Goal: Transaction & Acquisition: Purchase product/service

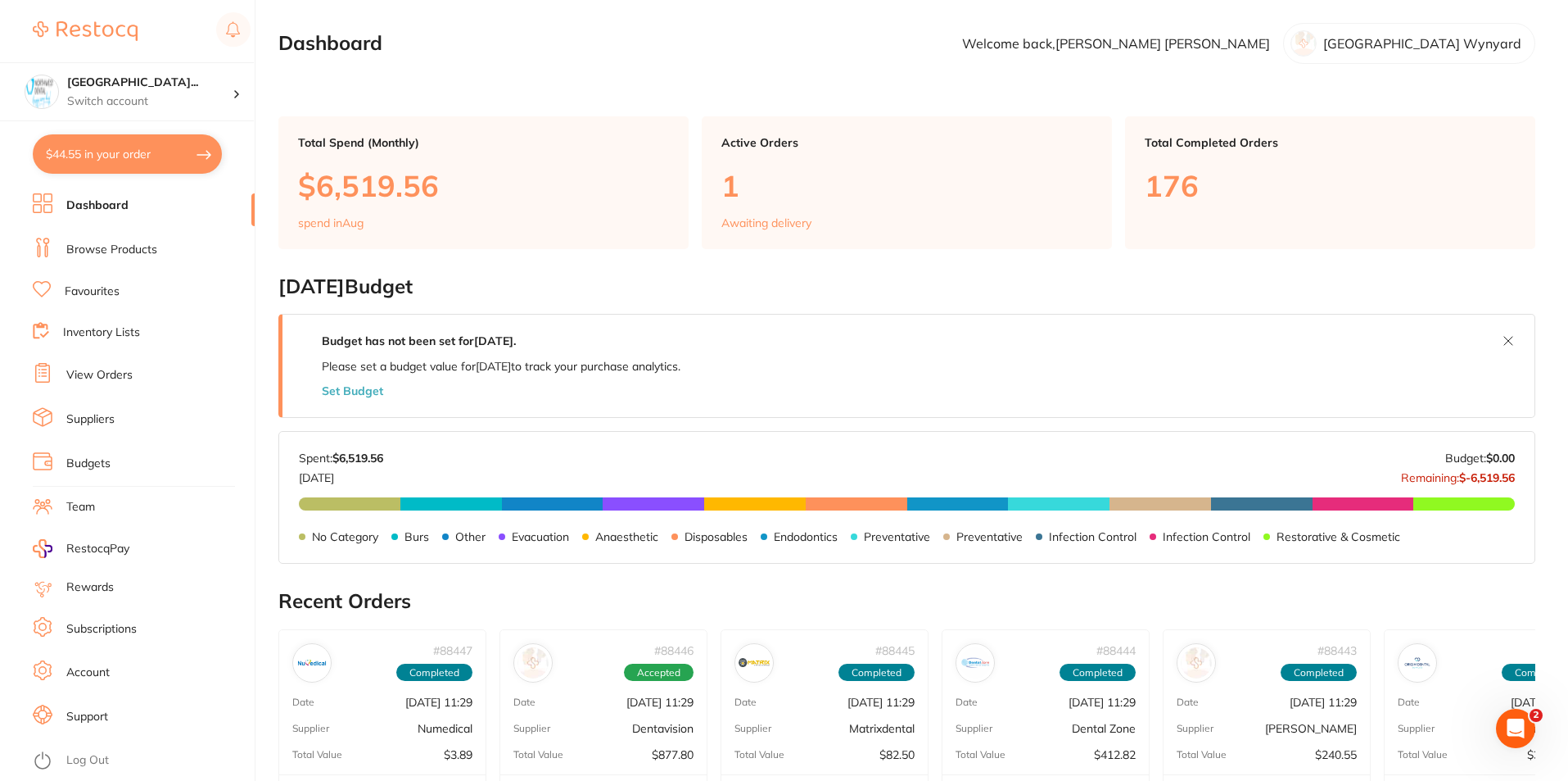
click at [138, 158] on button "$44.55 in your order" at bounding box center [127, 154] width 189 height 39
checkbox input "true"
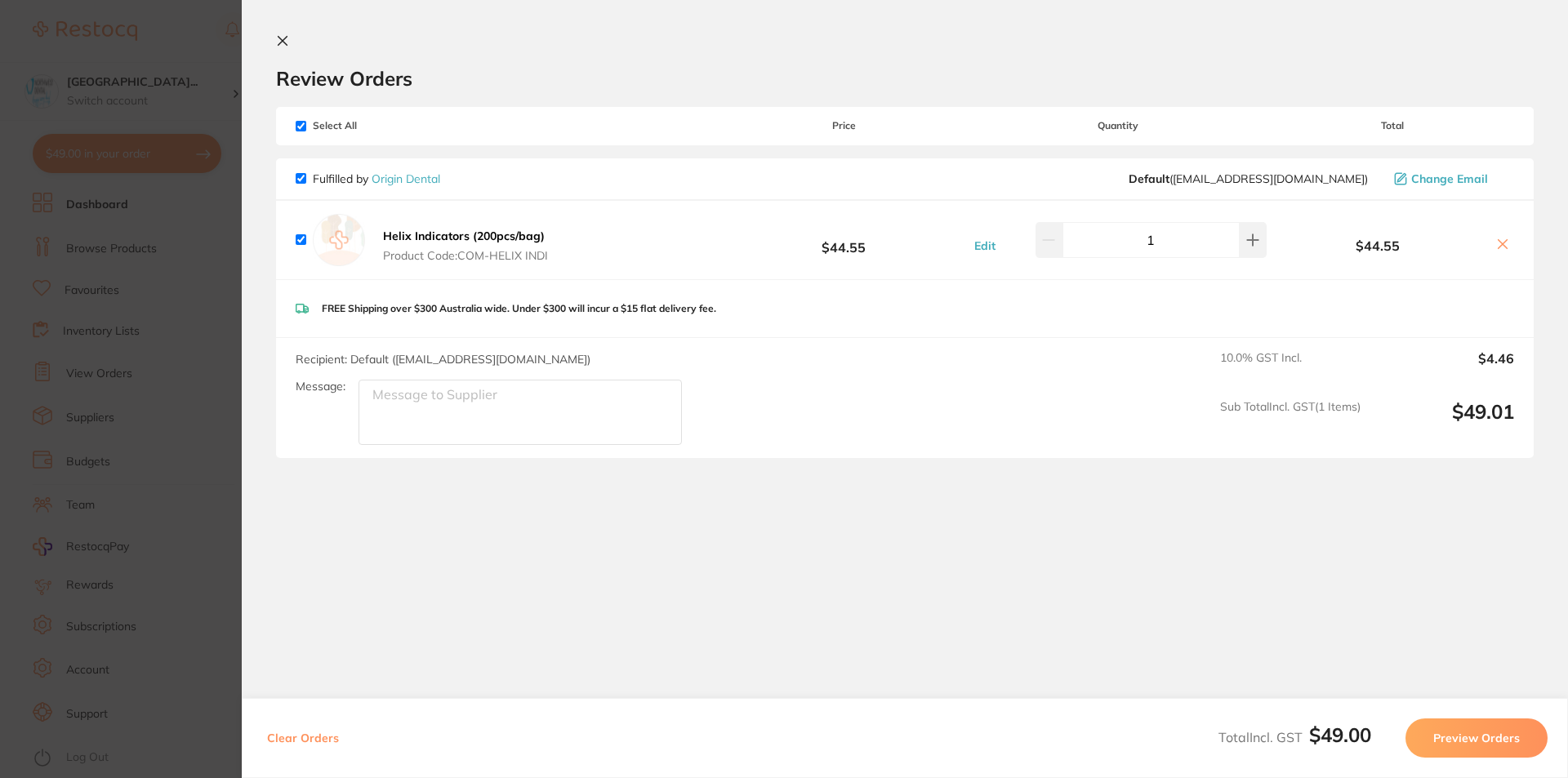
click at [44, 408] on section "Update RRP Set your pre negotiated price for this item. Item Agreed RRP (excl. …" at bounding box center [784, 389] width 1568 height 778
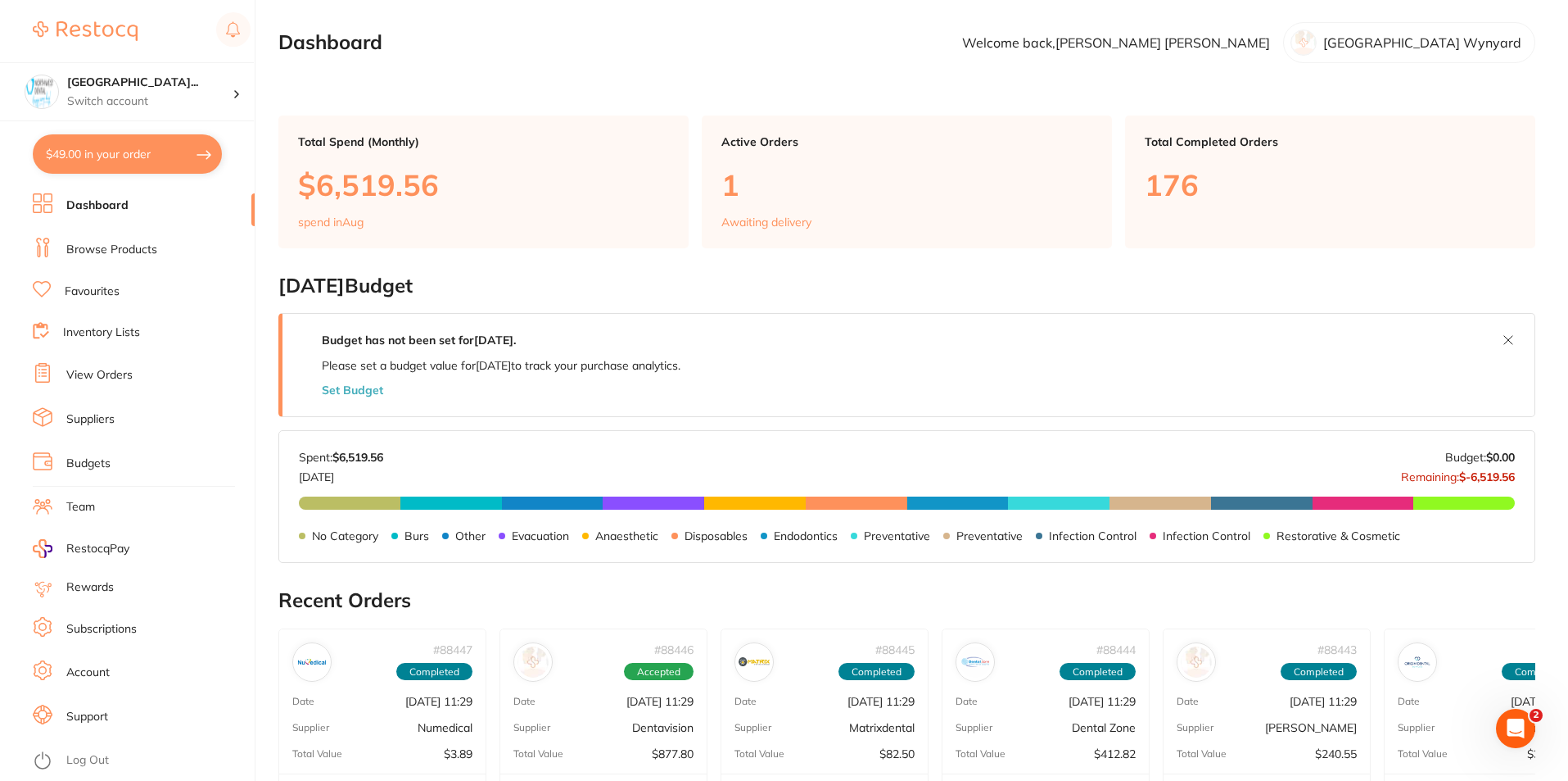
click at [156, 161] on button "$49.00 in your order" at bounding box center [127, 154] width 189 height 39
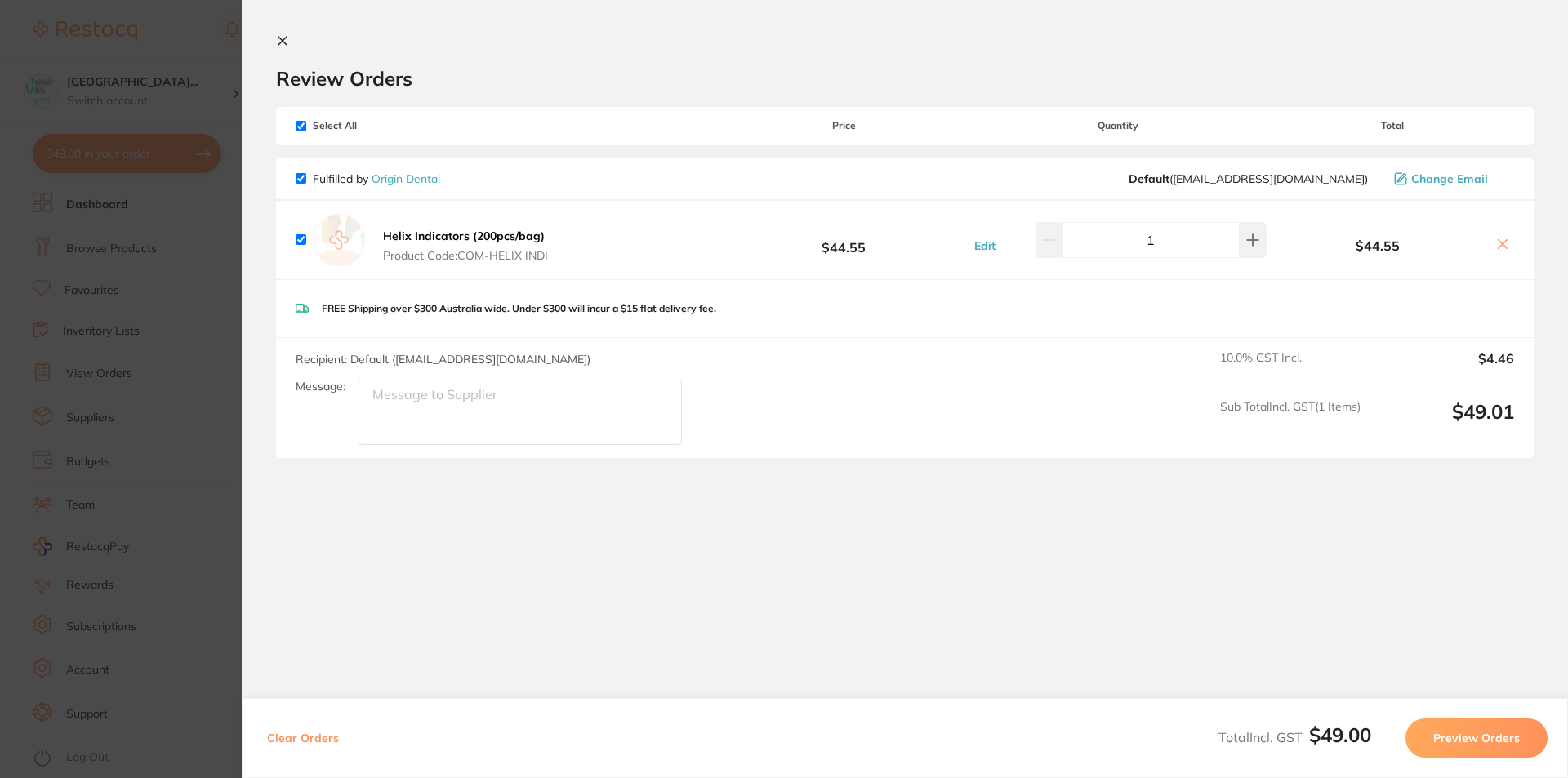
click at [1499, 246] on icon at bounding box center [1502, 244] width 9 height 9
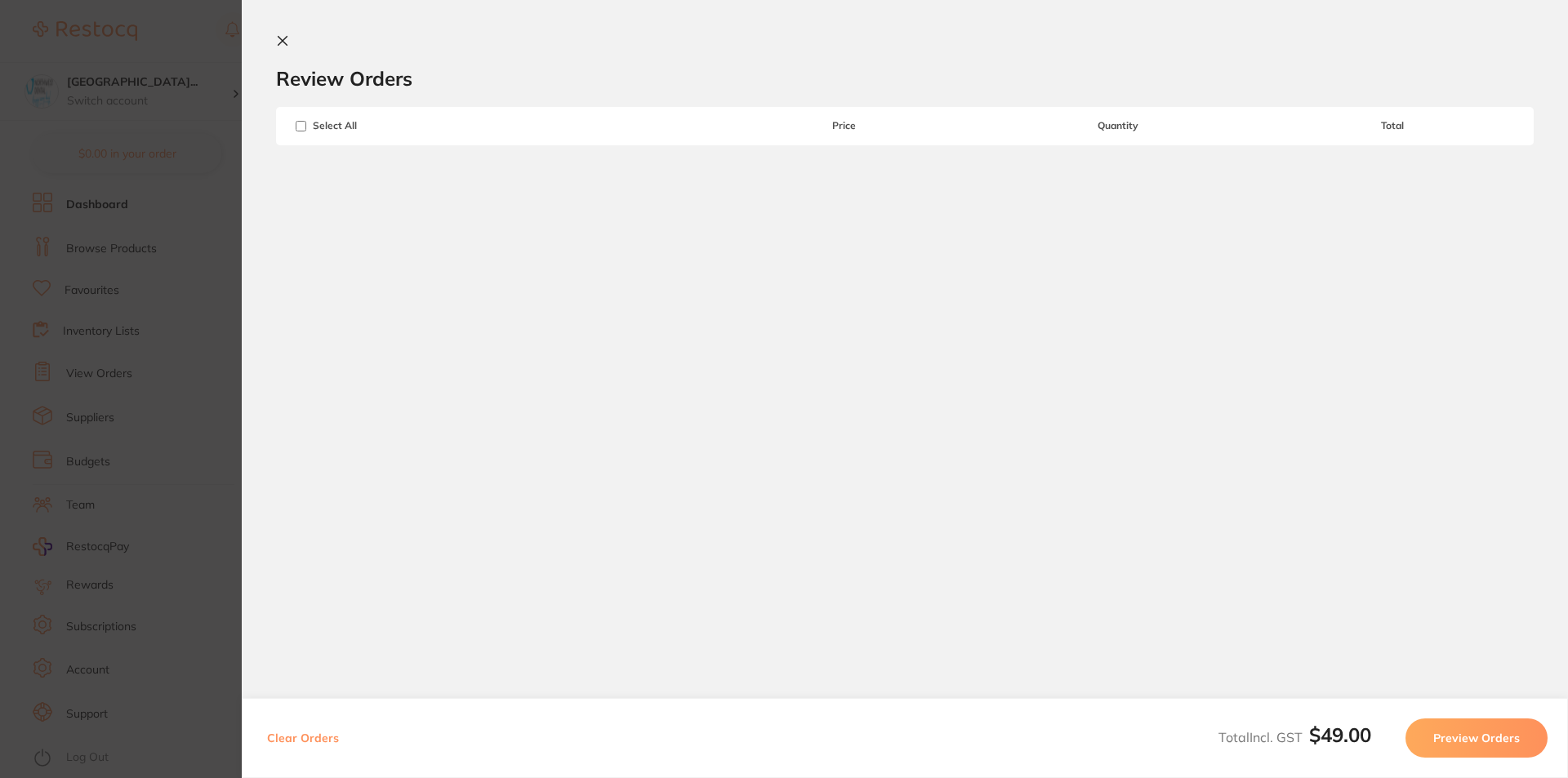
click at [154, 223] on section "Update RRP Set your pre negotiated price for this item. Item Agreed RRP (excl. …" at bounding box center [784, 389] width 1568 height 778
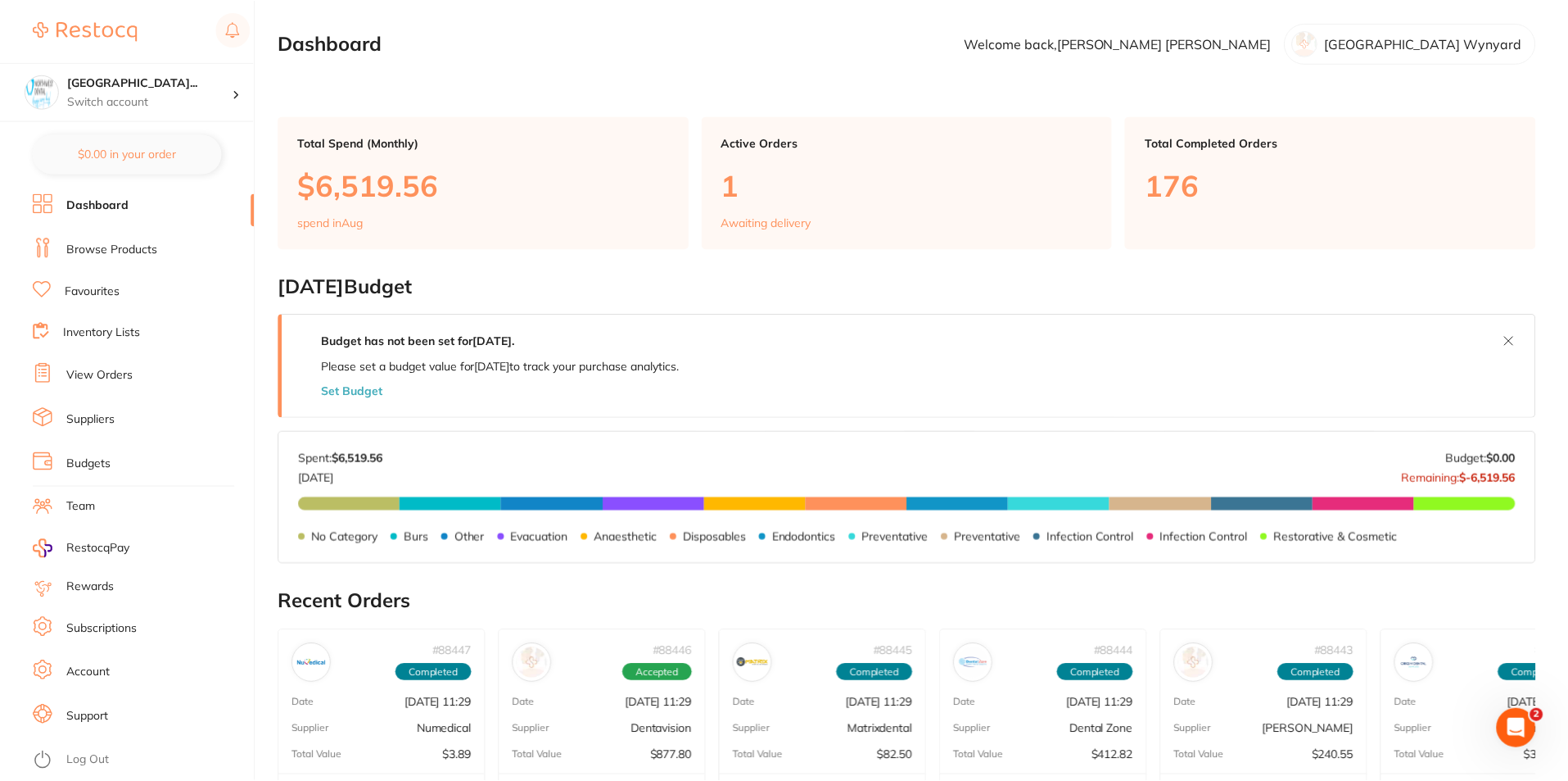
scroll to position [1, 0]
checkbox input "true"
click at [165, 253] on li "Browse Products" at bounding box center [144, 250] width 222 height 25
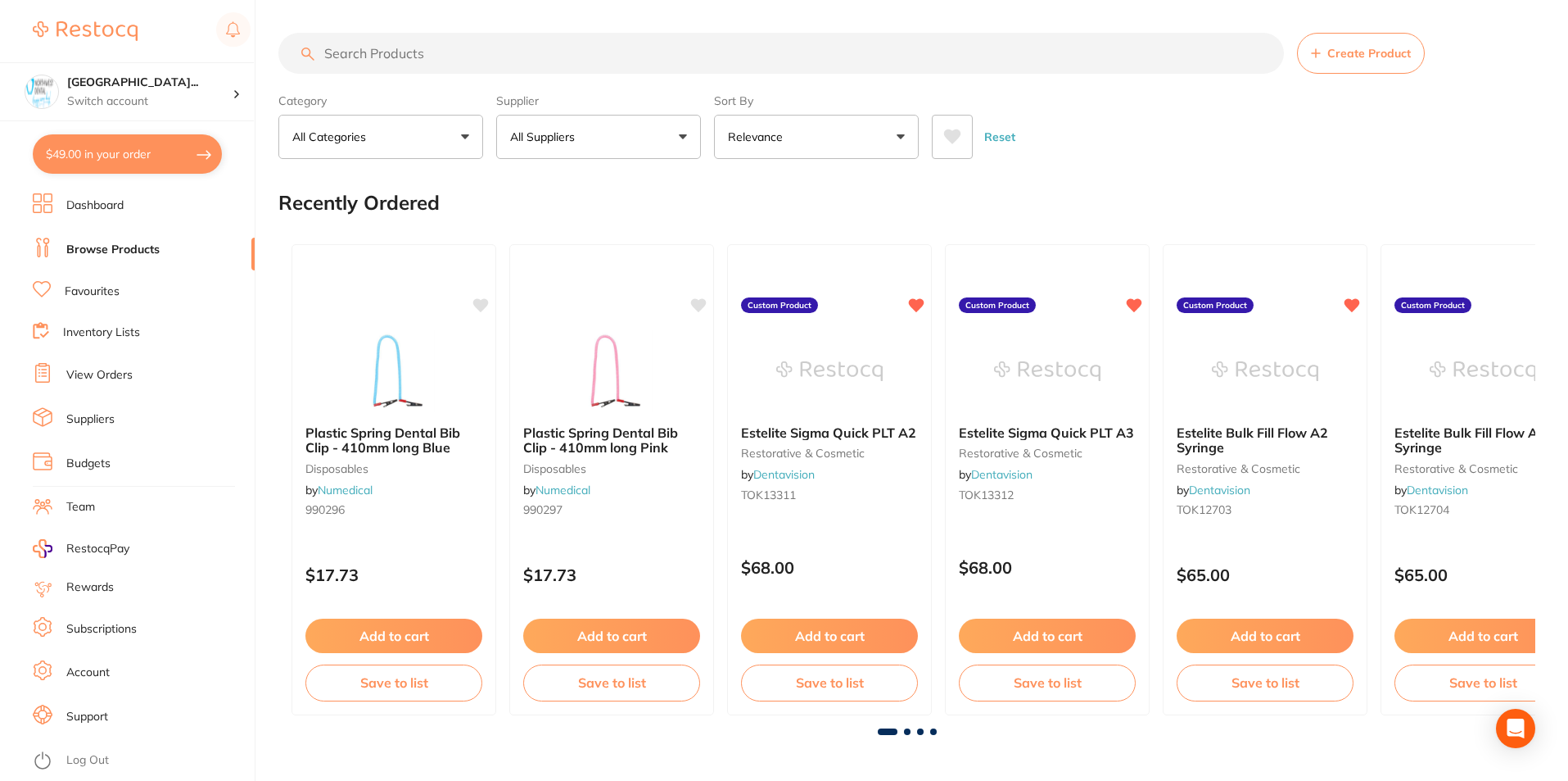
click at [612, 60] on input "search" at bounding box center [782, 53] width 1005 height 41
click at [400, 127] on button "All Categories" at bounding box center [381, 137] width 205 height 45
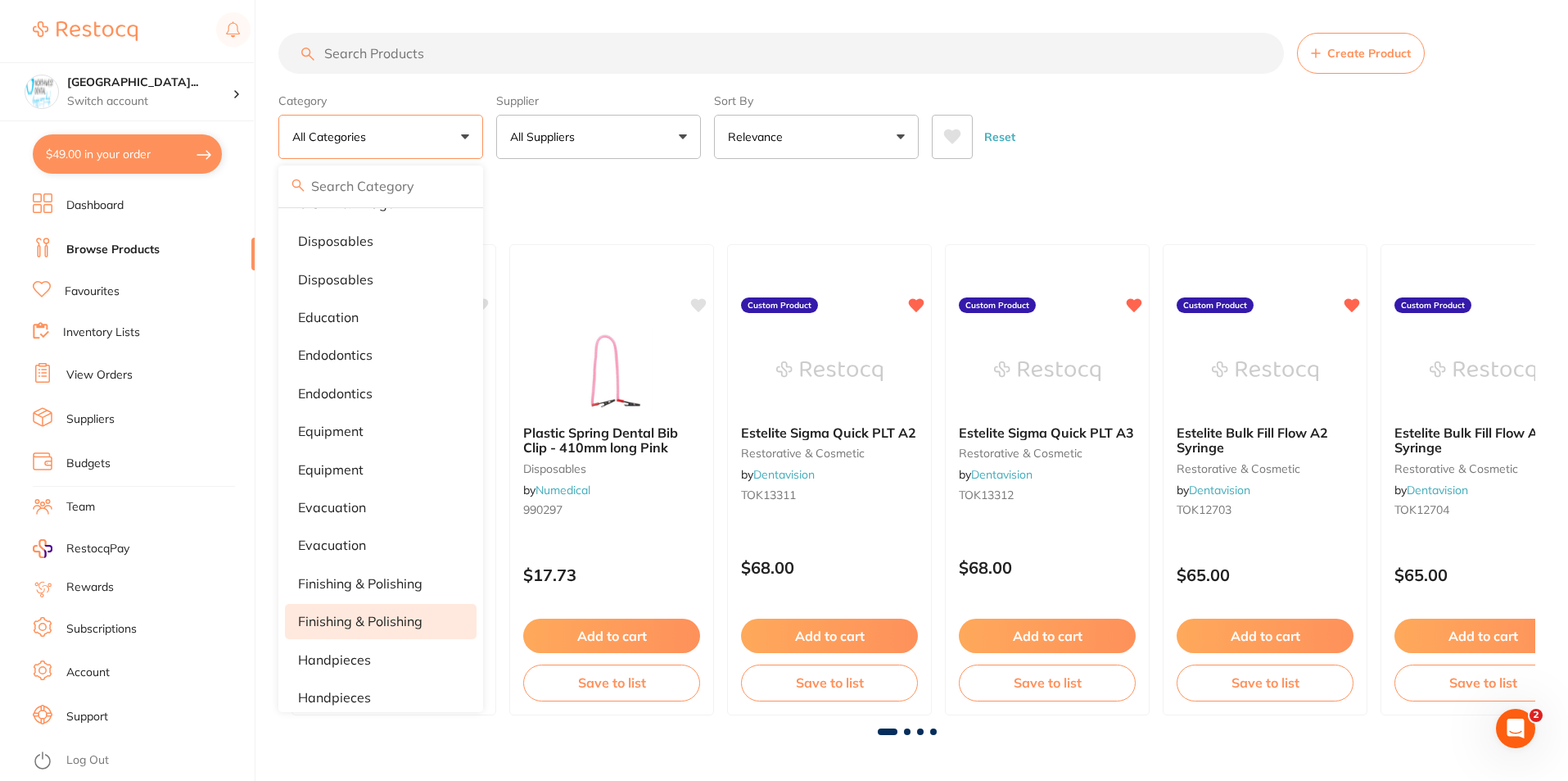
scroll to position [492, 0]
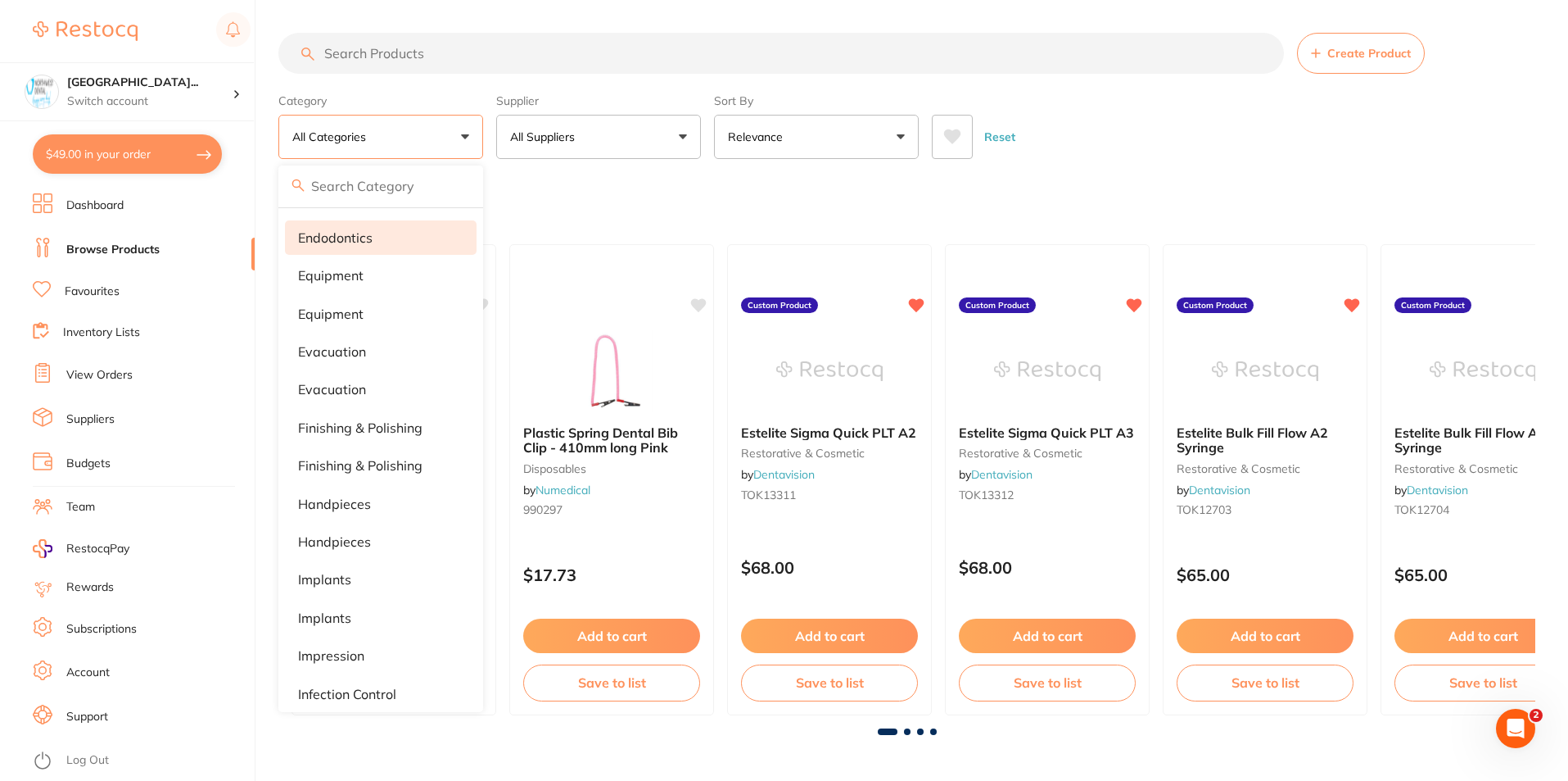
click at [407, 236] on li "Endodontics" at bounding box center [380, 237] width 192 height 34
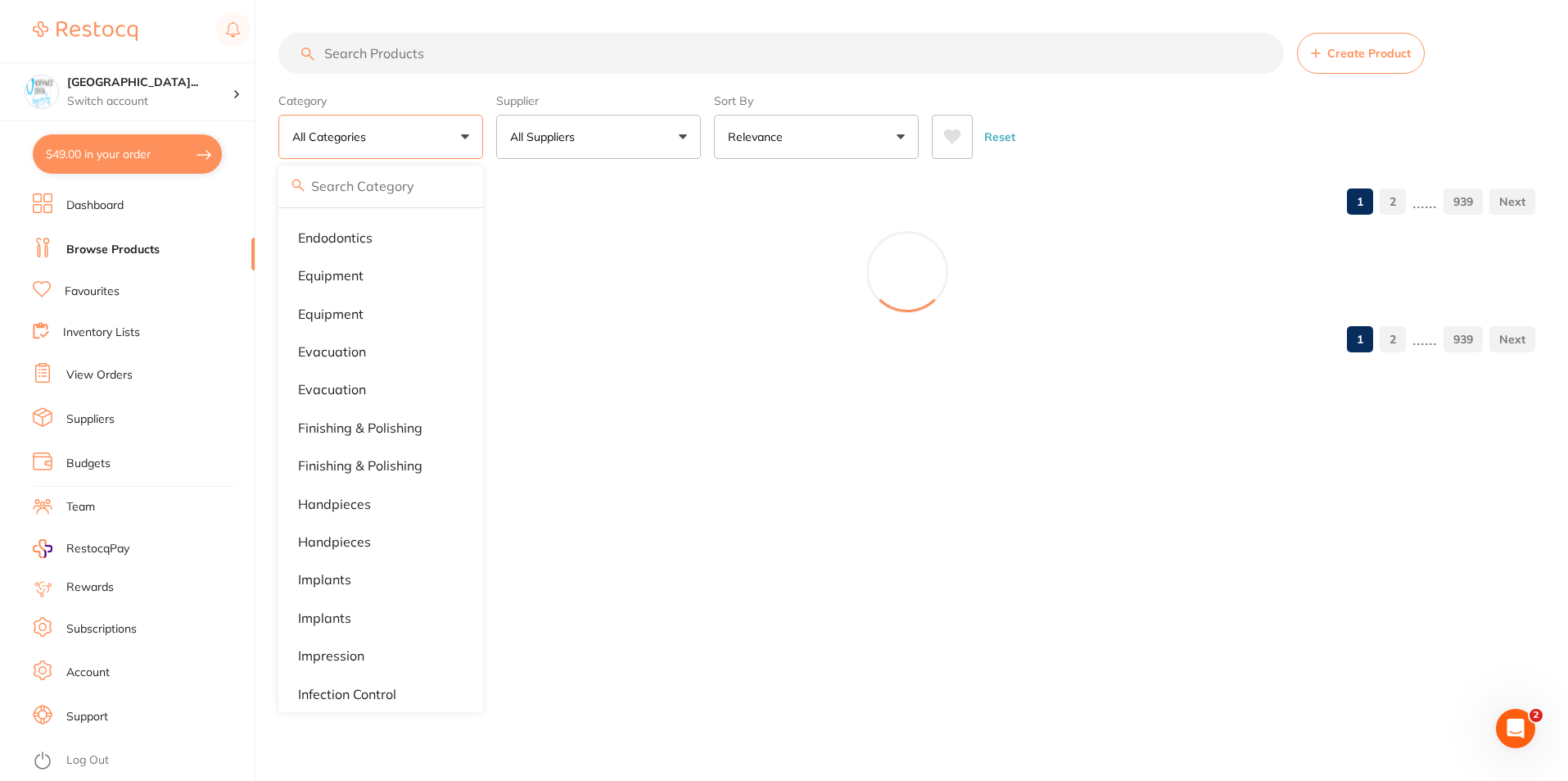
click at [578, 137] on p "All Suppliers" at bounding box center [545, 137] width 71 height 16
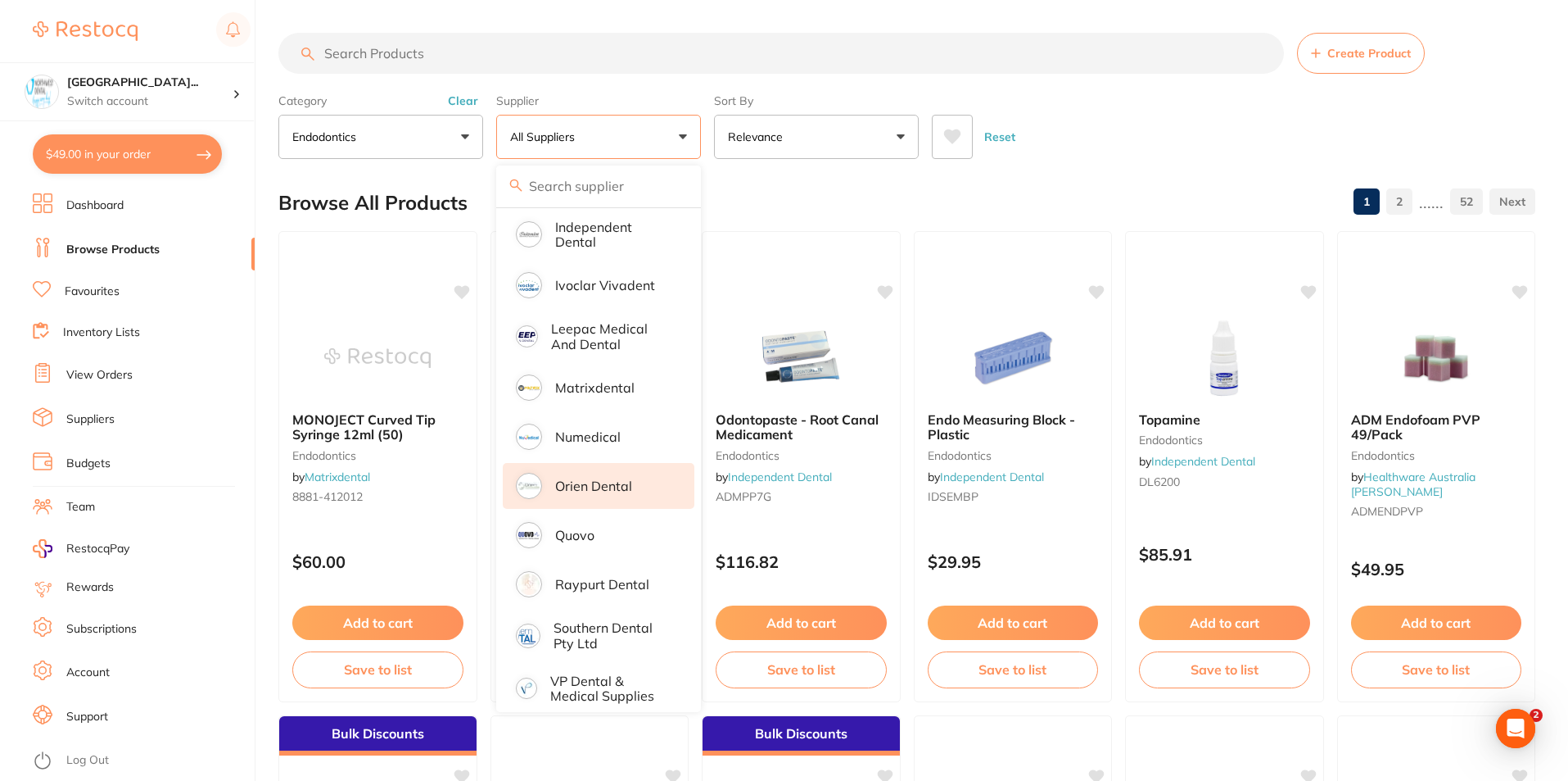
scroll to position [0, 0]
drag, startPoint x: 609, startPoint y: 486, endPoint x: 662, endPoint y: 480, distance: 53.3
click at [656, 525] on ul "All Suppliers Dentsply Sirona Adam Dental AHP Dental and Medical Amalgadent Ark…" at bounding box center [599, 133] width 205 height 1182
click at [1132, 119] on div "Reset" at bounding box center [1227, 130] width 590 height 57
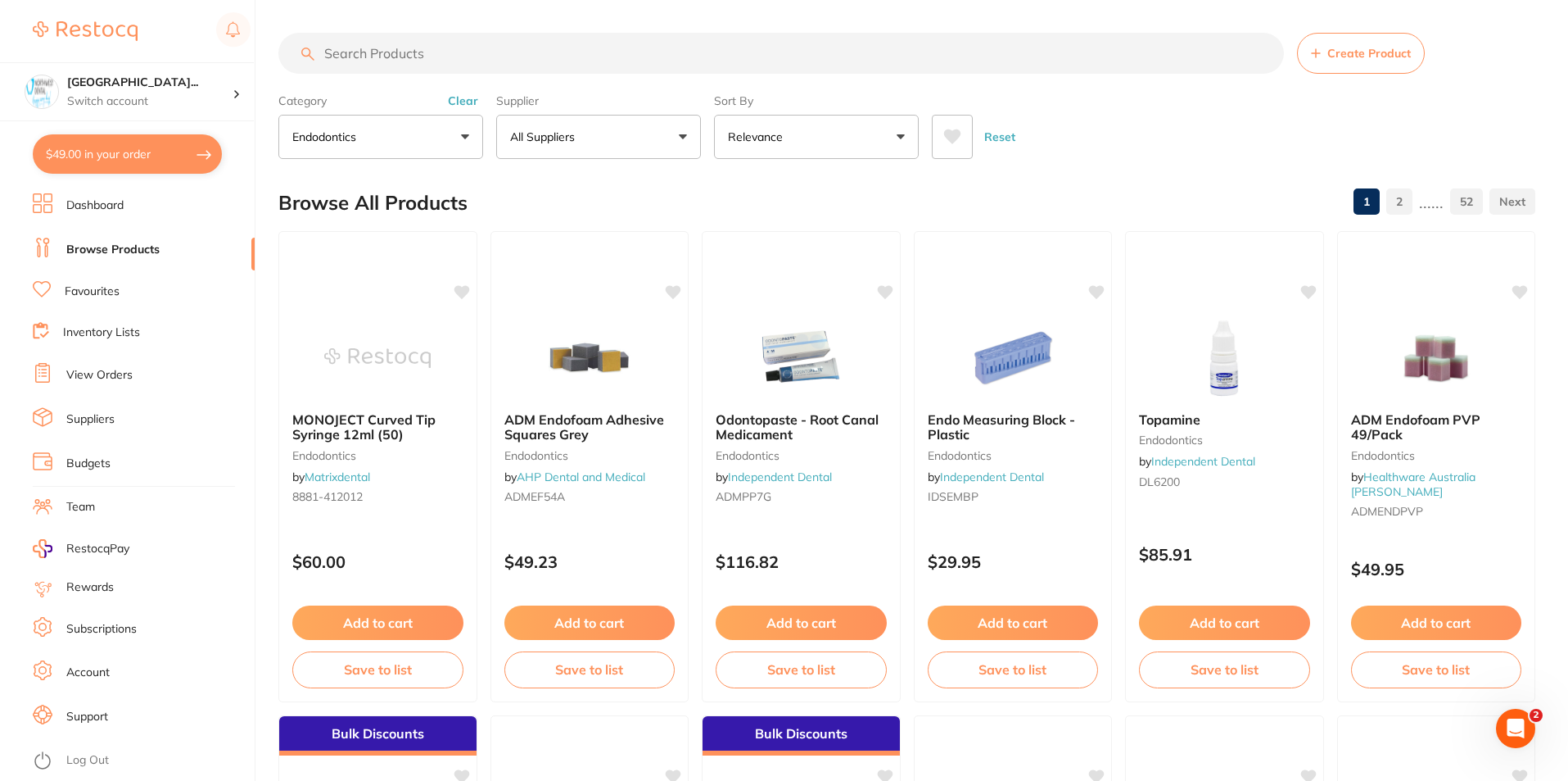
click at [446, 58] on input "search" at bounding box center [782, 53] width 1005 height 41
click at [464, 109] on div "Category Endodontics All Categories 3D Printing anaesthetic articulating burs B…" at bounding box center [381, 123] width 205 height 72
click at [463, 102] on button "Clear" at bounding box center [463, 101] width 40 height 15
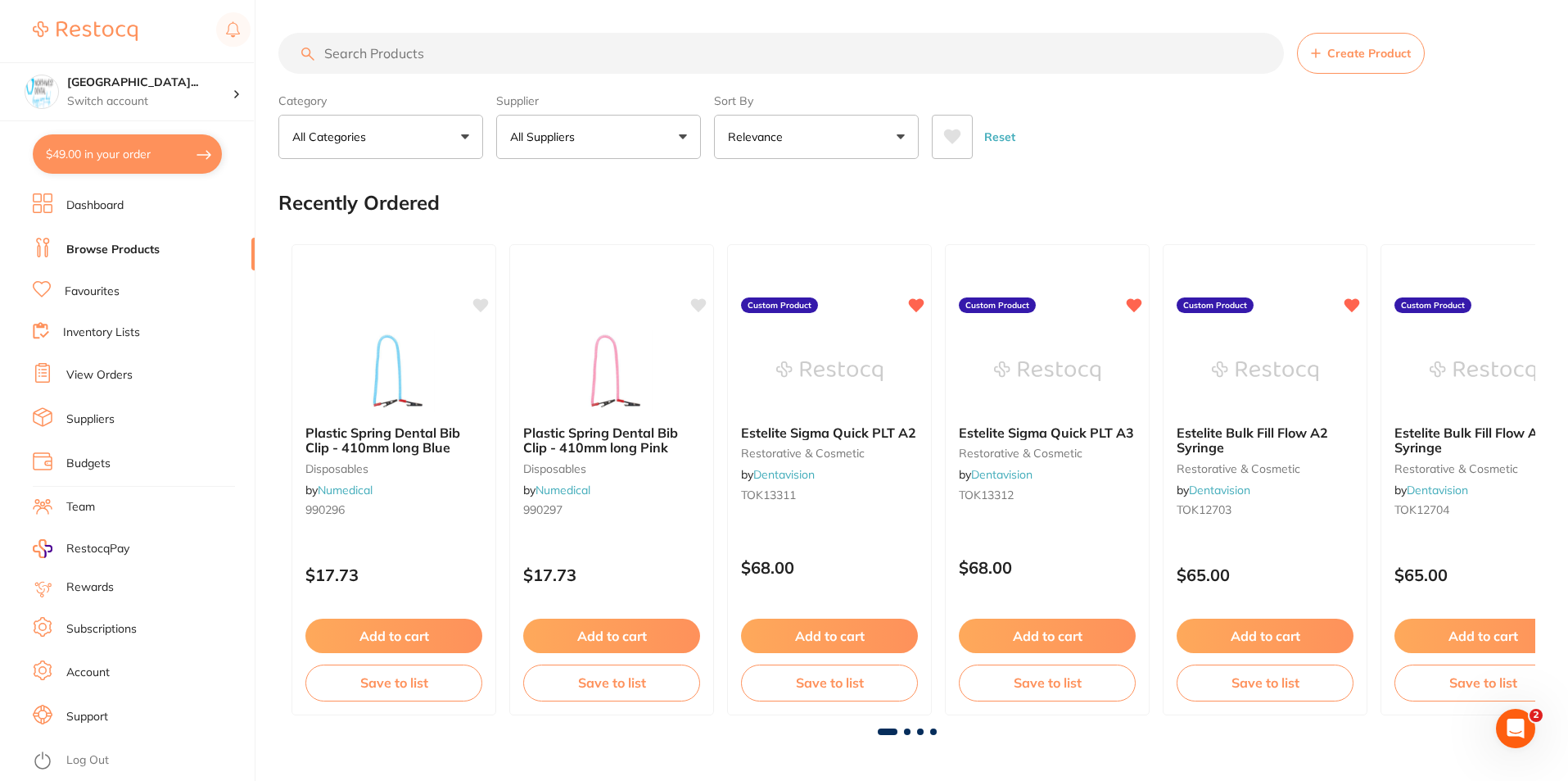
scroll to position [1018, 0]
click at [431, 54] on input "search" at bounding box center [782, 53] width 1005 height 41
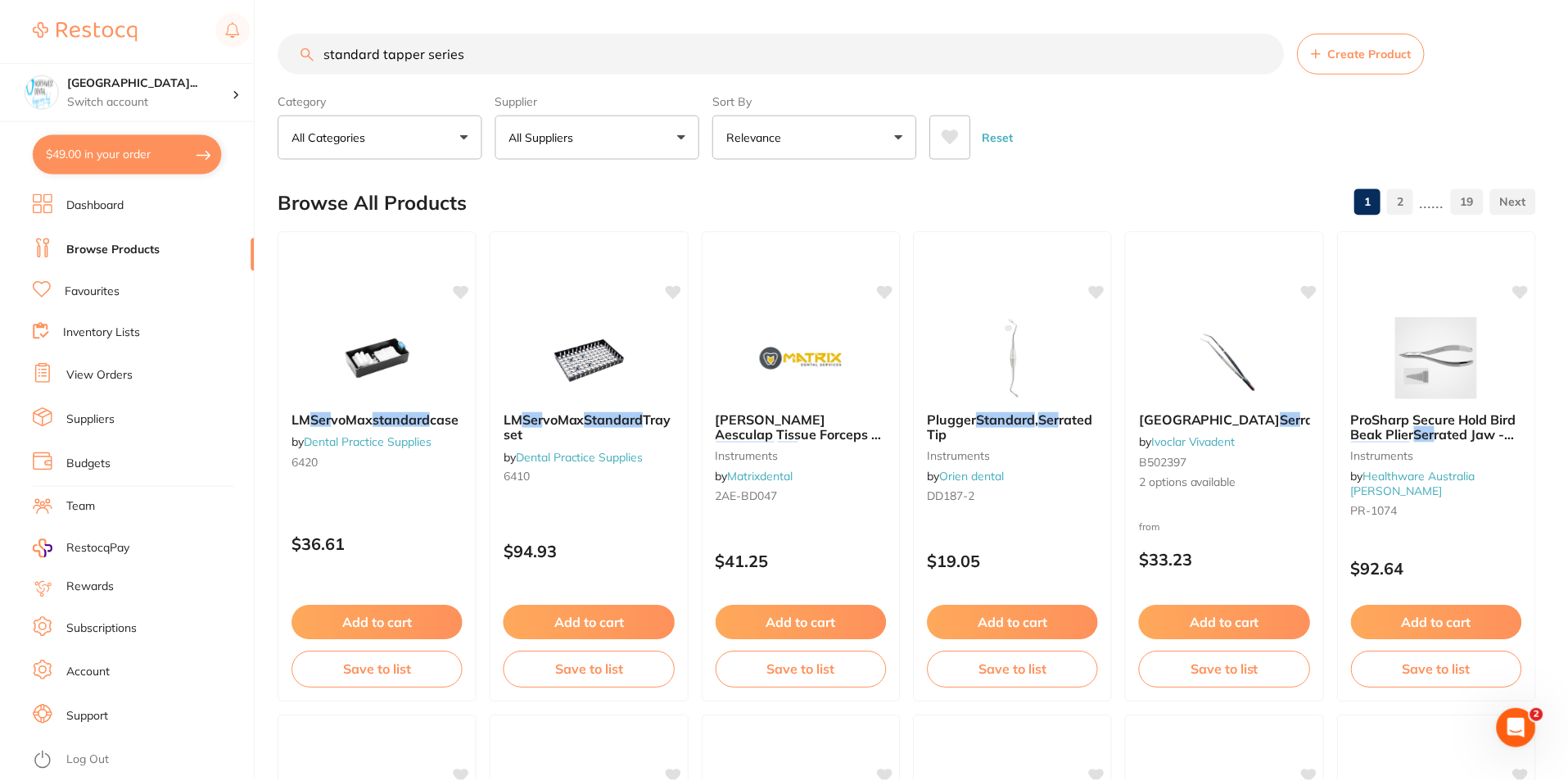
scroll to position [818, 0]
type input "standard tapper series"
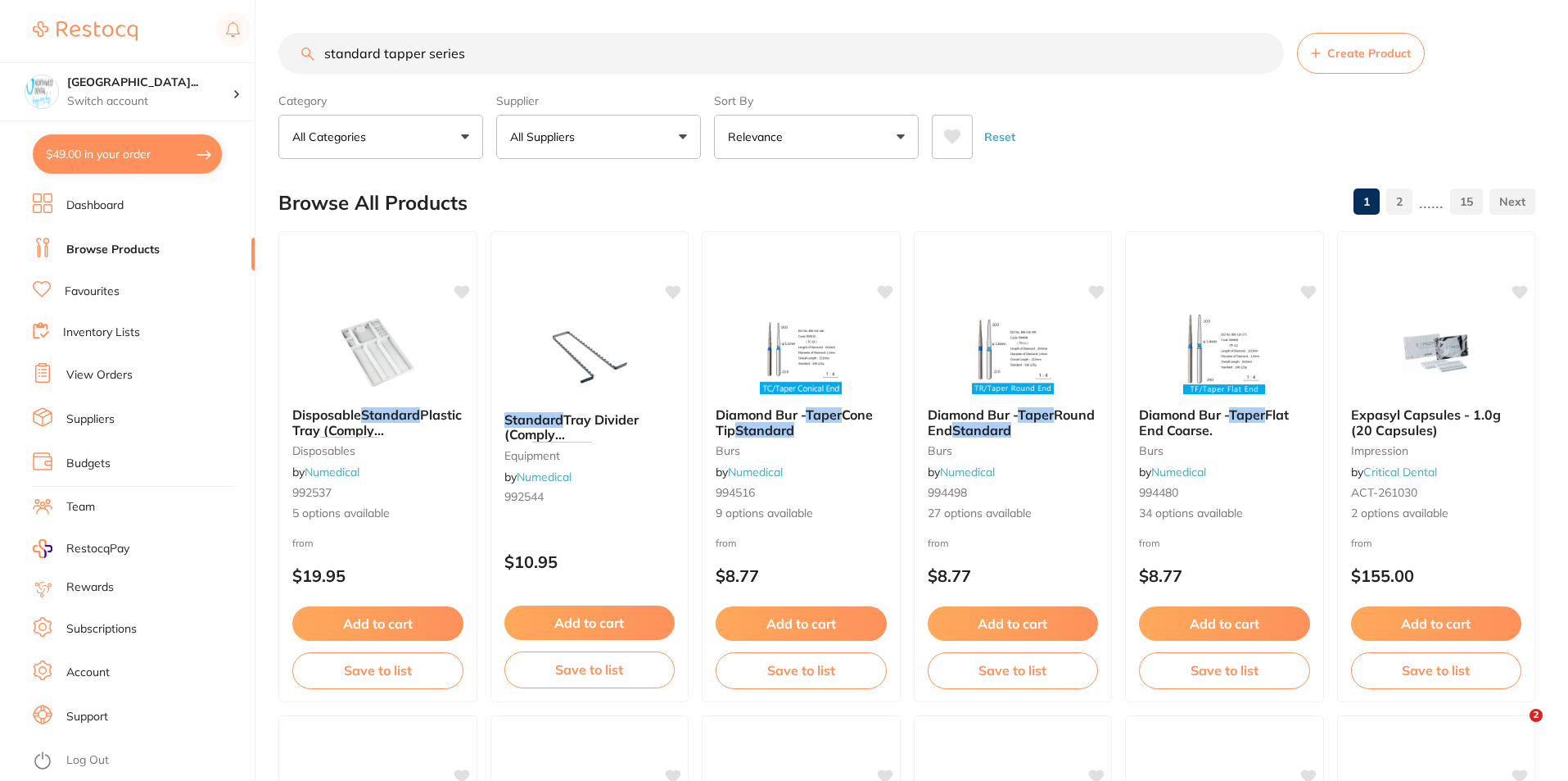
scroll to position [263, 0]
click at [620, 142] on button "All Suppliers" at bounding box center [599, 137] width 205 height 45
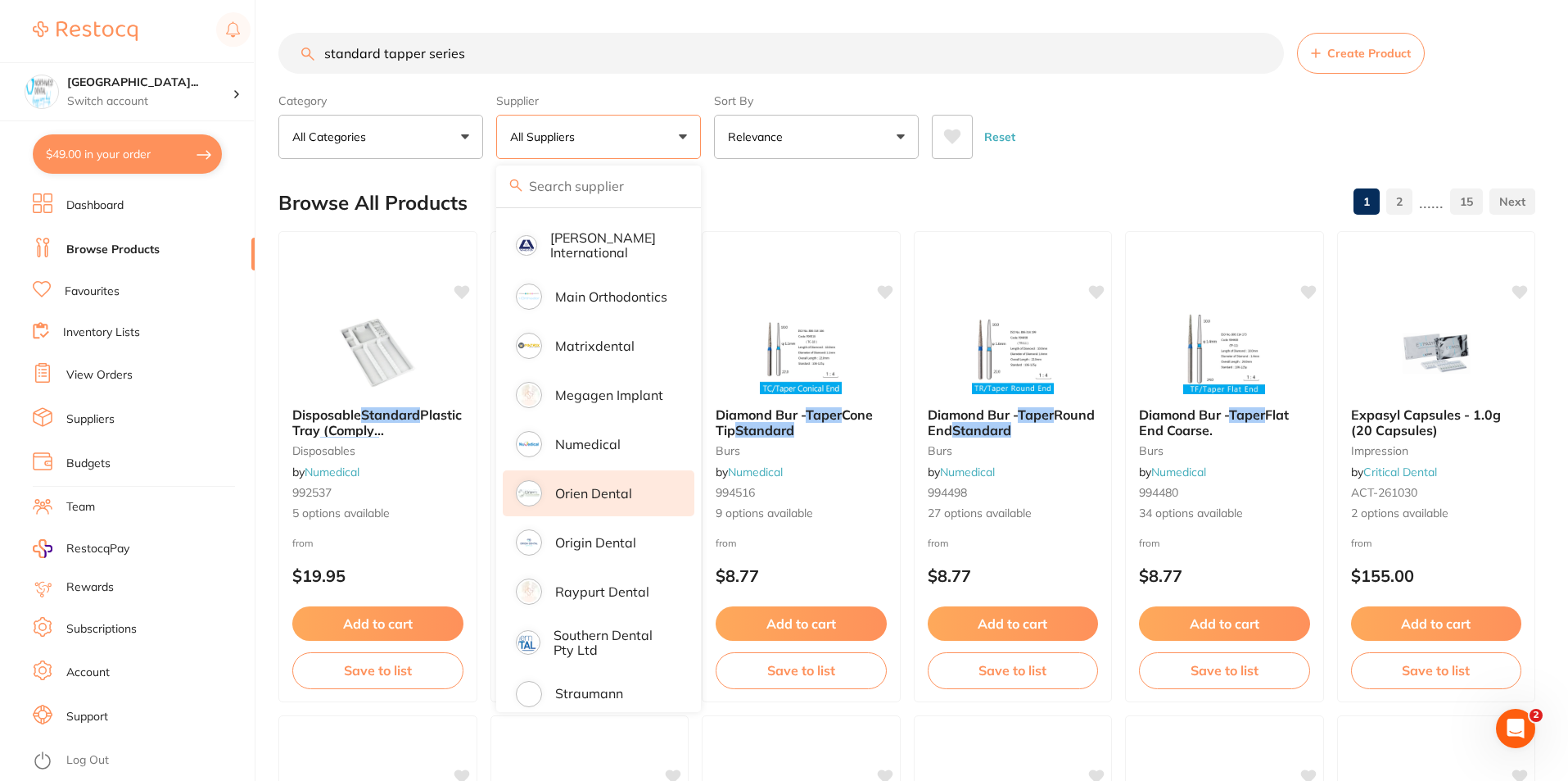
scroll to position [1019, 0]
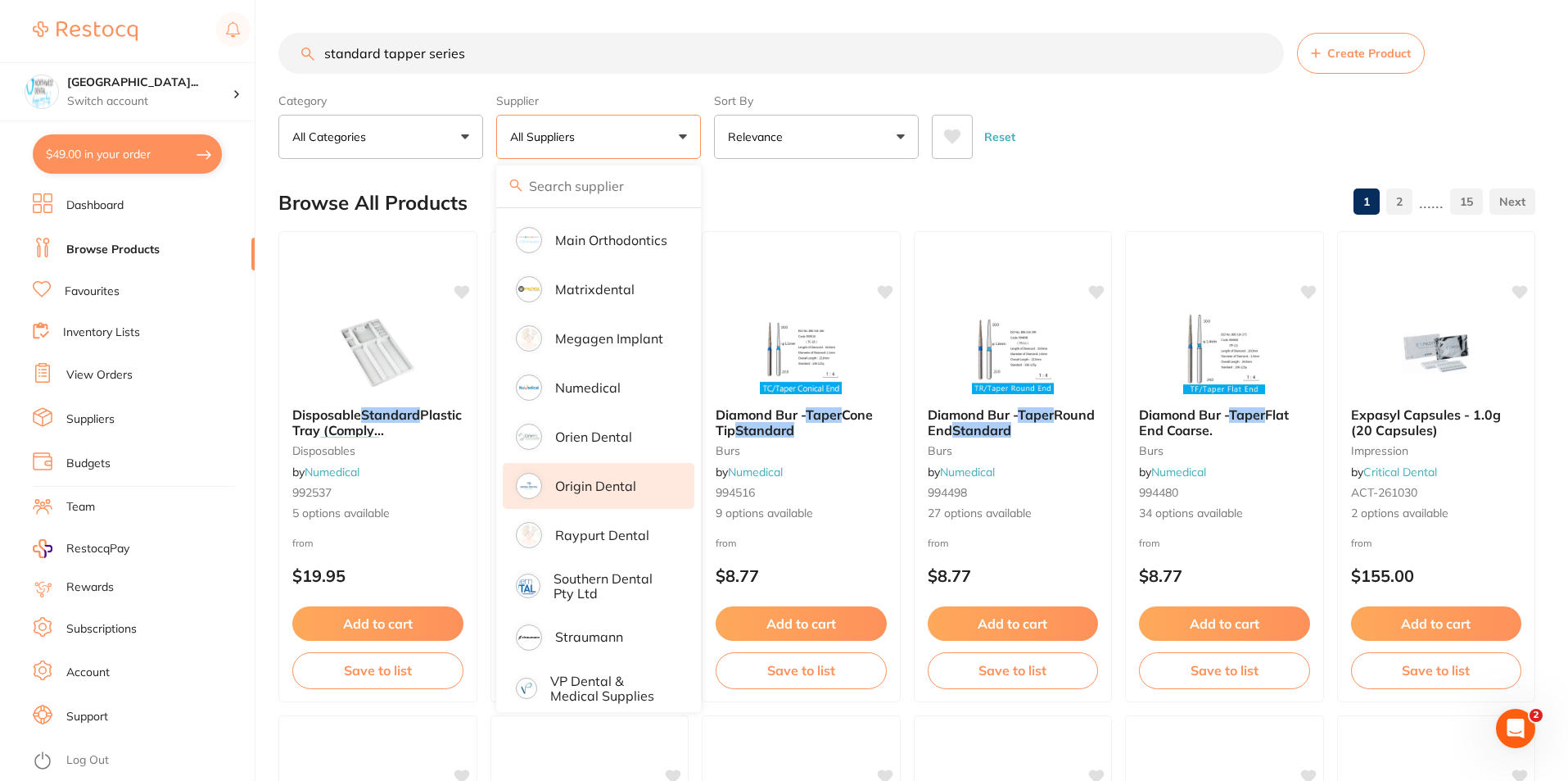
click at [635, 478] on p "Origin Dental" at bounding box center [595, 486] width 81 height 15
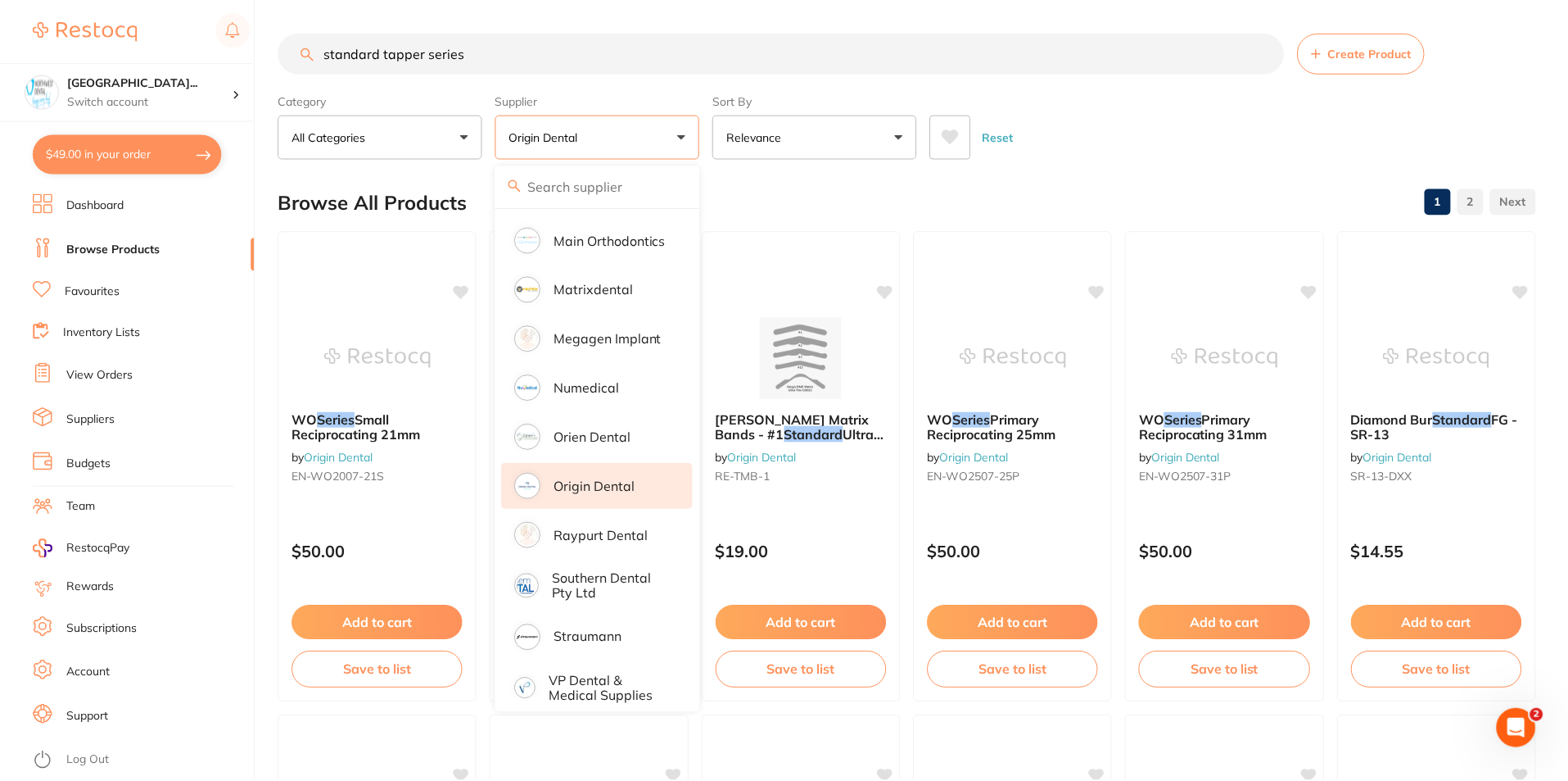
scroll to position [0, 0]
click at [1098, 139] on div "Reset" at bounding box center [1227, 130] width 590 height 57
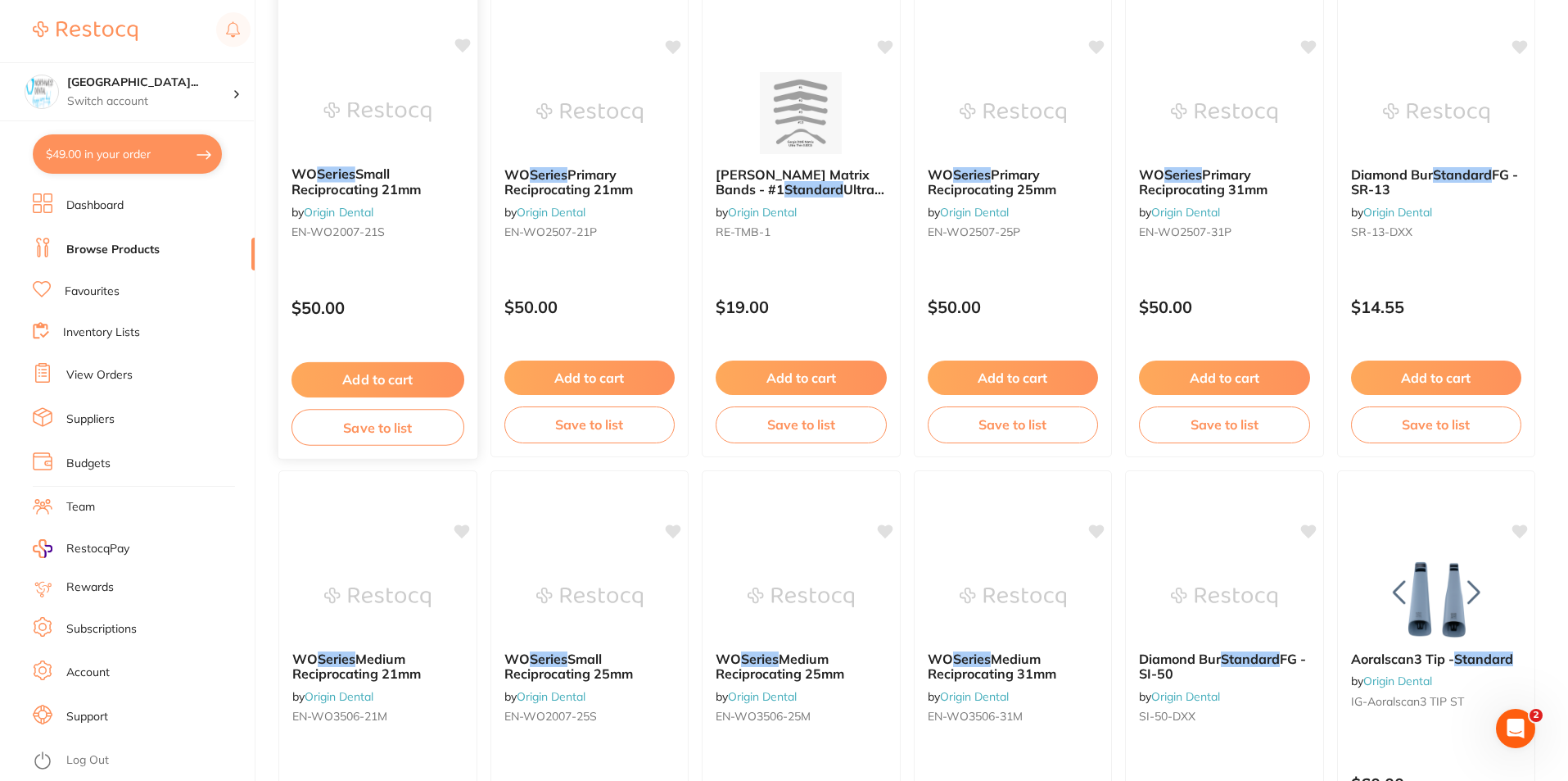
scroll to position [82, 0]
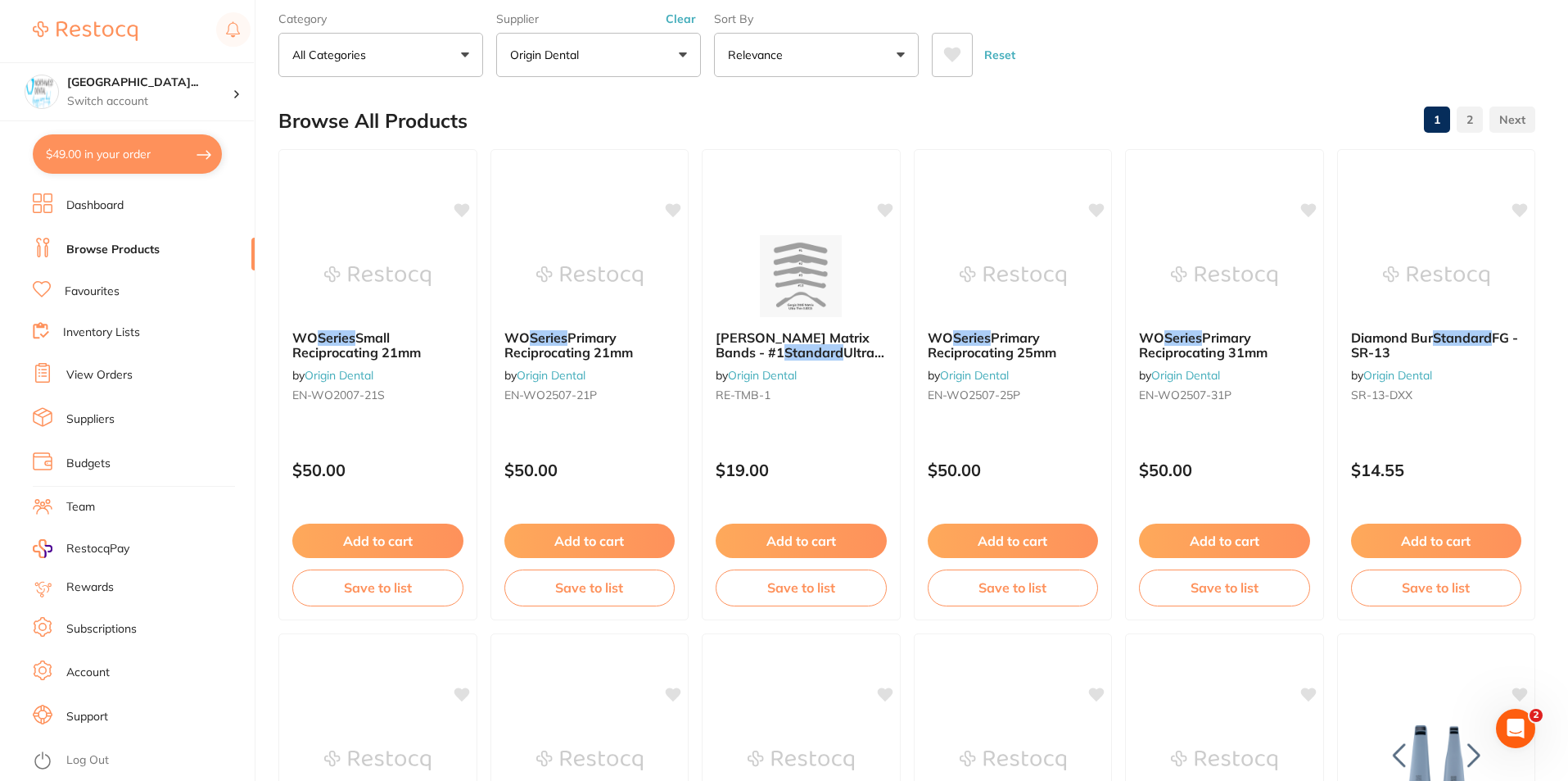
click at [403, 39] on button "All Categories" at bounding box center [381, 55] width 205 height 45
click at [423, 57] on button "All Categories" at bounding box center [381, 55] width 205 height 45
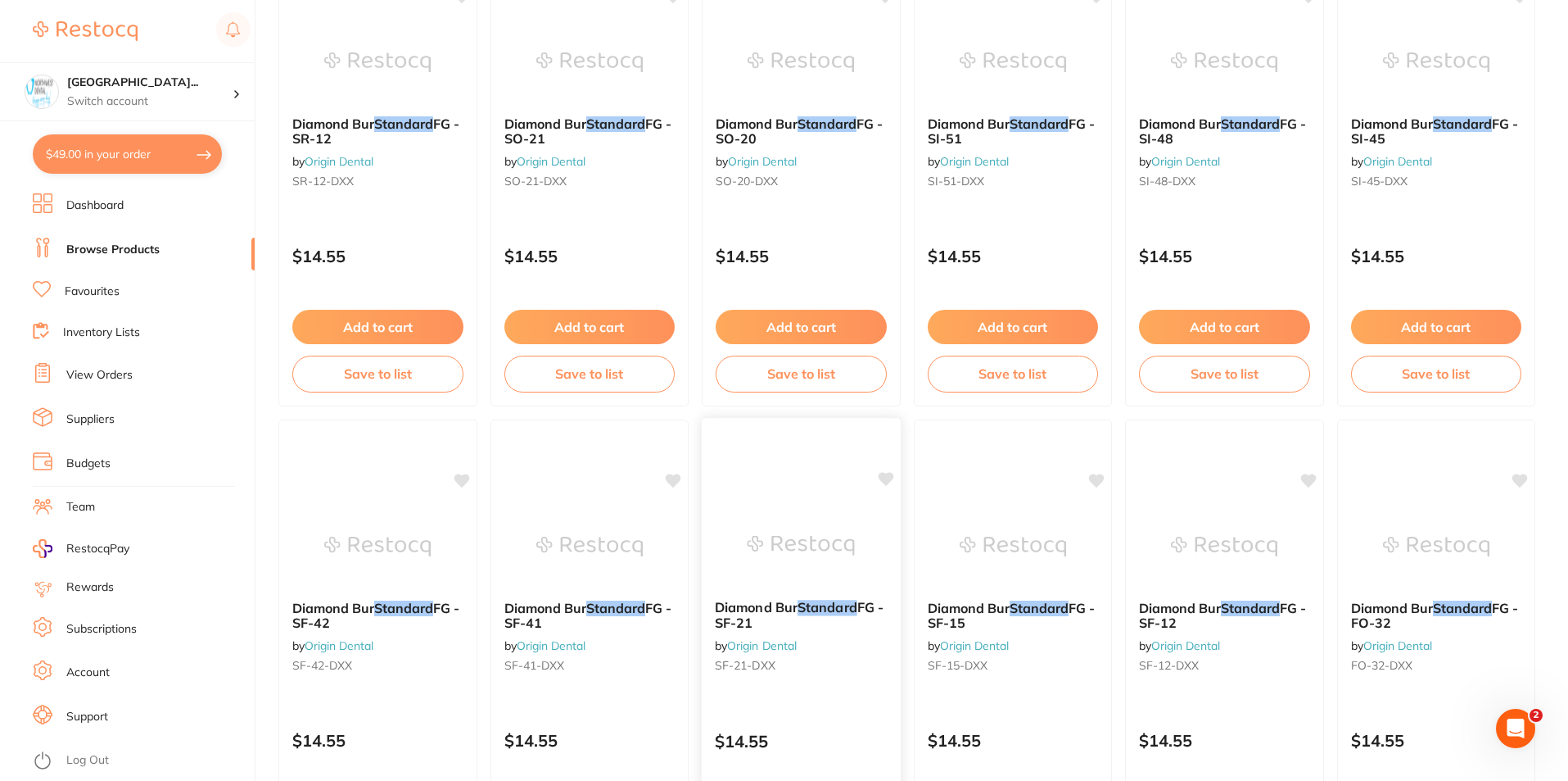
scroll to position [3880, 0]
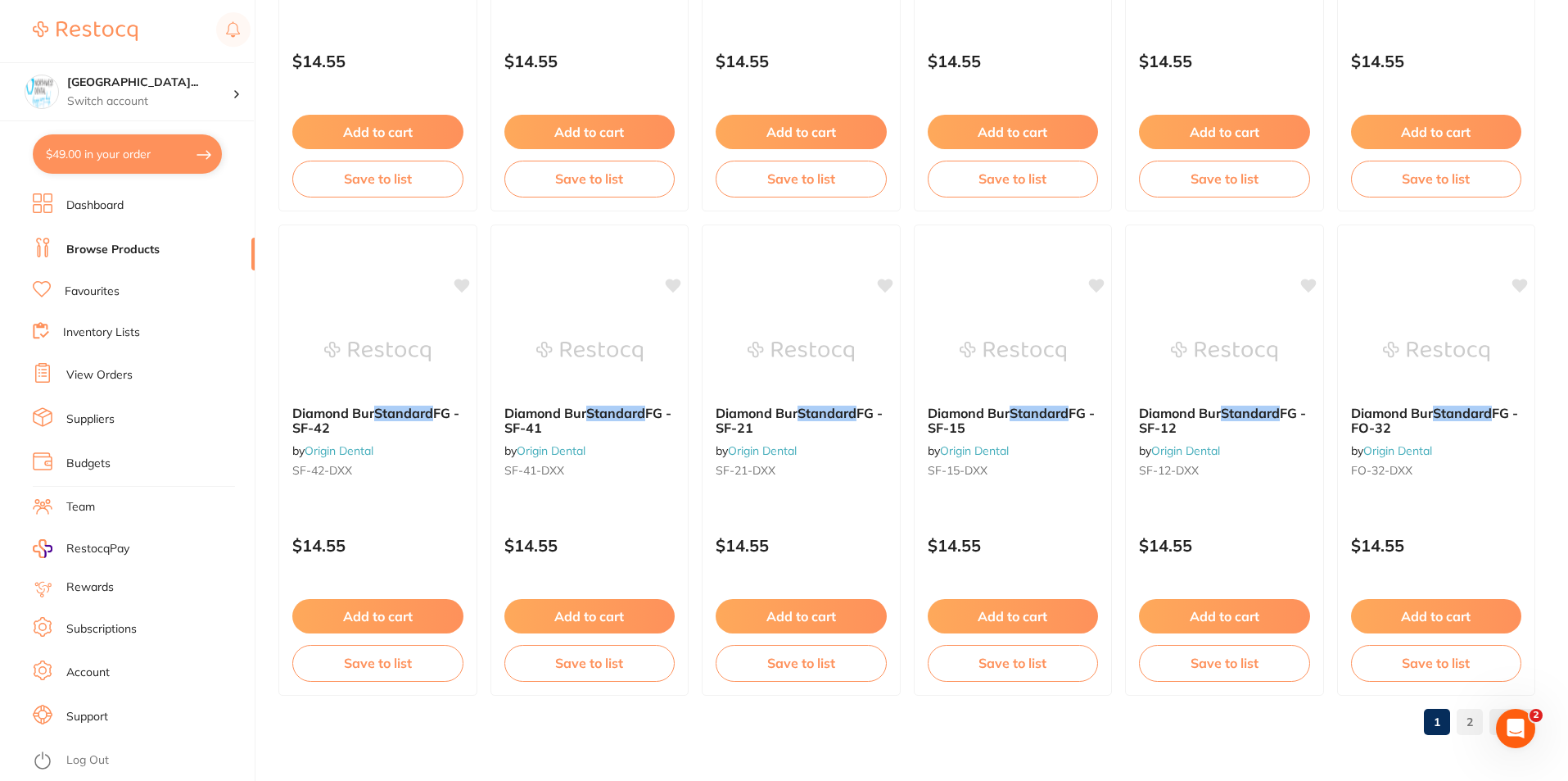
click at [1471, 724] on link "2" at bounding box center [1470, 721] width 27 height 33
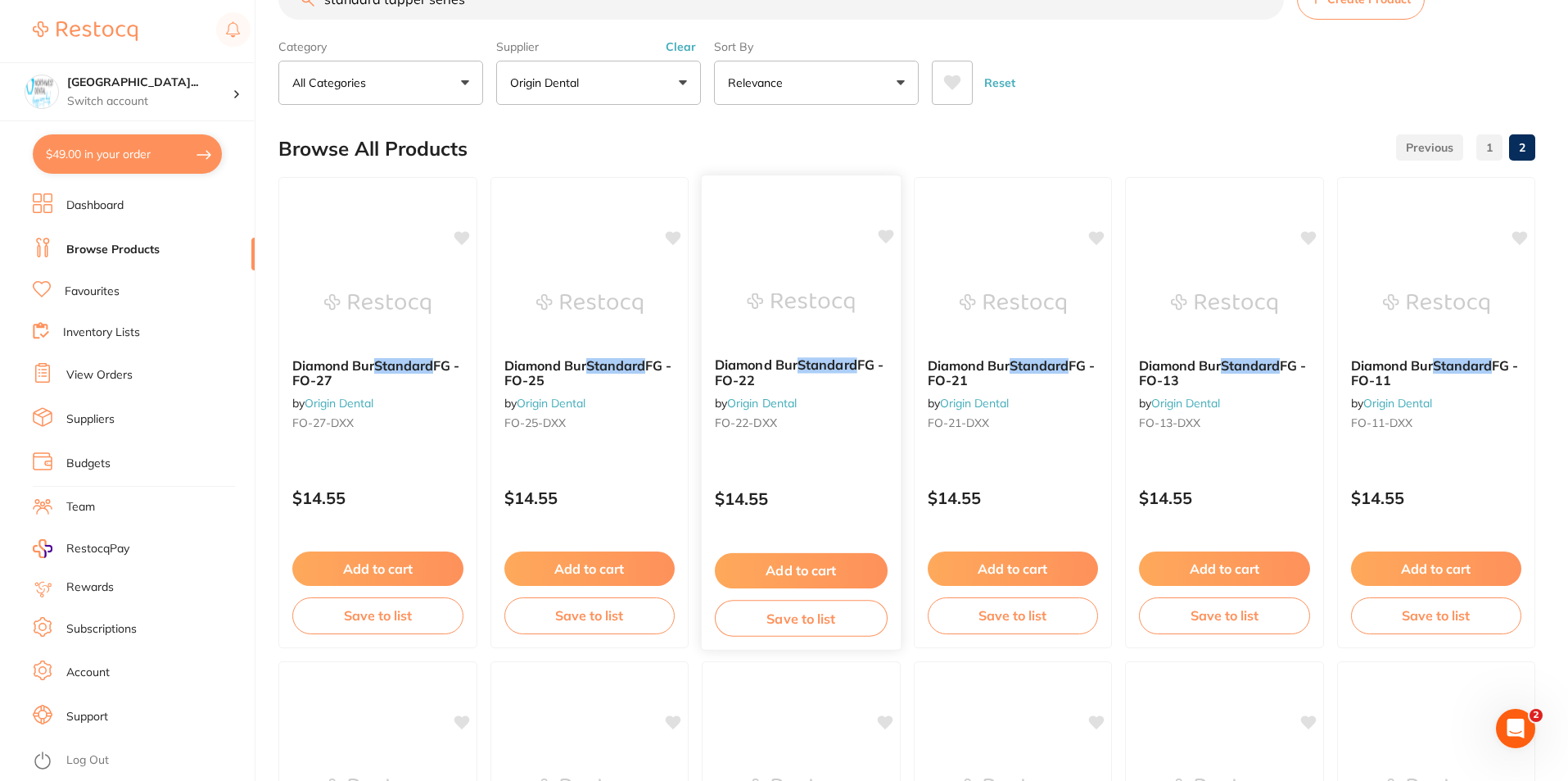
scroll to position [0, 0]
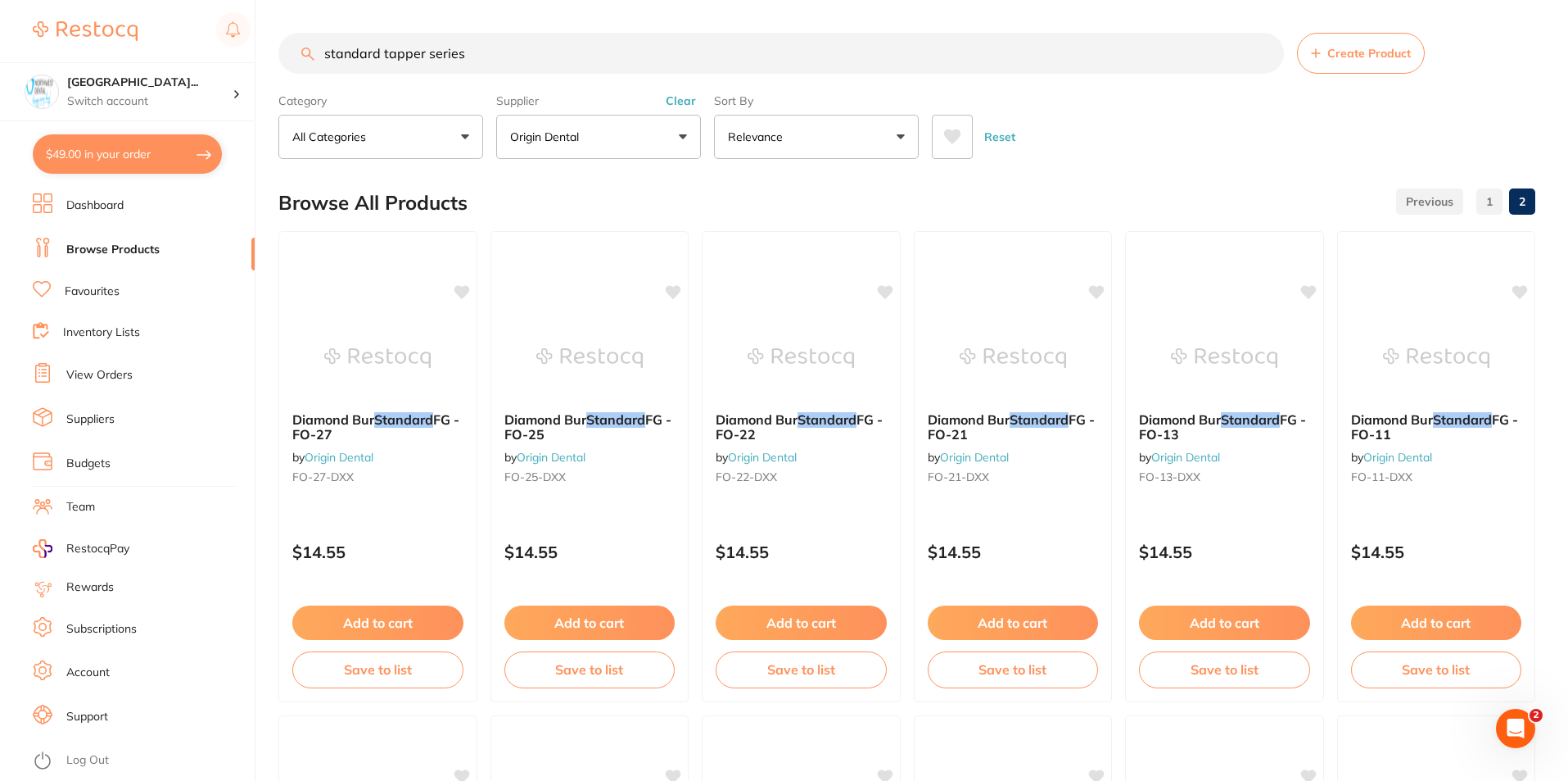
click at [686, 102] on button "Clear" at bounding box center [681, 101] width 40 height 15
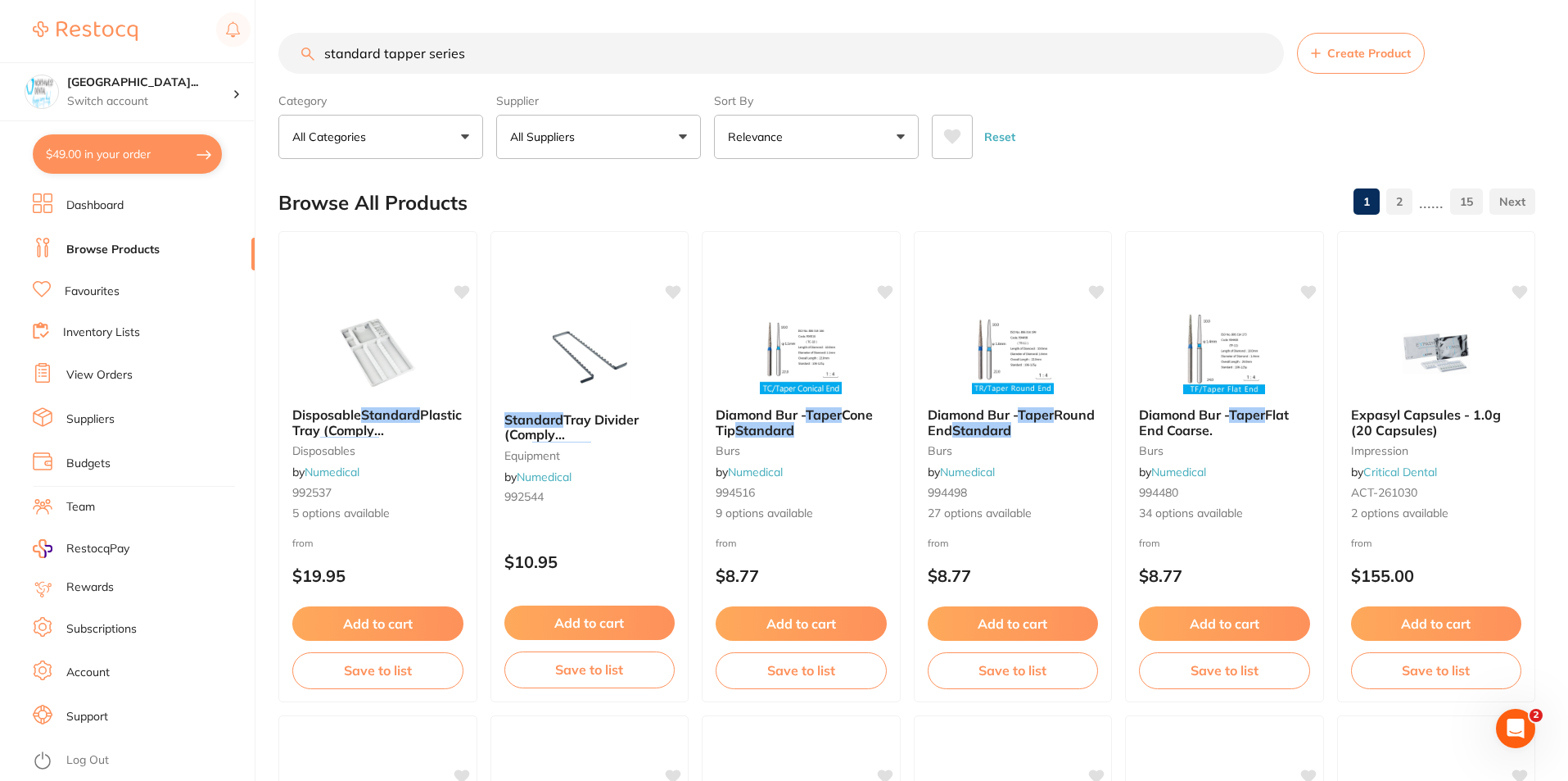
drag, startPoint x: 505, startPoint y: 55, endPoint x: 326, endPoint y: 89, distance: 182.2
click at [286, 65] on input "standard tapper series" at bounding box center [782, 53] width 1005 height 41
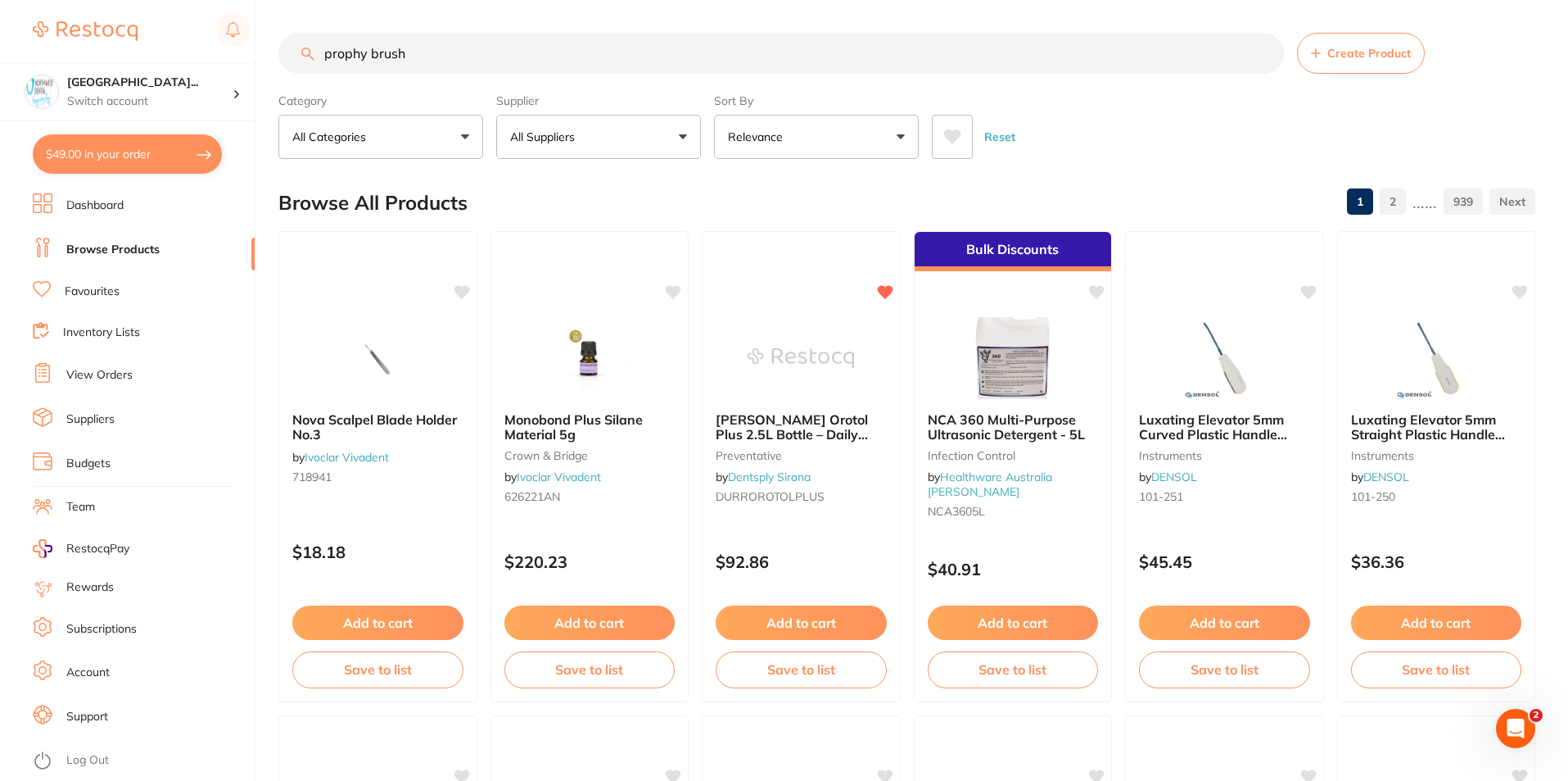
type input "prophy brush"
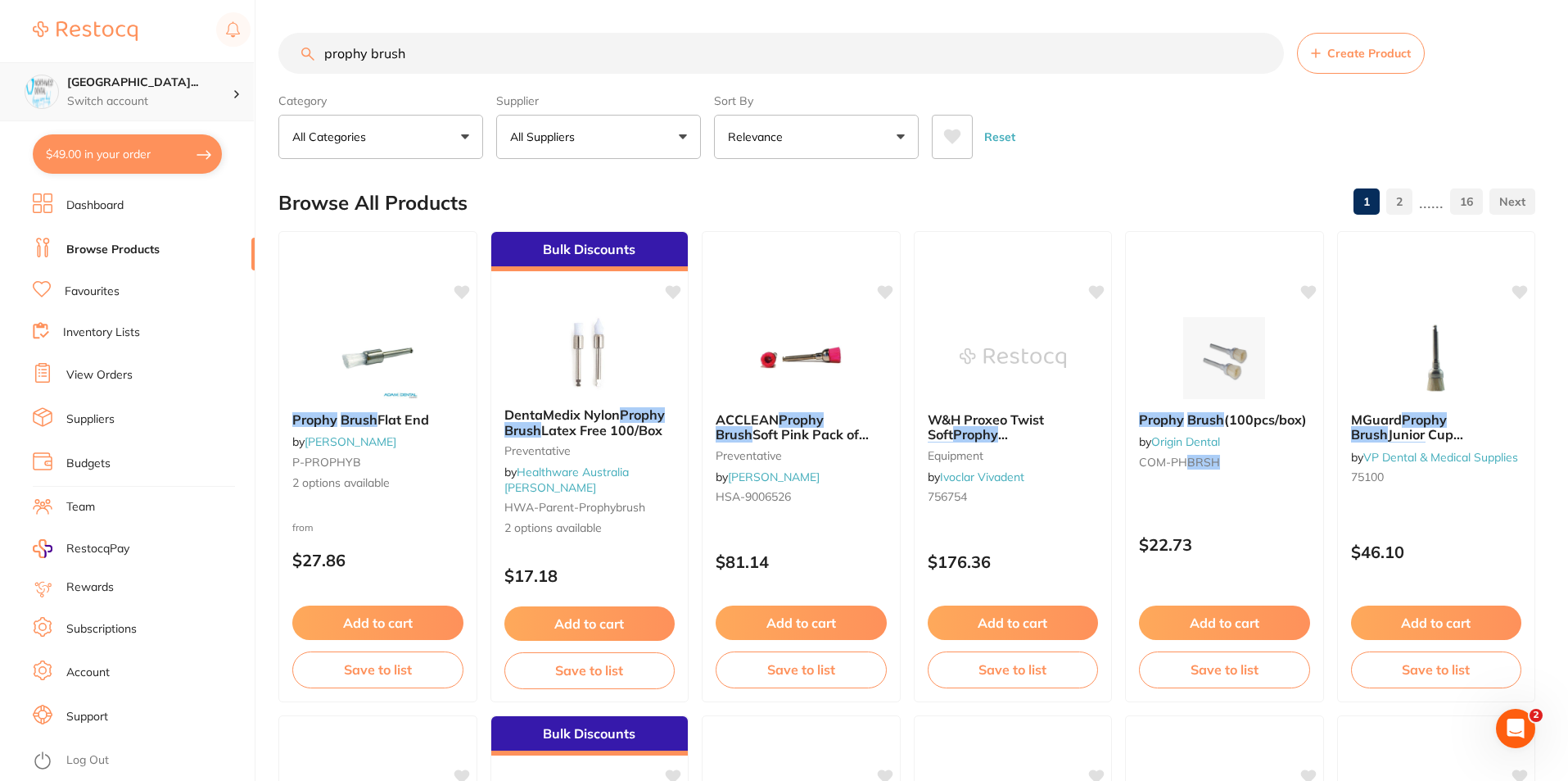
scroll to position [1, 0]
drag, startPoint x: 453, startPoint y: 59, endPoint x: 209, endPoint y: 120, distance: 251.5
click at [209, 120] on div "$49.00 North West Dental Wynya... Switch account Riaz Dental Surgery Experteeth…" at bounding box center [784, 390] width 1568 height 781
paste input "KI68018"
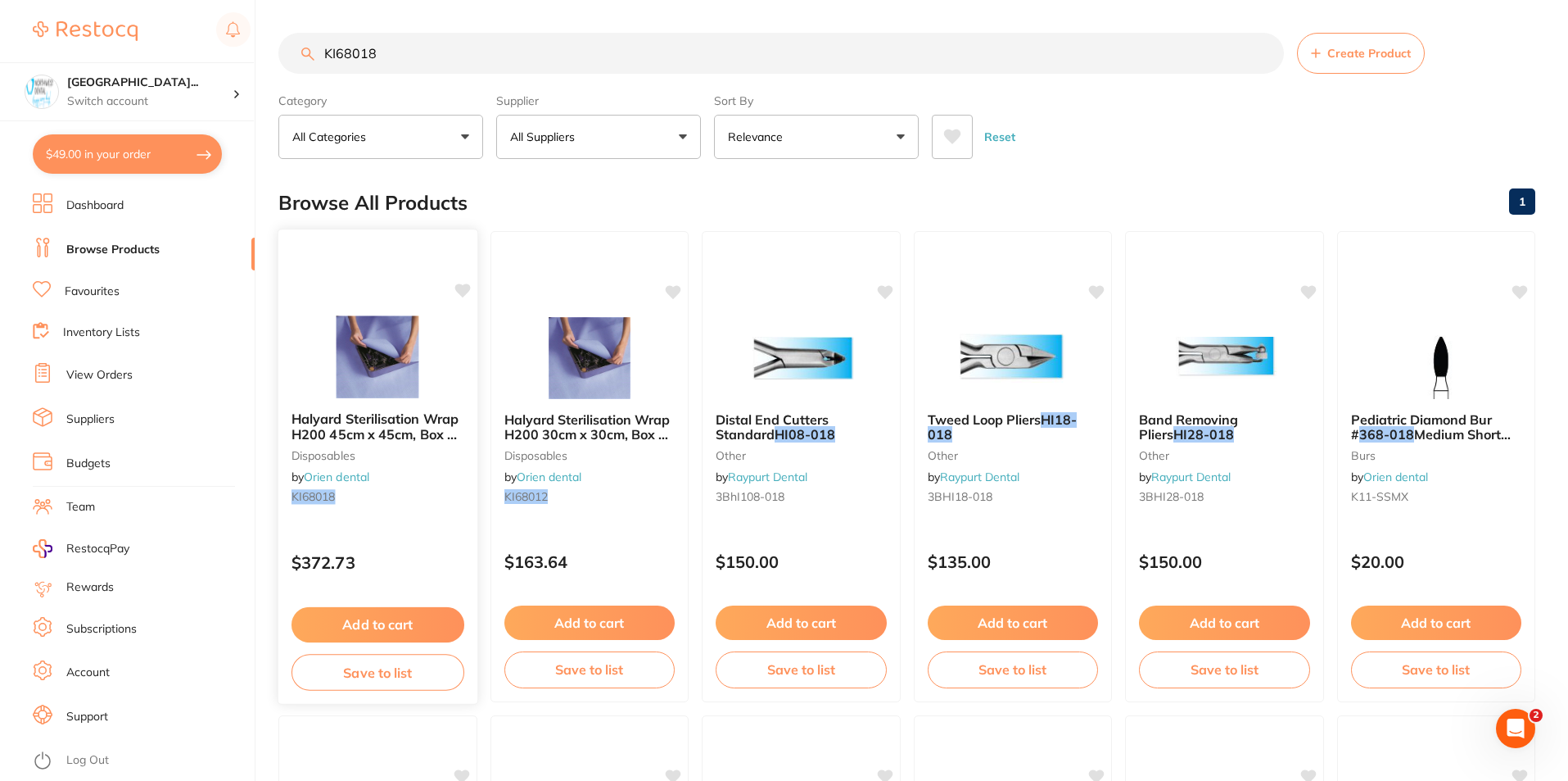
click at [403, 474] on div "Halyard Sterilisation Wrap H200 45cm x 45cm, Box of 1000 disposables by Orien d…" at bounding box center [378, 461] width 199 height 125
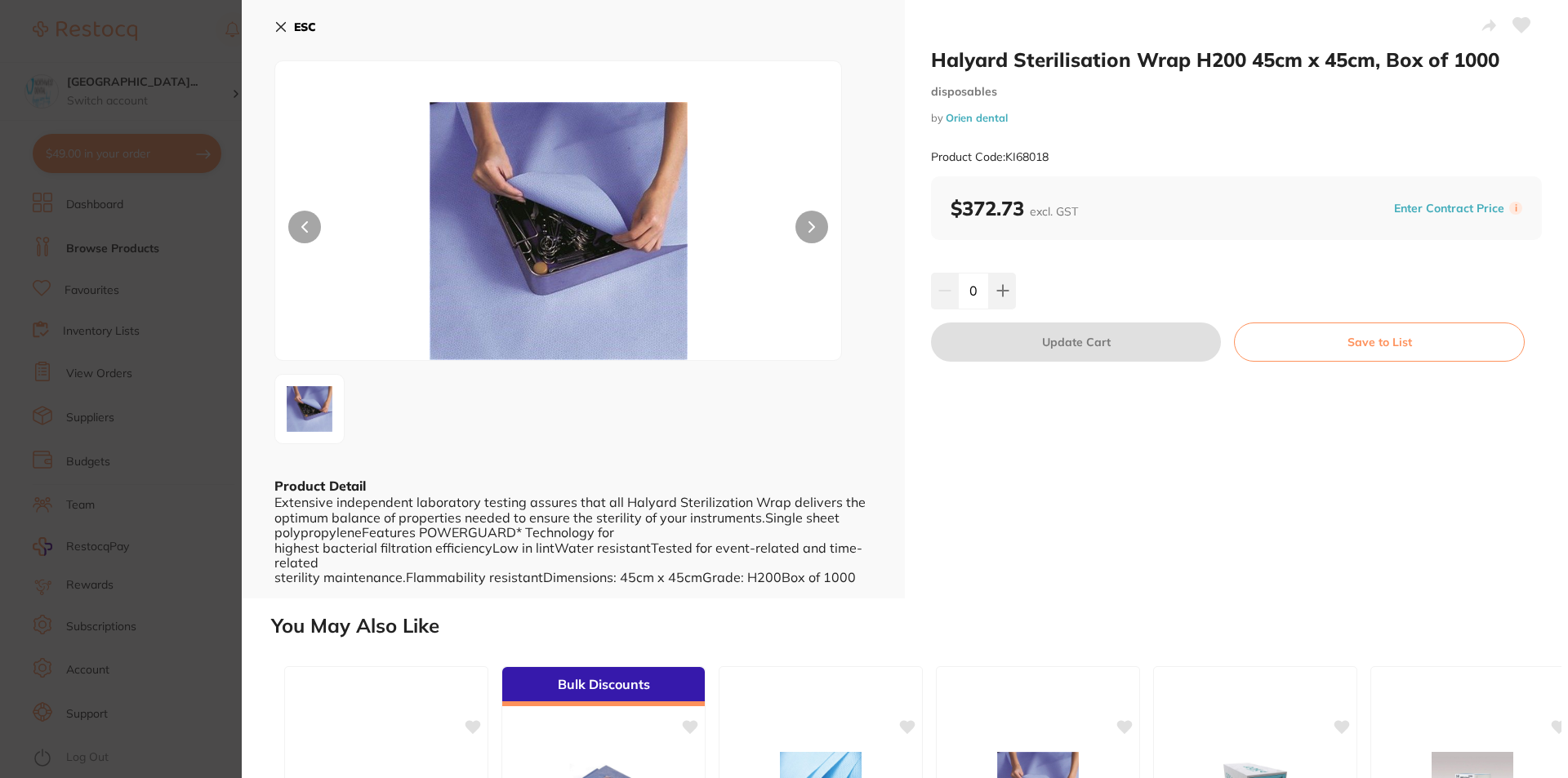
drag, startPoint x: 289, startPoint y: 28, endPoint x: 352, endPoint y: 45, distance: 65.3
click at [289, 28] on button "ESC" at bounding box center [295, 26] width 42 height 27
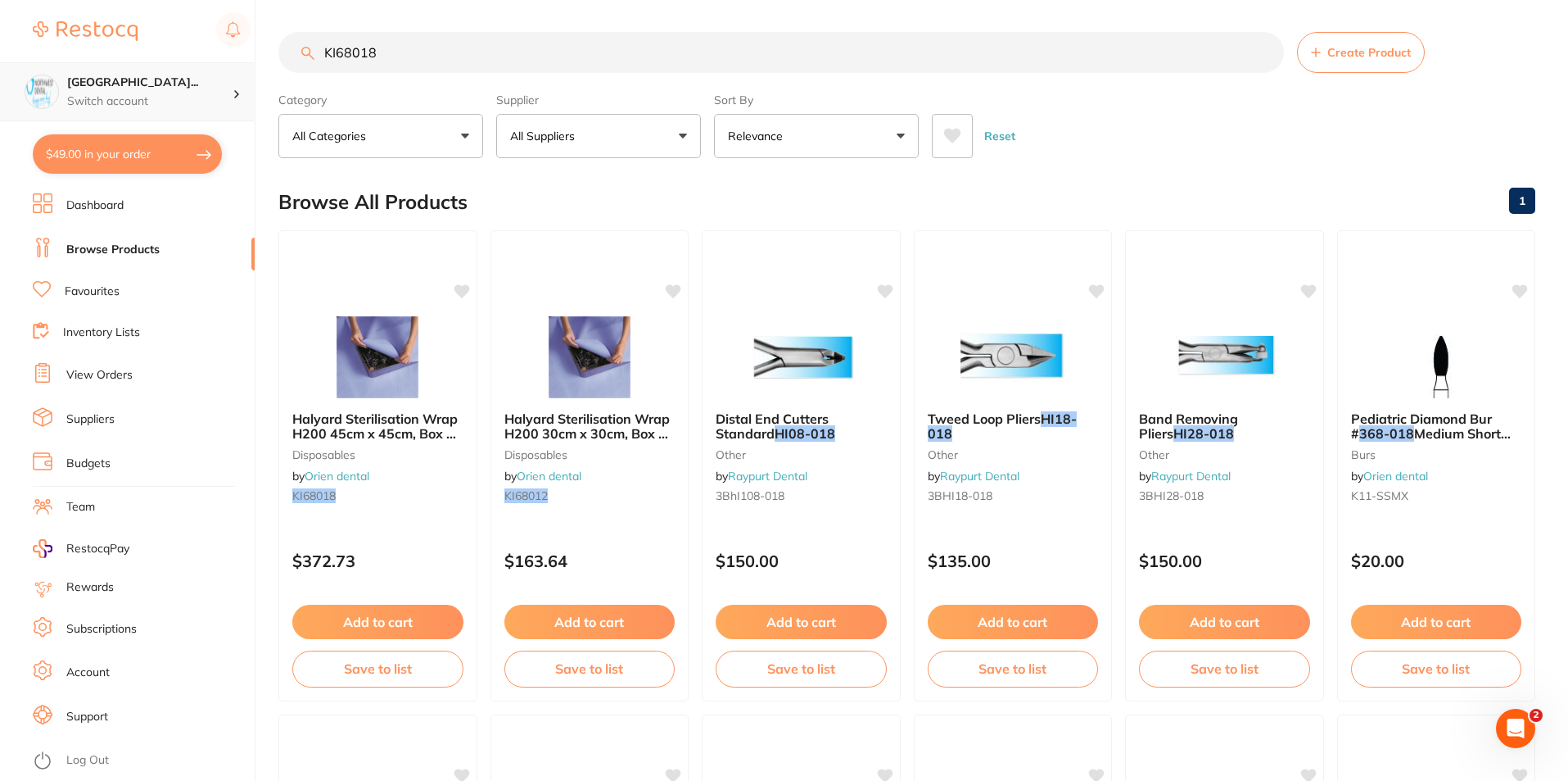
scroll to position [1, 0]
drag, startPoint x: 479, startPoint y: 42, endPoint x: 135, endPoint y: 45, distance: 344.0
click at [135, 68] on div "$49.00 North West Dental Wynya... Switch account Riaz Dental Surgery Experteeth…" at bounding box center [784, 389] width 1568 height 781
paste input "CC175ST"
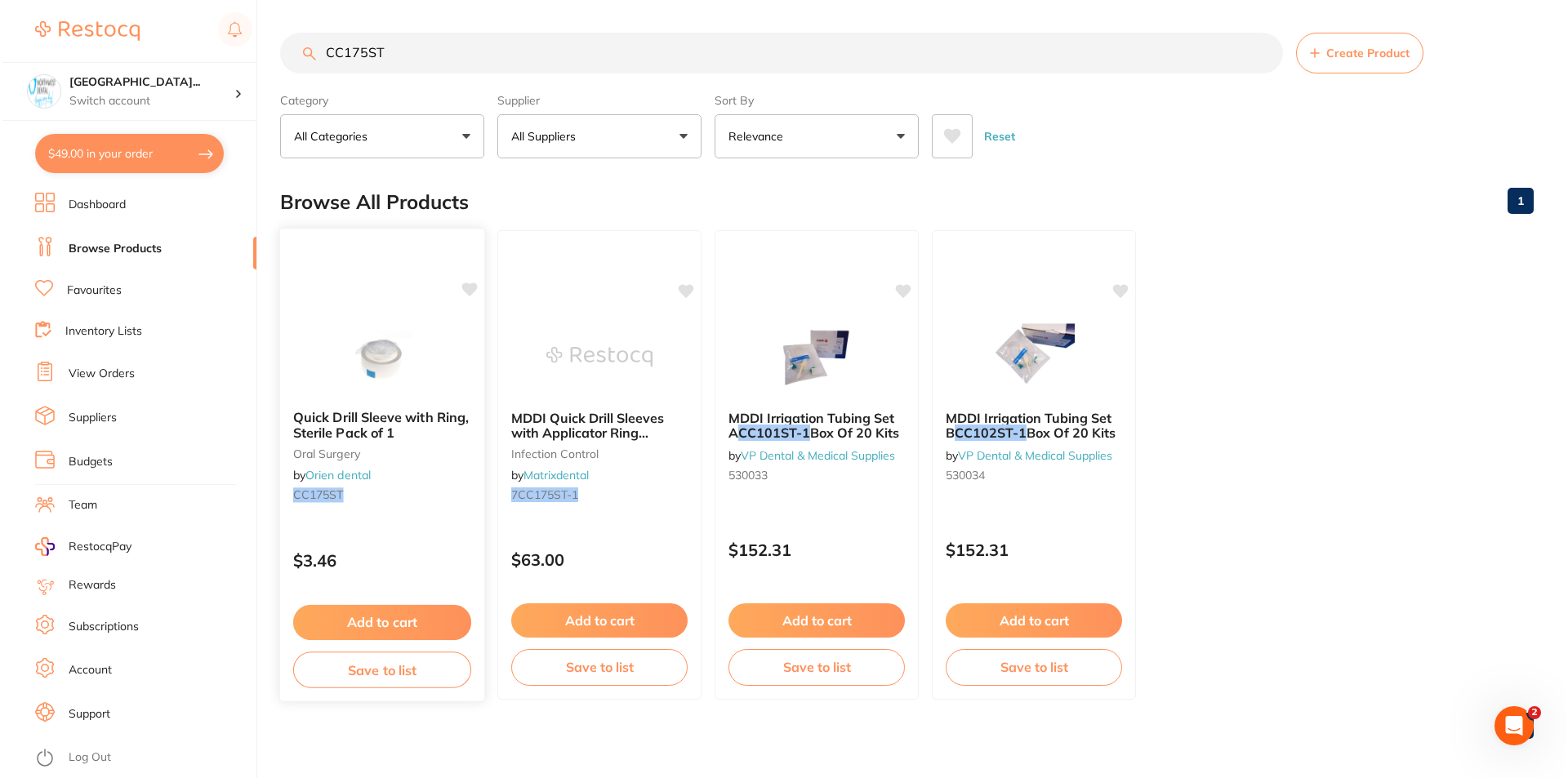
scroll to position [0, 0]
click at [434, 415] on span "Quick Drill Sleeve with Ring, Sterile Pack of 1" at bounding box center [378, 425] width 176 height 32
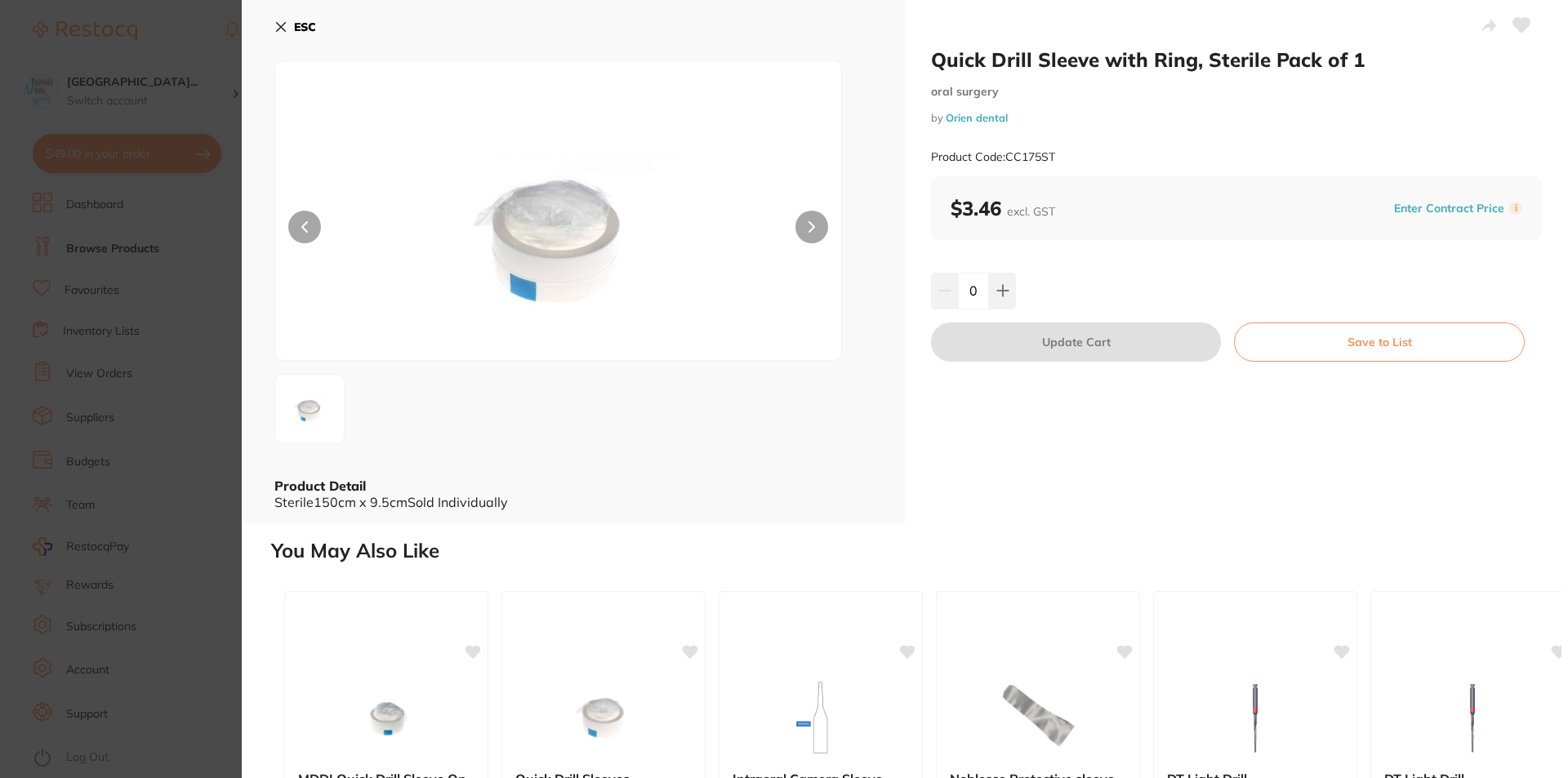
click at [289, 30] on button "ESC" at bounding box center [295, 26] width 42 height 27
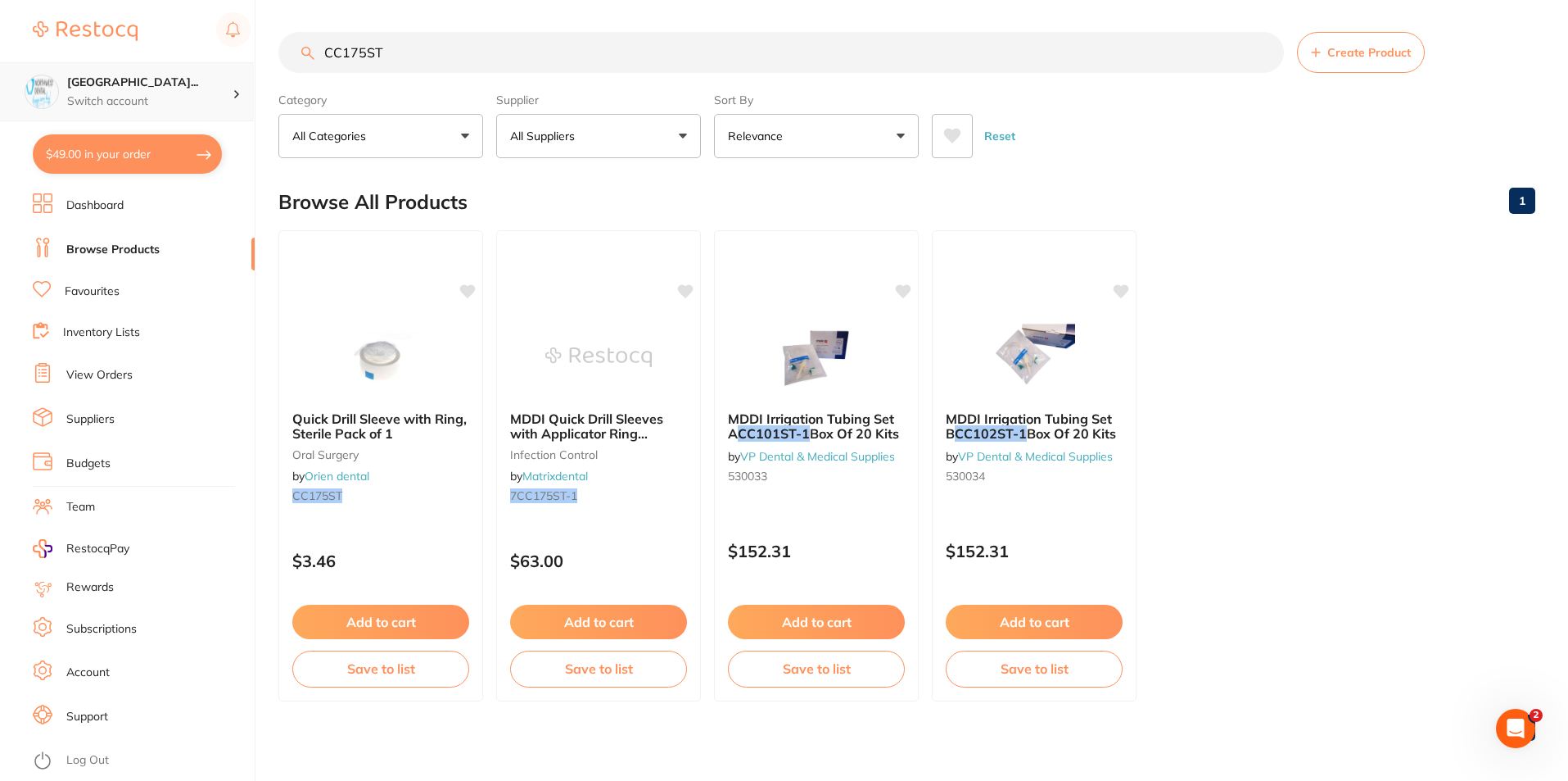
scroll to position [1, 0]
drag, startPoint x: 413, startPoint y: 57, endPoint x: 201, endPoint y: 60, distance: 212.0
click at [207, 64] on div "$49.00 North West Dental Wynya... Switch account Riaz Dental Surgery Experteeth…" at bounding box center [784, 389] width 1568 height 781
paste input "7CC022ST-1"
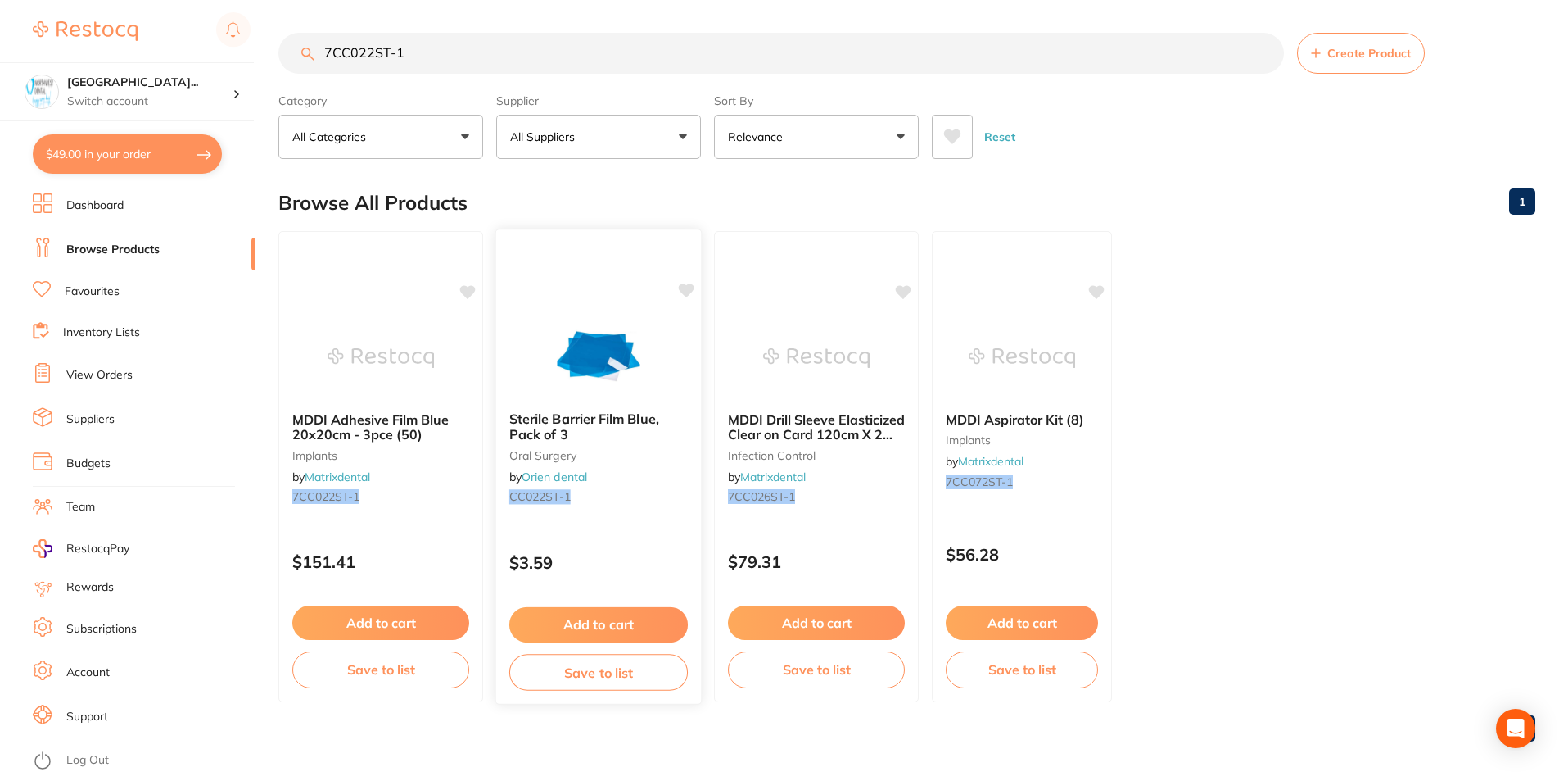
click at [645, 519] on div "Sterile Barrier Film Blue, Pack of 3 oral surgery by Orien dental CC022ST-1" at bounding box center [599, 461] width 205 height 125
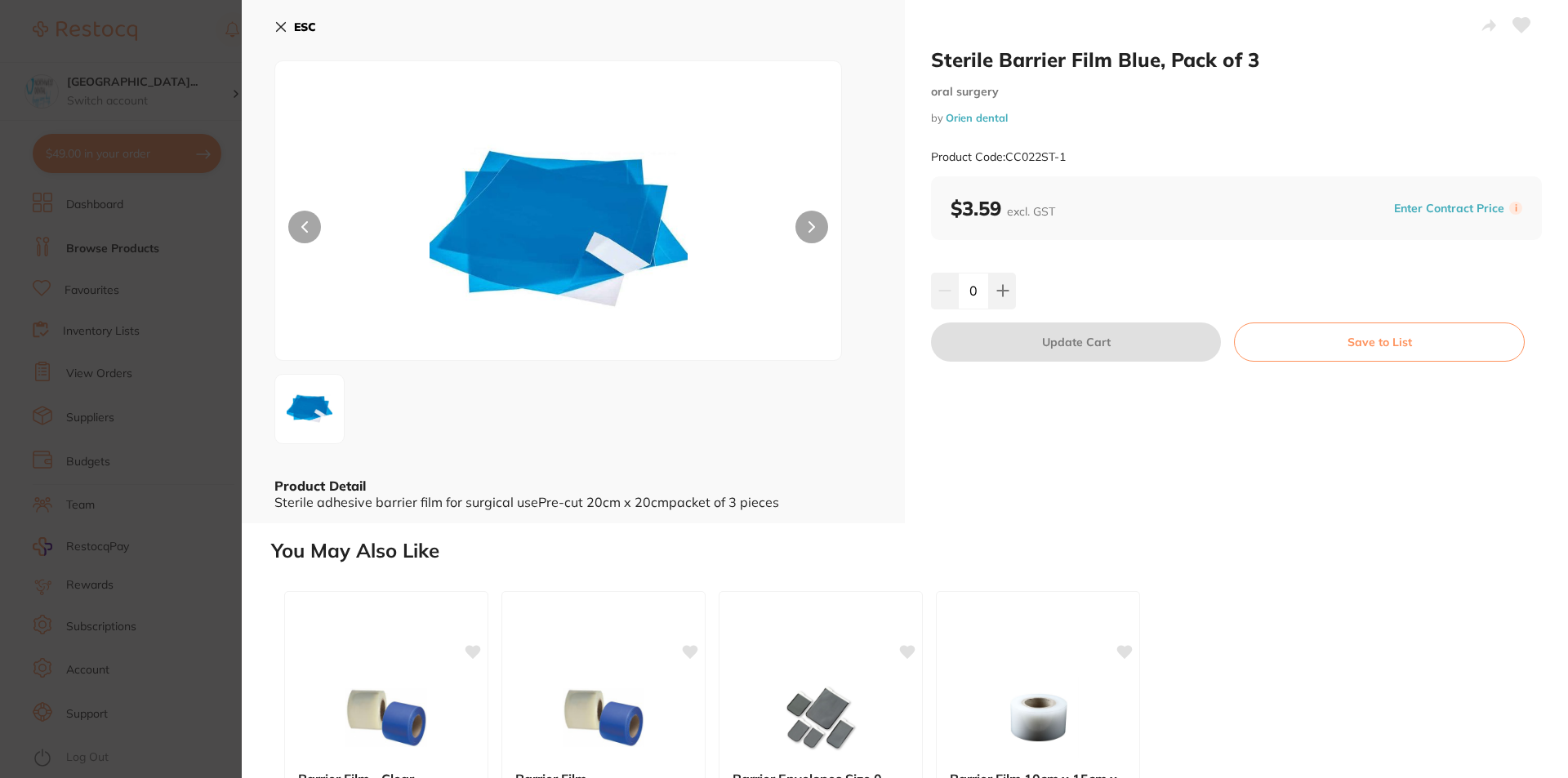
click at [295, 21] on b "ESC" at bounding box center [305, 27] width 22 height 15
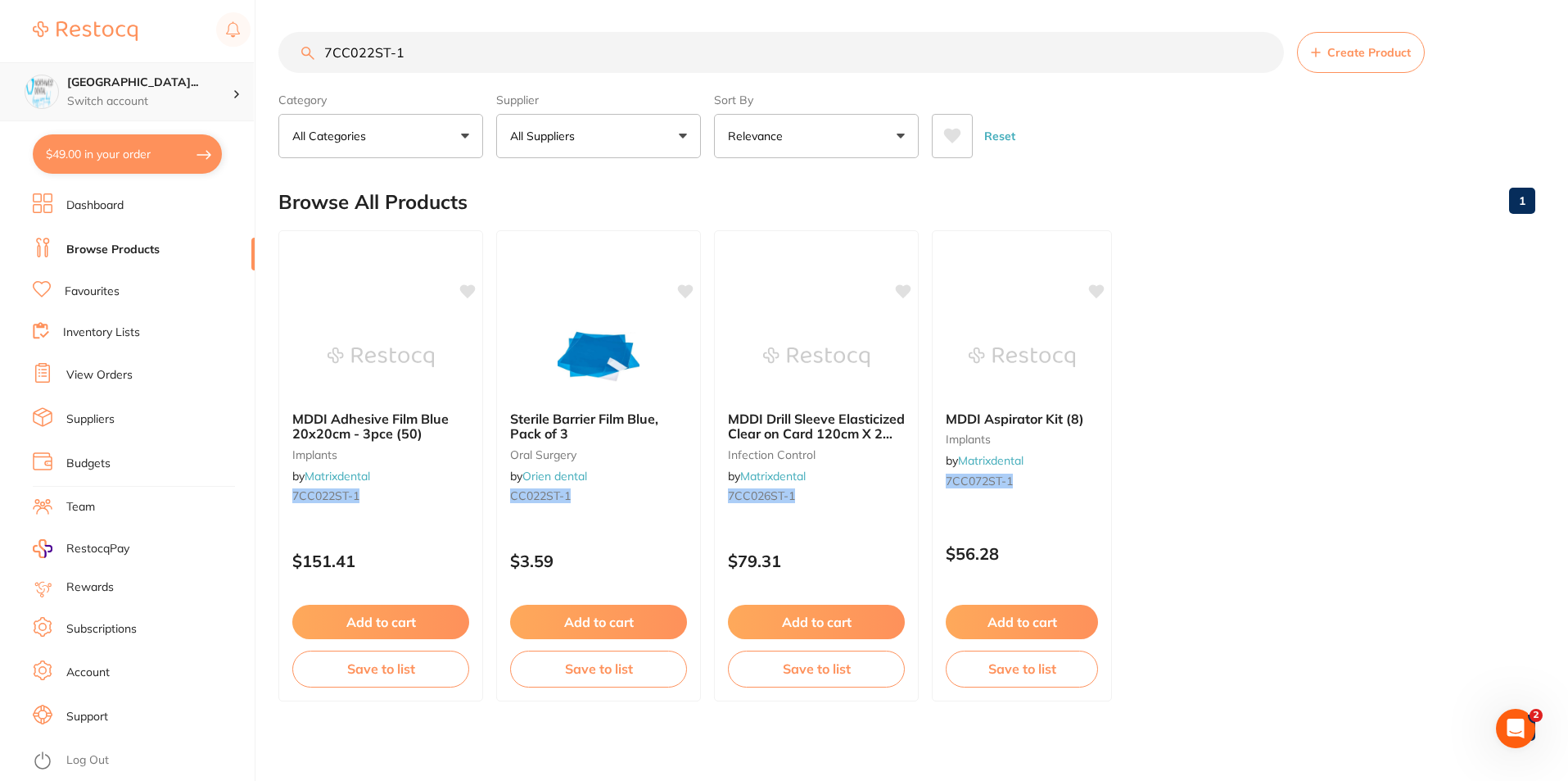
scroll to position [1, 0]
drag, startPoint x: 449, startPoint y: 45, endPoint x: 115, endPoint y: 76, distance: 335.4
click at [122, 87] on div "$49.00 North West Dental Wynya... Switch account Riaz Dental Surgery Experteeth…" at bounding box center [784, 389] width 1568 height 781
paste input "COM-BOU CAP"
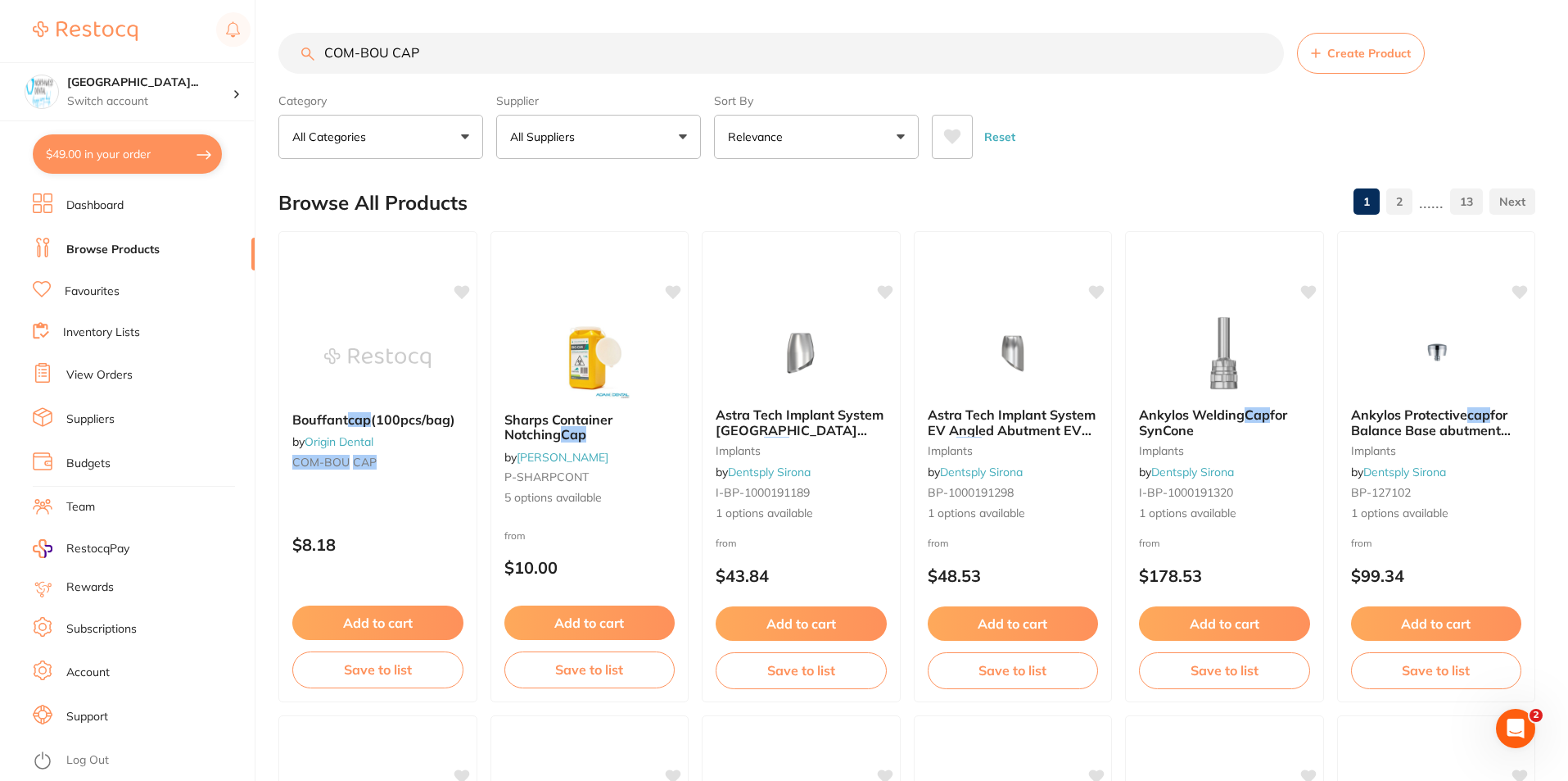
scroll to position [0, 0]
drag, startPoint x: 475, startPoint y: 63, endPoint x: 162, endPoint y: 106, distance: 315.9
click at [165, 116] on div "$49.00 North West Dental Wynya... Switch account Riaz Dental Surgery Experteeth…" at bounding box center [784, 390] width 1568 height 781
paste input "Saline Bag 500ml"
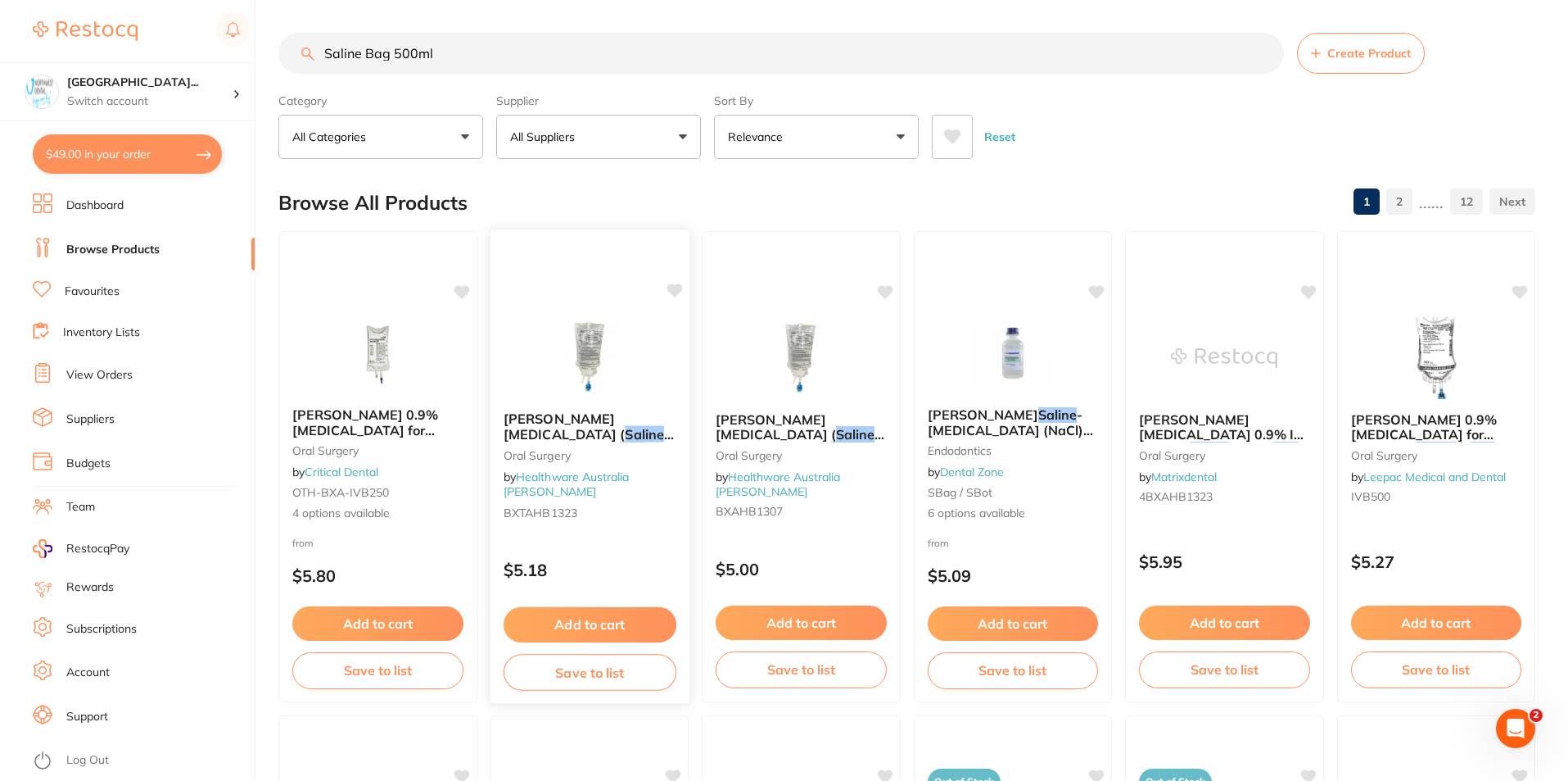
type input "Saline Bag 500ml"
click at [608, 544] on div "$5.18" at bounding box center [589, 566] width 199 height 45
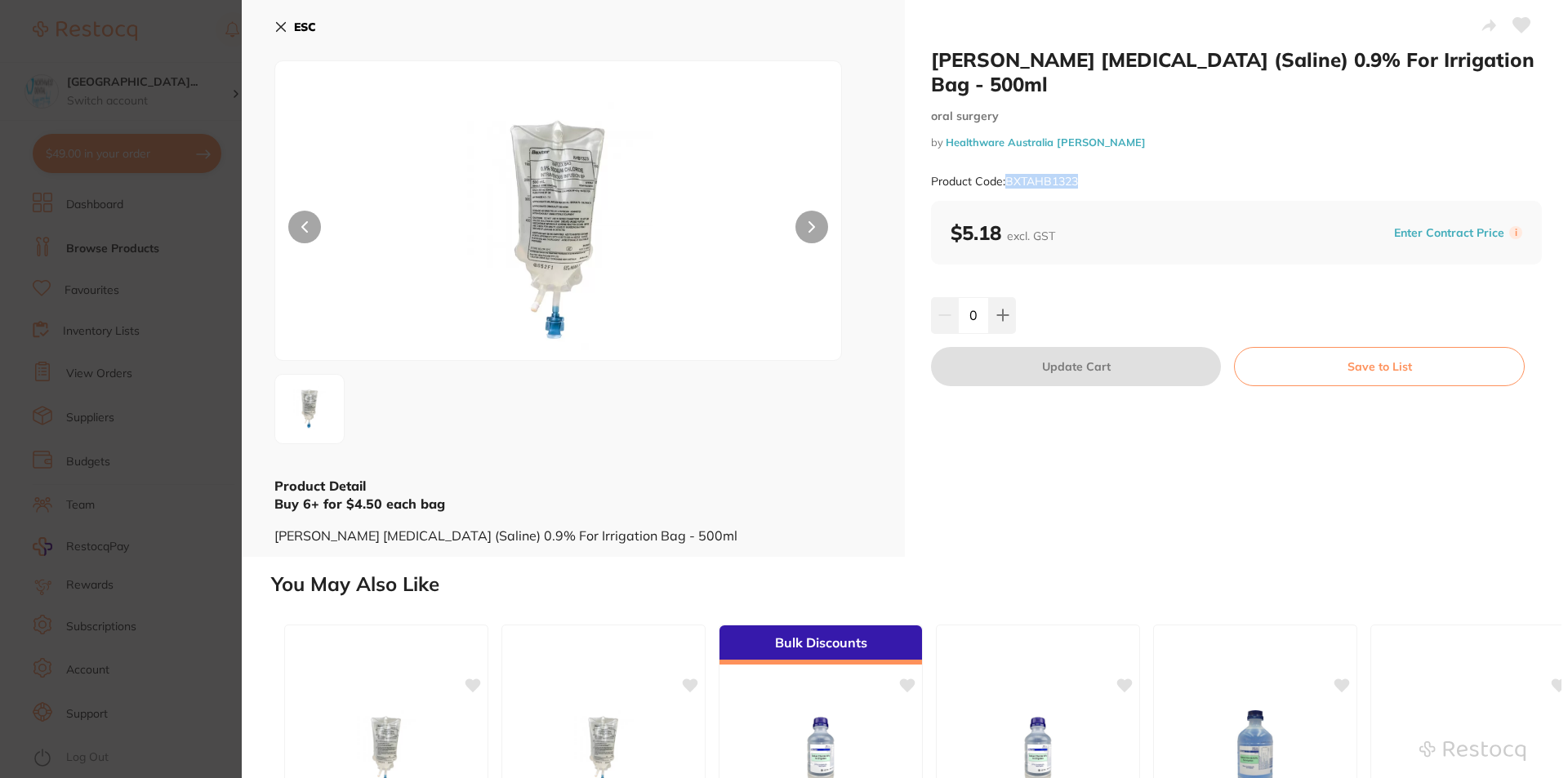
drag, startPoint x: 1084, startPoint y: 179, endPoint x: 1007, endPoint y: 182, distance: 77.1
click at [1007, 182] on div "Product Code: BXTAHB1323" at bounding box center [1236, 182] width 611 height 40
copy small "BXTAHB1323"
click at [168, 218] on section "Baxter Sodium Chloride (Saline) 0.9% For Irrigation Bag - 500ml oral surgery by…" at bounding box center [784, 389] width 1568 height 778
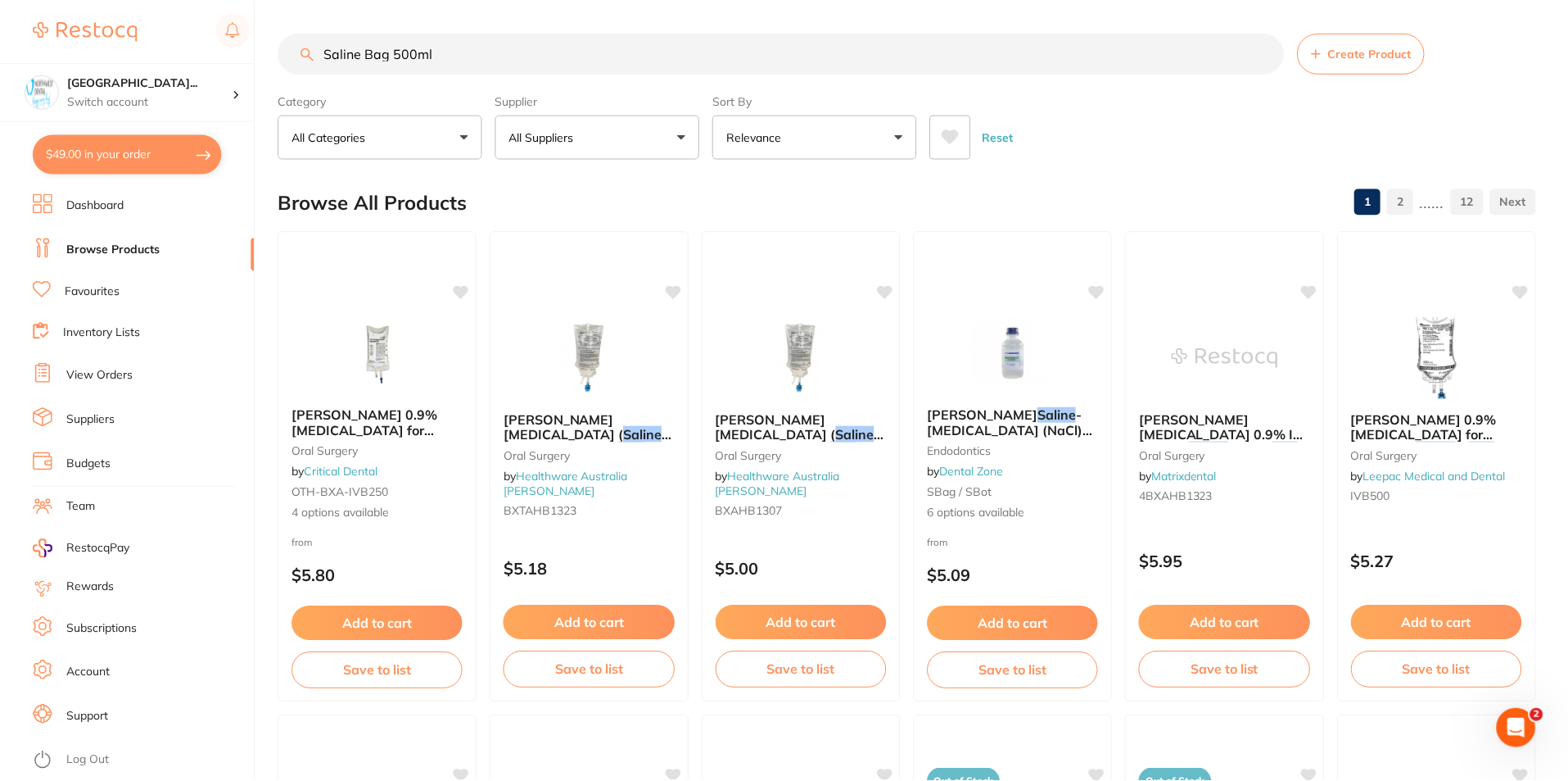
scroll to position [1, 0]
click at [111, 156] on button "$49.00 in your order" at bounding box center [127, 154] width 189 height 39
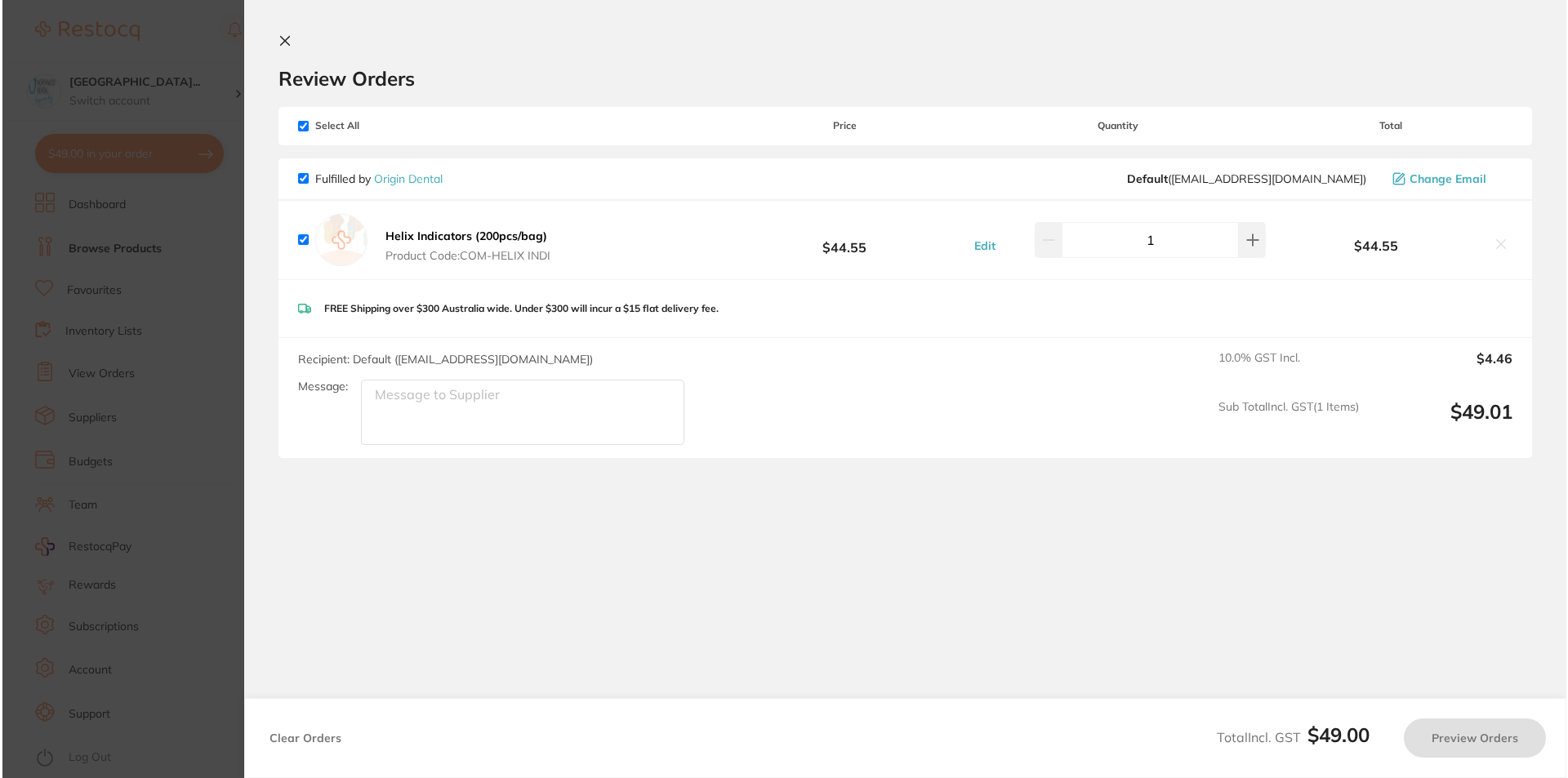
scroll to position [0, 0]
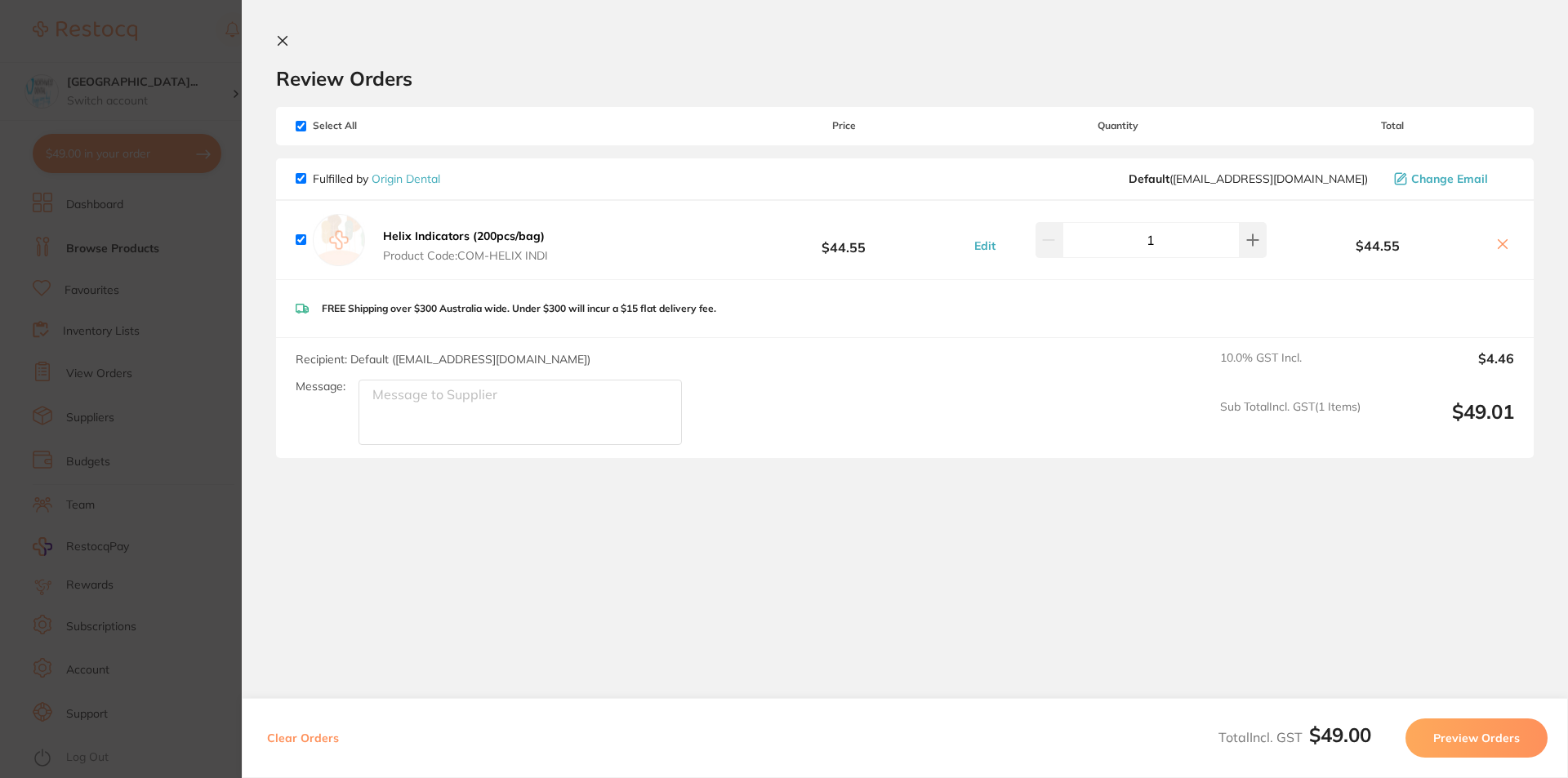
click at [297, 247] on div "Helix Indicators (200pcs/bag) Product Code: COM-HELIX INDI" at bounding box center [425, 239] width 257 height 52
drag, startPoint x: 0, startPoint y: 424, endPoint x: 44, endPoint y: 405, distance: 47.9
click at [0, 424] on section "Update RRP Set your pre negotiated price for this item. Item Agreed RRP (excl. …" at bounding box center [784, 389] width 1568 height 778
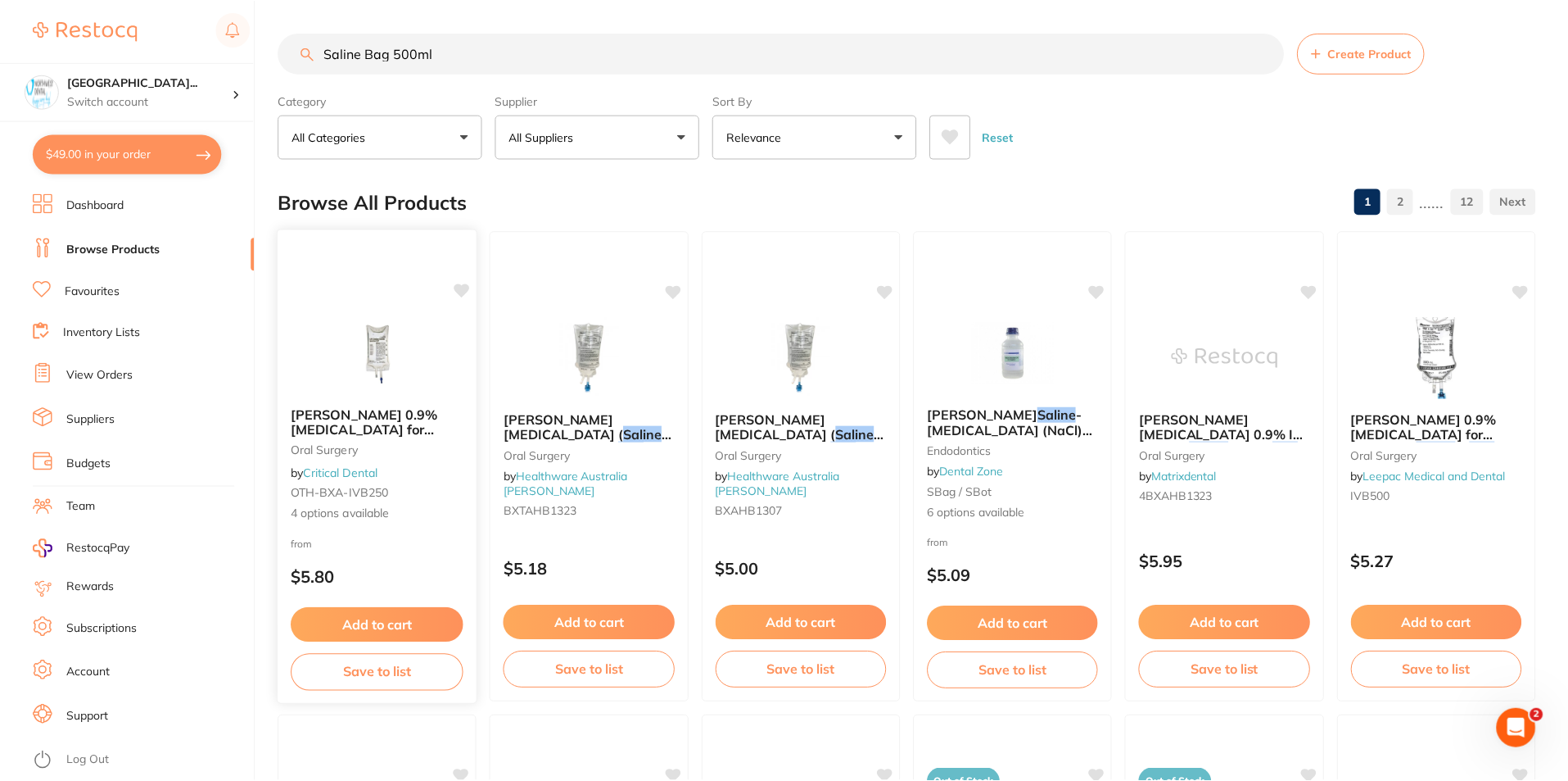
scroll to position [1, 0]
click at [158, 159] on button "$49.00 in your order" at bounding box center [127, 154] width 189 height 39
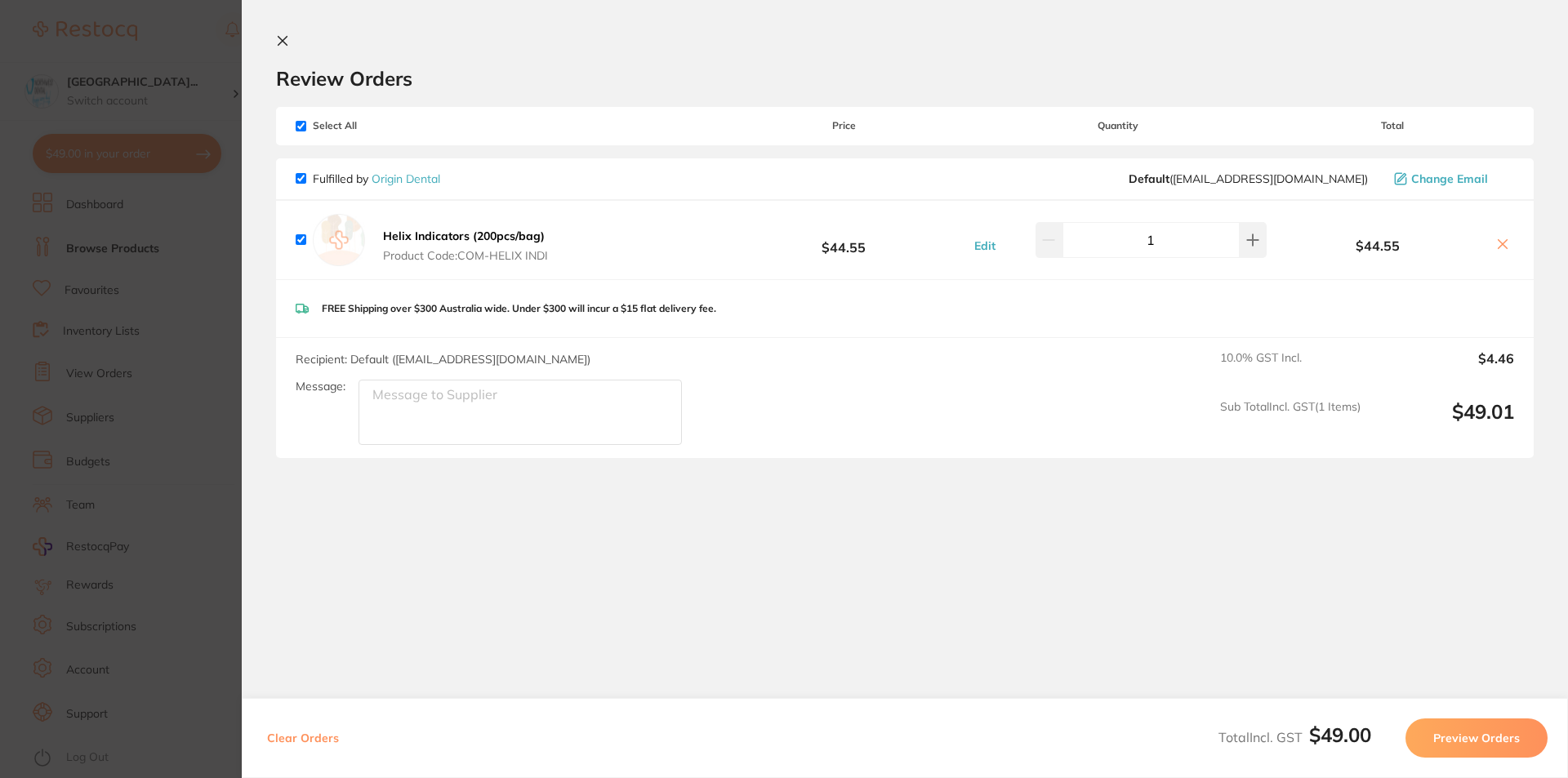
click at [1496, 243] on icon at bounding box center [1503, 244] width 13 height 13
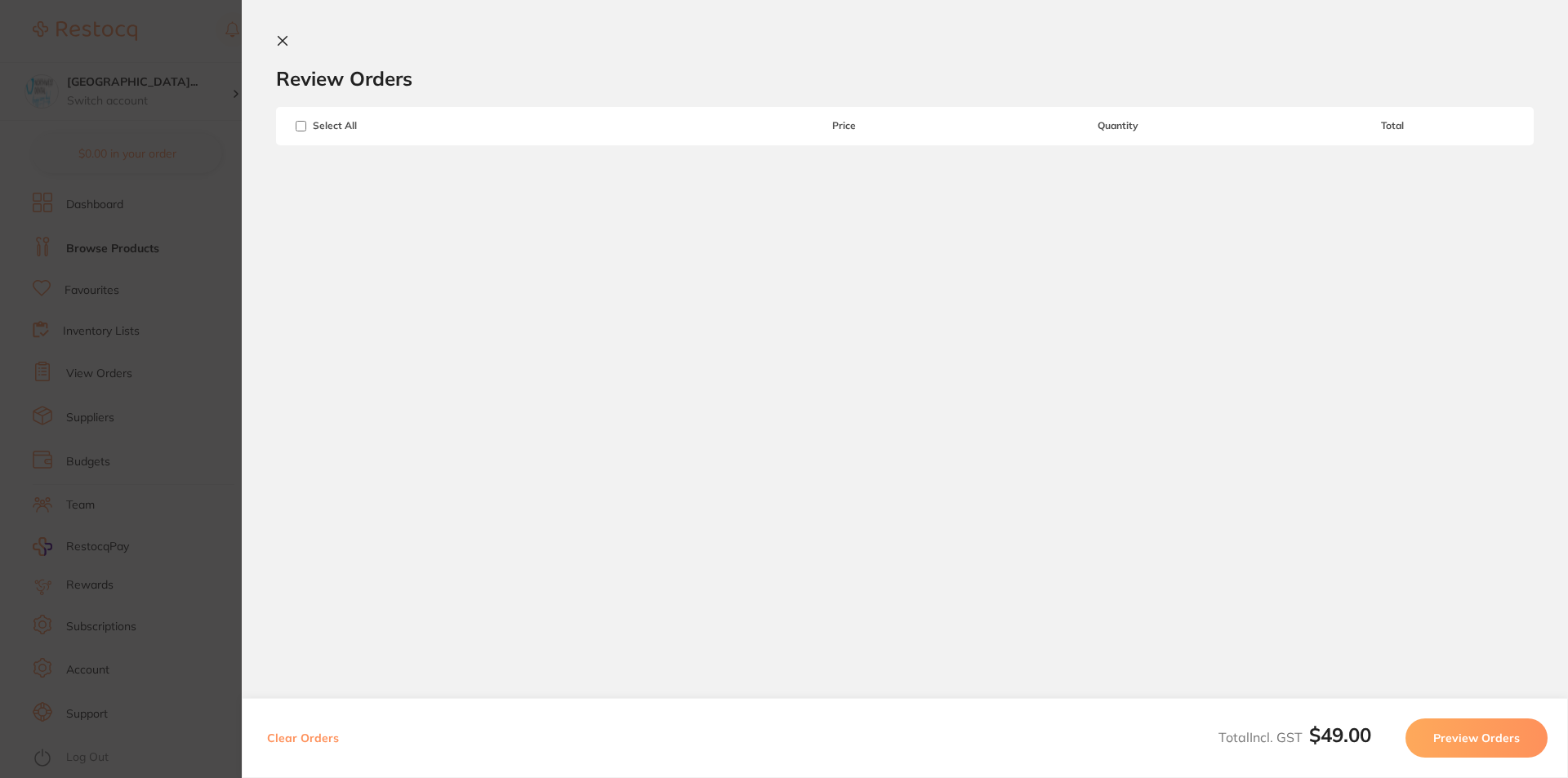
click at [285, 49] on button at bounding box center [286, 42] width 20 height 15
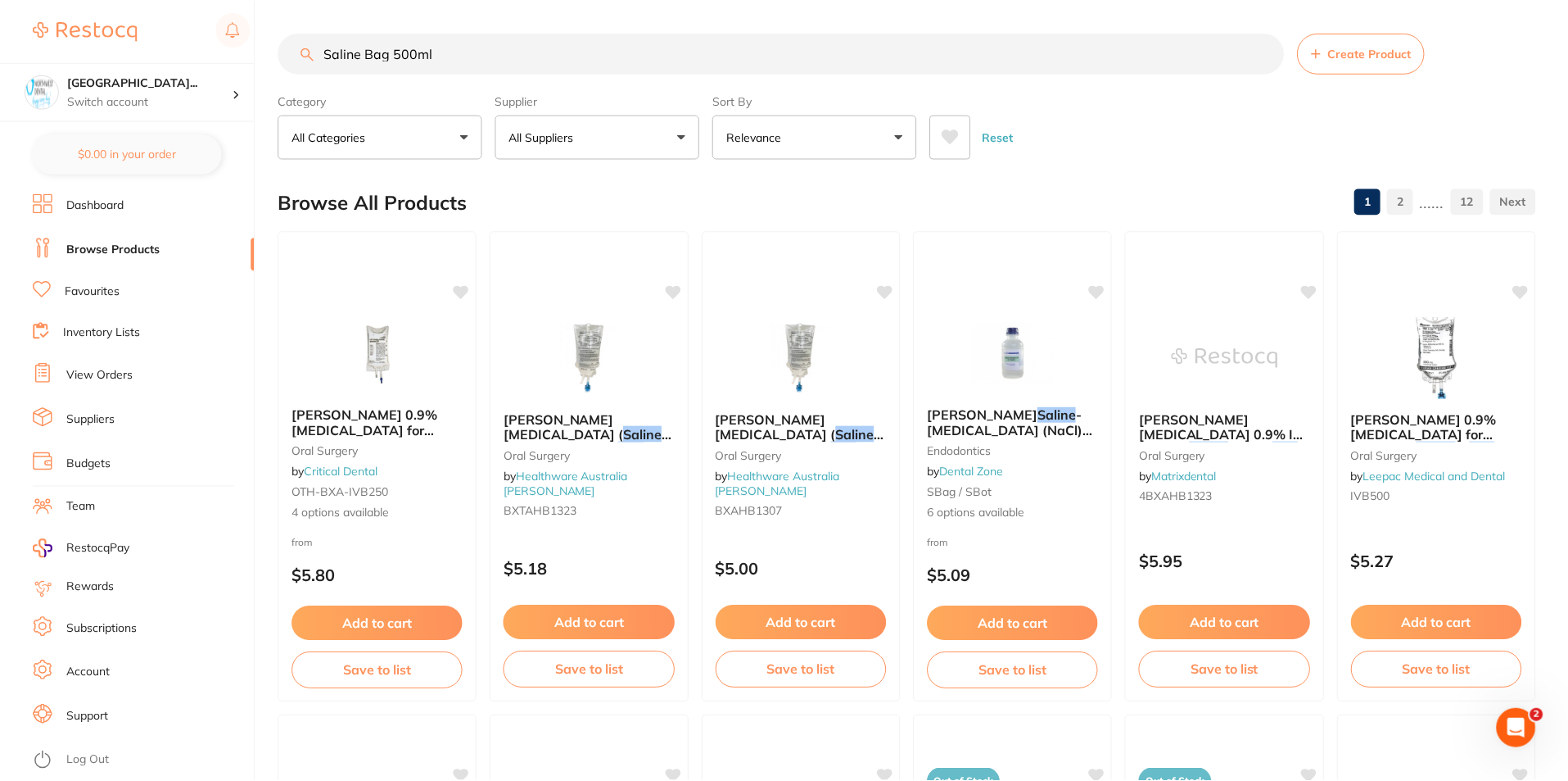
scroll to position [1, 0]
drag, startPoint x: 525, startPoint y: 51, endPoint x: 201, endPoint y: 114, distance: 330.1
click at [209, 114] on div "$49.00 North West Dental Wynya... Switch account Riaz Dental Surgery Experteeth…" at bounding box center [784, 389] width 1568 height 781
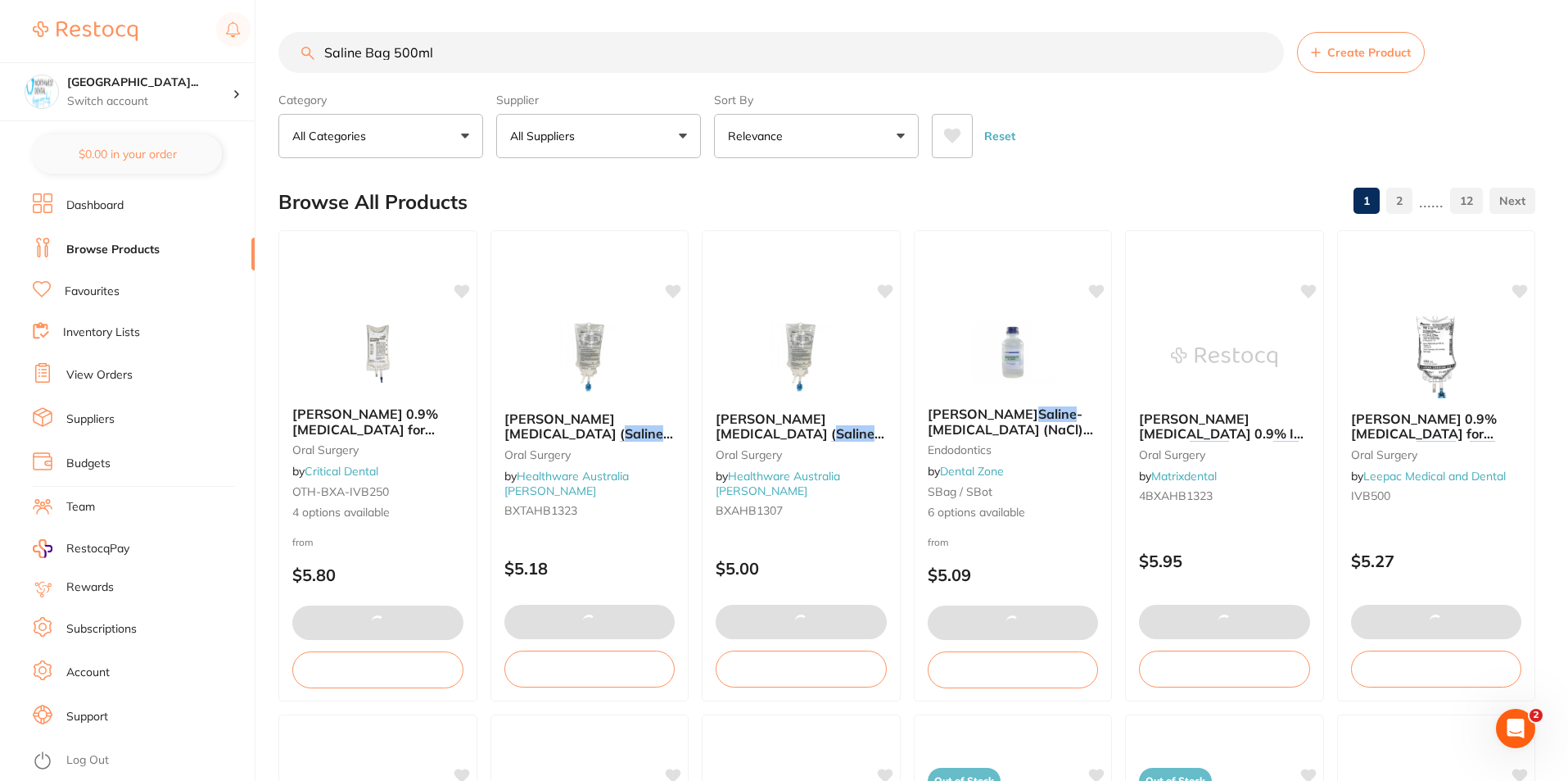
checkbox input "true"
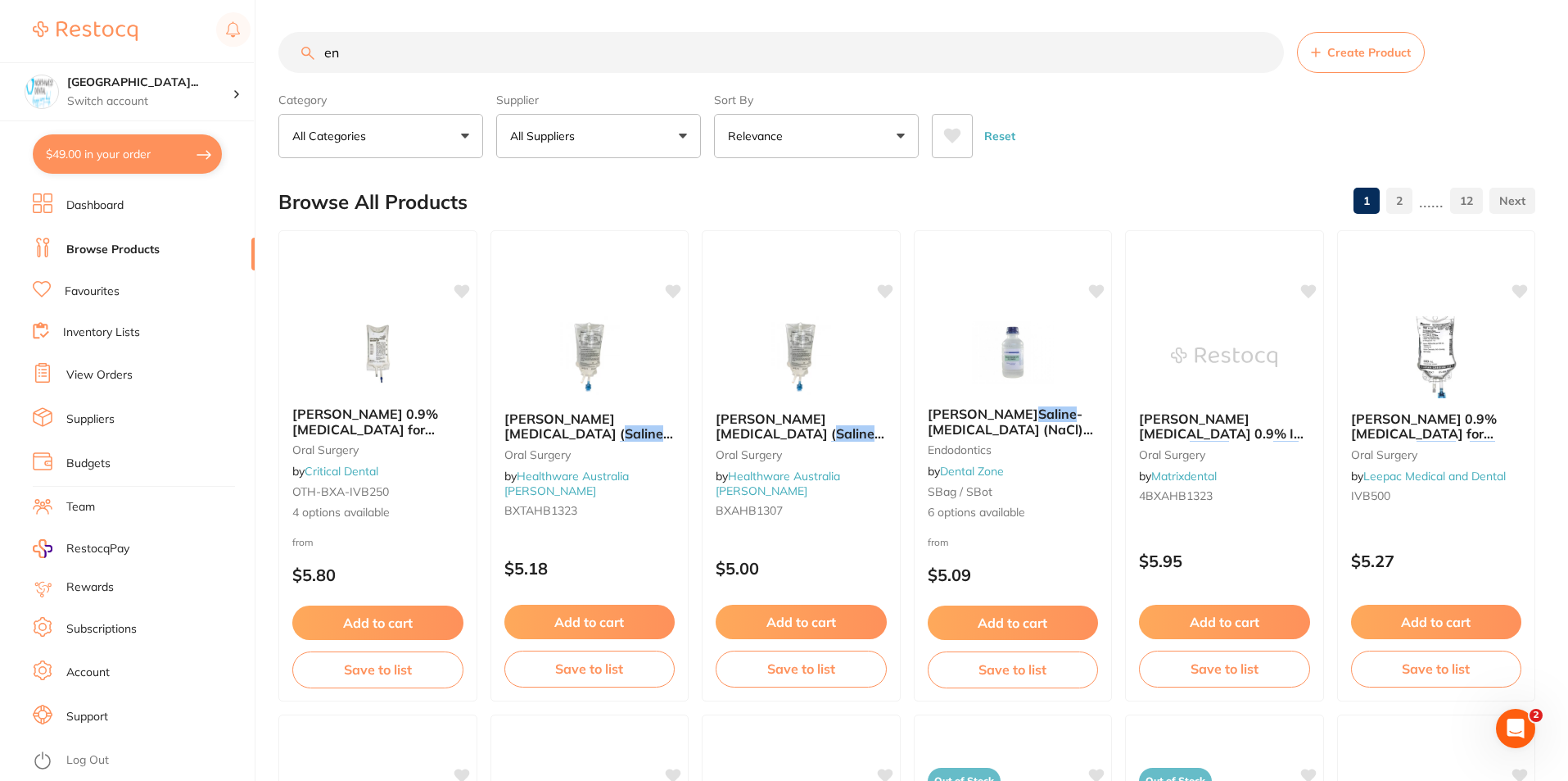
type input "e"
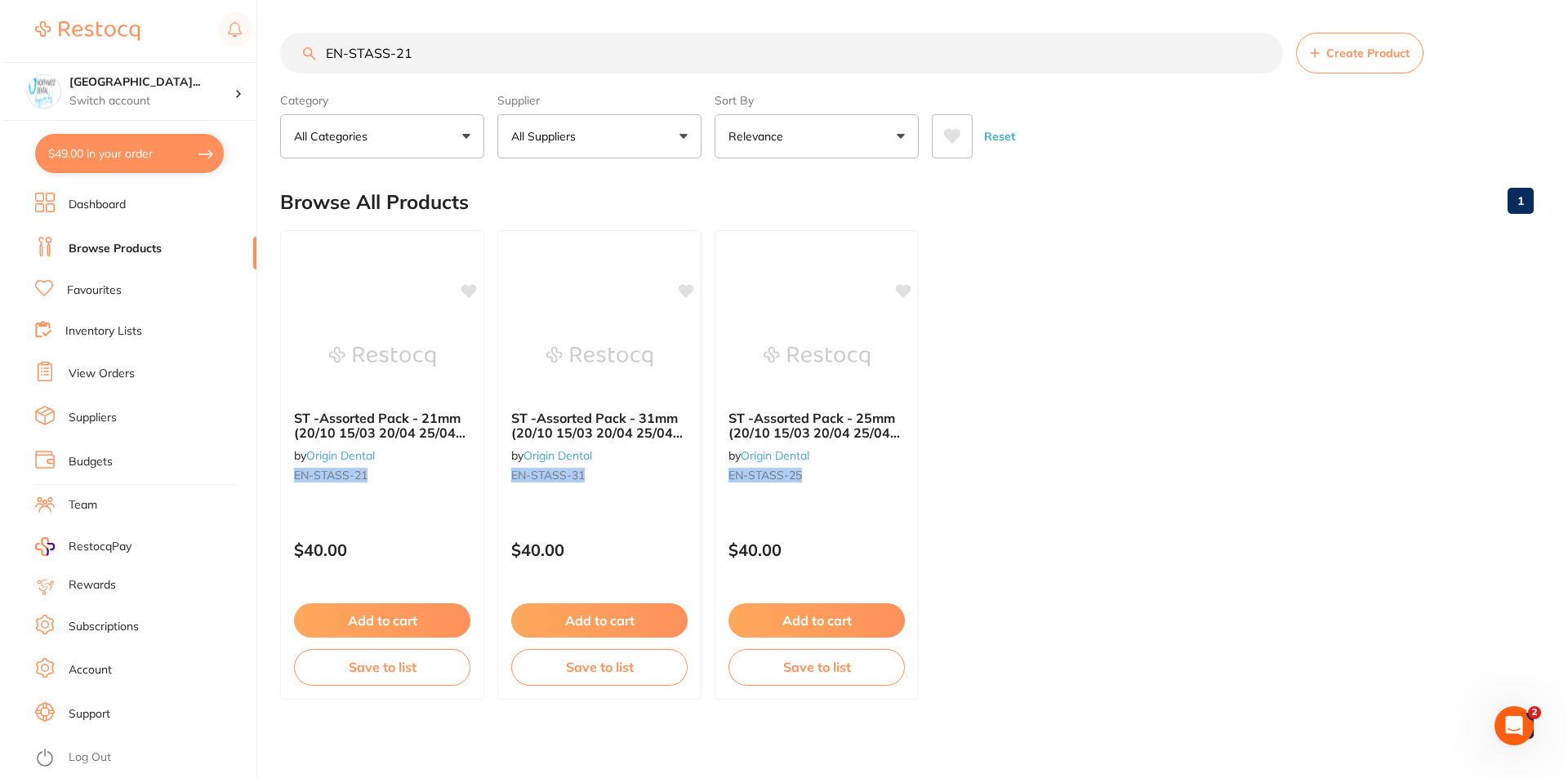
scroll to position [0, 0]
type input "EN-STASS-21"
click at [418, 522] on div "ST -Assorted Pack - 21mm (20/10 15/03 20/04 25/04 25/06) by Origin Dental EN-ST…" at bounding box center [380, 465] width 206 height 475
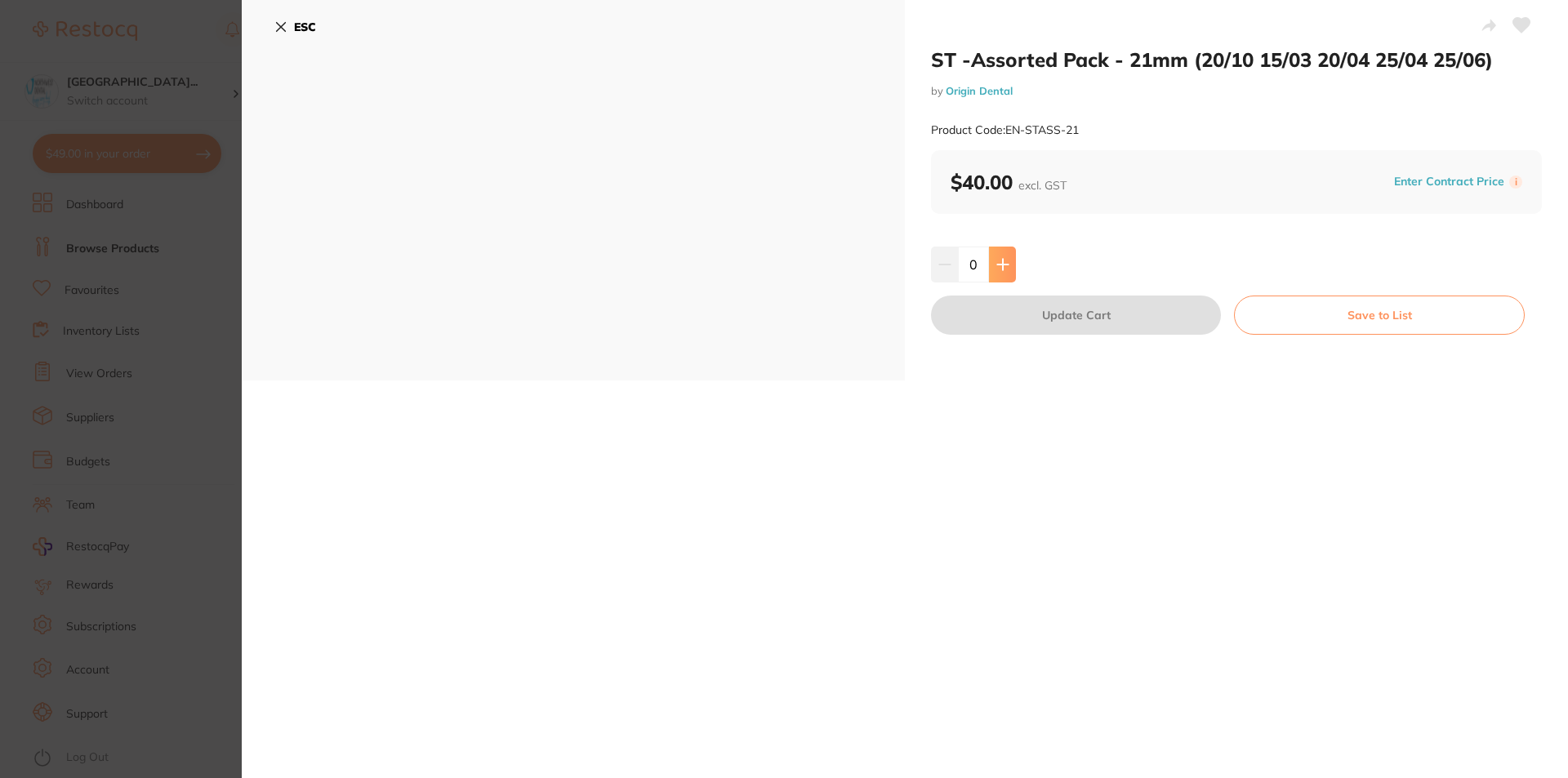
click at [1008, 258] on button at bounding box center [1002, 265] width 26 height 36
click at [1002, 261] on icon at bounding box center [1002, 265] width 13 height 13
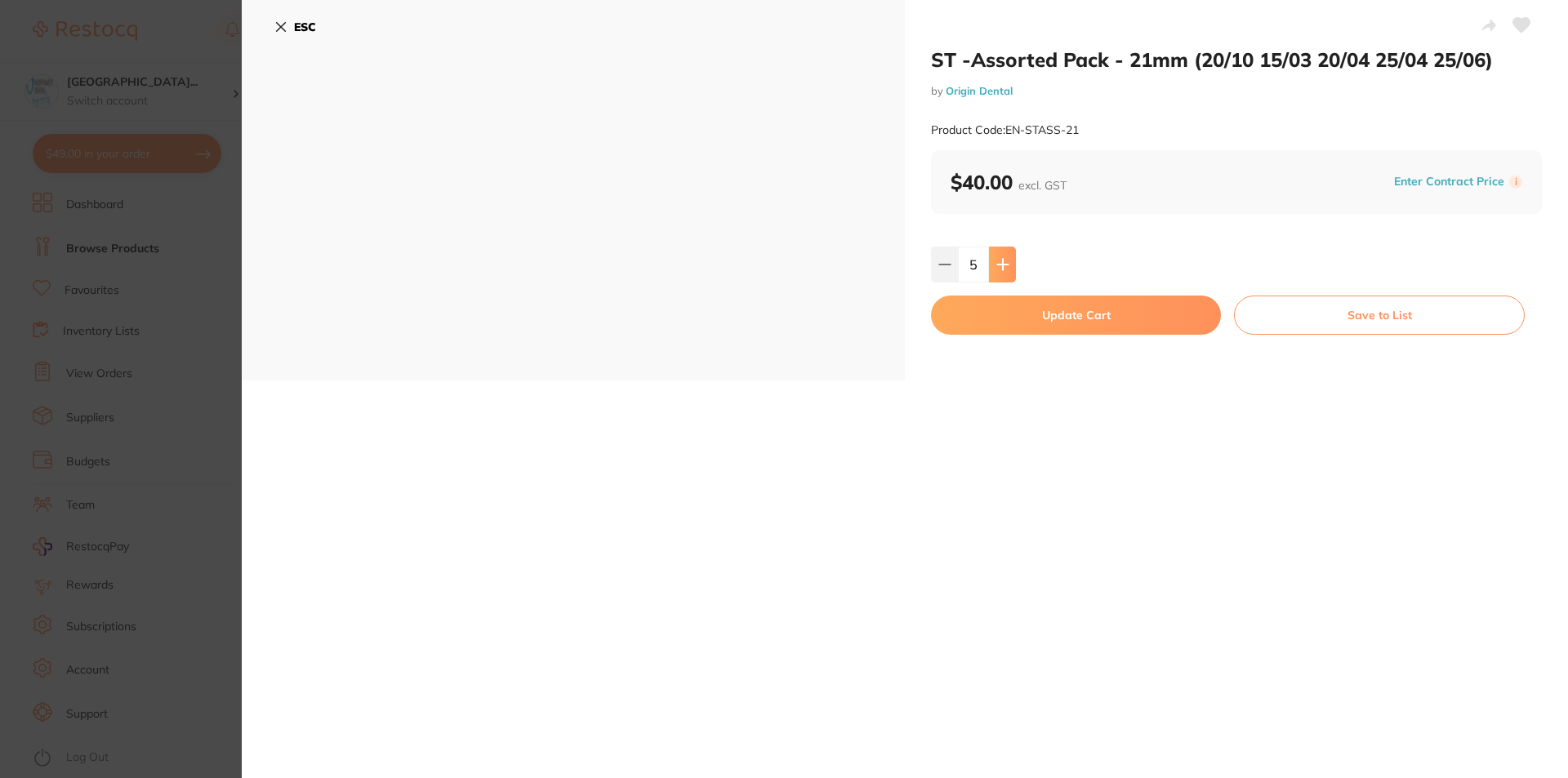
click at [1002, 262] on icon at bounding box center [1002, 265] width 13 height 13
type input "6"
click at [1024, 319] on button "Update Cart" at bounding box center [1075, 315] width 289 height 39
checkbox input "false"
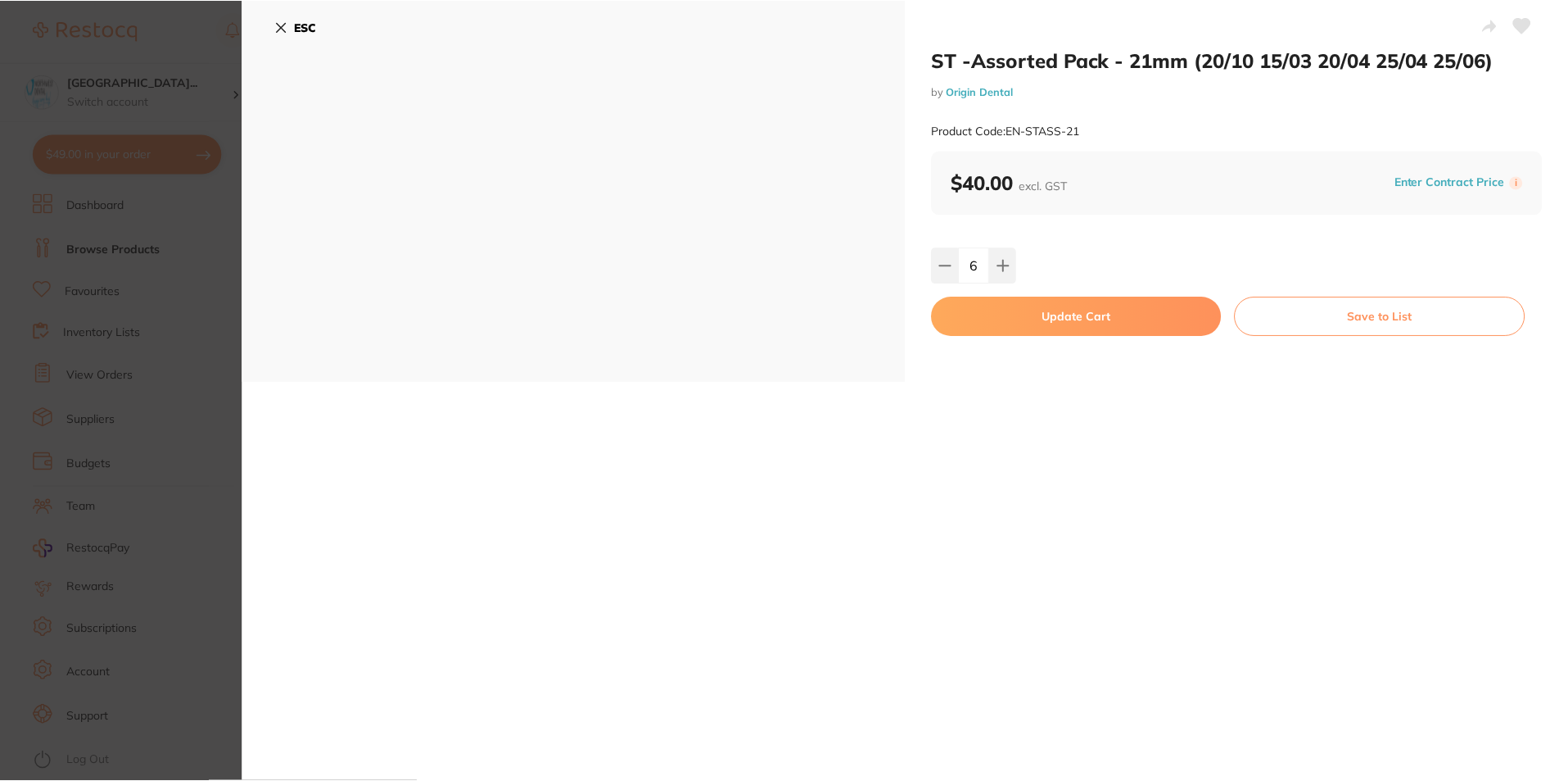
scroll to position [1, 0]
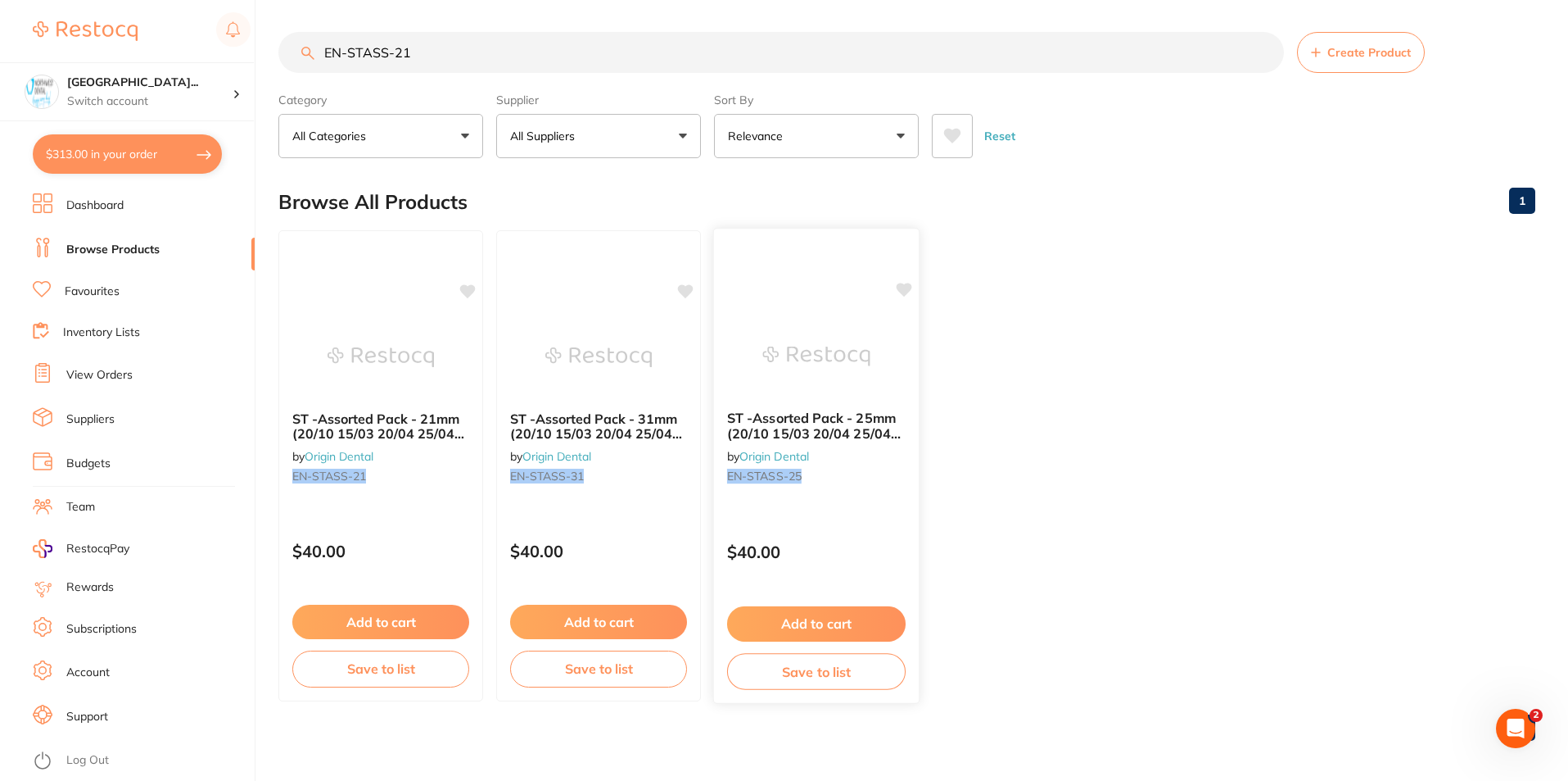
click at [810, 507] on div "ST -Assorted Pack - 25mm (20/10 15/03 20/04 25/04 25/06) by Origin Dental EN-ST…" at bounding box center [817, 466] width 207 height 476
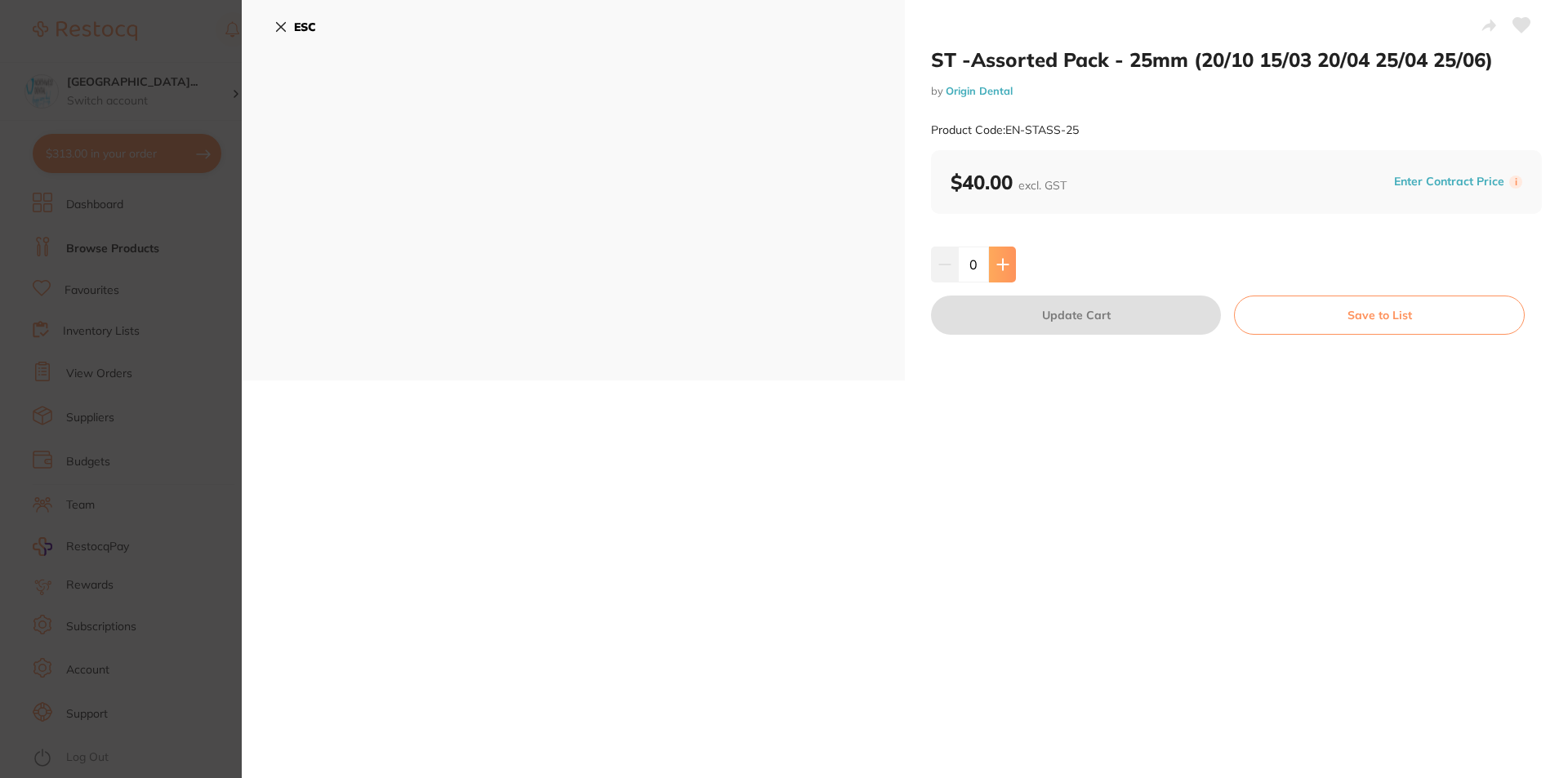
click at [1001, 264] on icon at bounding box center [1002, 264] width 10 height 10
click at [1001, 265] on icon at bounding box center [1002, 264] width 10 height 10
click at [1001, 262] on icon at bounding box center [1002, 264] width 10 height 10
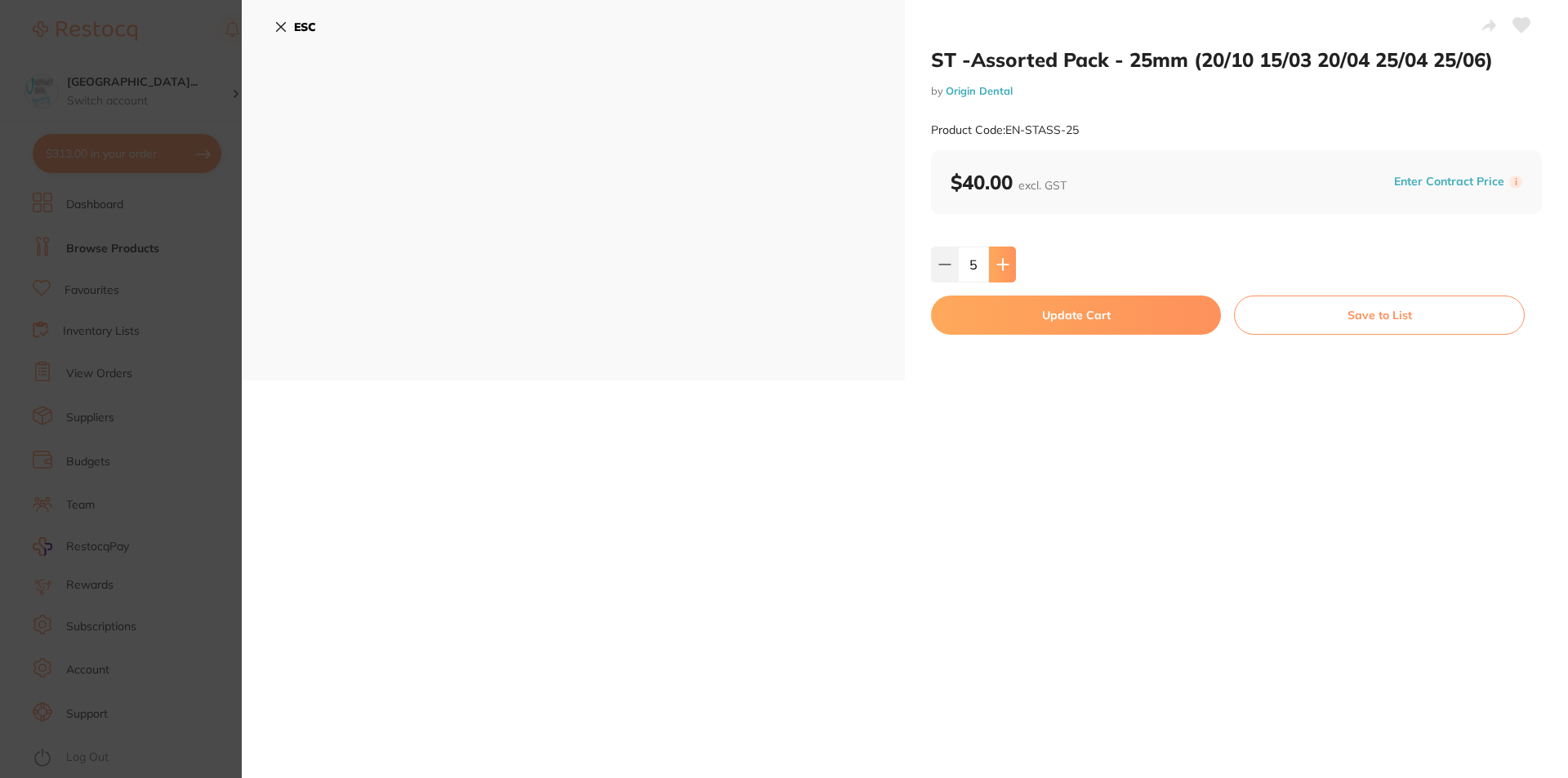
click at [1001, 262] on icon at bounding box center [1002, 264] width 10 height 10
type input "6"
click at [1024, 322] on button "Update Cart" at bounding box center [1075, 315] width 289 height 39
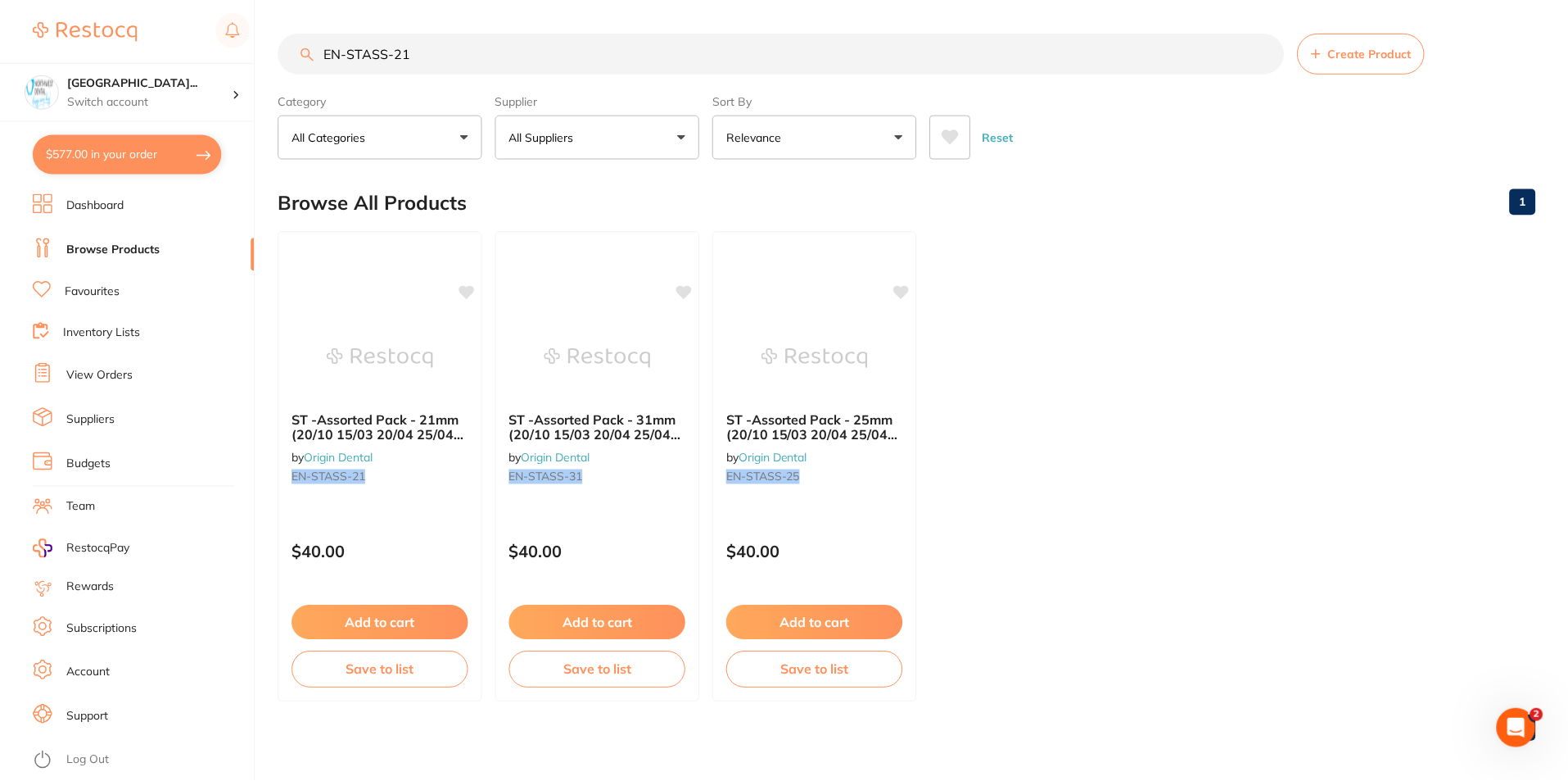
scroll to position [1, 0]
click at [663, 533] on div "$40.00" at bounding box center [599, 547] width 203 height 44
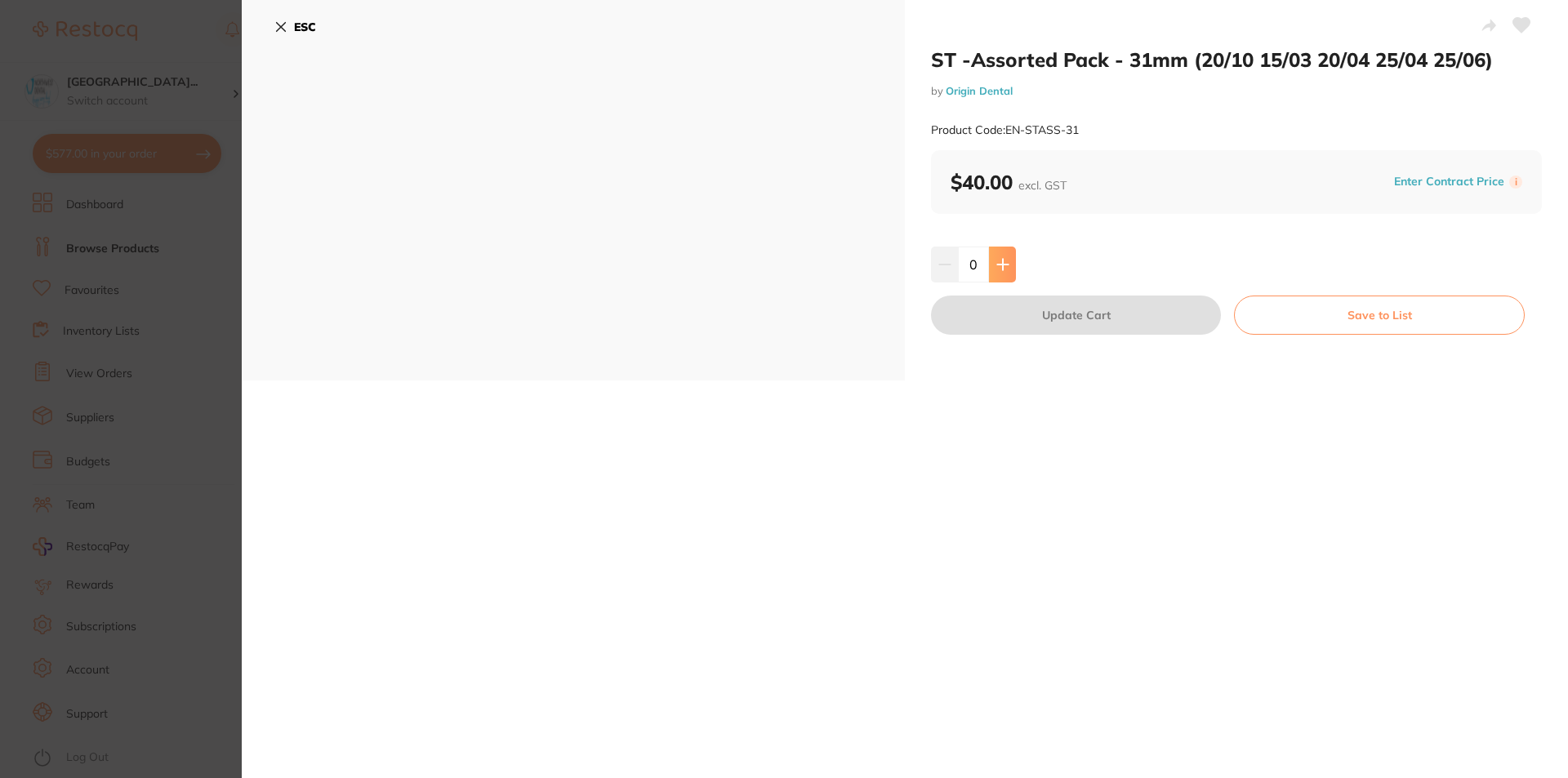
click at [995, 272] on button at bounding box center [1002, 265] width 26 height 36
click at [994, 271] on button at bounding box center [1002, 265] width 26 height 36
click at [996, 271] on button at bounding box center [1002, 265] width 26 height 36
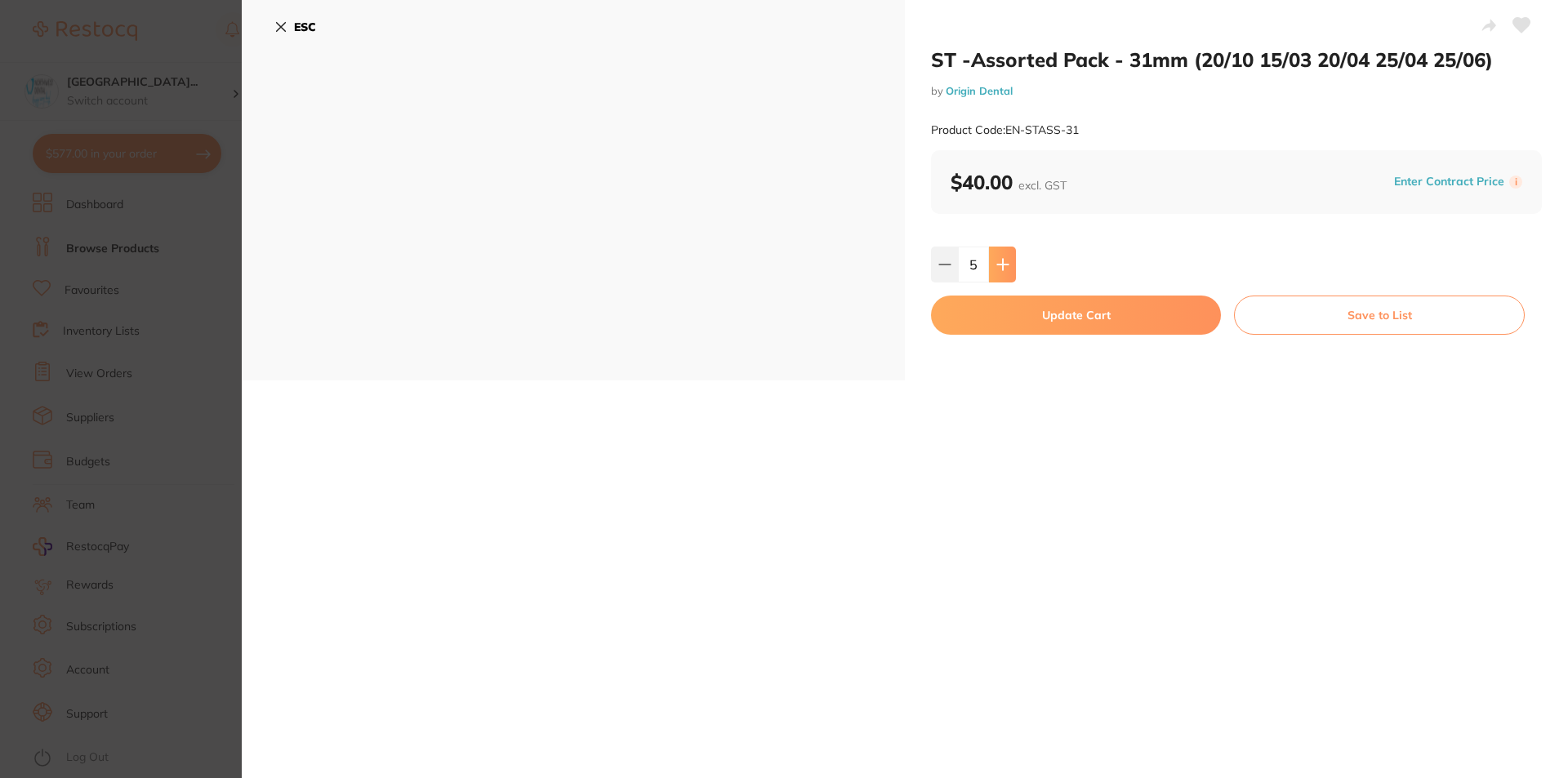
click at [997, 271] on button at bounding box center [1002, 265] width 26 height 36
type input "6"
click at [1006, 312] on button "Update Cart" at bounding box center [1075, 315] width 289 height 39
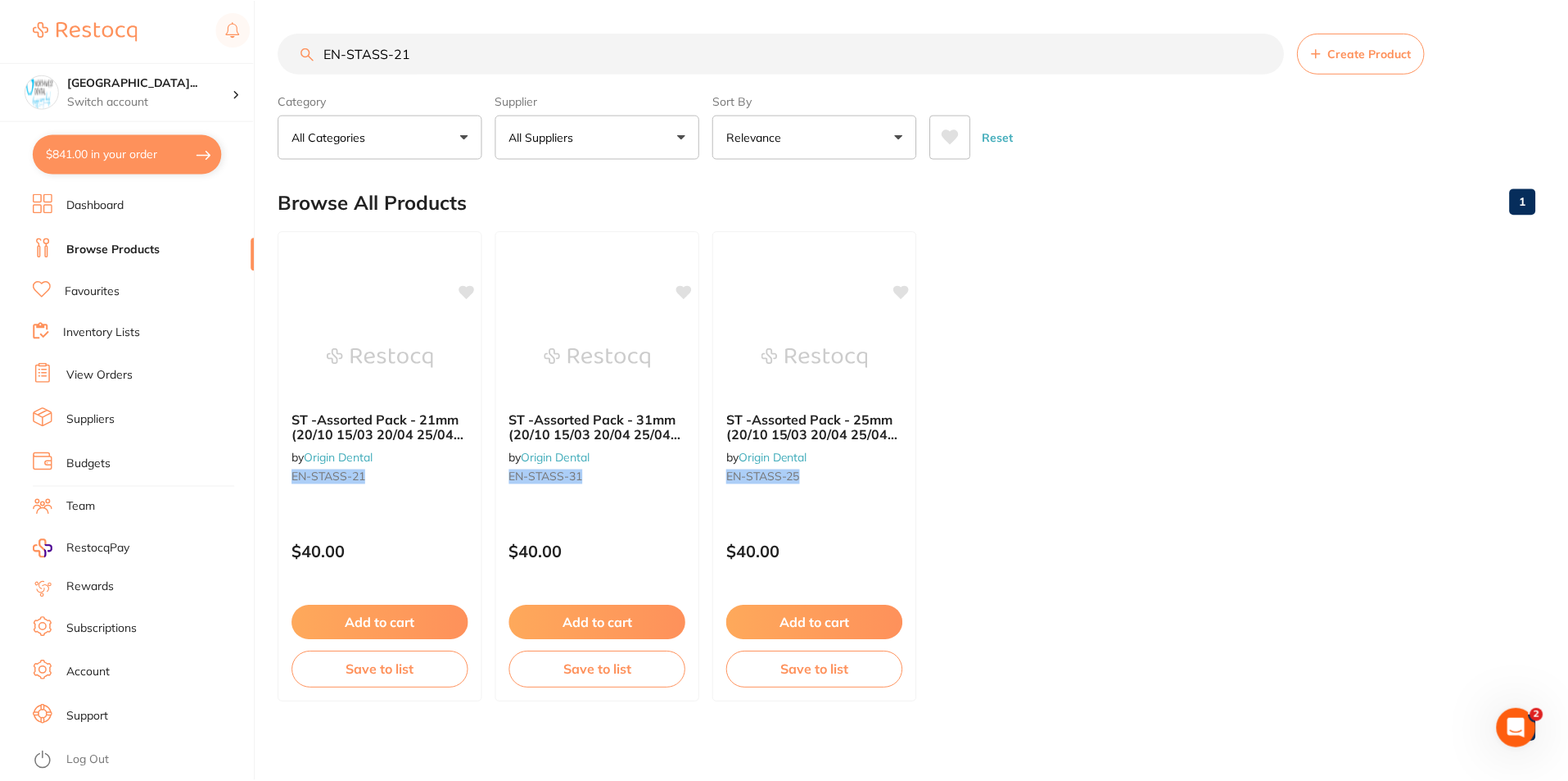
scroll to position [1, 0]
click at [468, 52] on input "EN-STASS-21" at bounding box center [782, 52] width 1005 height 41
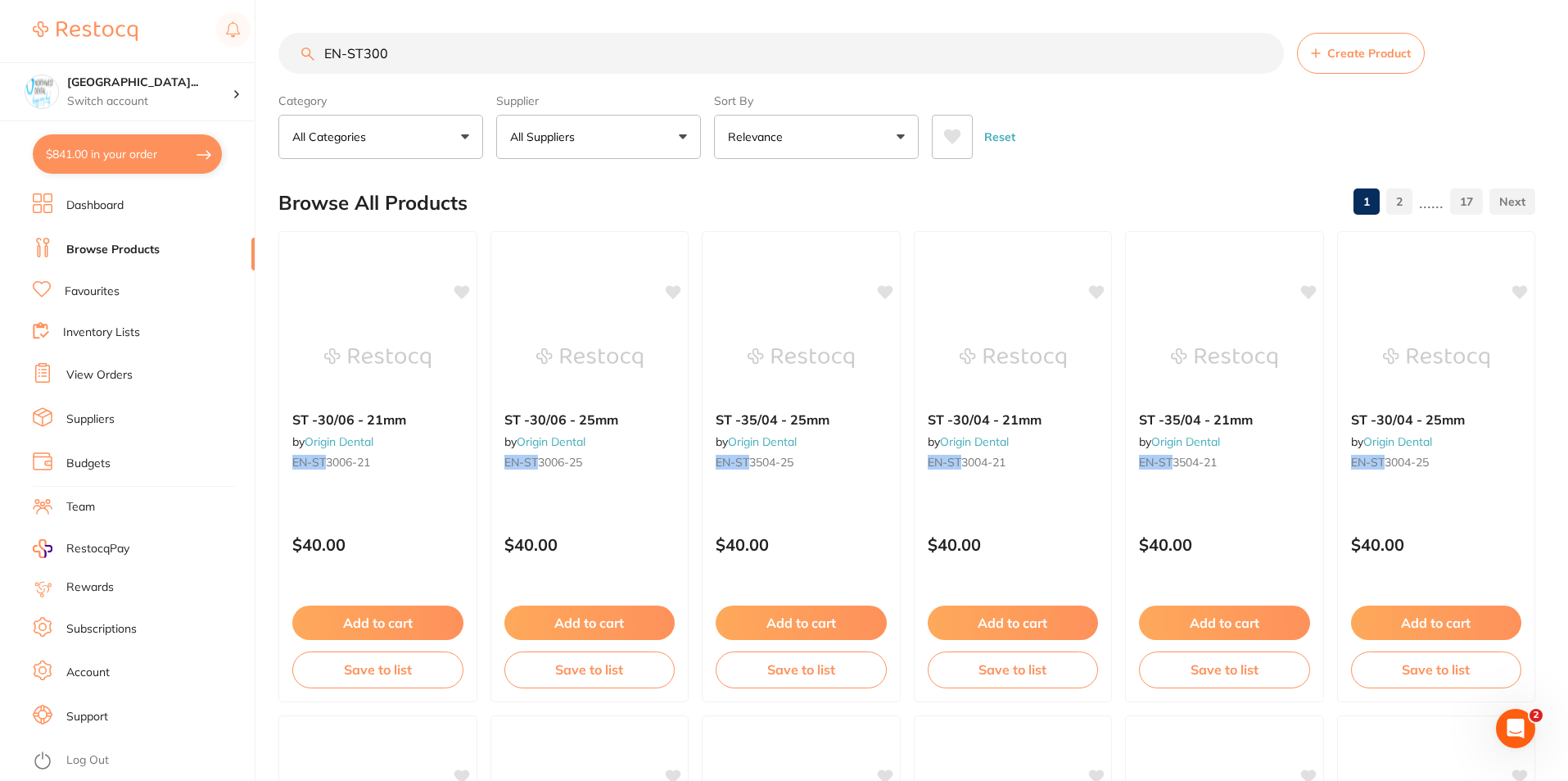
scroll to position [0, 0]
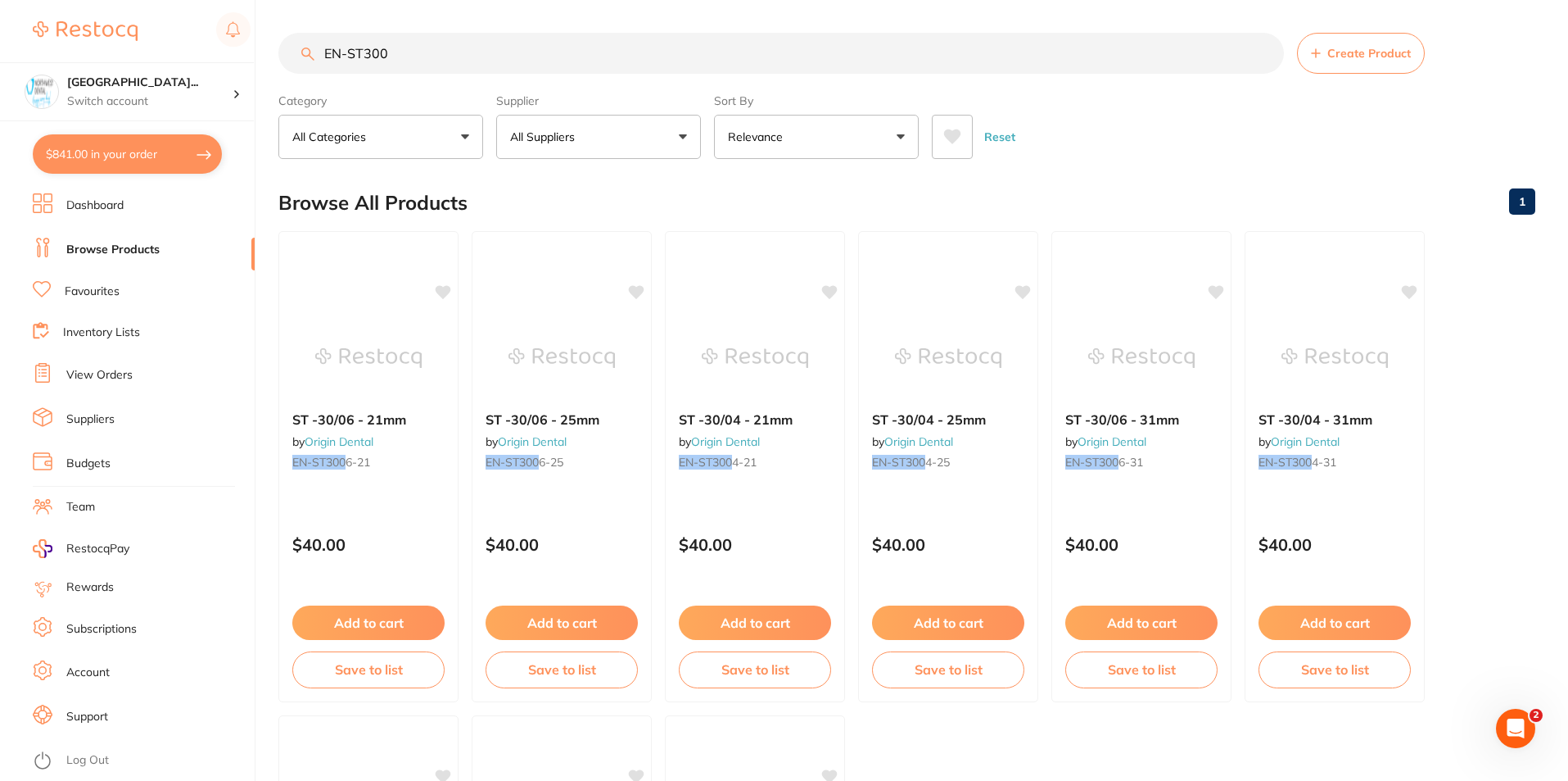
type input "EN-ST3004"
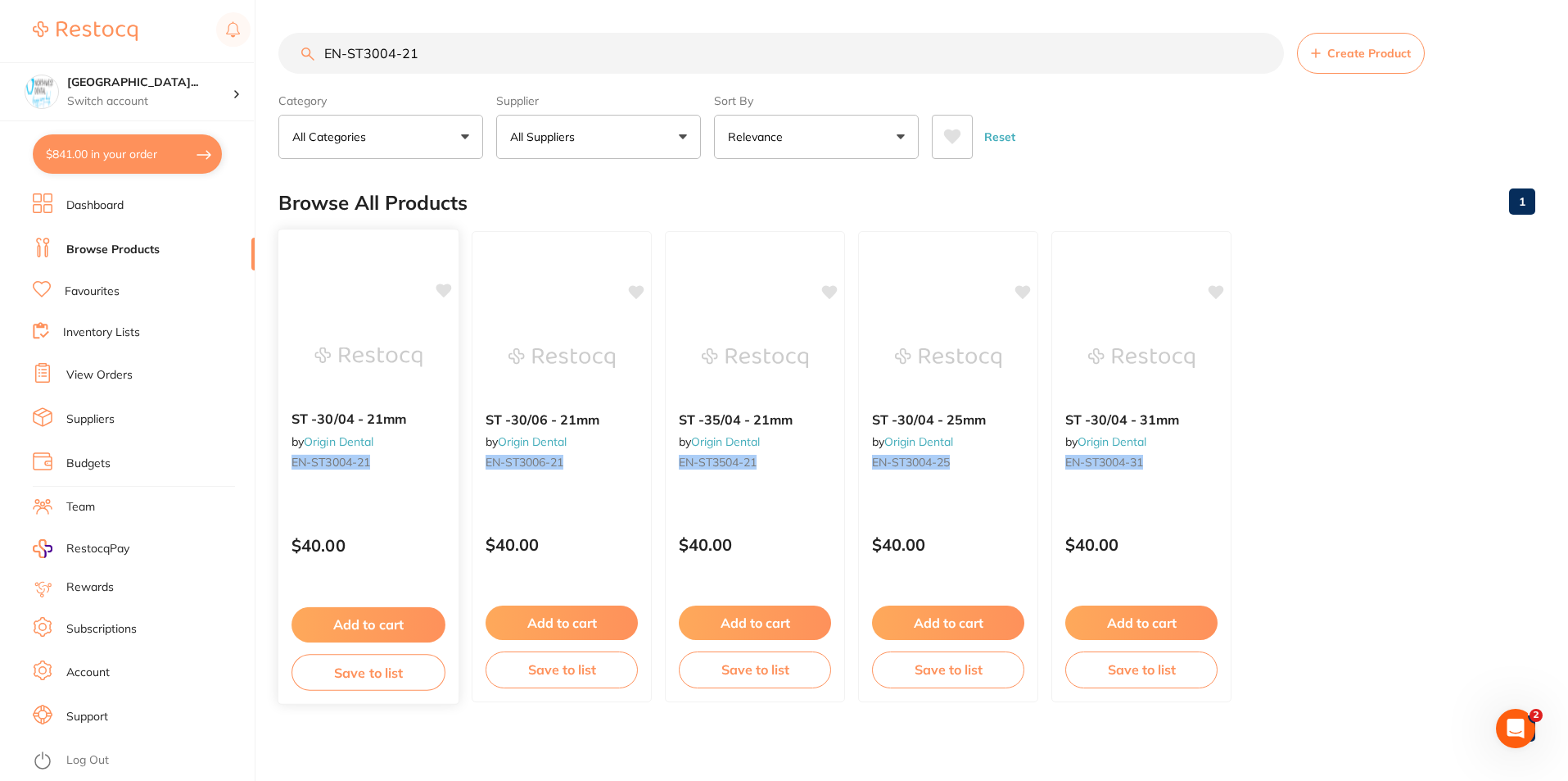
type input "EN-ST3004-21"
click at [382, 500] on div "ST -30/04 - 21mm by Origin Dental EN-ST3004-21 $40.00 Add to cart Save to list" at bounding box center [369, 467] width 182 height 476
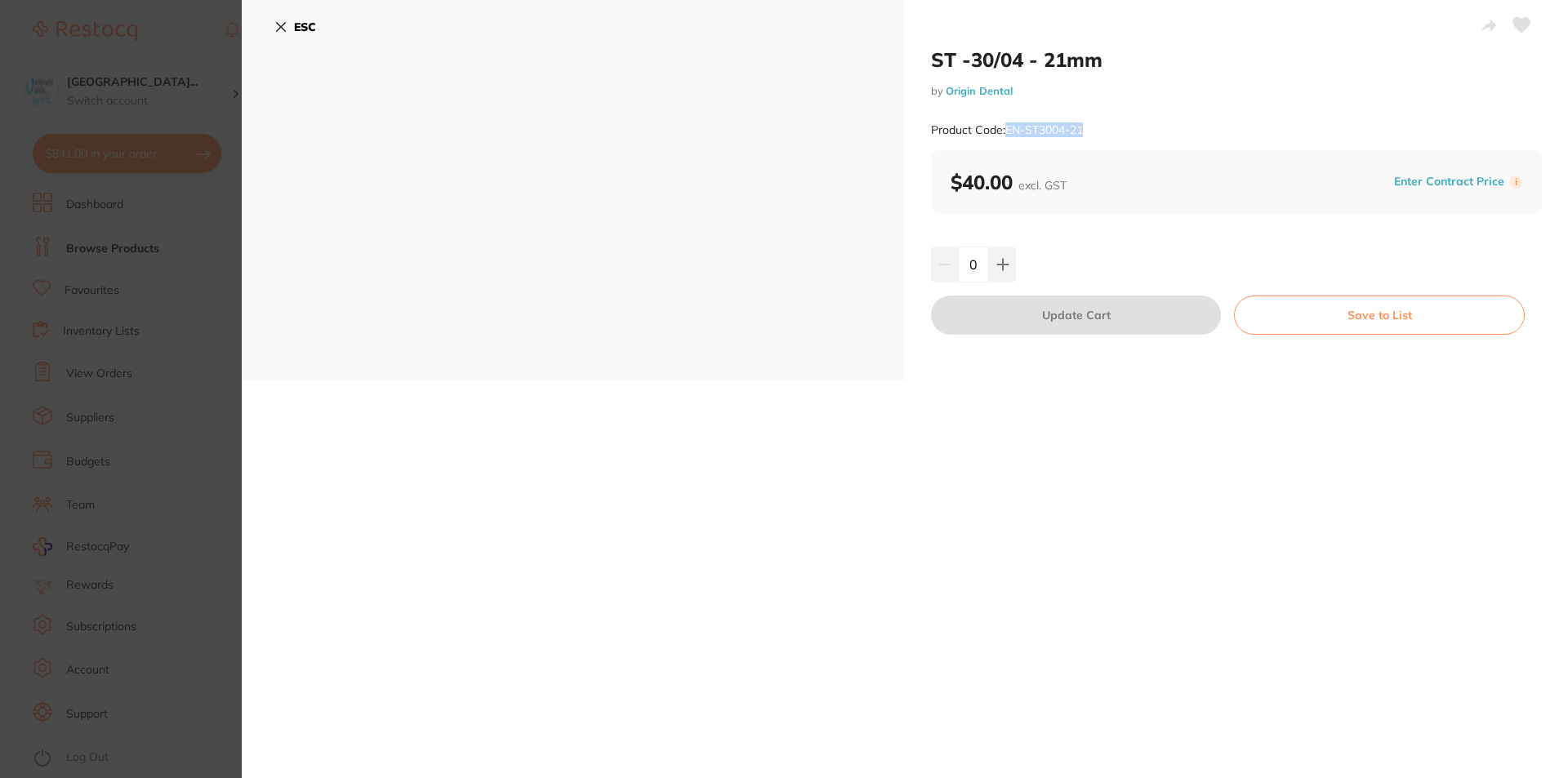
drag, startPoint x: 1096, startPoint y: 121, endPoint x: 1008, endPoint y: 132, distance: 88.7
click at [1008, 132] on div "Product Code: EN-ST3004-21" at bounding box center [1236, 130] width 611 height 40
copy small "EN-ST3004-21"
click at [993, 266] on button at bounding box center [1002, 265] width 26 height 36
type input "1"
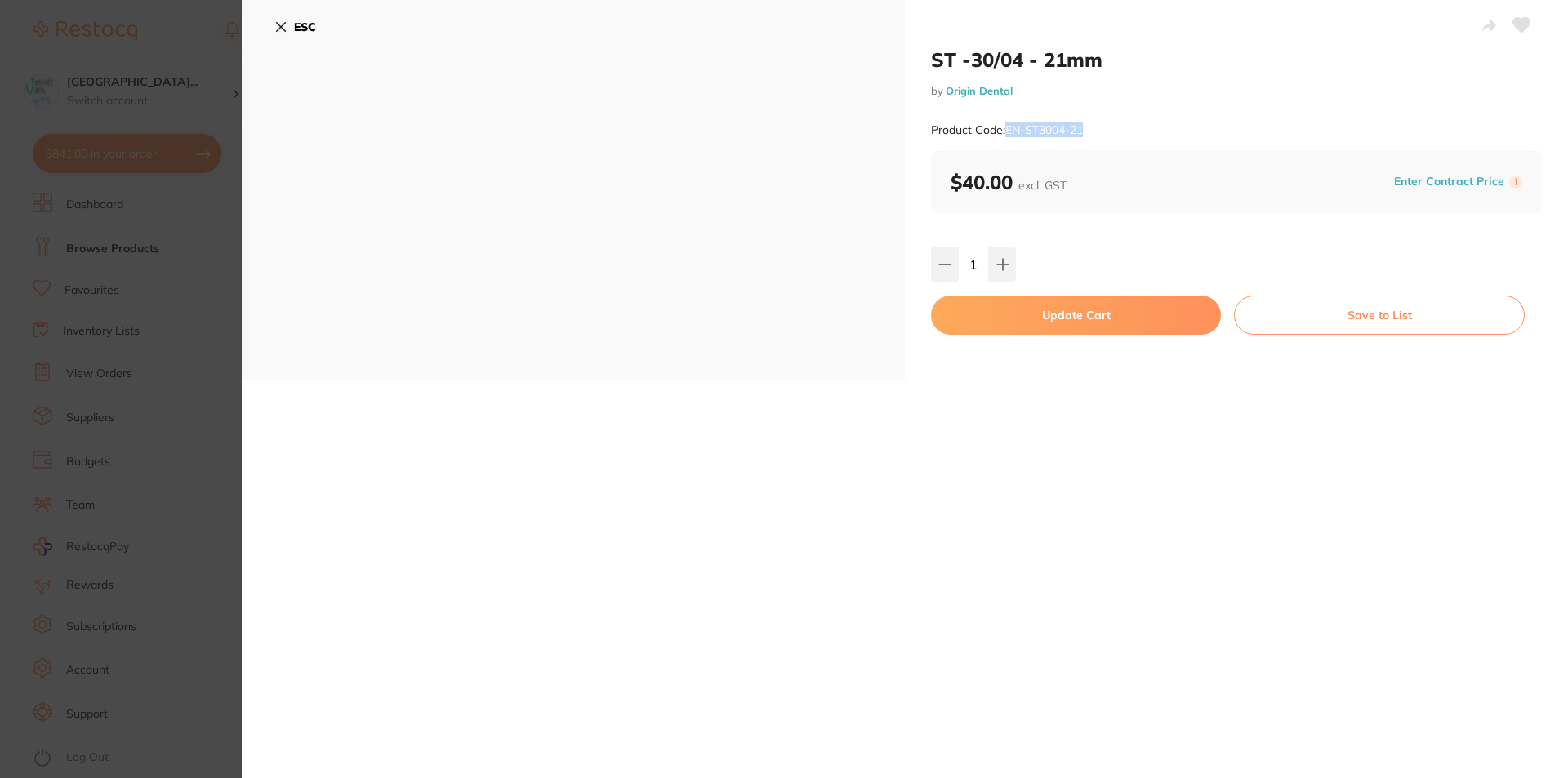
click at [1002, 315] on button "Update Cart" at bounding box center [1075, 315] width 289 height 39
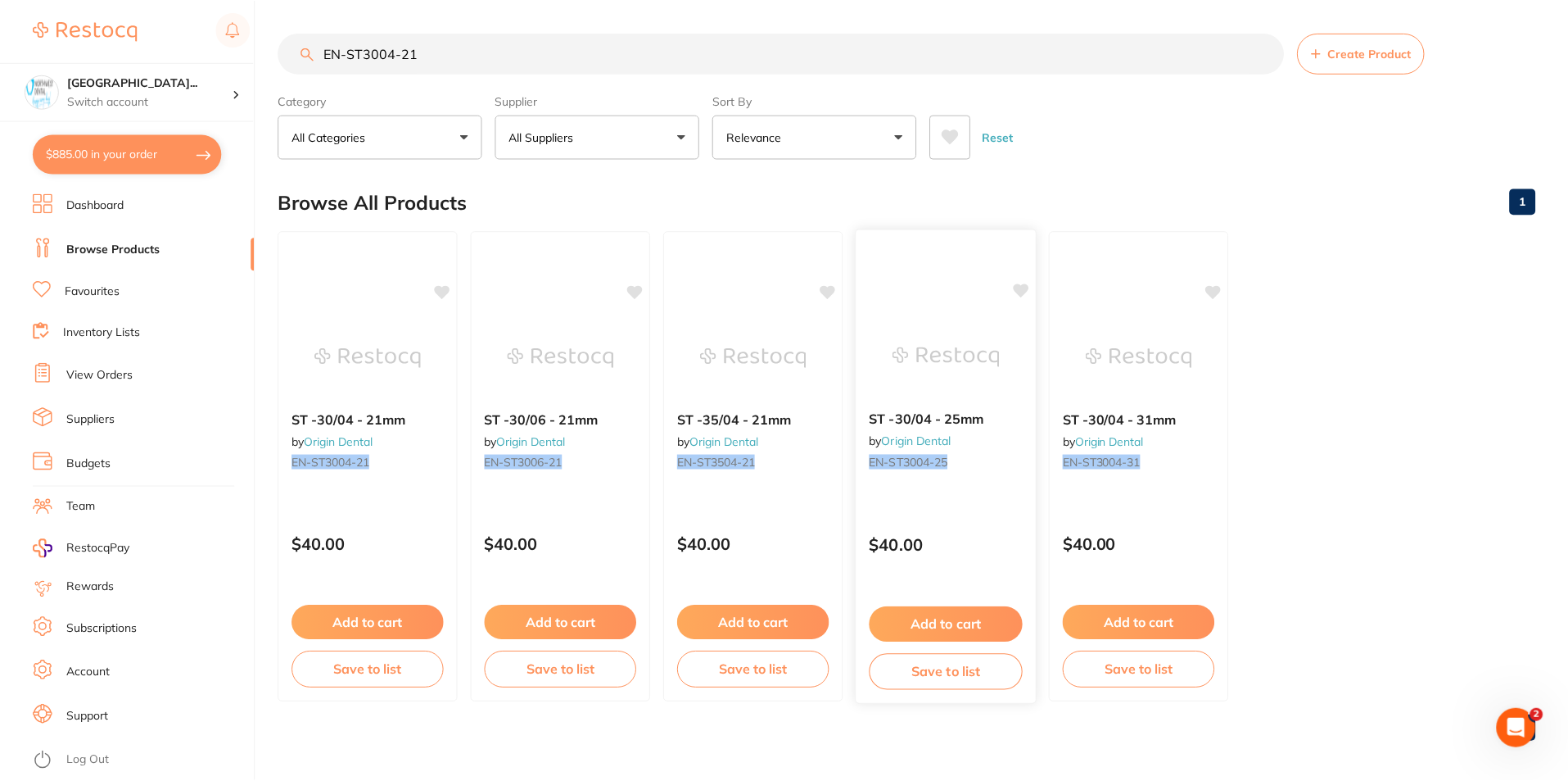
scroll to position [1, 0]
click at [393, 51] on input "EN-ST3004-21" at bounding box center [782, 52] width 1005 height 41
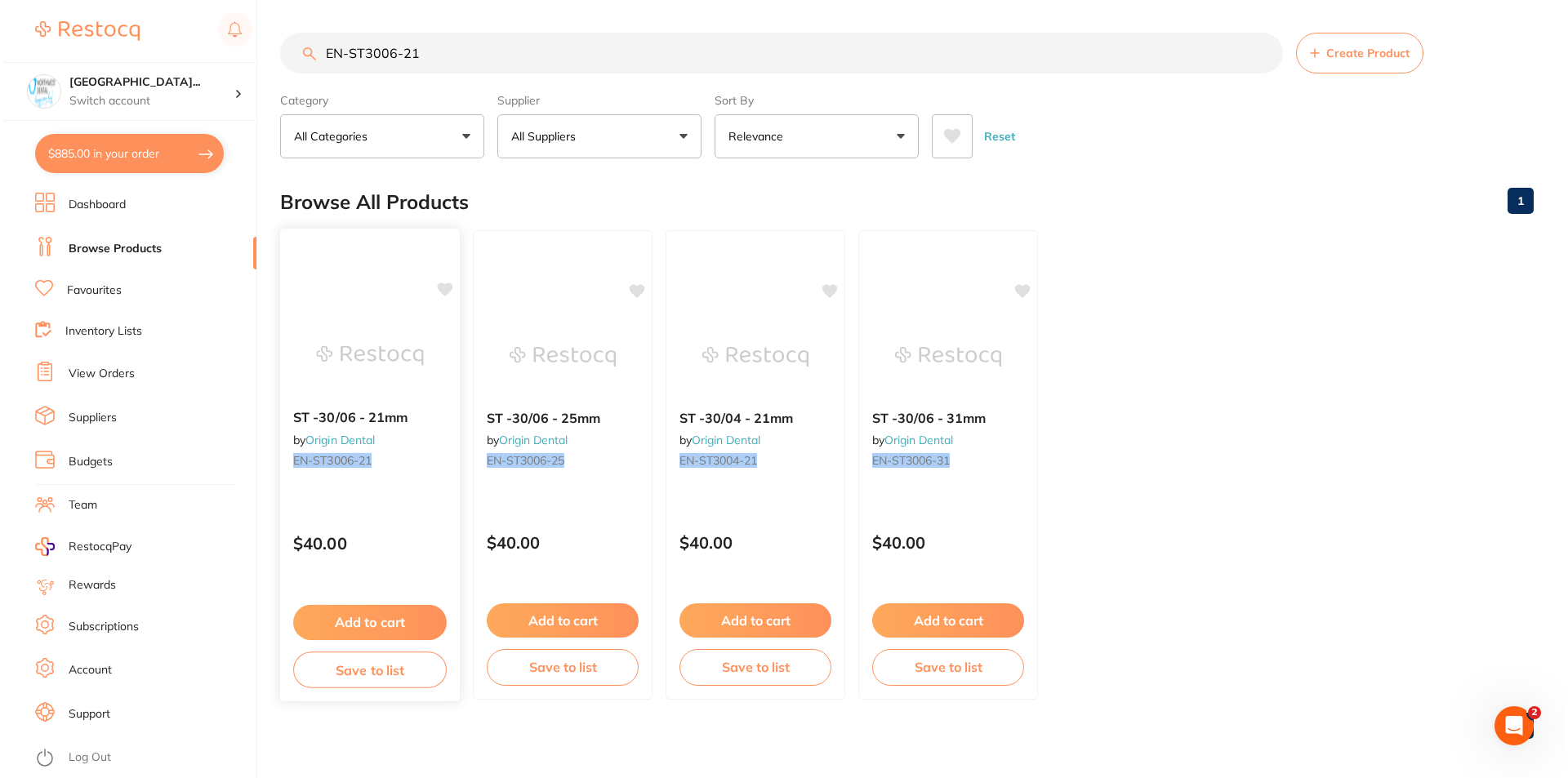
scroll to position [0, 0]
type input "EN-ST3006-21"
click at [367, 487] on div "ST -30/06 - 21mm by Origin Dental EN-ST3006-21" at bounding box center [367, 441] width 178 height 89
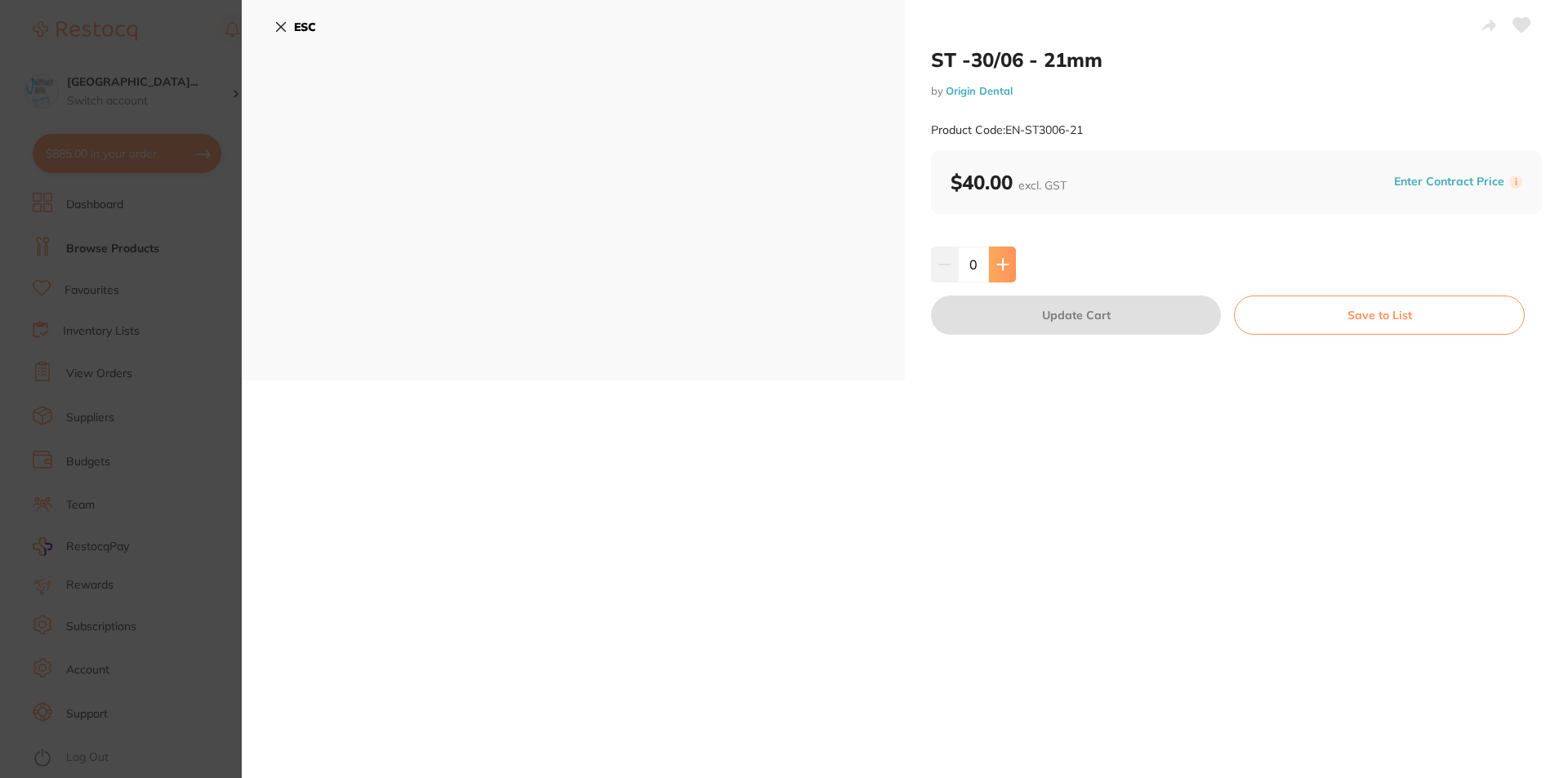
click at [997, 267] on icon at bounding box center [1002, 265] width 13 height 13
type input "1"
click at [1007, 315] on button "Update Cart" at bounding box center [1075, 315] width 289 height 39
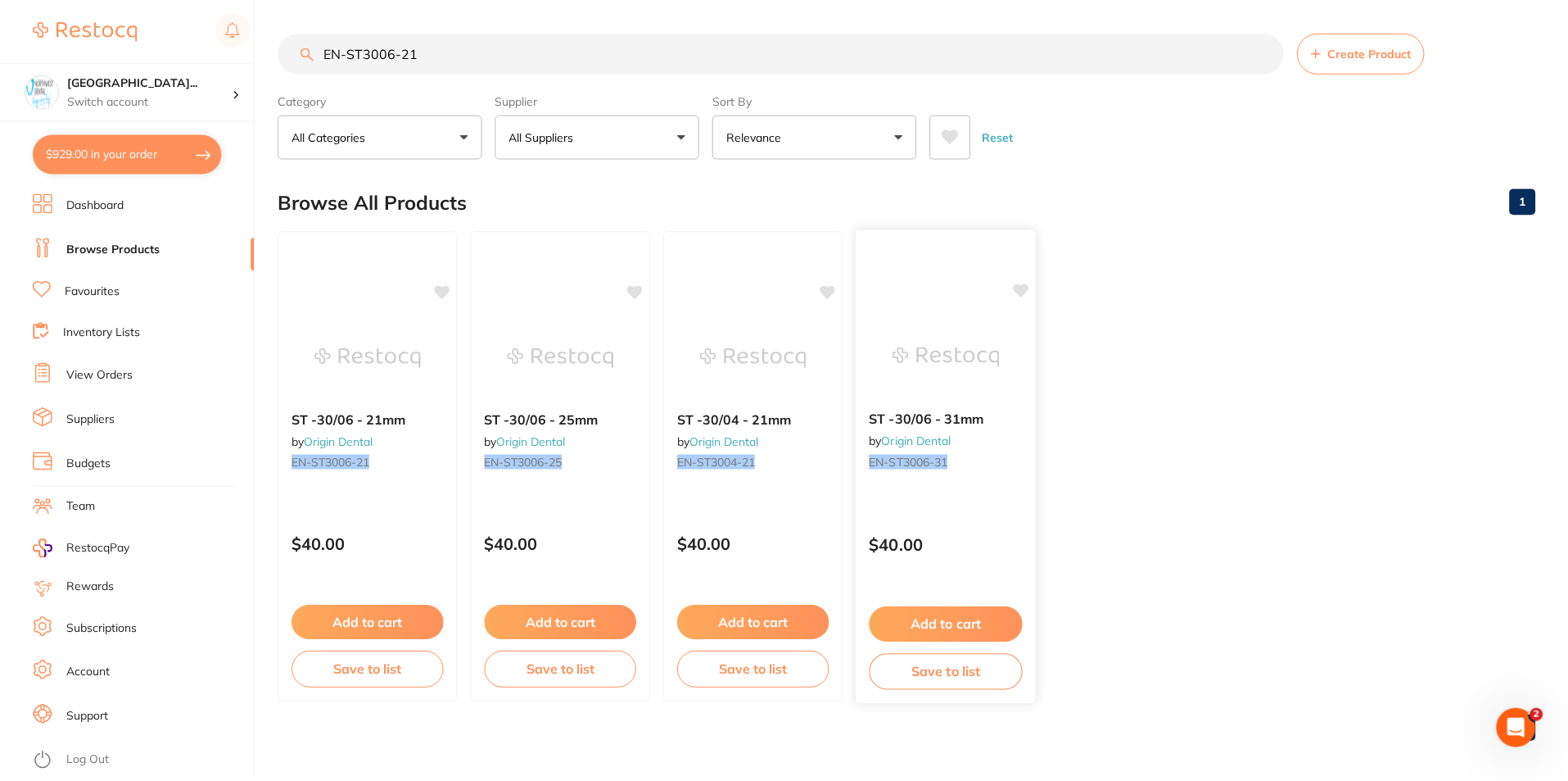
scroll to position [1, 0]
click at [140, 165] on button "$929.00 in your order" at bounding box center [127, 154] width 189 height 39
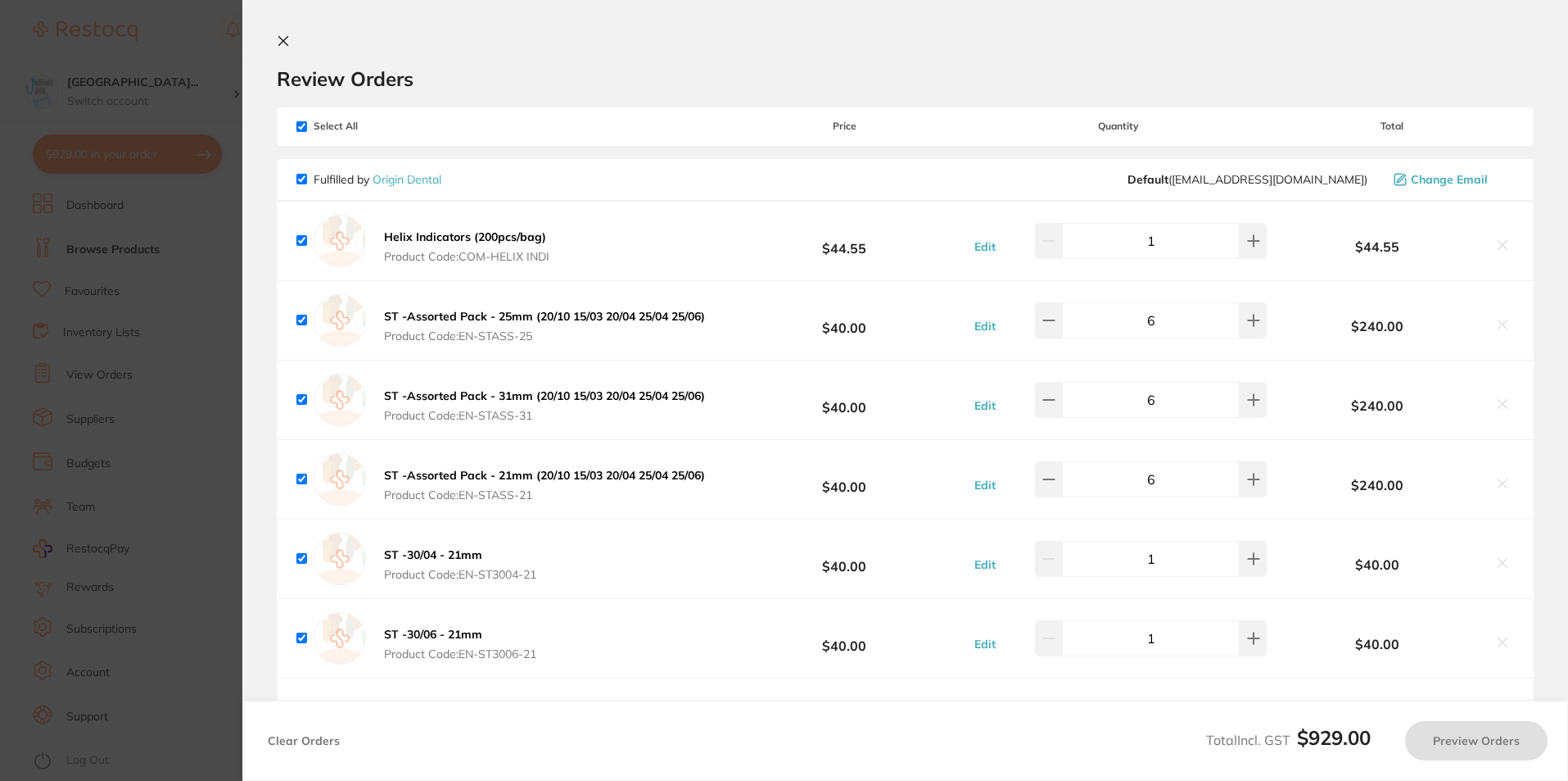
checkbox input "true"
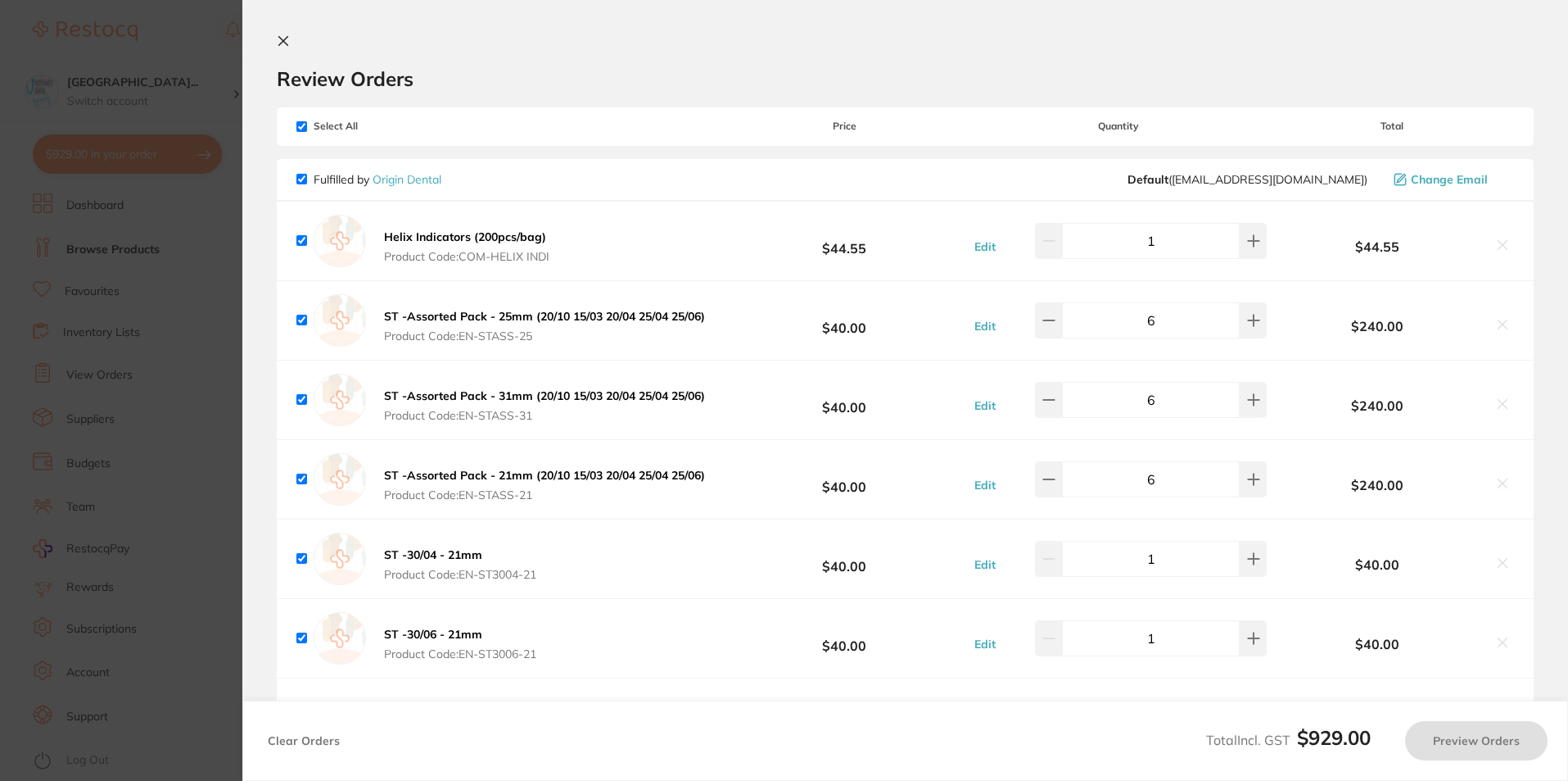
checkbox input "true"
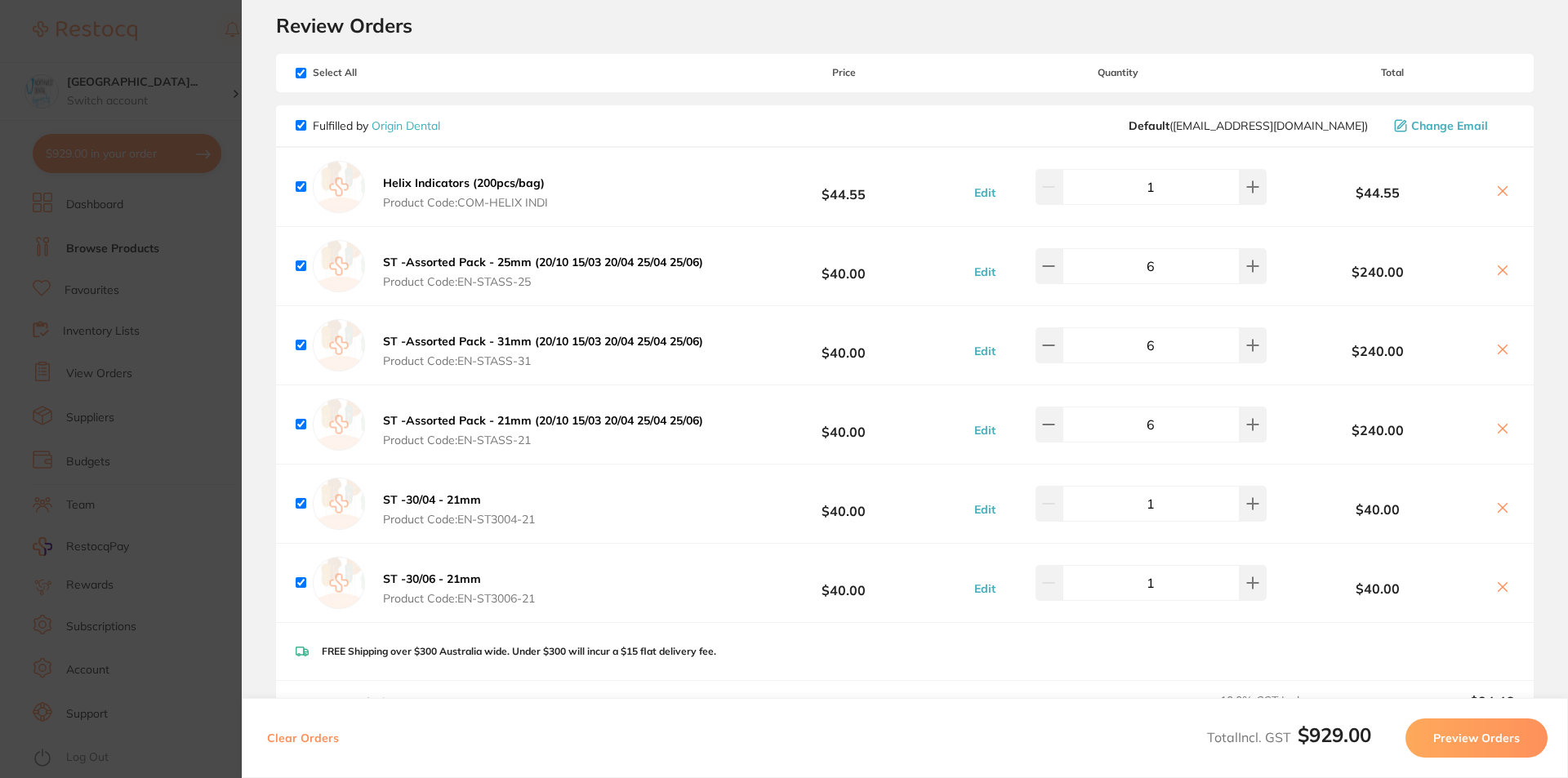
scroll to position [81, 0]
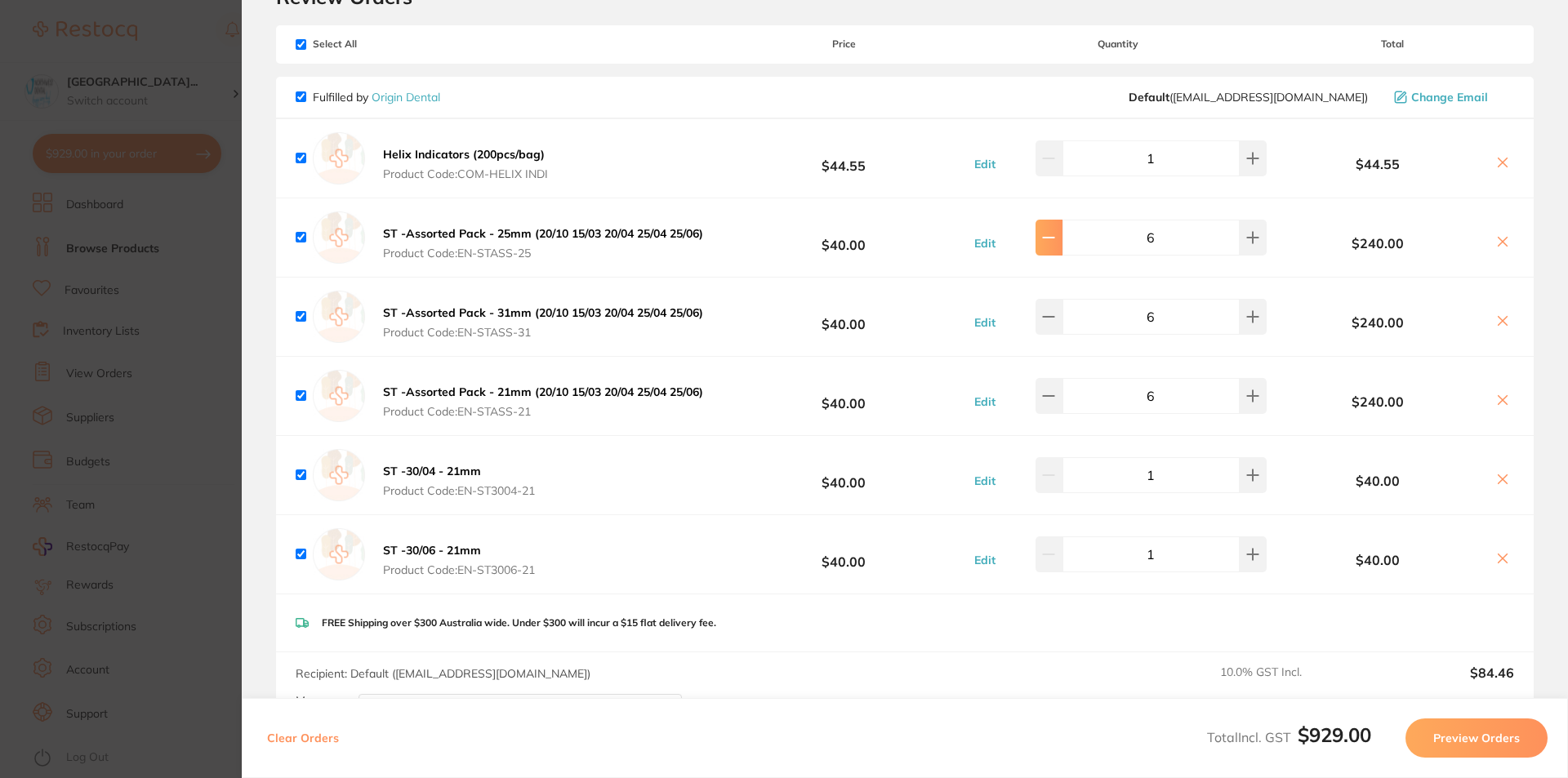
click at [1054, 164] on icon at bounding box center [1049, 159] width 13 height 13
type input "5"
click at [1054, 164] on icon at bounding box center [1049, 159] width 13 height 13
type input "5"
click at [1058, 176] on button at bounding box center [1049, 158] width 26 height 36
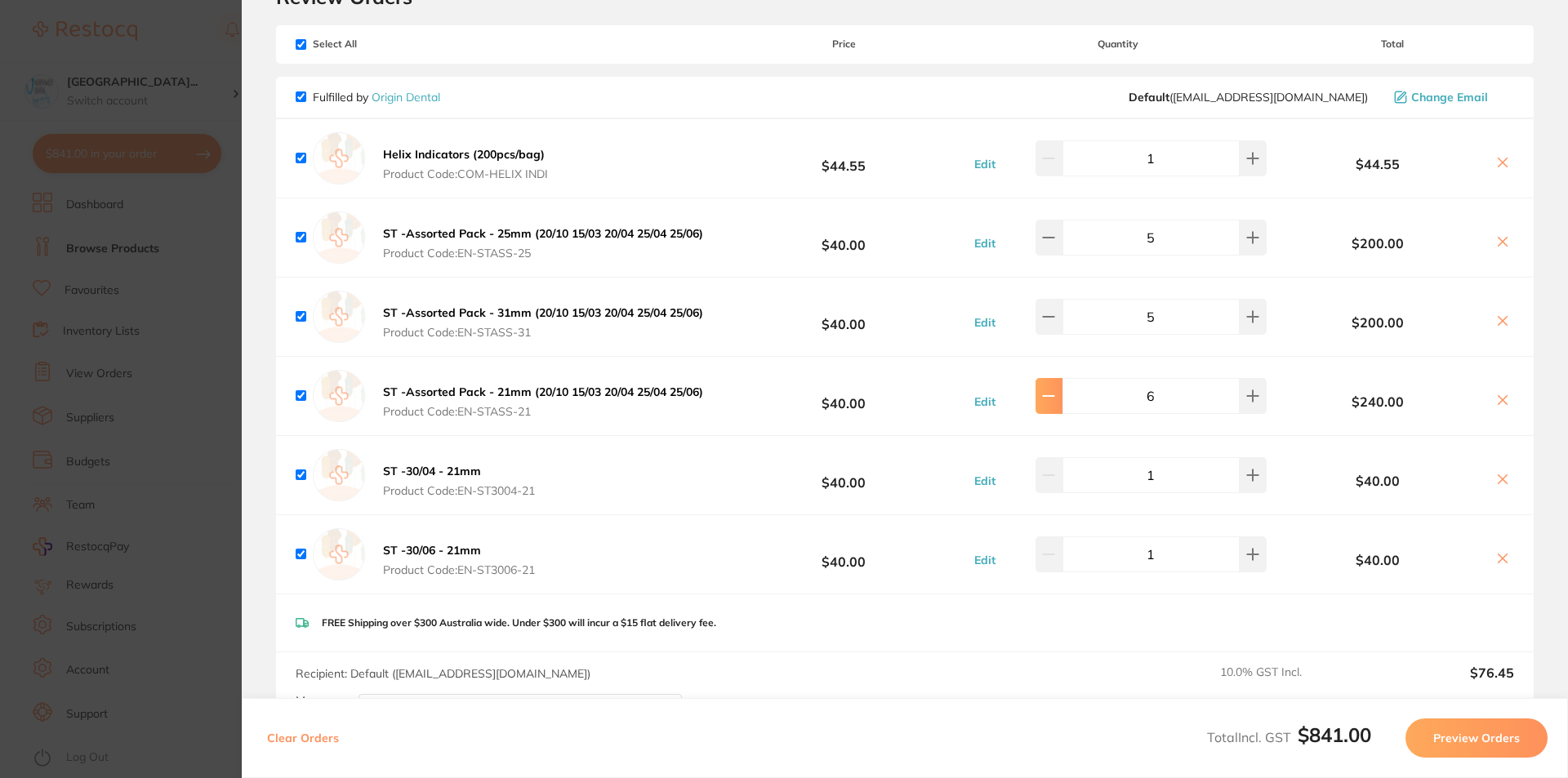
type input "5"
click at [1256, 176] on button at bounding box center [1252, 158] width 26 height 36
type input "6"
click at [1249, 176] on button at bounding box center [1252, 158] width 26 height 36
type input "6"
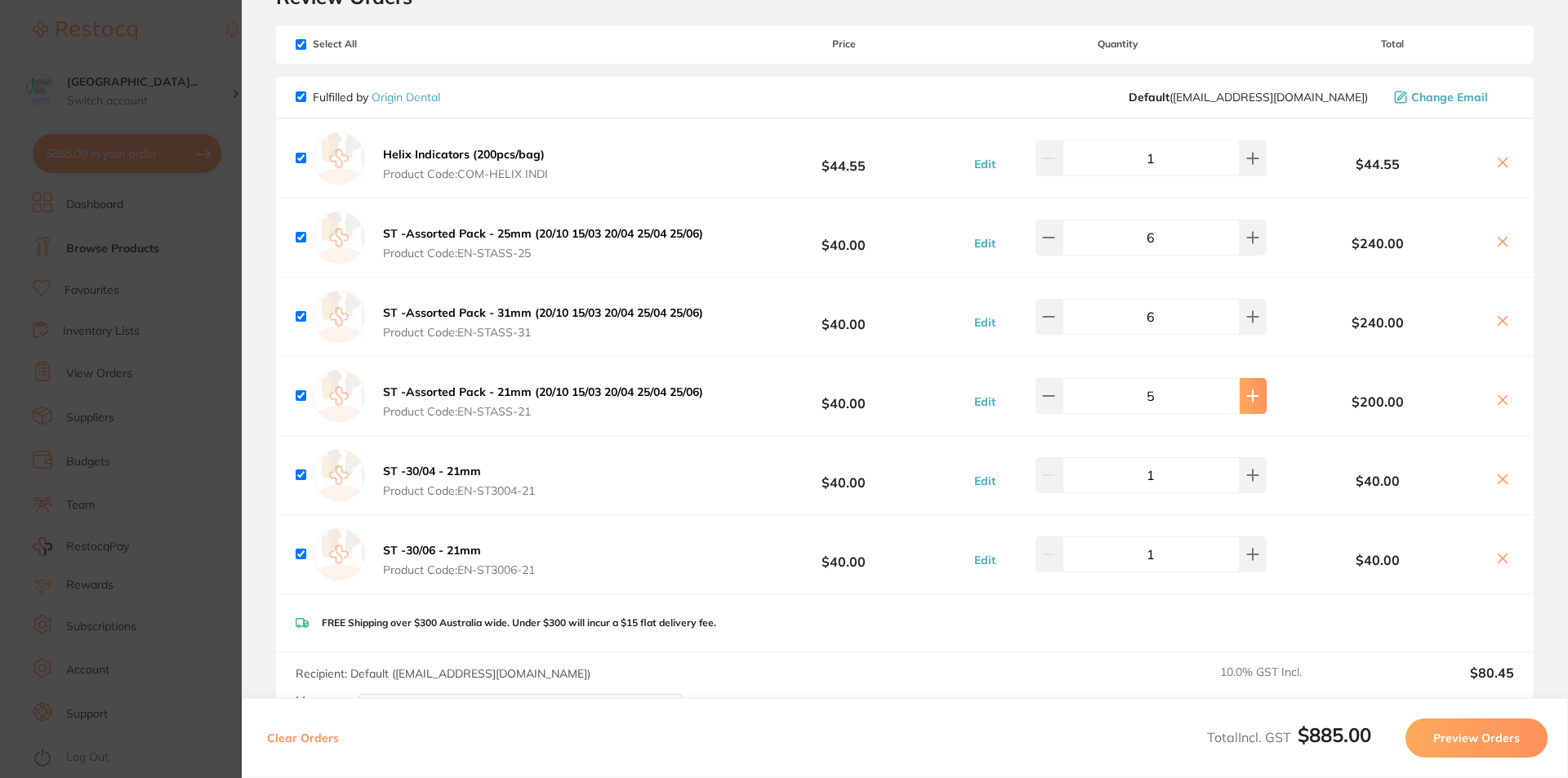
click at [1250, 176] on button at bounding box center [1252, 158] width 26 height 36
type input "6"
drag, startPoint x: 183, startPoint y: 228, endPoint x: 383, endPoint y: 95, distance: 240.2
click at [183, 229] on section "Update RRP Set your pre negotiated price for this item. Item Agreed RRP (excl. …" at bounding box center [784, 389] width 1568 height 778
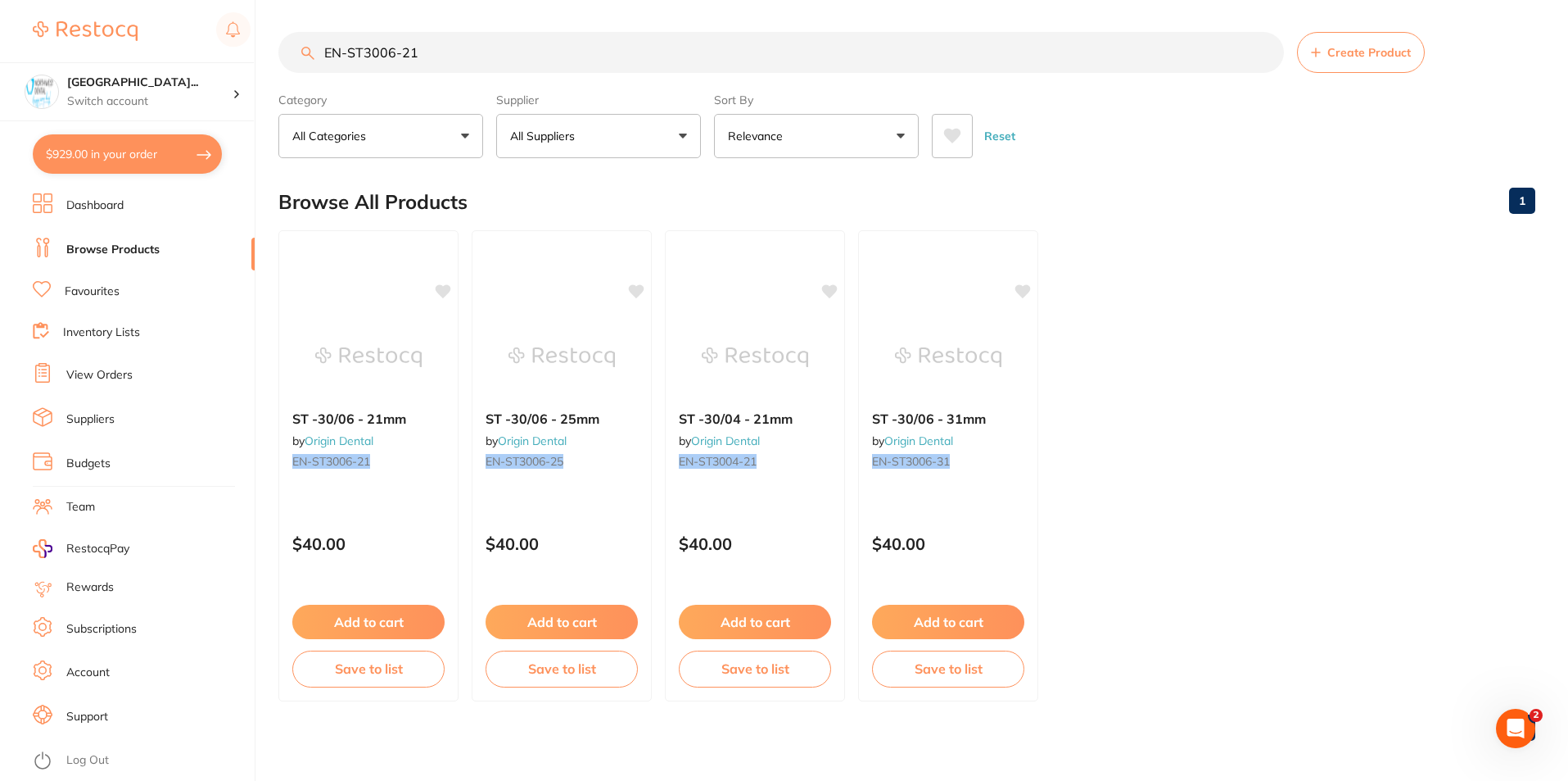
click at [382, 50] on input "EN-ST3006-21" at bounding box center [782, 52] width 1005 height 41
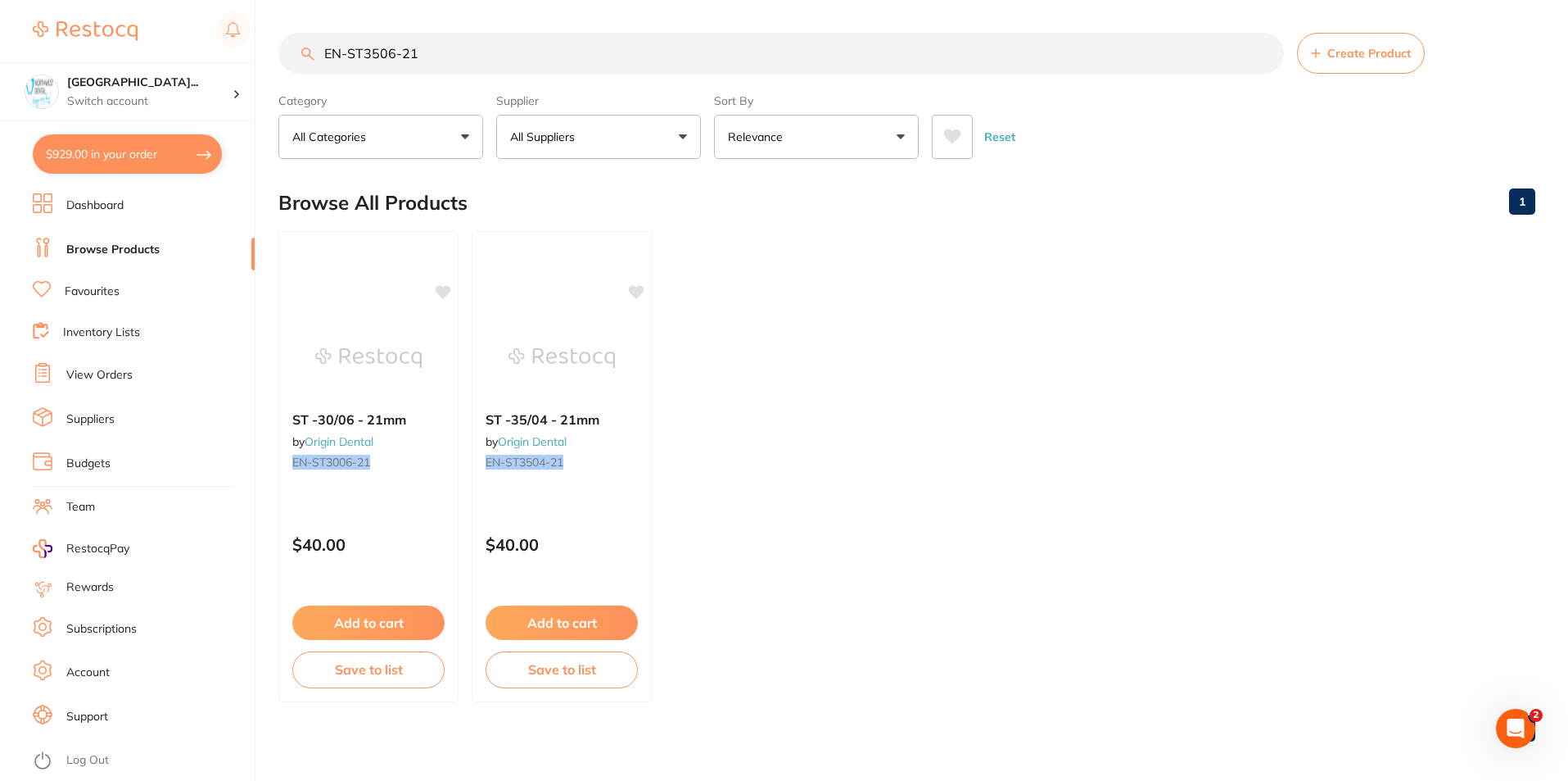
scroll to position [0, 0]
click at [392, 54] on input "EN-ST3506-21" at bounding box center [782, 53] width 1005 height 41
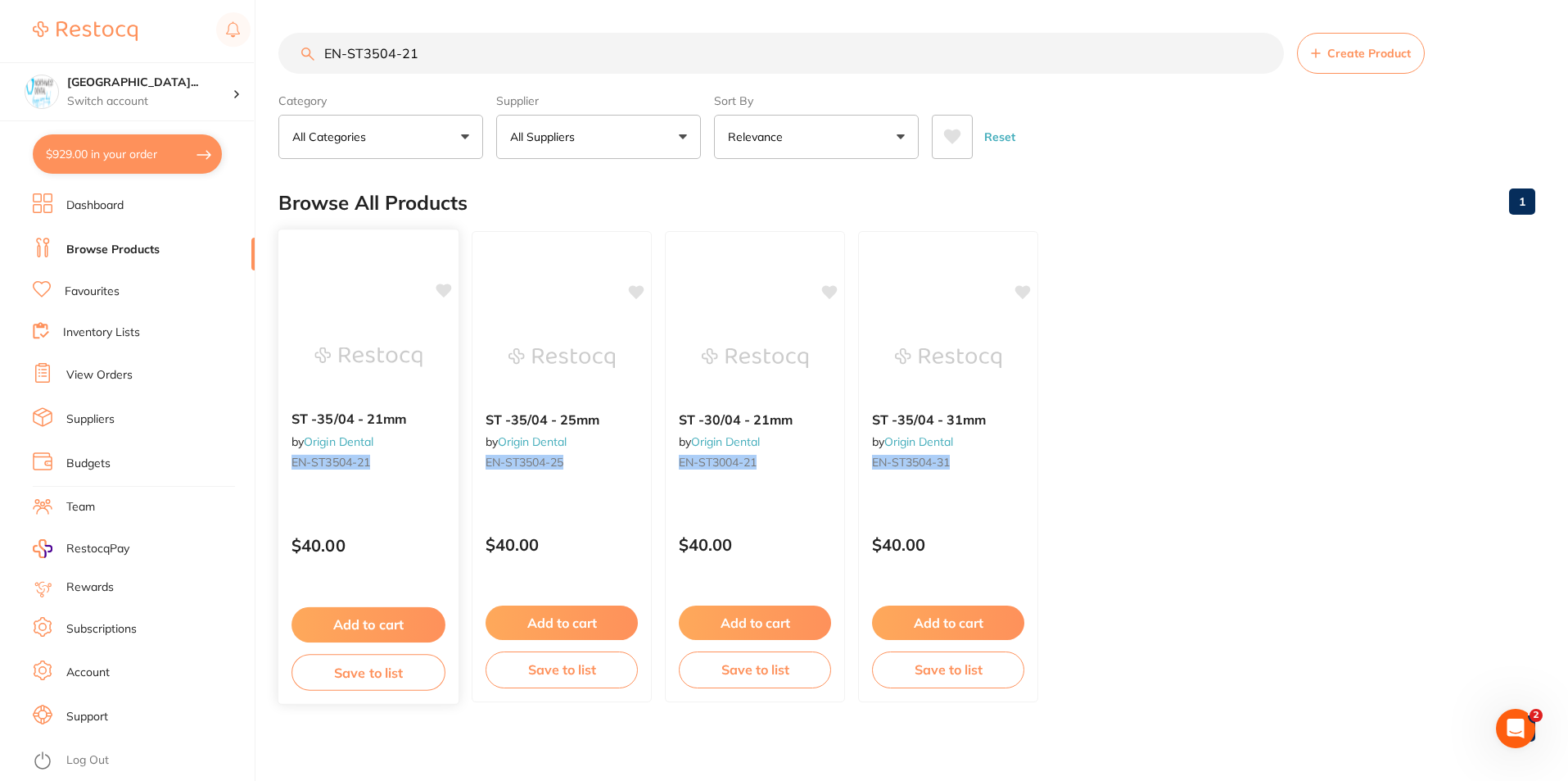
type input "EN-ST3504-21"
click at [391, 498] on div "ST -35/04 - 21mm by Origin Dental EN-ST3504-21 $40.00 Add to cart Save to list" at bounding box center [369, 467] width 182 height 476
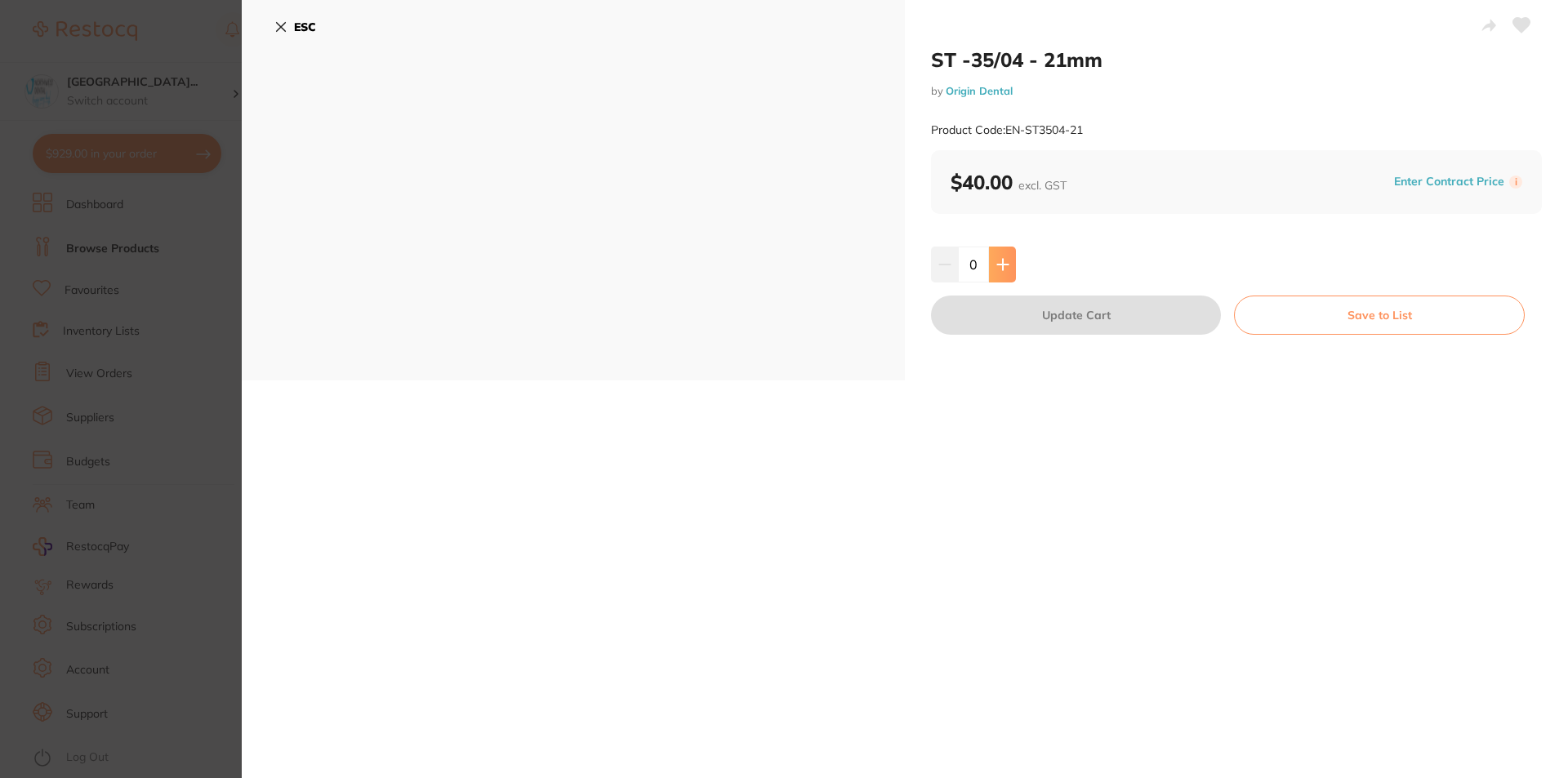
click at [1003, 271] on button at bounding box center [1002, 265] width 26 height 36
type input "1"
click at [1014, 314] on button "Update Cart" at bounding box center [1075, 315] width 289 height 39
checkbox input "false"
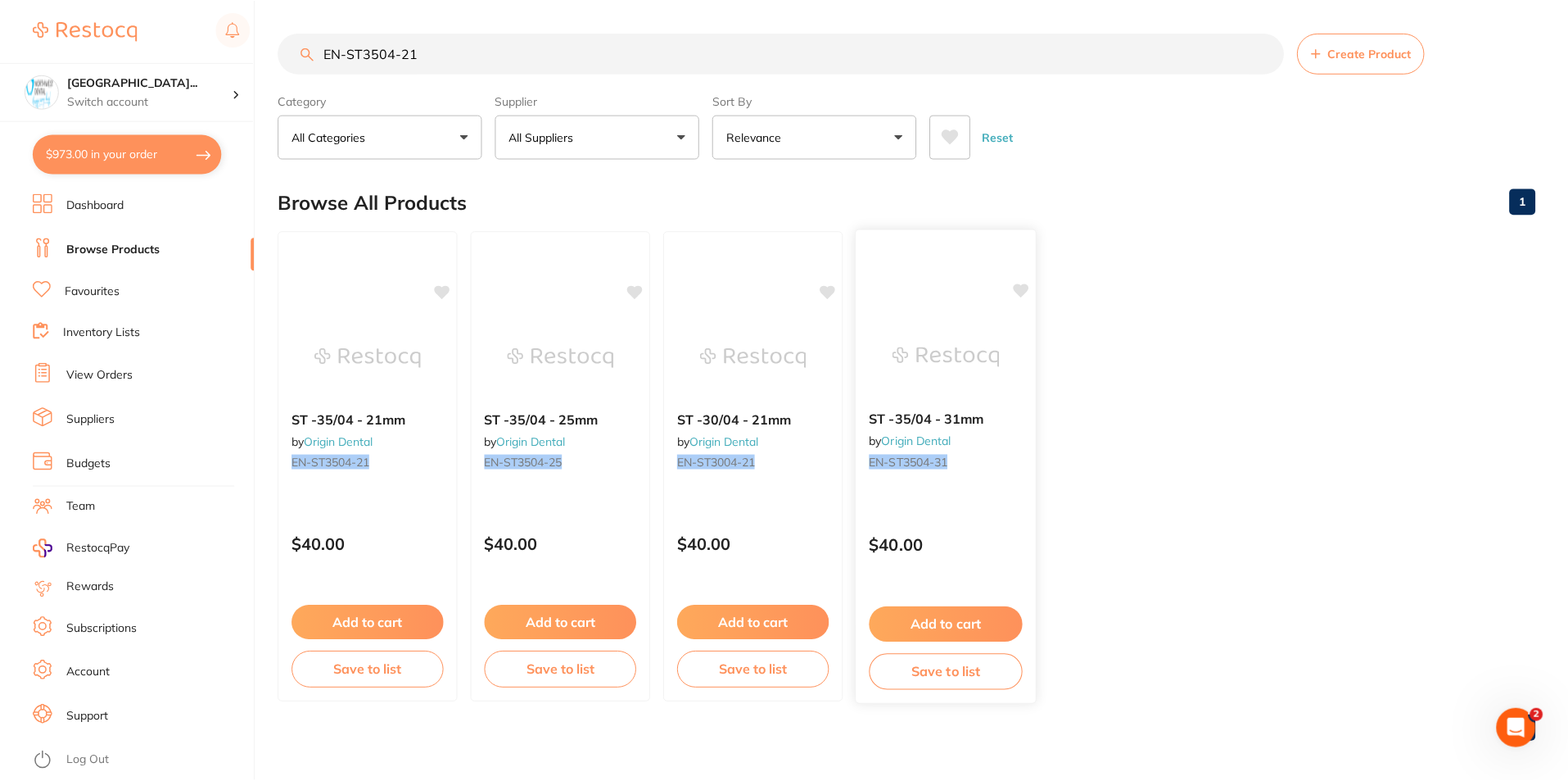
scroll to position [1, 0]
click at [379, 50] on input "EN-ST3504-21" at bounding box center [782, 52] width 1005 height 41
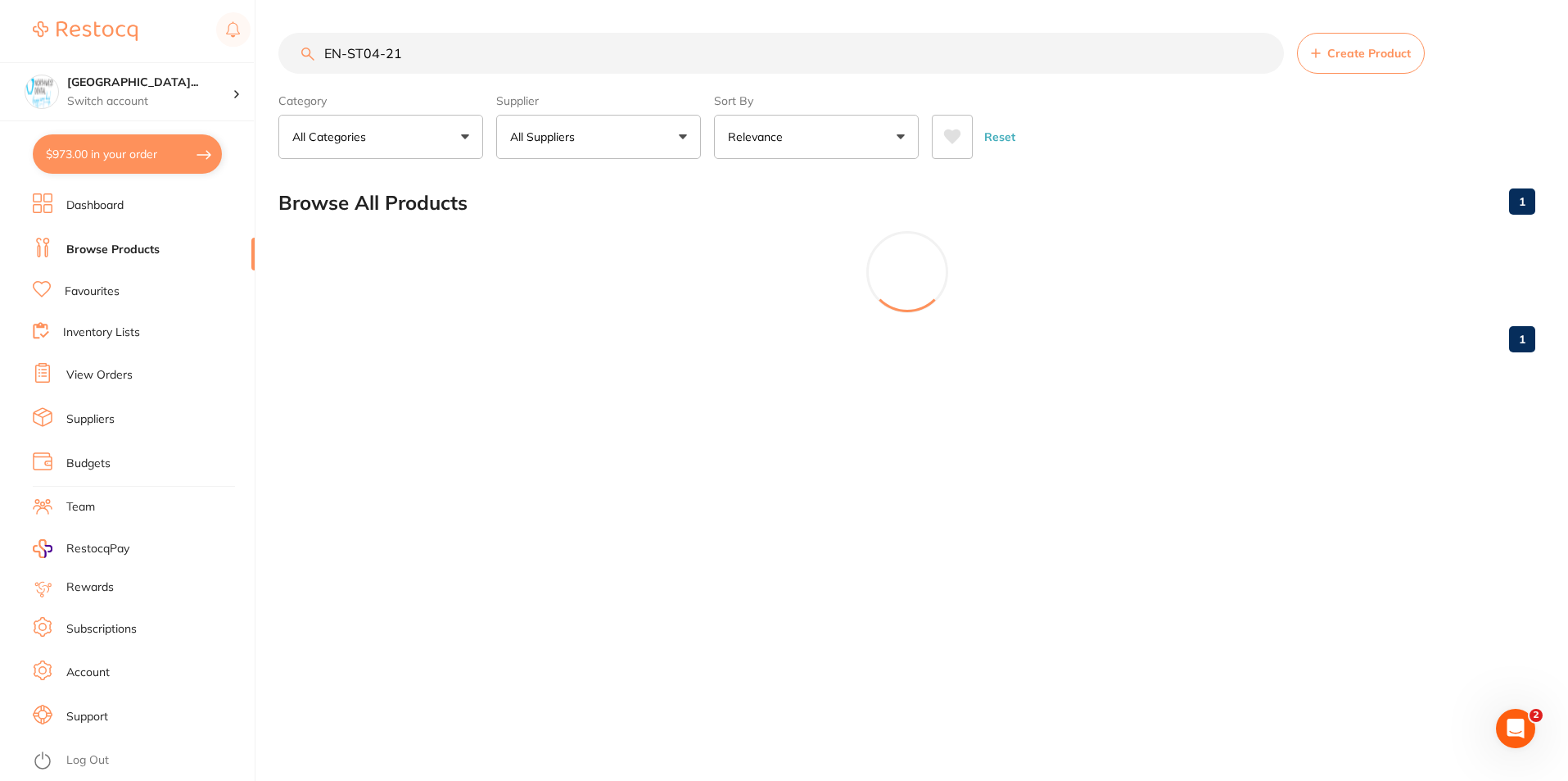
scroll to position [0, 0]
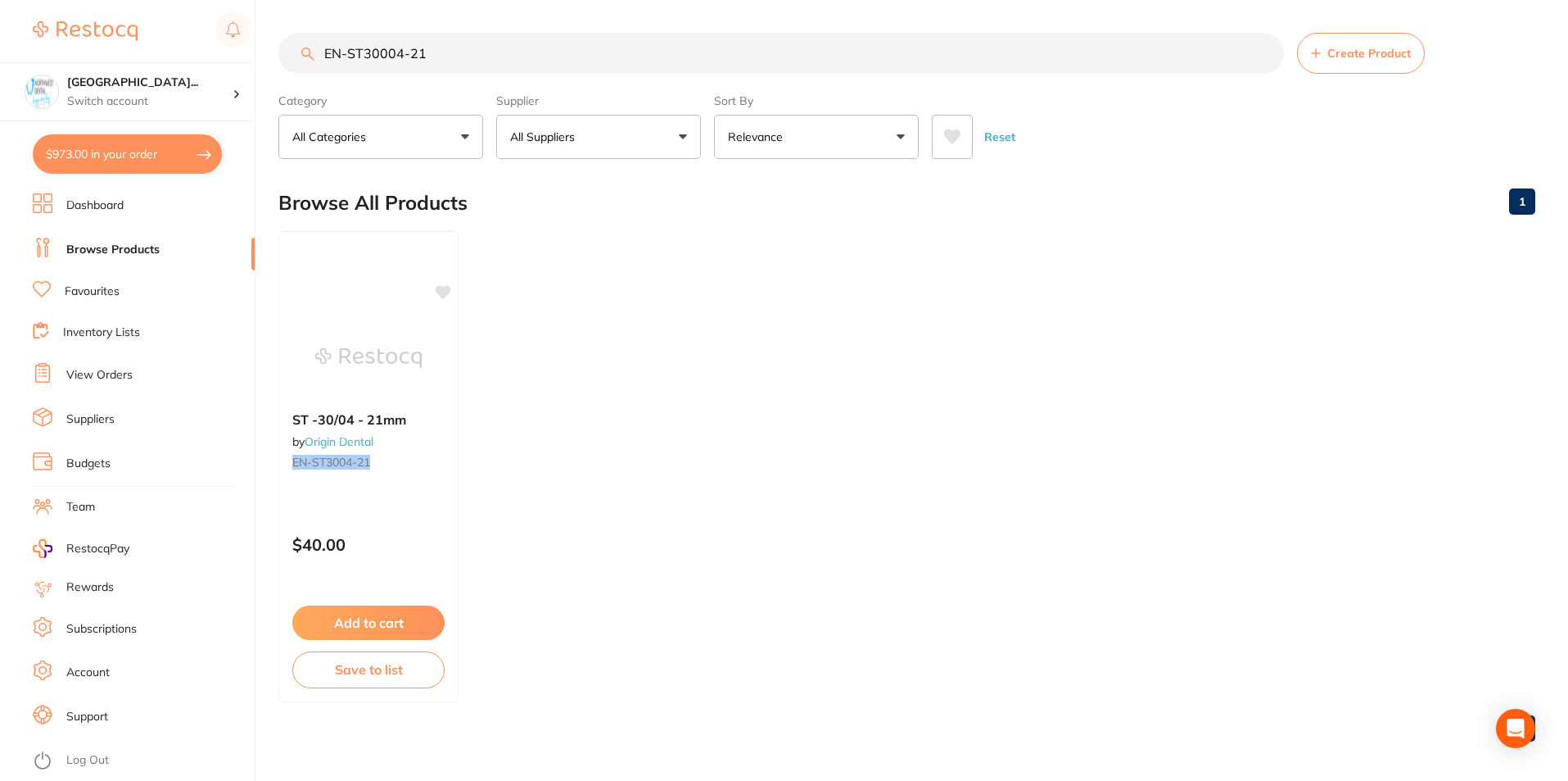
click at [427, 47] on input "EN-ST30004-21" at bounding box center [782, 53] width 1005 height 41
type input "EN-ST30004-25"
click at [396, 529] on div "$40.00" at bounding box center [369, 540] width 180 height 45
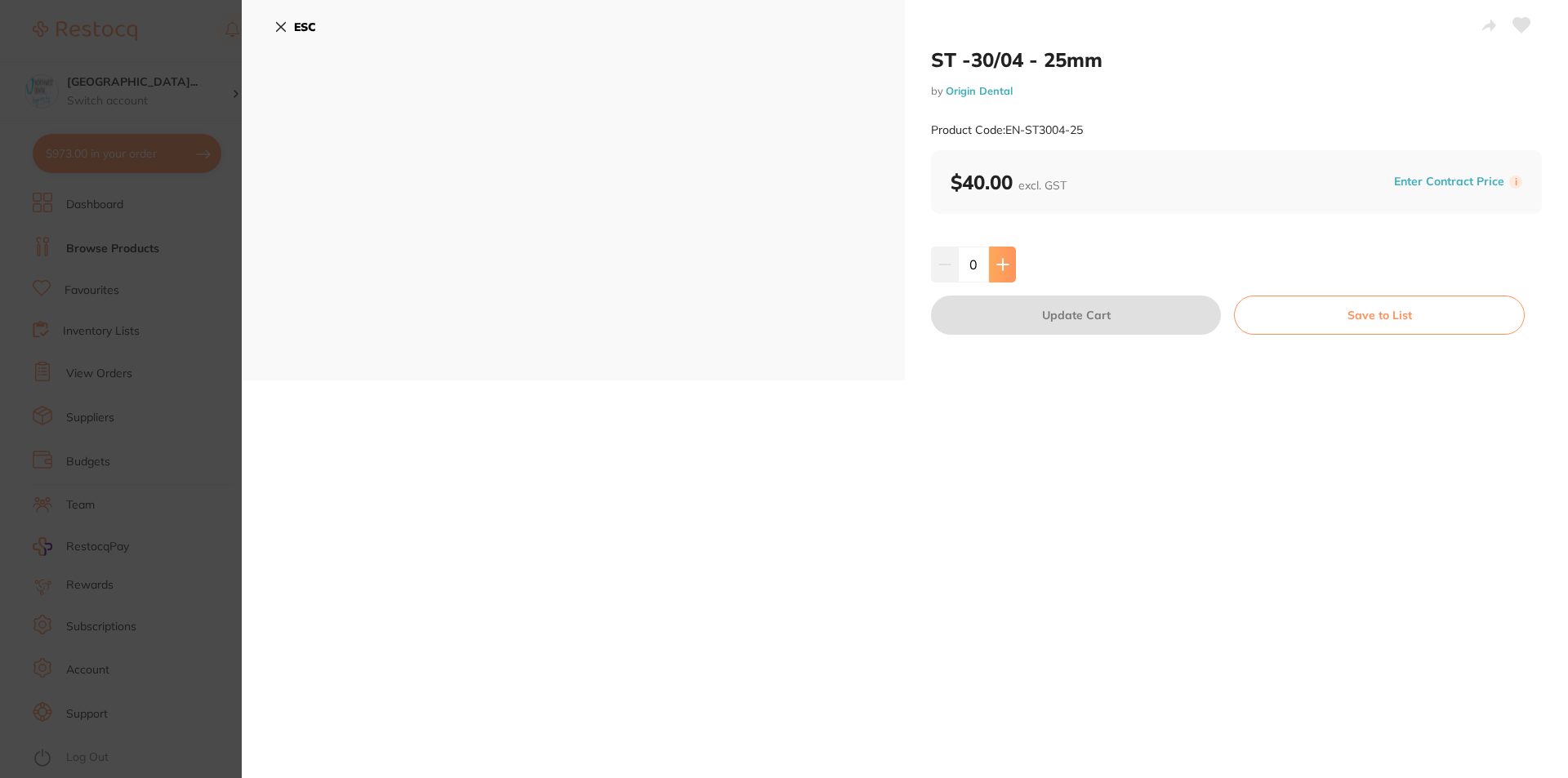
click at [1001, 266] on icon at bounding box center [1002, 264] width 10 height 10
type input "1"
click at [1011, 320] on button "Update Cart" at bounding box center [1075, 315] width 289 height 39
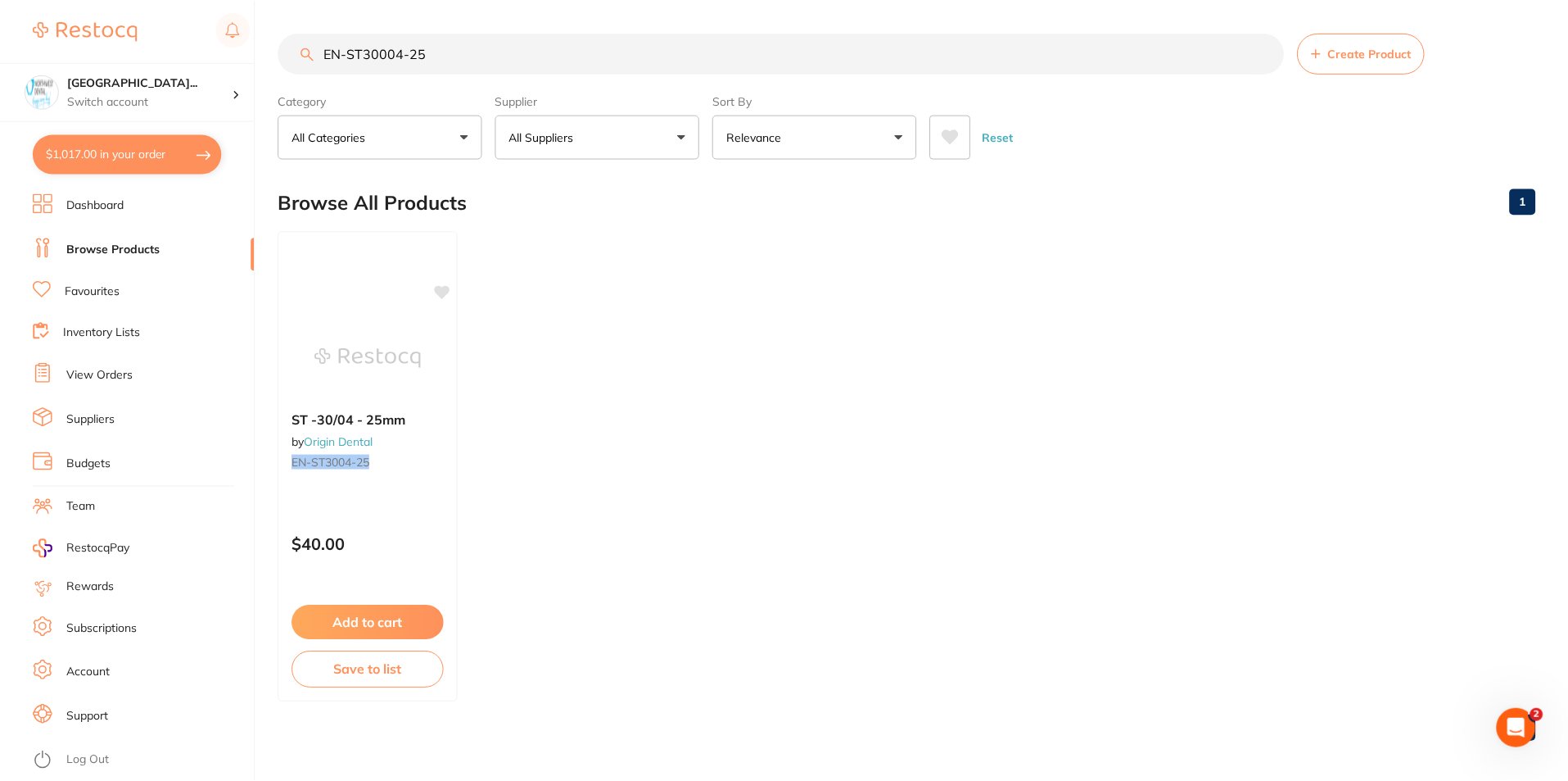
scroll to position [1, 0]
click at [400, 48] on input "EN-ST30004-25" at bounding box center [782, 52] width 1005 height 41
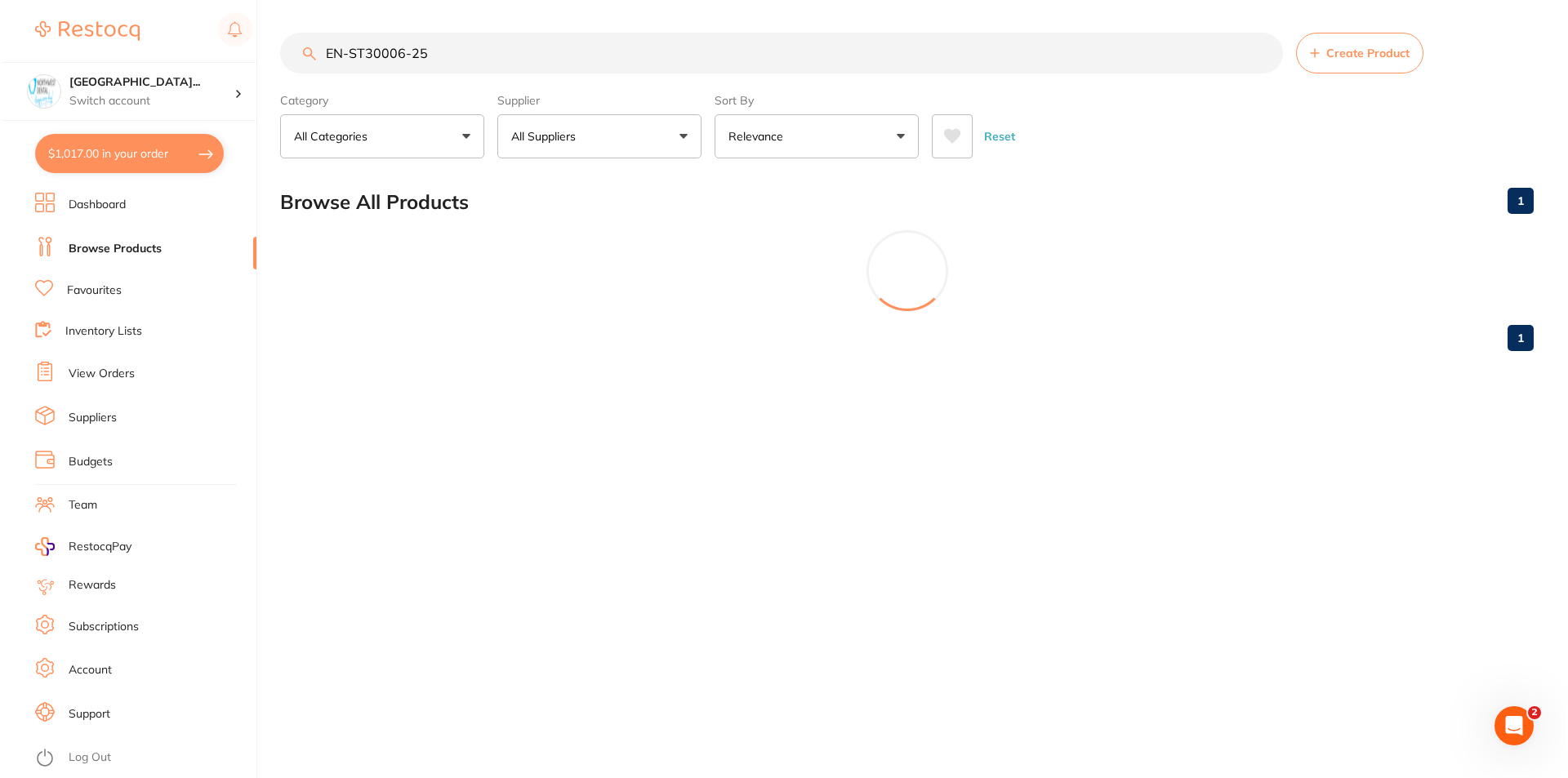
scroll to position [0, 0]
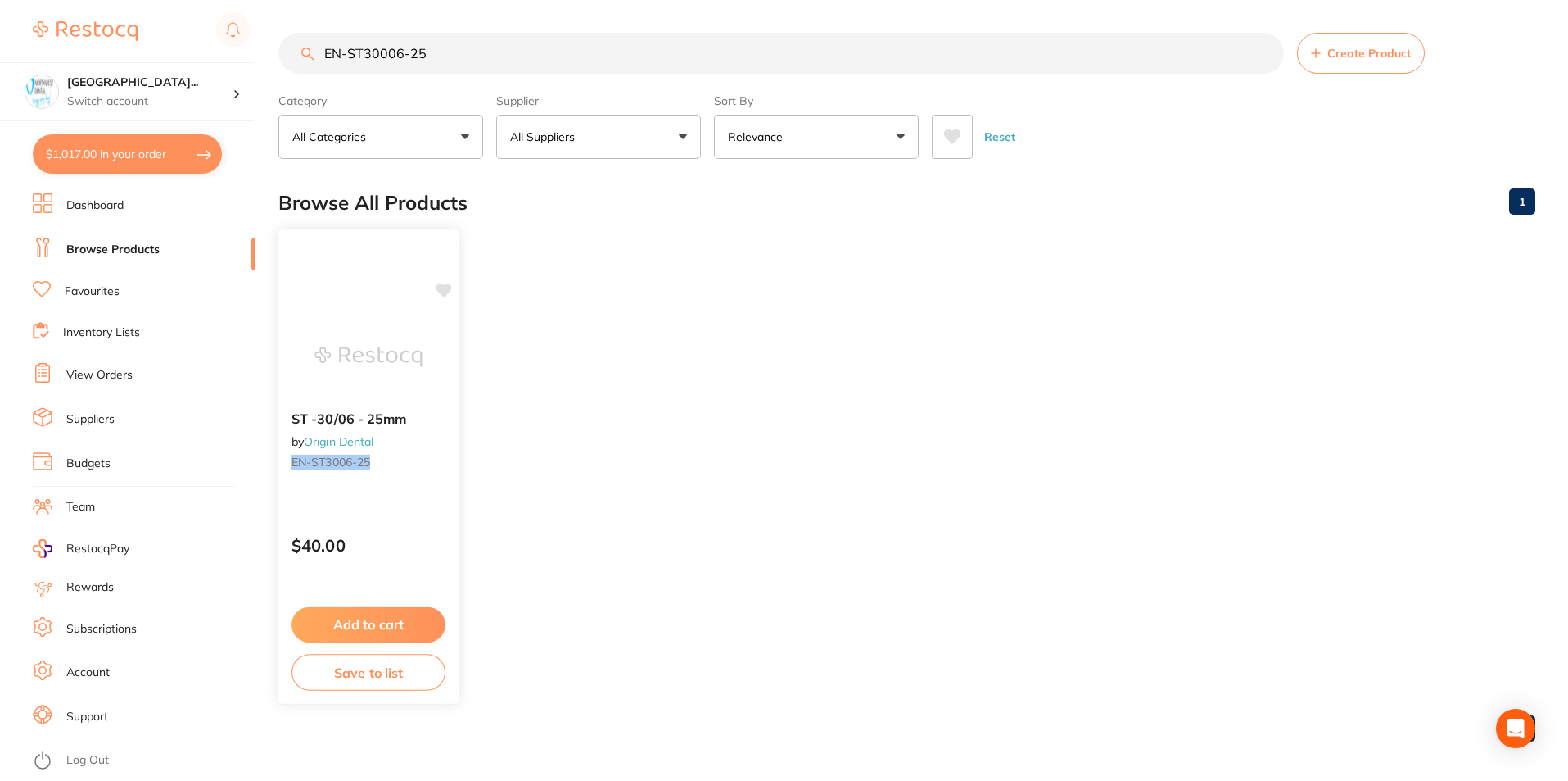
type input "EN-ST30006-25"
click at [365, 495] on div "ST -30/06 - 25mm by Origin Dental EN-ST3006-25 $40.00 Add to cart Save to list" at bounding box center [369, 467] width 182 height 476
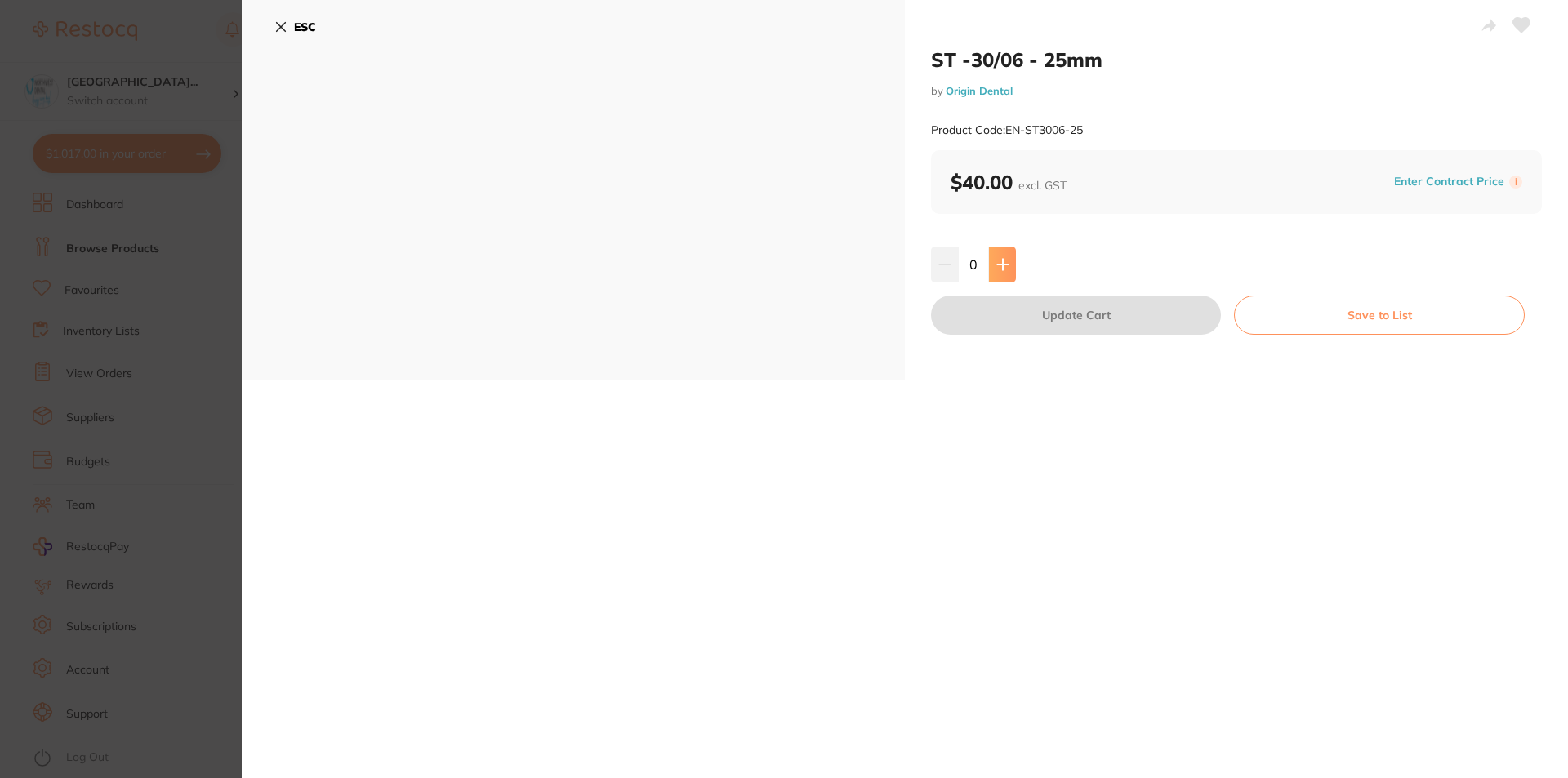
click at [1001, 262] on icon at bounding box center [1002, 264] width 10 height 10
type input "1"
click at [1019, 317] on button "Update Cart" at bounding box center [1075, 315] width 289 height 39
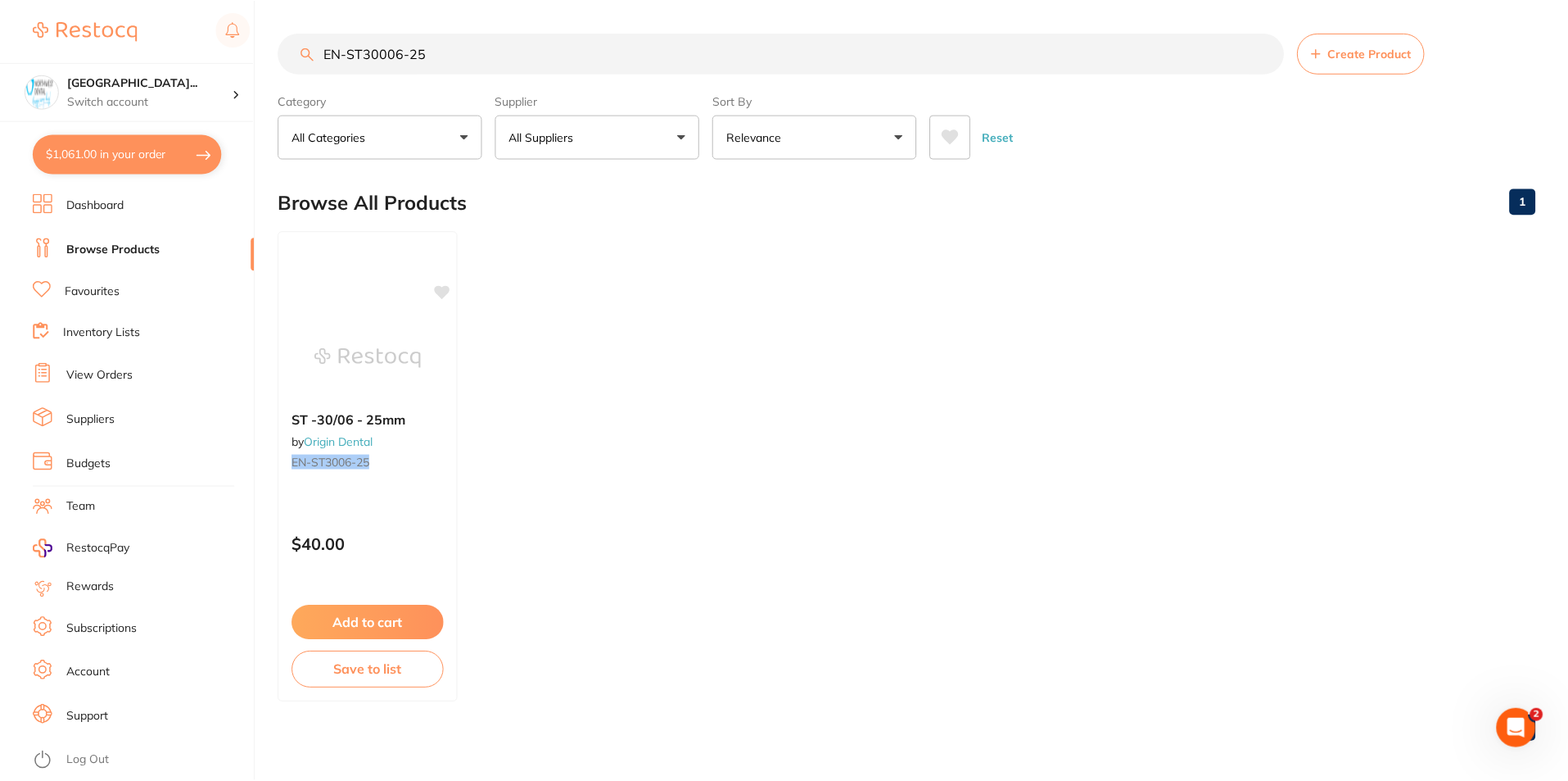
scroll to position [1, 0]
click at [397, 49] on input "EN-ST30006-25" at bounding box center [782, 52] width 1005 height 41
click at [387, 49] on input "EN-ST30004-25" at bounding box center [782, 53] width 1005 height 41
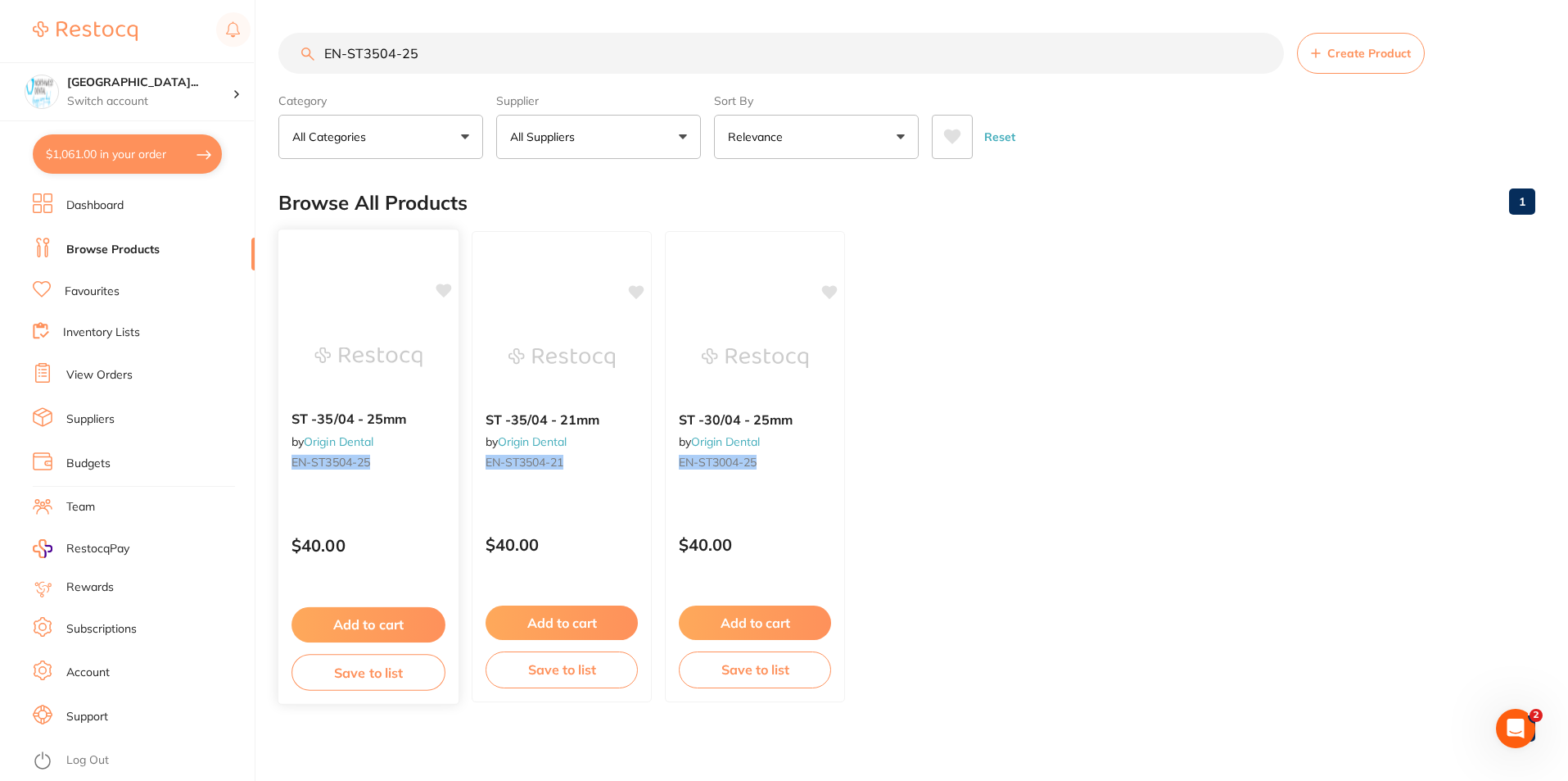
type input "EN-ST3504-25"
click at [403, 493] on div "ST -35/04 - 25mm by Origin Dental EN-ST3504-25 $40.00 Add to cart Save to list" at bounding box center [369, 467] width 182 height 476
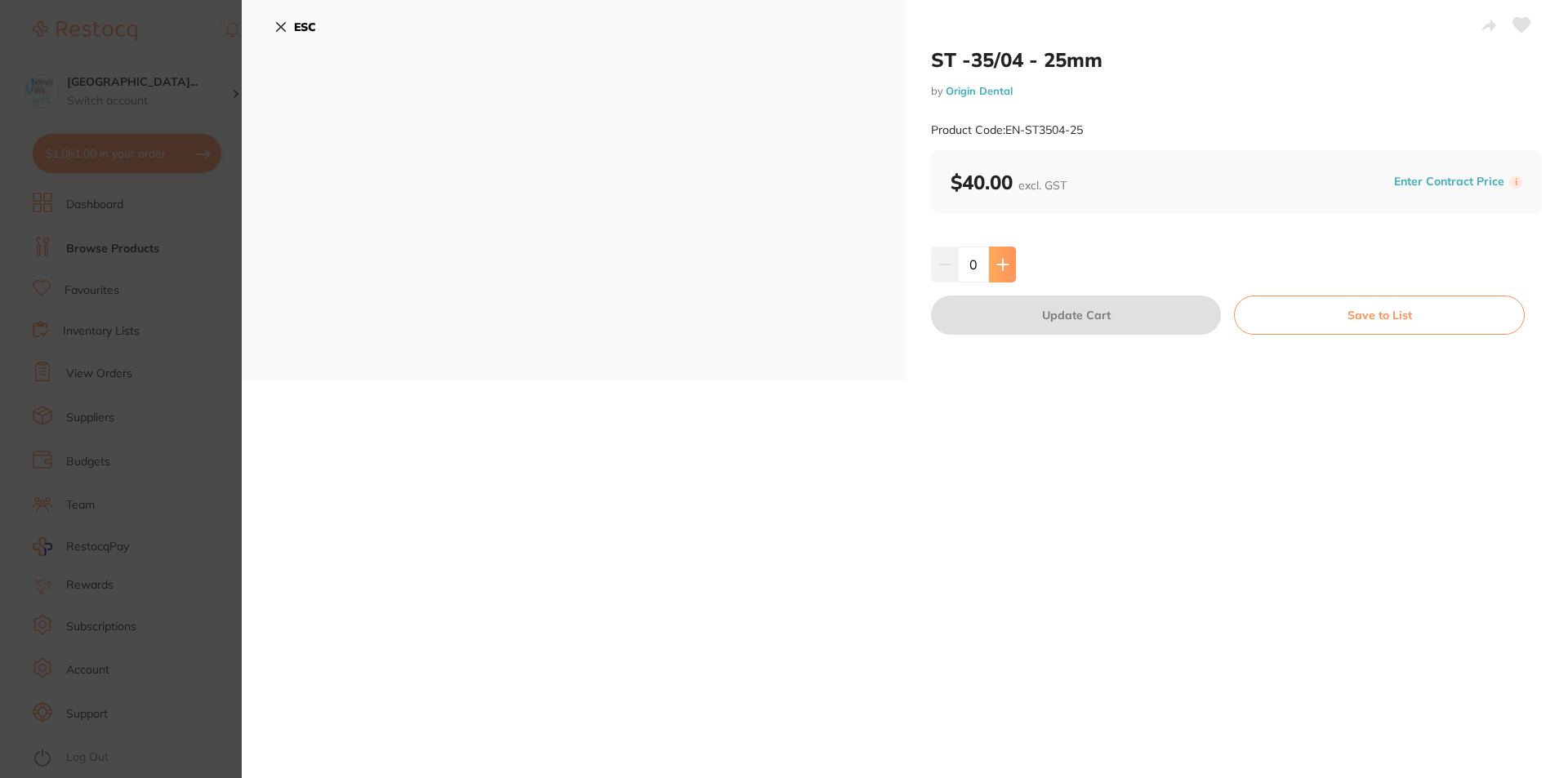
click at [996, 266] on icon at bounding box center [1002, 265] width 13 height 13
type input "1"
click at [1005, 322] on button "Update Cart" at bounding box center [1075, 315] width 289 height 39
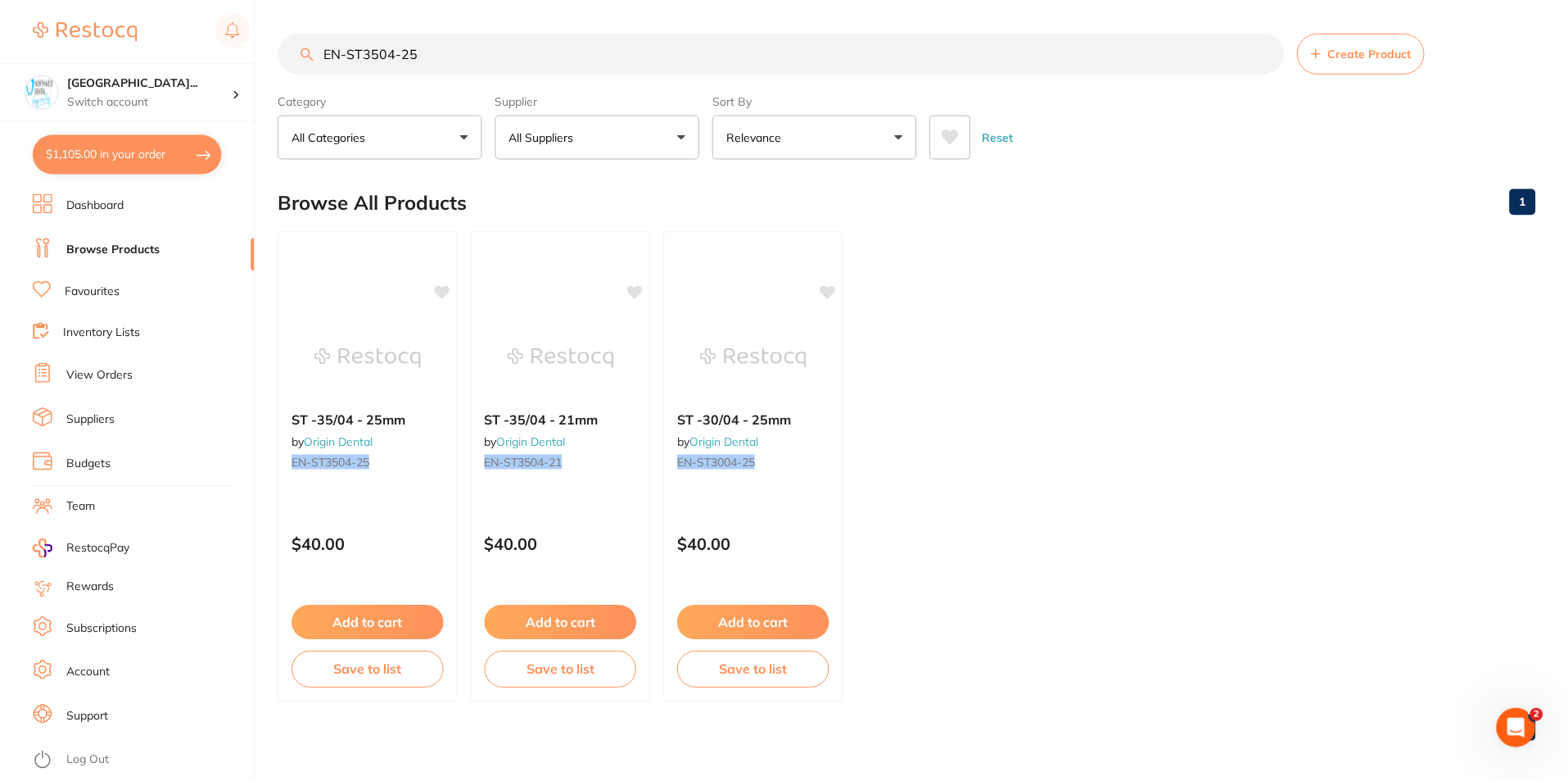
scroll to position [1, 0]
click at [384, 57] on input "EN-ST3504-25" at bounding box center [782, 52] width 1005 height 41
click at [375, 60] on input "EN-ST3504-25" at bounding box center [782, 52] width 1005 height 41
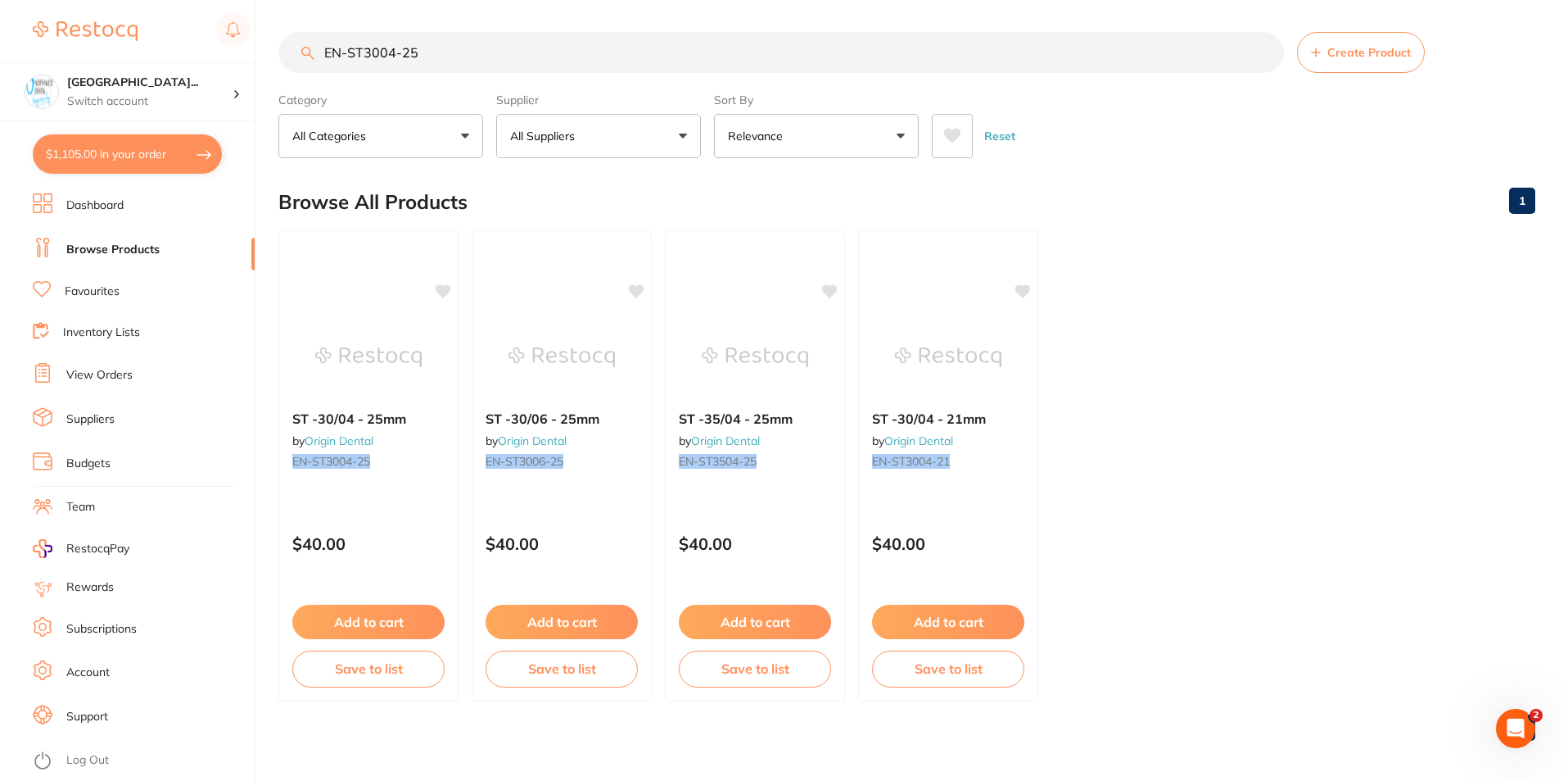
scroll to position [0, 0]
click at [414, 53] on input "EN-ST3004-25" at bounding box center [782, 53] width 1005 height 41
type input "EN-ST3004-31"
click at [384, 630] on button "Add to cart" at bounding box center [368, 623] width 153 height 34
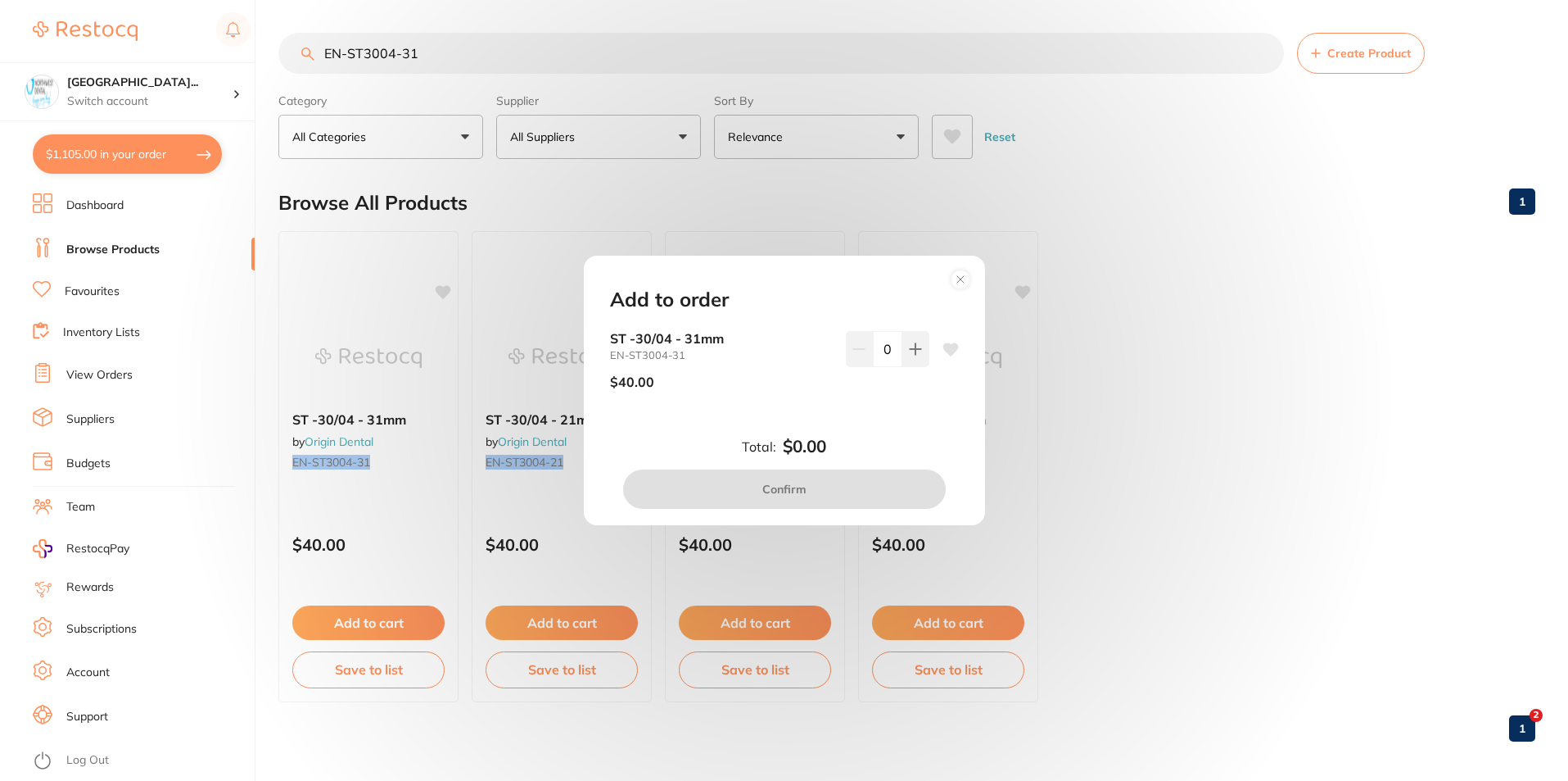
click at [895, 351] on input "0" at bounding box center [887, 349] width 29 height 36
click at [903, 348] on button at bounding box center [915, 349] width 27 height 36
type input "1"
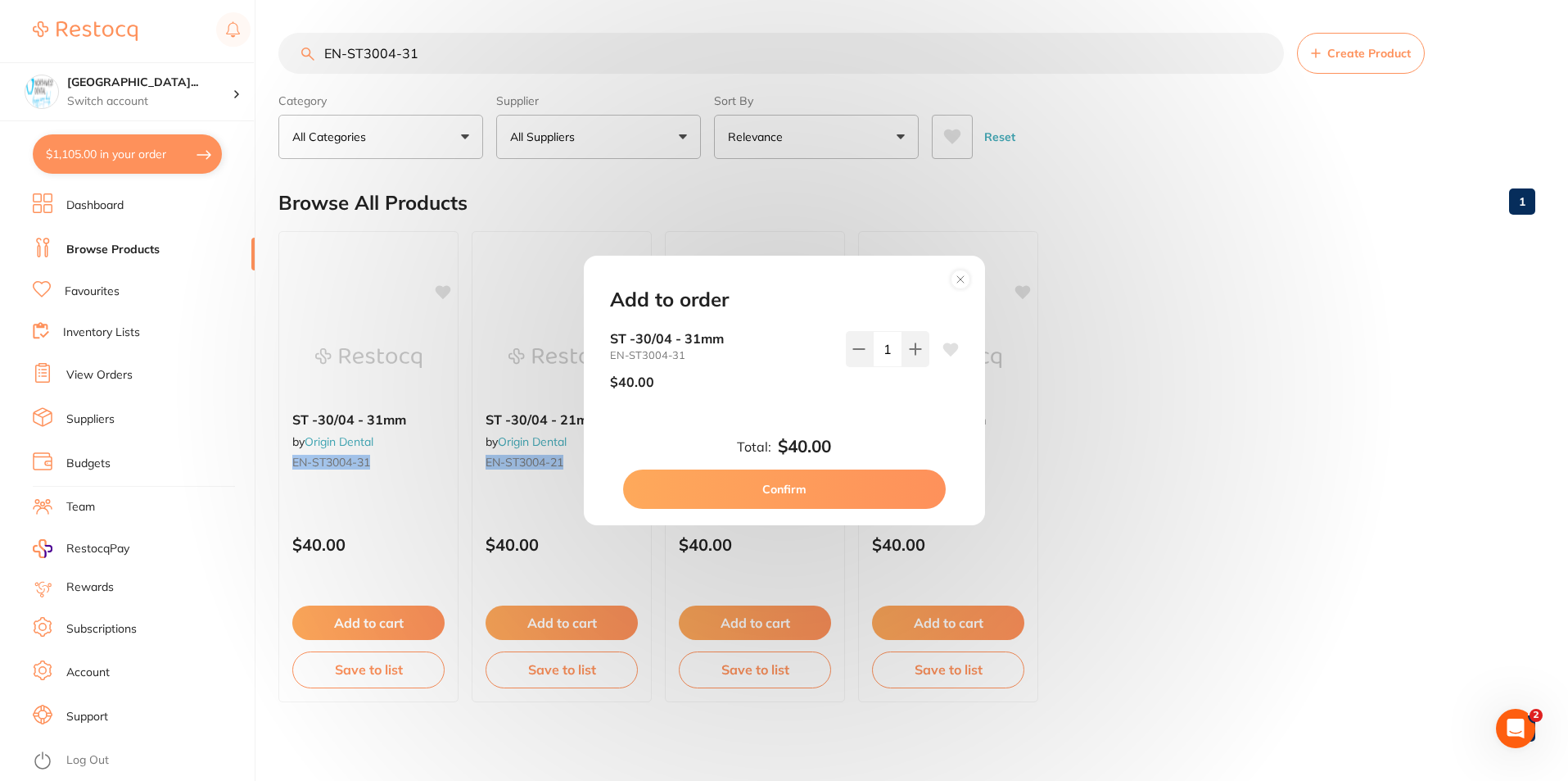
click at [880, 485] on button "Confirm" at bounding box center [784, 489] width 323 height 39
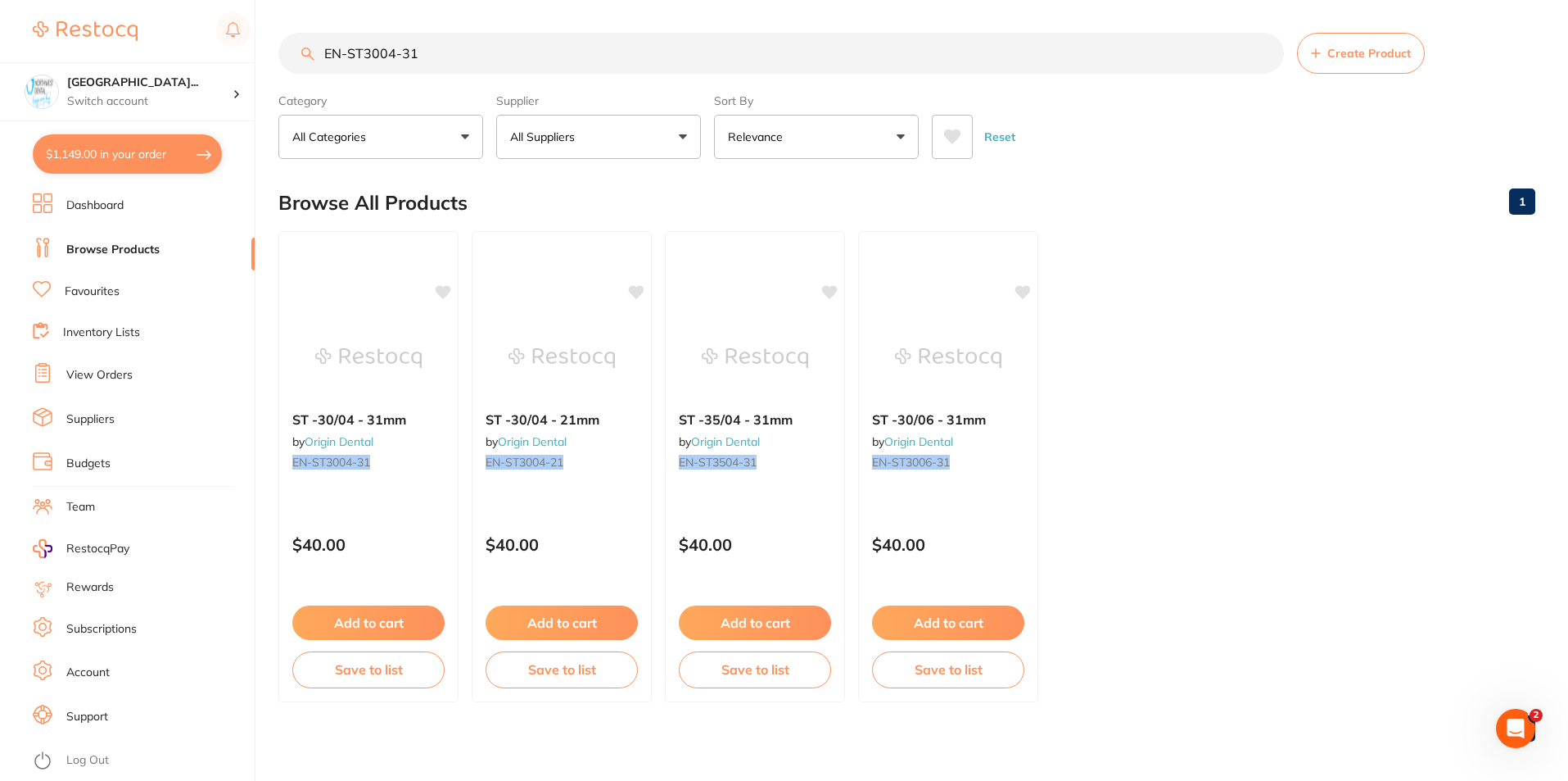
click at [395, 53] on input "EN-ST3004-31" at bounding box center [782, 53] width 1005 height 41
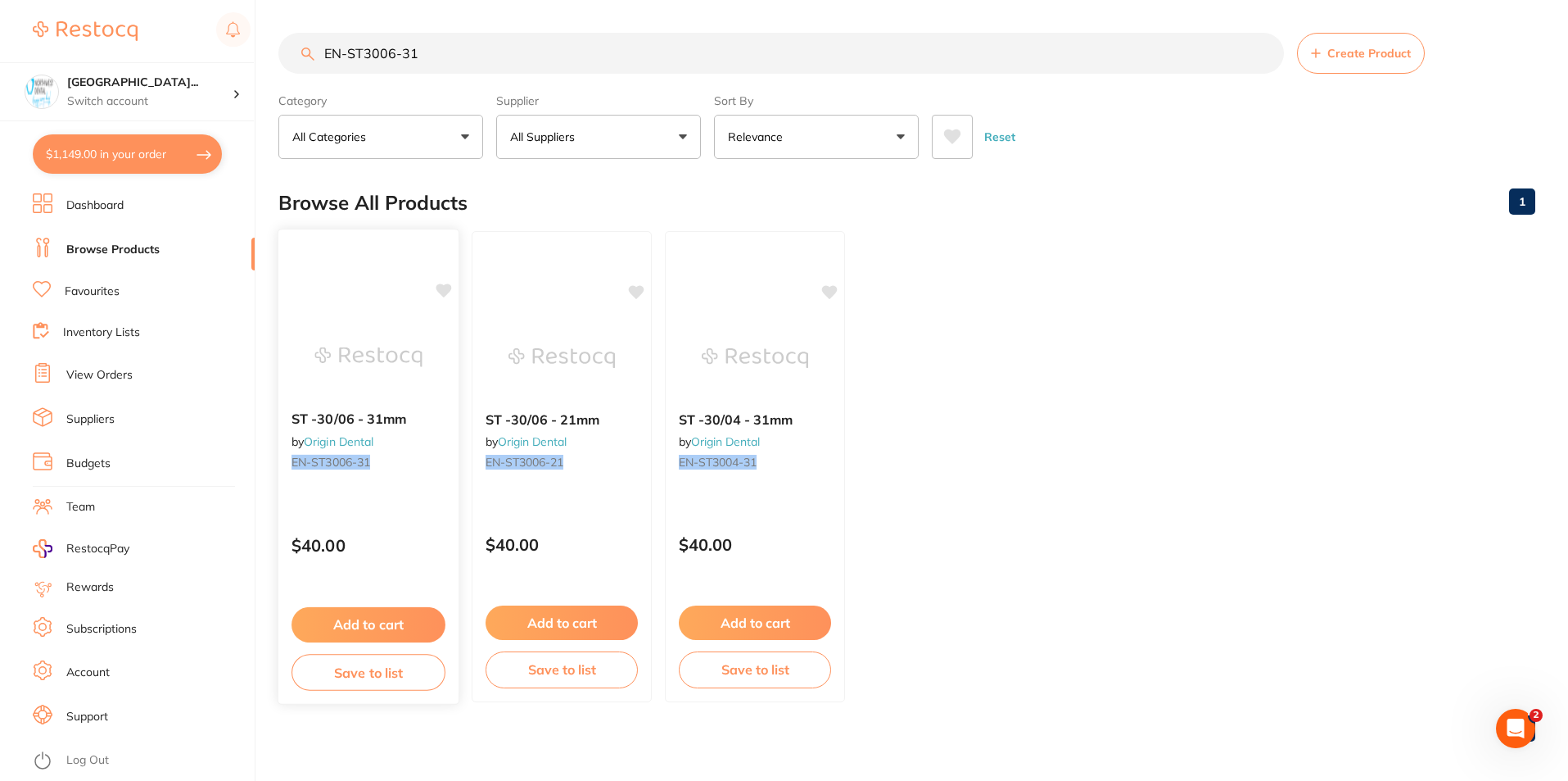
type input "EN-ST3006-31"
click at [392, 618] on button "Add to cart" at bounding box center [368, 624] width 154 height 35
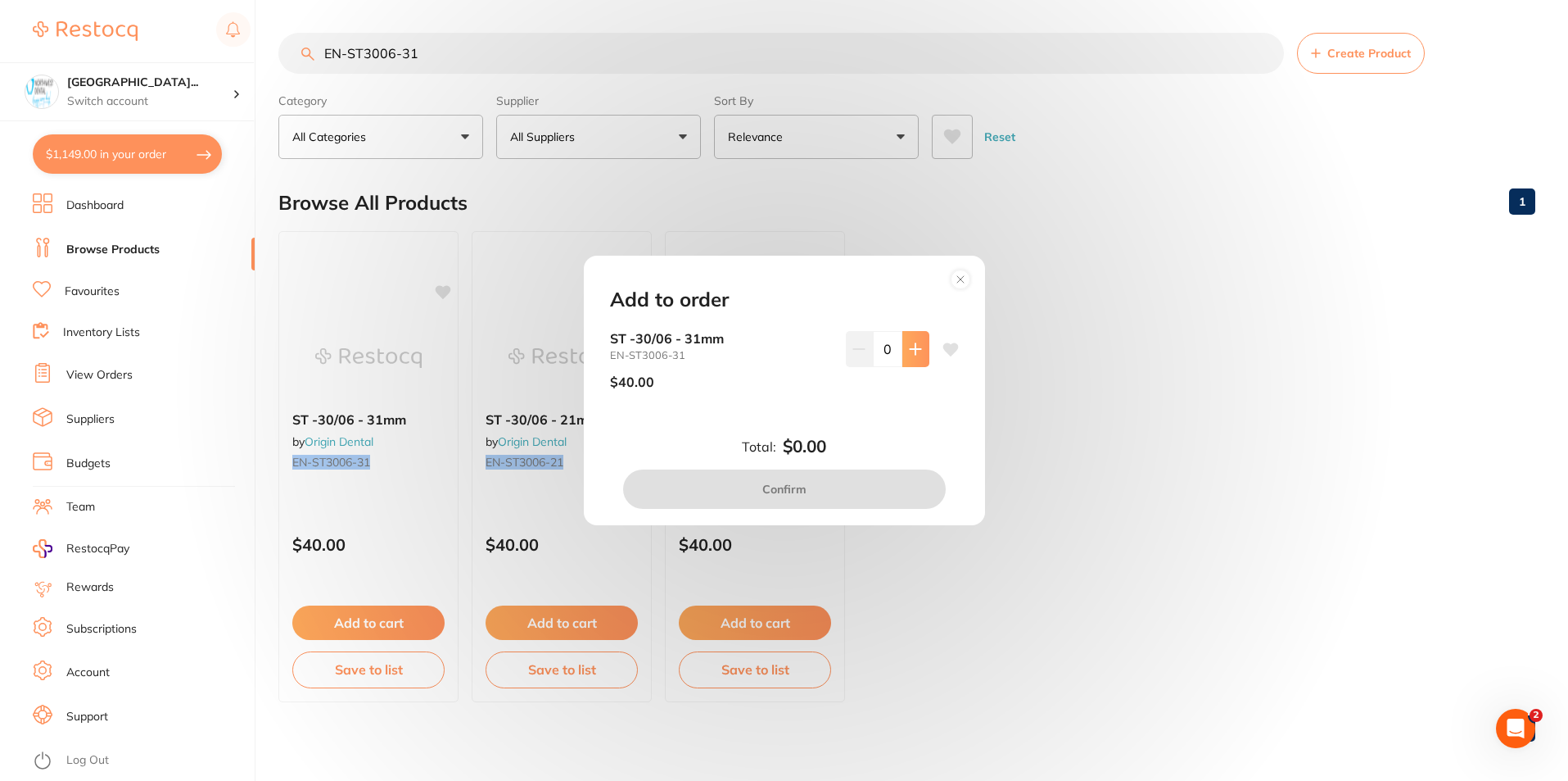
click at [919, 350] on button at bounding box center [915, 349] width 27 height 36
type input "1"
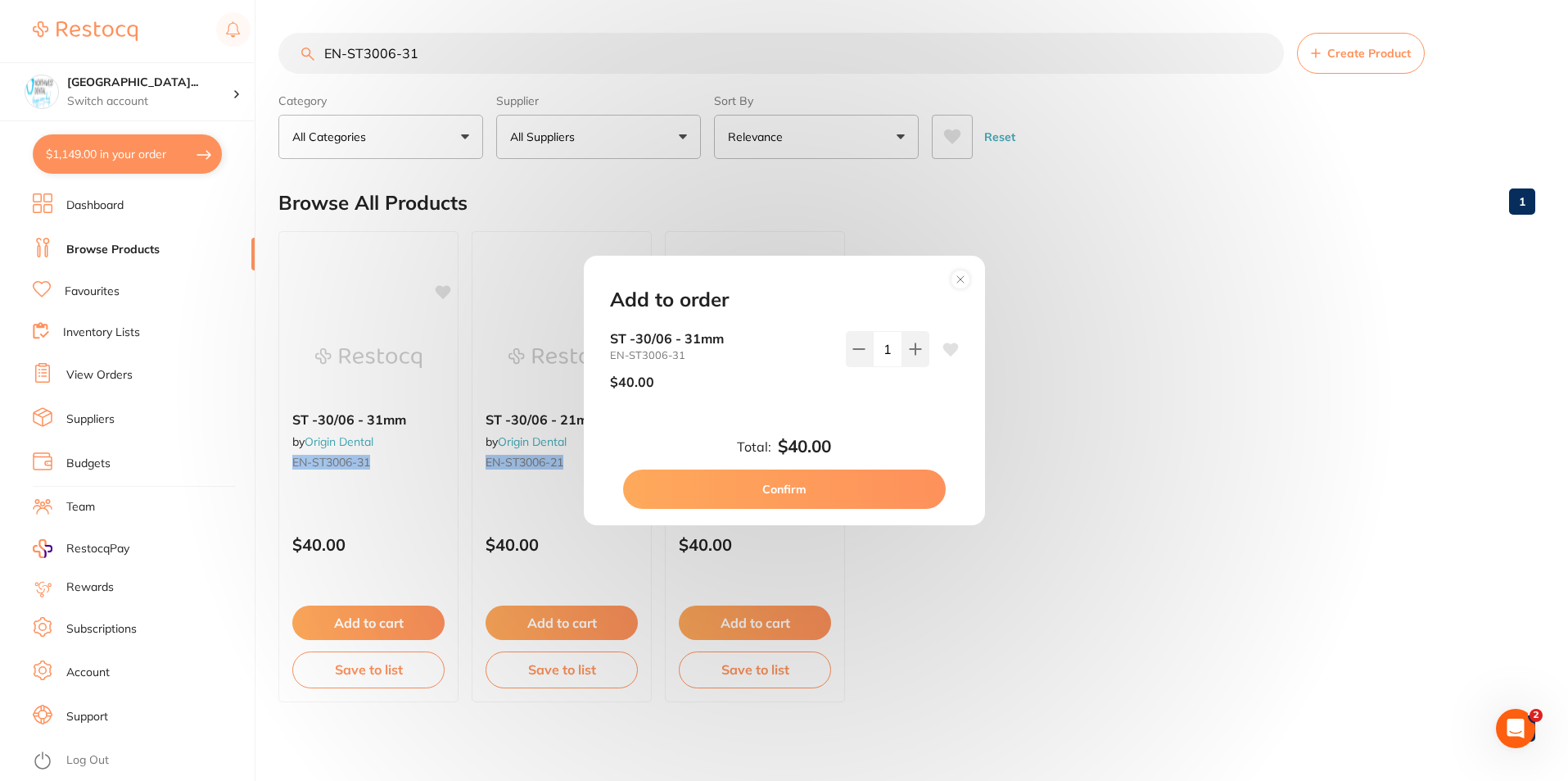
click at [870, 486] on button "Confirm" at bounding box center [784, 489] width 323 height 39
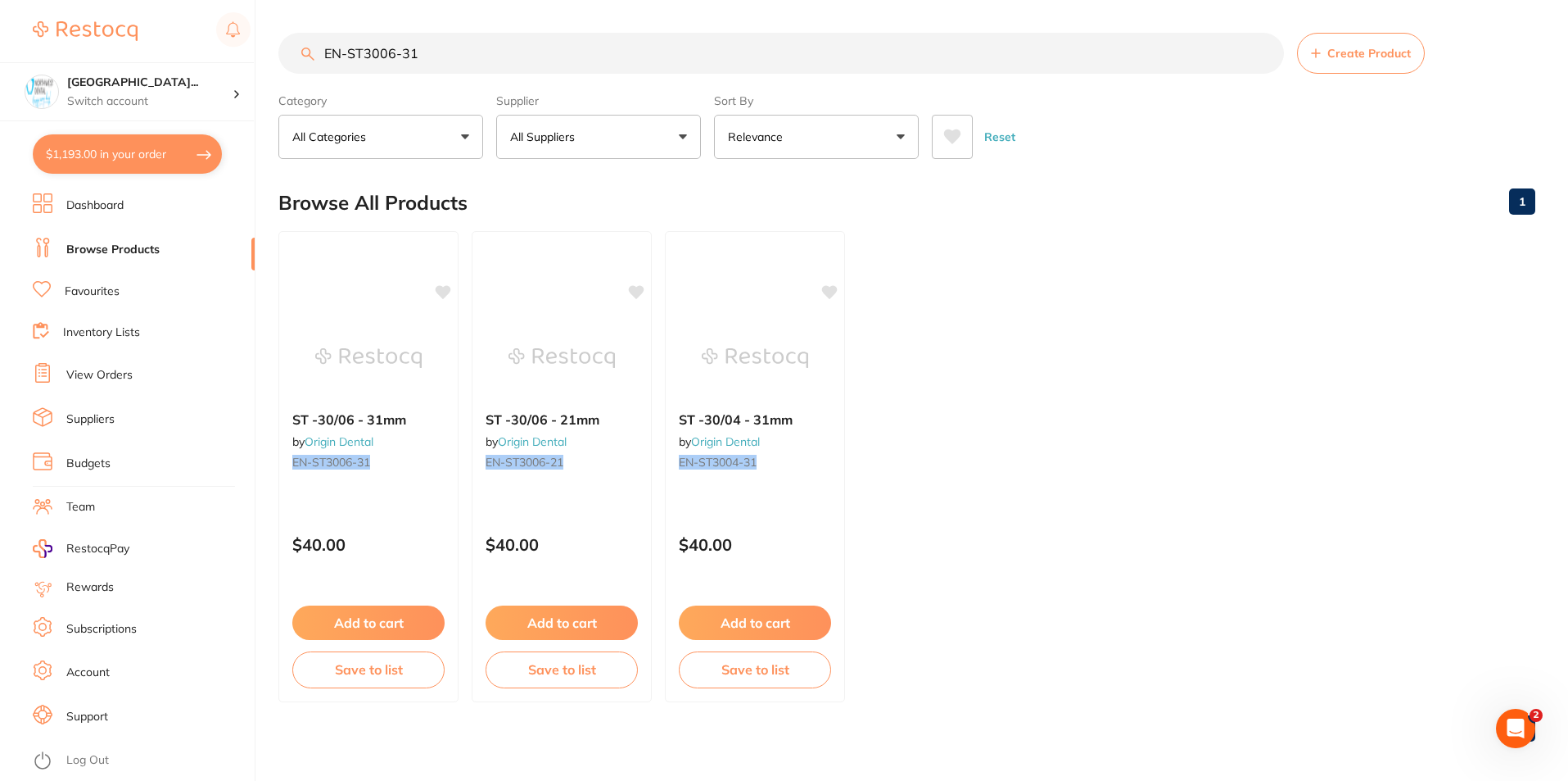
click at [391, 52] on input "EN-ST3006-31" at bounding box center [782, 53] width 1005 height 41
type input "EN-ST3504-31"
click at [378, 632] on button "Add to cart" at bounding box center [368, 623] width 153 height 34
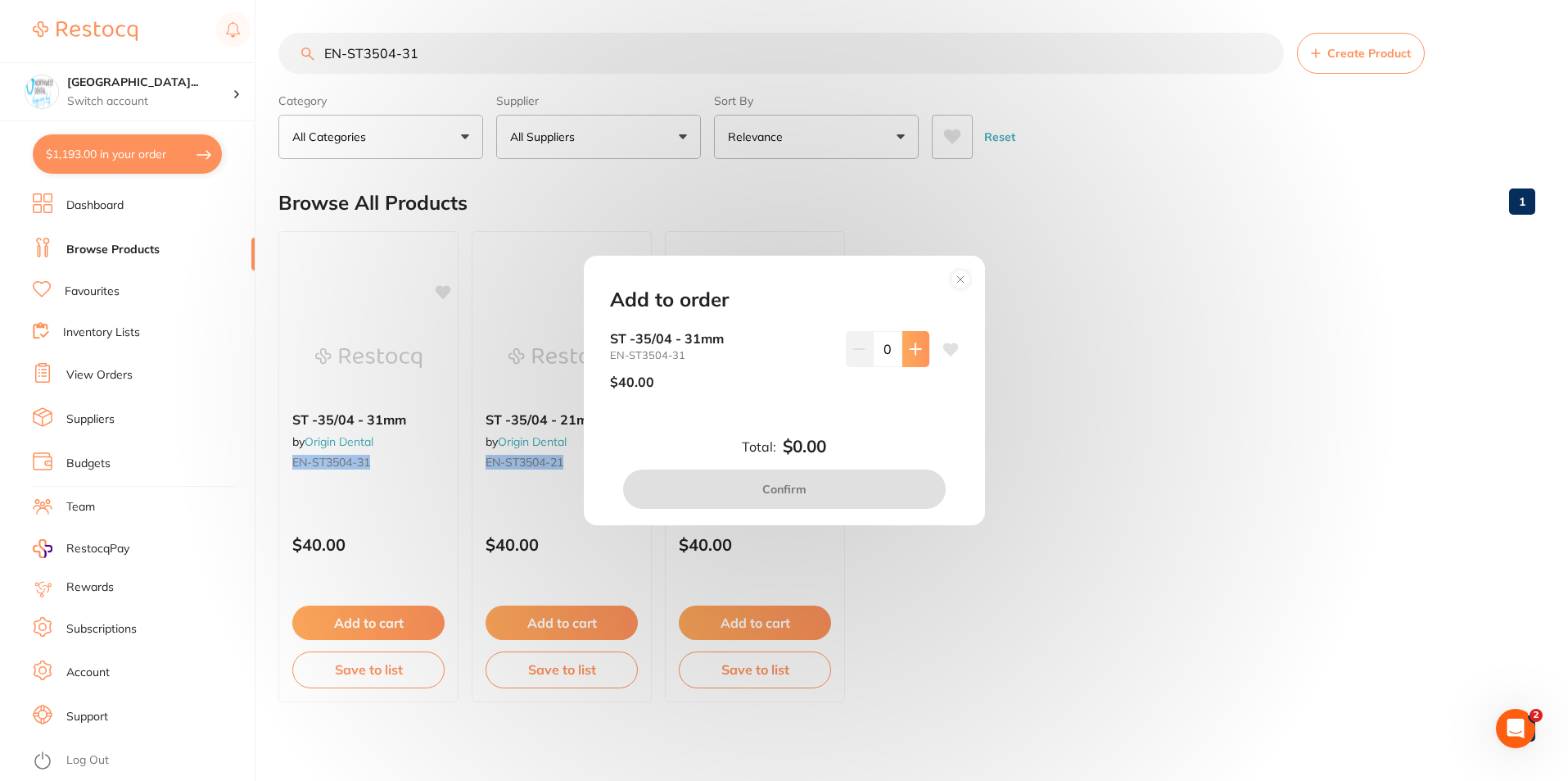
click at [909, 354] on icon at bounding box center [915, 349] width 13 height 13
type input "1"
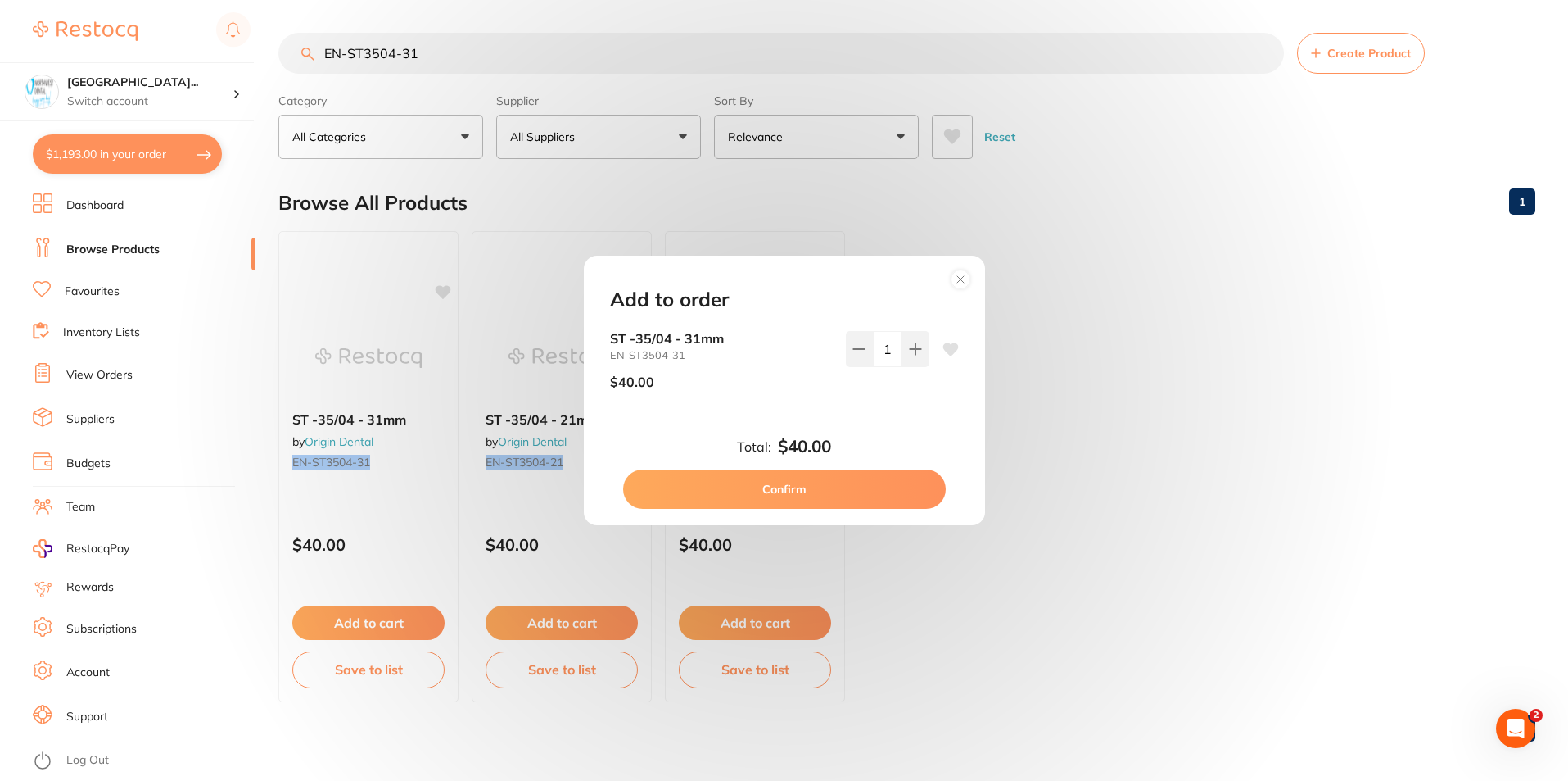
click at [883, 487] on button "Confirm" at bounding box center [784, 489] width 323 height 39
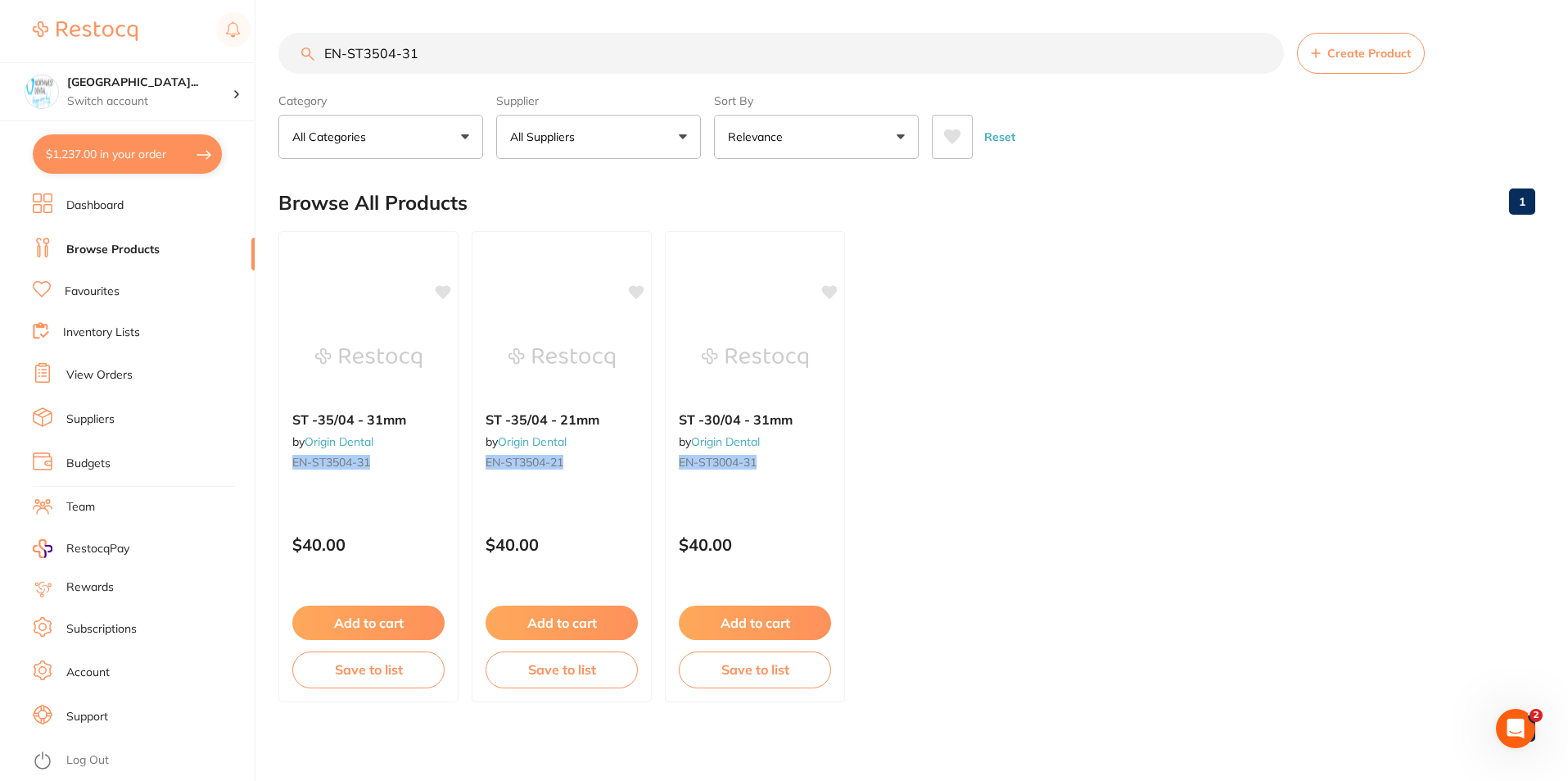
drag, startPoint x: 428, startPoint y: 46, endPoint x: 347, endPoint y: 57, distance: 81.7
click at [347, 57] on input "EN-ST3504-31" at bounding box center [782, 53] width 1005 height 41
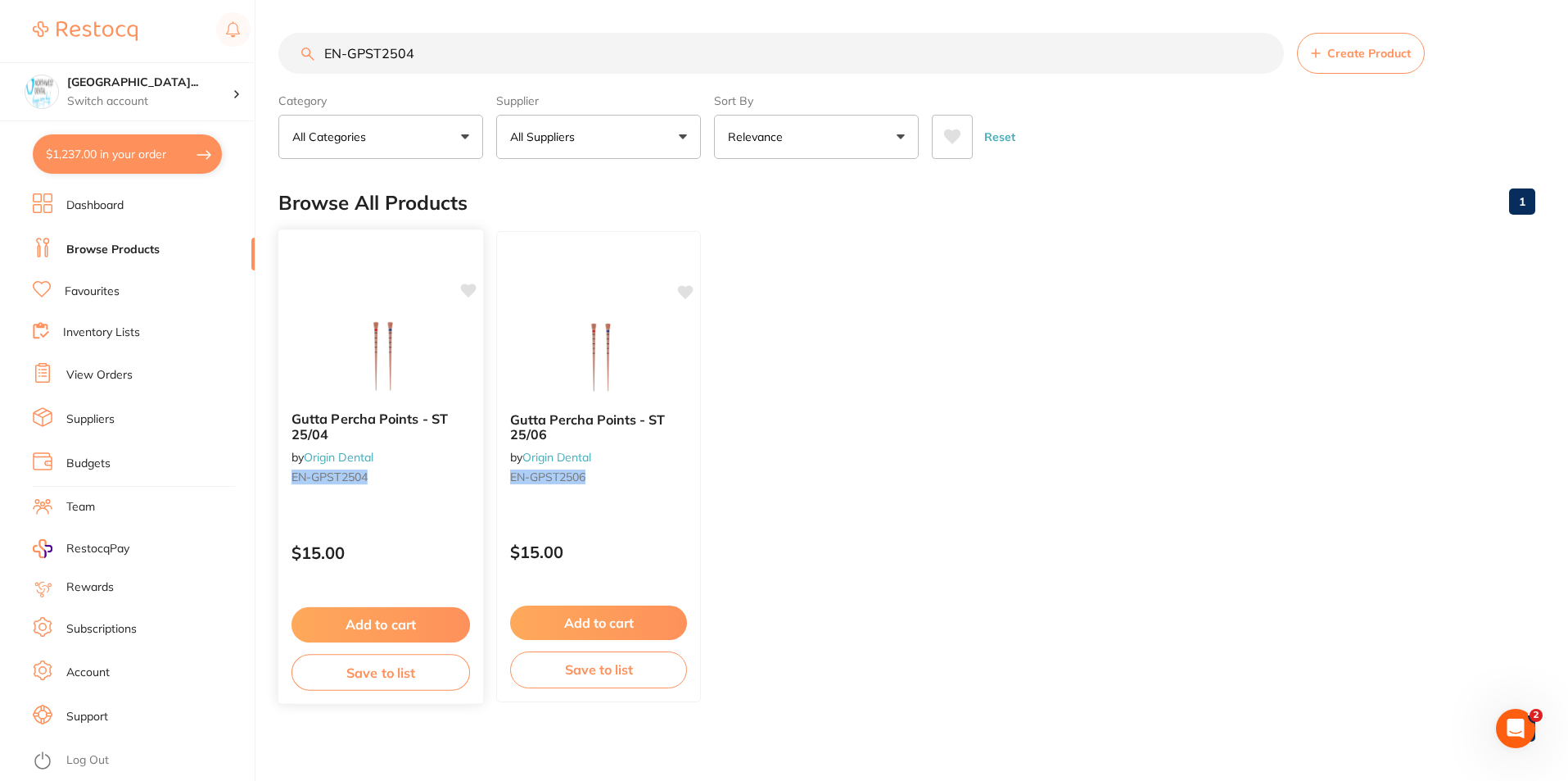
type input "EN-GPST2504"
click at [437, 545] on p "$15.00" at bounding box center [380, 552] width 178 height 19
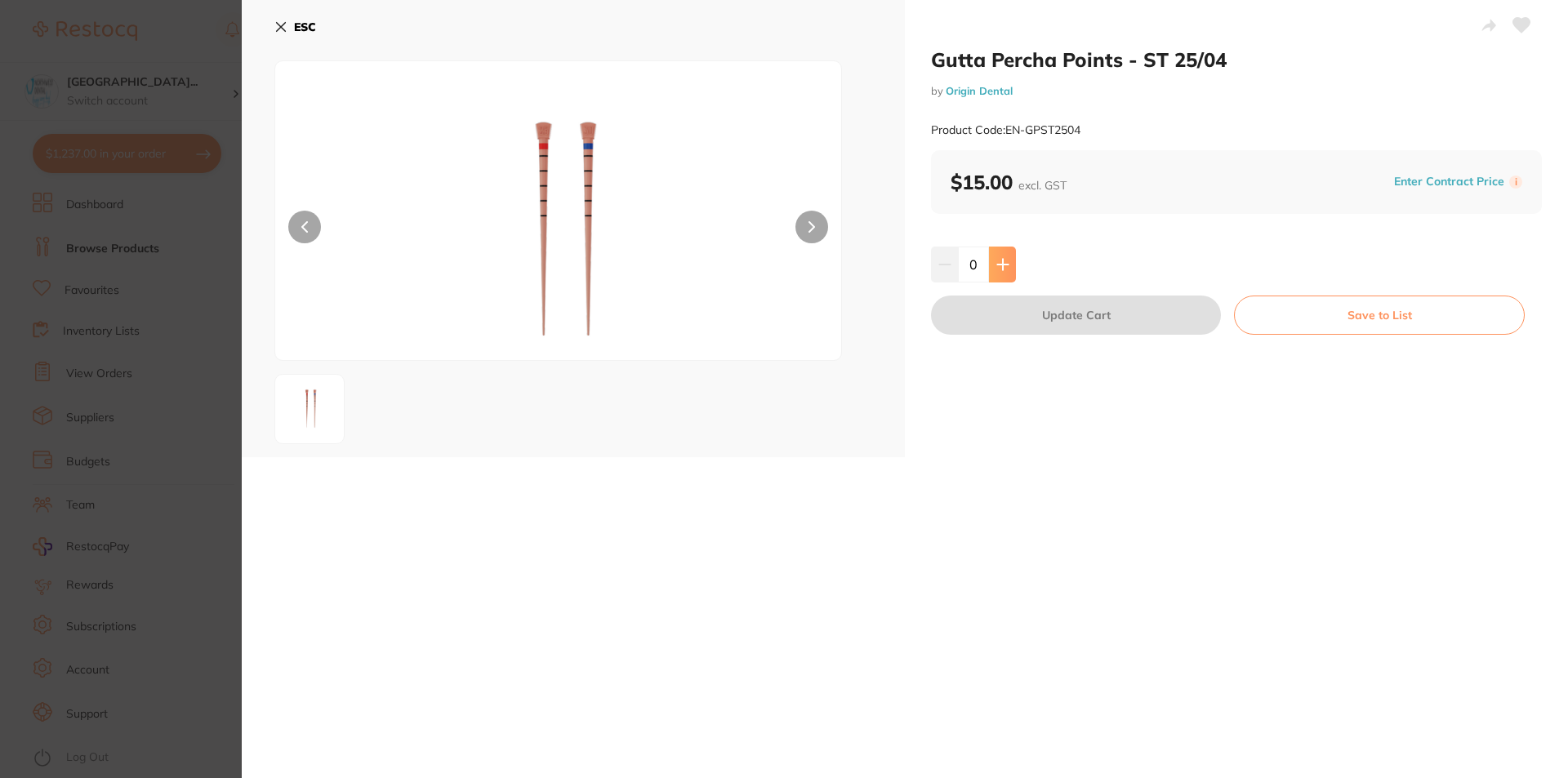
click at [1003, 271] on button at bounding box center [1002, 265] width 26 height 36
type input "2"
click at [154, 499] on section "Gutta Percha Points - ST 25/04 by Origin Dental Product Code: EN-GPST2504 ESC G…" at bounding box center [784, 389] width 1568 height 778
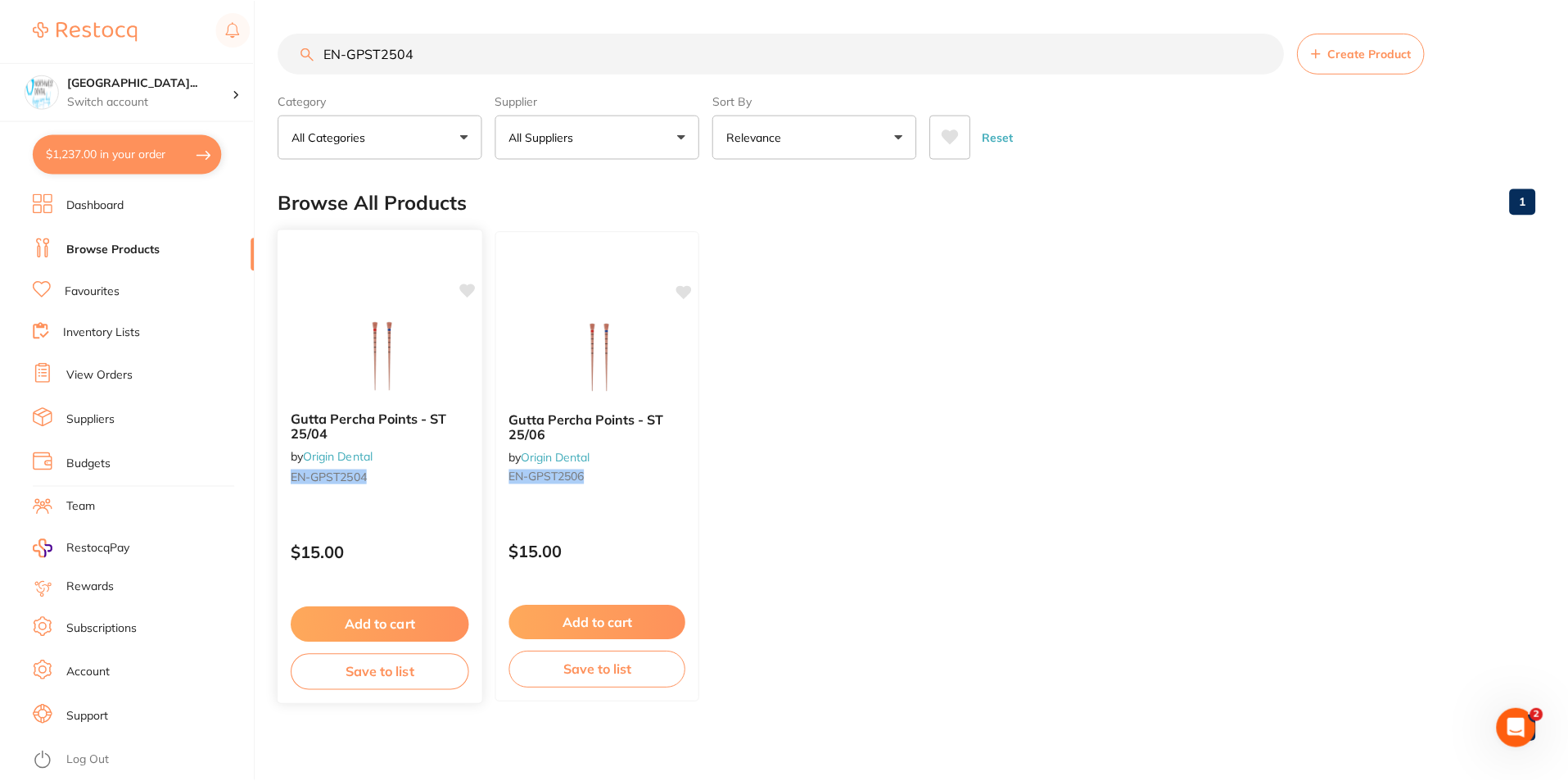
scroll to position [1, 0]
click at [397, 541] on div "$15.00" at bounding box center [381, 548] width 205 height 45
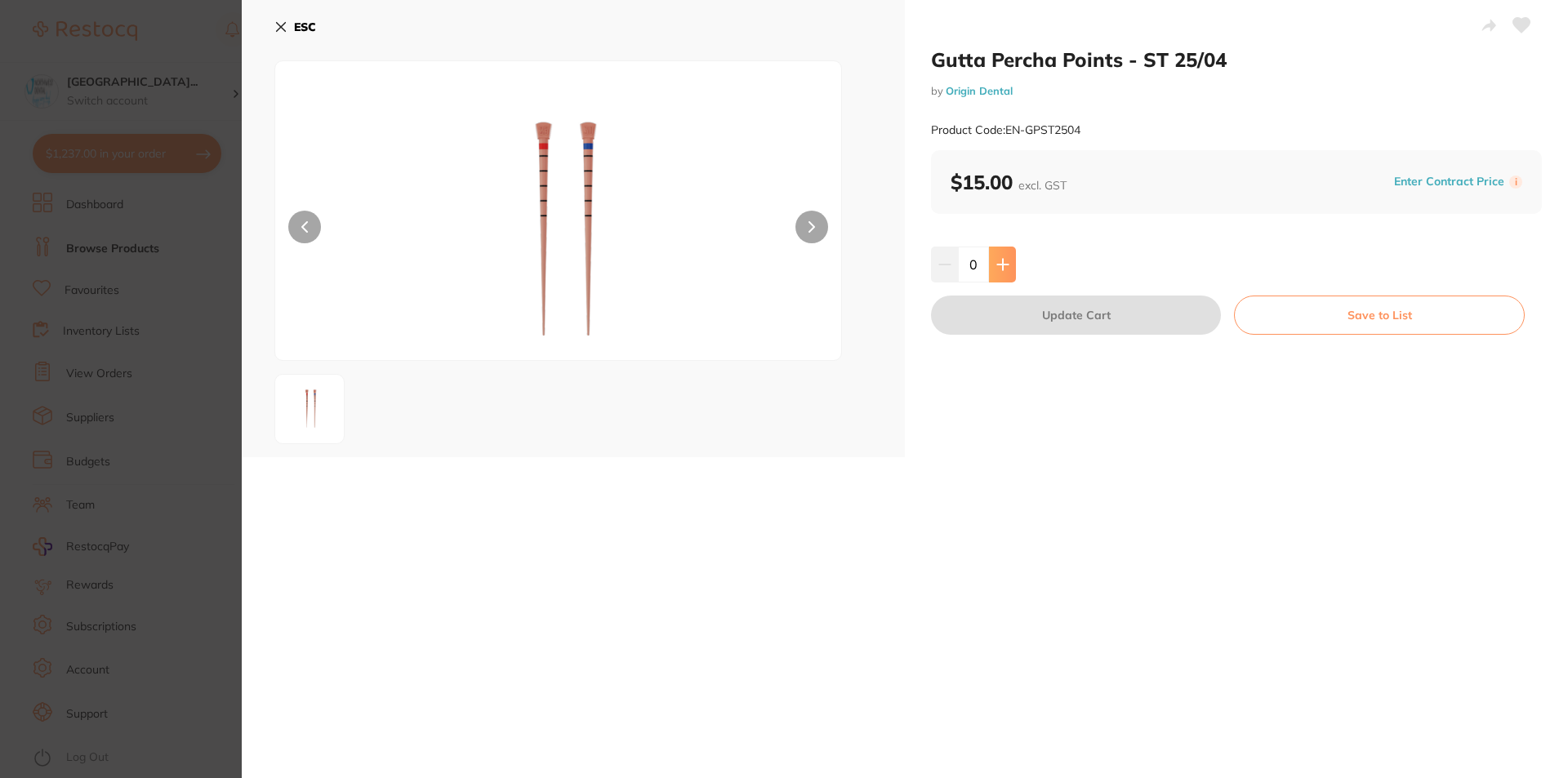
click at [1005, 268] on icon at bounding box center [1002, 265] width 13 height 13
type input "2"
click at [1016, 305] on button "Update Cart" at bounding box center [1075, 315] width 289 height 39
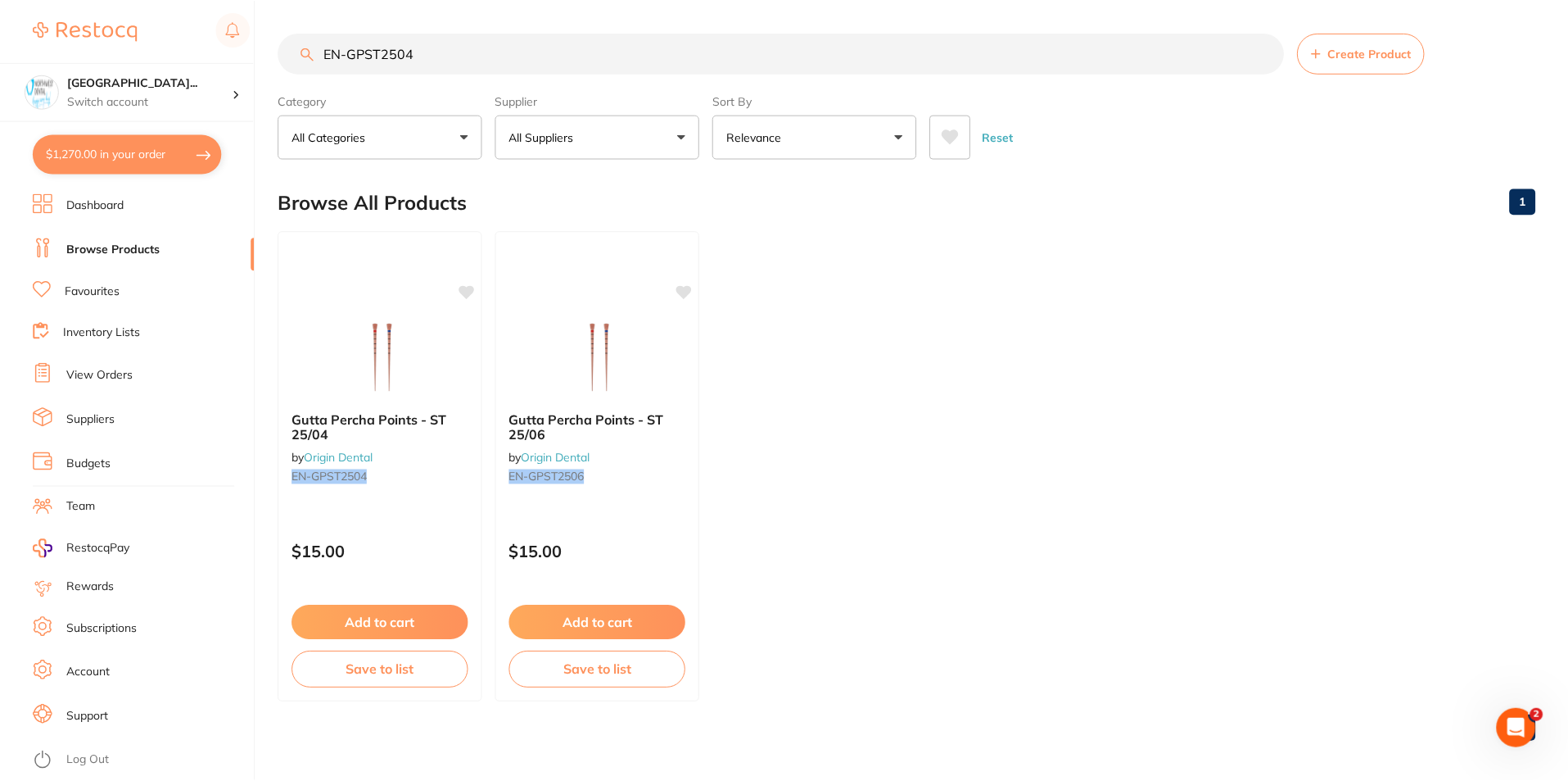
scroll to position [1, 0]
click at [650, 493] on div "Gutta Percha Points - ST 25/06 by Origin Dental EN-GPST2506" at bounding box center [599, 450] width 205 height 105
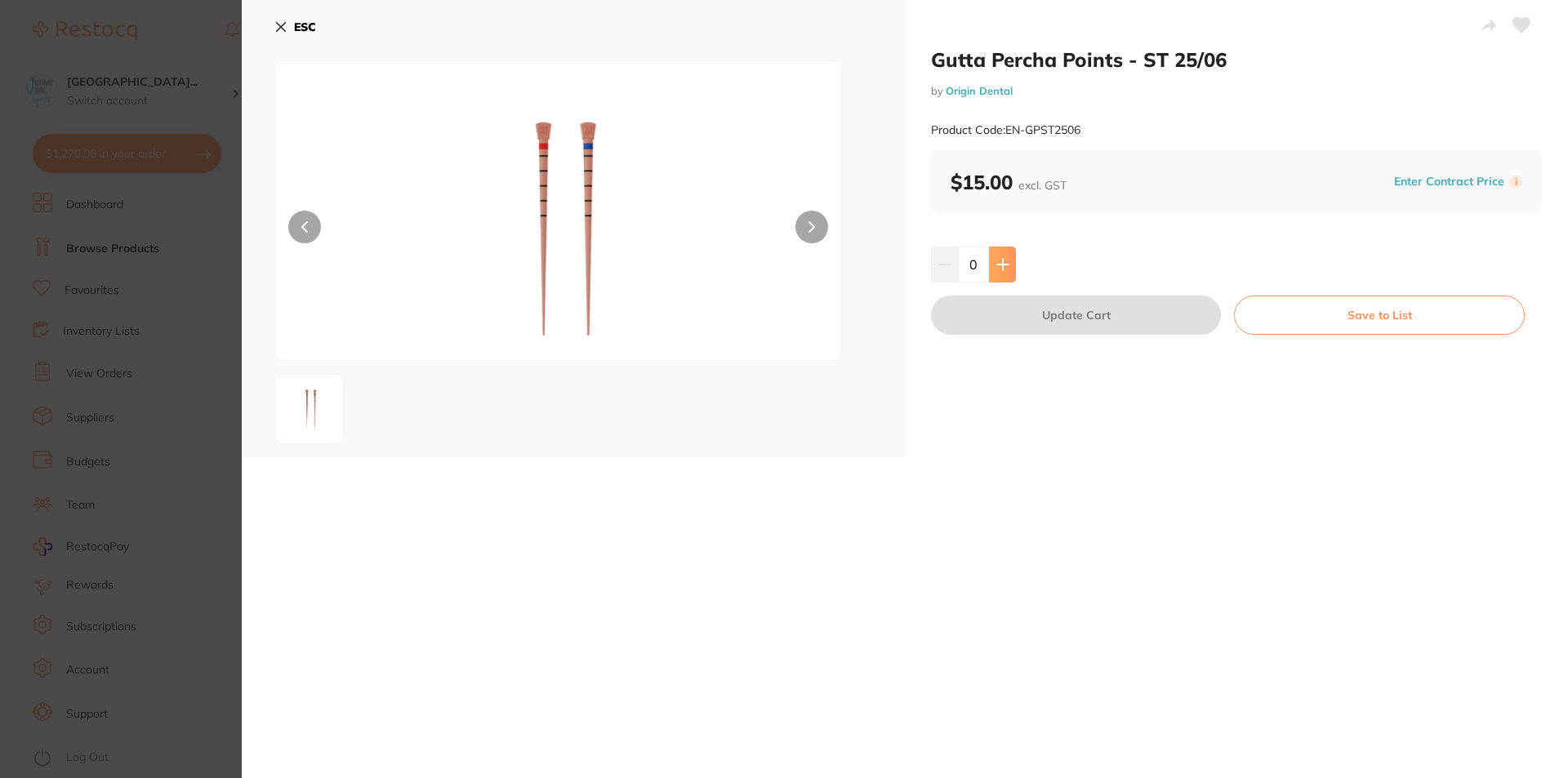
click at [996, 277] on button at bounding box center [1002, 265] width 26 height 36
type input "2"
click at [1006, 326] on button "Update Cart" at bounding box center [1075, 315] width 289 height 39
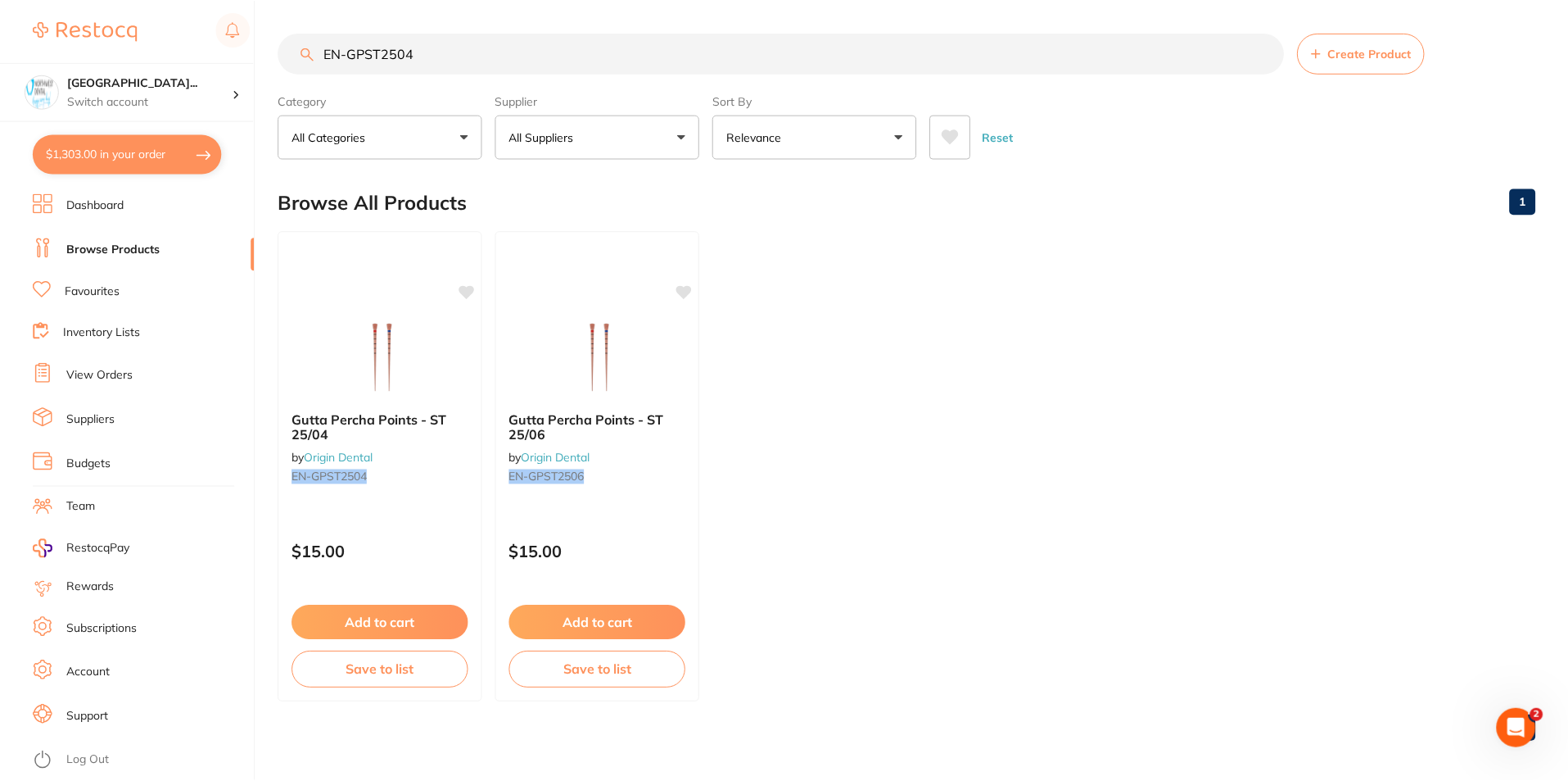
scroll to position [1, 0]
click at [446, 53] on input "EN-GPST2504" at bounding box center [782, 52] width 1005 height 41
type input "EN-GPST3004"
click at [398, 547] on p "$15.00" at bounding box center [380, 552] width 178 height 19
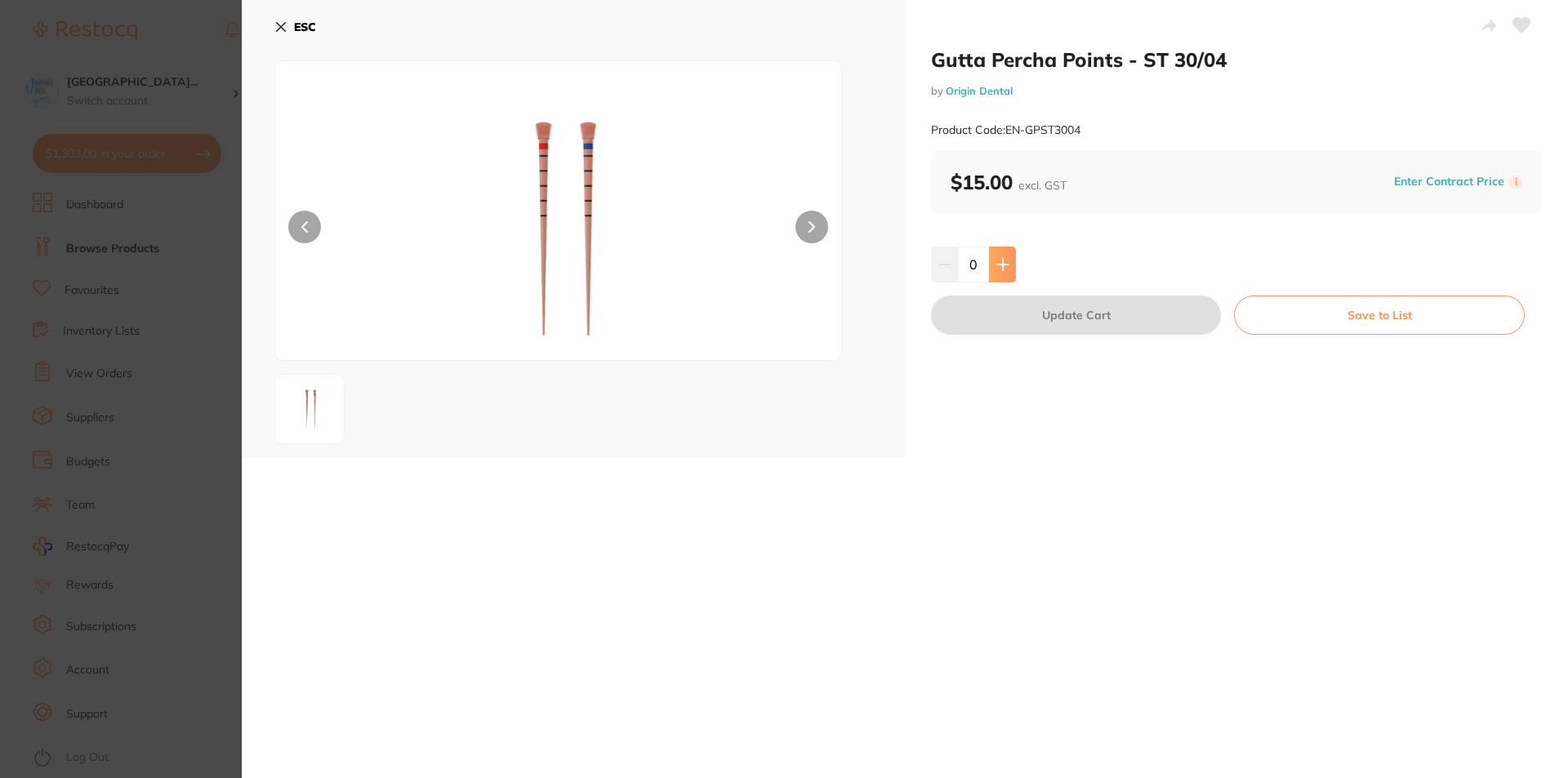
click at [1001, 268] on icon at bounding box center [1002, 264] width 10 height 10
click at [1001, 267] on icon at bounding box center [1002, 264] width 10 height 10
type input "2"
click at [1014, 314] on button "Update Cart" at bounding box center [1075, 315] width 289 height 39
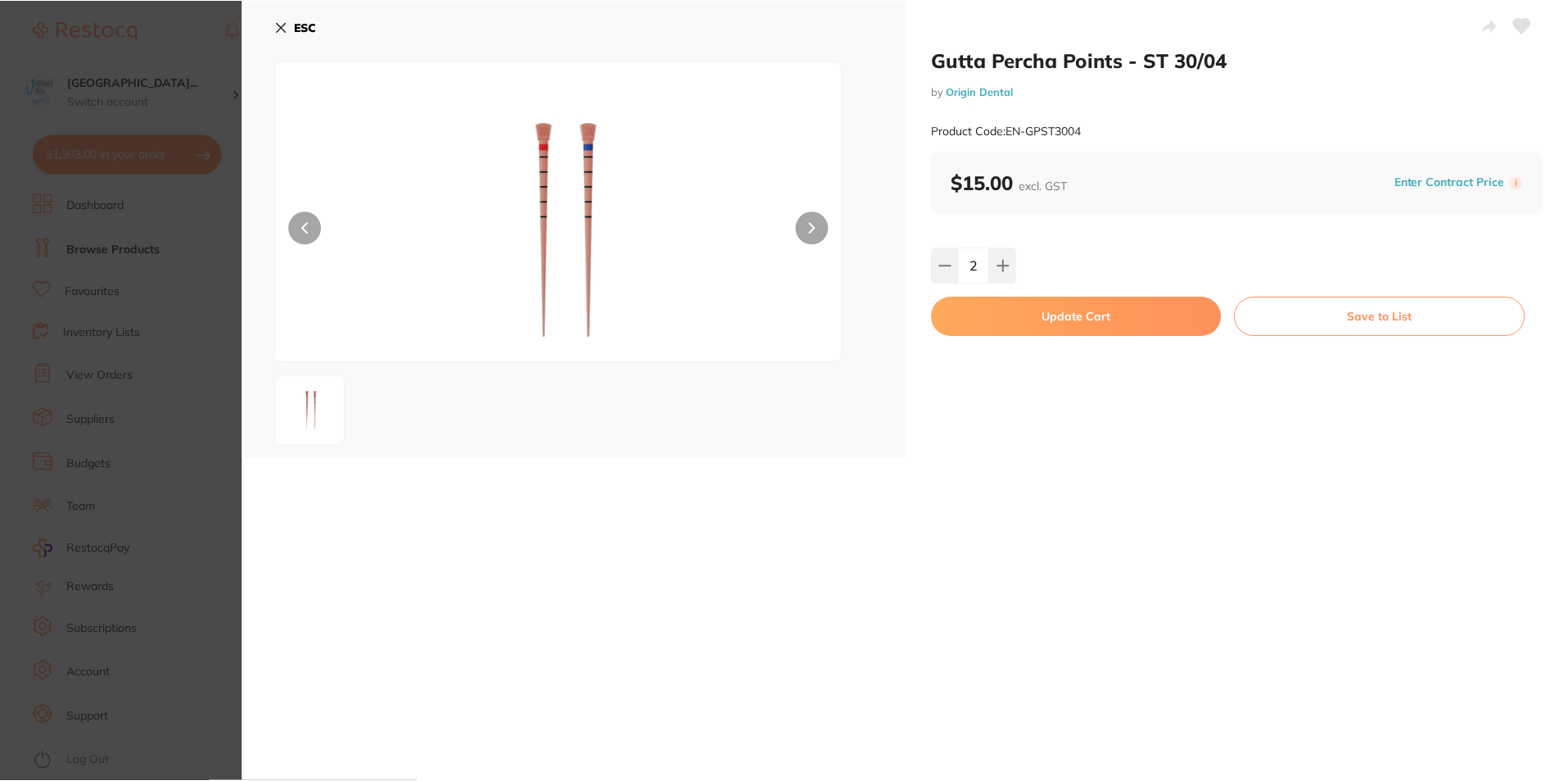
scroll to position [1, 0]
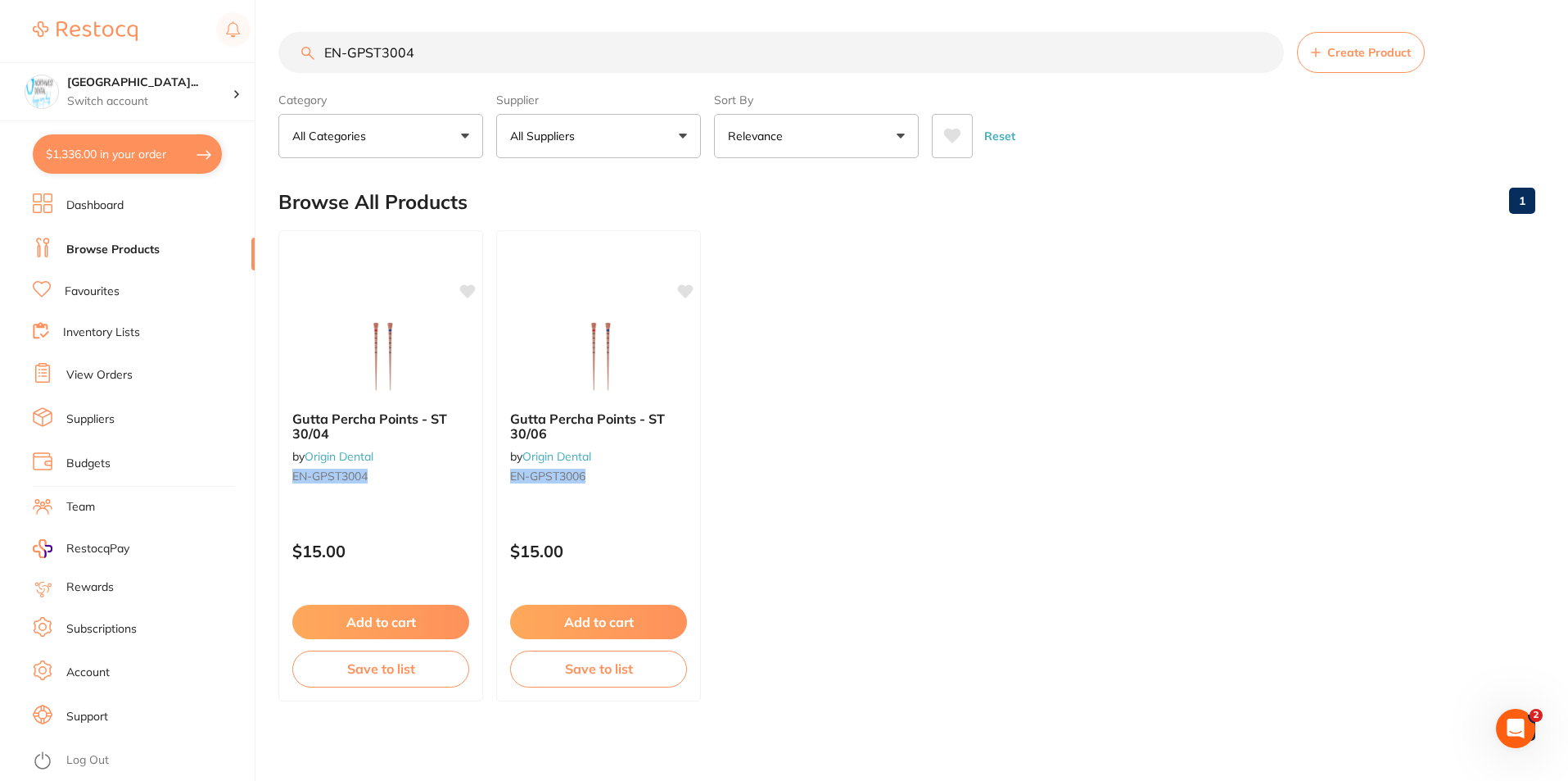
click at [427, 55] on input "EN-GPST3004" at bounding box center [782, 52] width 1005 height 41
click at [673, 429] on b "Gutta Percha Points - ST 30/06" at bounding box center [599, 426] width 176 height 30
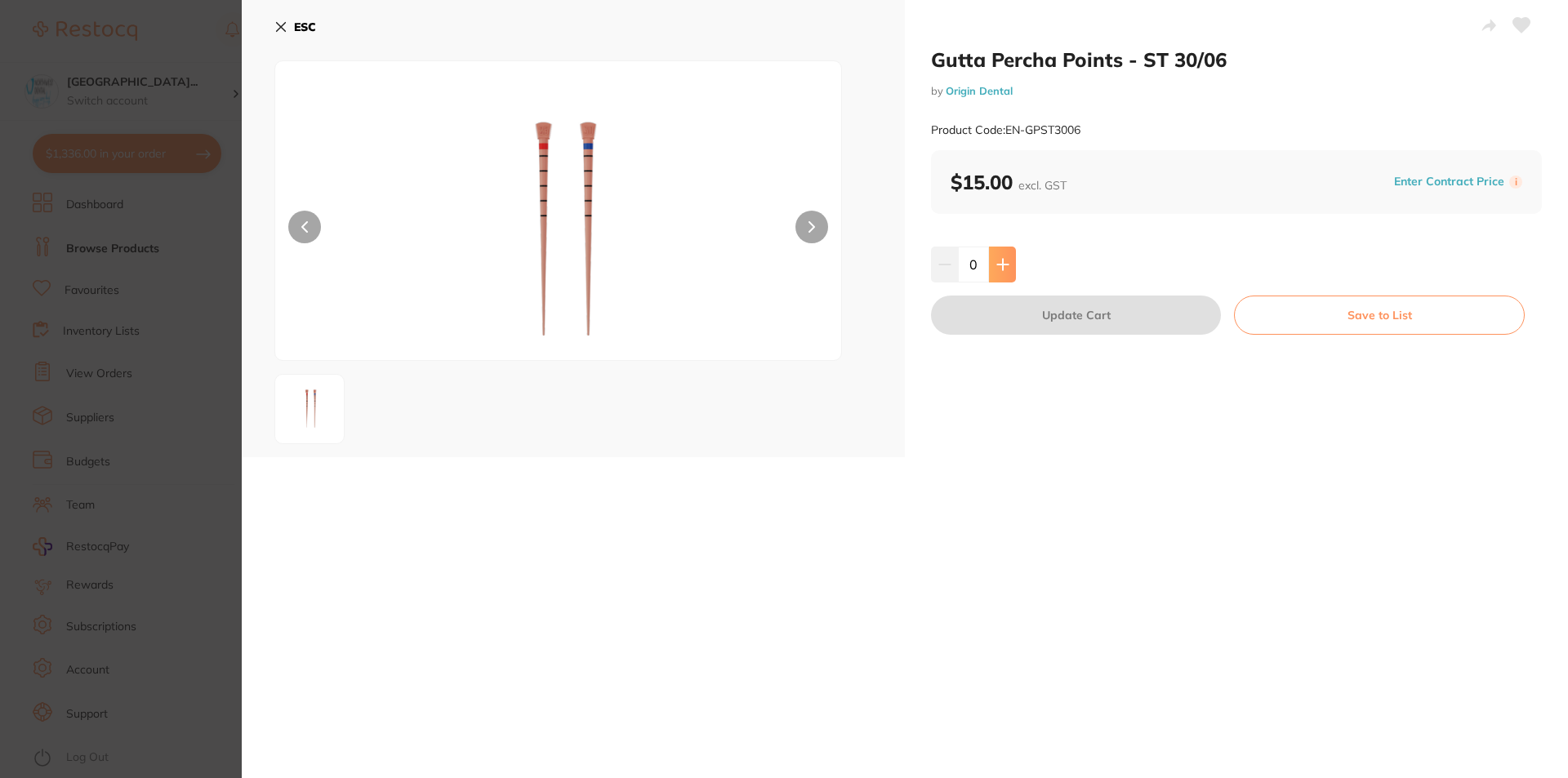
click at [999, 265] on icon at bounding box center [1002, 264] width 10 height 10
type input "2"
click at [1044, 320] on button "Update Cart" at bounding box center [1075, 315] width 289 height 39
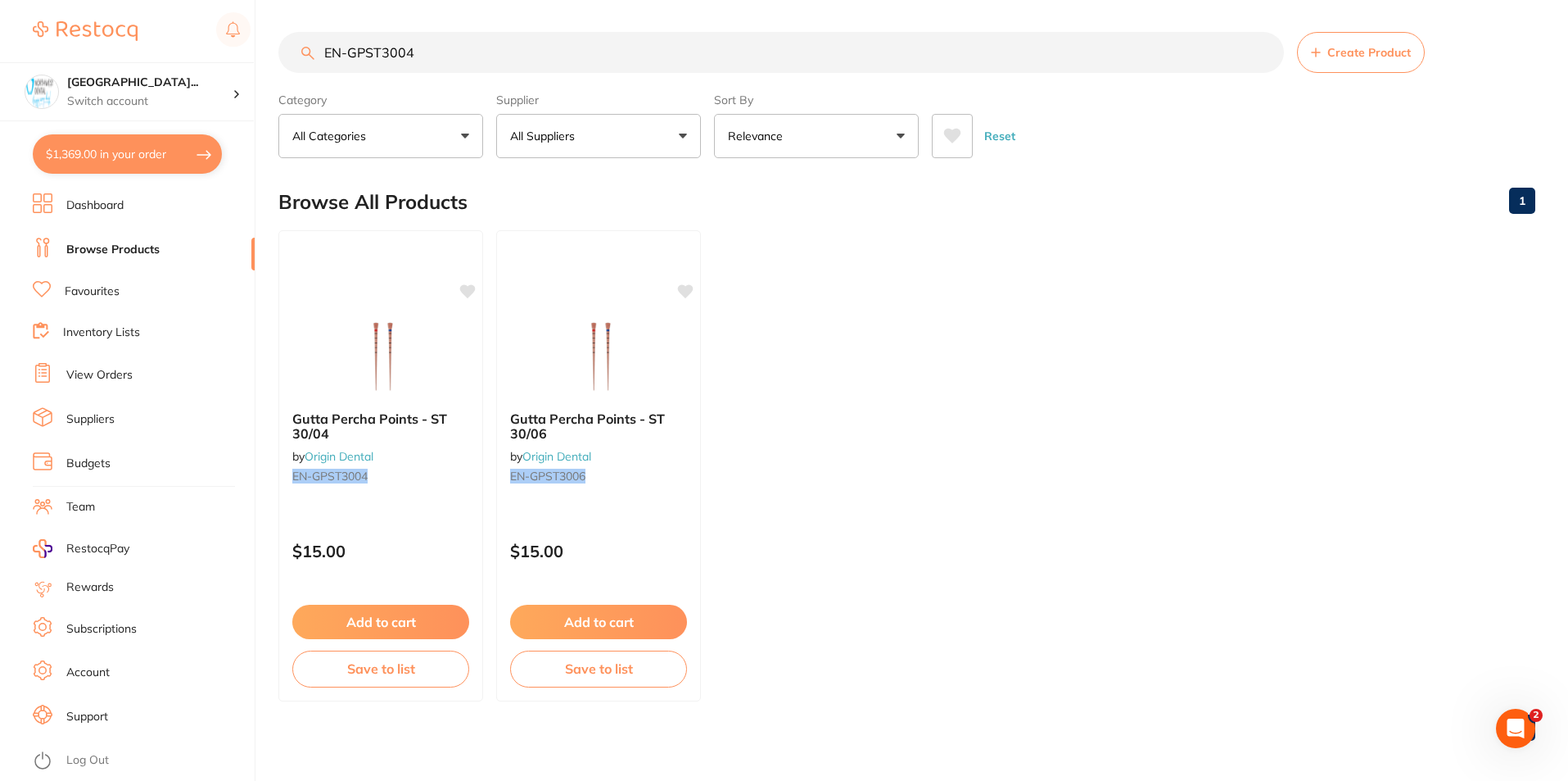
scroll to position [1, 0]
drag, startPoint x: 429, startPoint y: 51, endPoint x: 351, endPoint y: 65, distance: 79.2
click at [351, 65] on input "EN-GPST3004" at bounding box center [782, 52] width 1005 height 41
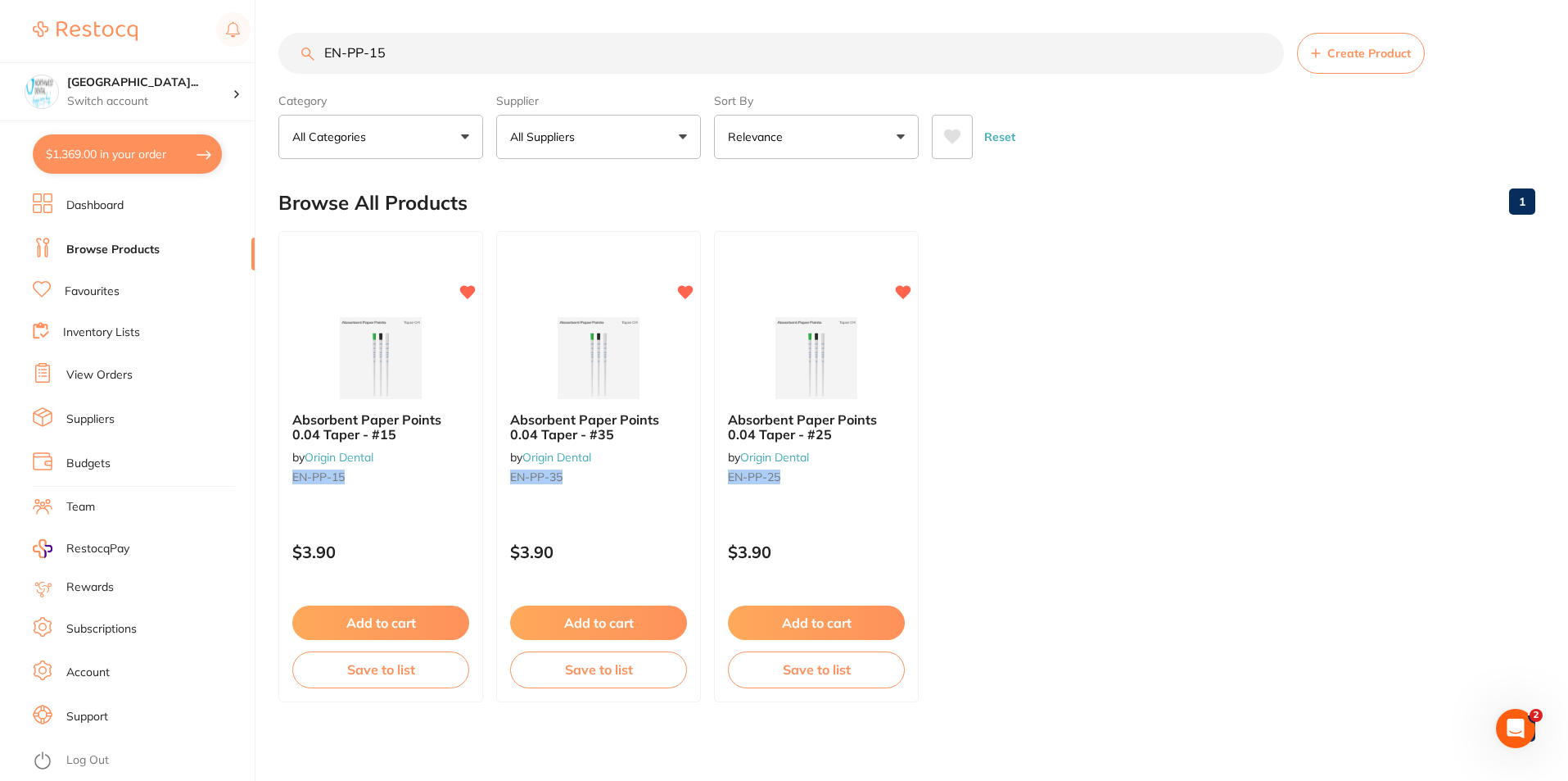
scroll to position [0, 0]
type input "EN-PP-15"
click at [406, 549] on p "$3.90" at bounding box center [380, 552] width 176 height 19
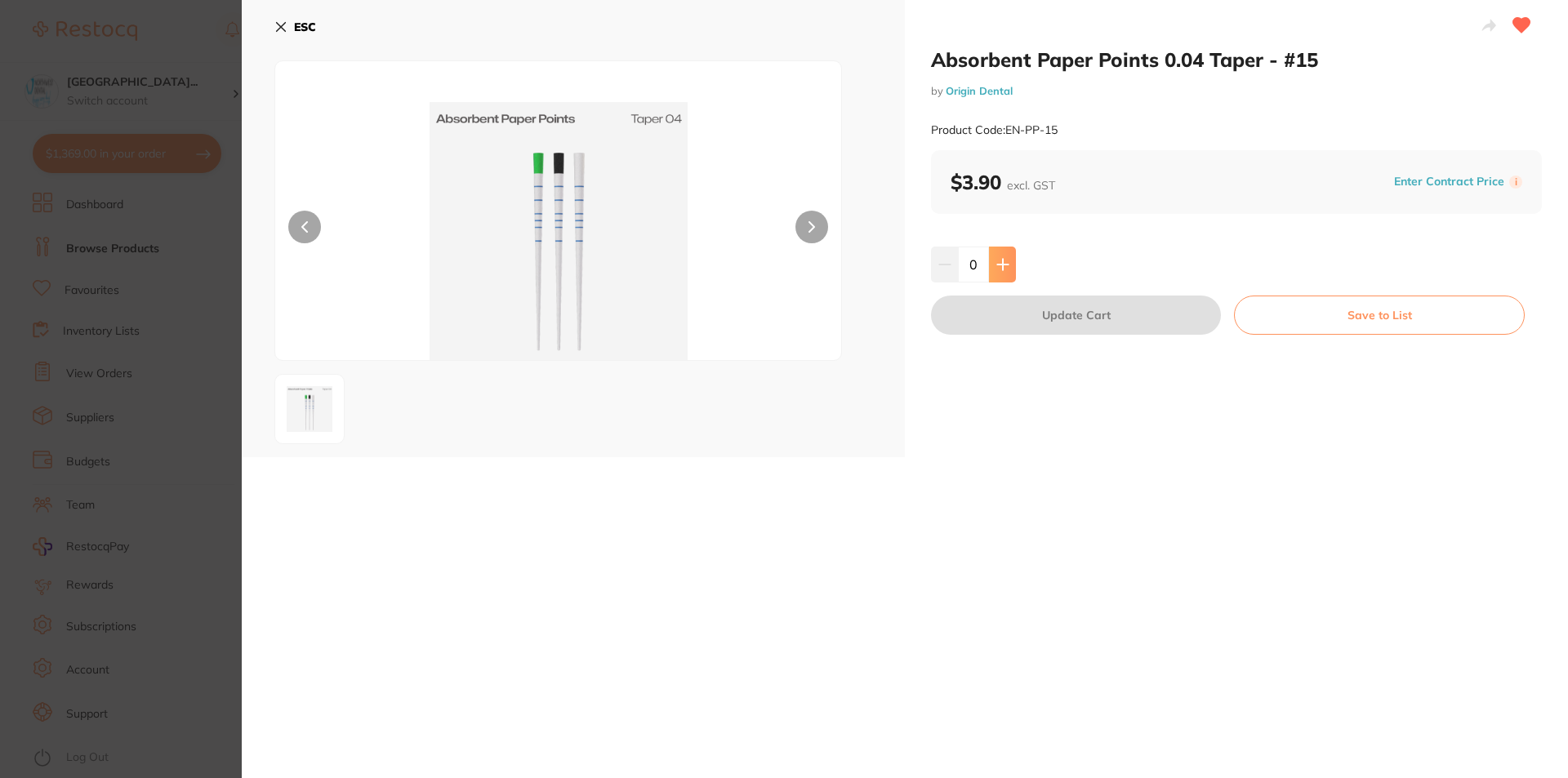
click at [1006, 273] on button at bounding box center [1002, 265] width 26 height 36
type input "2"
click at [1014, 320] on button "Update Cart" at bounding box center [1075, 315] width 289 height 39
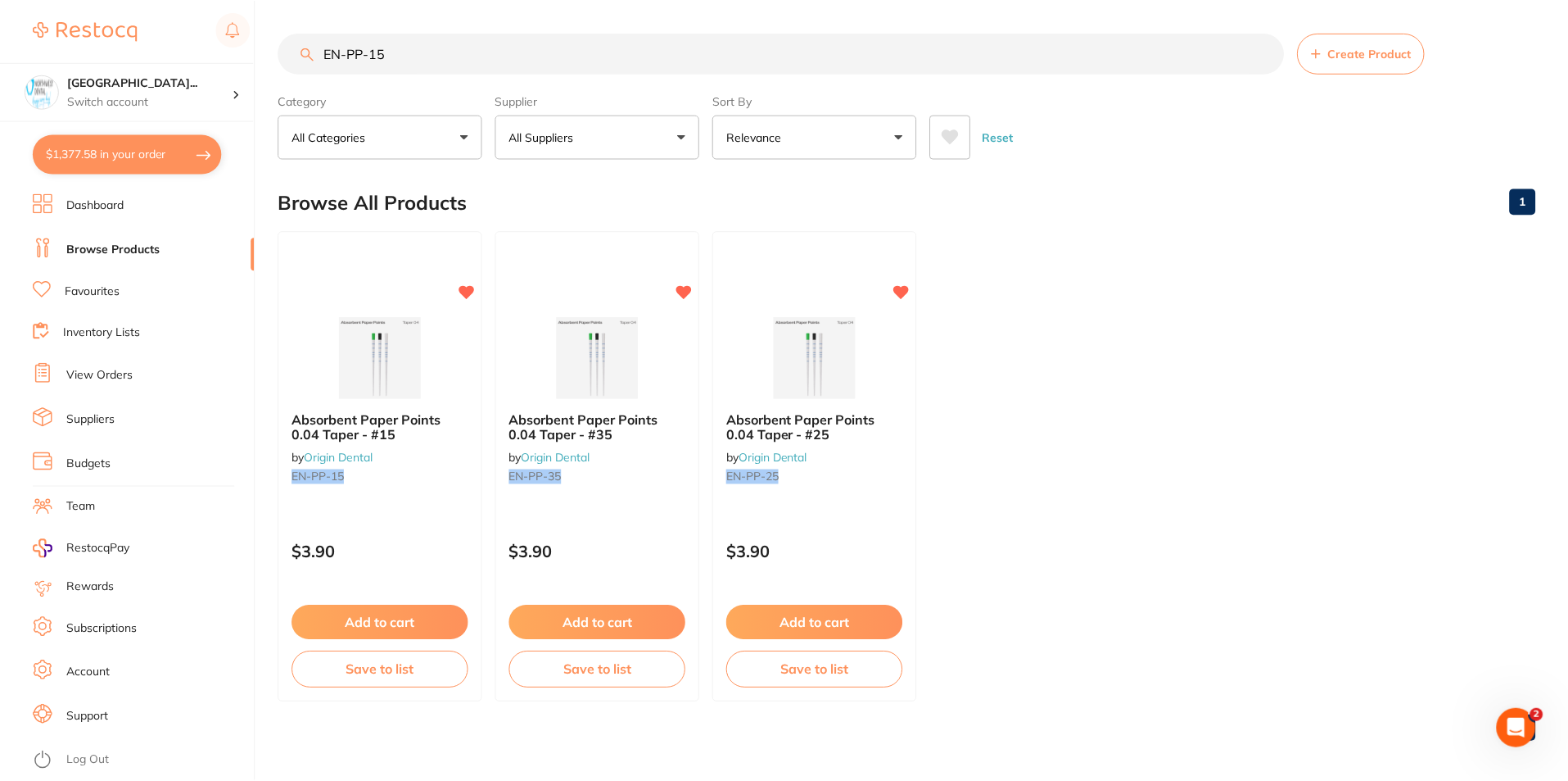
scroll to position [1, 0]
click at [385, 55] on input "EN-PP-15" at bounding box center [782, 52] width 1005 height 41
type input "EN-PP-20"
click at [401, 539] on div "$3.90" at bounding box center [381, 549] width 205 height 45
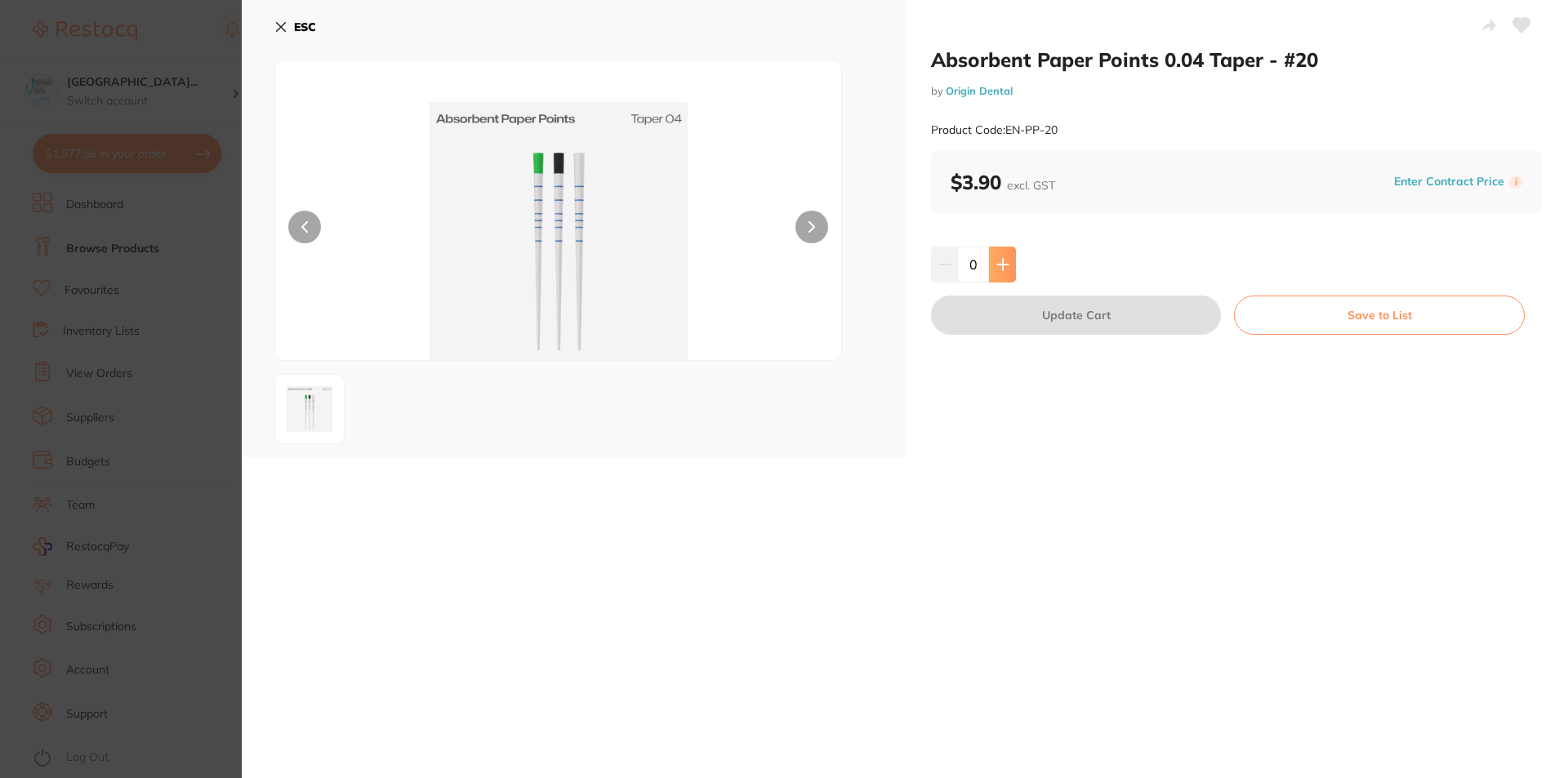
click at [998, 272] on button at bounding box center [1002, 265] width 26 height 36
type input "2"
click at [1002, 318] on button "Update Cart" at bounding box center [1075, 315] width 289 height 39
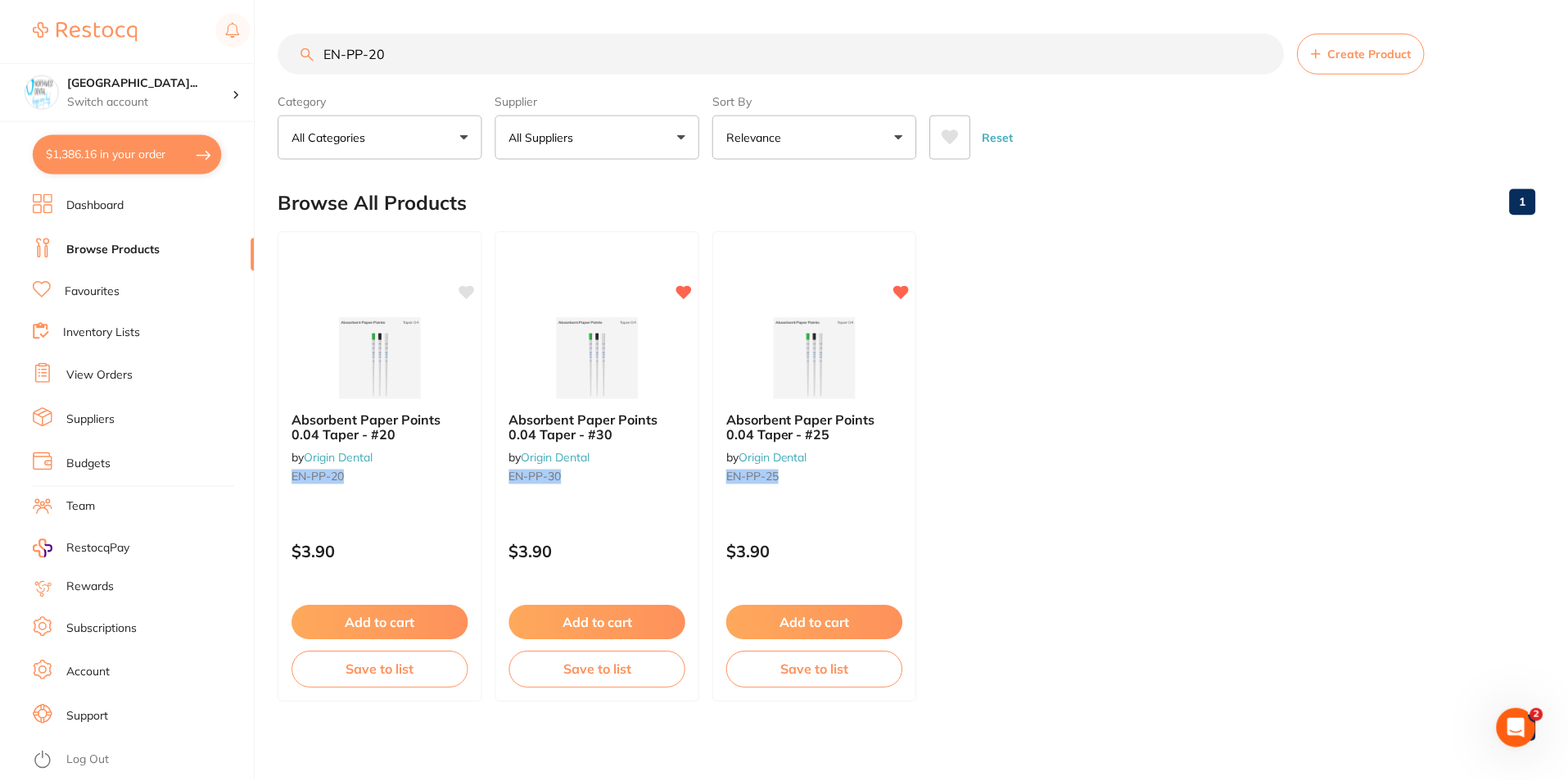
scroll to position [1, 0]
click at [411, 56] on input "EN-PP-20" at bounding box center [782, 52] width 1005 height 41
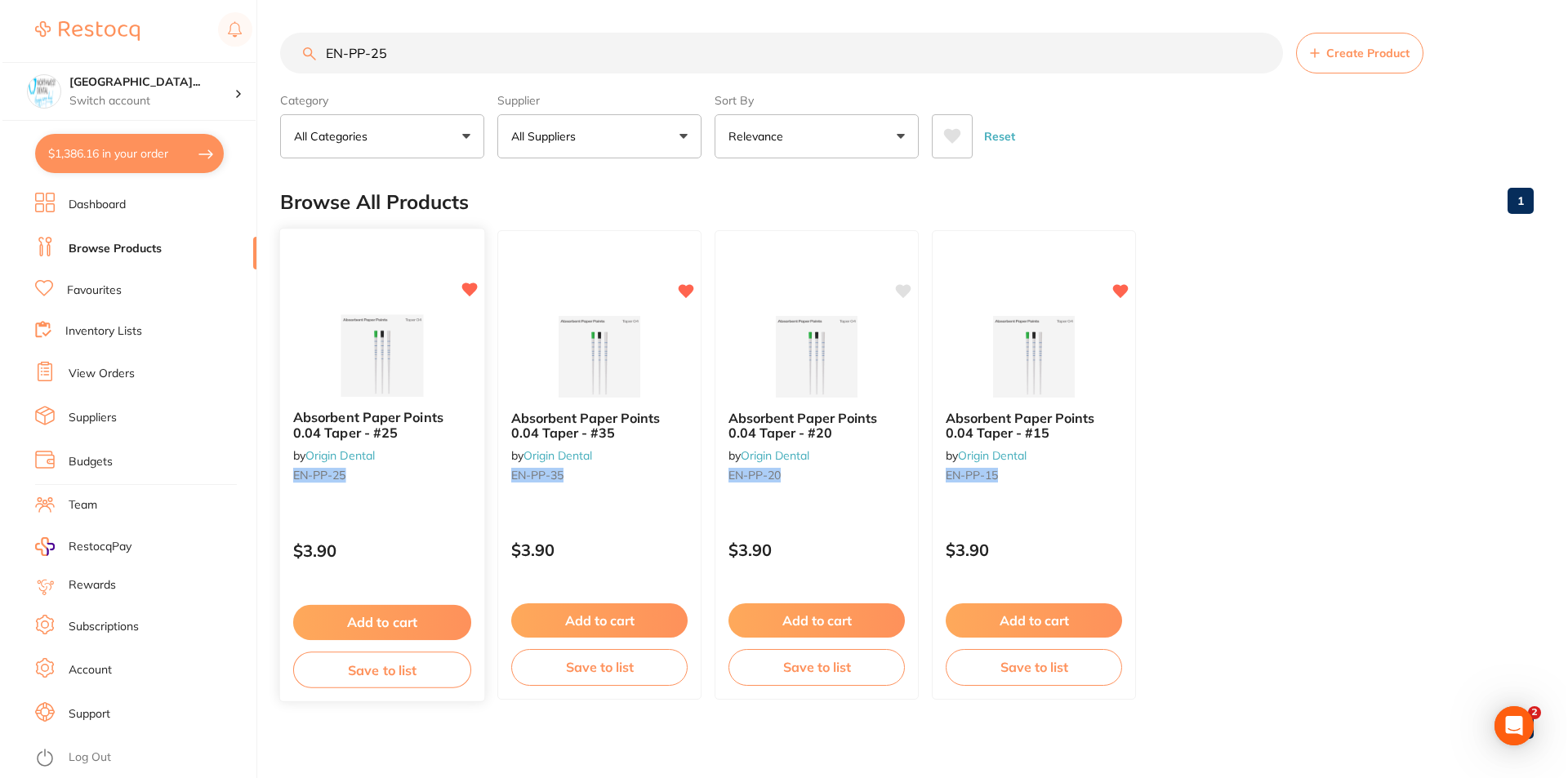
scroll to position [0, 0]
type input "EN-PP-25"
click at [400, 513] on div "Absorbent Paper Points 0.04 Taper - #25 by Origin Dental EN-PP-25 $3.90 Add to …" at bounding box center [380, 465] width 206 height 475
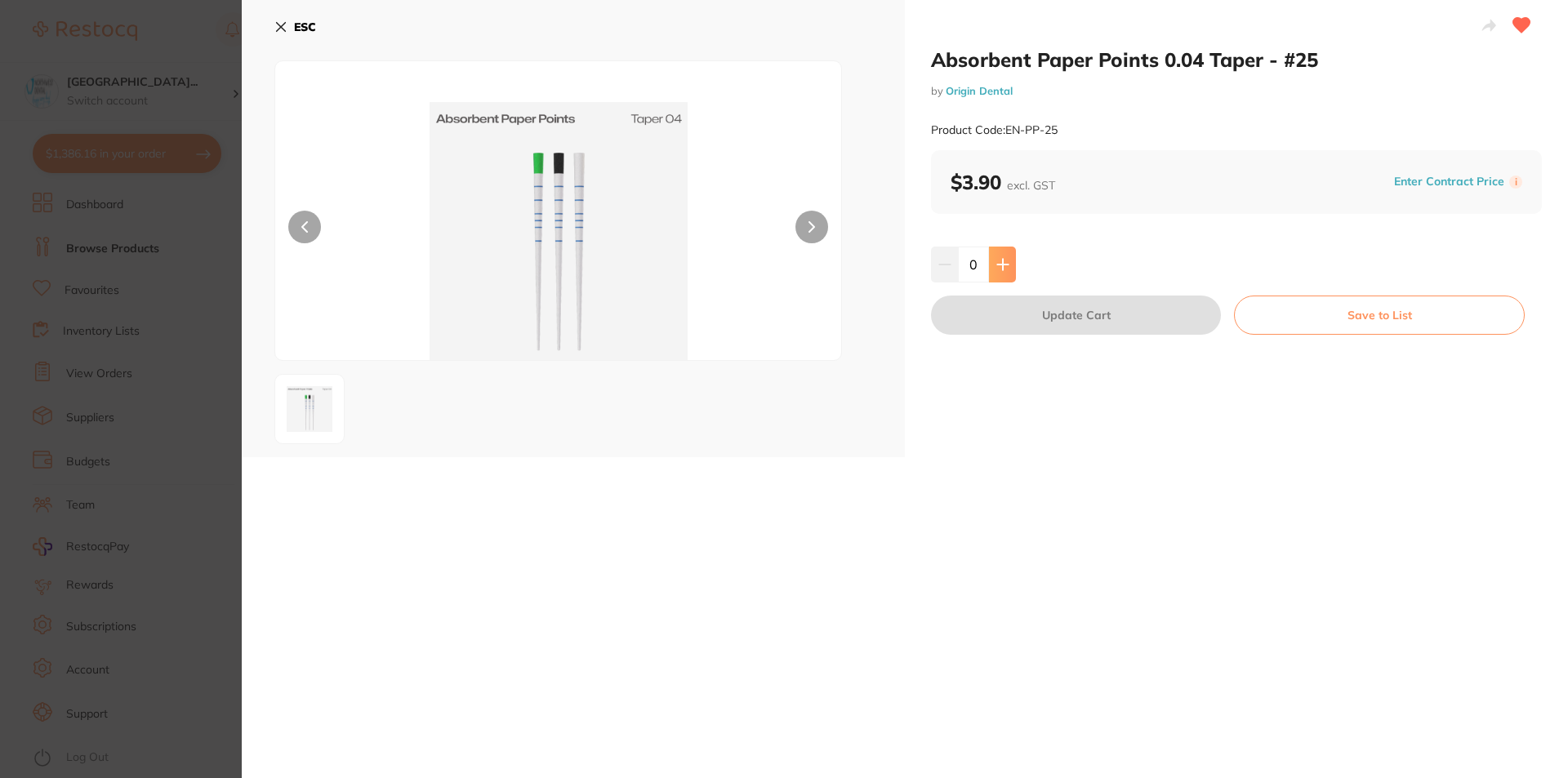
click at [1002, 273] on button at bounding box center [1002, 265] width 26 height 36
type input "2"
click at [1005, 314] on button "Update Cart" at bounding box center [1075, 315] width 289 height 39
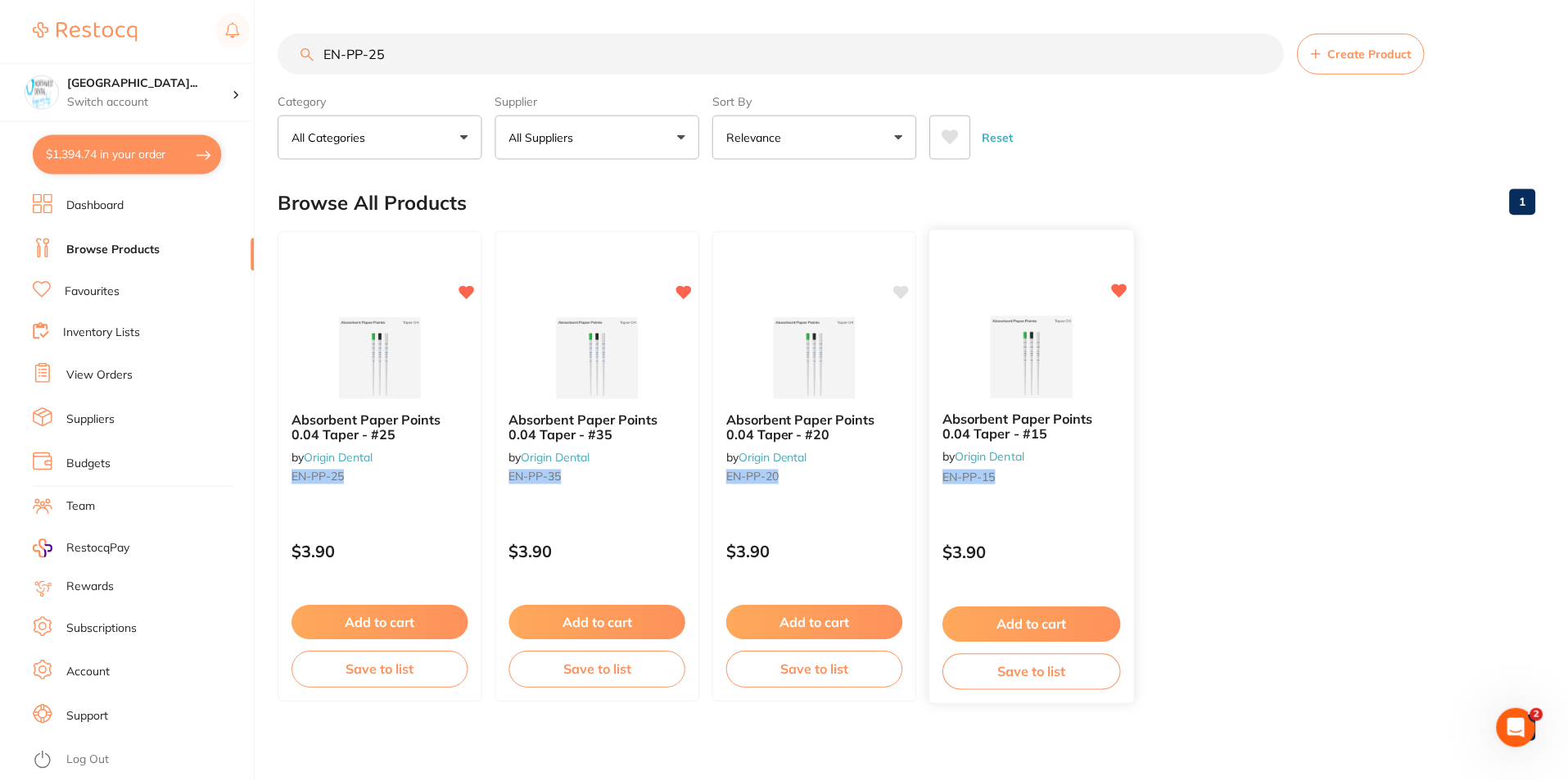
scroll to position [1, 0]
click at [424, 45] on input "EN-PP-25" at bounding box center [782, 52] width 1005 height 41
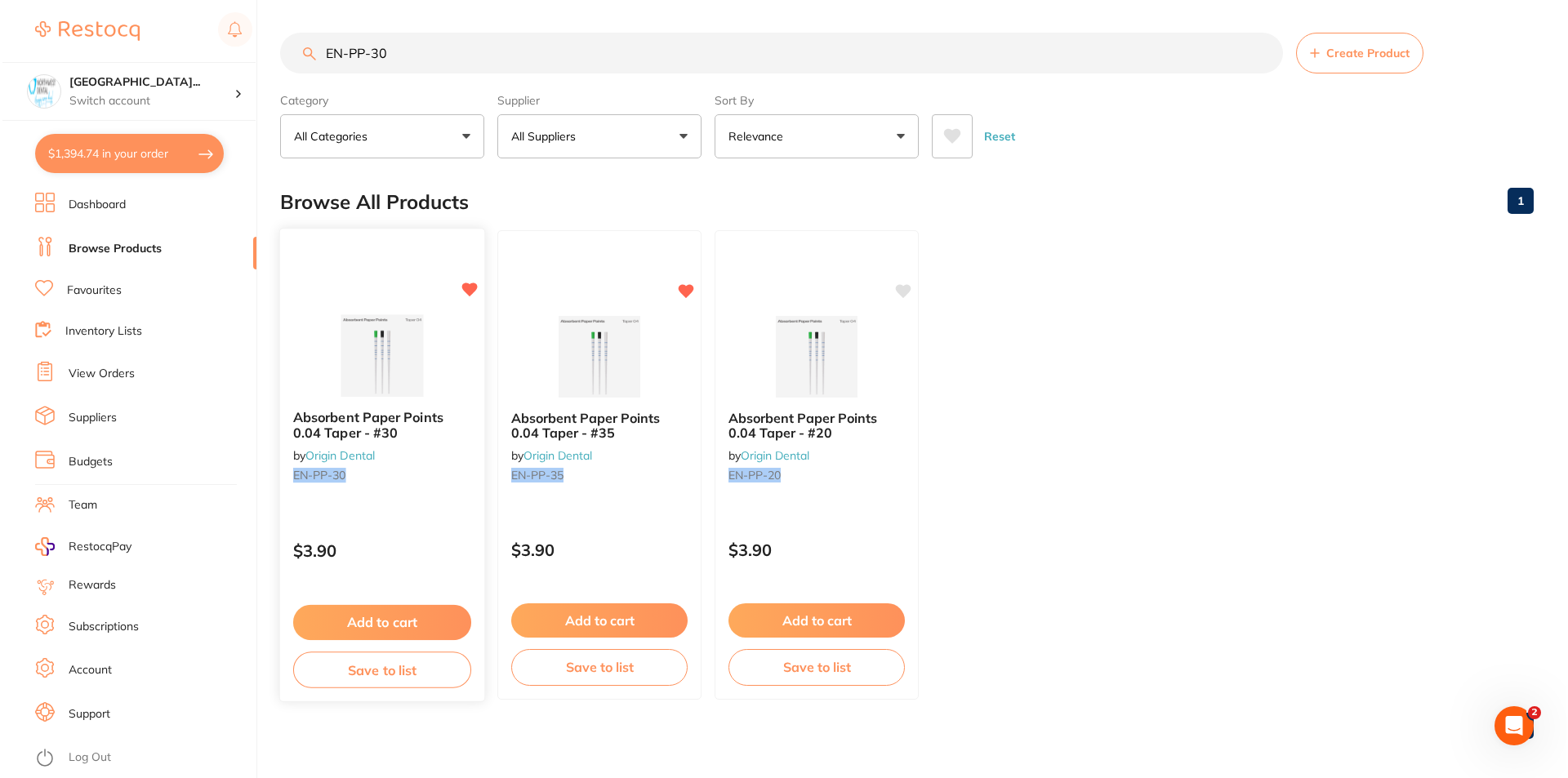
scroll to position [0, 0]
type input "EN-PP-30"
click at [385, 503] on div "Absorbent Paper Points 0.04 Taper - #30 by Origin Dental EN-PP-30 $3.90 Add to …" at bounding box center [380, 465] width 206 height 475
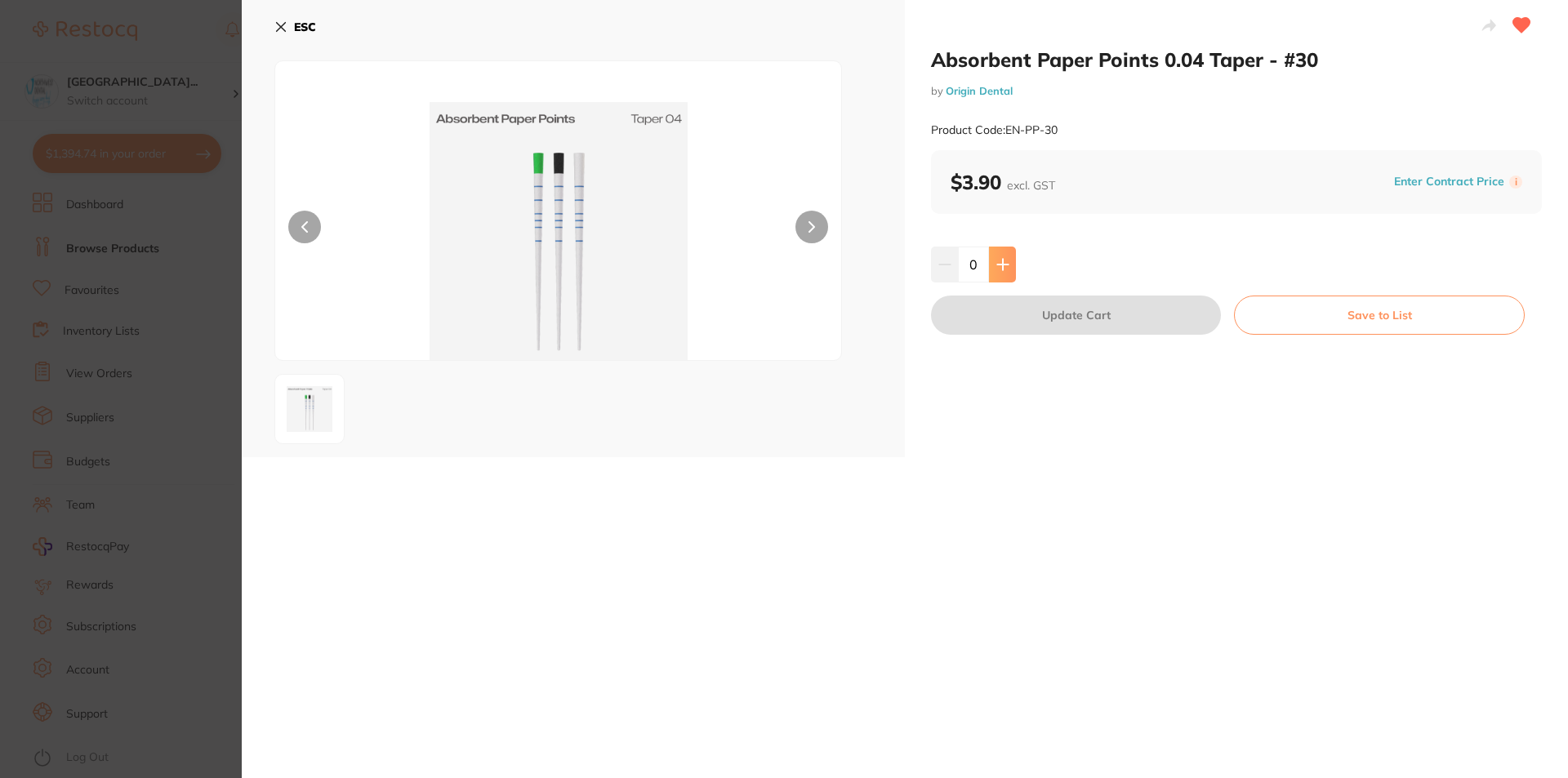
click at [999, 268] on icon at bounding box center [1002, 265] width 13 height 13
type input "2"
click at [1009, 308] on button "Update Cart" at bounding box center [1075, 315] width 289 height 39
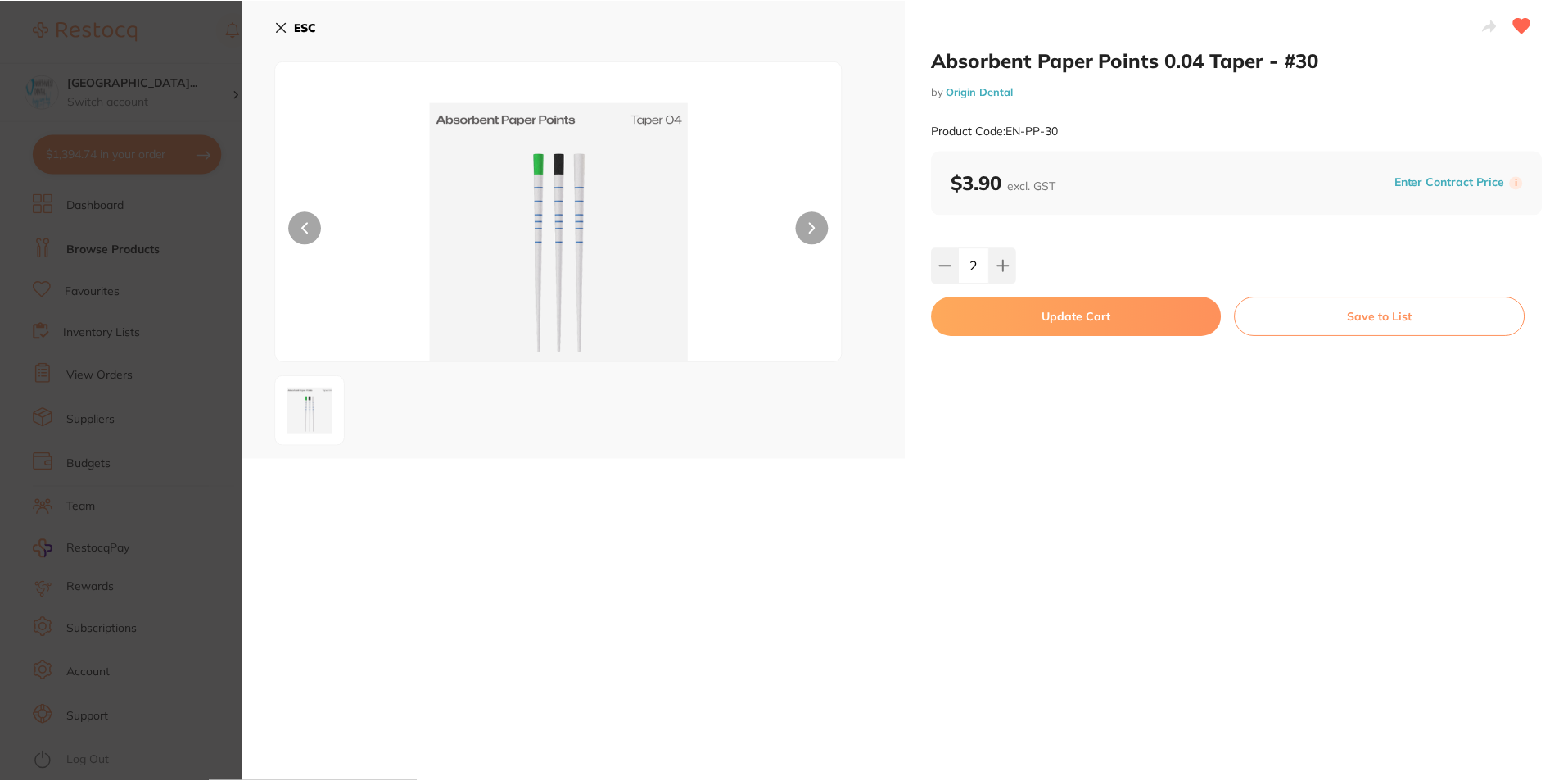
scroll to position [1, 0]
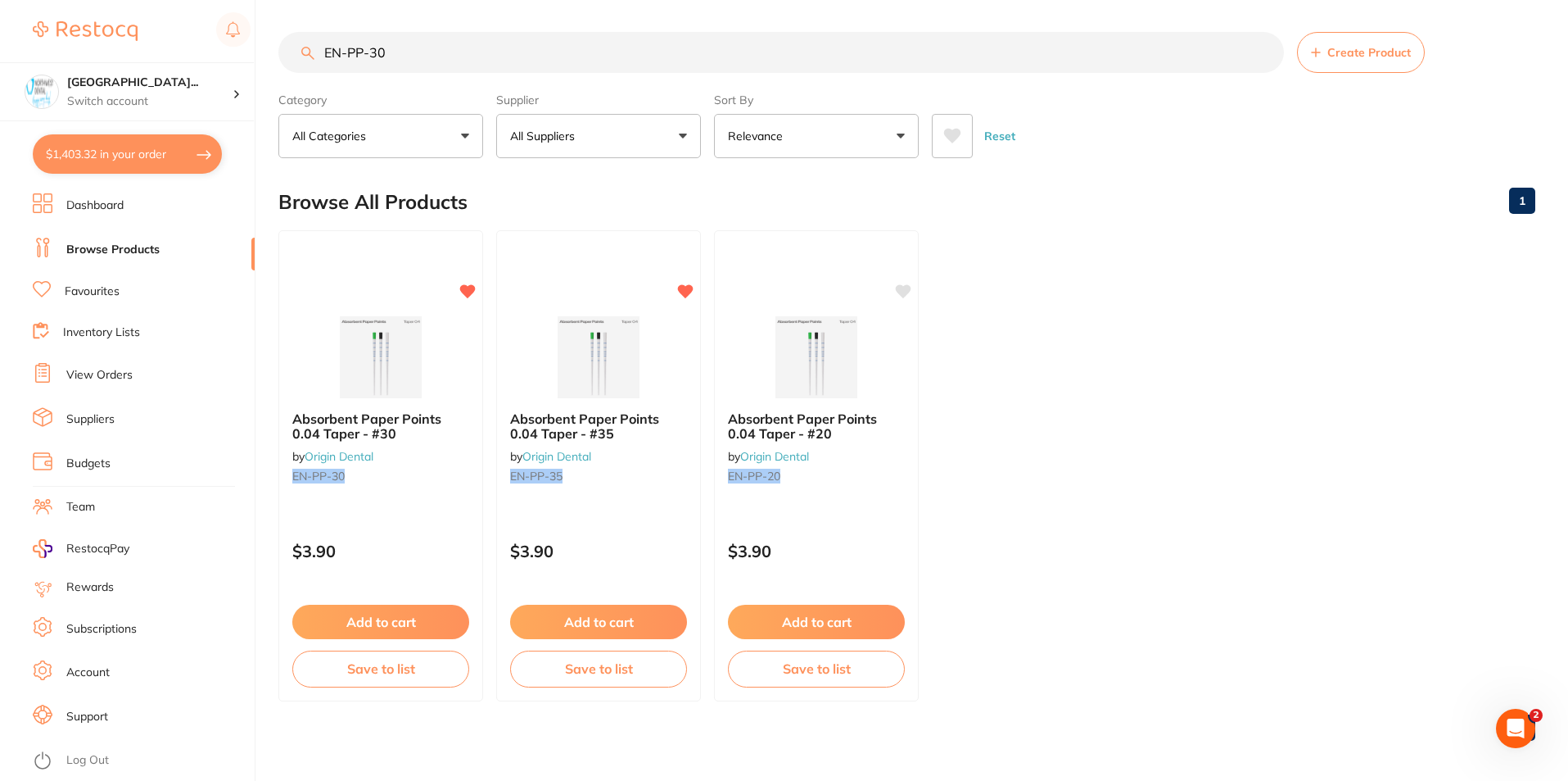
click at [119, 167] on button "$1,403.32 in your order" at bounding box center [127, 154] width 189 height 39
checkbox input "true"
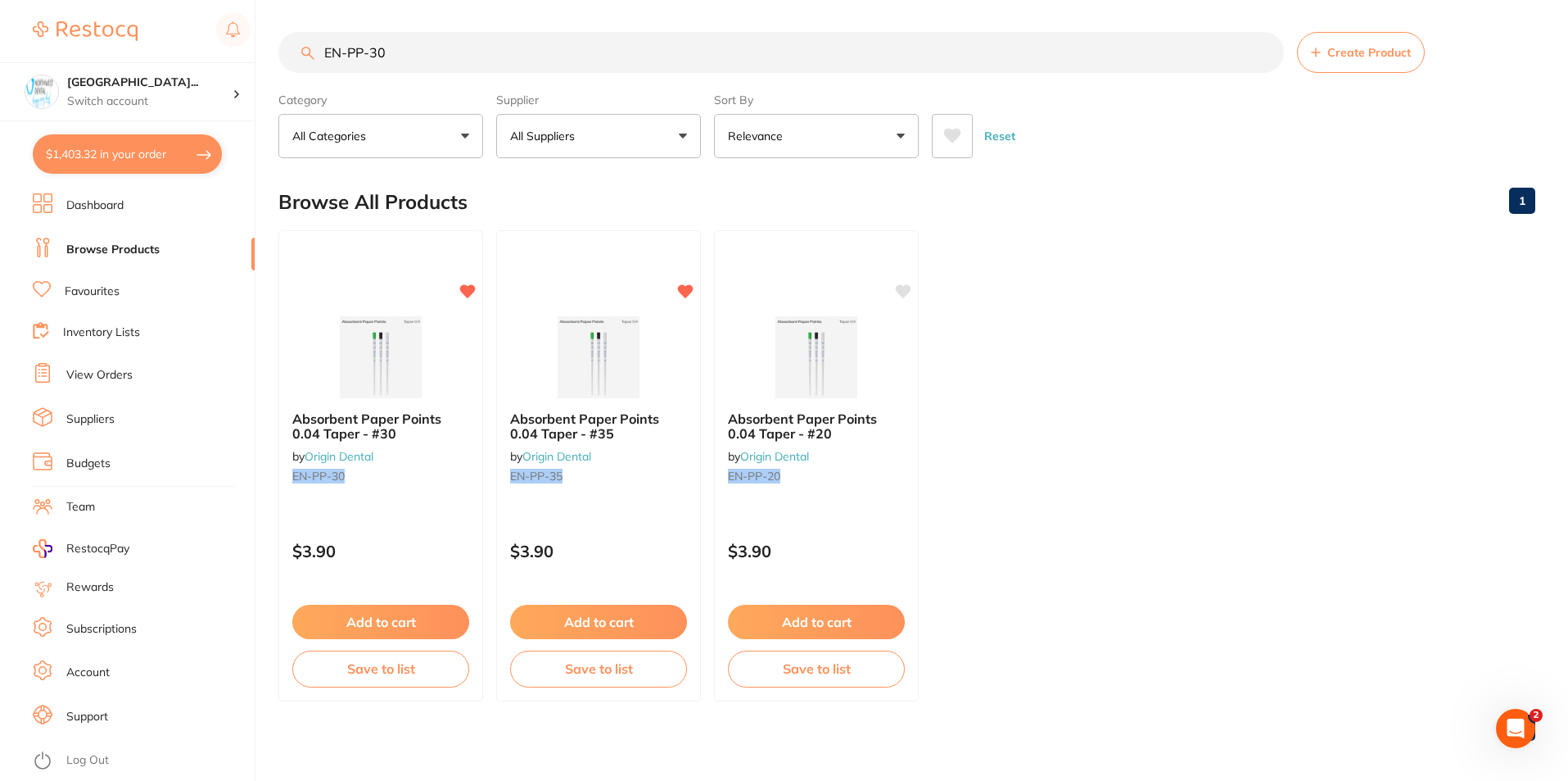
checkbox input "true"
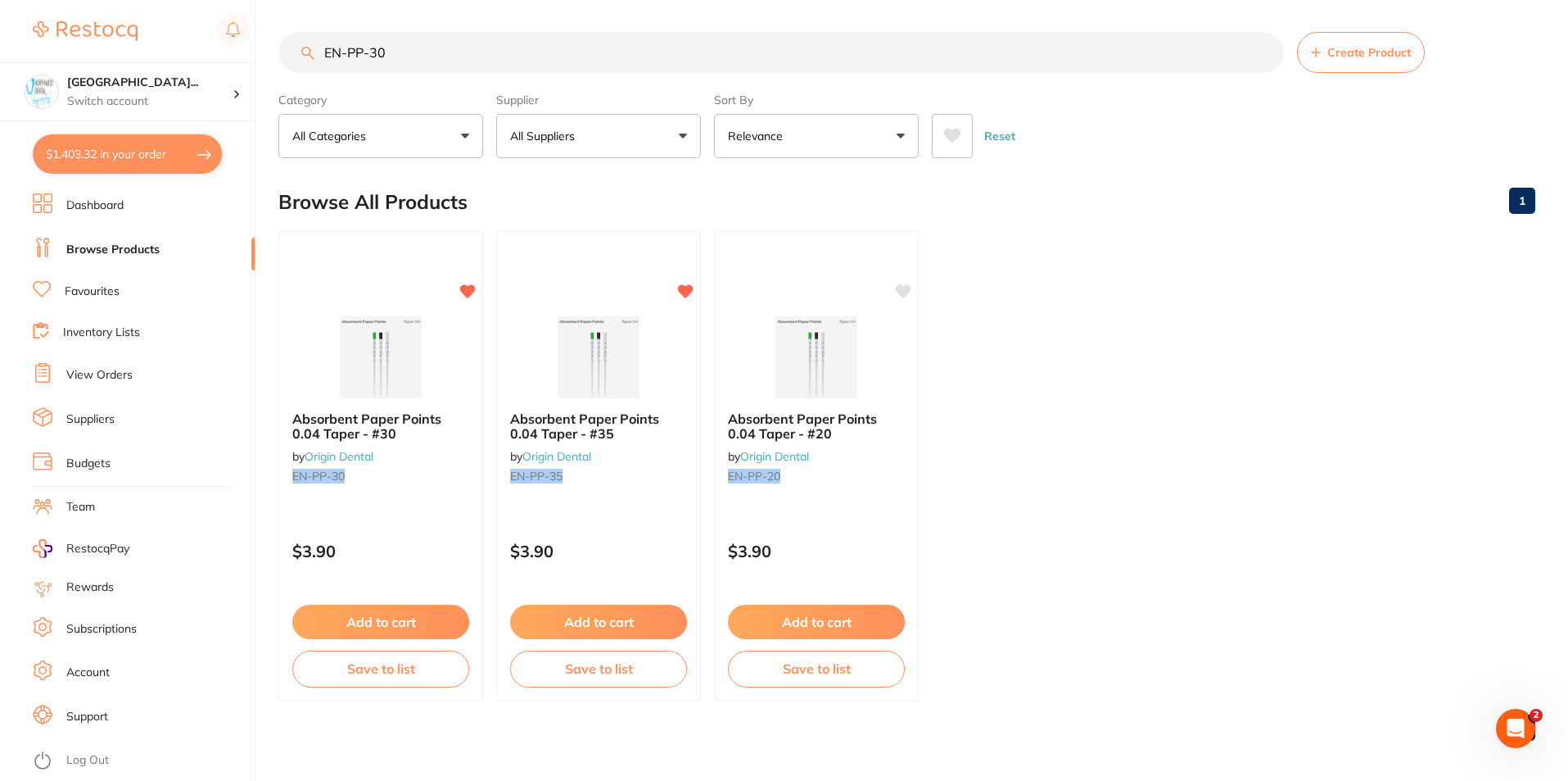
checkbox input "true"
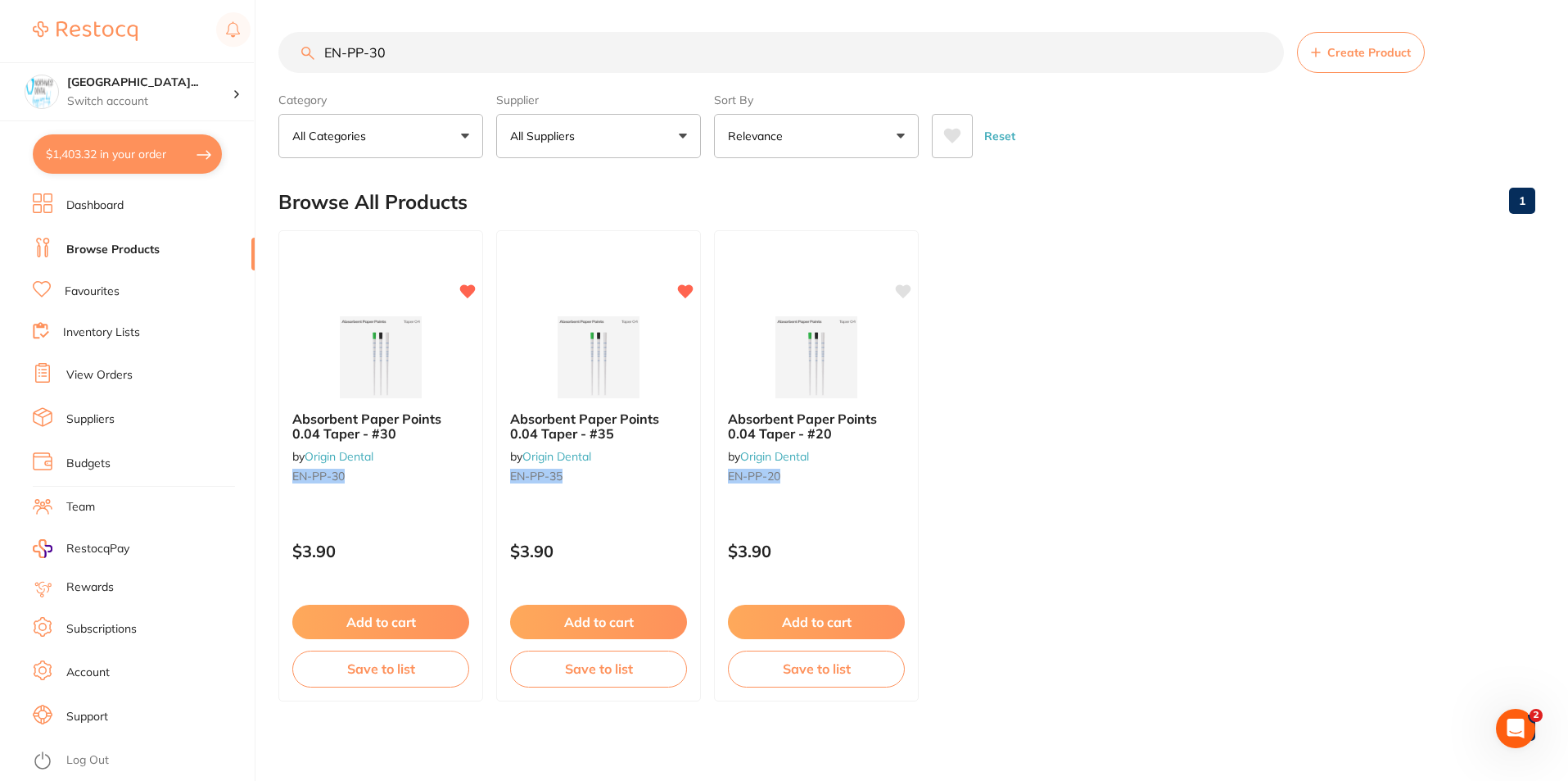
checkbox input "true"
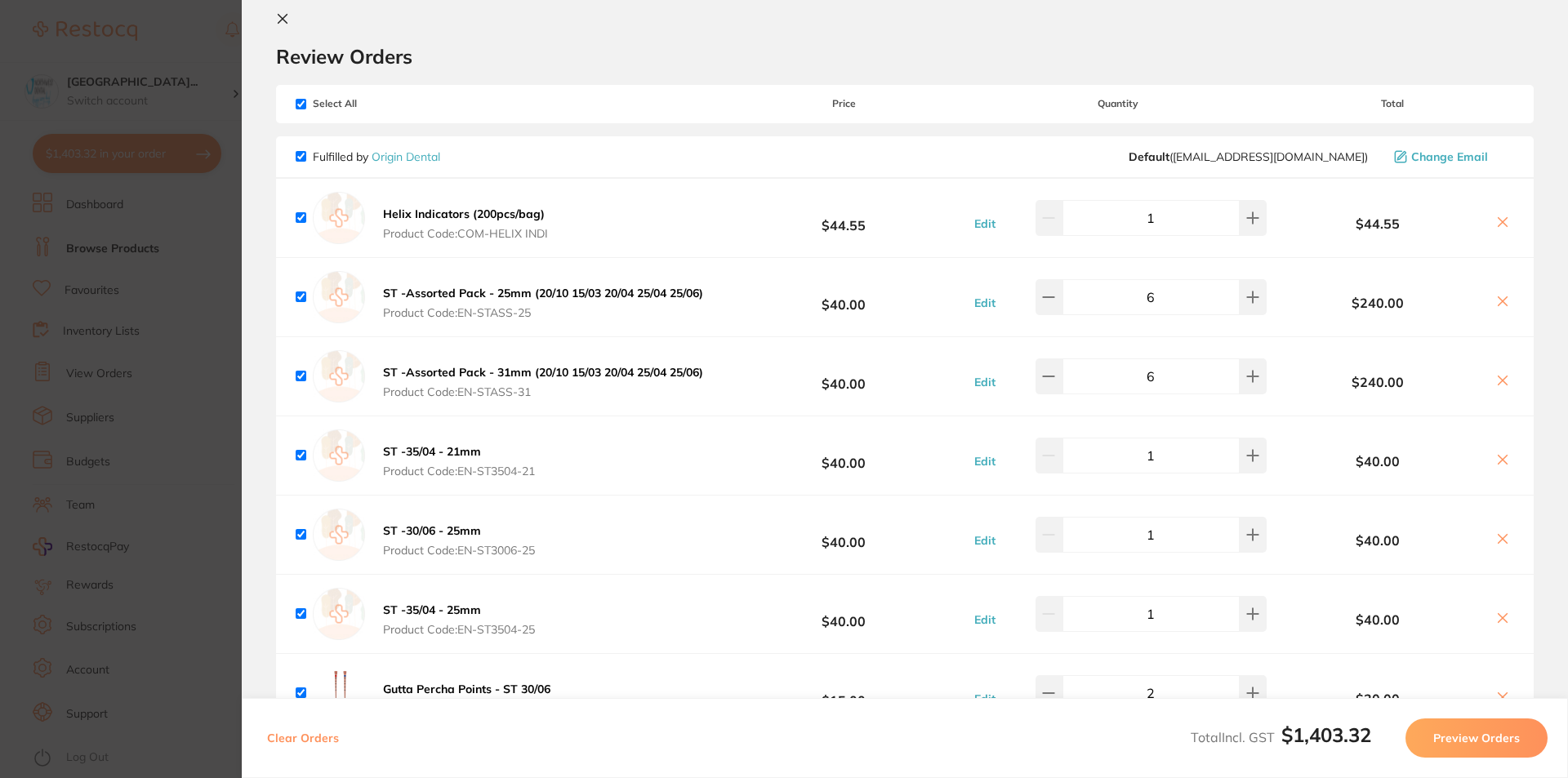
scroll to position [0, 0]
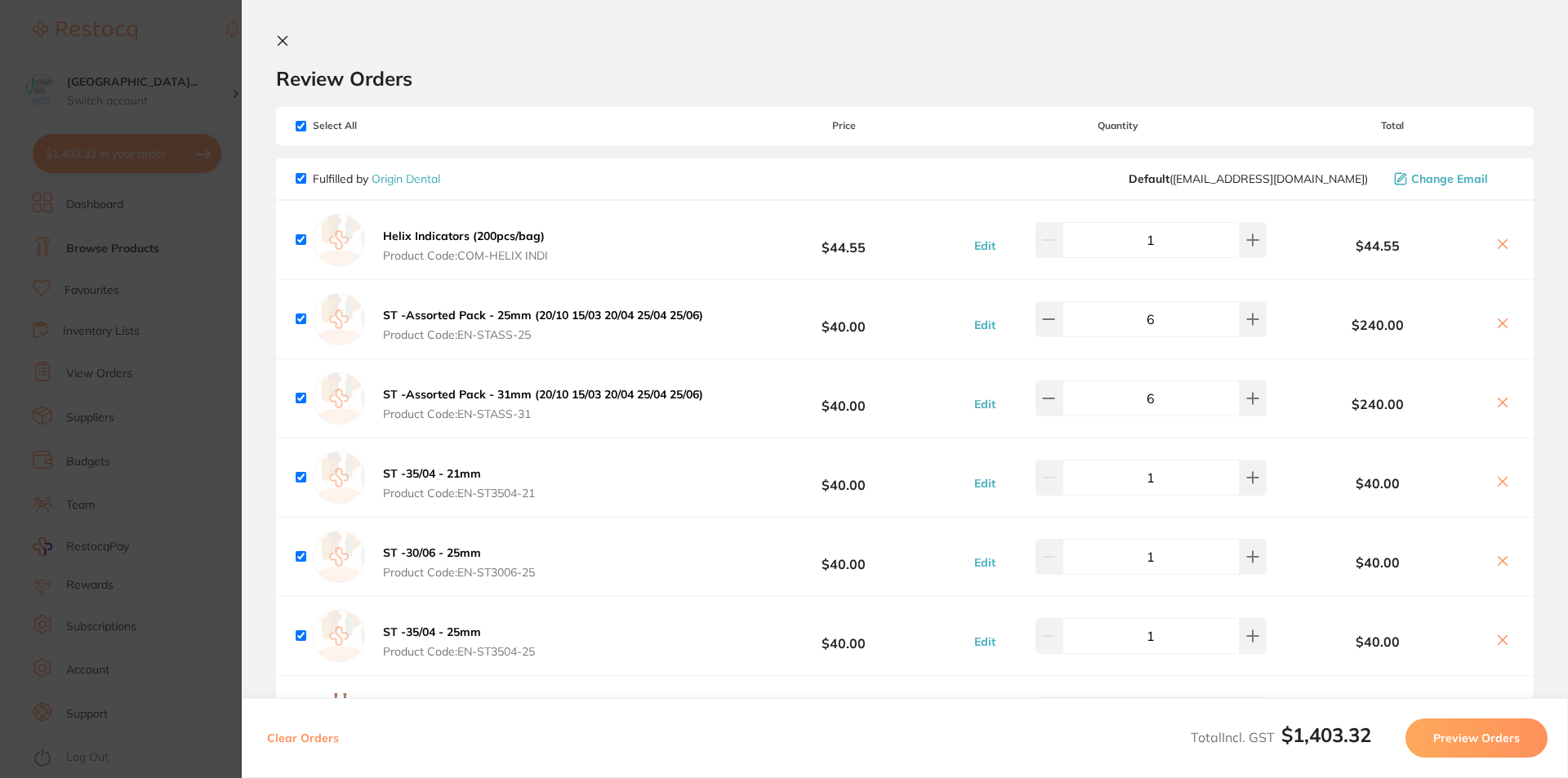
click at [143, 310] on section "Update RRP Set your pre negotiated price for this item. Item Agreed RRP (excl. …" at bounding box center [784, 389] width 1568 height 778
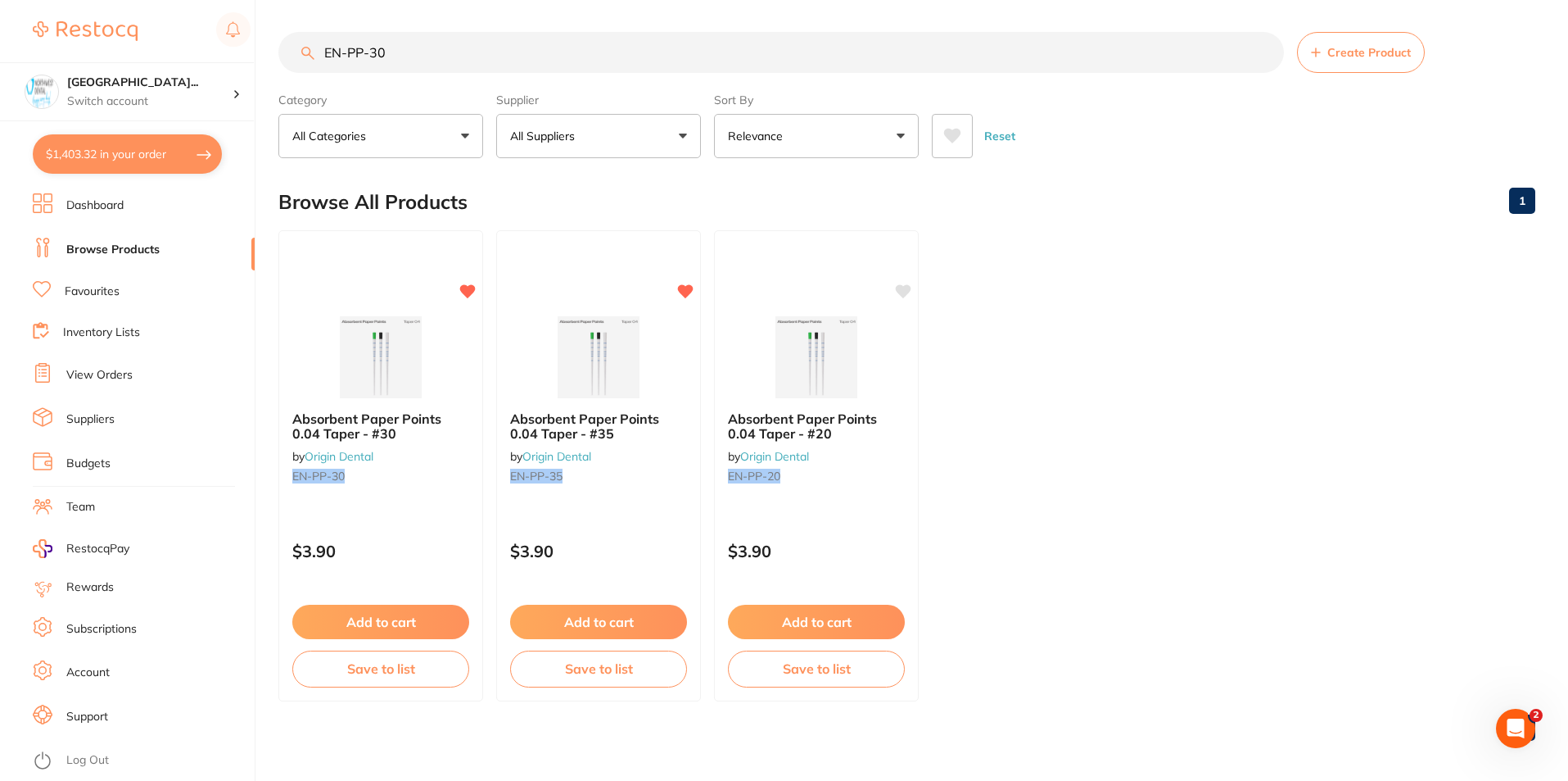
checkbox input "false"
type input "5"
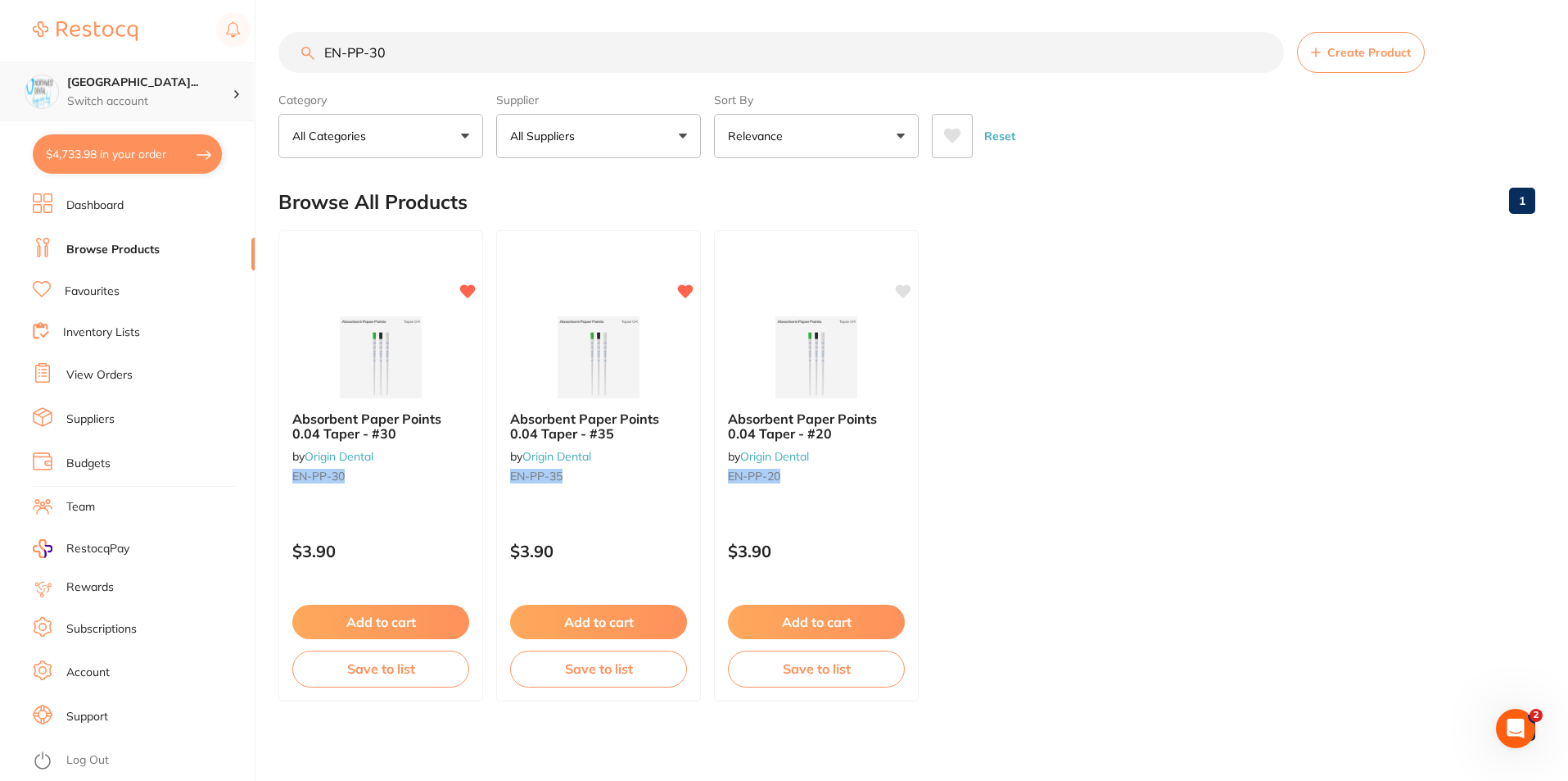
click at [97, 75] on h4 "[GEOGRAPHIC_DATA]..." at bounding box center [150, 83] width 165 height 16
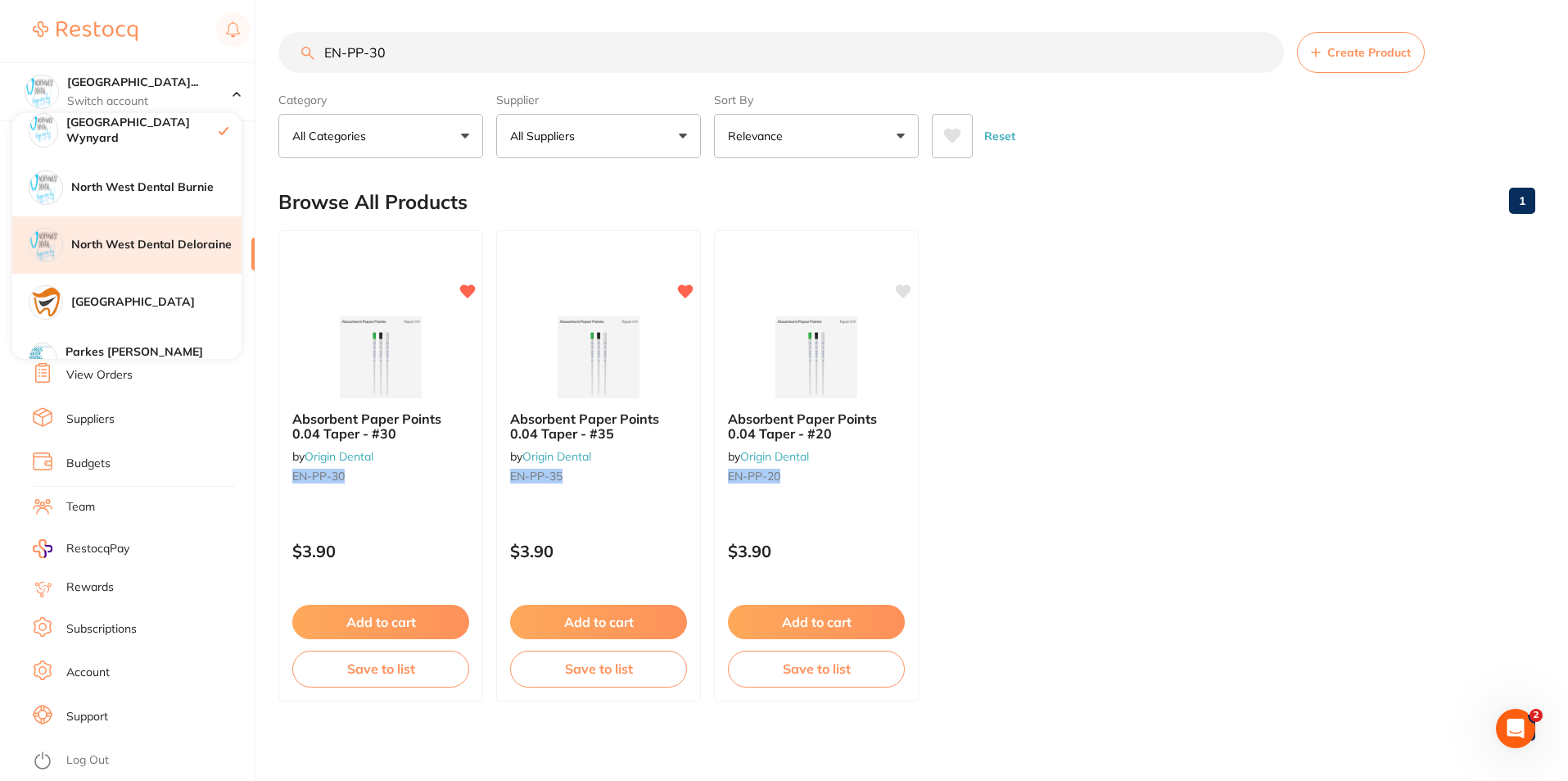
scroll to position [327, 0]
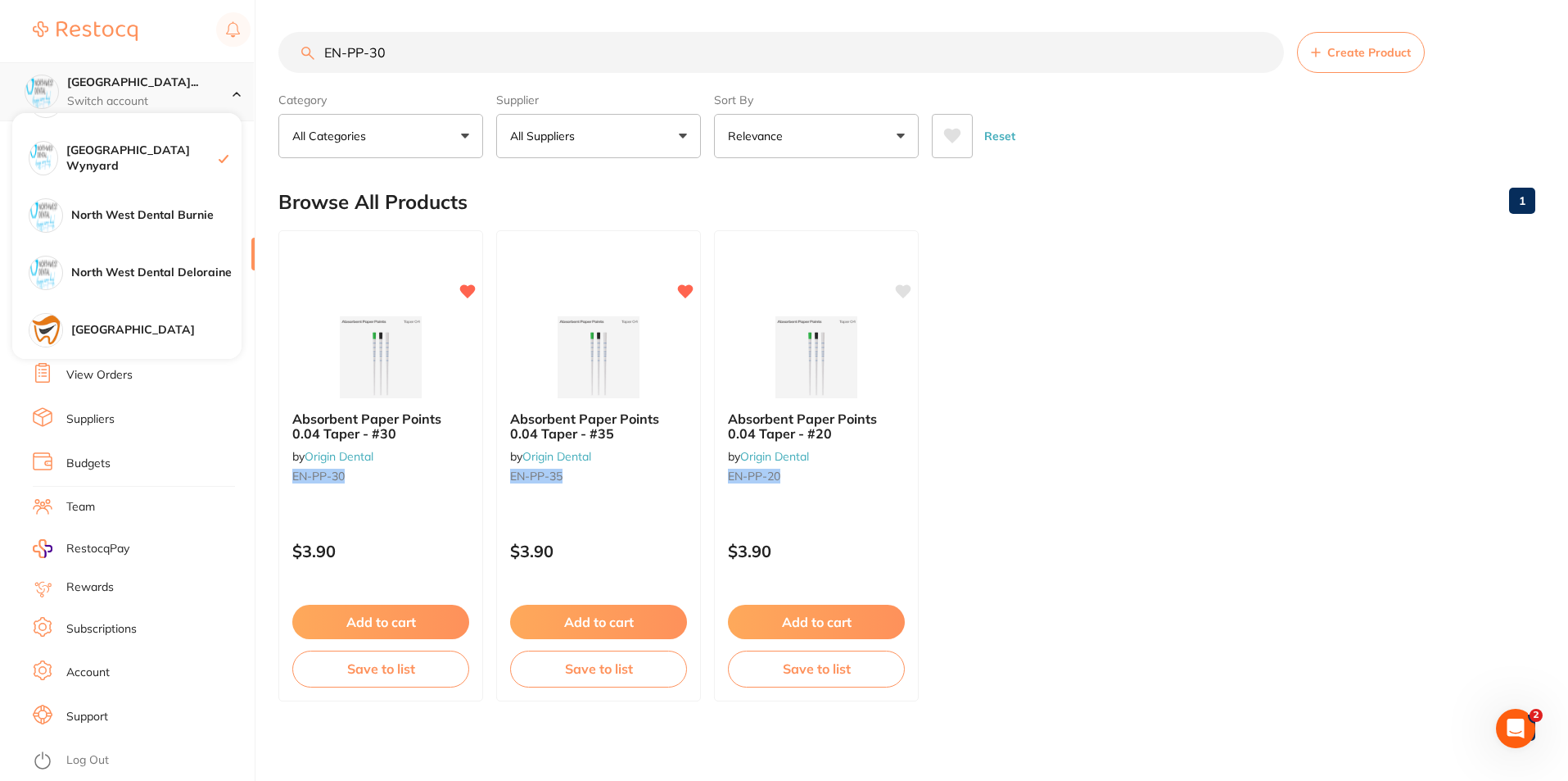
click at [178, 99] on p "Switch account" at bounding box center [150, 101] width 165 height 16
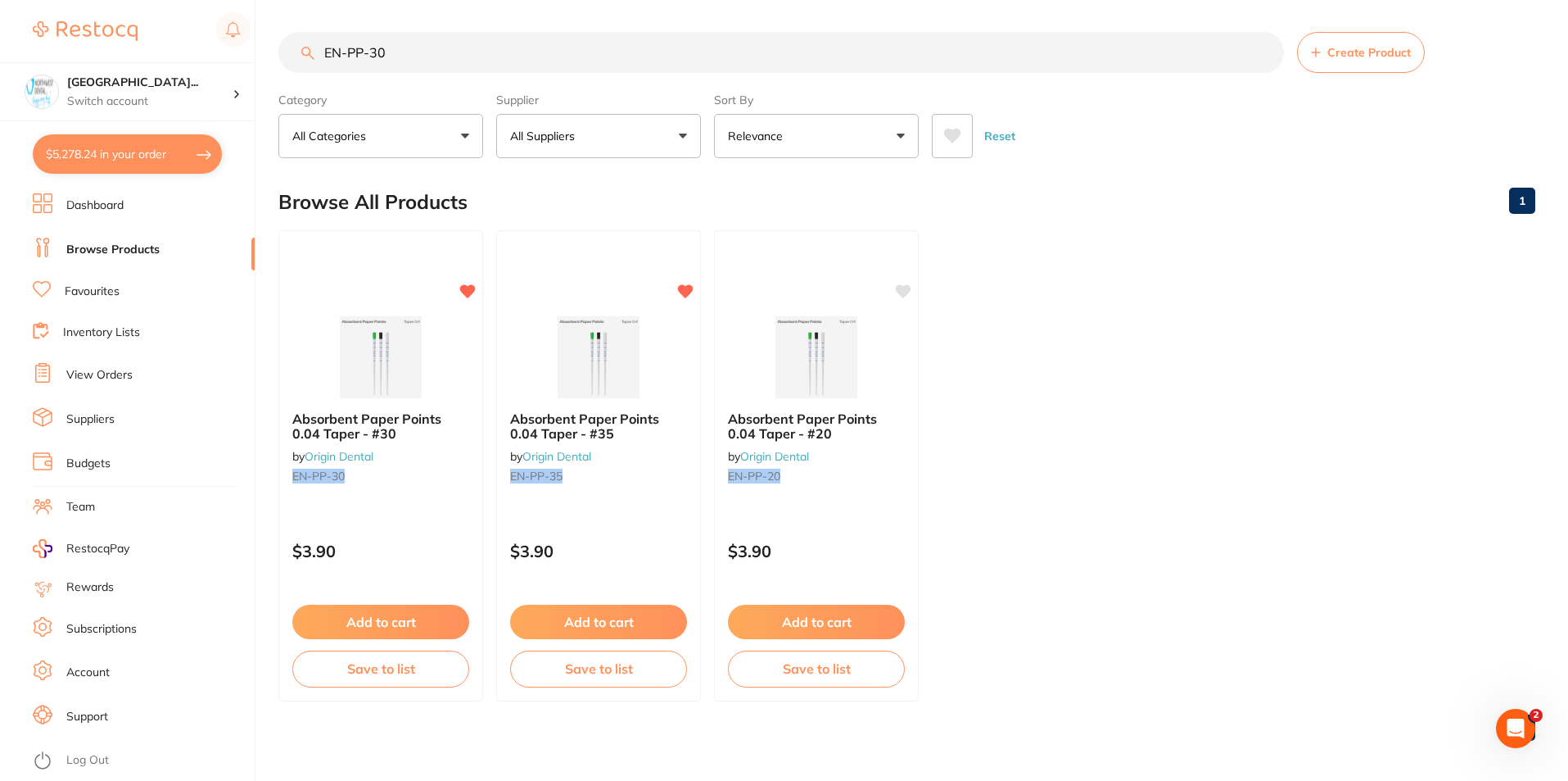
click at [136, 165] on button "$5,278.24 in your order" at bounding box center [127, 154] width 189 height 39
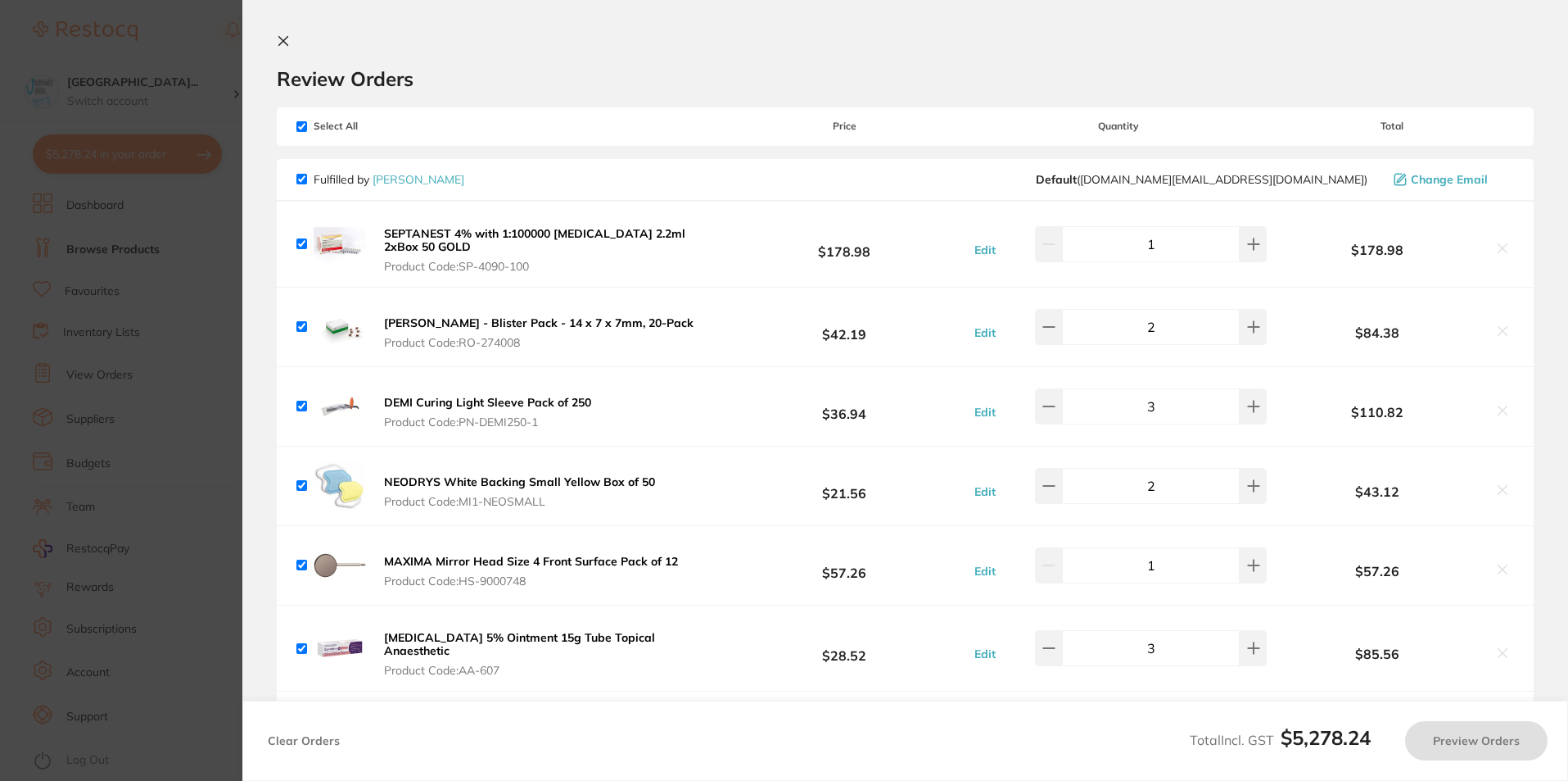
checkbox input "true"
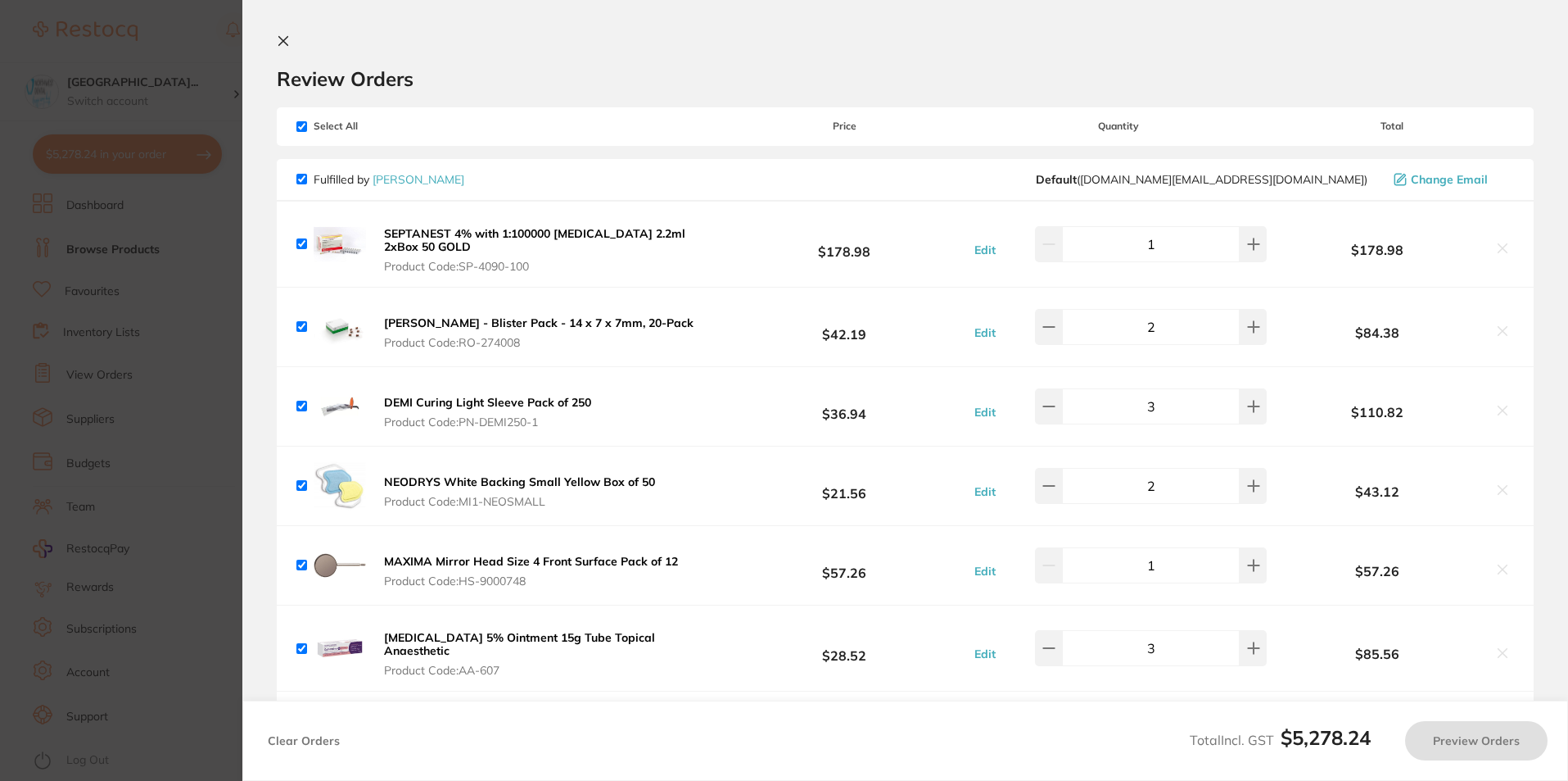
checkbox input "true"
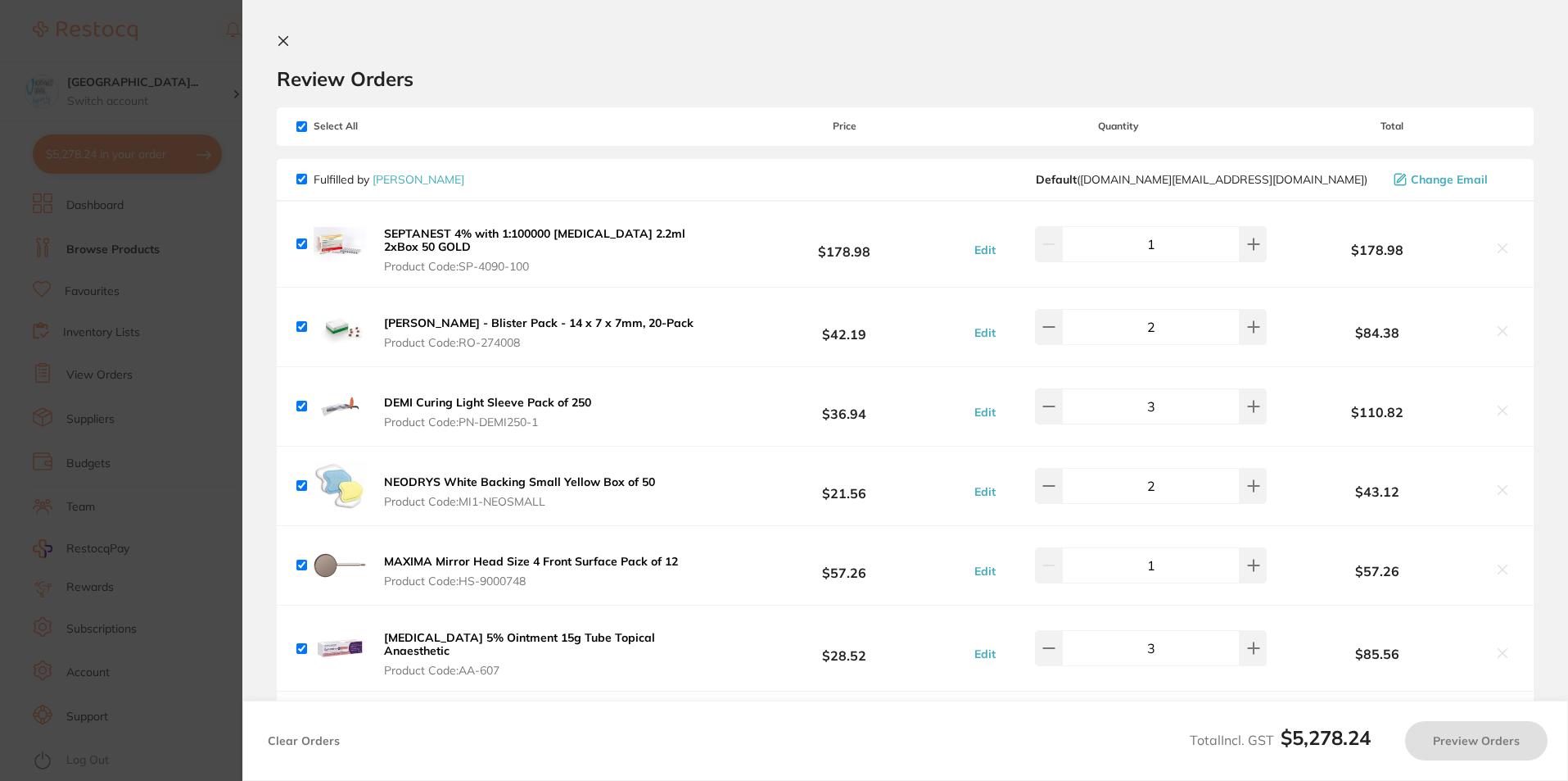
checkbox input "true"
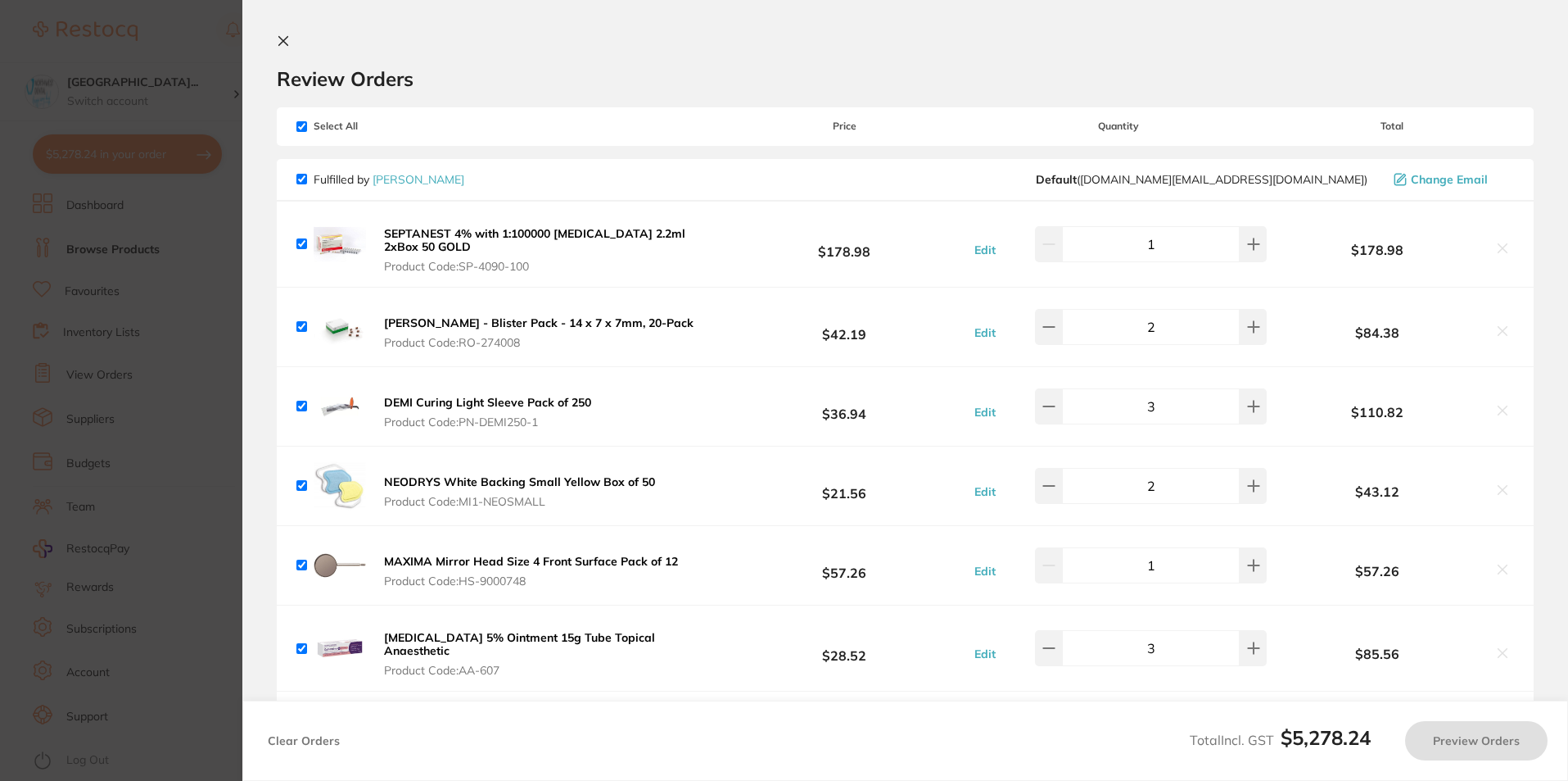
checkbox input "true"
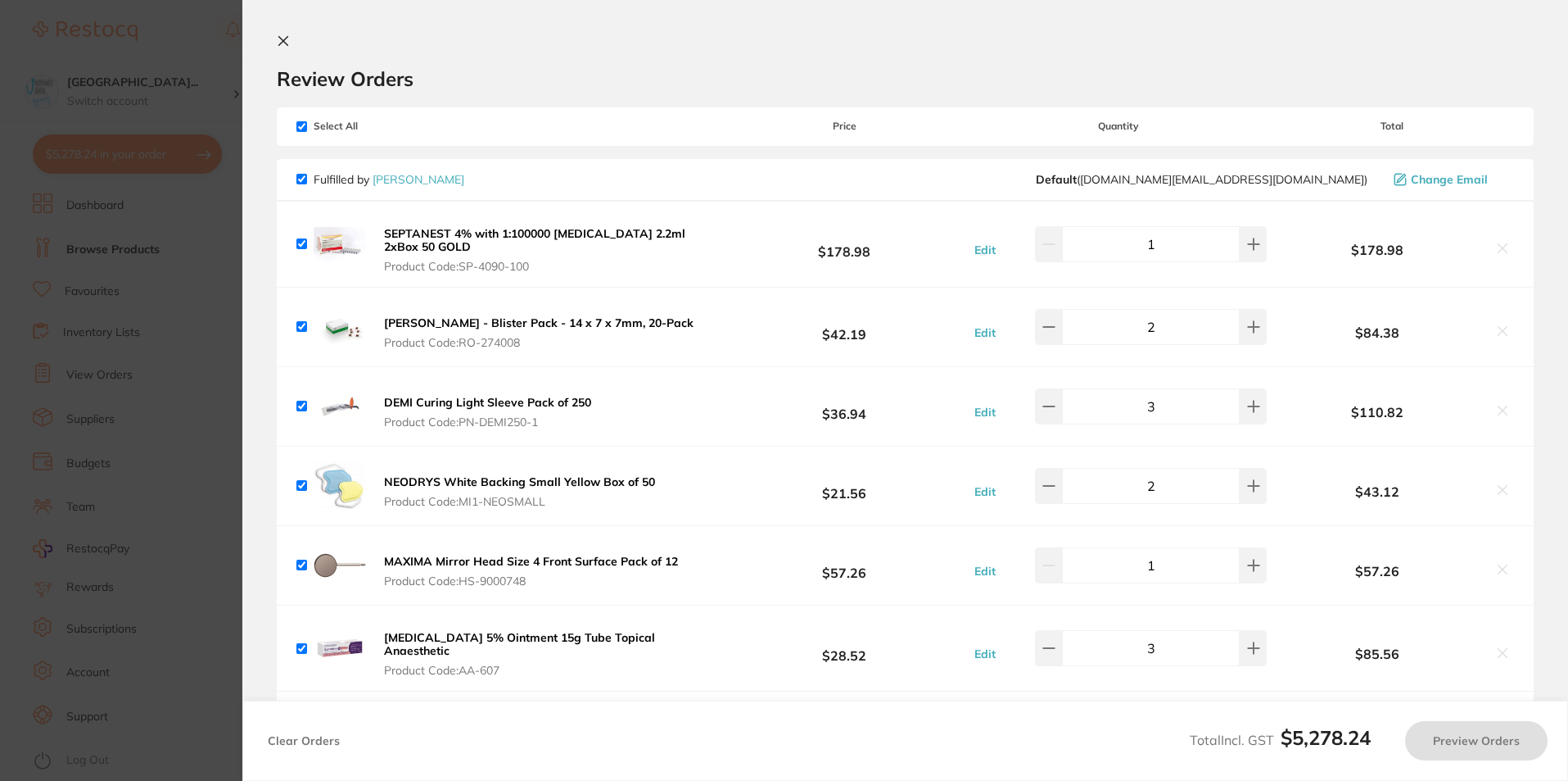
checkbox input "true"
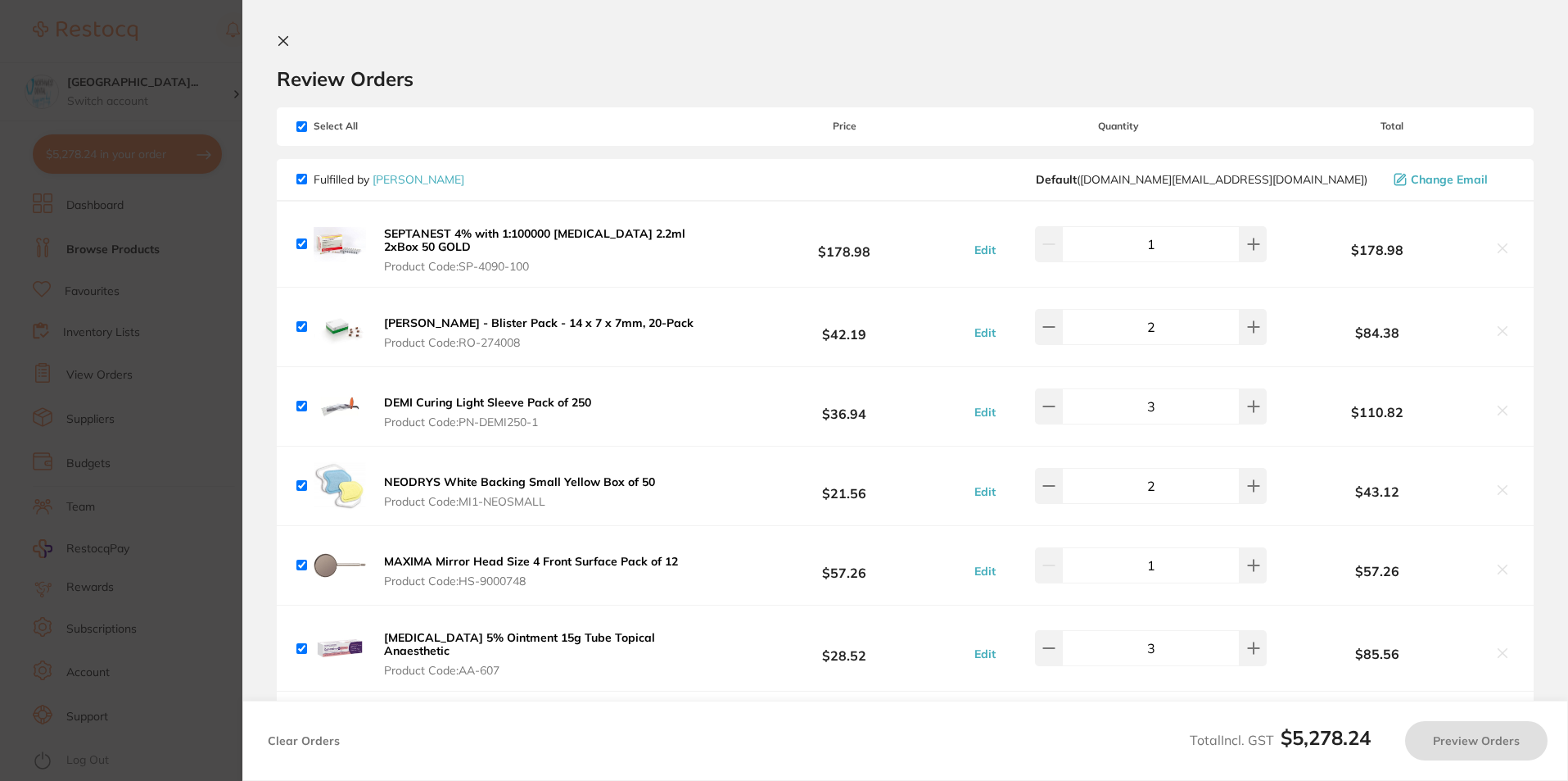
checkbox input "true"
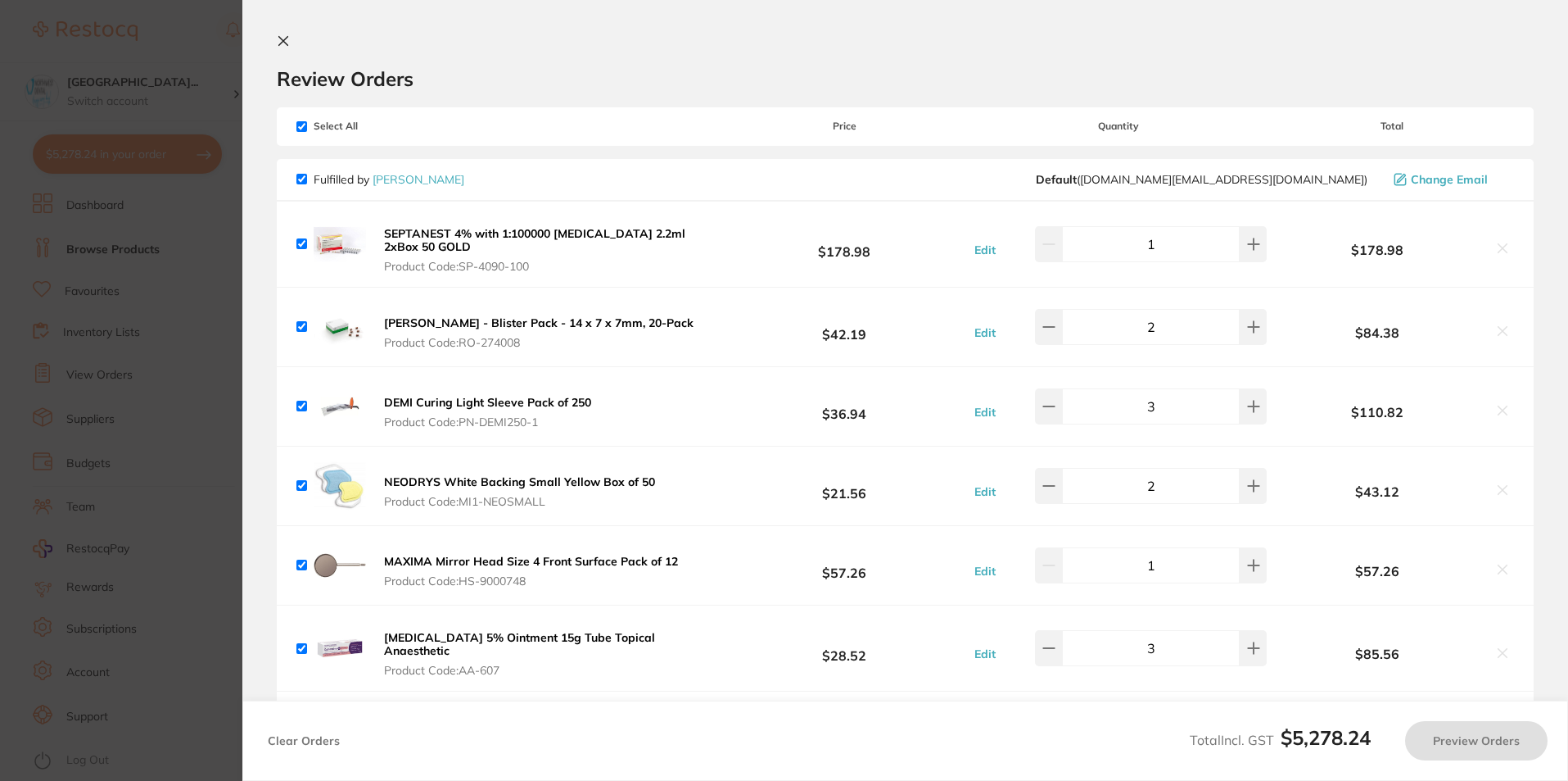
checkbox input "true"
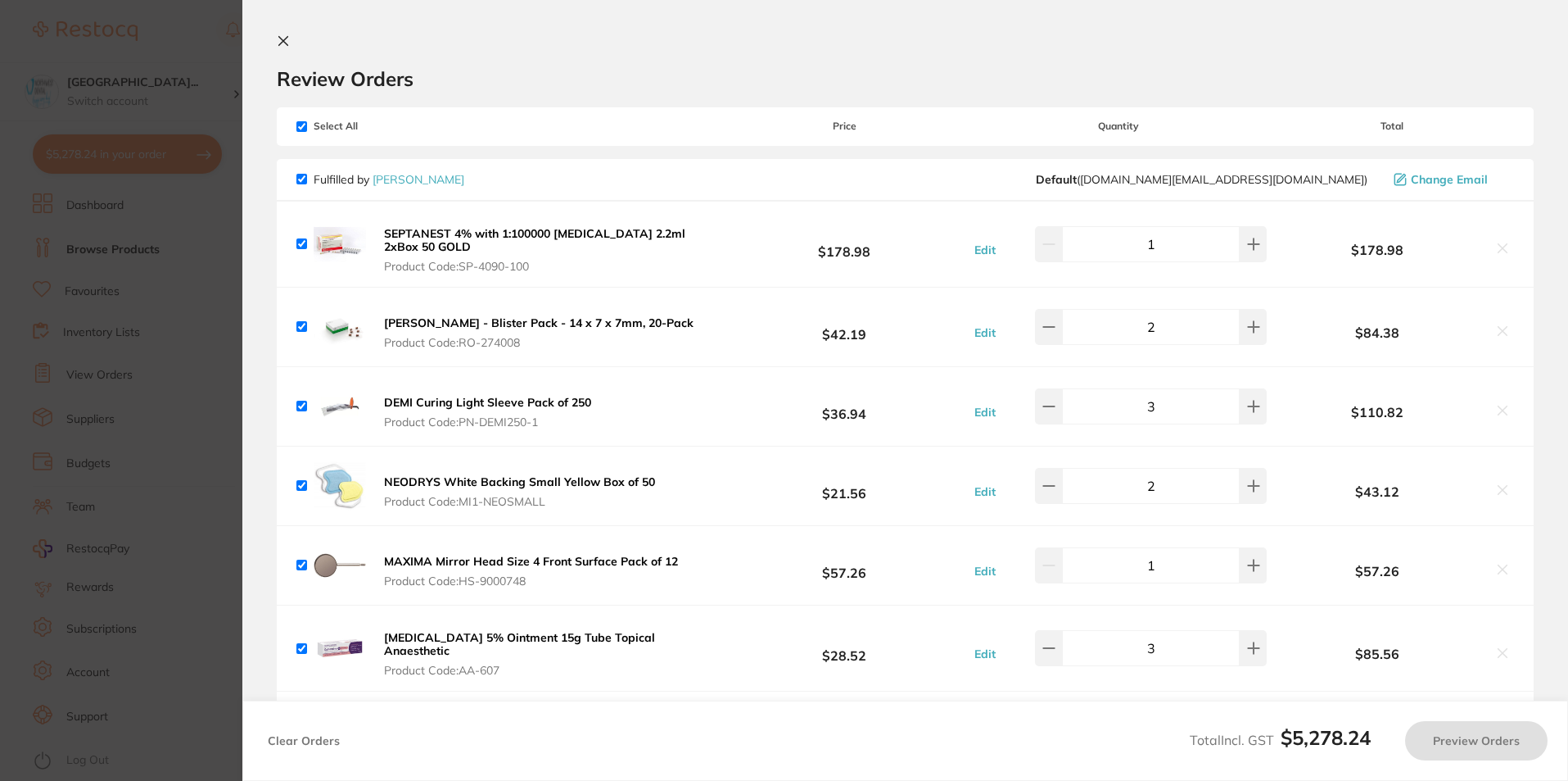
checkbox input "true"
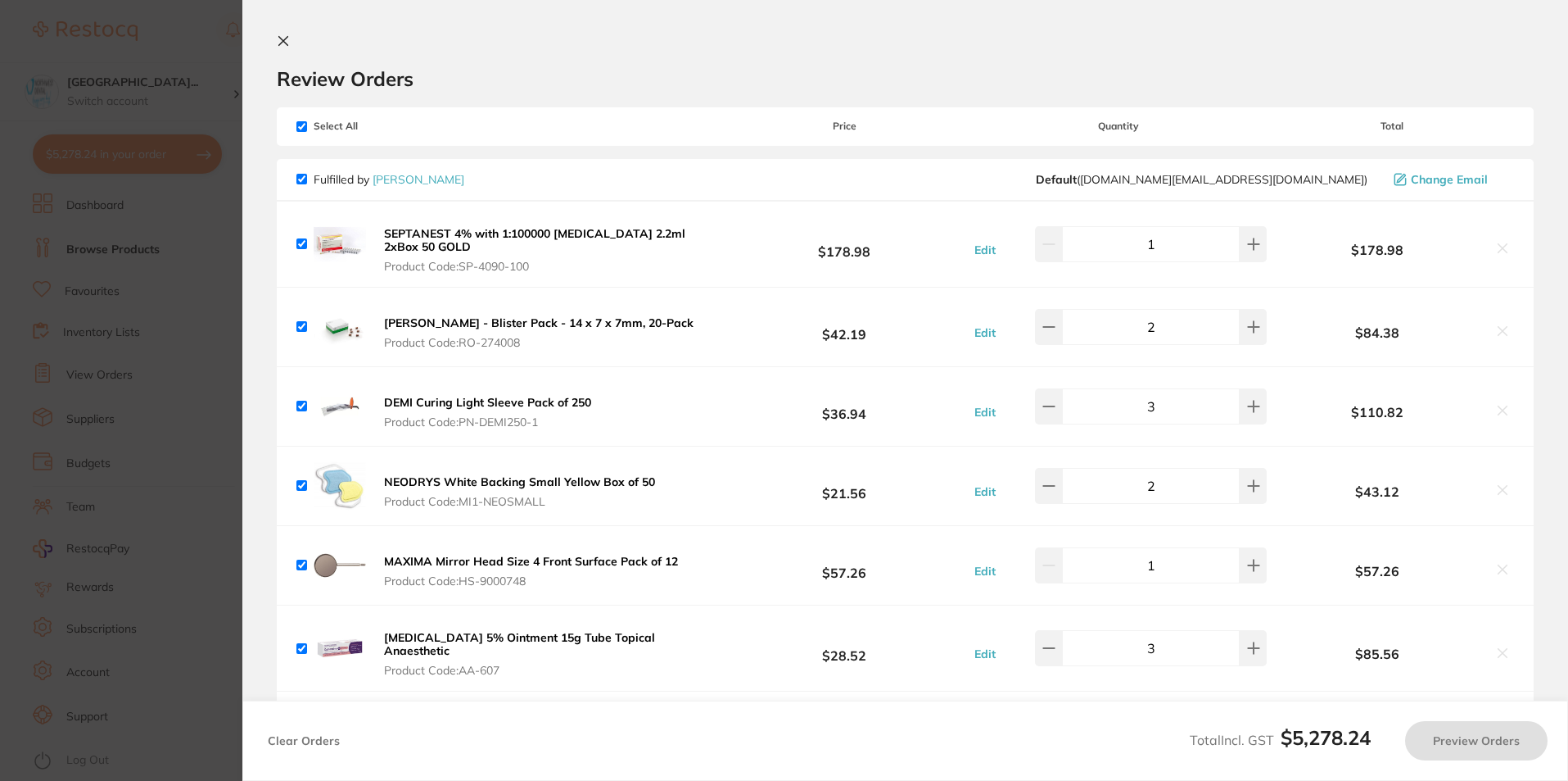
checkbox input "true"
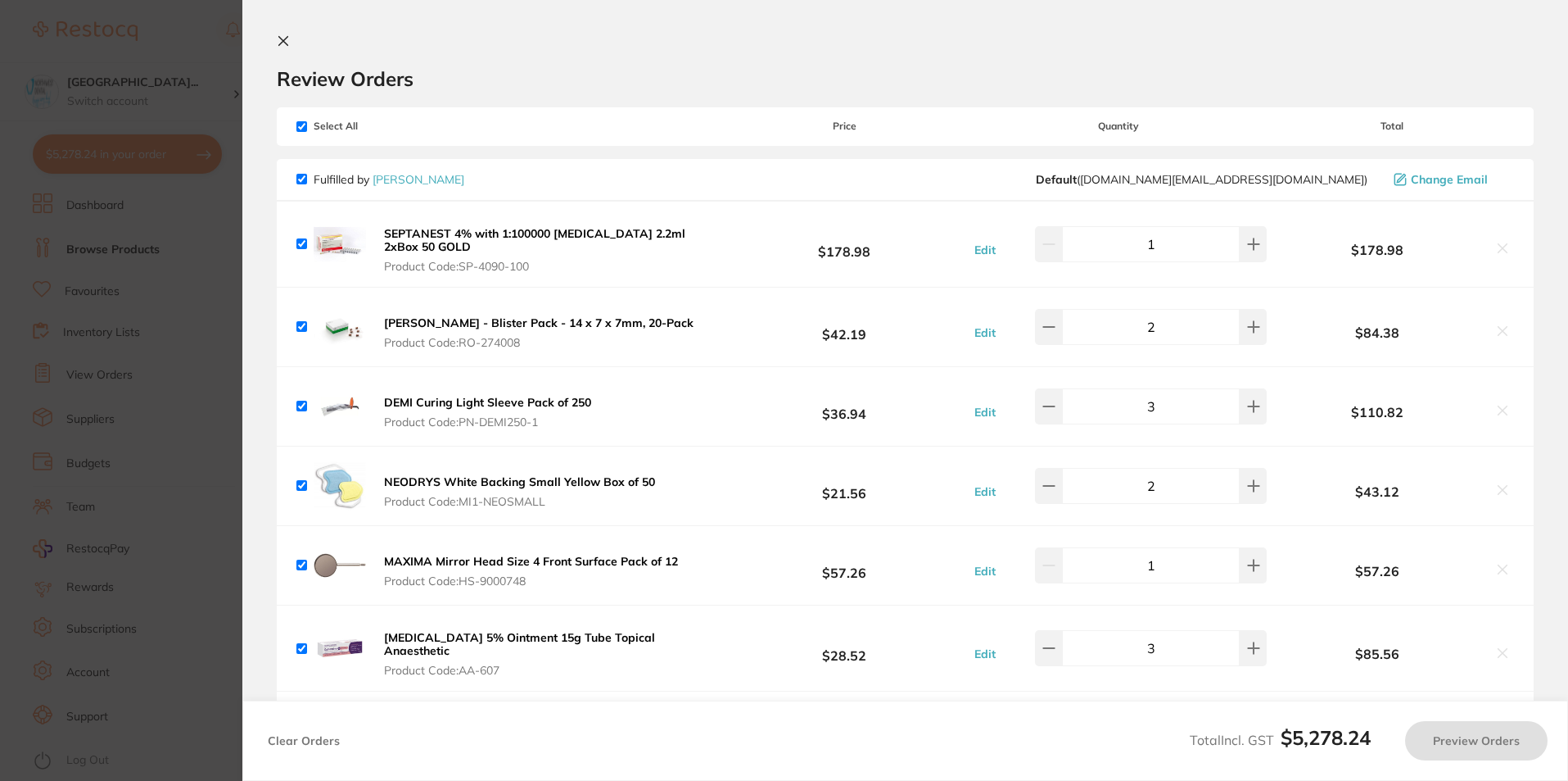
checkbox input "true"
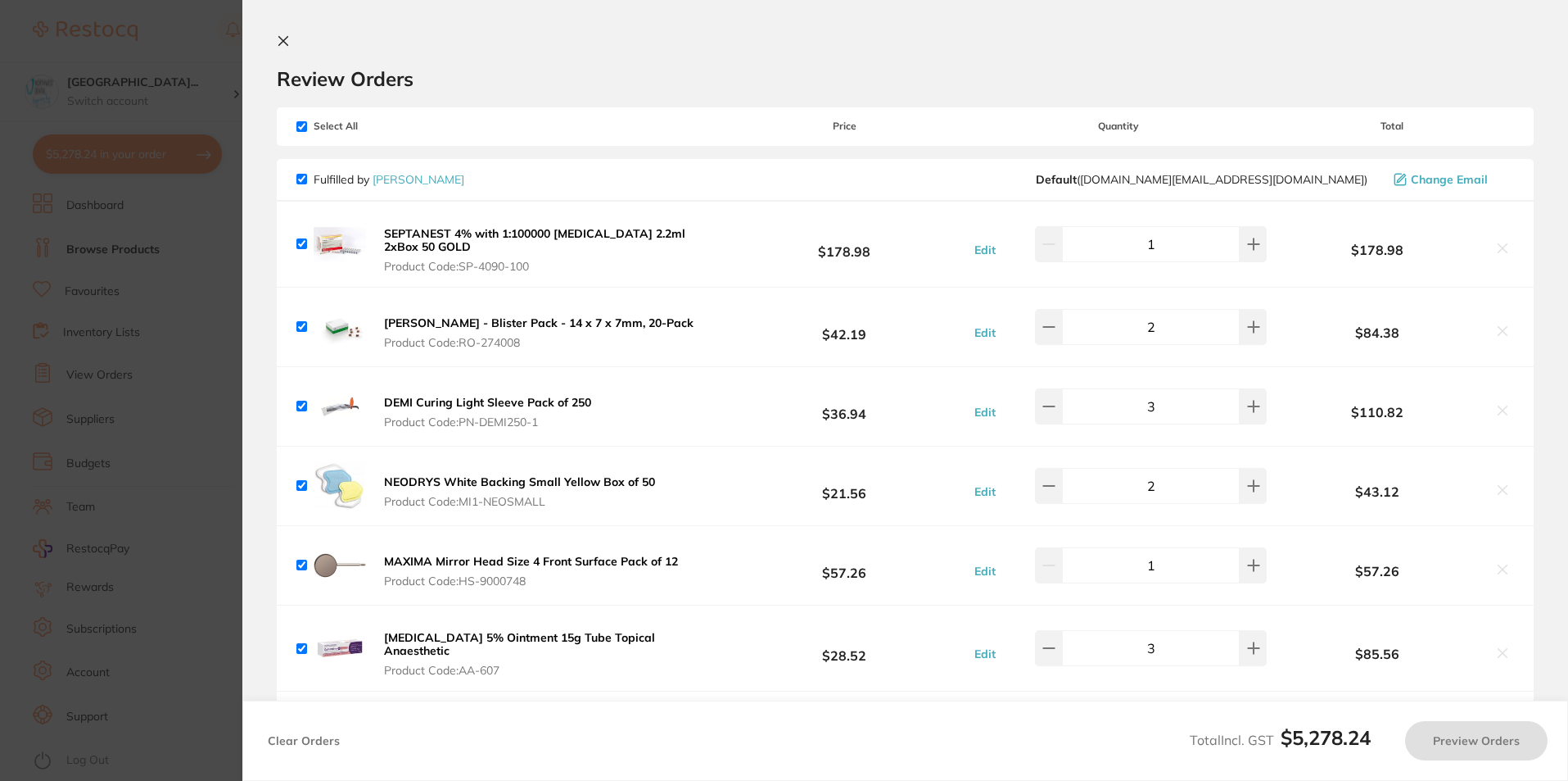
checkbox input "true"
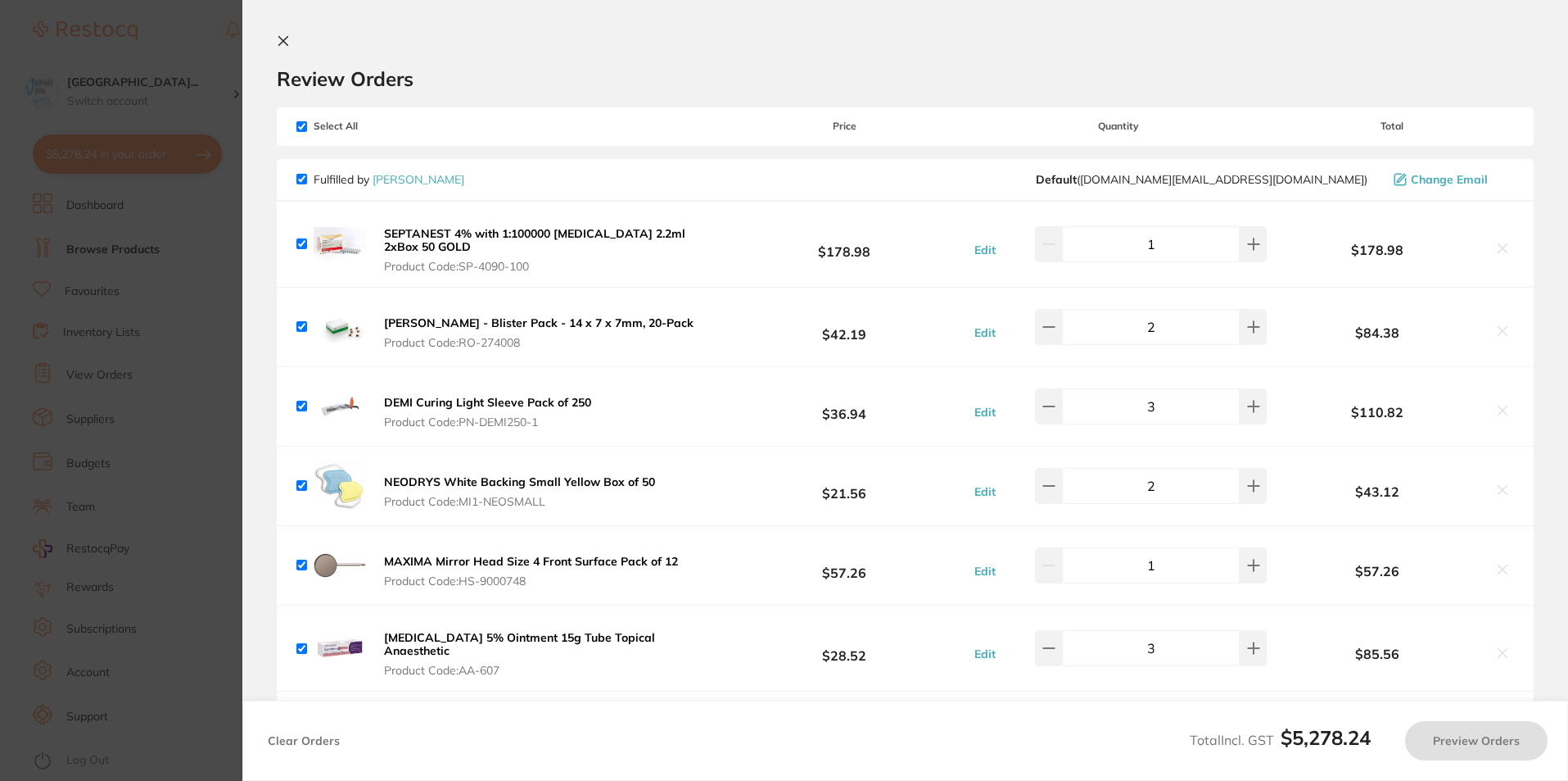
checkbox input "true"
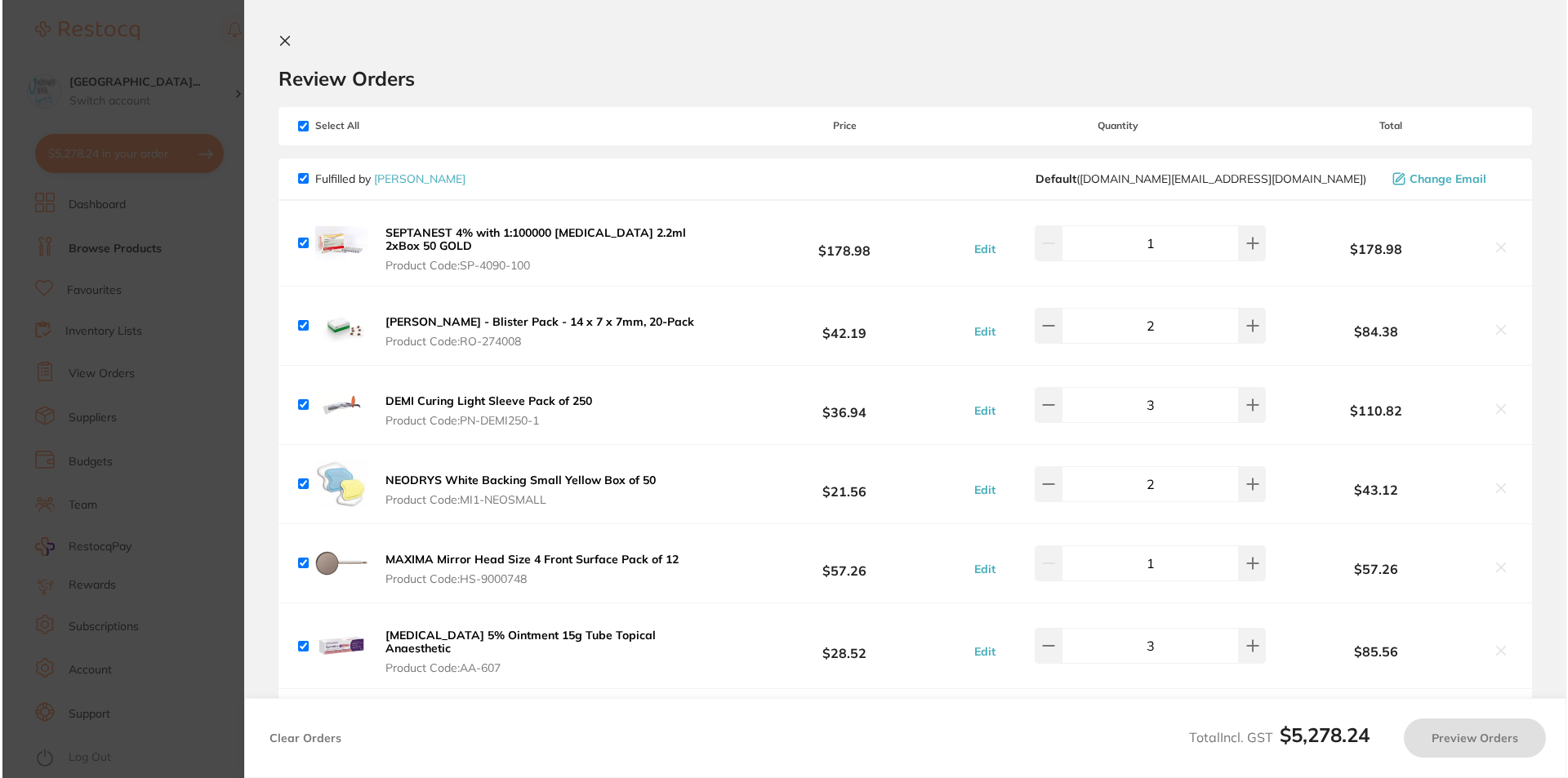
scroll to position [0, 0]
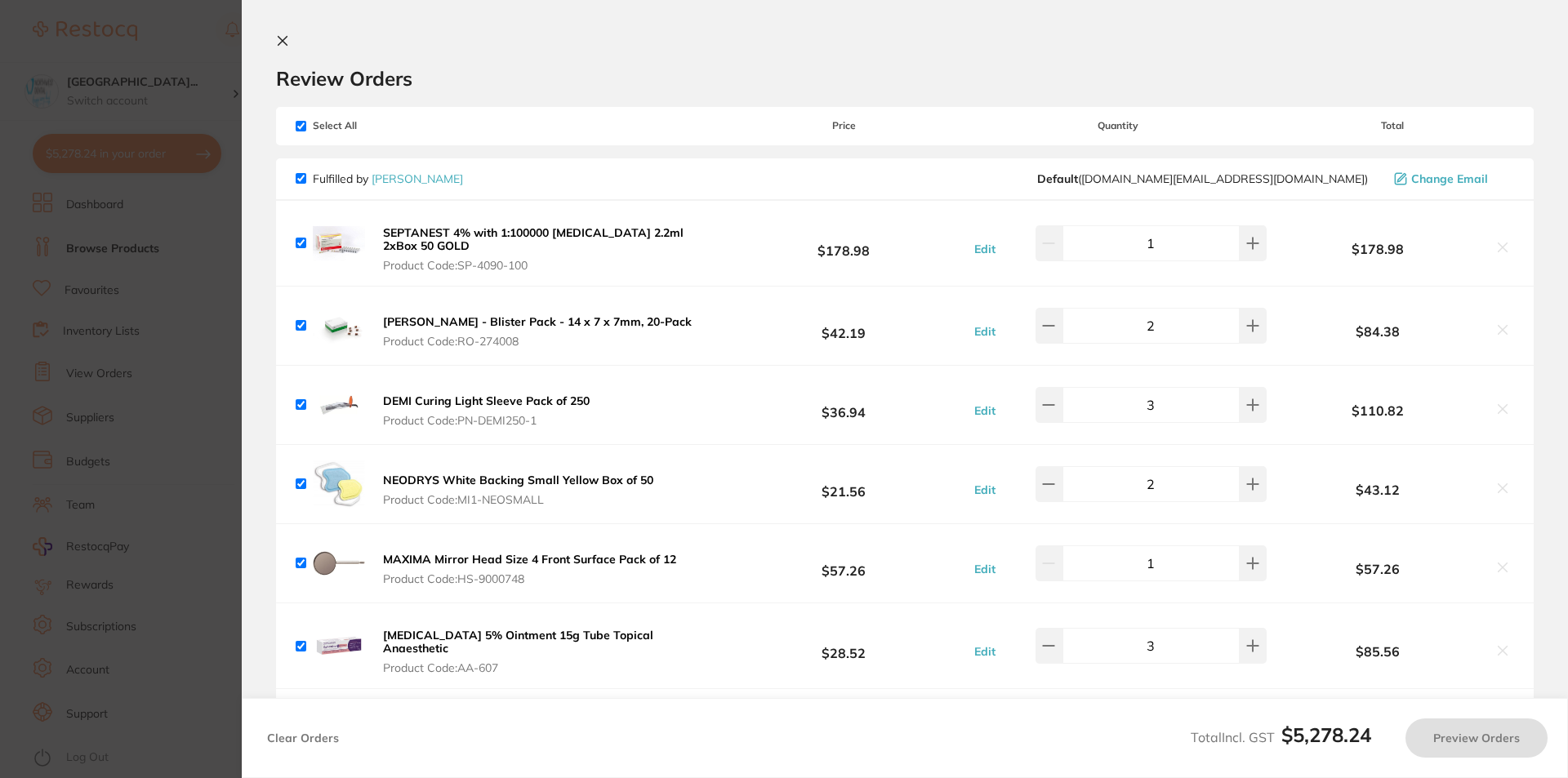
checkbox input "true"
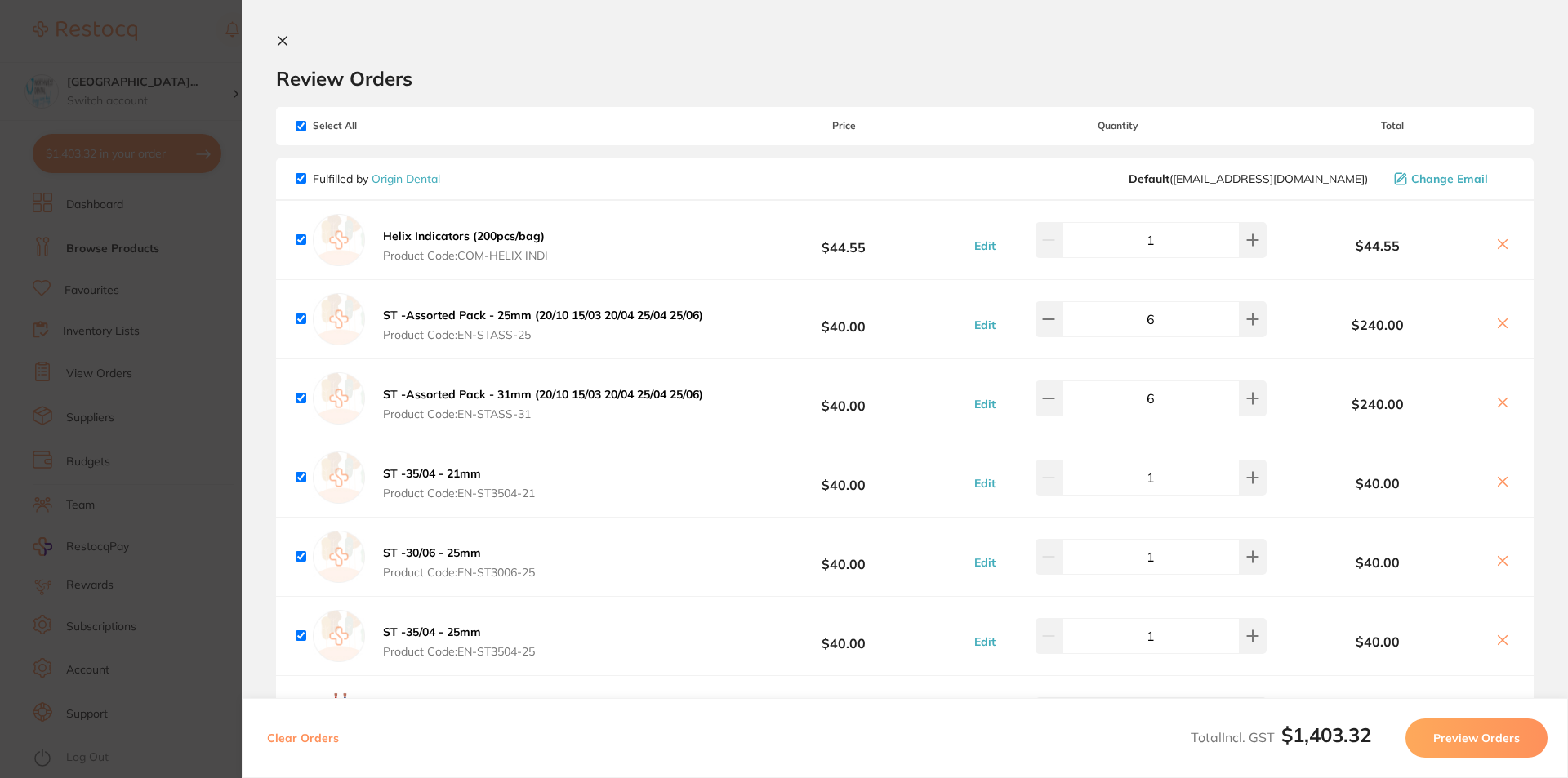
click at [283, 33] on section "Review Orders Your orders are being processed and we will notify you once we ha…" at bounding box center [905, 389] width 1326 height 778
click at [289, 46] on button at bounding box center [286, 42] width 20 height 15
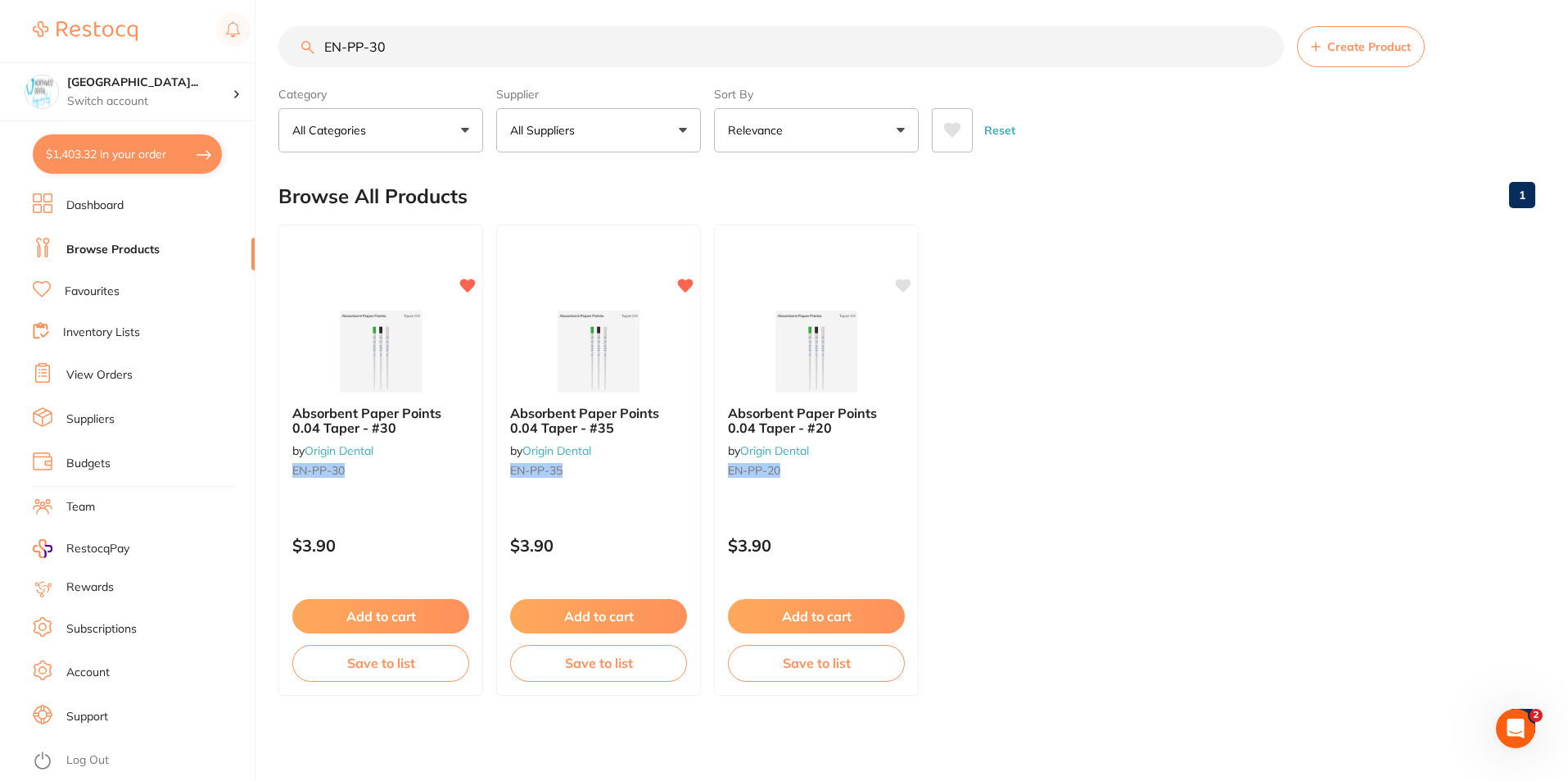
drag, startPoint x: 421, startPoint y: 49, endPoint x: 173, endPoint y: 53, distance: 248.0
click at [175, 57] on div "$1,403.32 North West Dental Wynya... Switch account Riaz Dental Surgery Experte…" at bounding box center [784, 383] width 1568 height 781
paste input "OZ005"
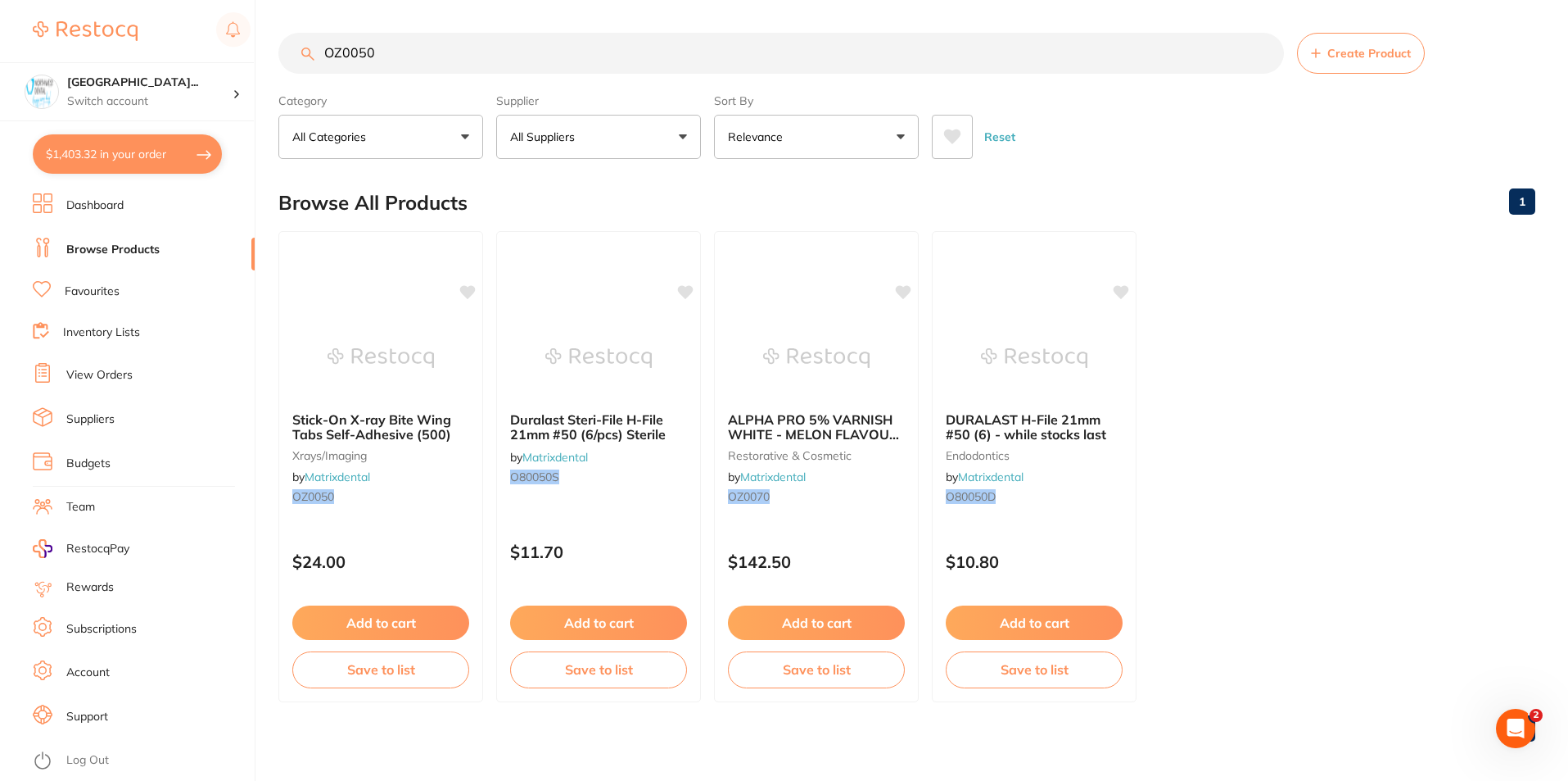
scroll to position [0, 0]
type input "OZ0050"
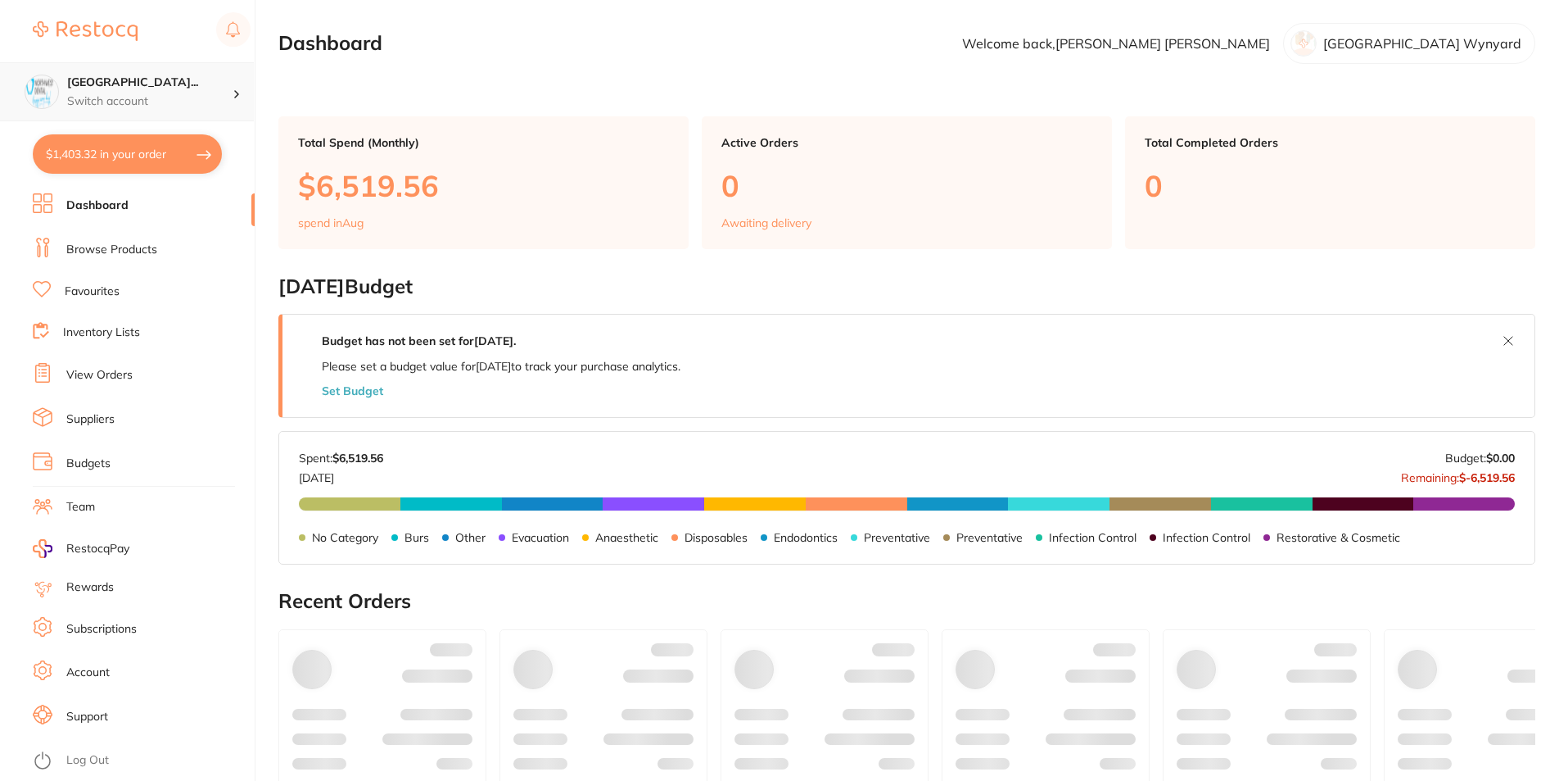
click at [120, 101] on p "Switch account" at bounding box center [150, 101] width 165 height 16
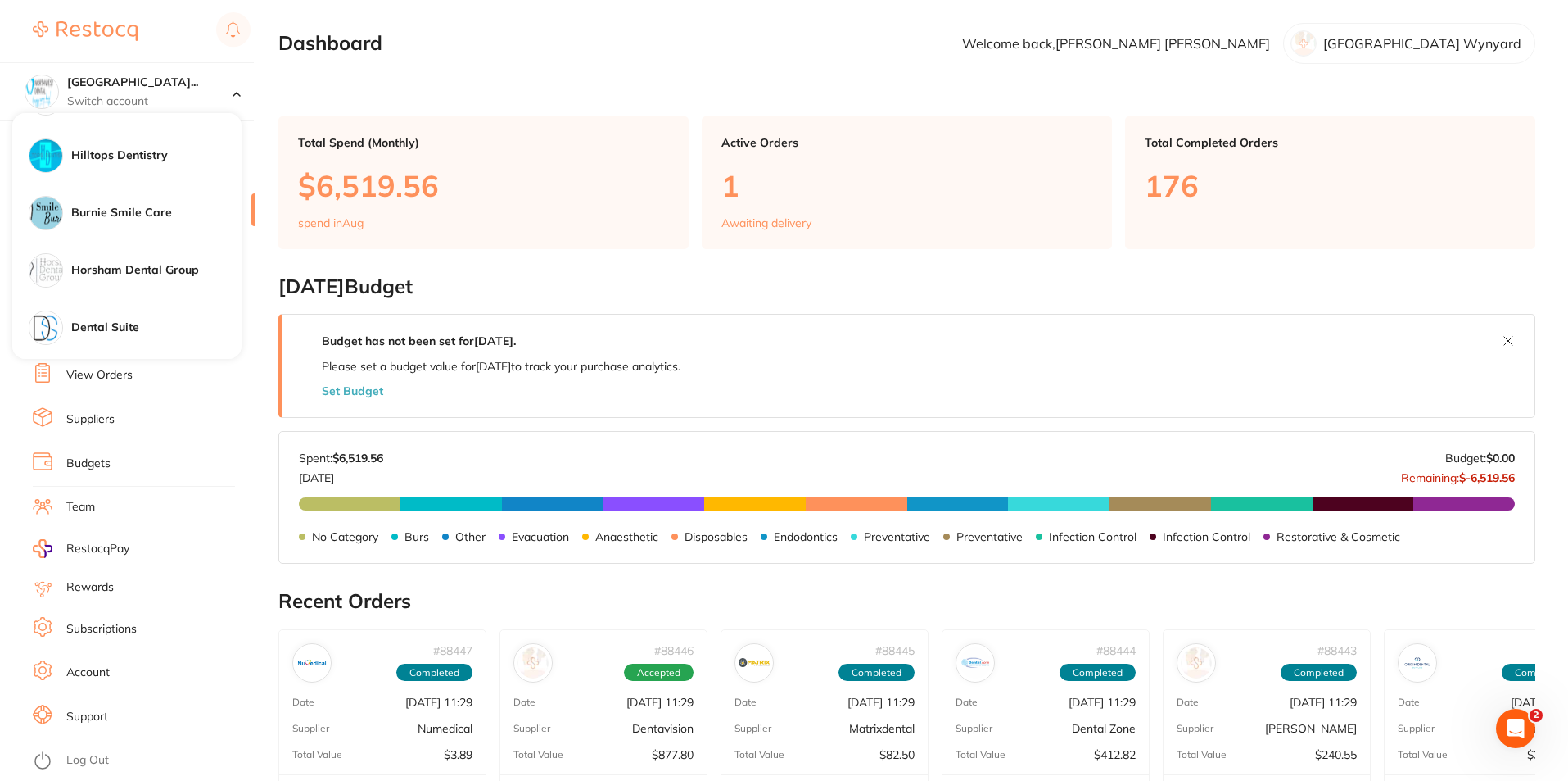
scroll to position [1098, 0]
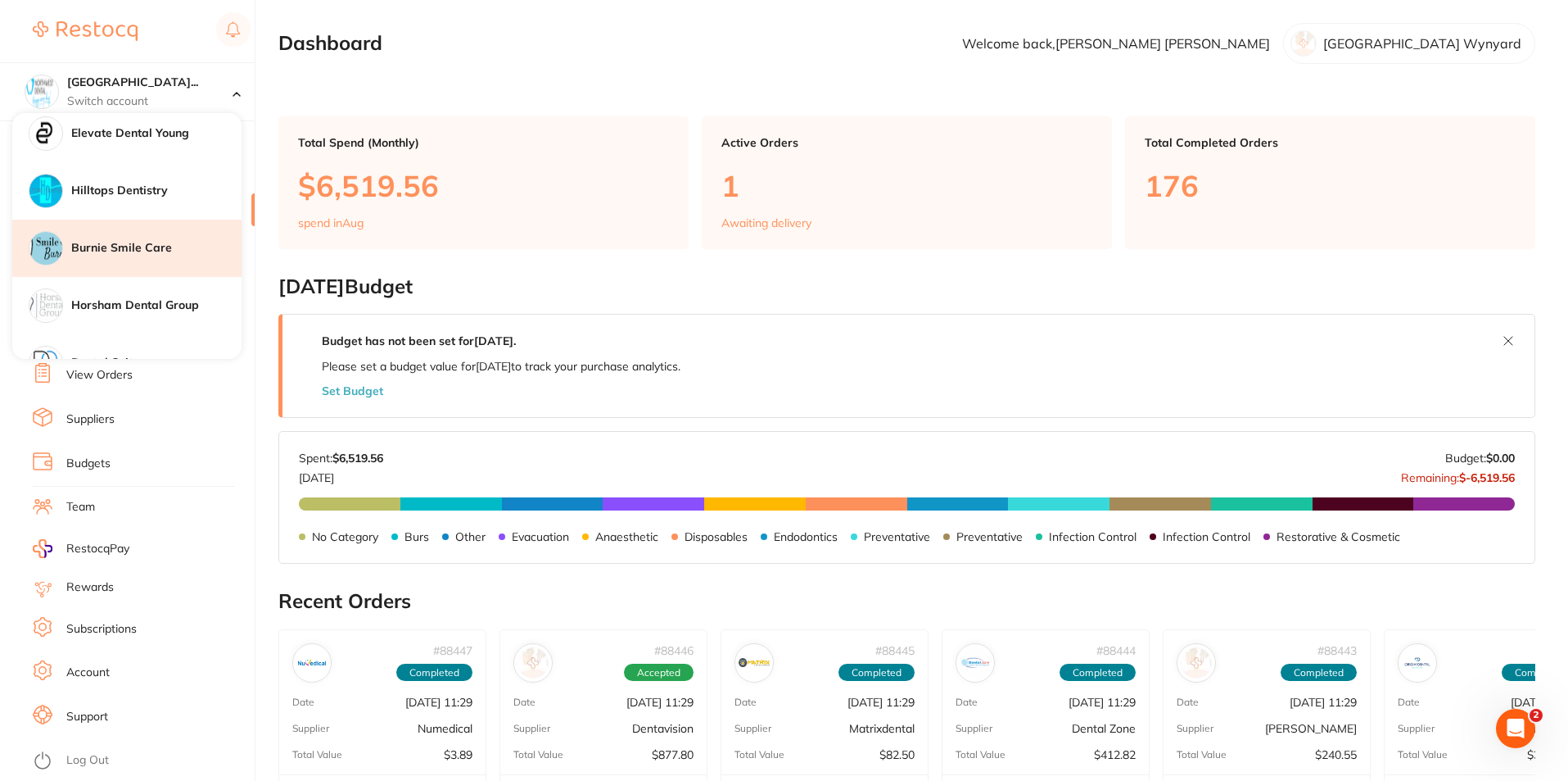
click at [158, 245] on h4 "Burnie Smile Care" at bounding box center [157, 248] width 171 height 16
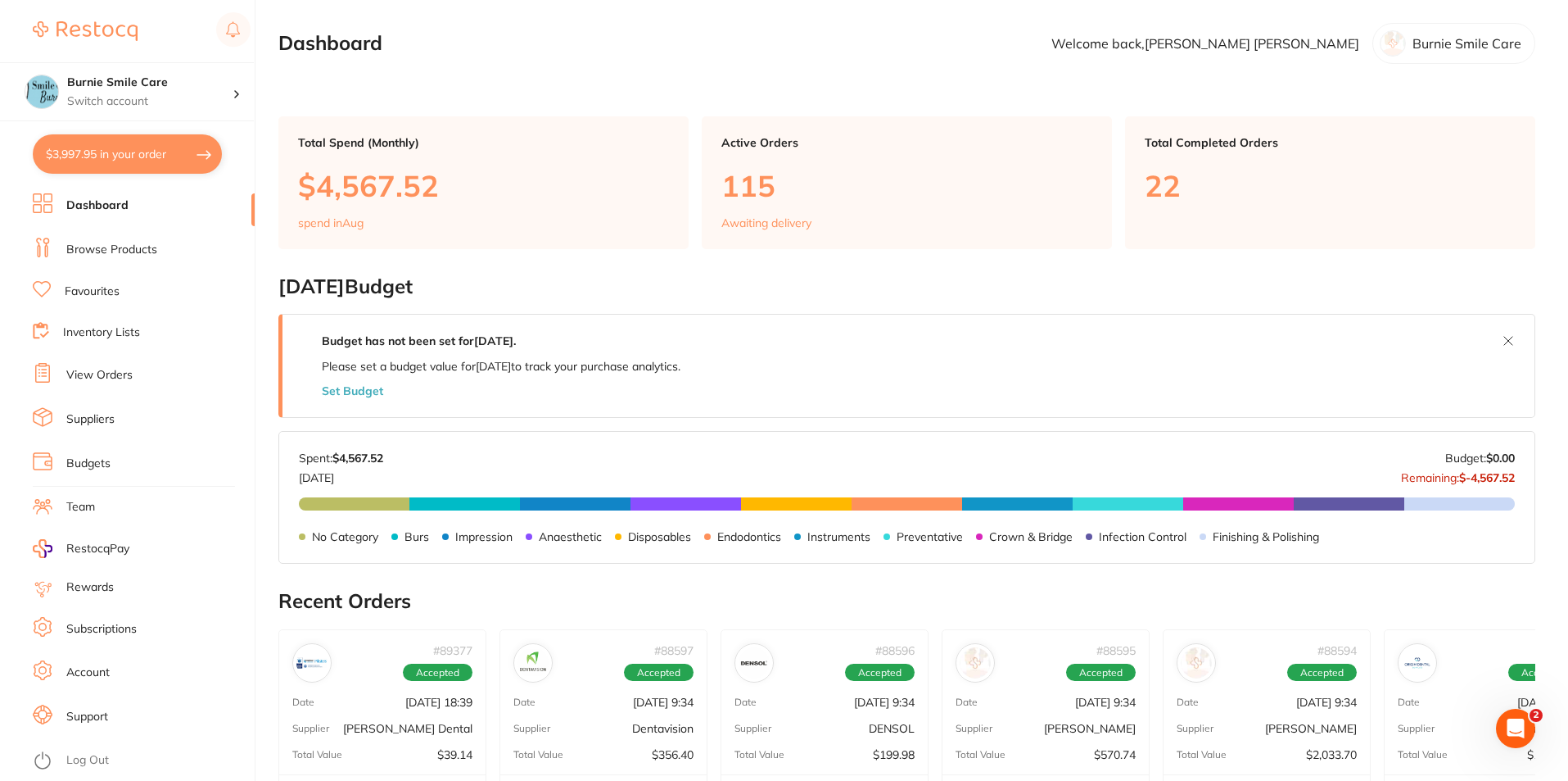
click at [138, 380] on li "View Orders" at bounding box center [144, 375] width 222 height 25
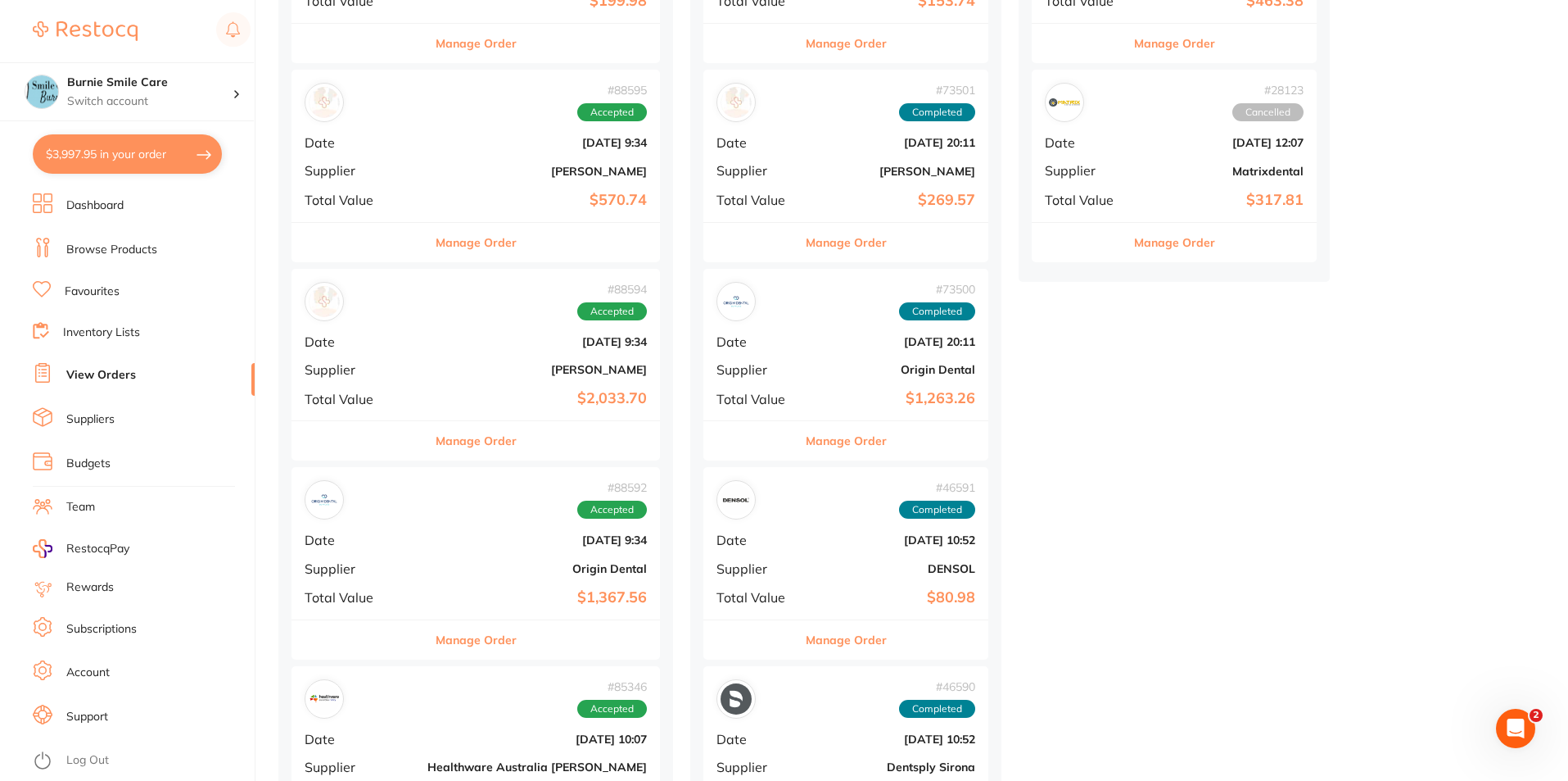
scroll to position [902, 0]
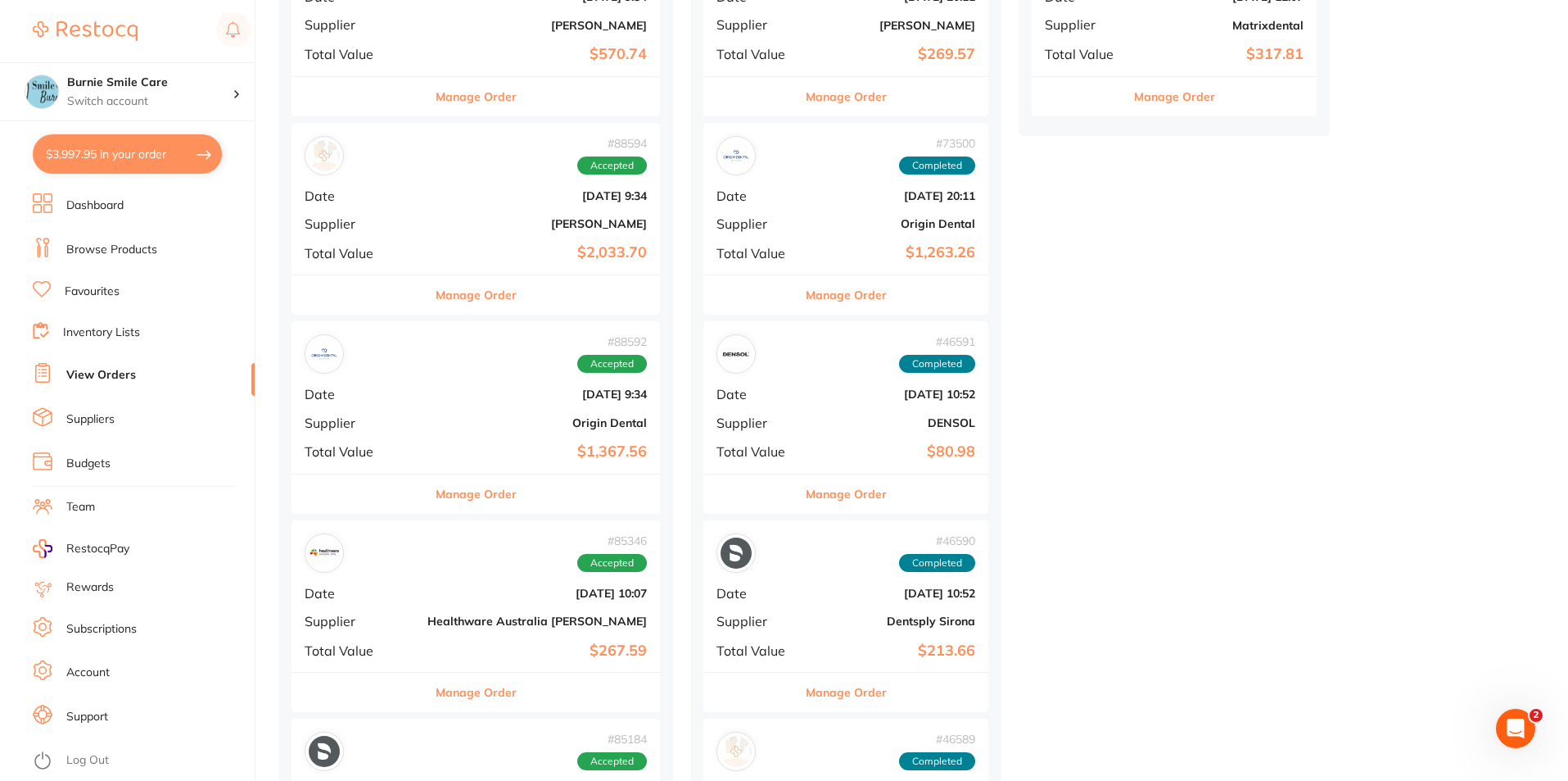
click at [451, 395] on b "Aug 2 2025, 9:34" at bounding box center [537, 394] width 219 height 13
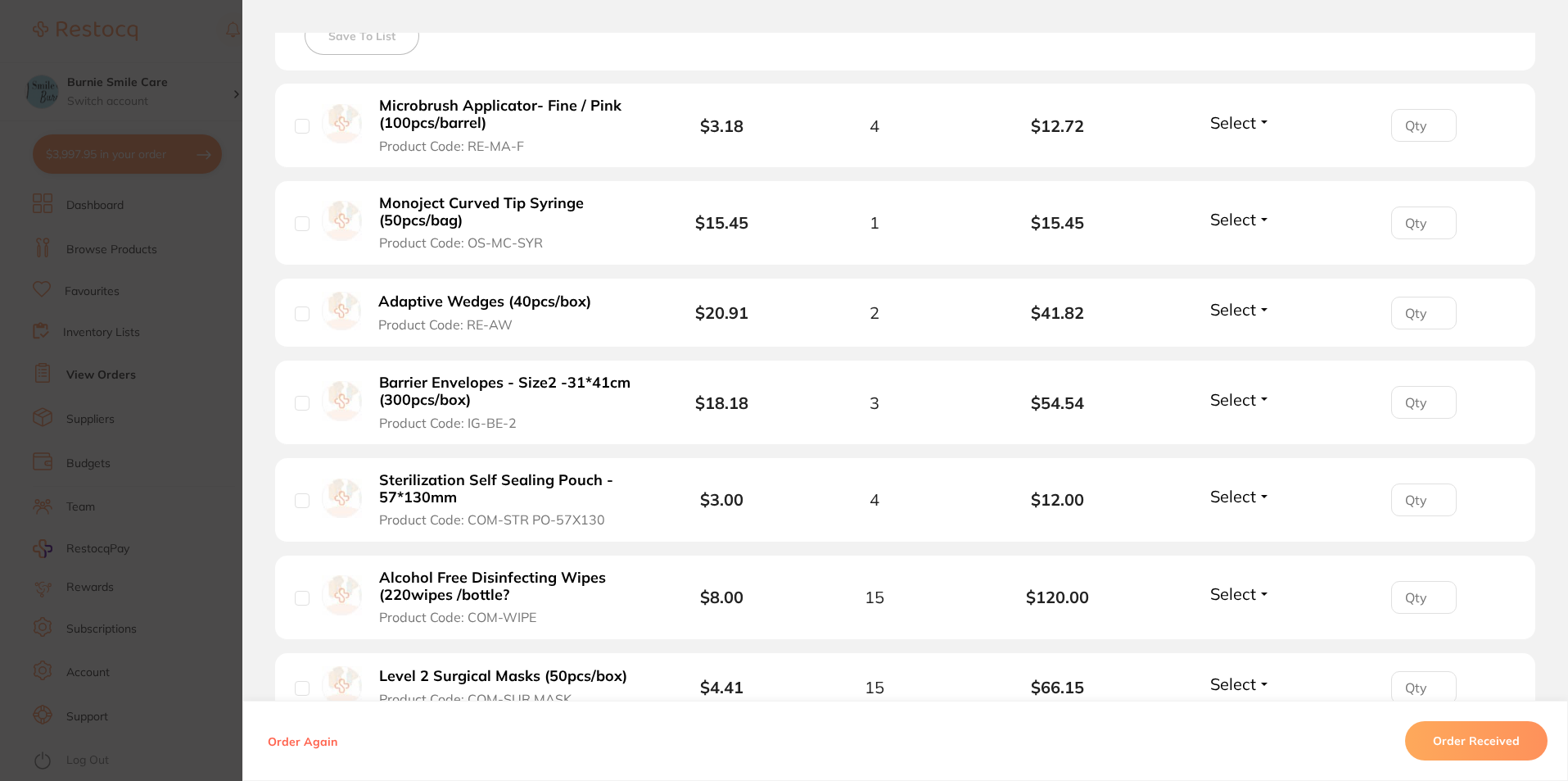
scroll to position [164, 0]
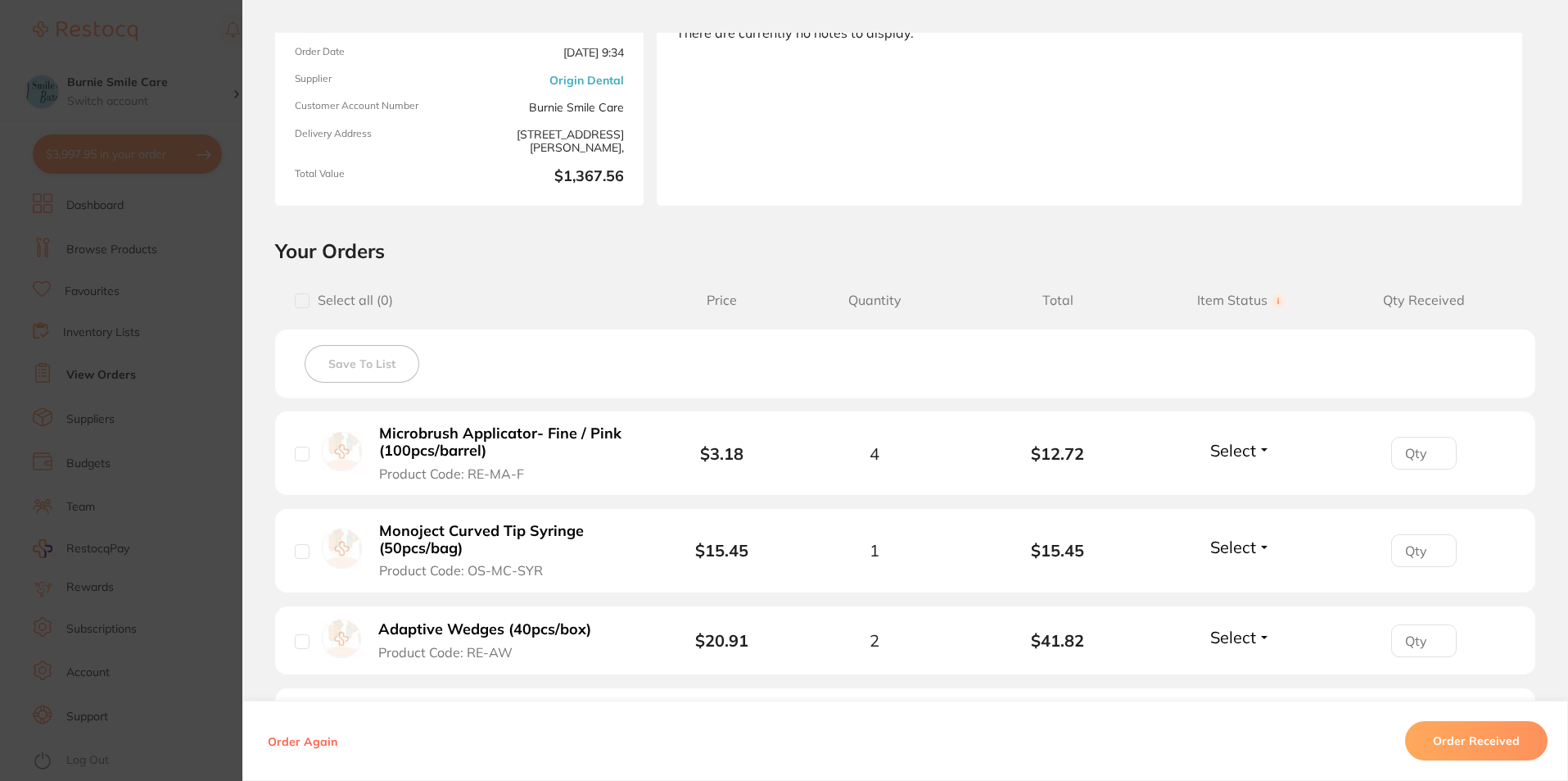
click at [138, 424] on section "Order ID: Restocq- 88592 Order Information Accepted Order Order Date Aug 2 2025…" at bounding box center [784, 390] width 1568 height 781
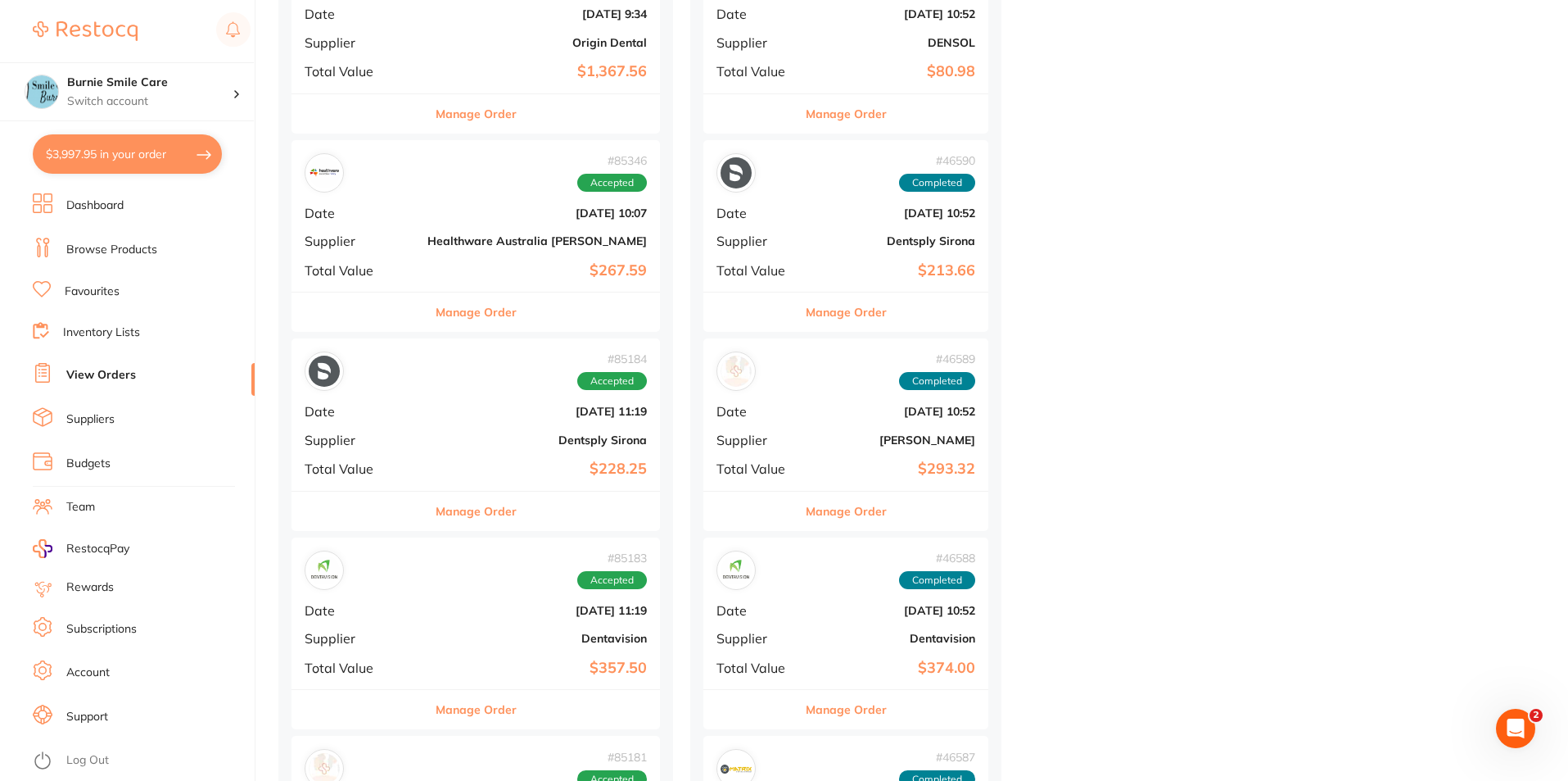
scroll to position [1311, 0]
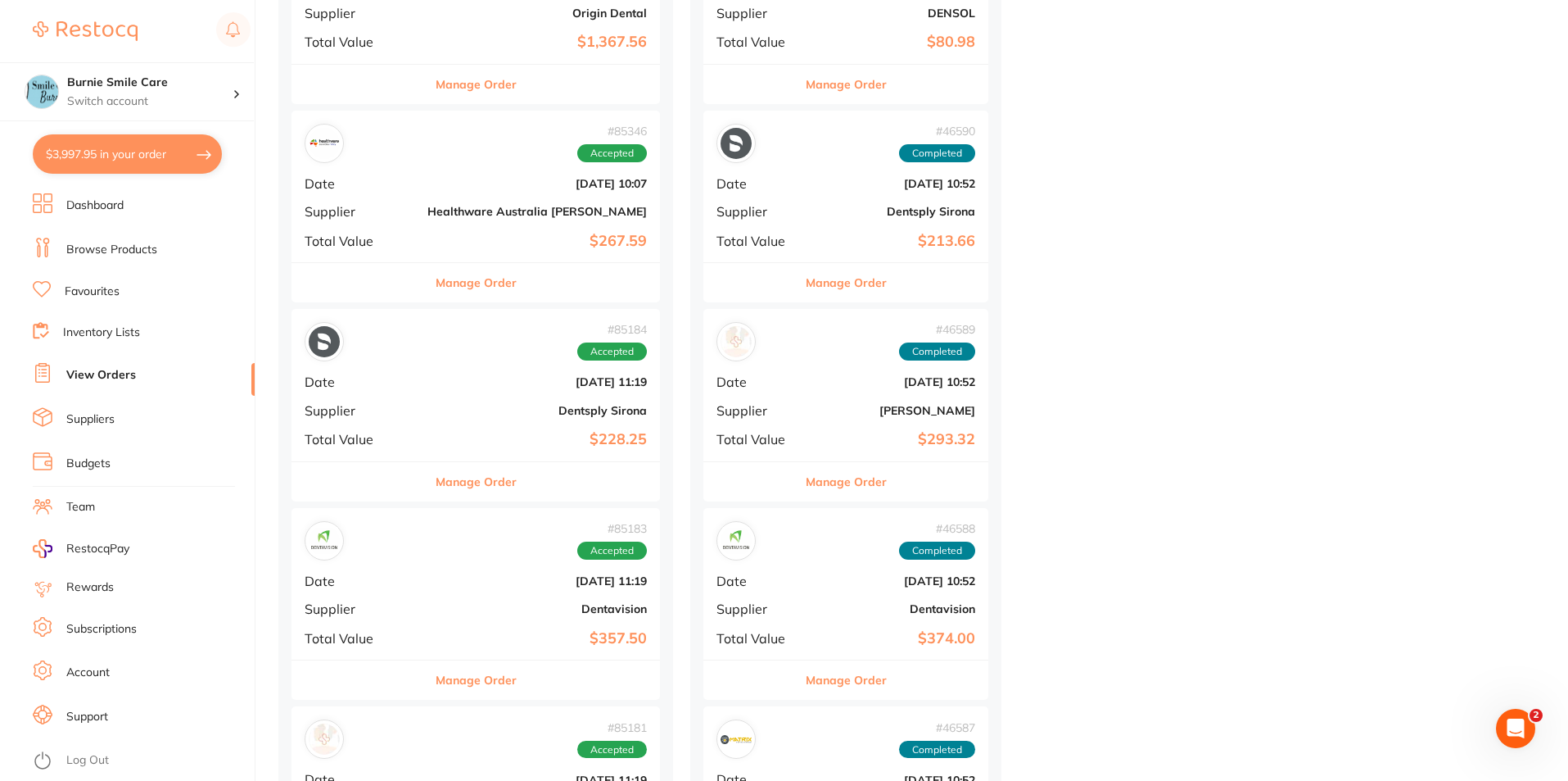
click at [166, 245] on li "Browse Products" at bounding box center [144, 250] width 222 height 25
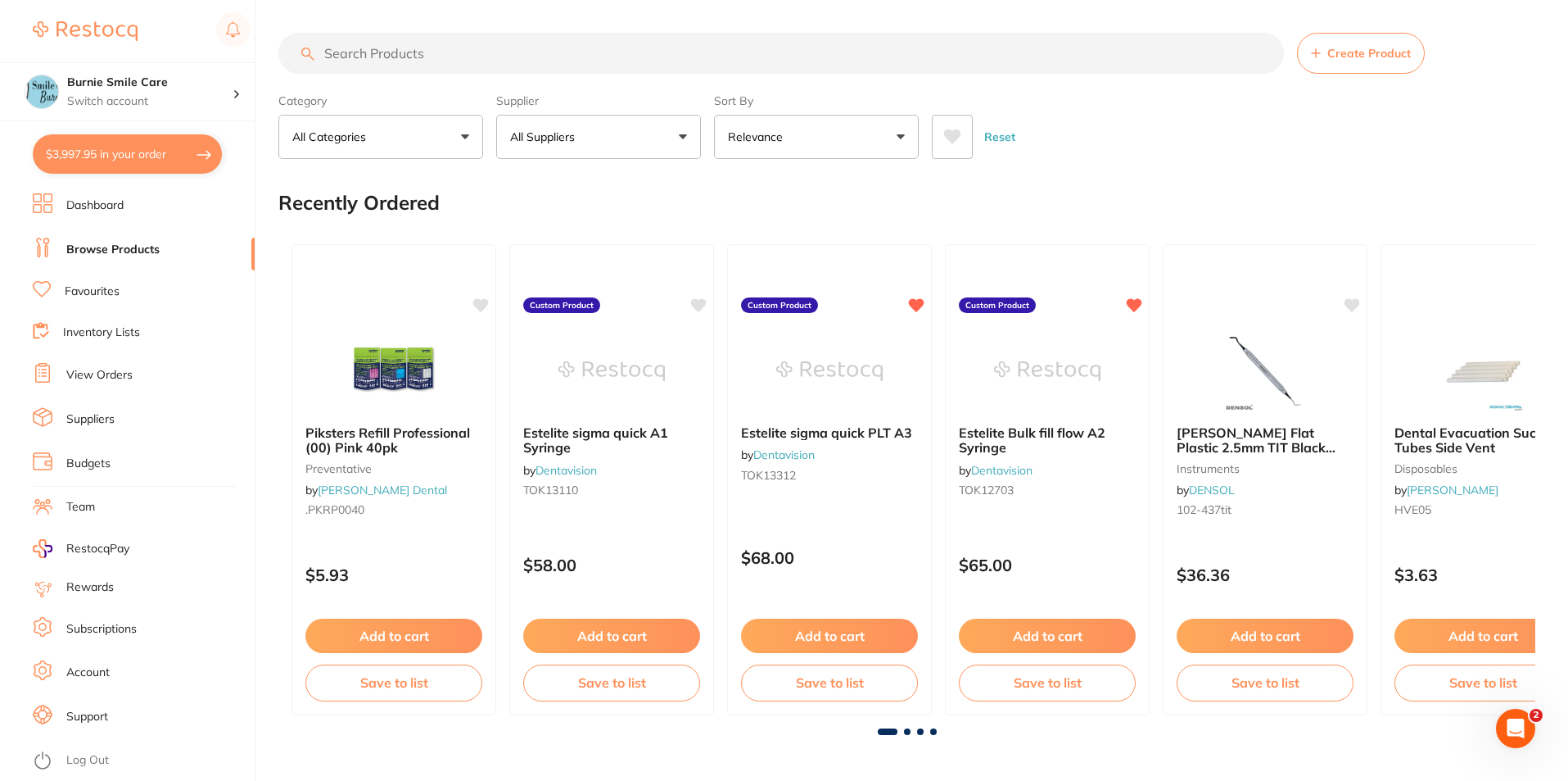
click at [411, 38] on input "search" at bounding box center [782, 53] width 1005 height 41
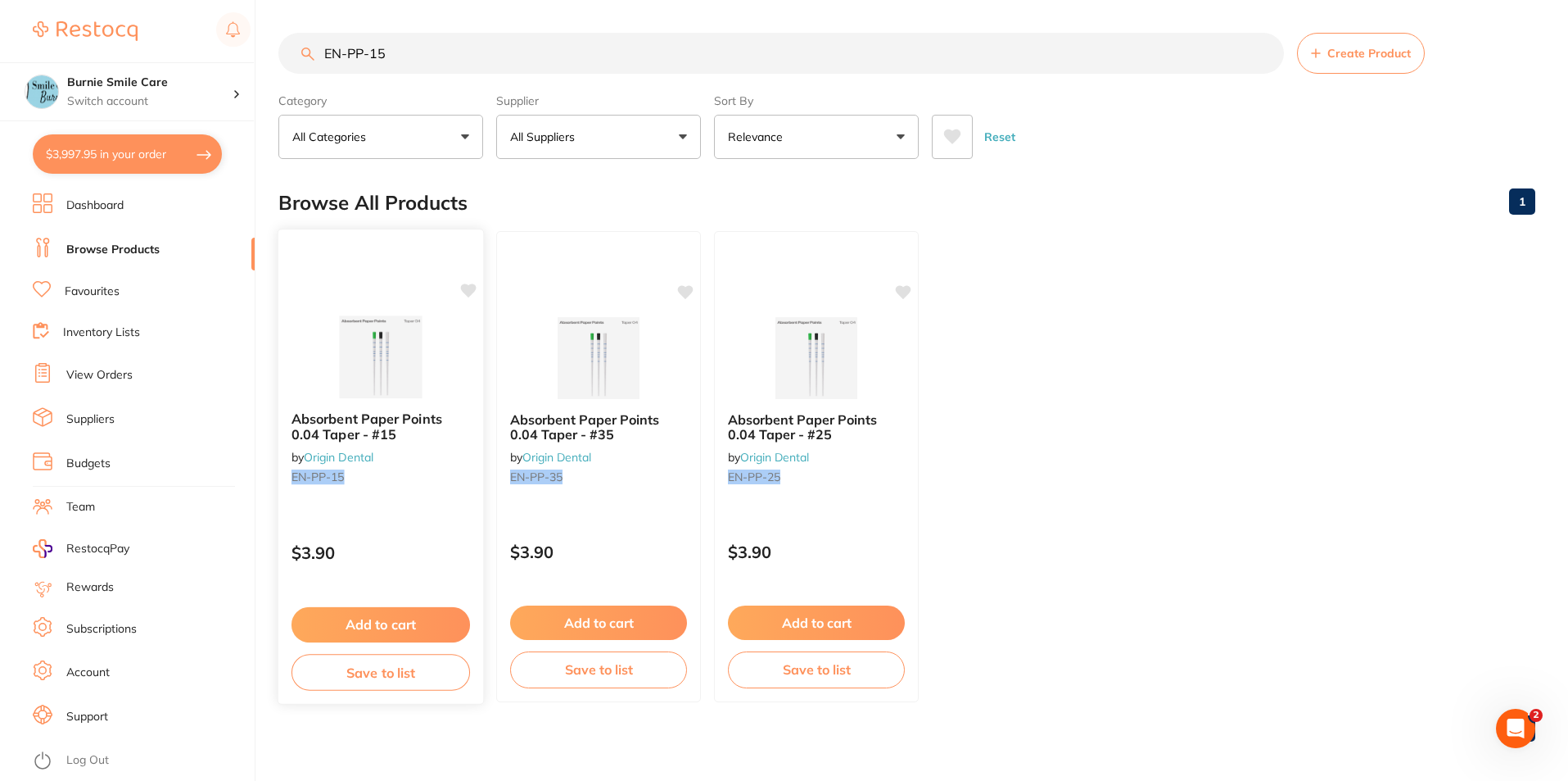
type input "EN-PP-15"
click at [415, 471] on small "EN-PP-15" at bounding box center [380, 477] width 178 height 13
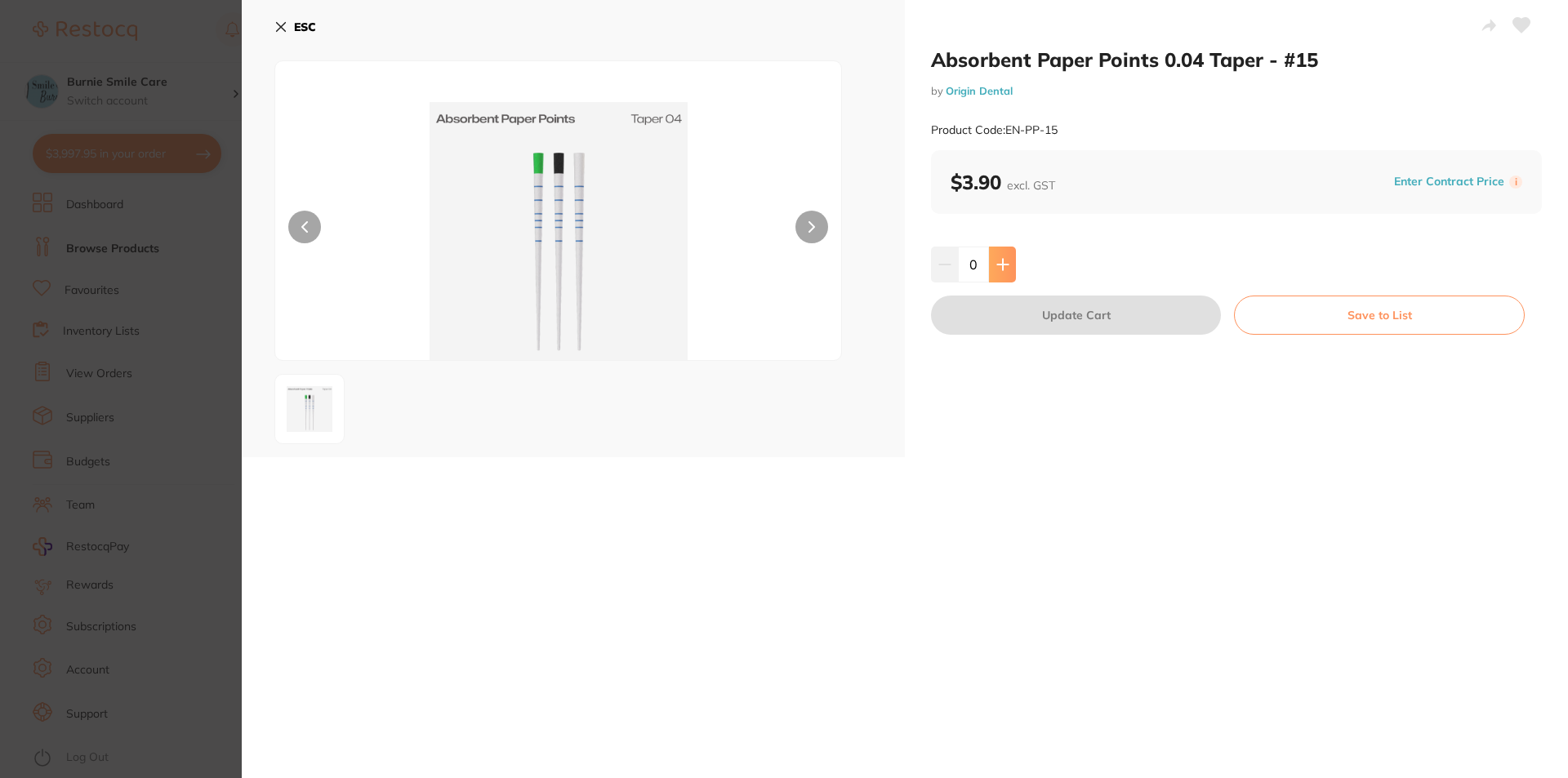
click at [1001, 266] on icon at bounding box center [1002, 264] width 10 height 10
click at [1002, 266] on icon at bounding box center [1002, 265] width 13 height 13
type input "2"
click at [995, 318] on button "Update Cart" at bounding box center [1075, 315] width 289 height 39
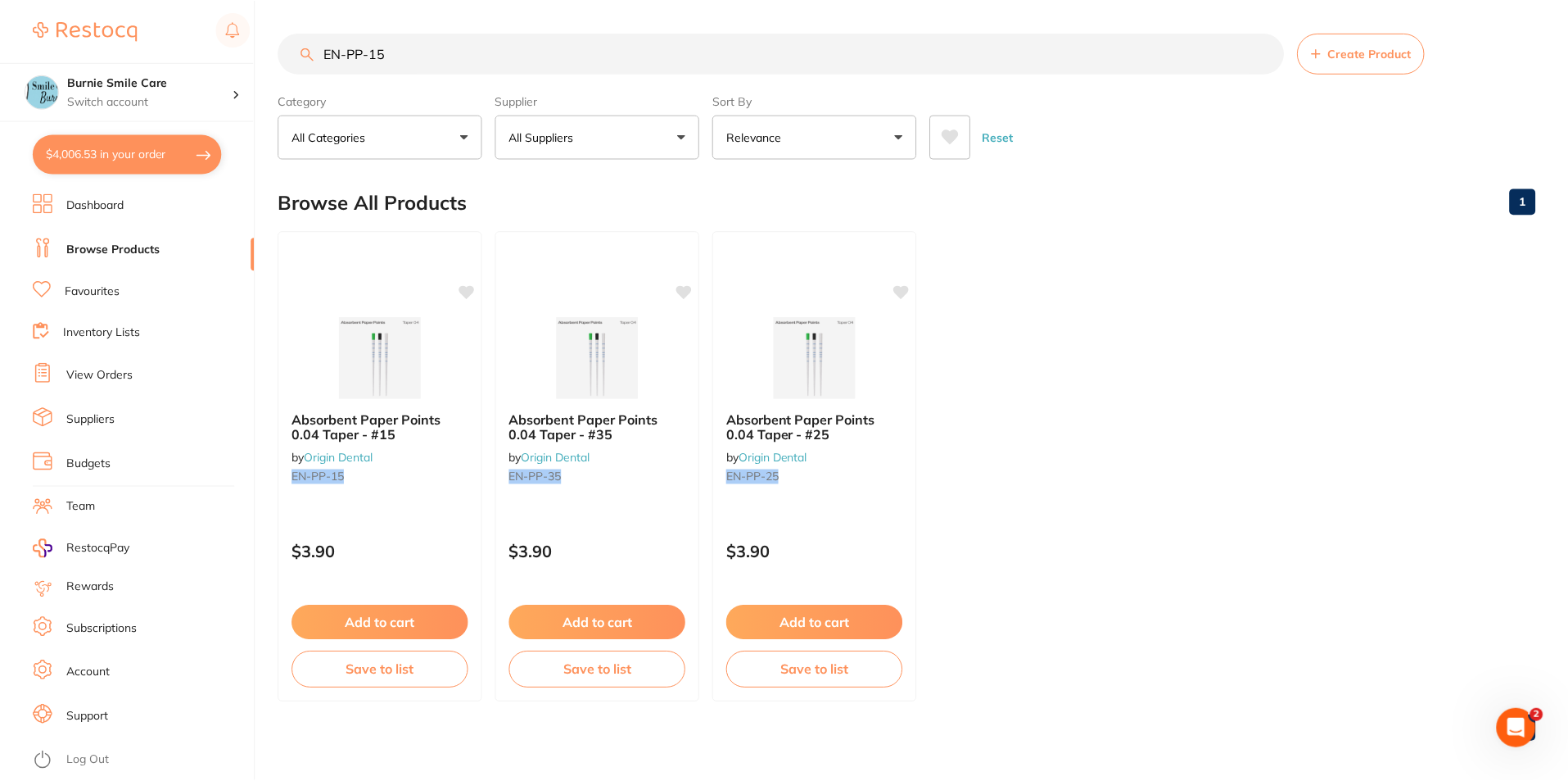
scroll to position [7, 0]
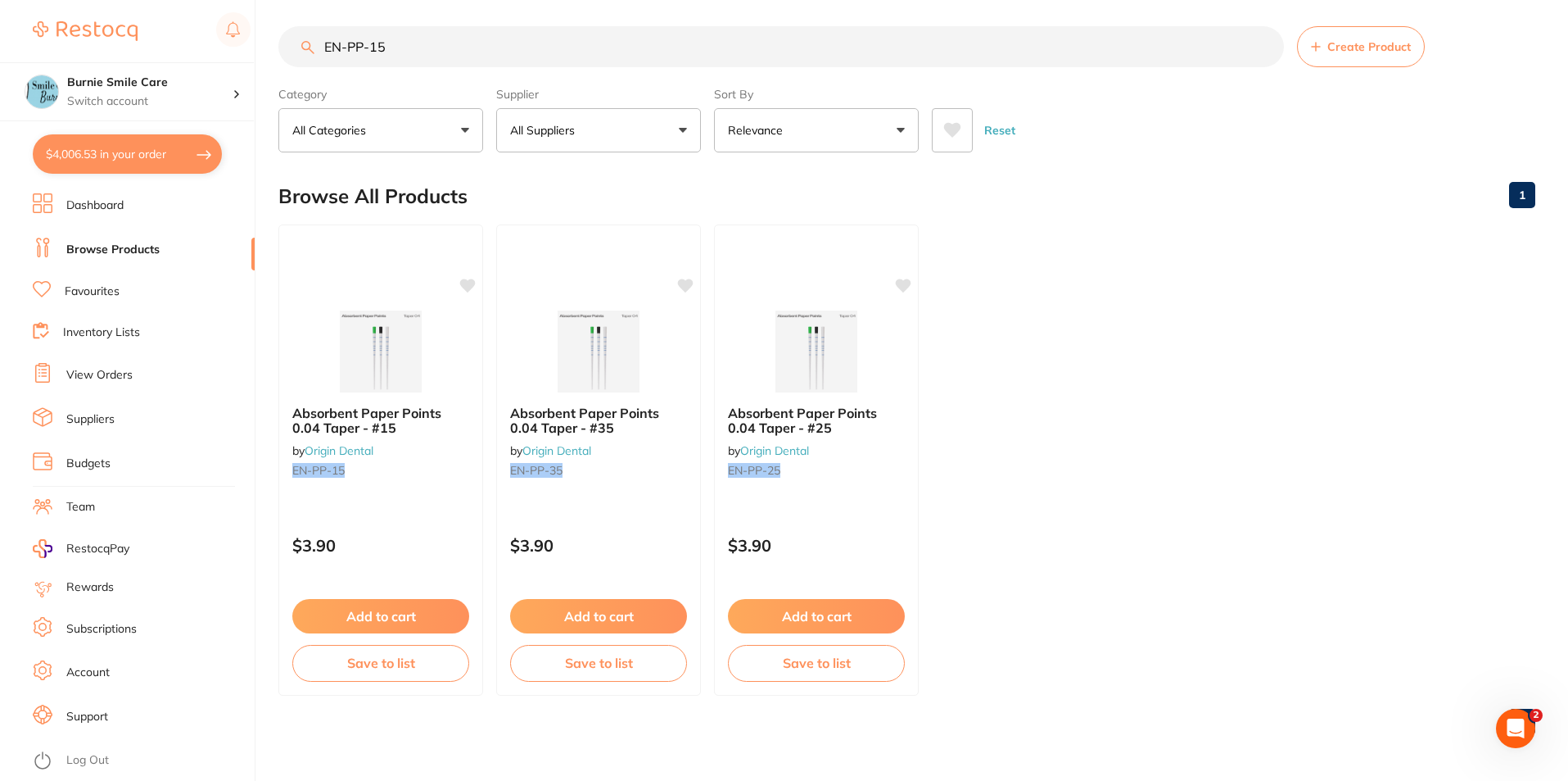
click at [431, 35] on input "EN-PP-15" at bounding box center [782, 46] width 1005 height 41
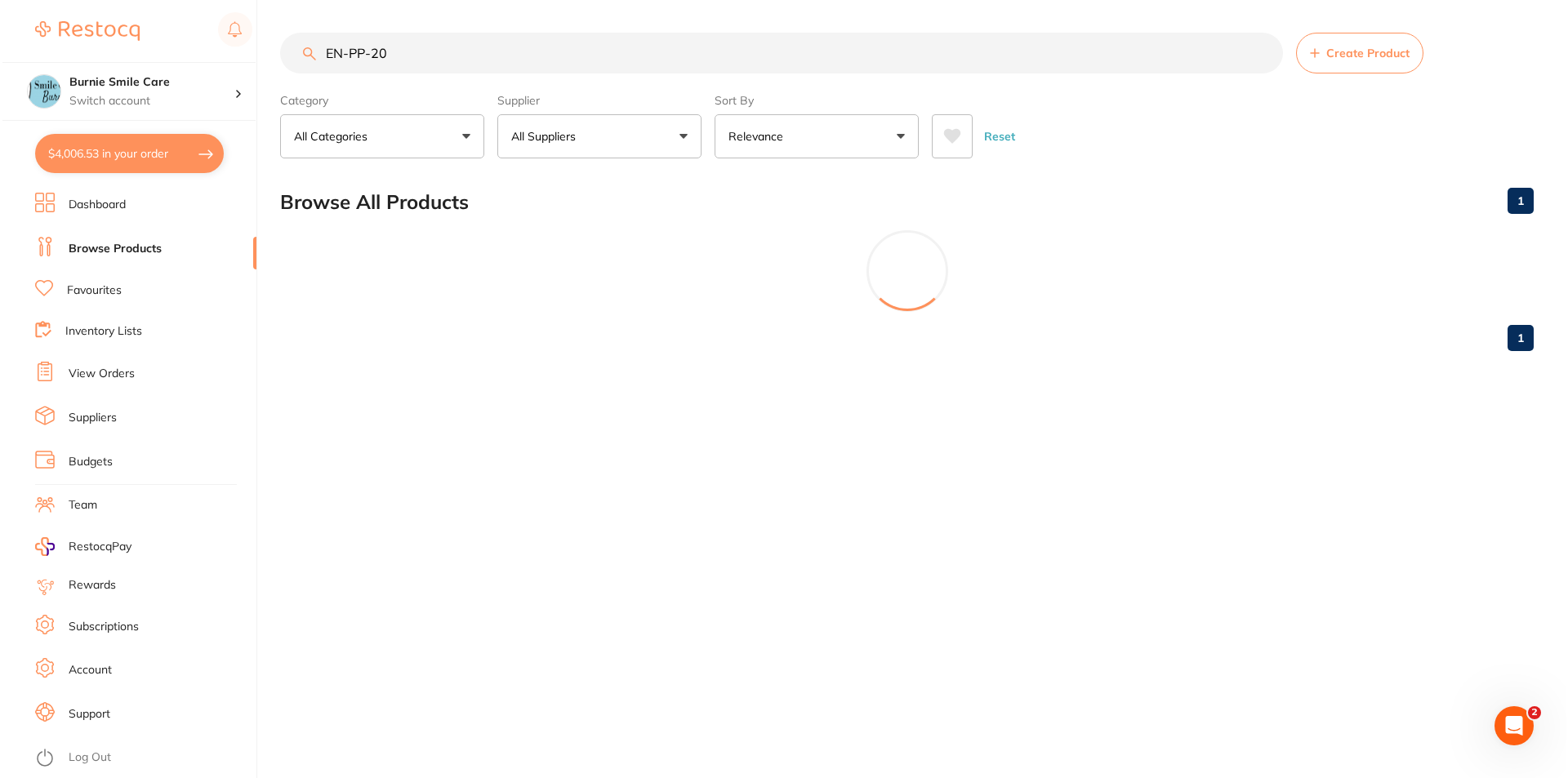
scroll to position [0, 0]
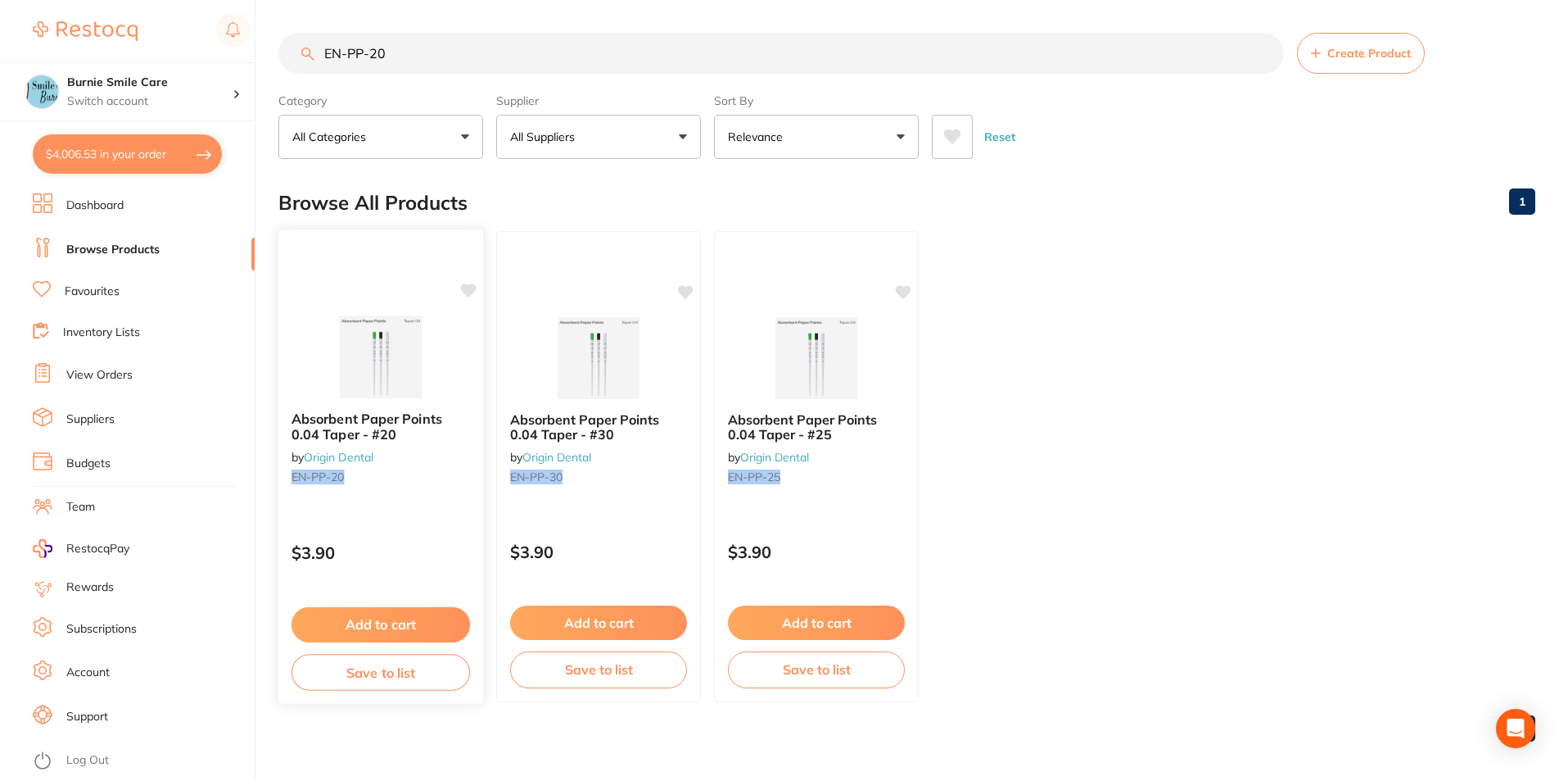
type input "EN-PP-20"
click at [378, 494] on div "Absorbent Paper Points 0.04 Taper - #20 by Origin Dental EN-PP-20" at bounding box center [381, 451] width 205 height 105
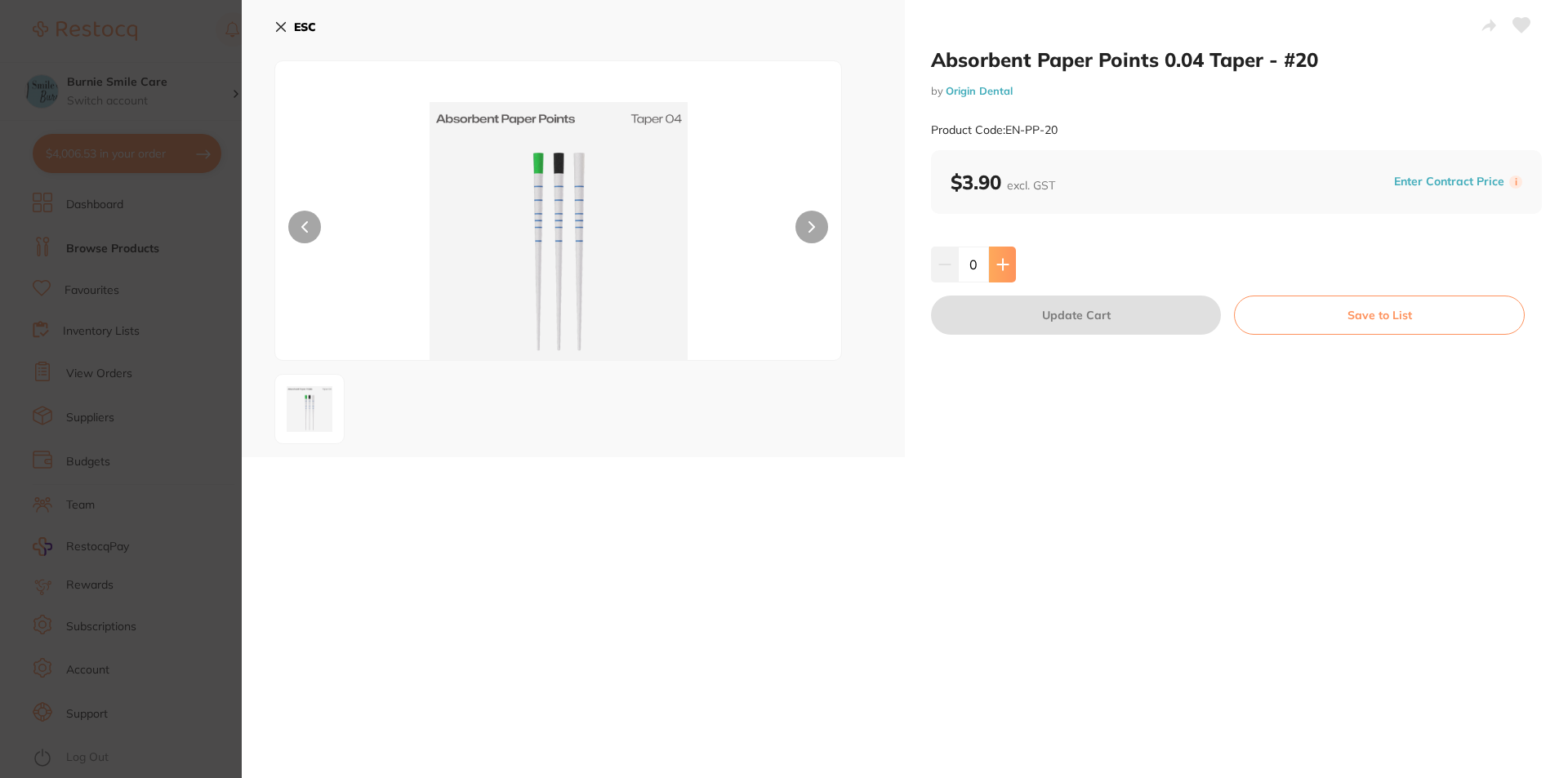
click at [1002, 272] on button at bounding box center [1002, 265] width 26 height 36
type input "1"
click at [1019, 314] on button "Update Cart" at bounding box center [1075, 315] width 289 height 39
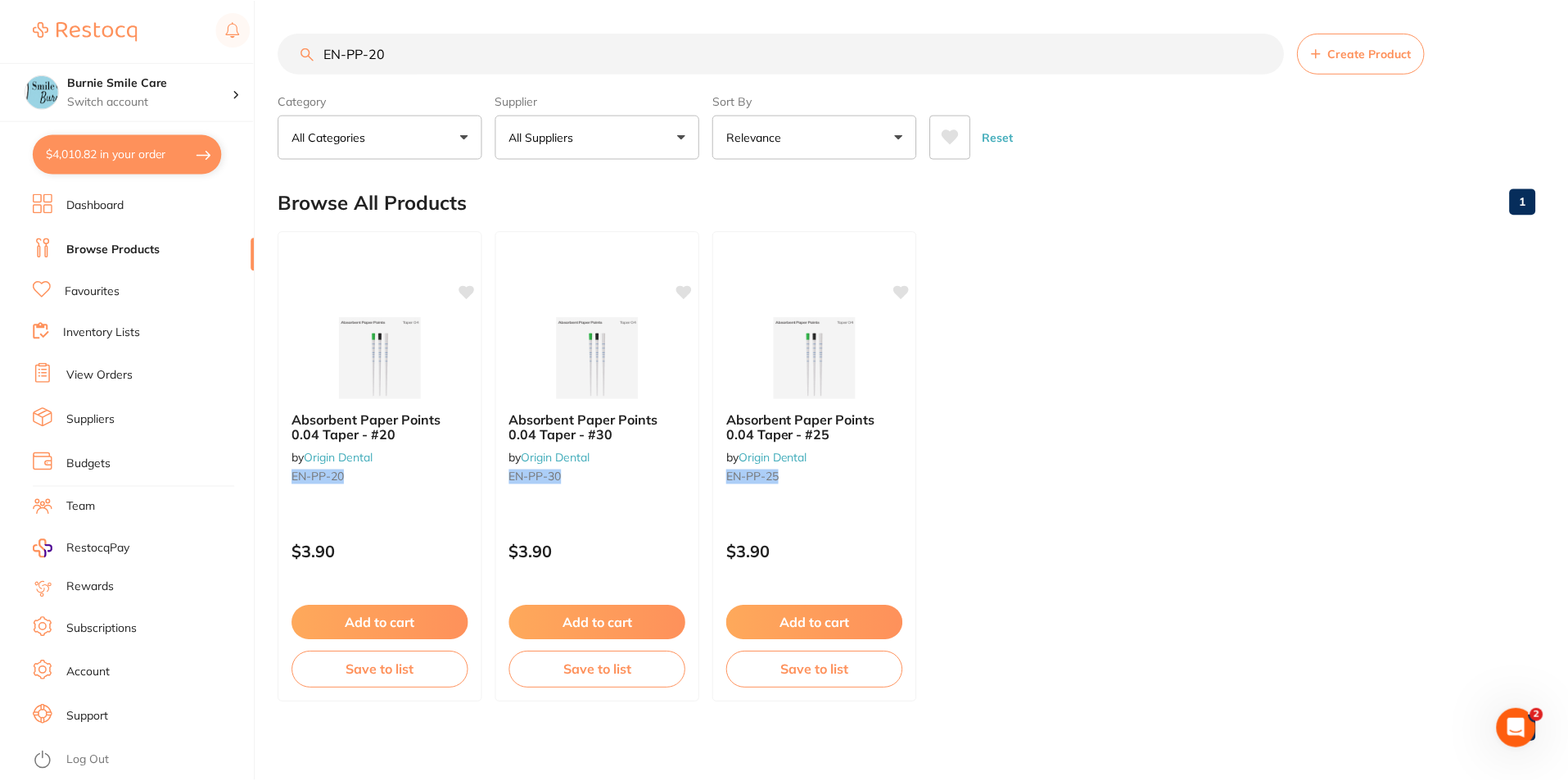
scroll to position [7, 0]
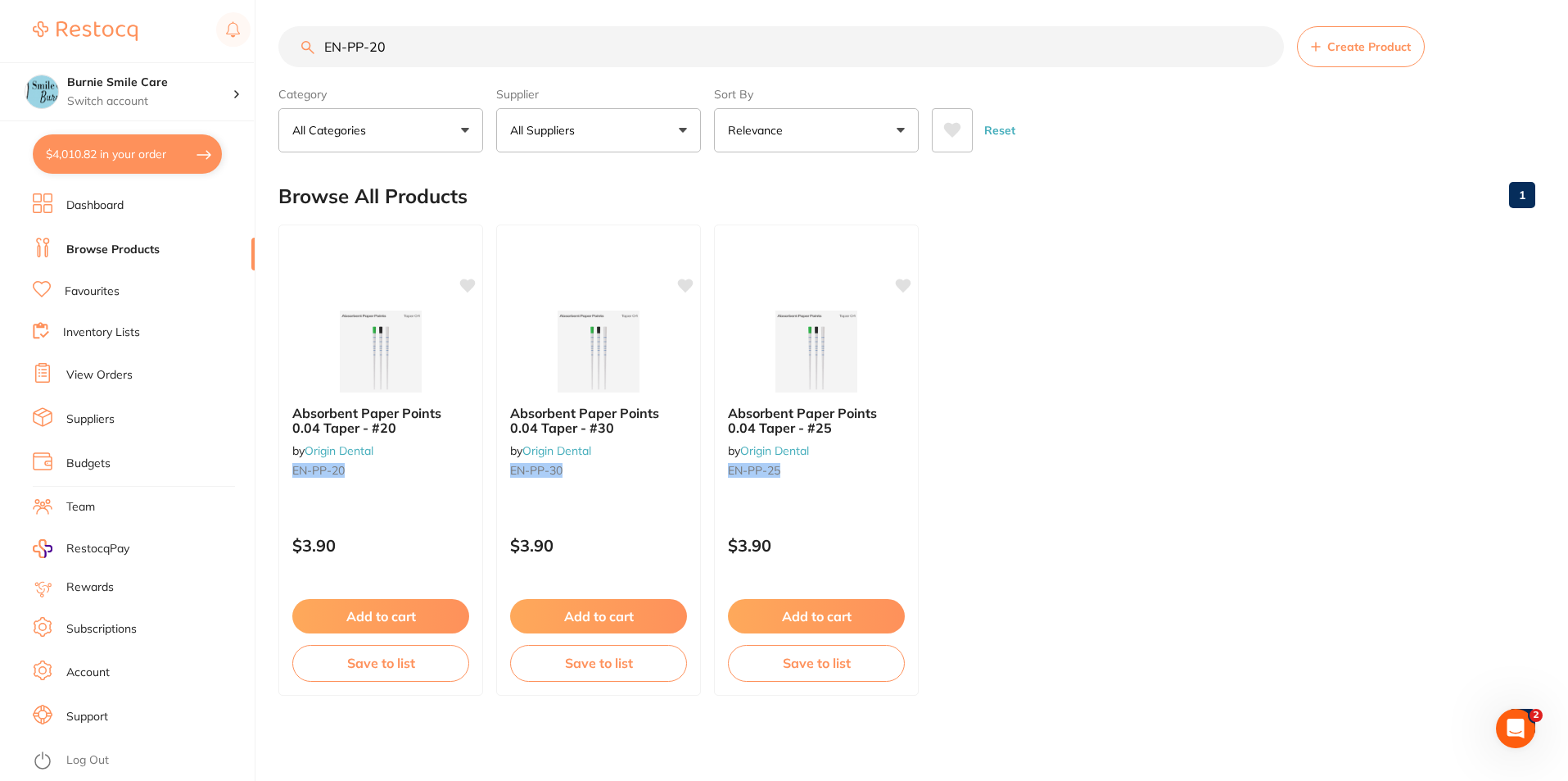
click at [434, 56] on input "EN-PP-20" at bounding box center [782, 46] width 1005 height 41
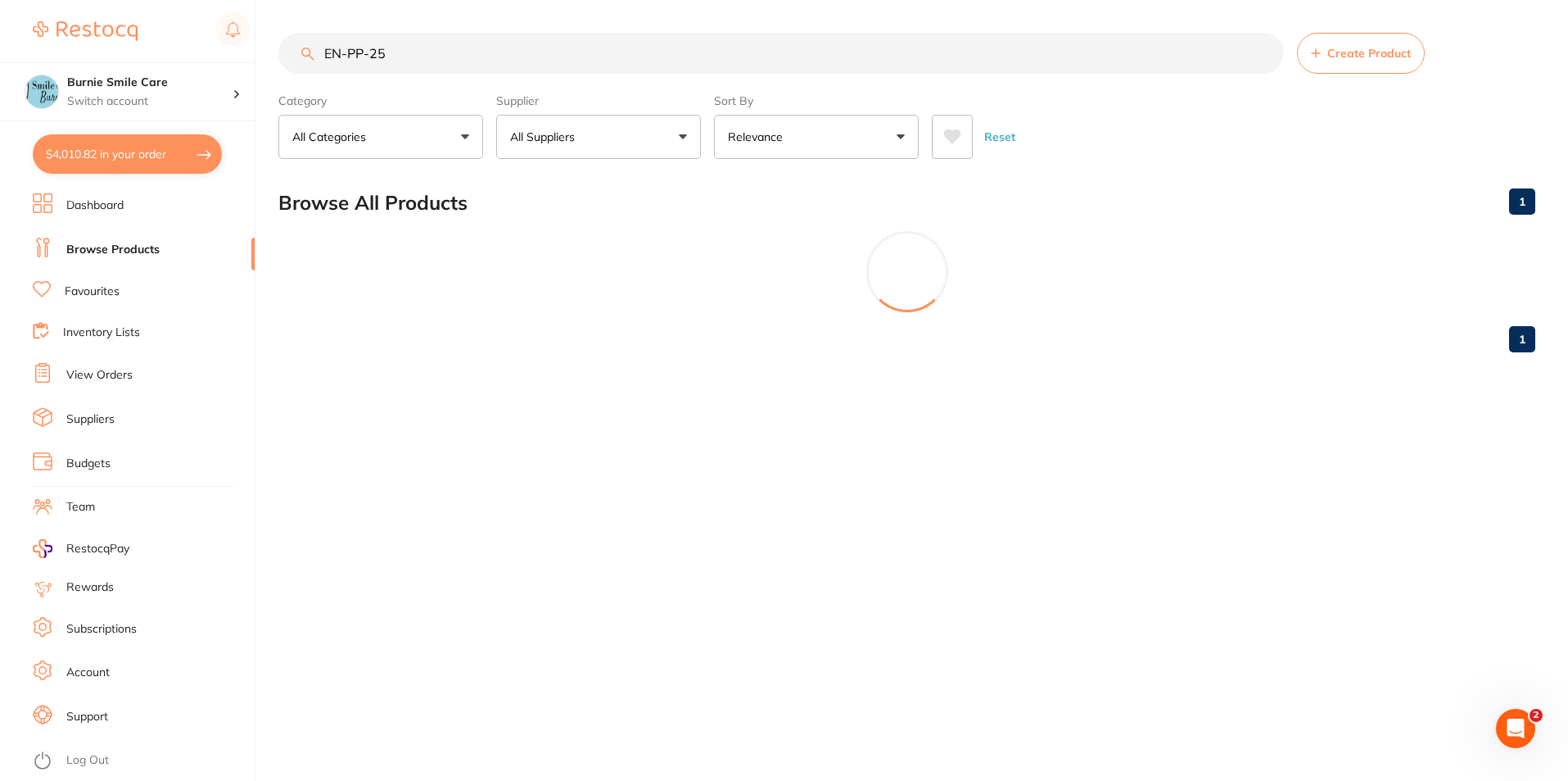
scroll to position [0, 0]
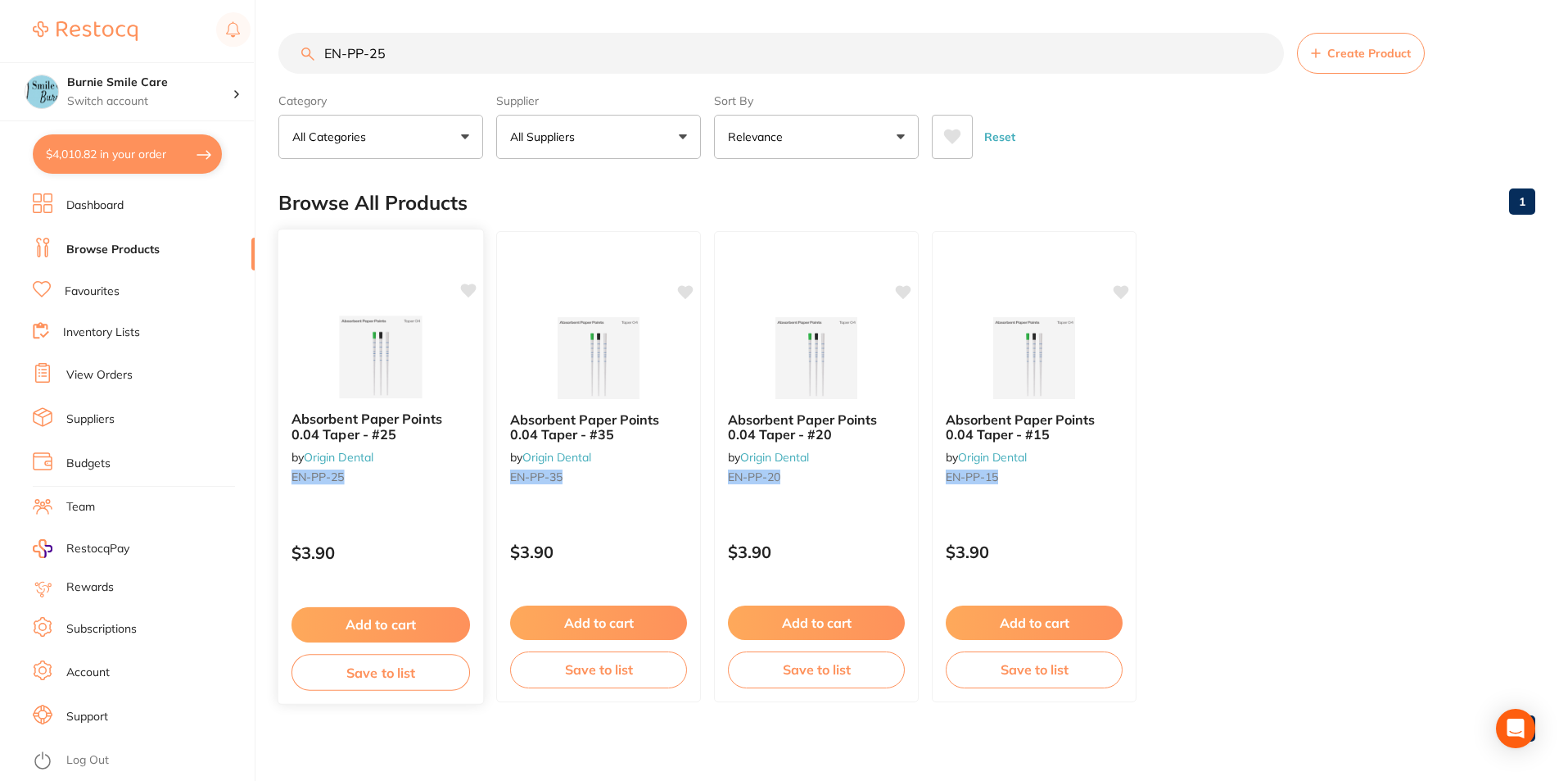
type input "EN-PP-25"
click at [399, 619] on button "Add to cart" at bounding box center [380, 624] width 178 height 35
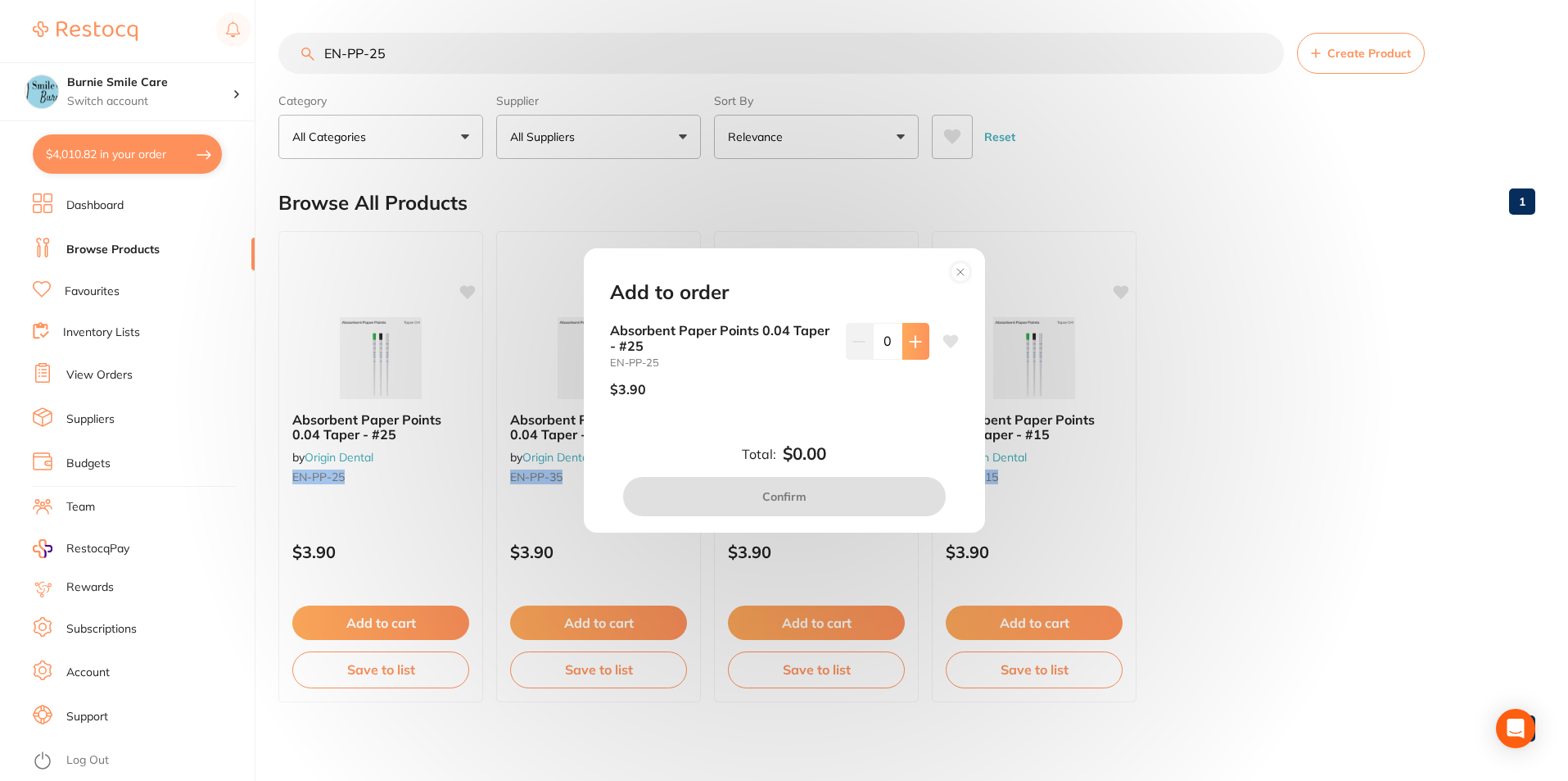
click at [907, 350] on button at bounding box center [915, 341] width 27 height 36
type input "1"
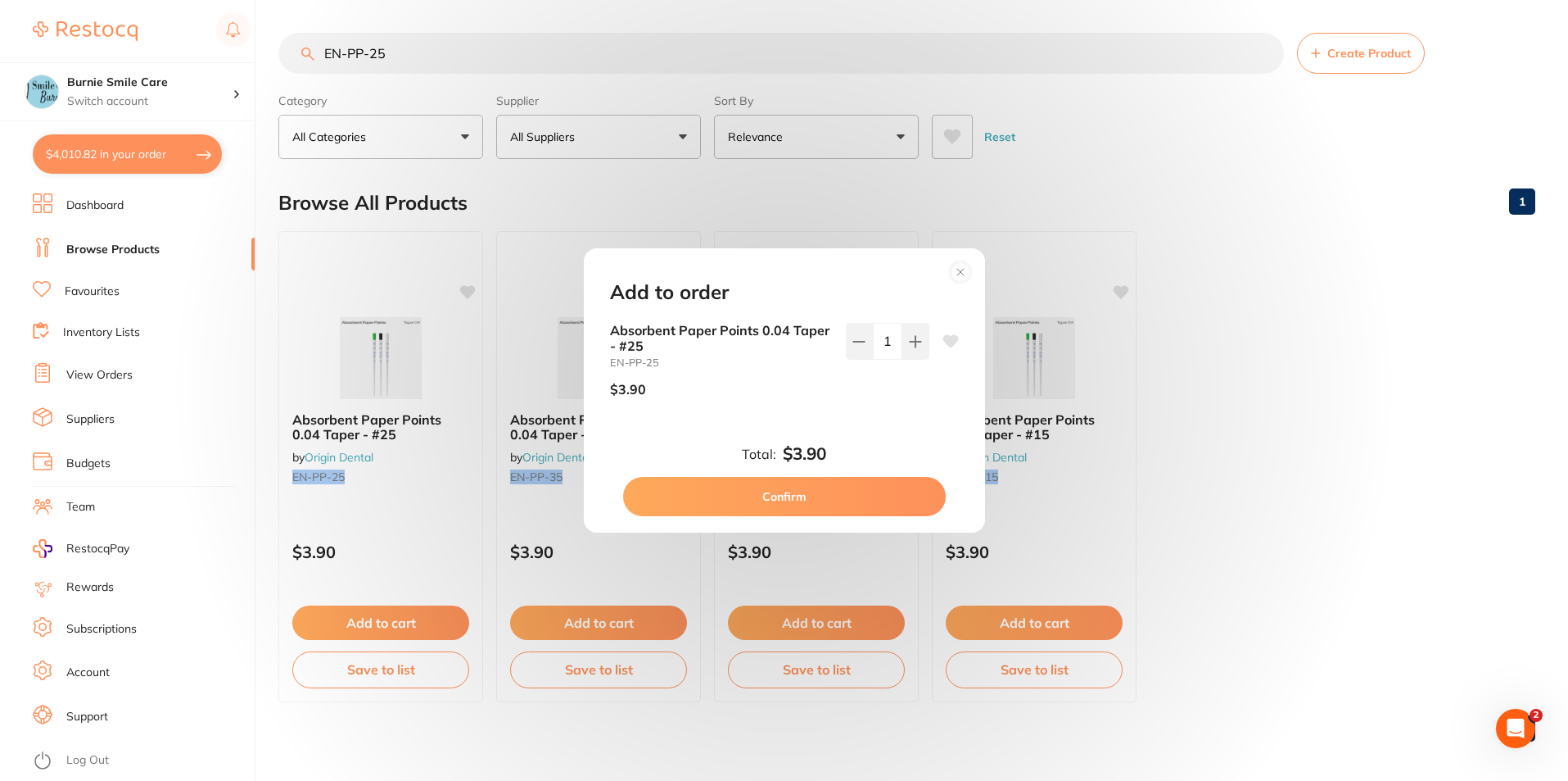
click at [871, 508] on button "Confirm" at bounding box center [784, 495] width 323 height 39
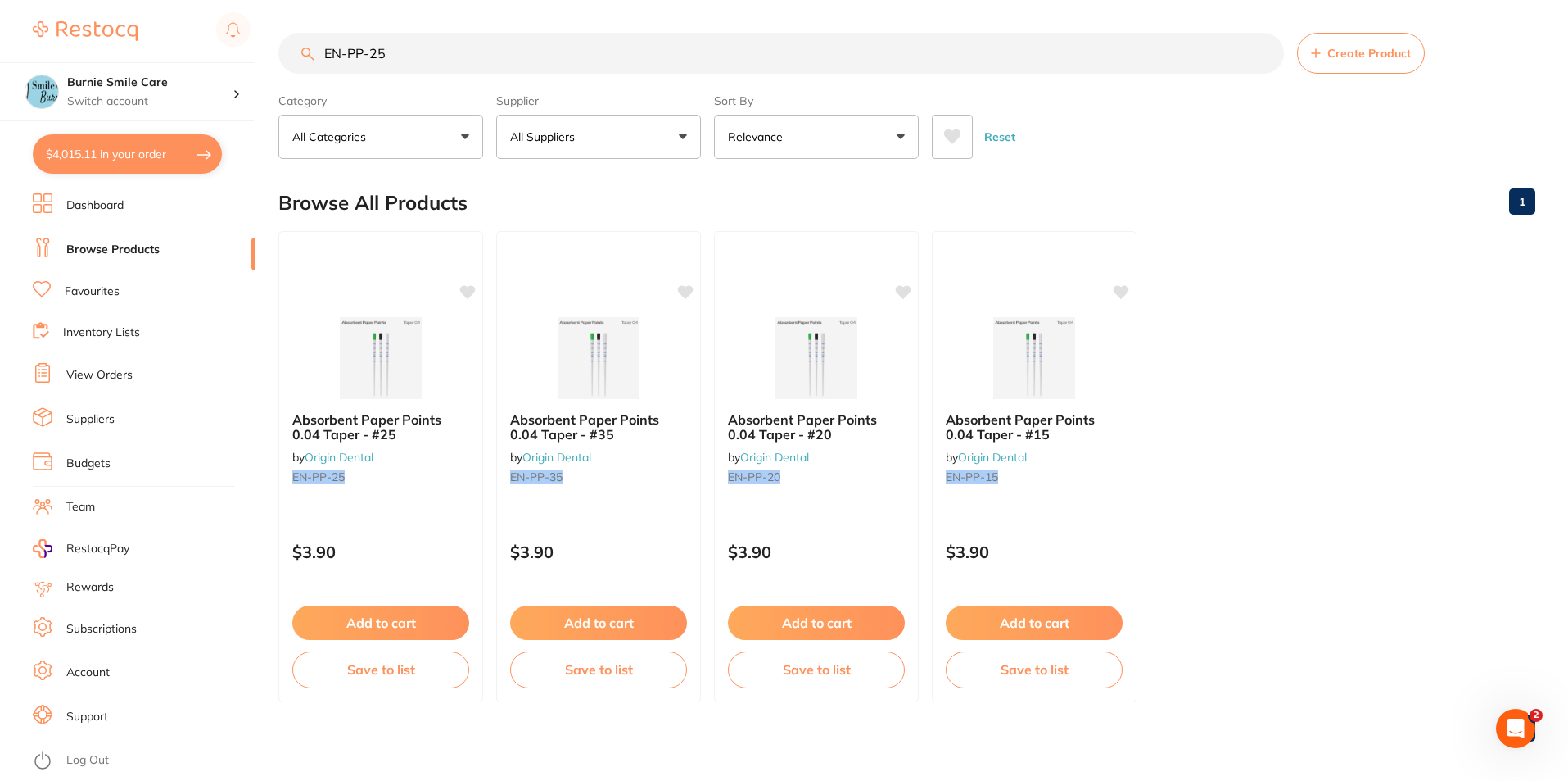
click at [464, 42] on input "EN-PP-25" at bounding box center [782, 53] width 1005 height 41
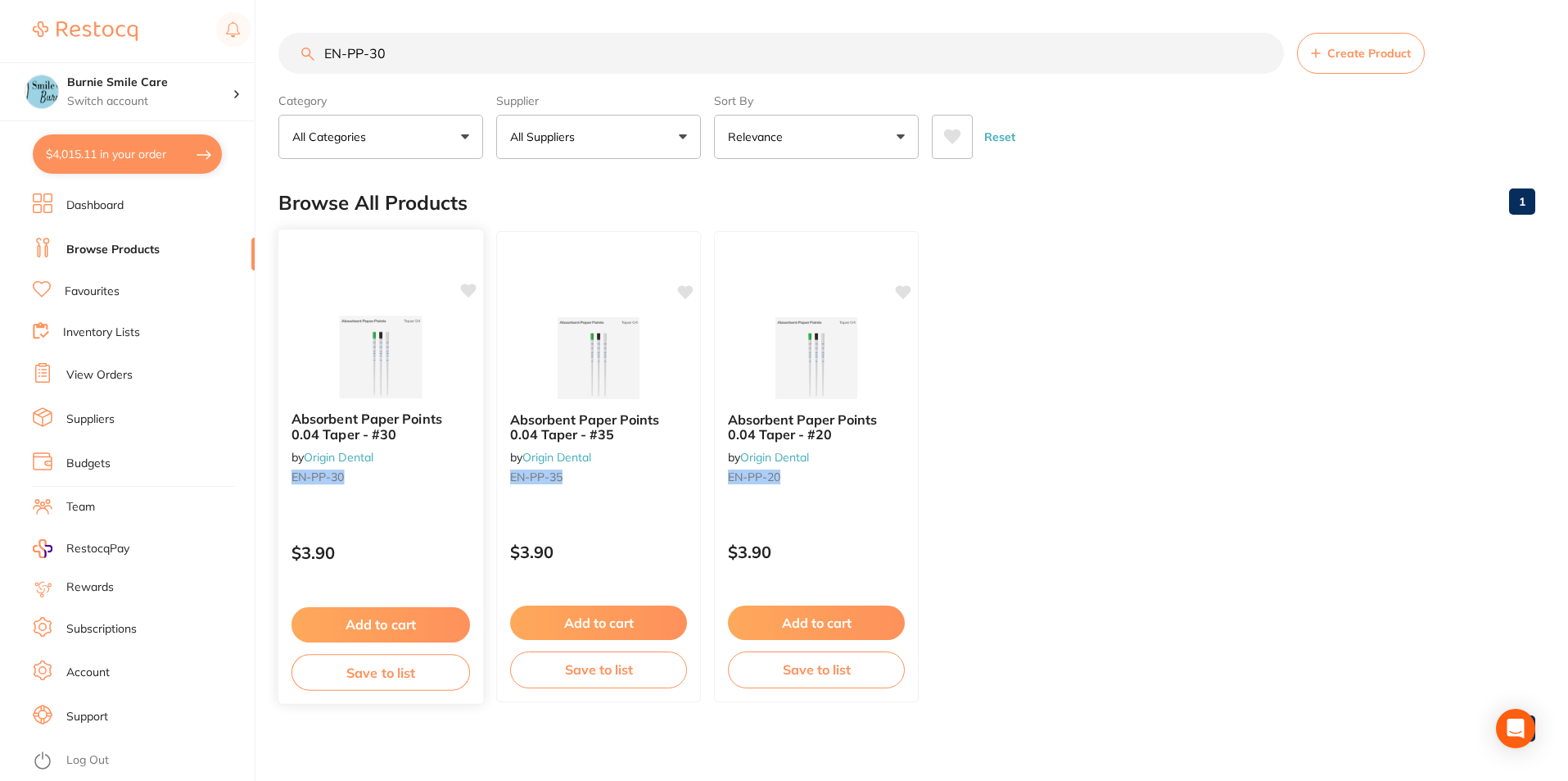
type input "EN-PP-30"
click at [419, 624] on button "Add to cart" at bounding box center [380, 624] width 178 height 35
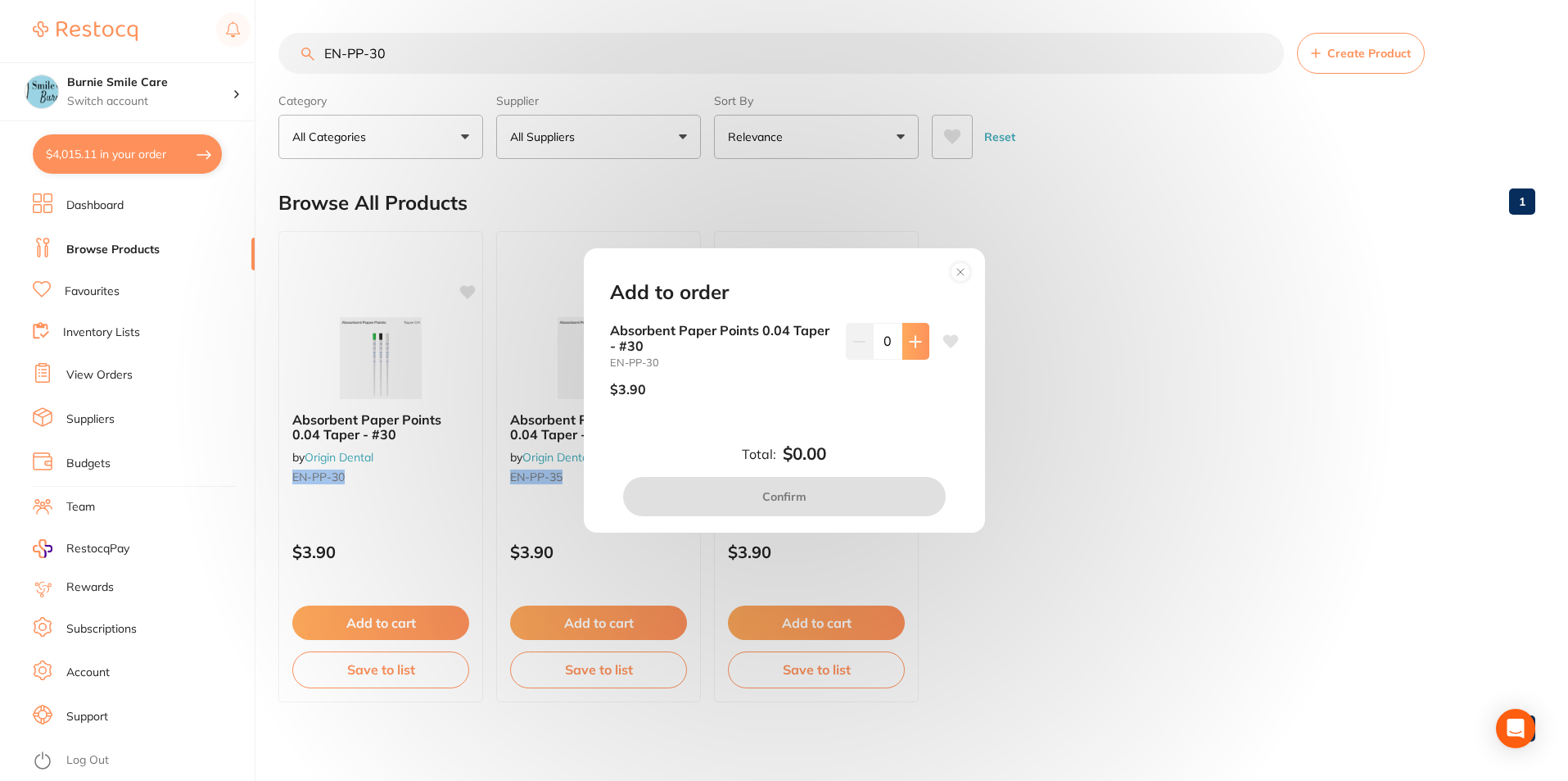
click at [909, 337] on icon at bounding box center [915, 342] width 13 height 13
type input "2"
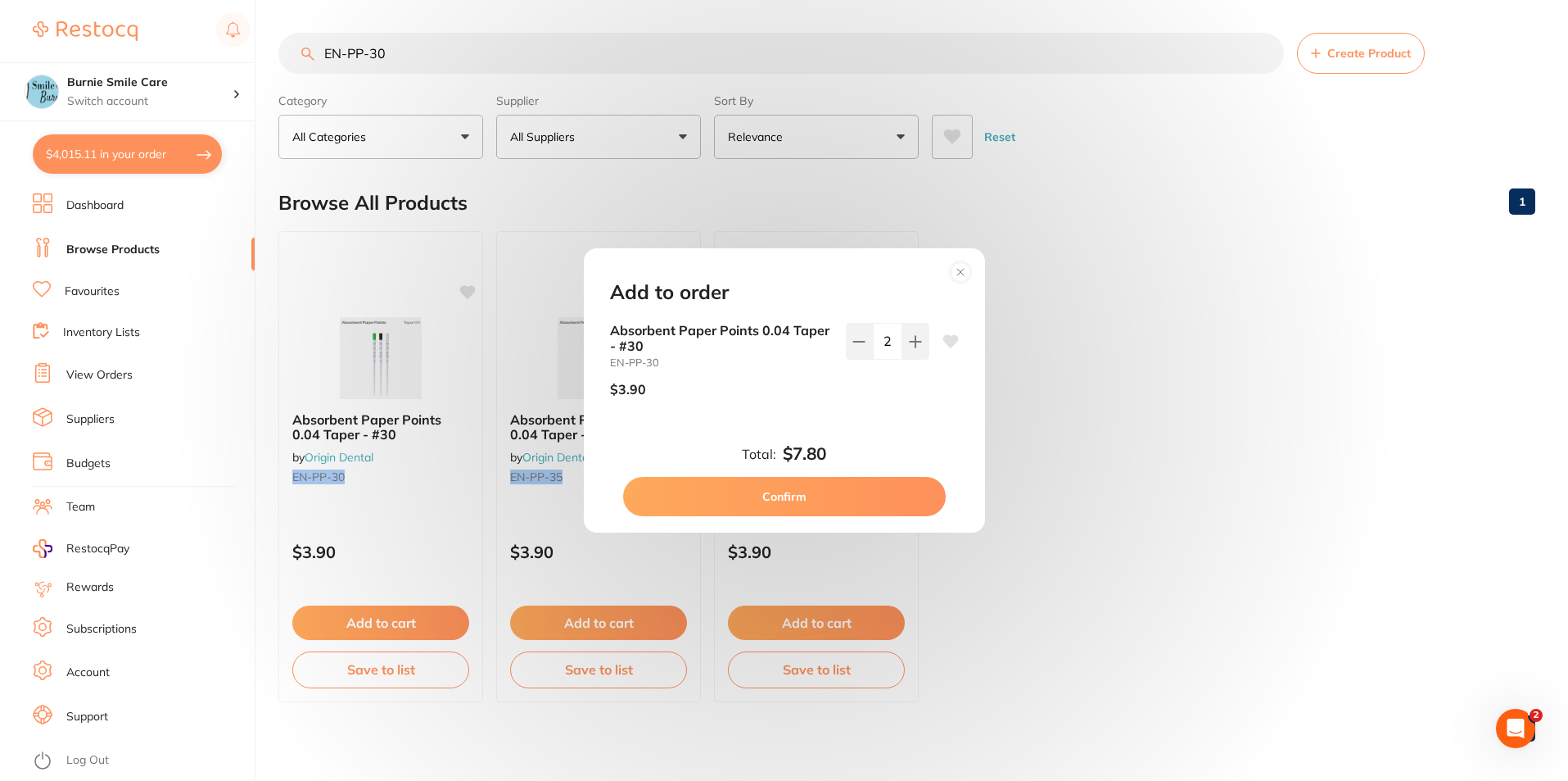
click at [854, 499] on button "Confirm" at bounding box center [784, 495] width 323 height 39
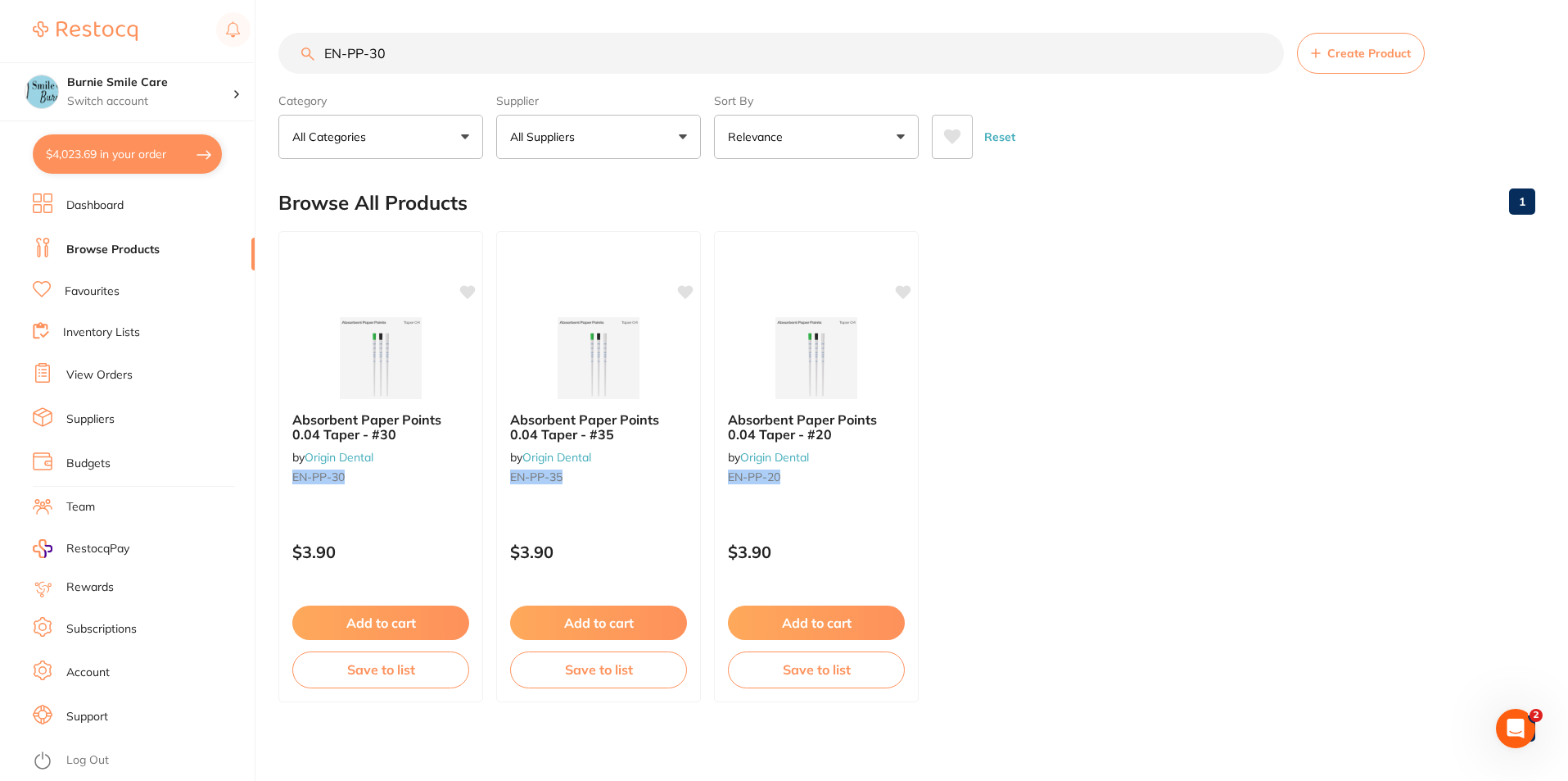
drag, startPoint x: 438, startPoint y: 53, endPoint x: 340, endPoint y: 56, distance: 98.0
click at [340, 56] on input "EN-PP-30" at bounding box center [782, 53] width 1005 height 41
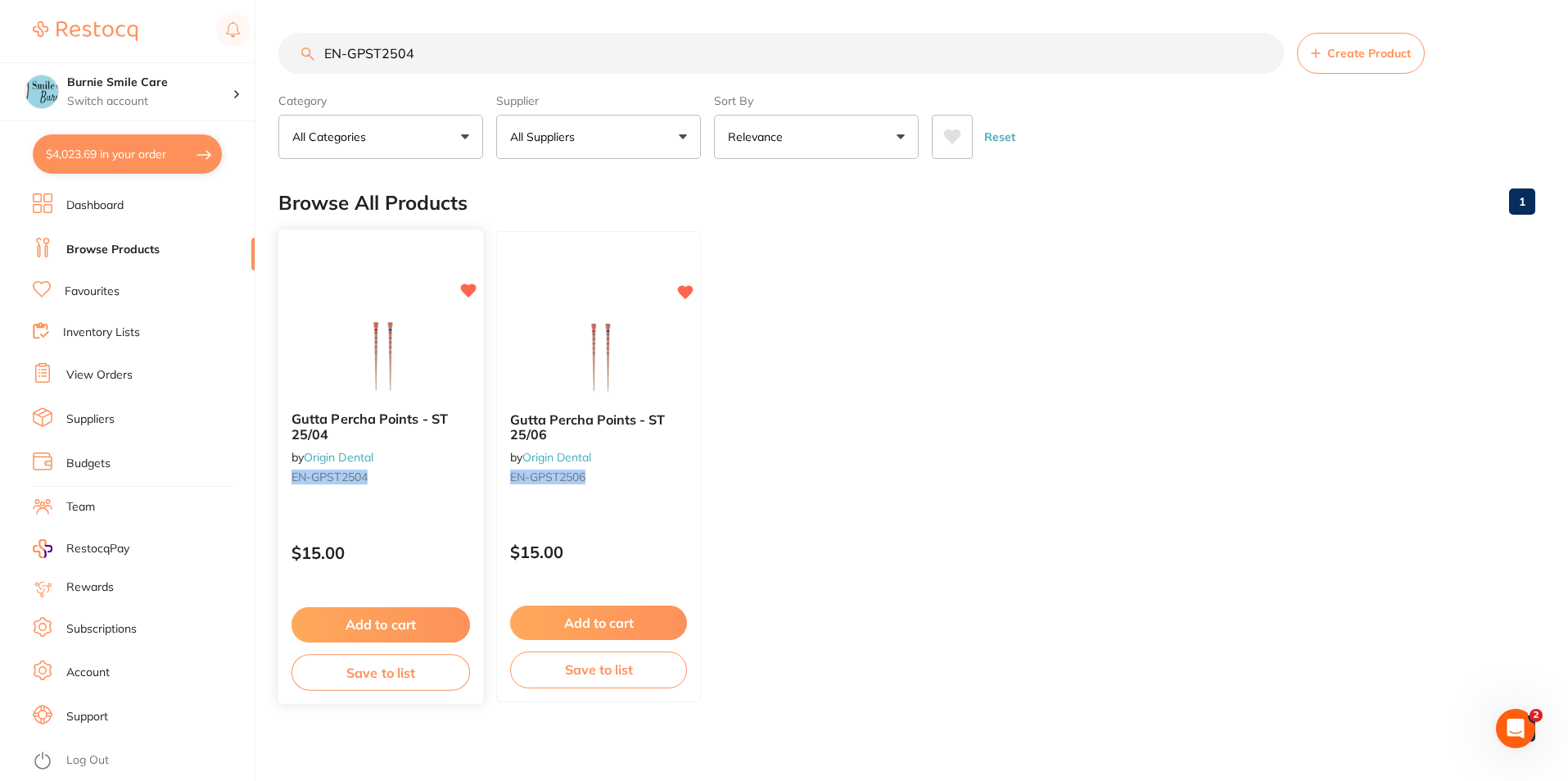
type input "EN-GPST2504"
click at [411, 542] on div "$15.00" at bounding box center [381, 549] width 205 height 45
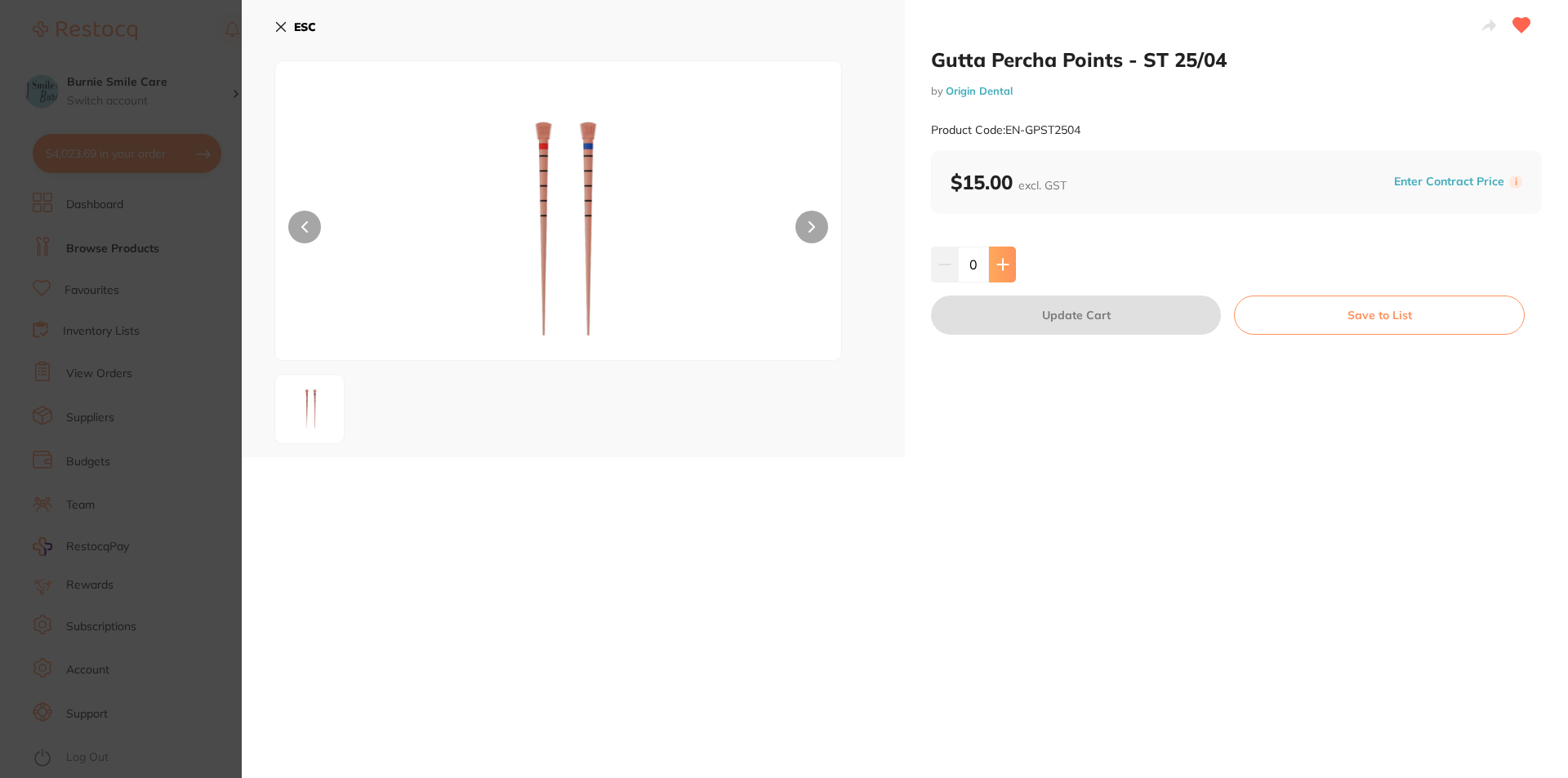
click at [1008, 268] on button at bounding box center [1002, 265] width 26 height 36
click at [1008, 267] on button at bounding box center [1002, 265] width 26 height 36
type input "2"
click at [1030, 327] on button "Update Cart" at bounding box center [1075, 315] width 289 height 39
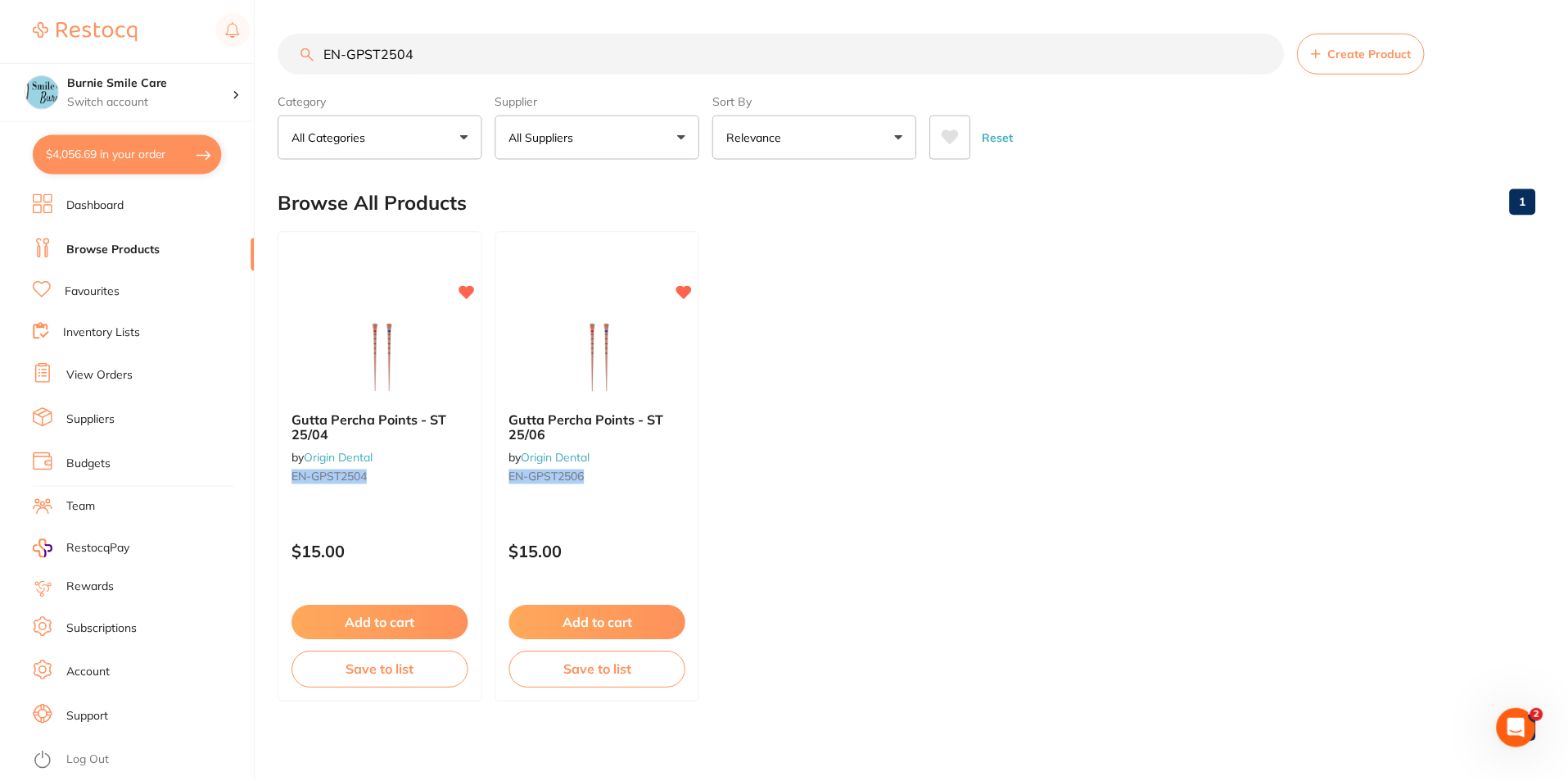
scroll to position [7, 0]
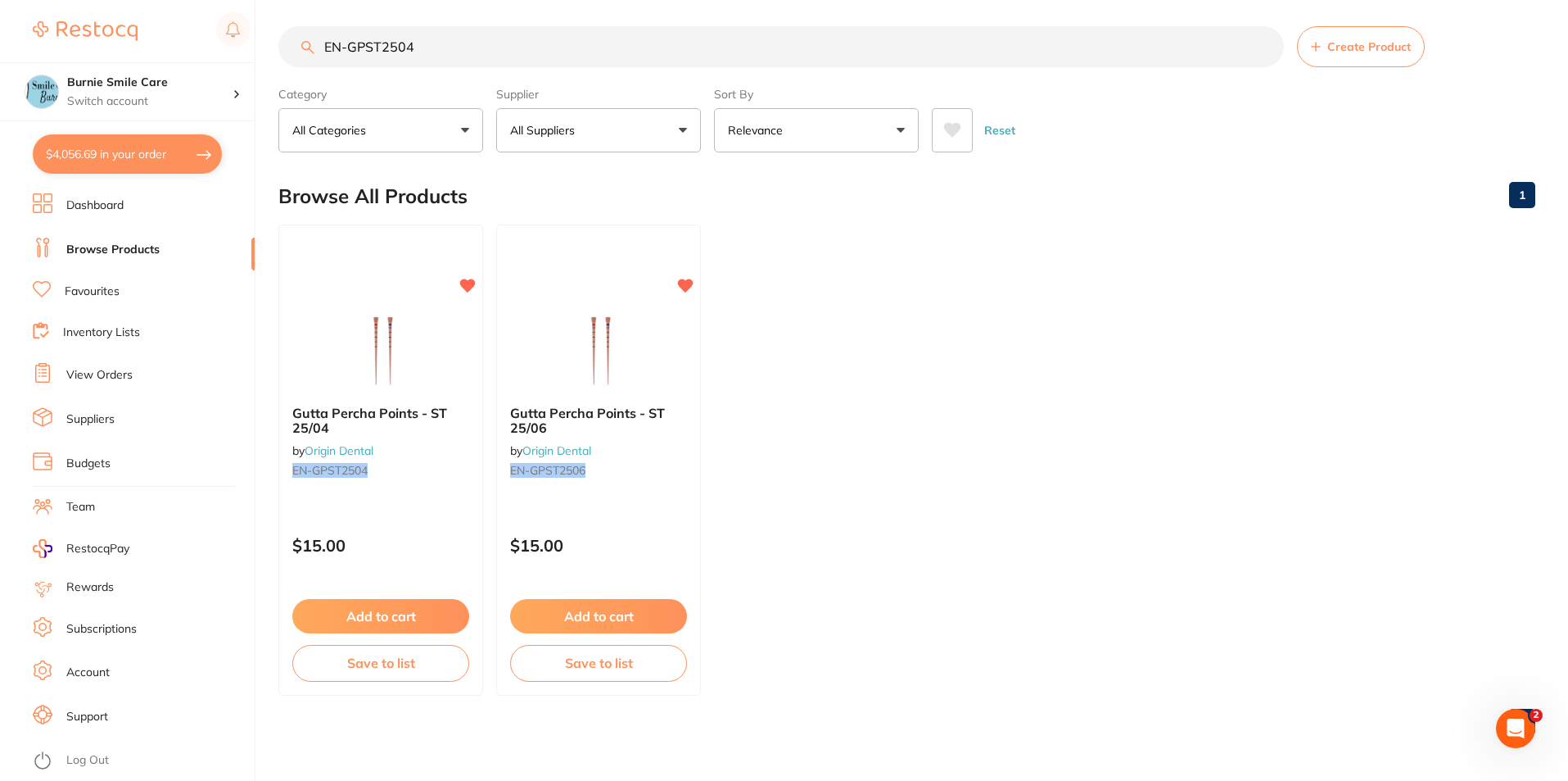
click at [420, 42] on input "EN-GPST2504" at bounding box center [782, 46] width 1005 height 41
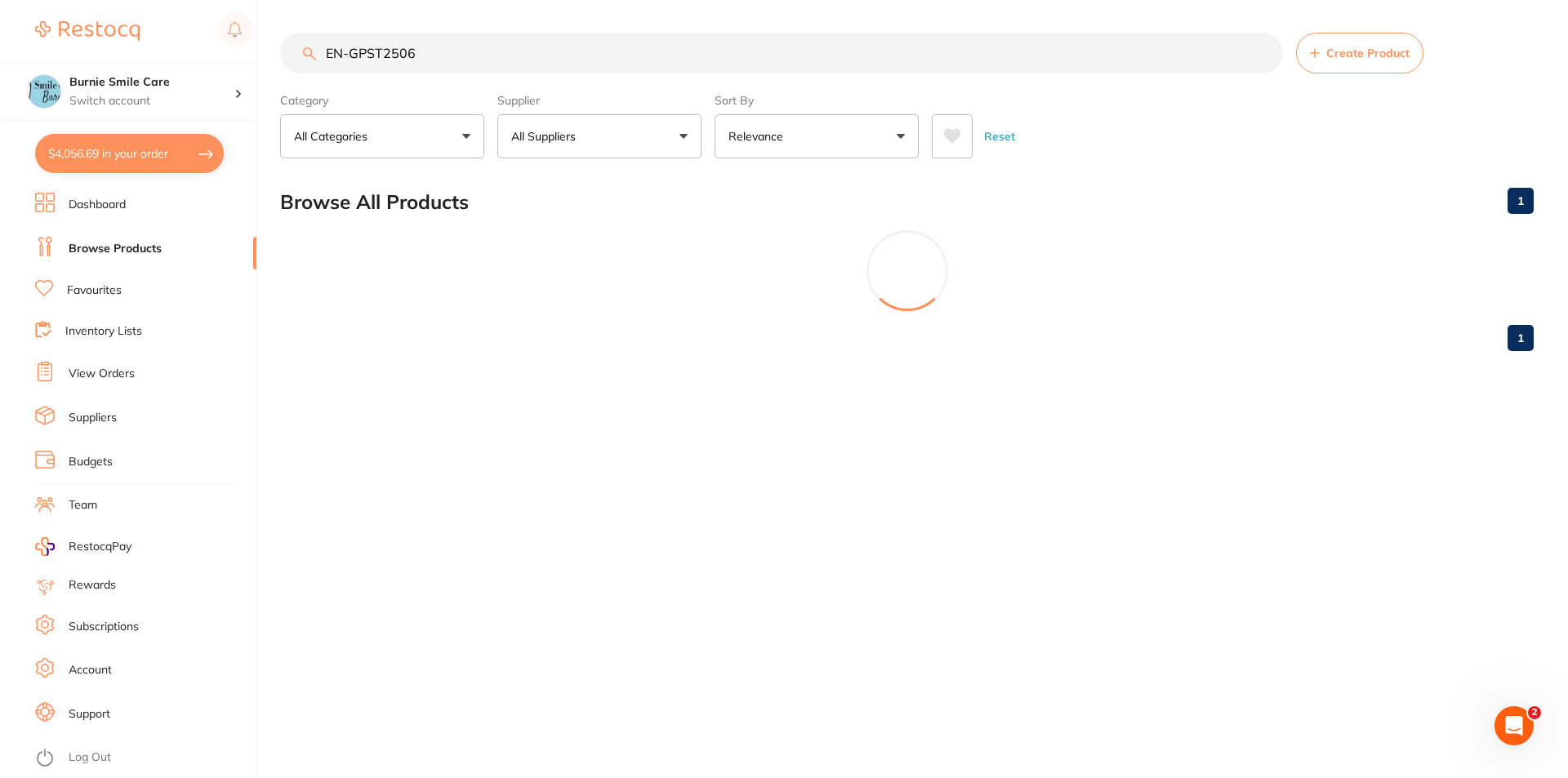
scroll to position [0, 0]
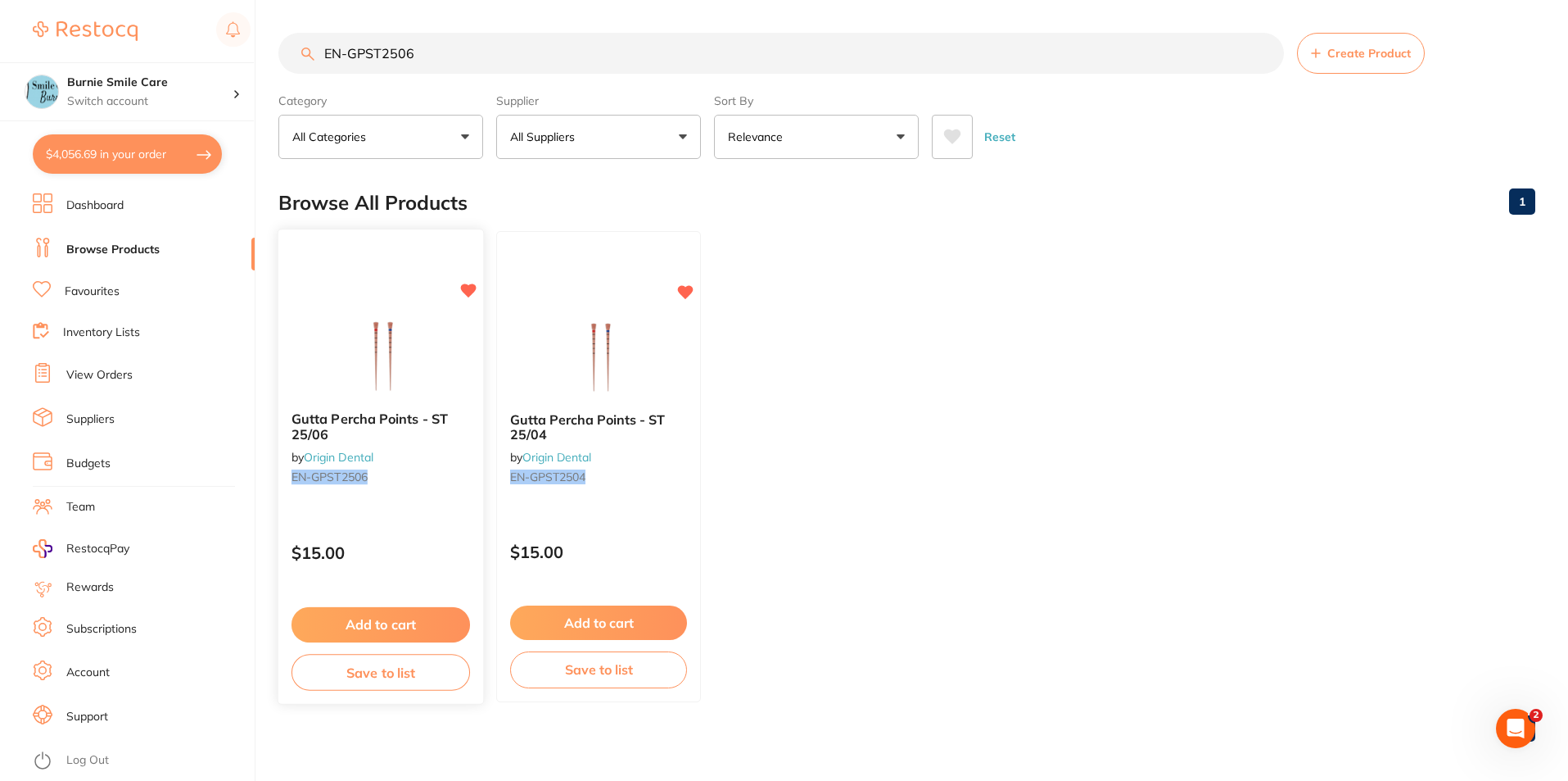
type input "EN-GPST2506"
click at [387, 540] on div "$15.00" at bounding box center [381, 549] width 205 height 45
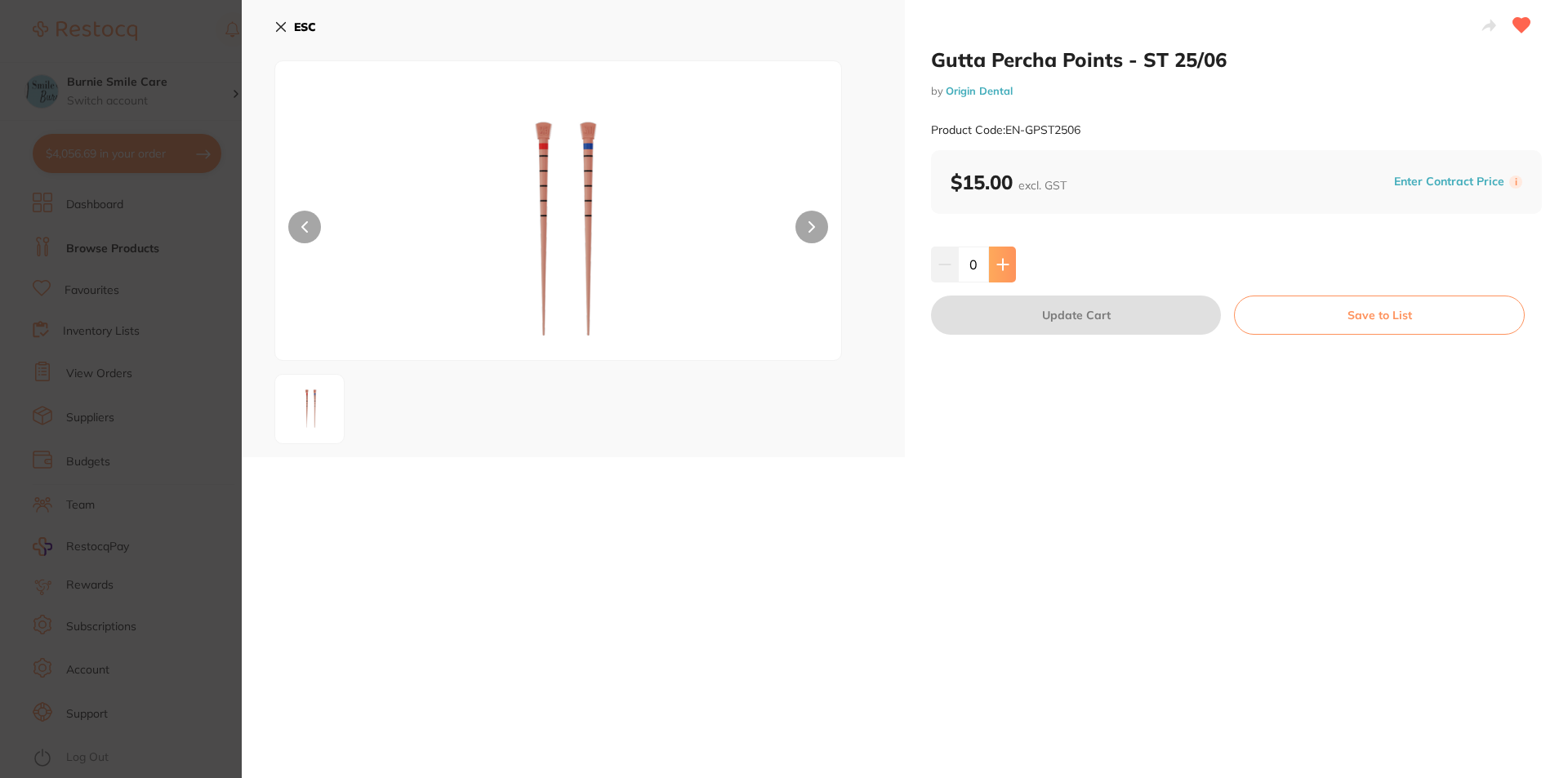
click at [1009, 269] on button at bounding box center [1002, 265] width 26 height 36
type input "2"
click at [1035, 320] on button "Update Cart" at bounding box center [1075, 315] width 289 height 39
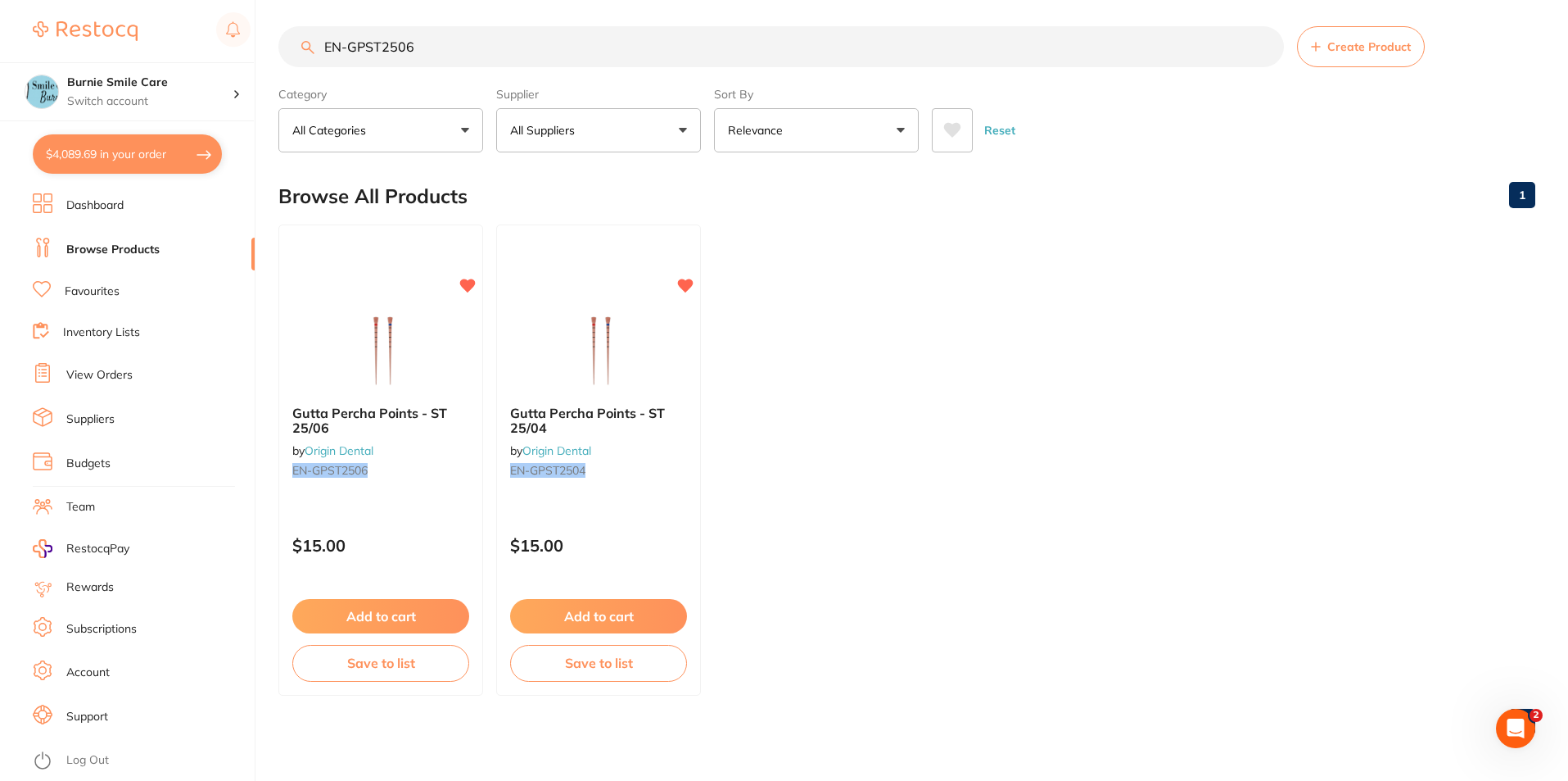
scroll to position [1, 0]
drag, startPoint x: 415, startPoint y: 42, endPoint x: 381, endPoint y: 57, distance: 37.2
click at [381, 57] on input "EN-GPST2506" at bounding box center [782, 46] width 1005 height 41
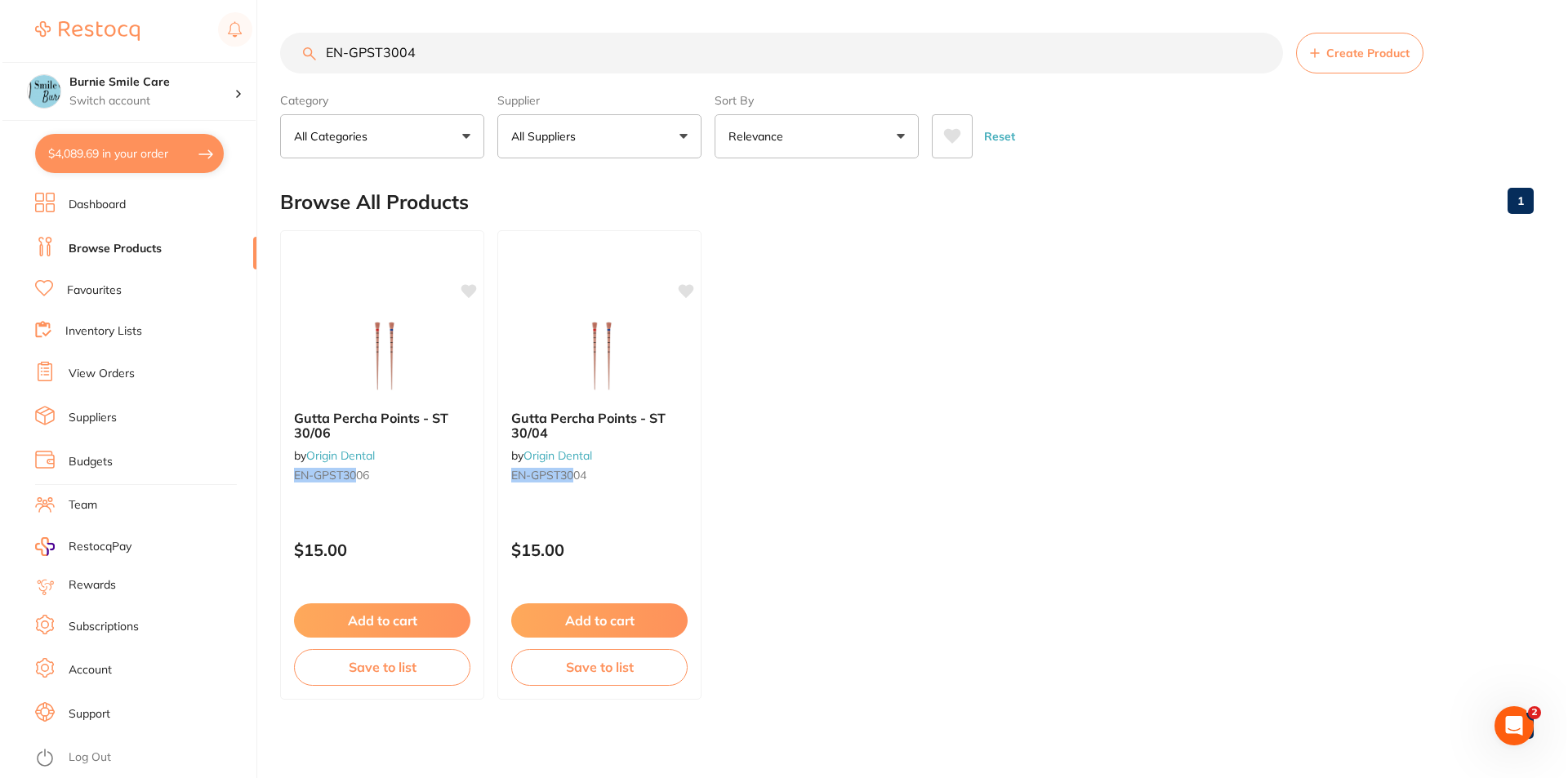
scroll to position [0, 0]
type input "EN-GPST3004"
click at [403, 505] on div "Gutta Percha Points - ST 30/04 by Origin Dental EN-GPST3004 $15.00 Add to cart …" at bounding box center [380, 464] width 204 height 469
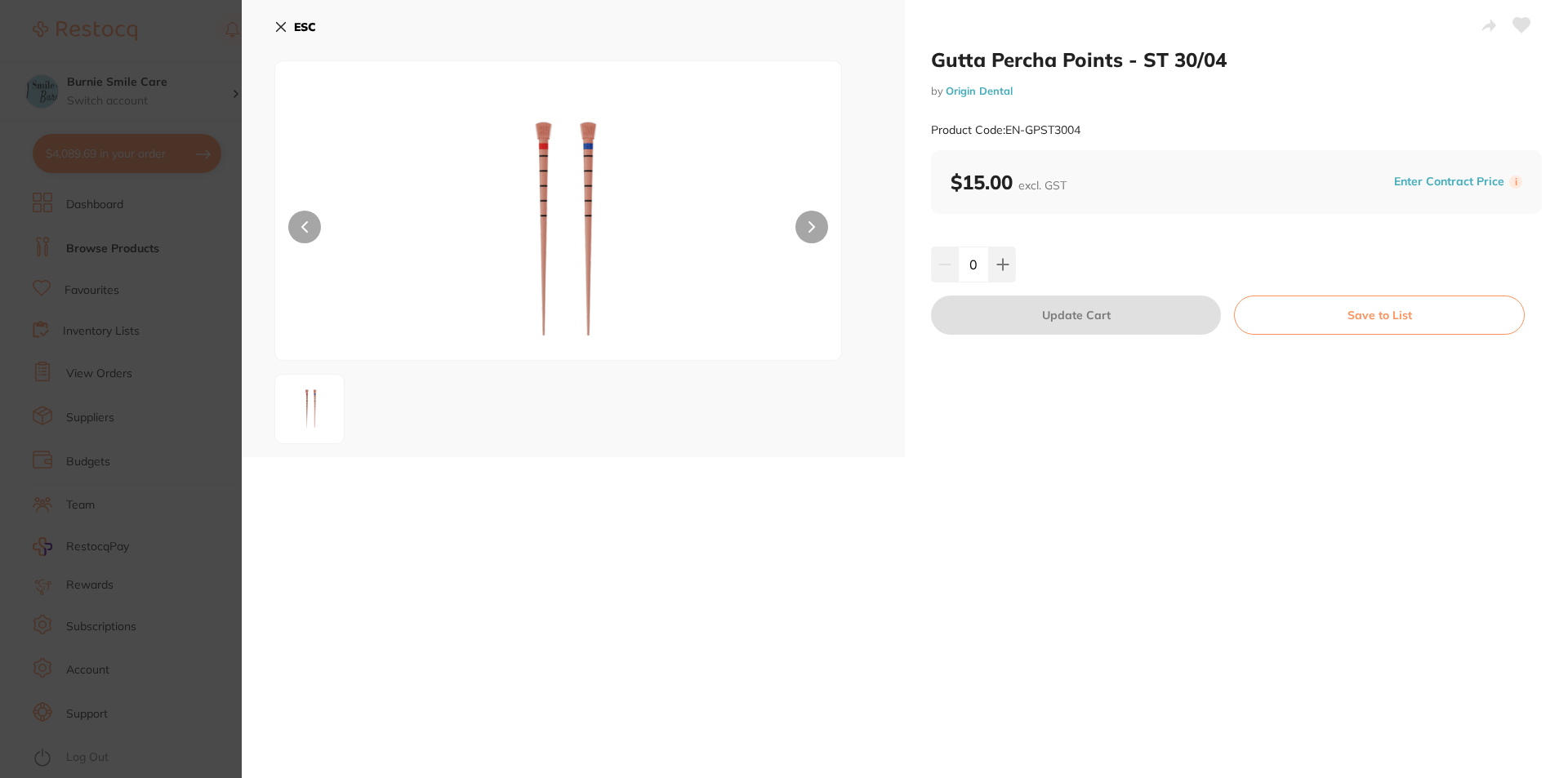
click at [1015, 266] on div "0" at bounding box center [1236, 265] width 611 height 36
click at [1009, 266] on button at bounding box center [1002, 265] width 26 height 36
type input "2"
click at [1029, 307] on button "Update Cart" at bounding box center [1075, 315] width 289 height 39
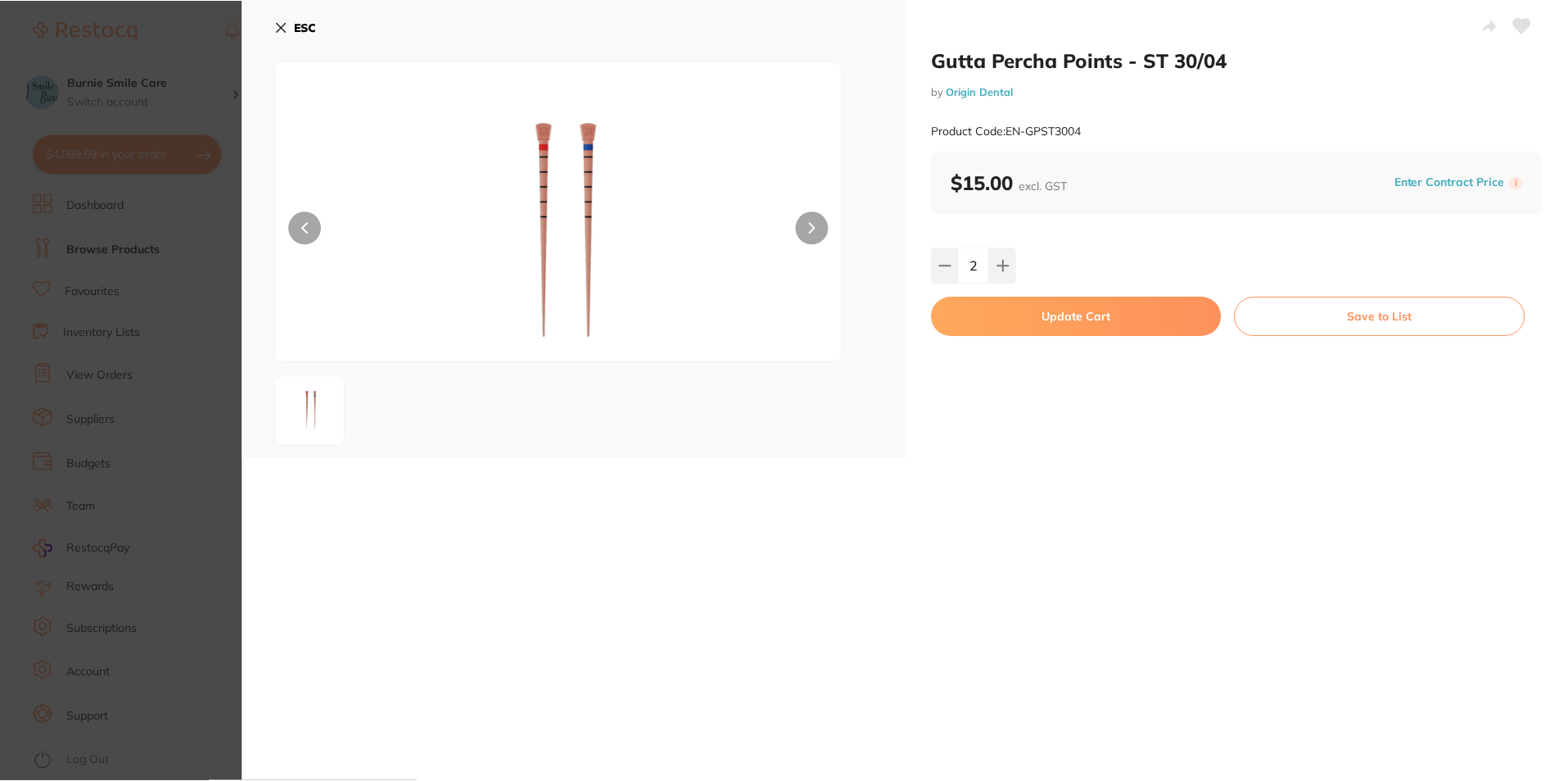
scroll to position [7, 0]
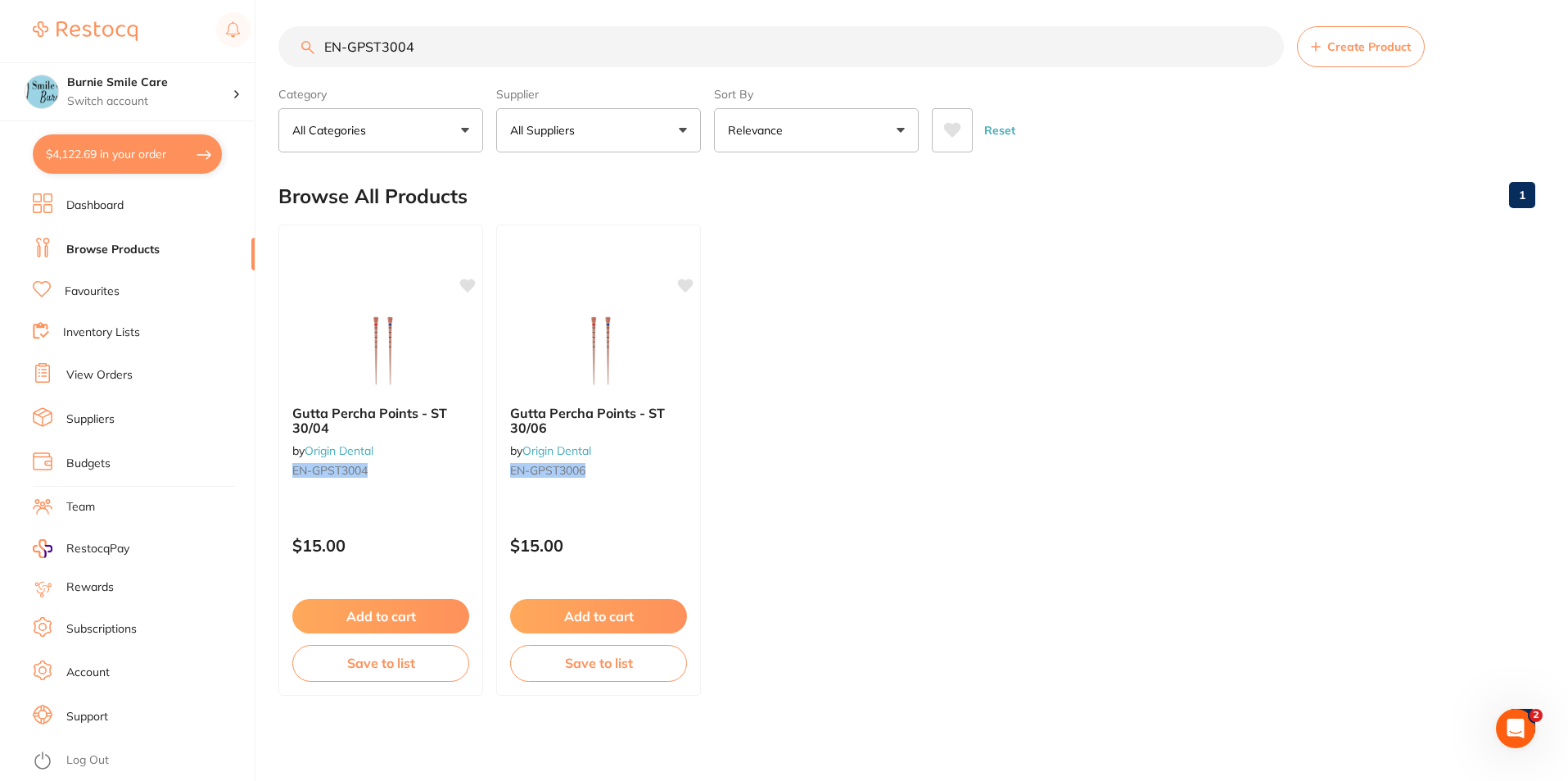
drag, startPoint x: 626, startPoint y: 539, endPoint x: 724, endPoint y: 460, distance: 125.9
click at [625, 539] on p "$15.00" at bounding box center [599, 546] width 176 height 19
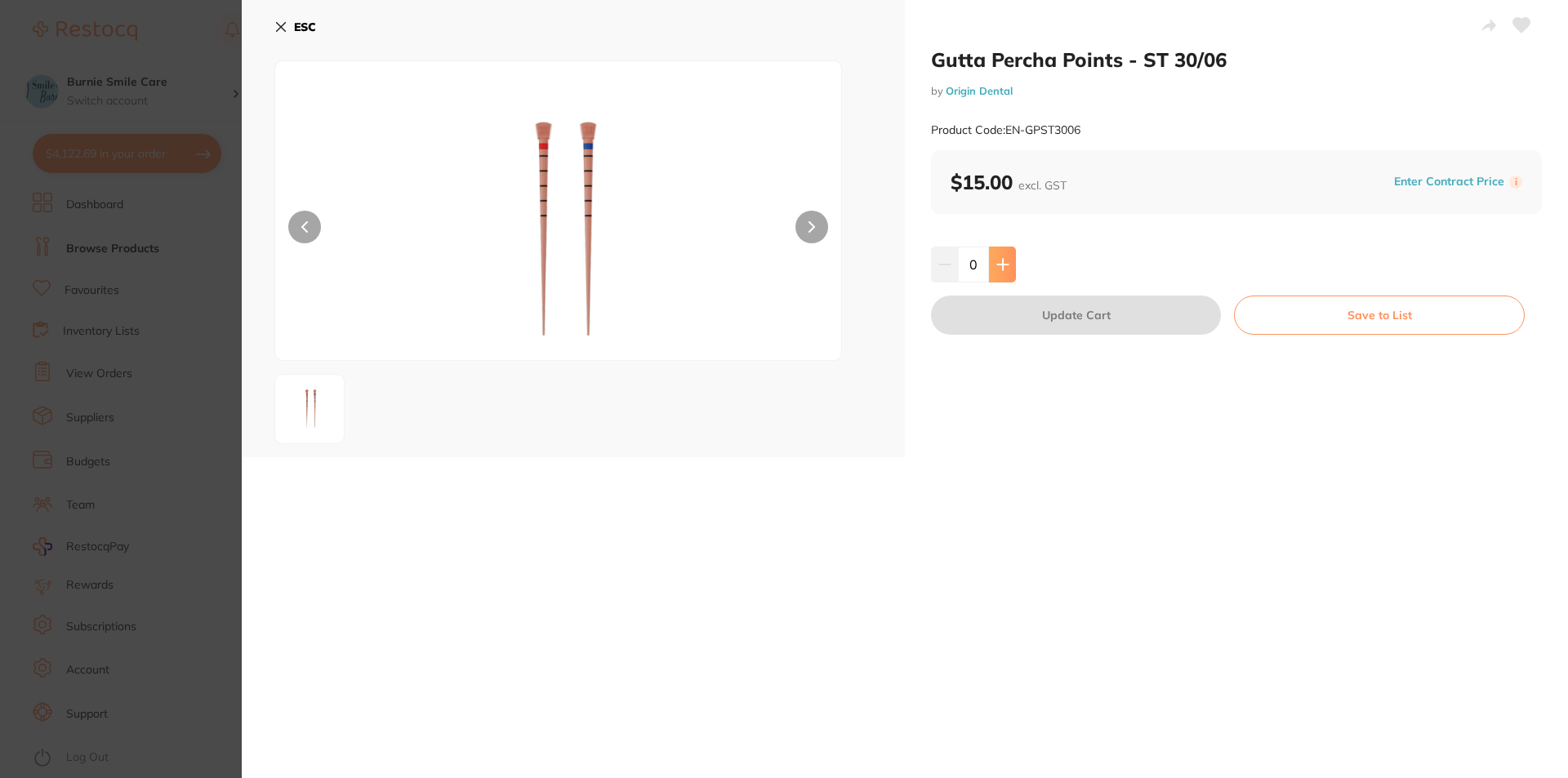
click at [1001, 271] on button at bounding box center [1002, 265] width 26 height 36
type input "1"
click at [1018, 326] on button "Update Cart" at bounding box center [1075, 315] width 289 height 39
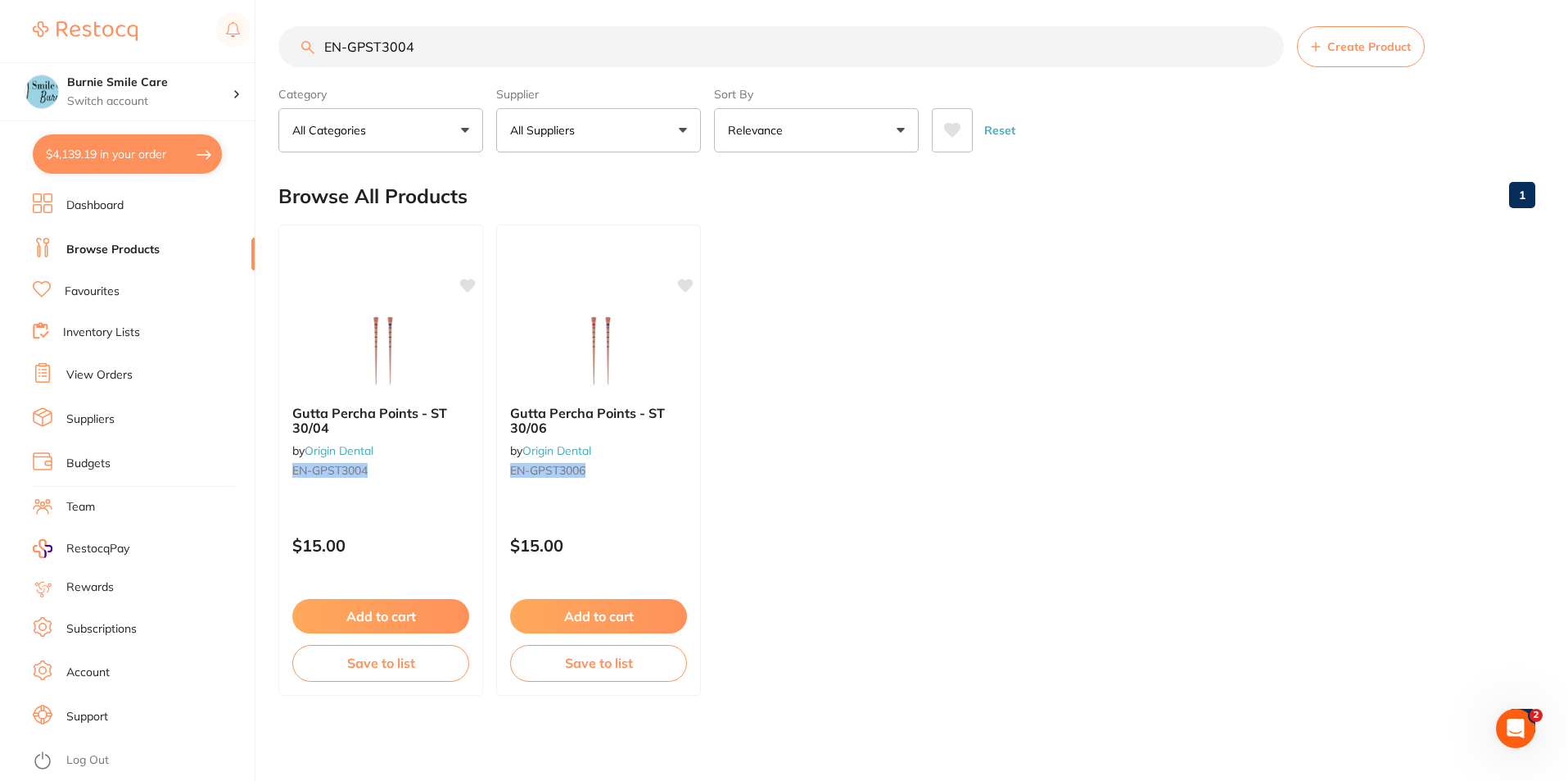
drag, startPoint x: 457, startPoint y: 46, endPoint x: 347, endPoint y: 51, distance: 110.1
click at [347, 51] on input "EN-GPST3004" at bounding box center [782, 46] width 1005 height 41
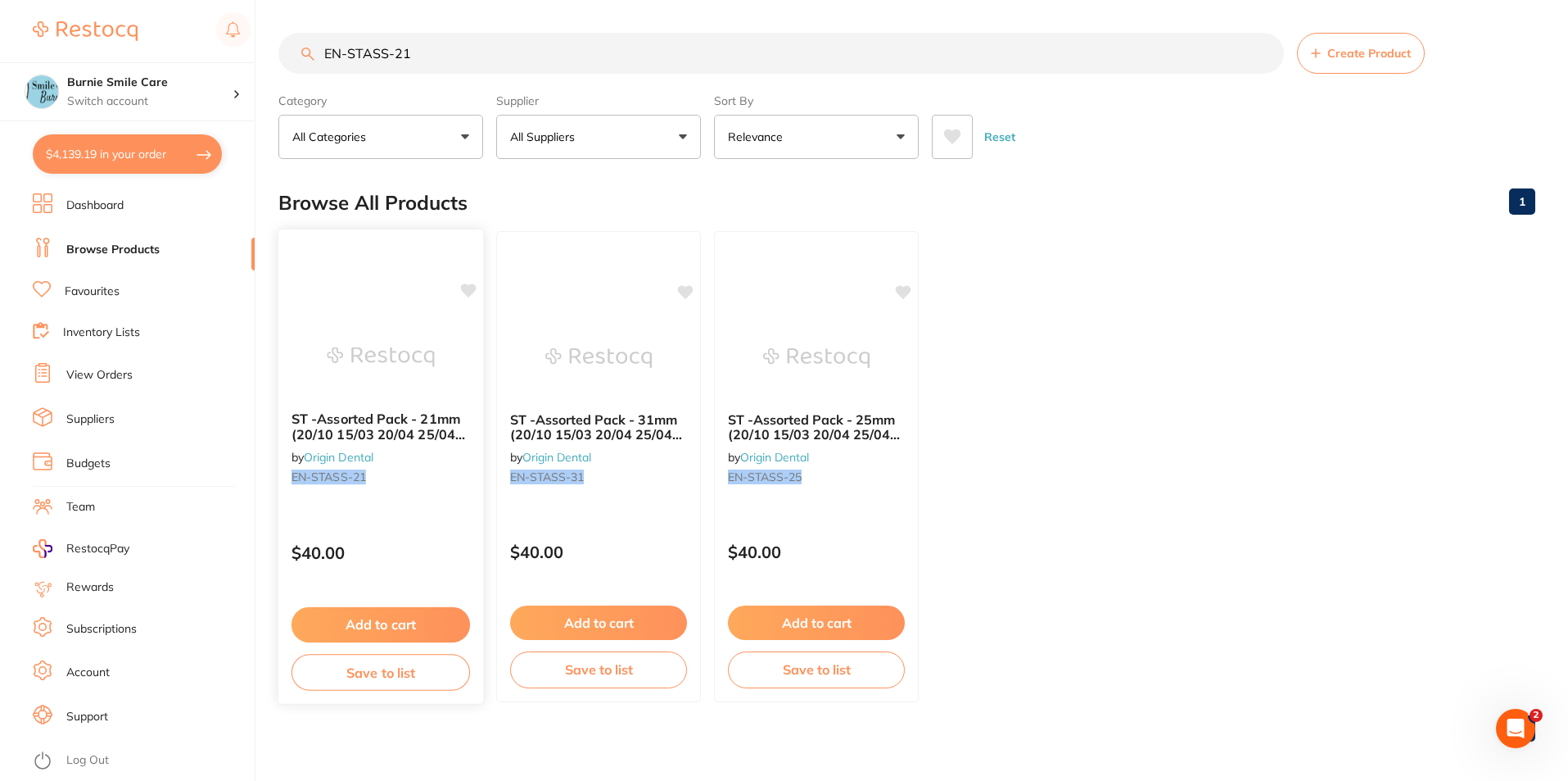
type input "EN-STASS-21"
click at [433, 545] on p "$40.00" at bounding box center [380, 552] width 178 height 19
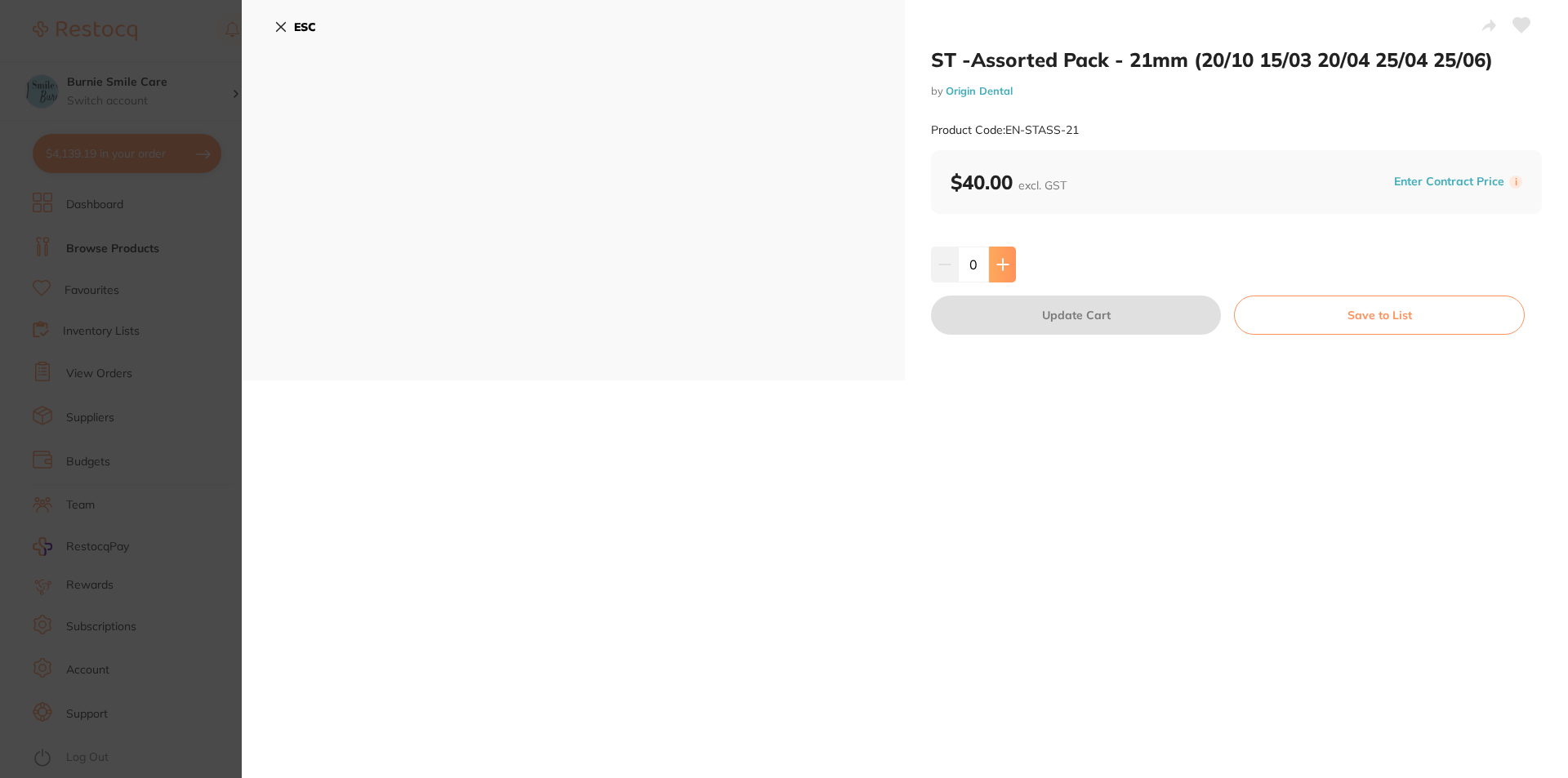
click at [997, 265] on icon at bounding box center [1002, 264] width 10 height 10
click at [996, 266] on icon at bounding box center [1002, 265] width 13 height 13
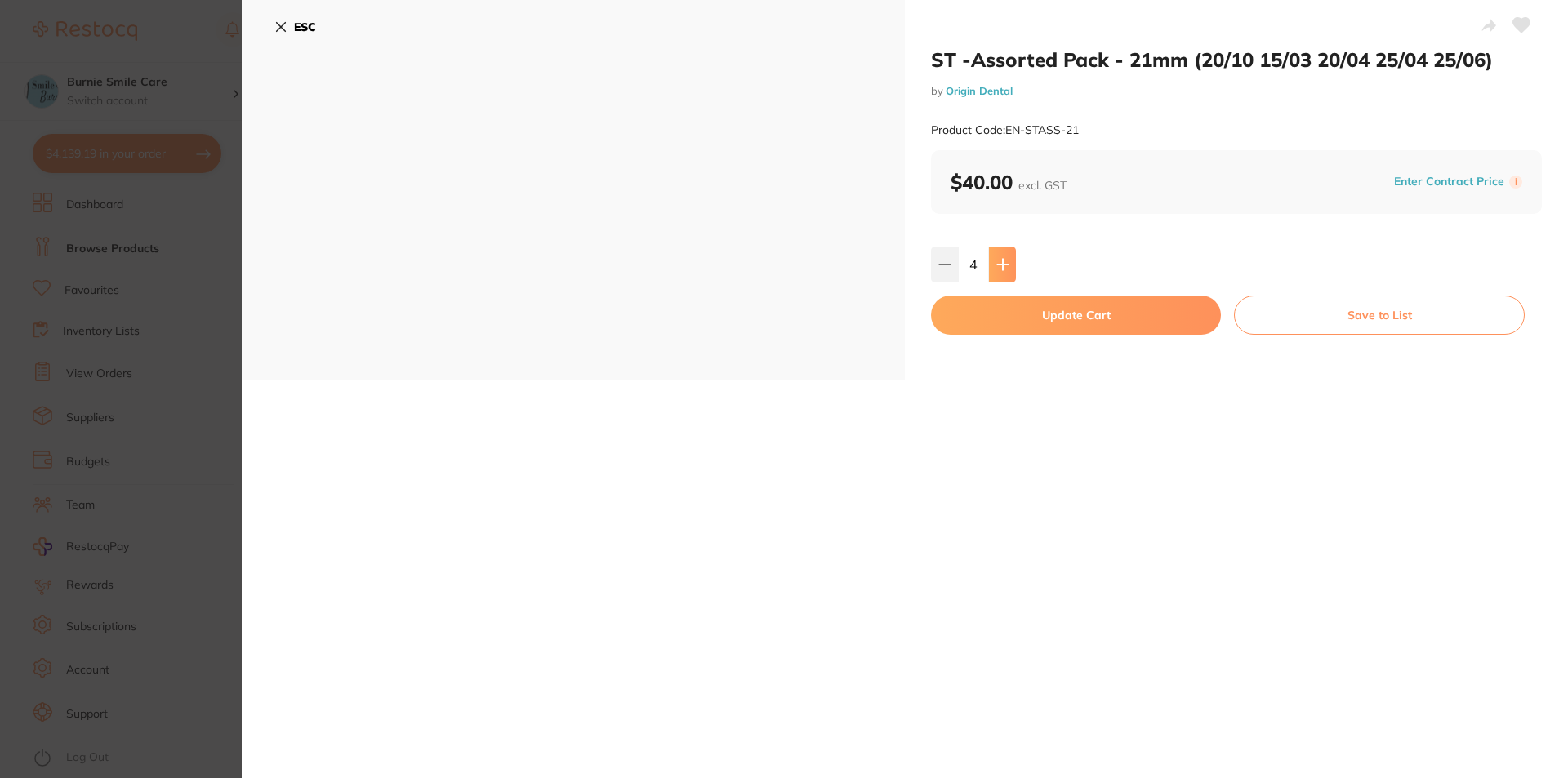
type input "5"
click at [1015, 318] on button "Update Cart" at bounding box center [1075, 315] width 289 height 39
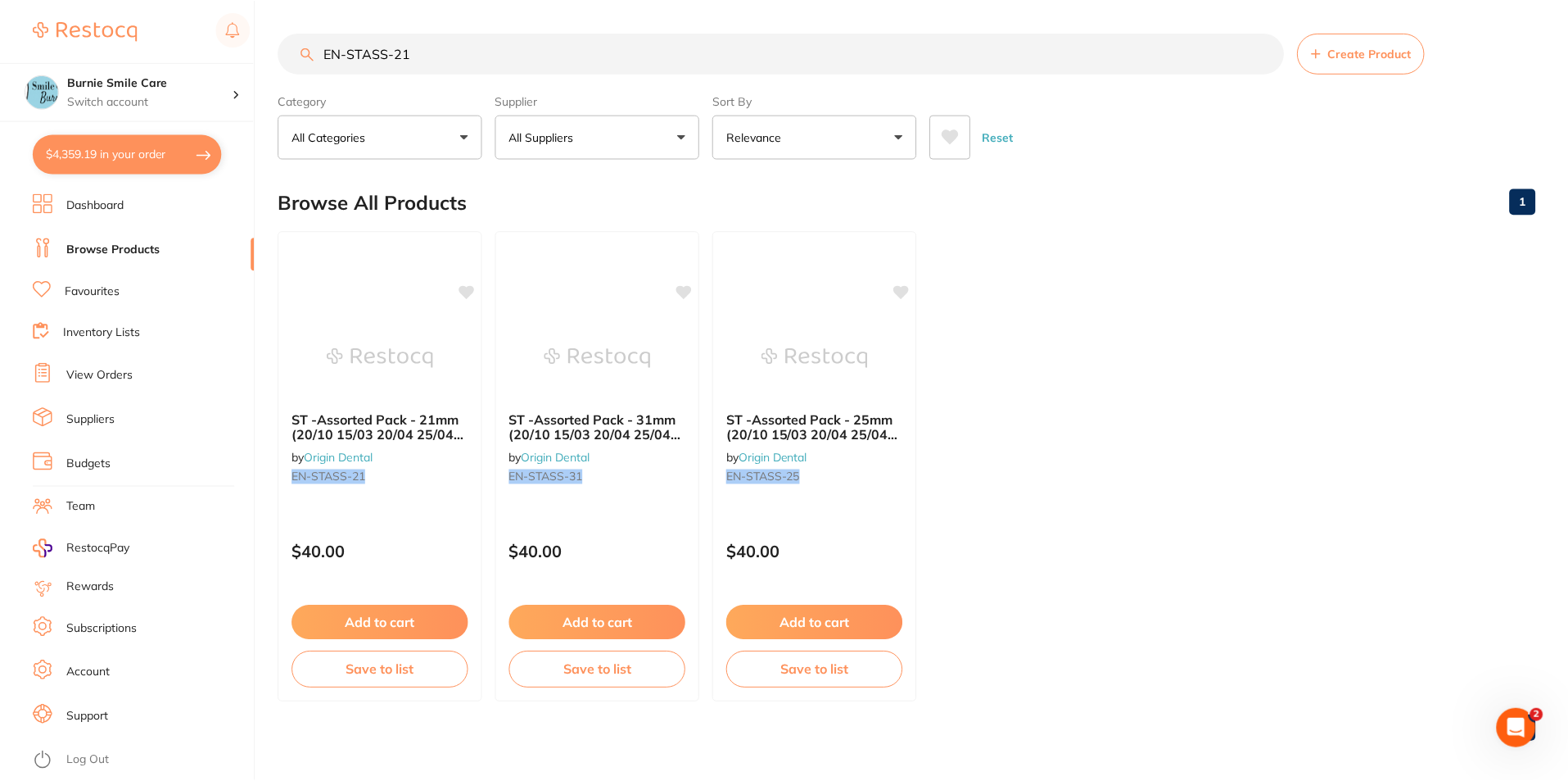
scroll to position [7, 0]
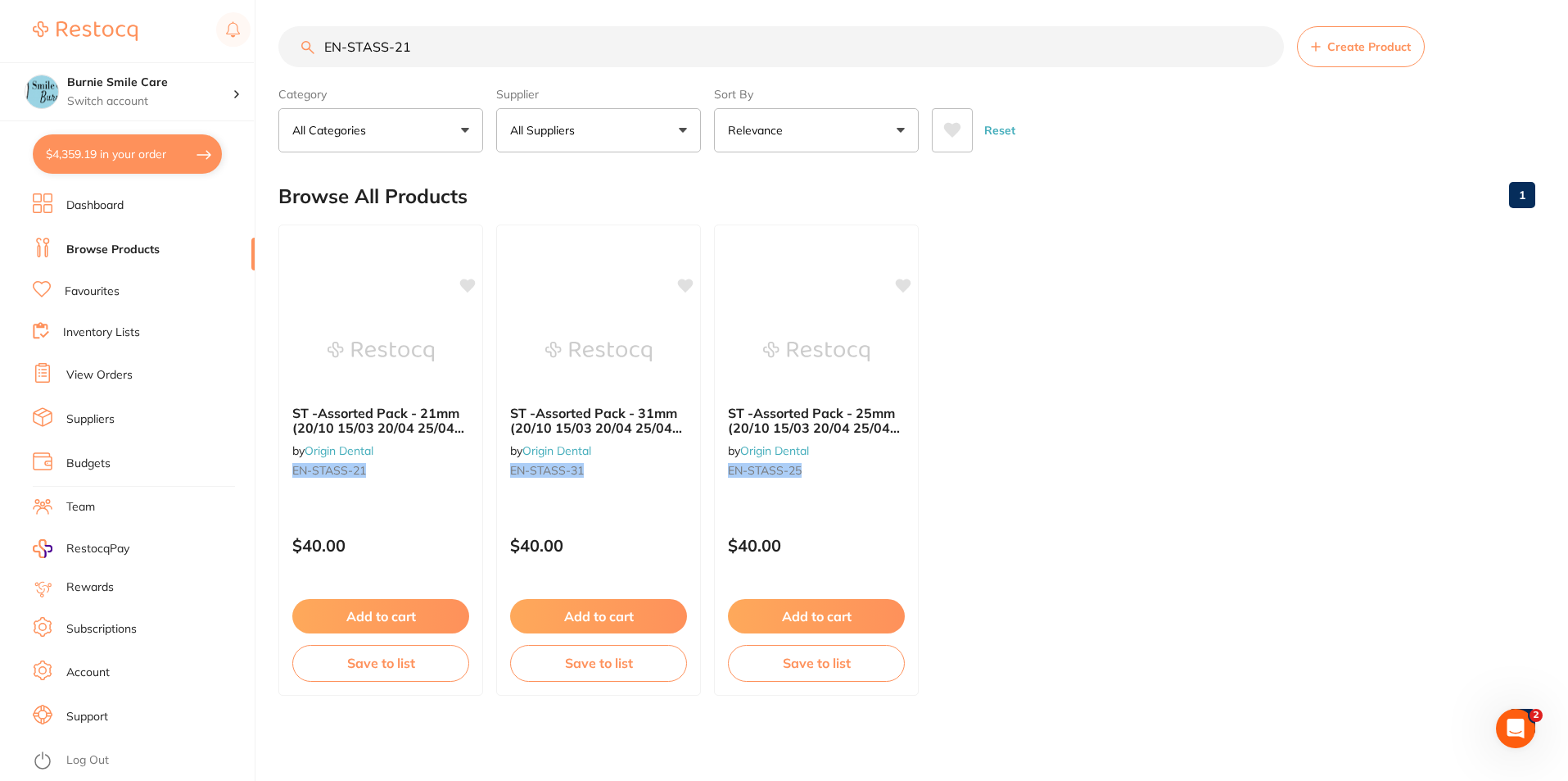
click at [453, 43] on input "EN-STASS-21" at bounding box center [782, 46] width 1005 height 41
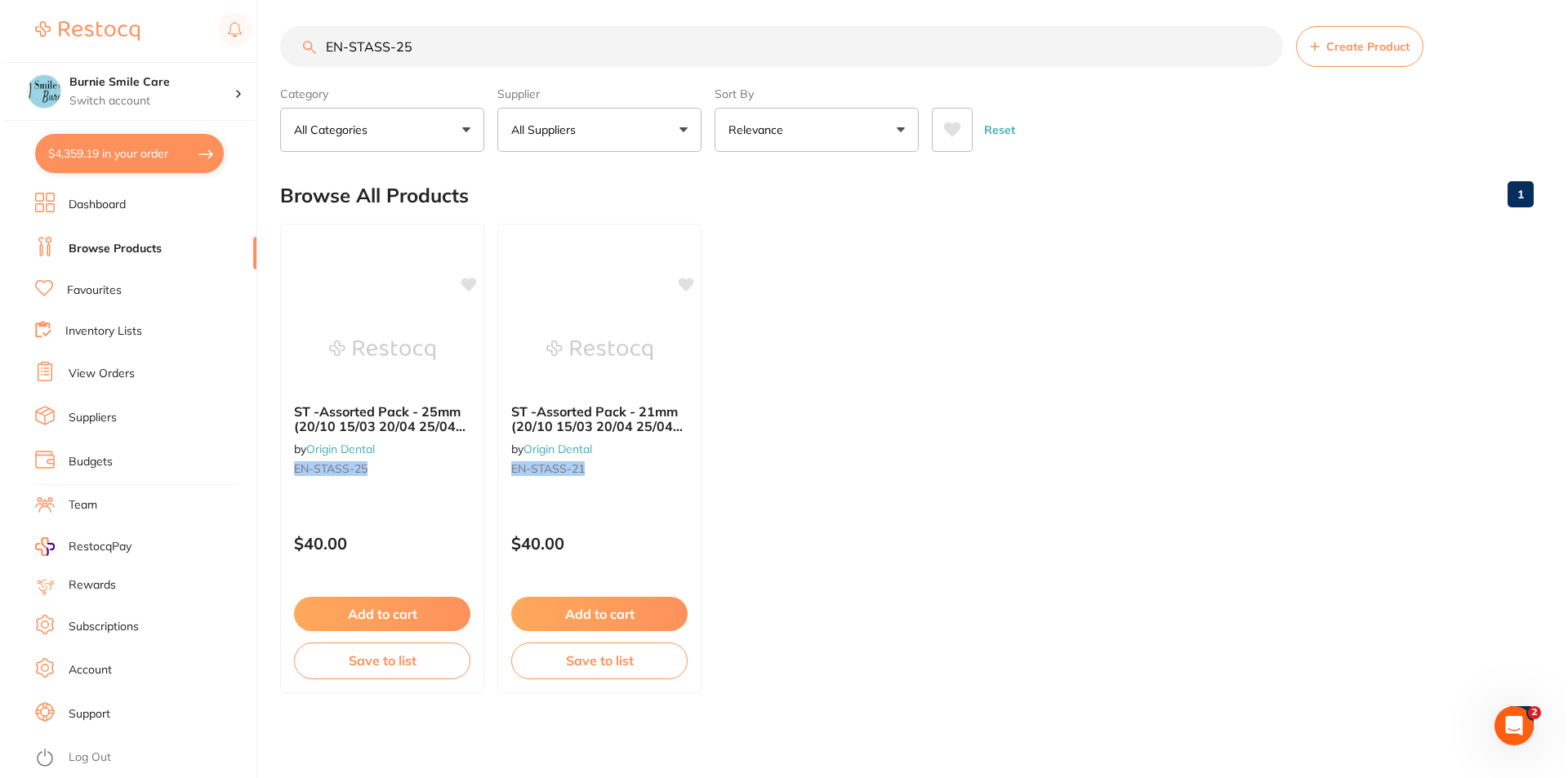
scroll to position [0, 0]
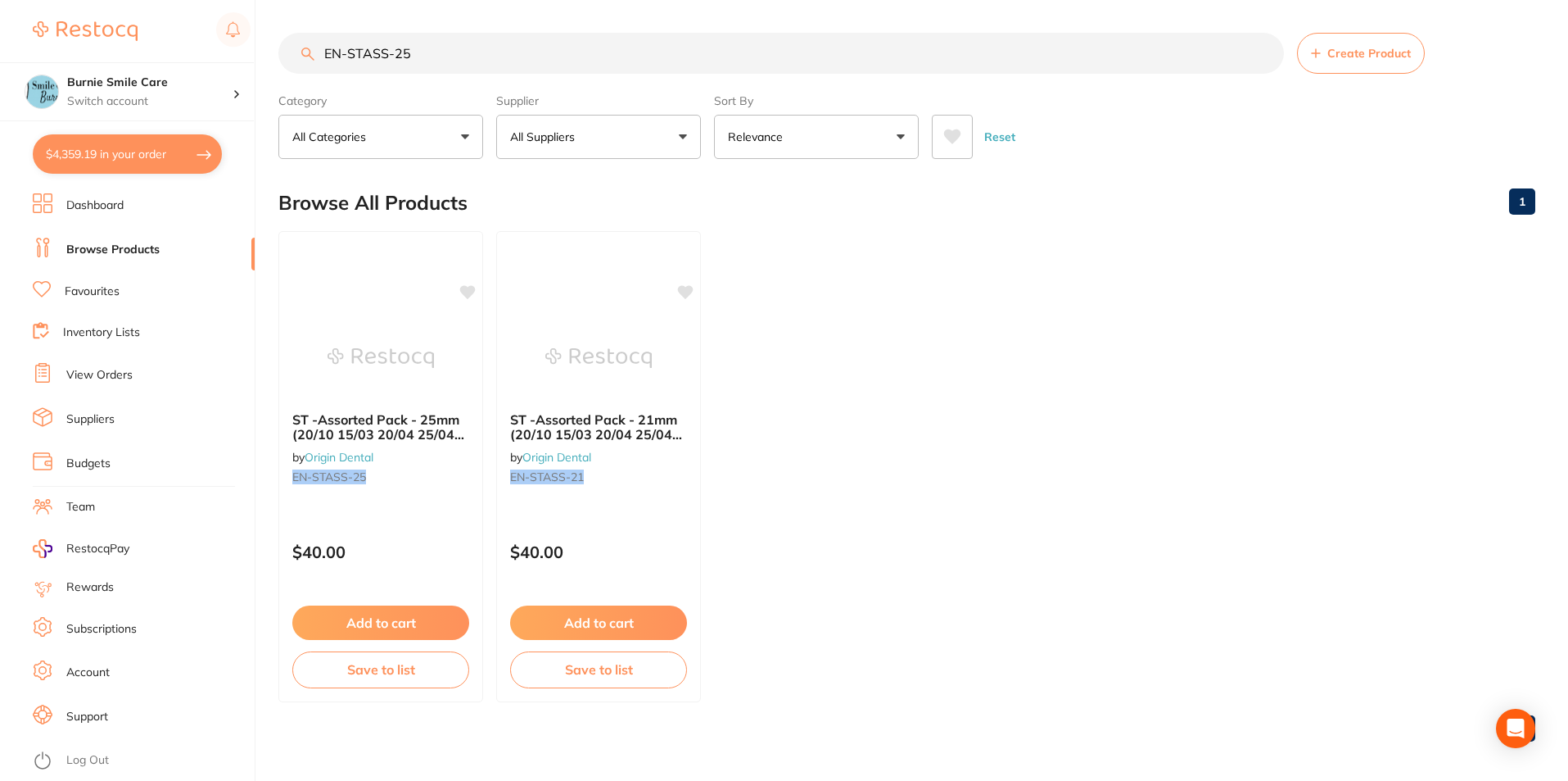
type input "EN-STASS-25"
click at [418, 502] on div "ST -Assorted Pack - 25mm (20/10 15/03 20/04 25/04 25/06) by Origin Dental EN-ST…" at bounding box center [380, 451] width 203 height 104
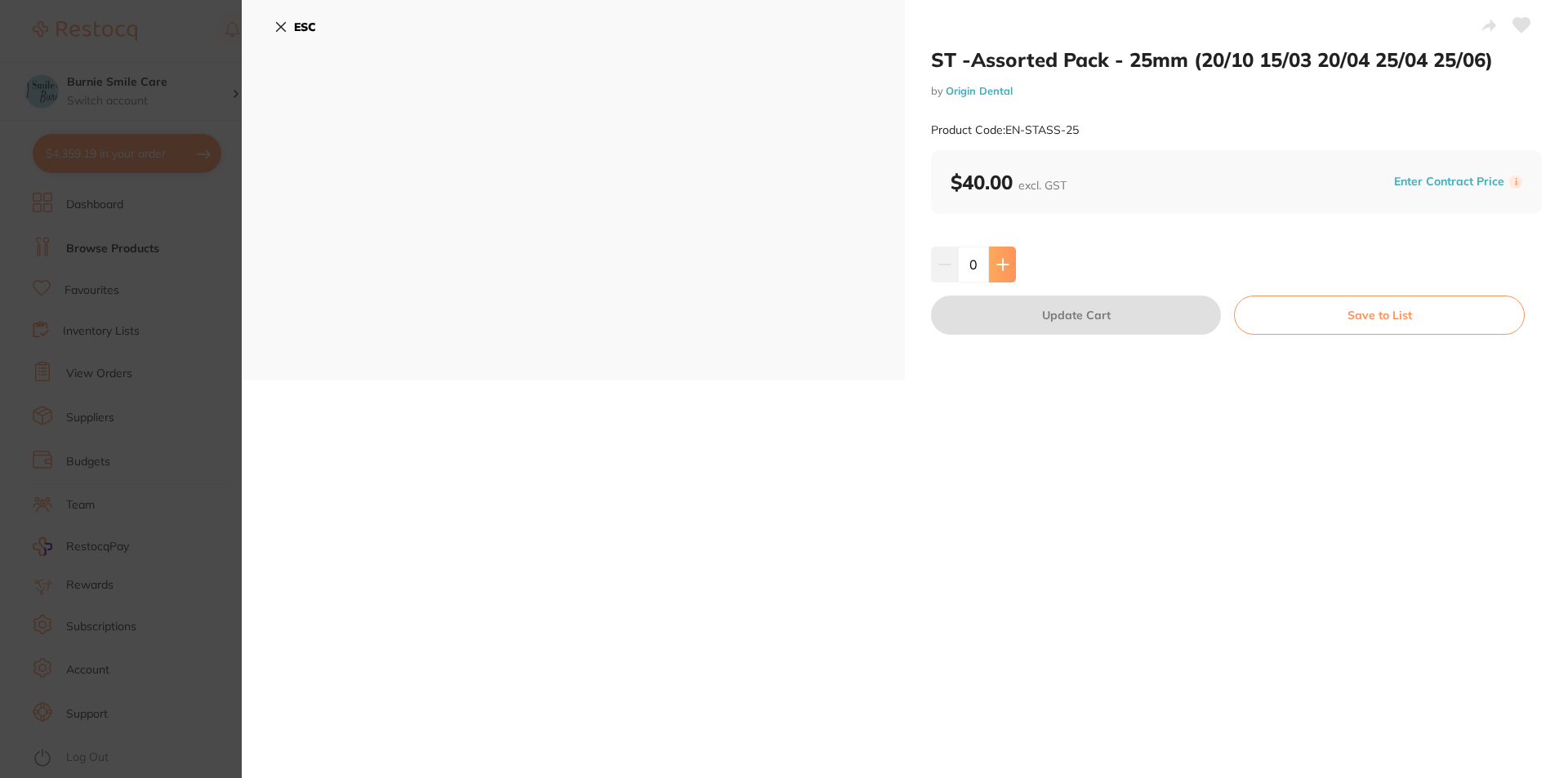
click at [991, 273] on button at bounding box center [1002, 265] width 26 height 36
click at [993, 272] on button at bounding box center [1002, 265] width 26 height 36
click at [994, 271] on button at bounding box center [1002, 265] width 26 height 36
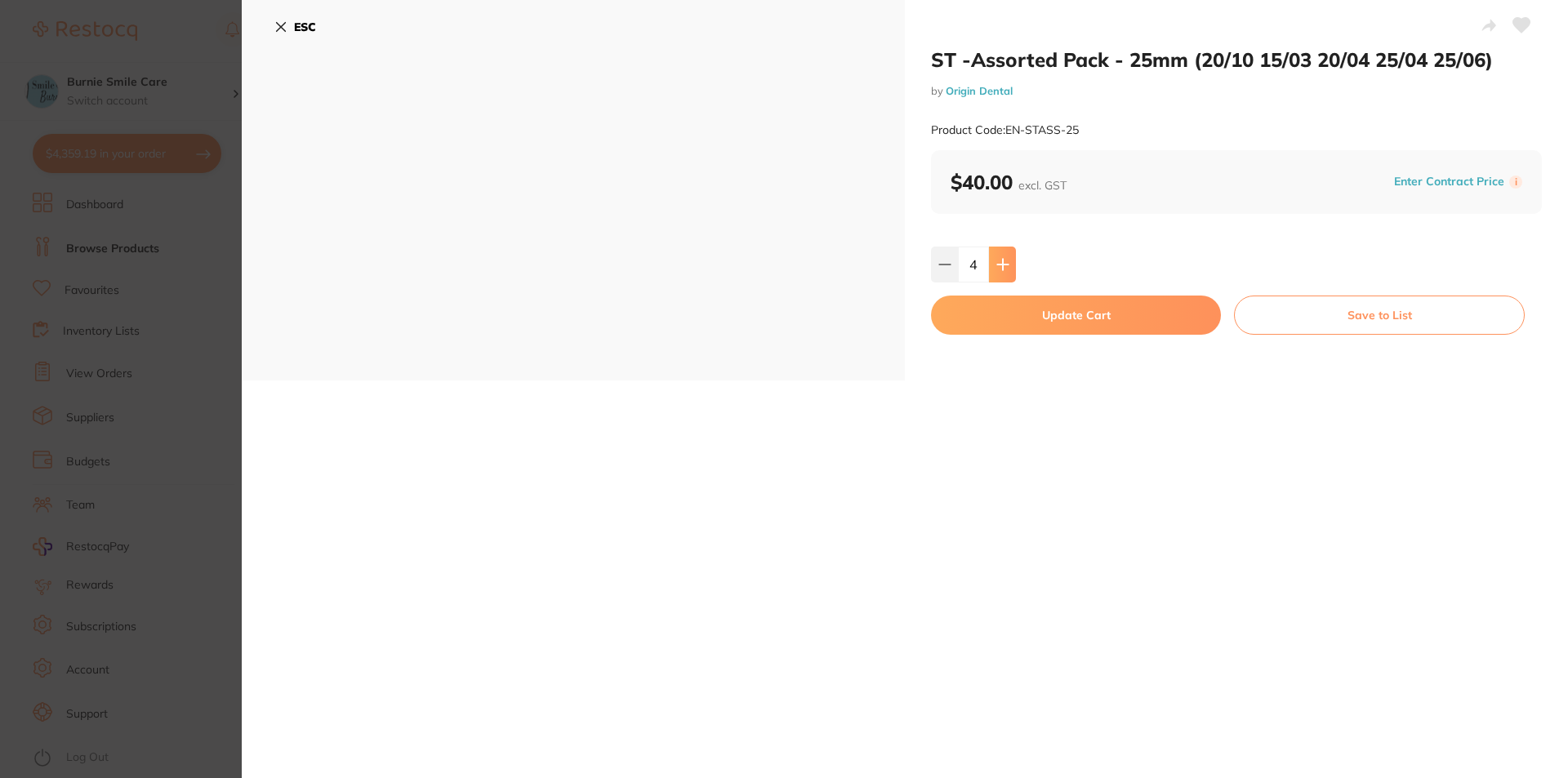
type input "5"
click at [1071, 337] on div "ST -Assorted Pack - 25mm (20/10 15/03 20/04 25/04 25/06) by Origin Dental Produ…" at bounding box center [1236, 190] width 663 height 380
click at [1071, 333] on button "Update Cart" at bounding box center [1075, 315] width 289 height 39
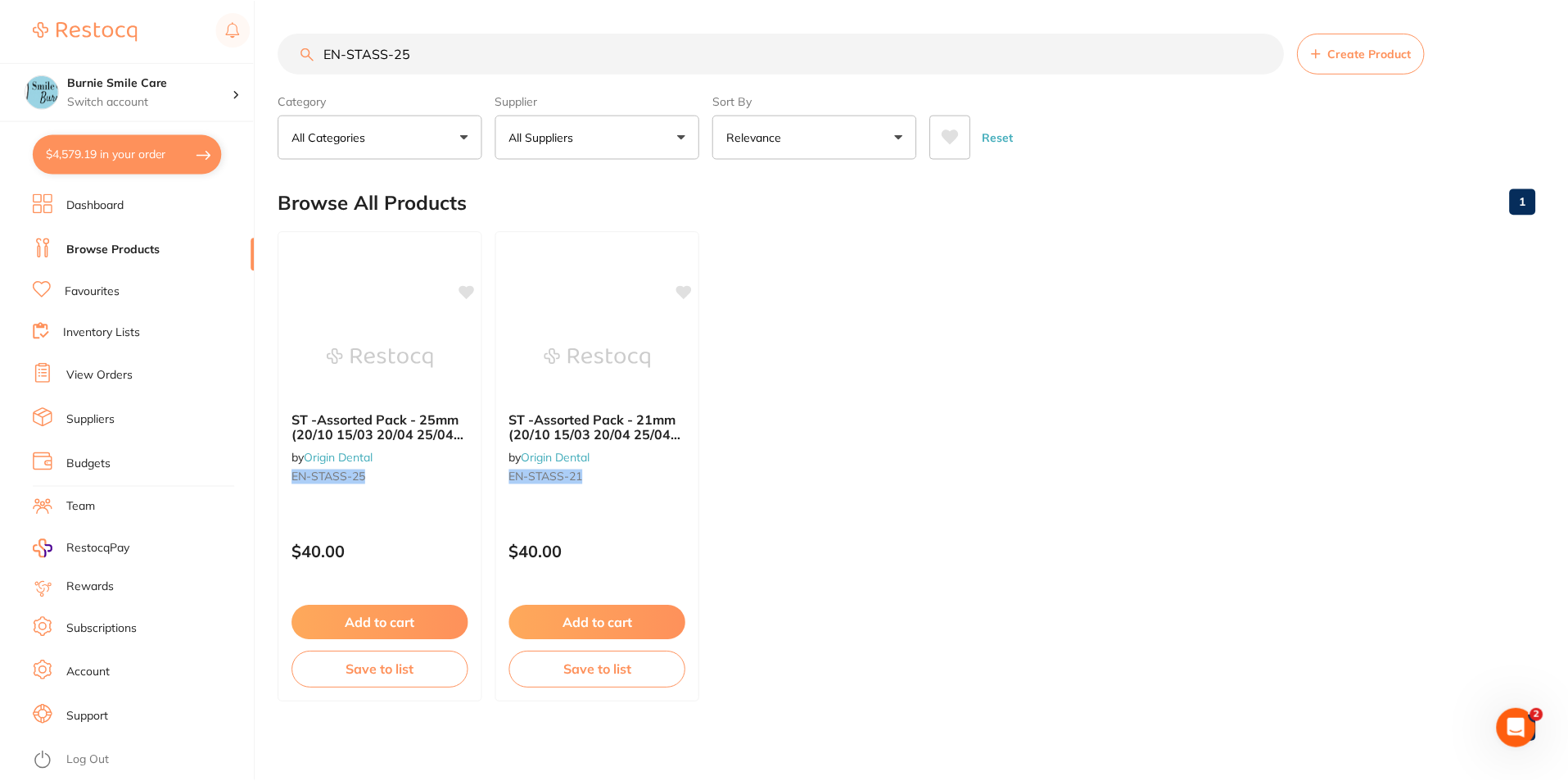
scroll to position [7, 0]
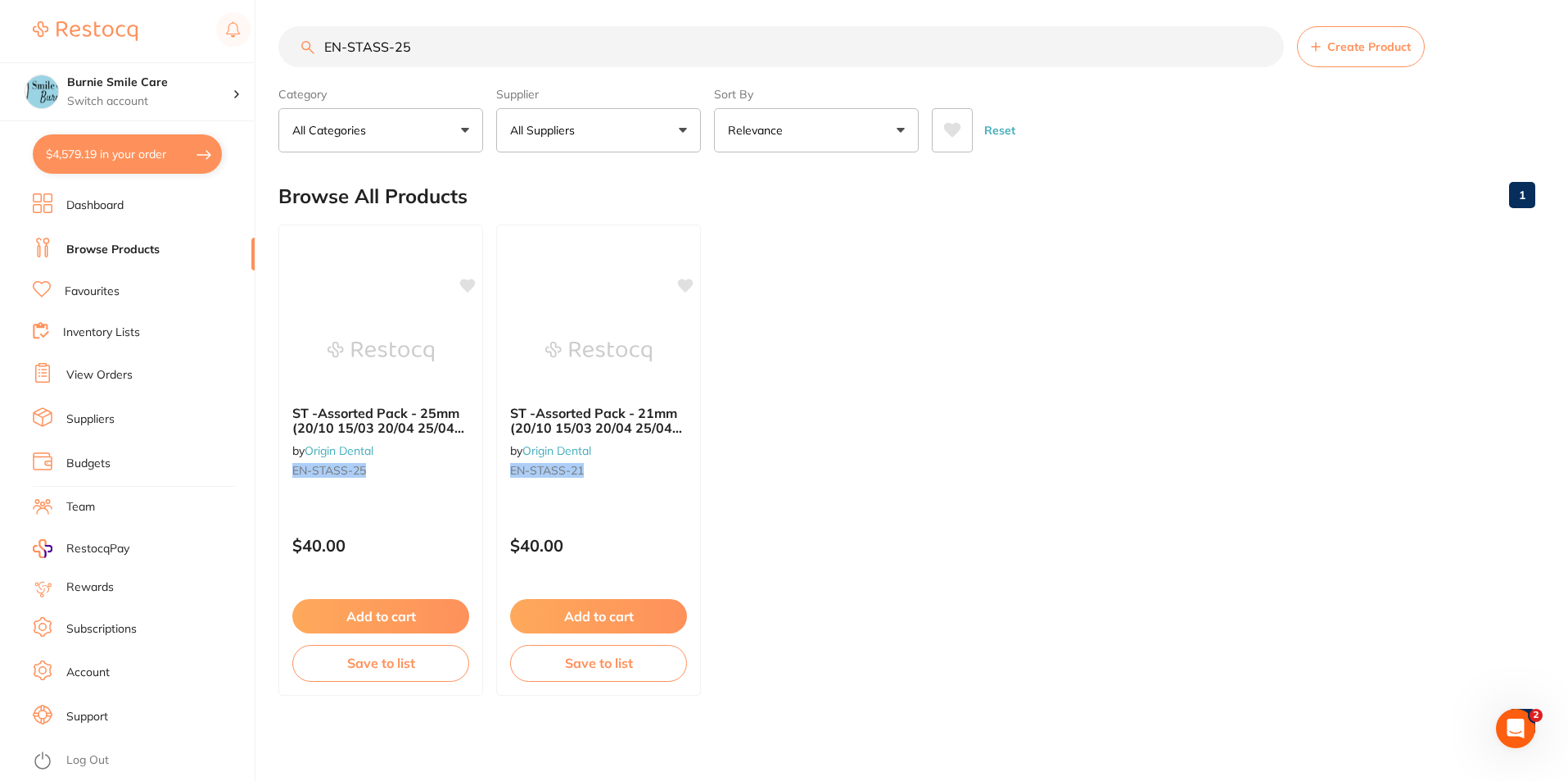
click at [446, 36] on input "EN-STASS-25" at bounding box center [782, 46] width 1005 height 41
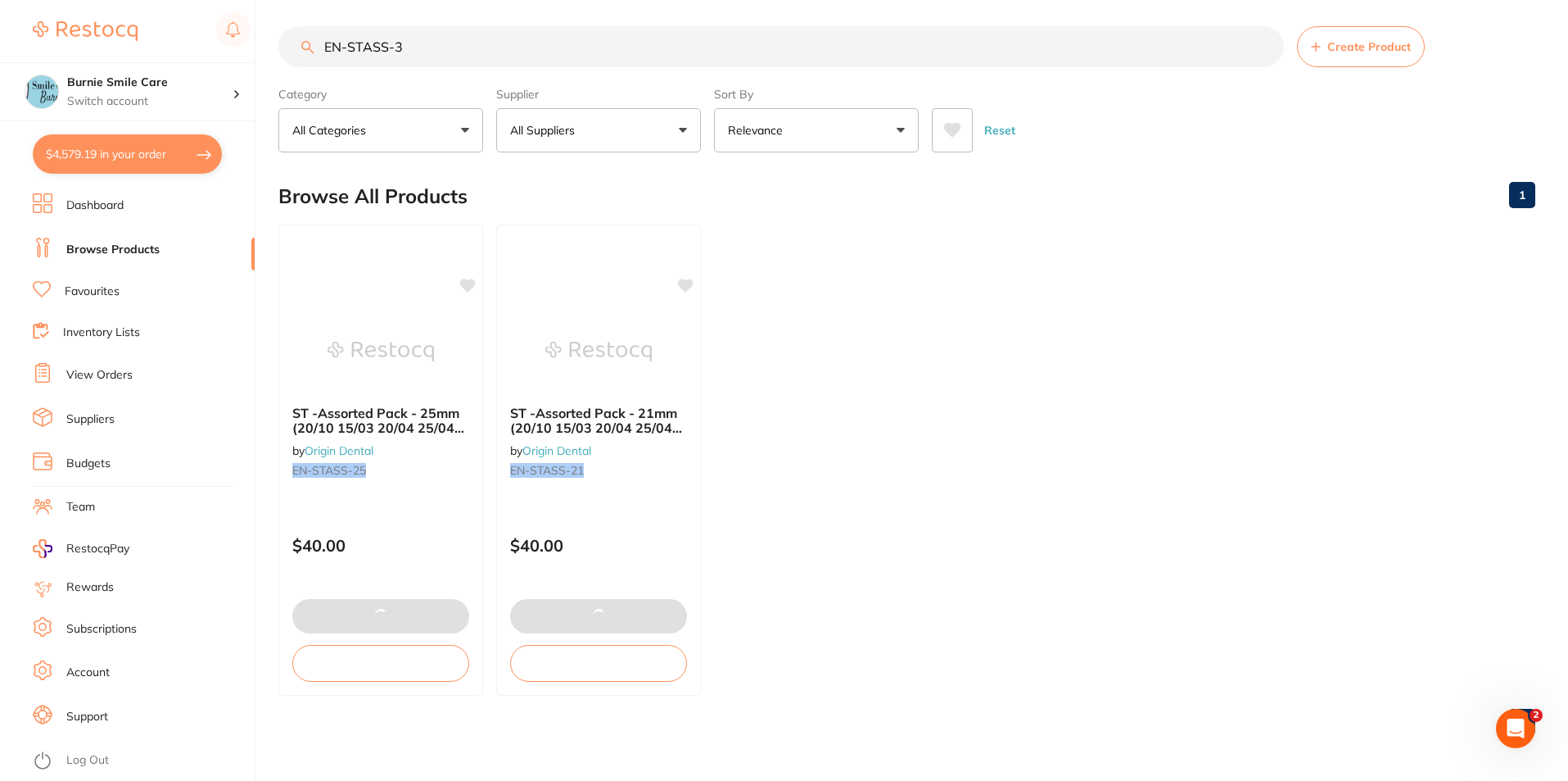
type input "EN-STASS-31"
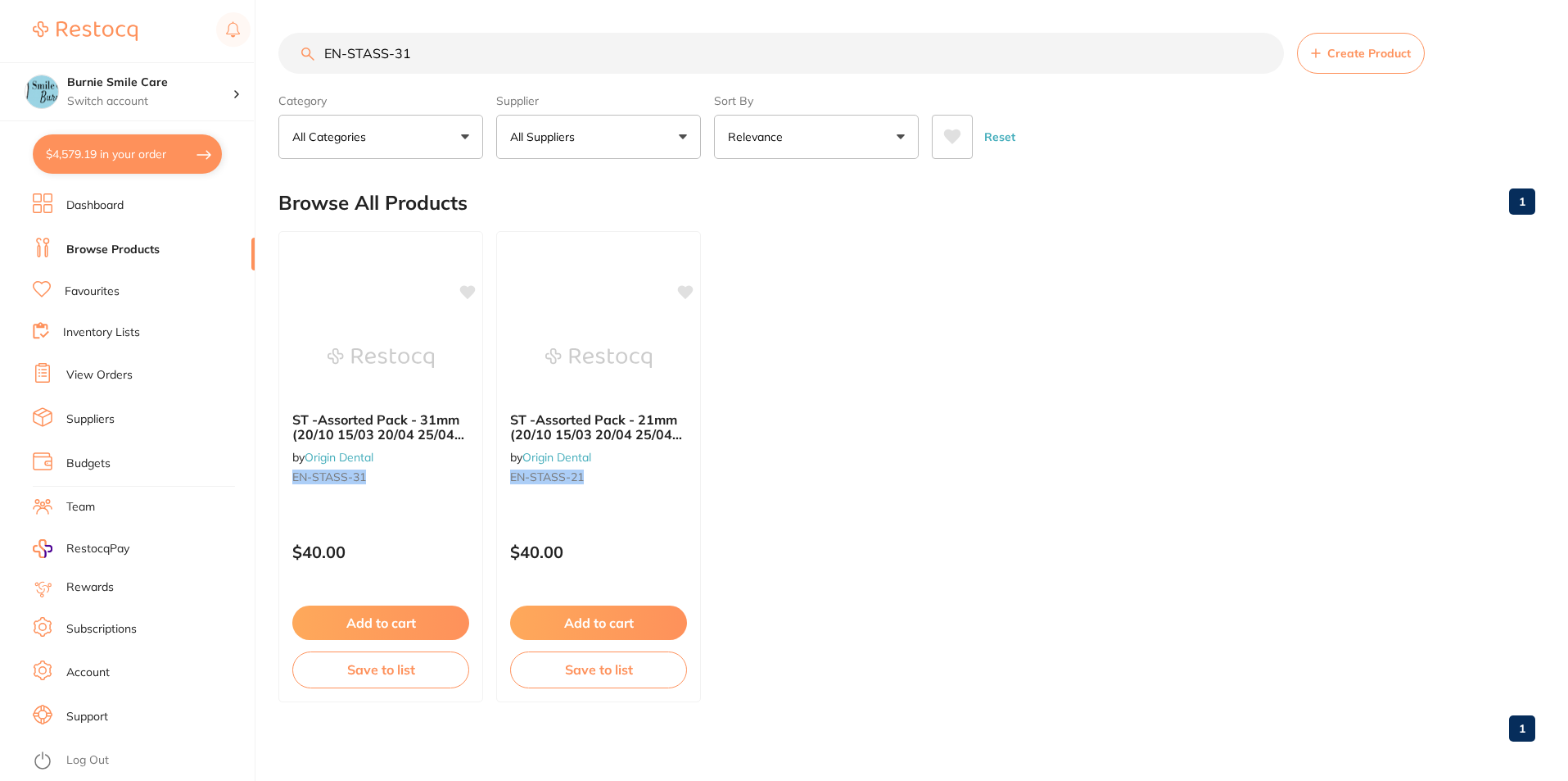
type input "EN-STASS-31"
click at [456, 460] on div "ST -Assorted Pack - 31mm (20/10 15/03 20/04 25/04 25/06) by Origin Dental EN-ST…" at bounding box center [380, 451] width 203 height 104
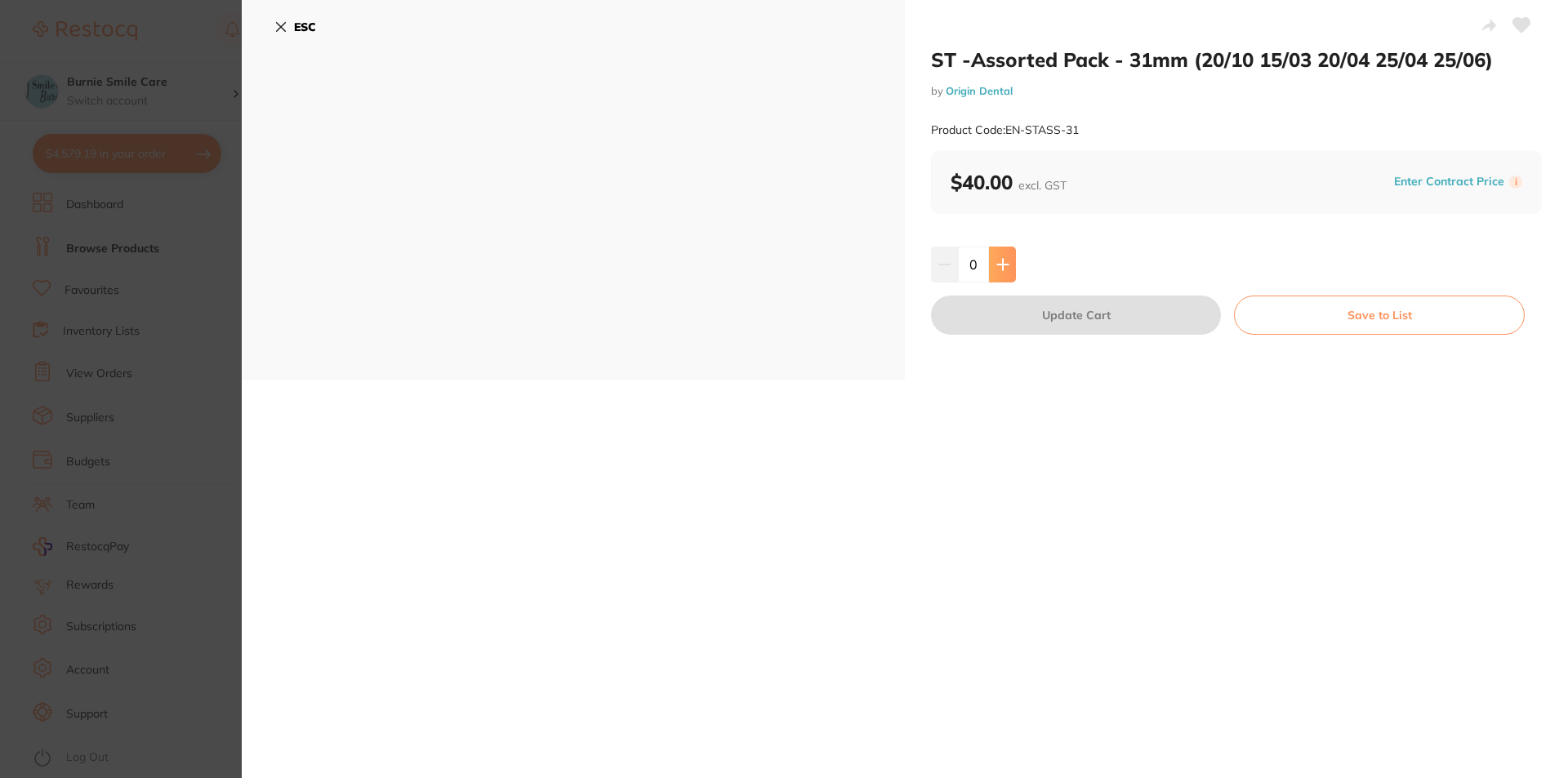
click at [1012, 257] on button at bounding box center [1002, 265] width 26 height 36
click at [1011, 257] on button at bounding box center [1002, 265] width 26 height 36
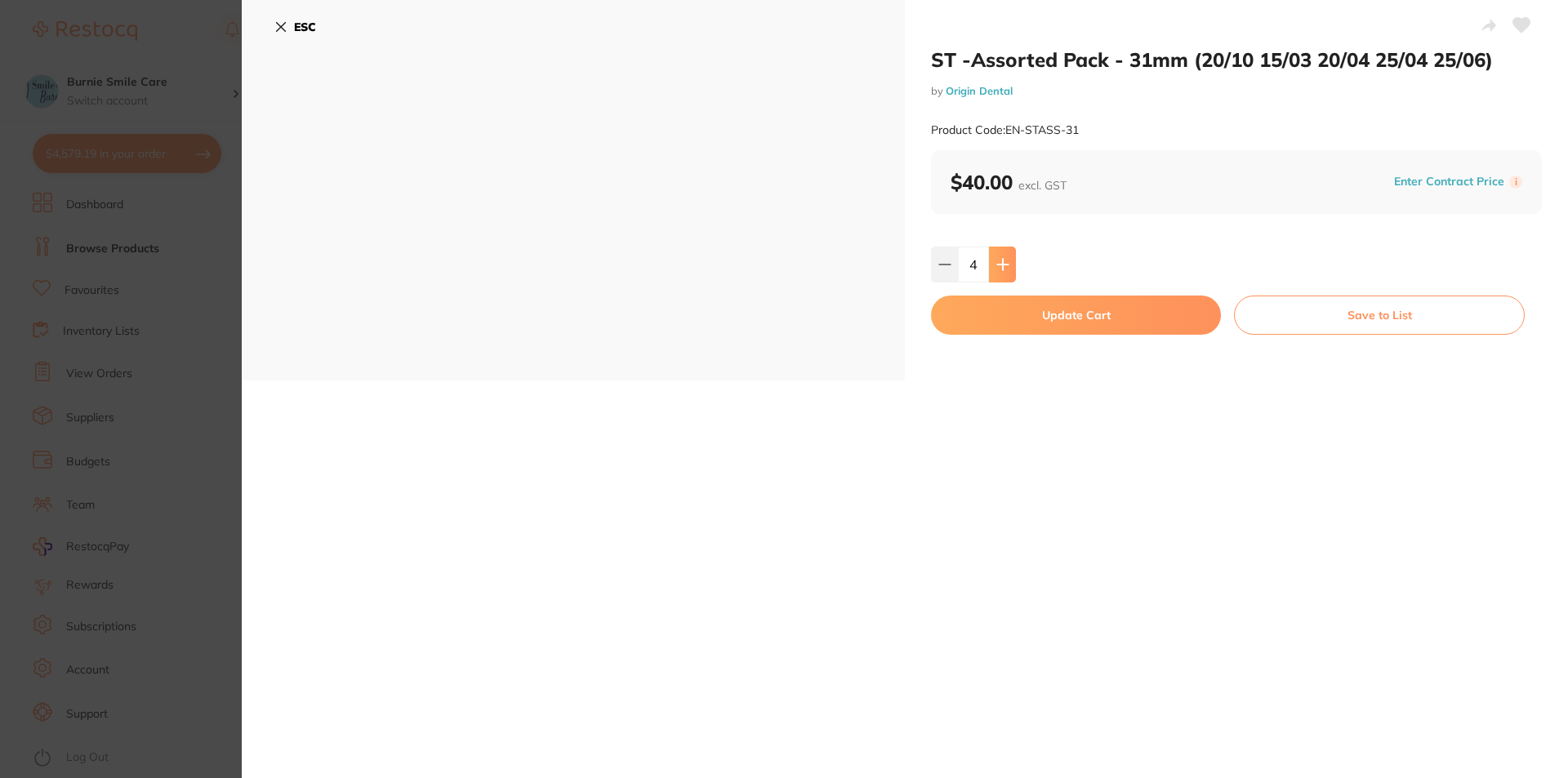
type input "5"
click at [1045, 309] on button "Update Cart" at bounding box center [1075, 315] width 289 height 39
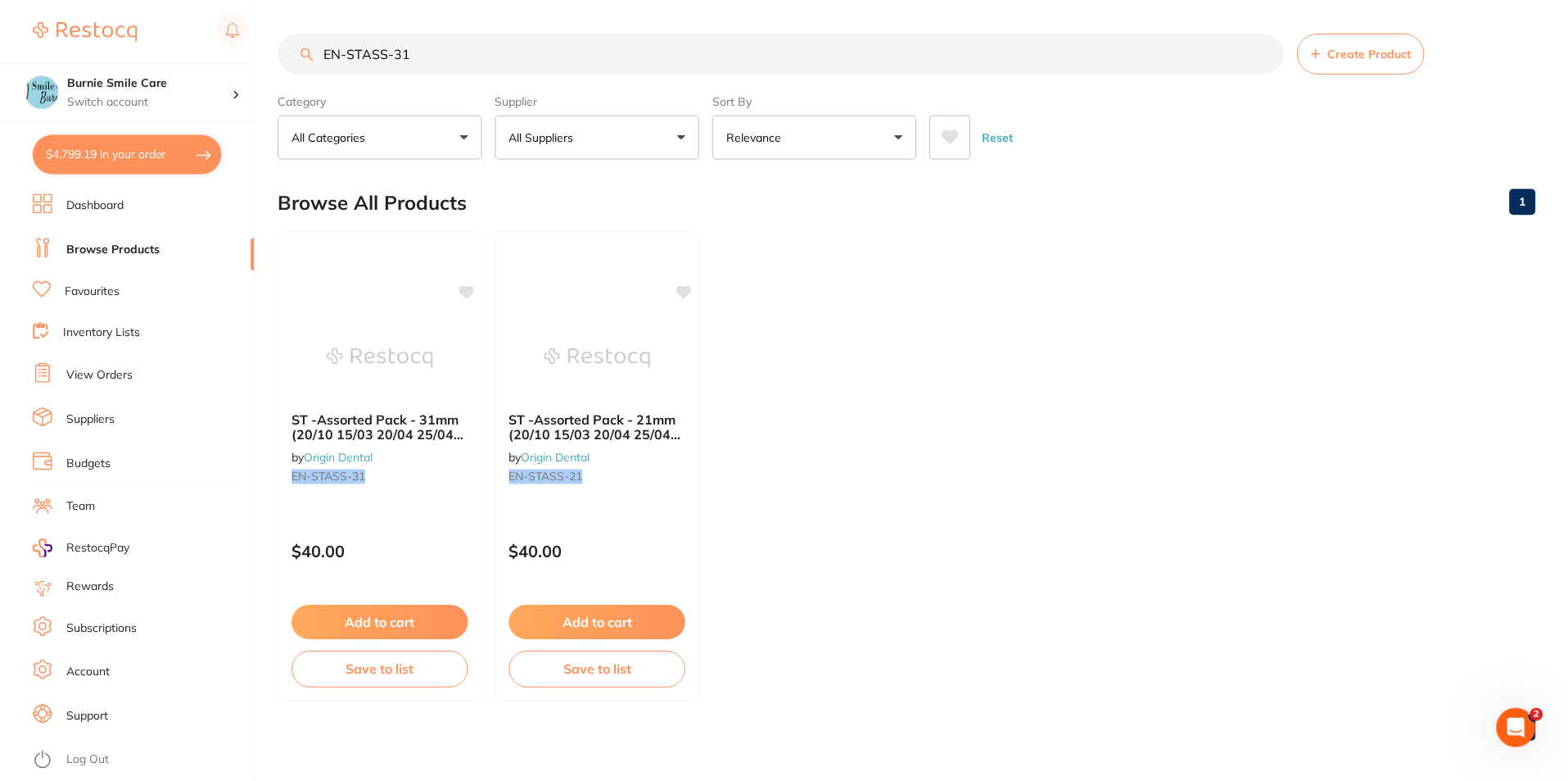
scroll to position [7, 0]
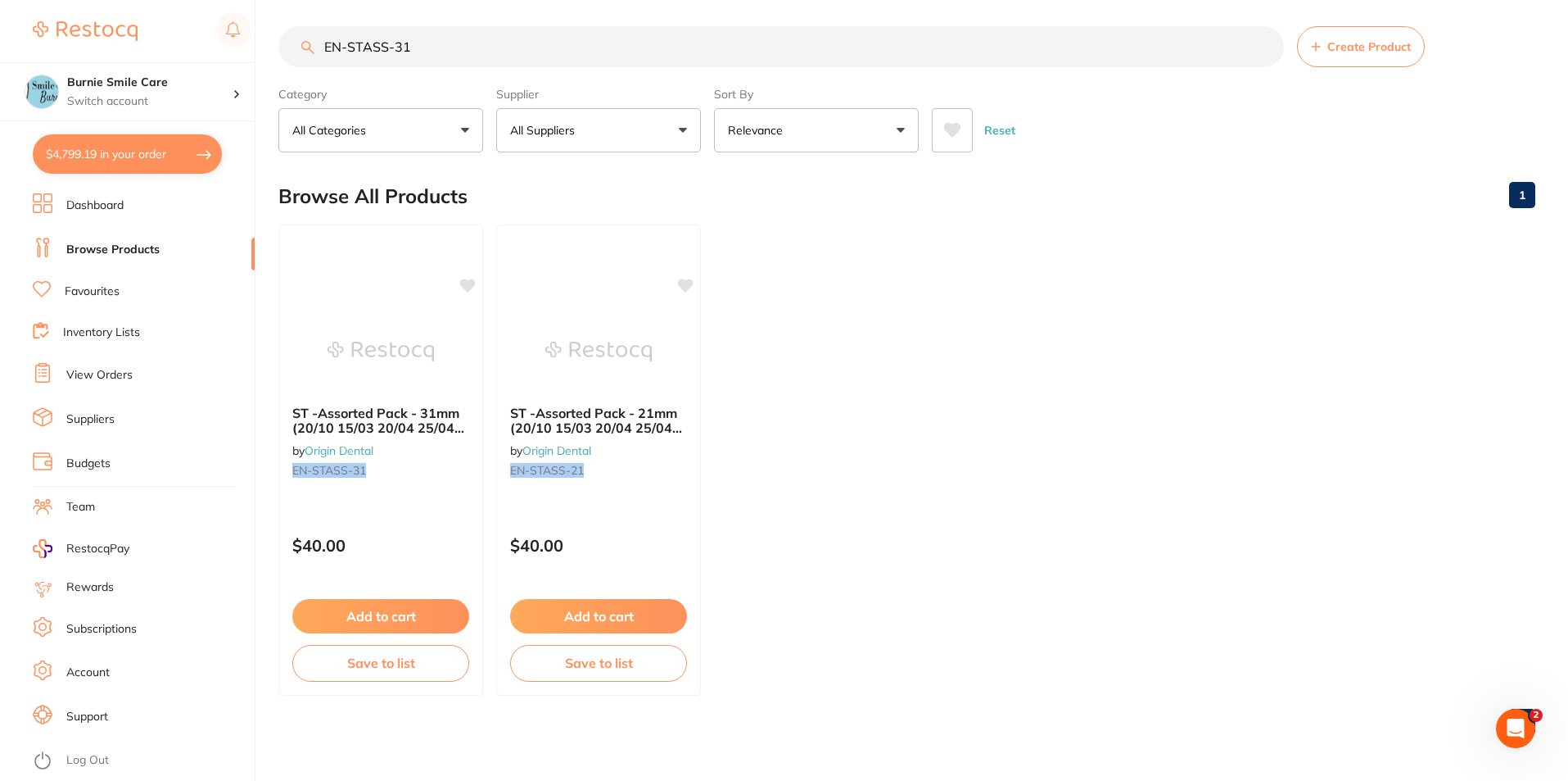
drag, startPoint x: 458, startPoint y: 46, endPoint x: 360, endPoint y: 51, distance: 98.1
click at [360, 51] on input "EN-STASS-31" at bounding box center [782, 46] width 1005 height 41
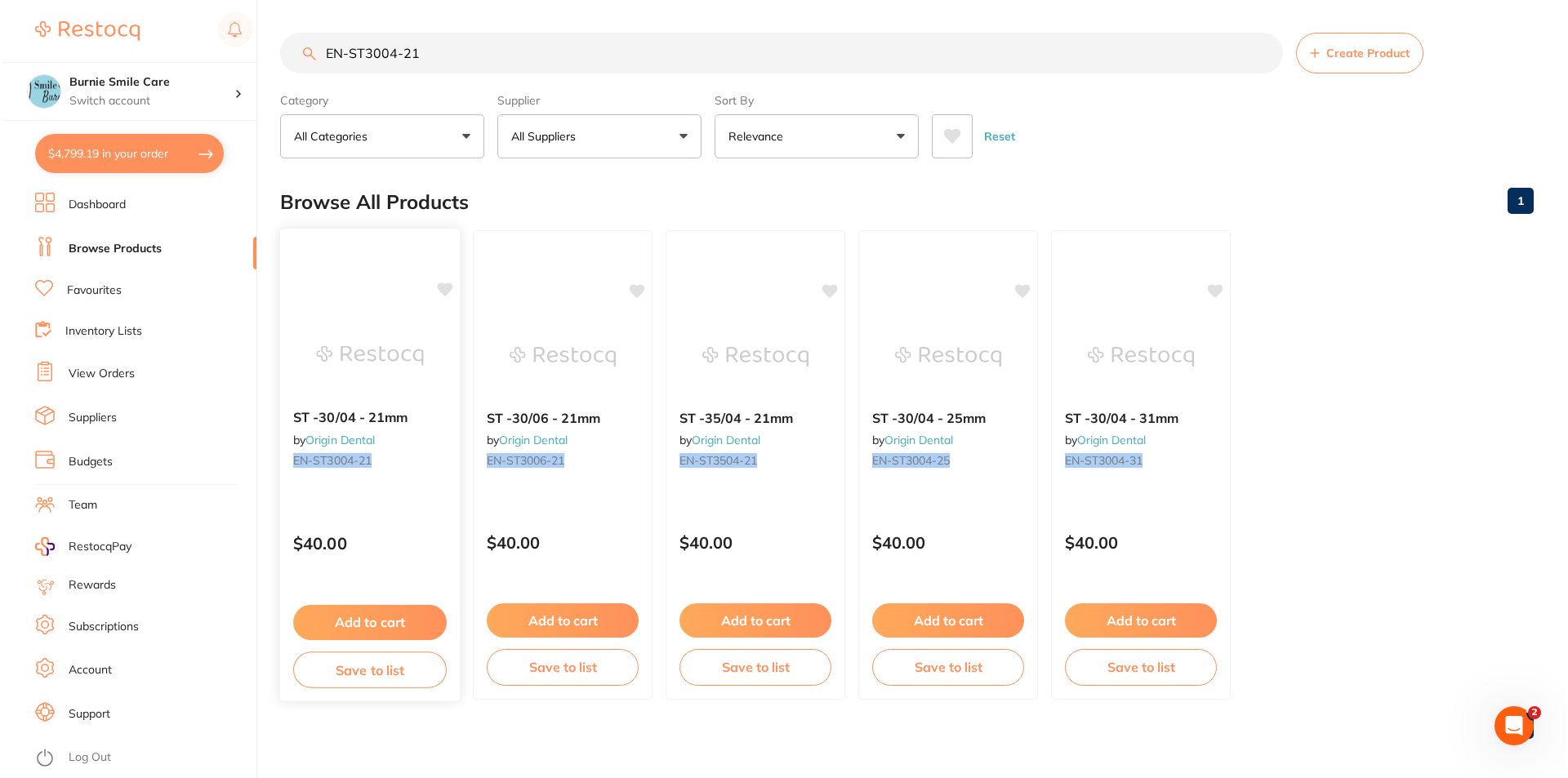
scroll to position [0, 0]
type input "EN-ST3004-21"
click at [374, 529] on div "$40.00" at bounding box center [368, 538] width 180 height 44
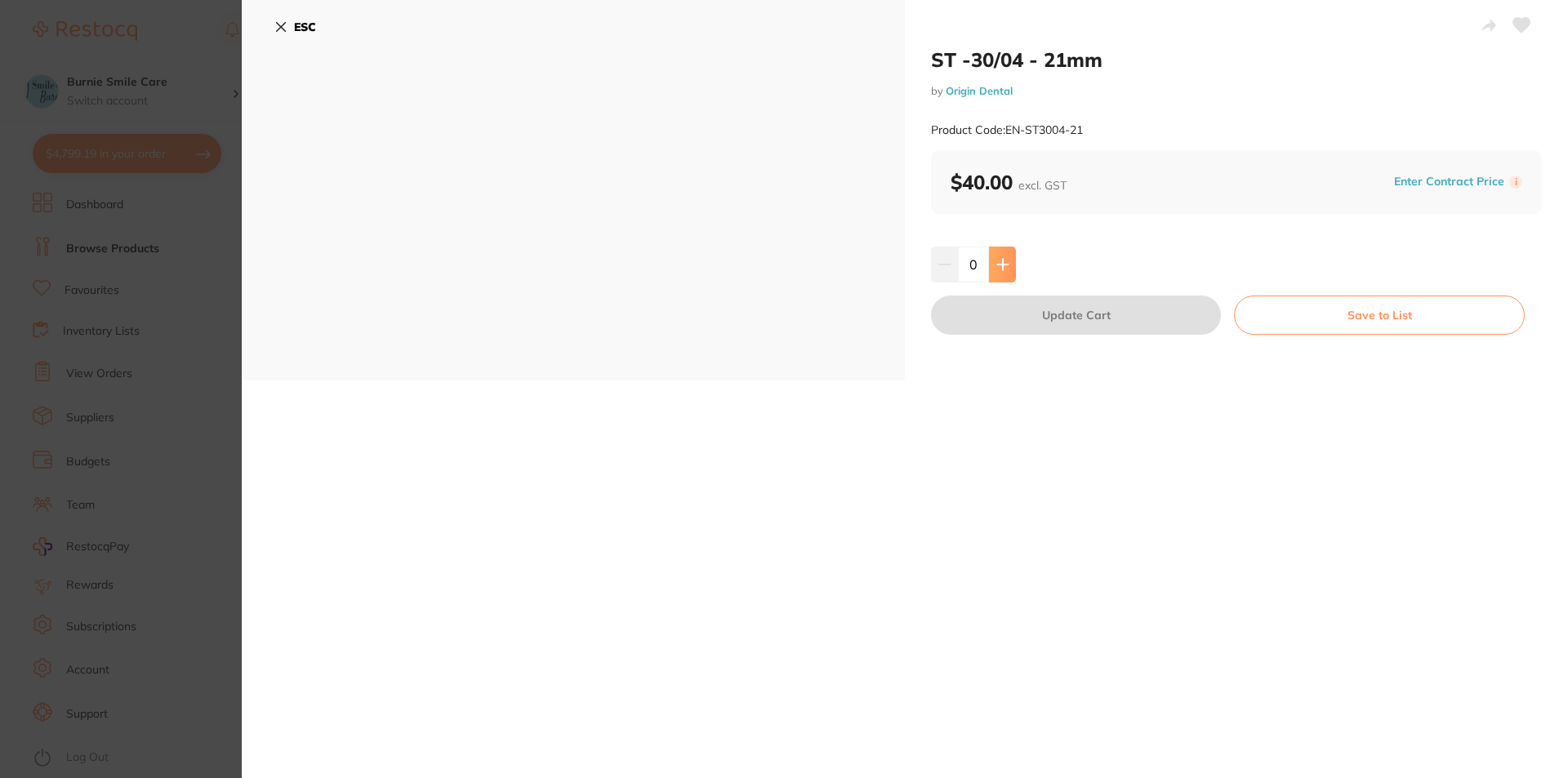
click at [999, 271] on button at bounding box center [1002, 265] width 26 height 36
type input "2"
click at [1015, 329] on button "Update Cart" at bounding box center [1075, 315] width 289 height 39
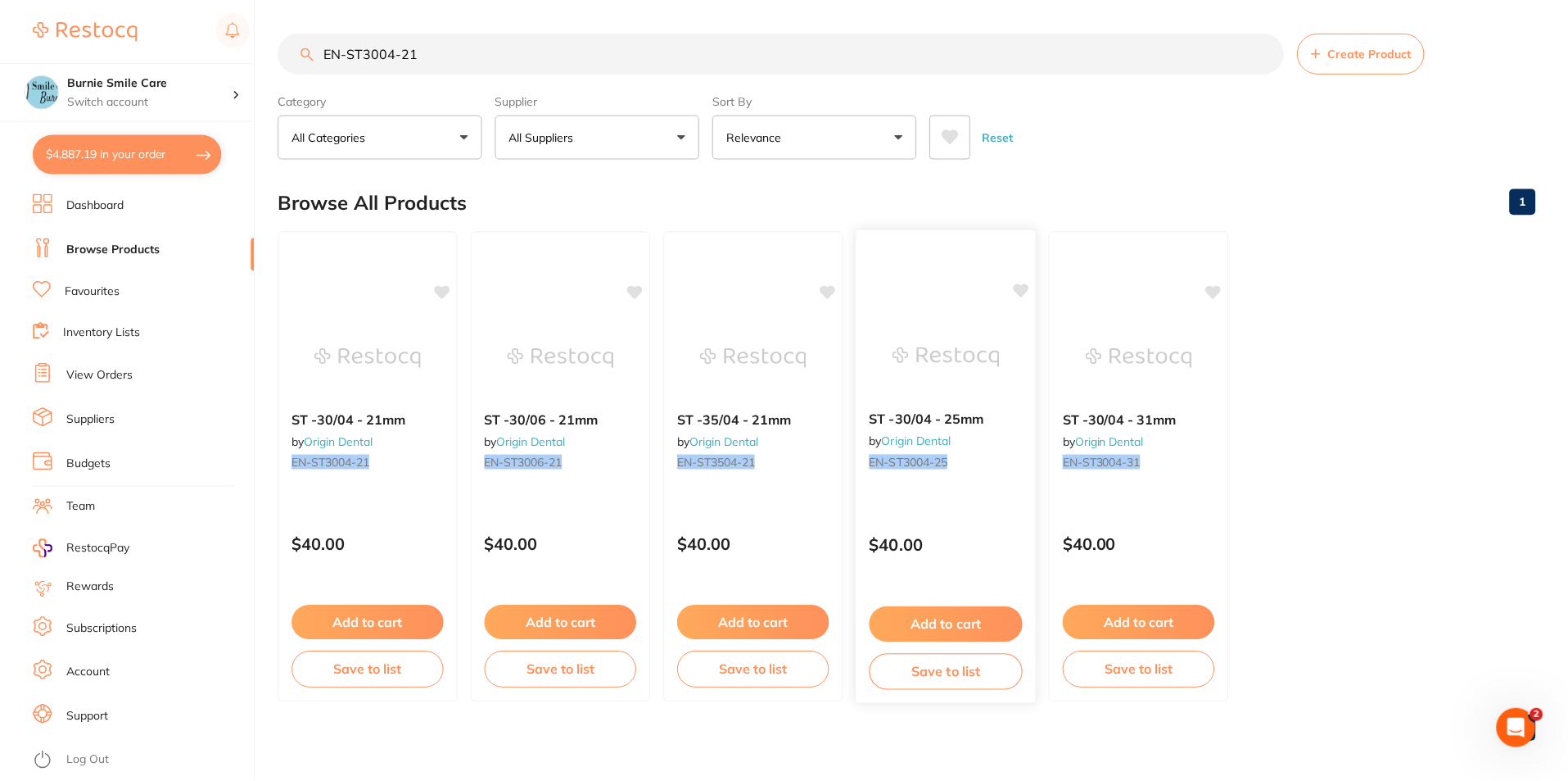
scroll to position [7, 0]
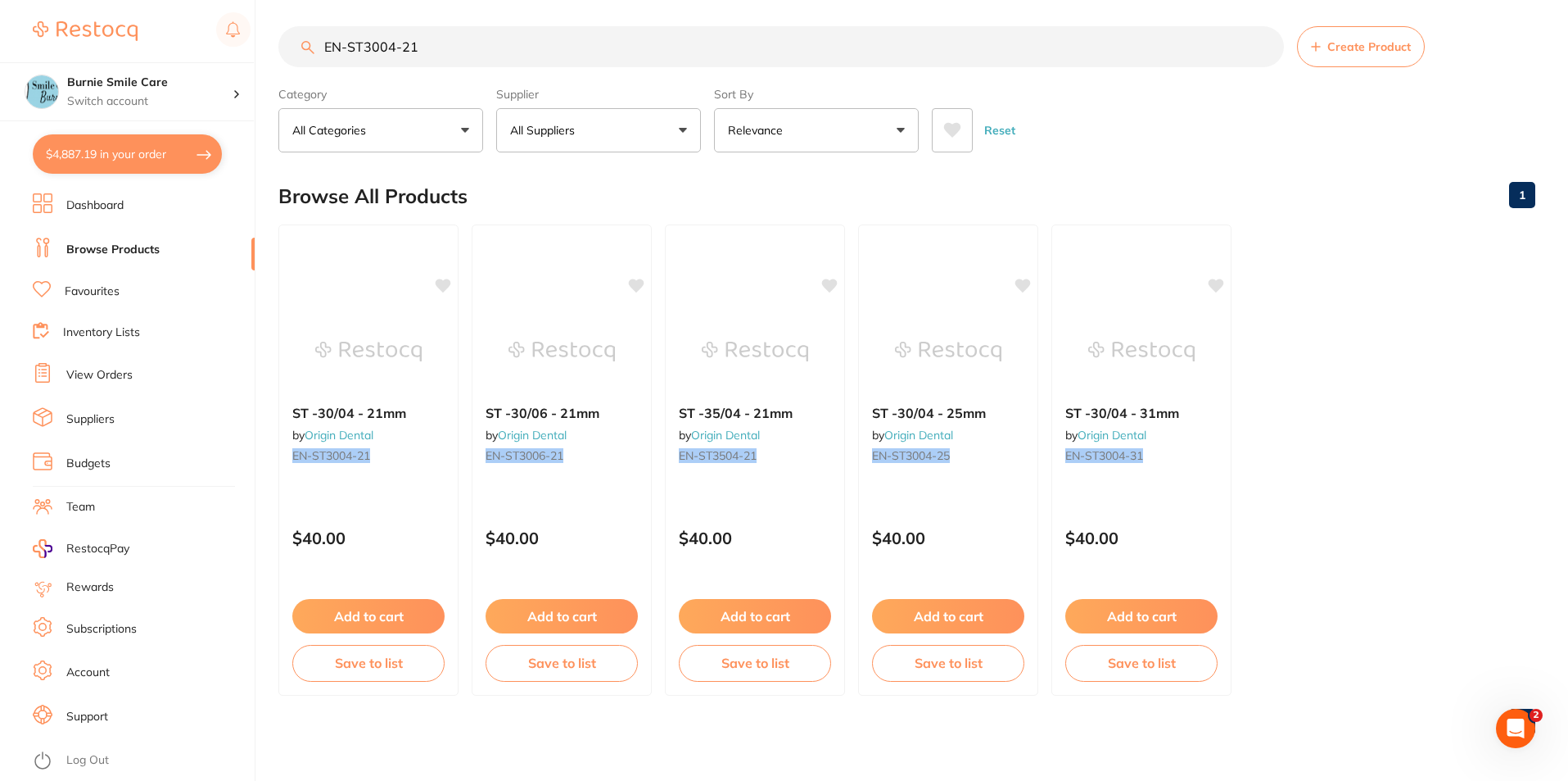
click at [396, 49] on input "EN-ST3004-21" at bounding box center [782, 46] width 1005 height 41
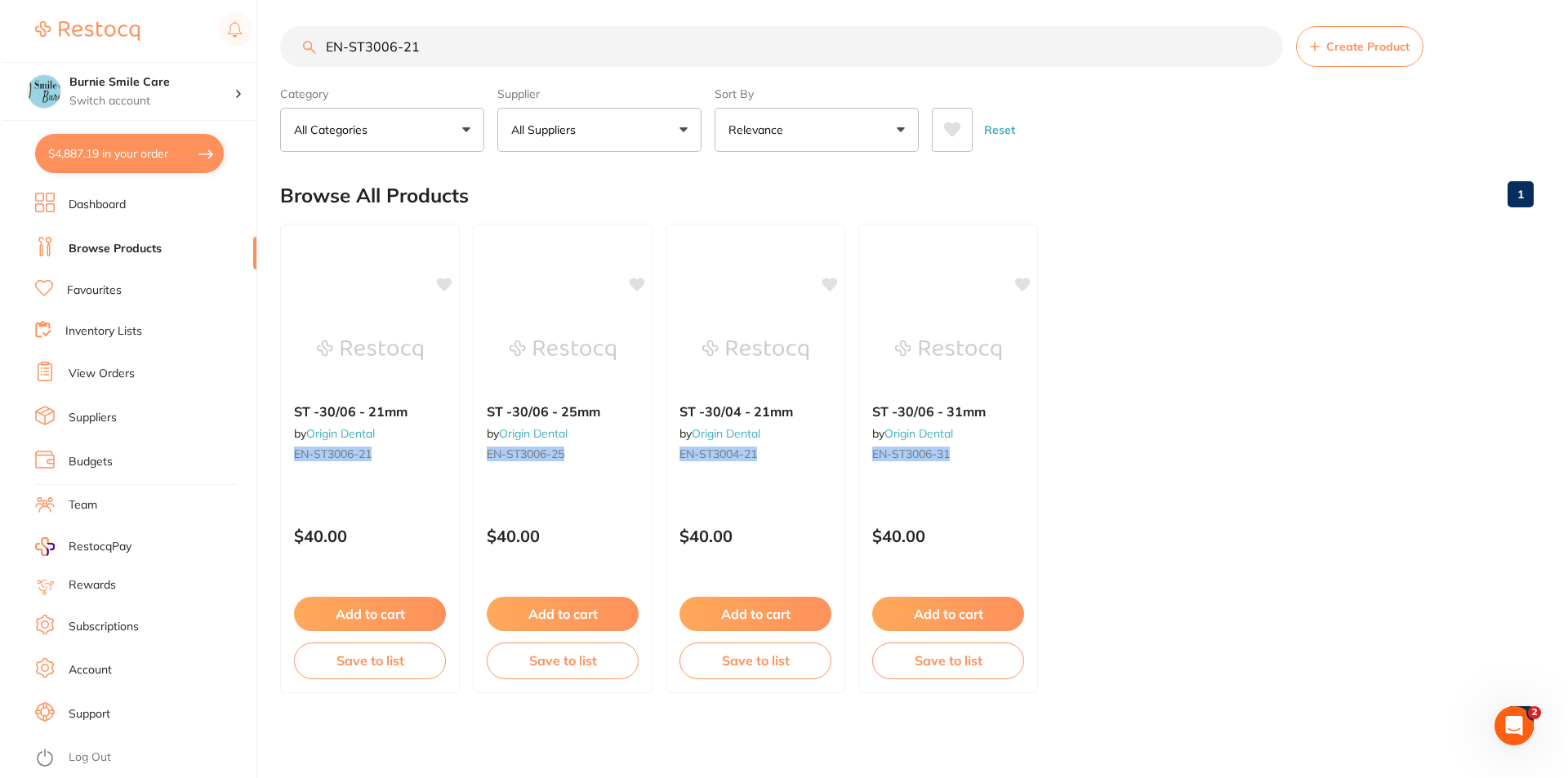
scroll to position [0, 0]
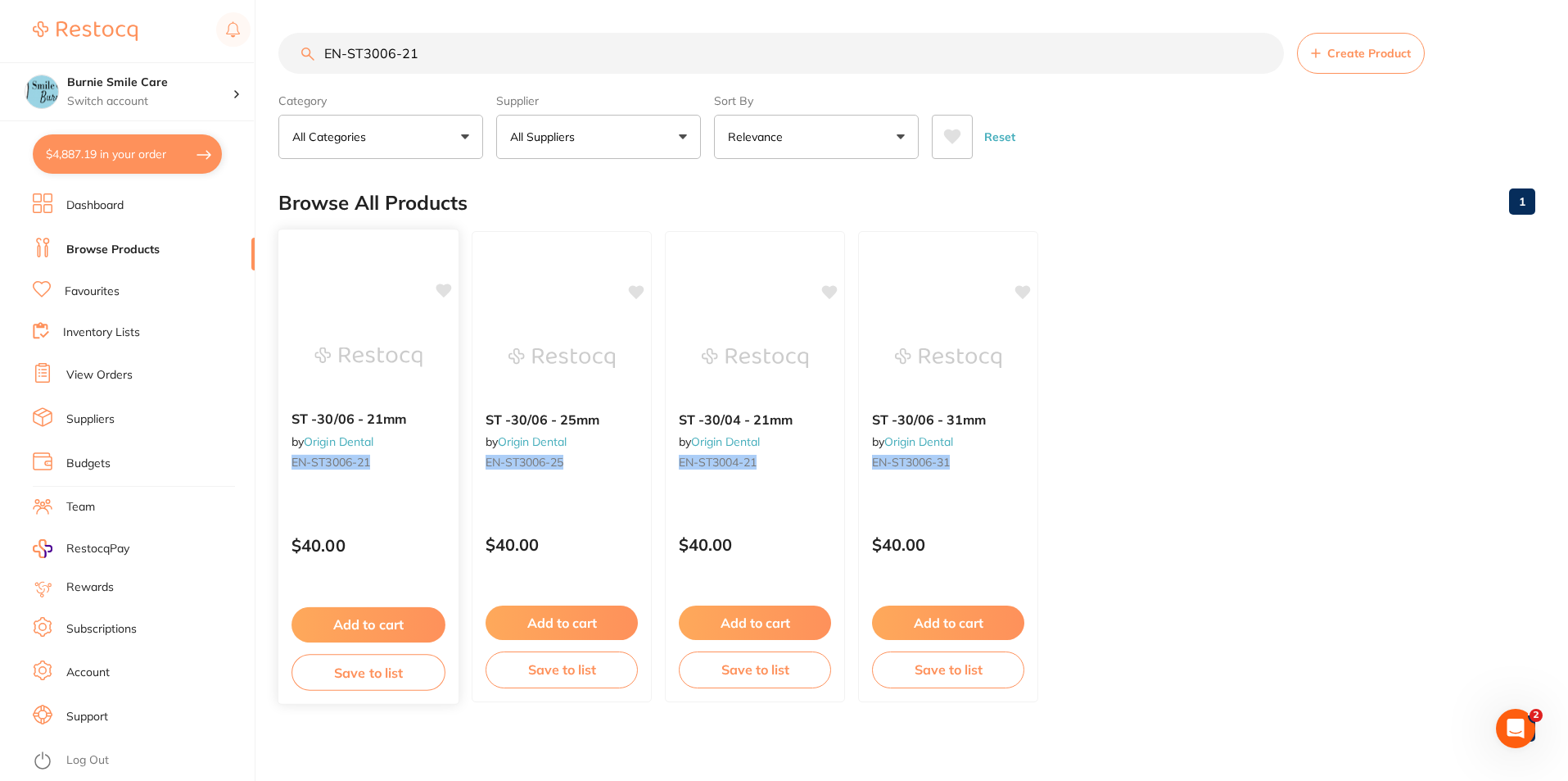
type input "EN-ST3006-21"
click at [393, 558] on div "$40.00" at bounding box center [369, 540] width 180 height 45
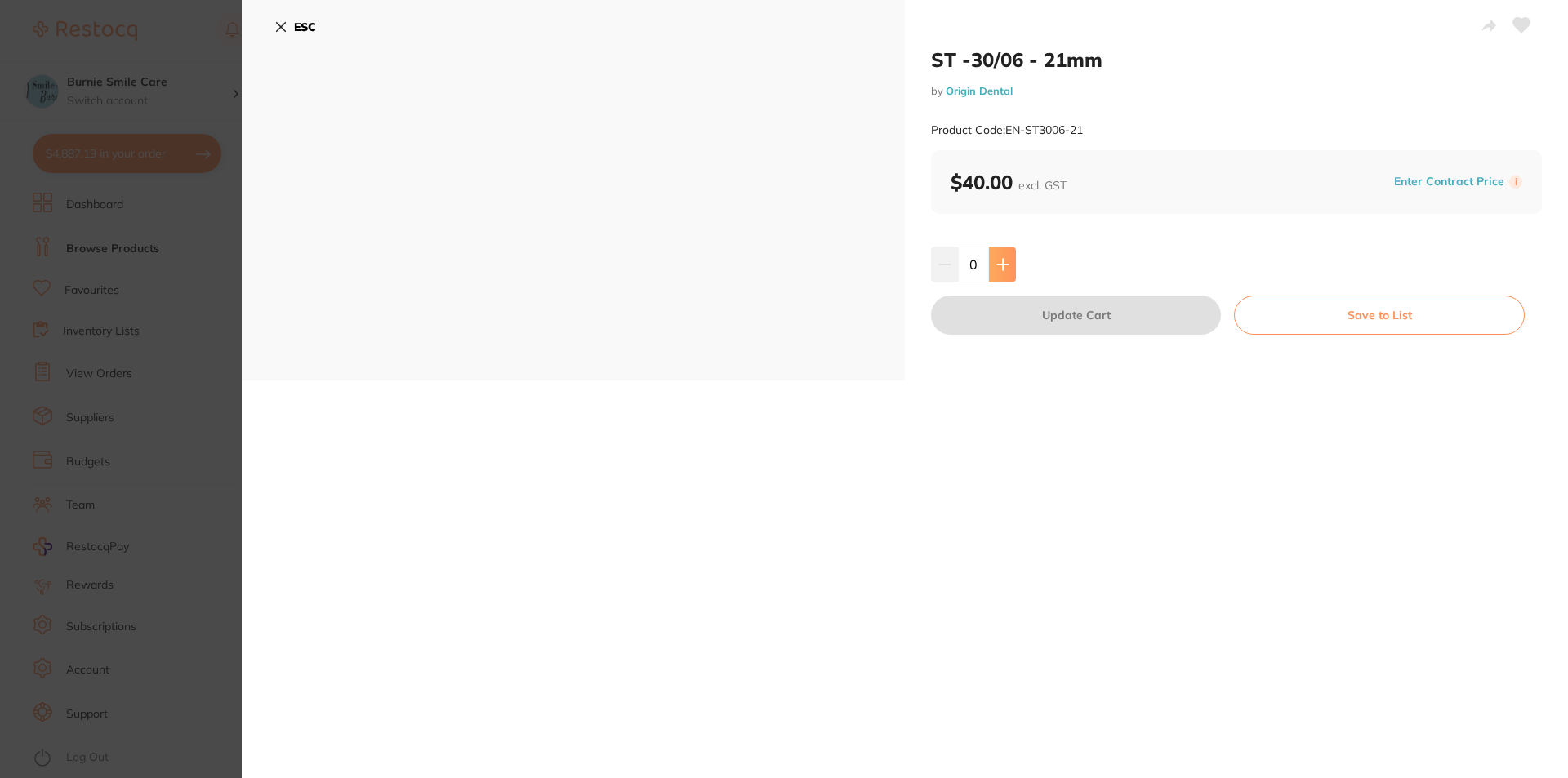
click at [998, 264] on icon at bounding box center [1002, 264] width 10 height 10
type input "1"
click at [1016, 309] on button "Update Cart" at bounding box center [1075, 315] width 289 height 39
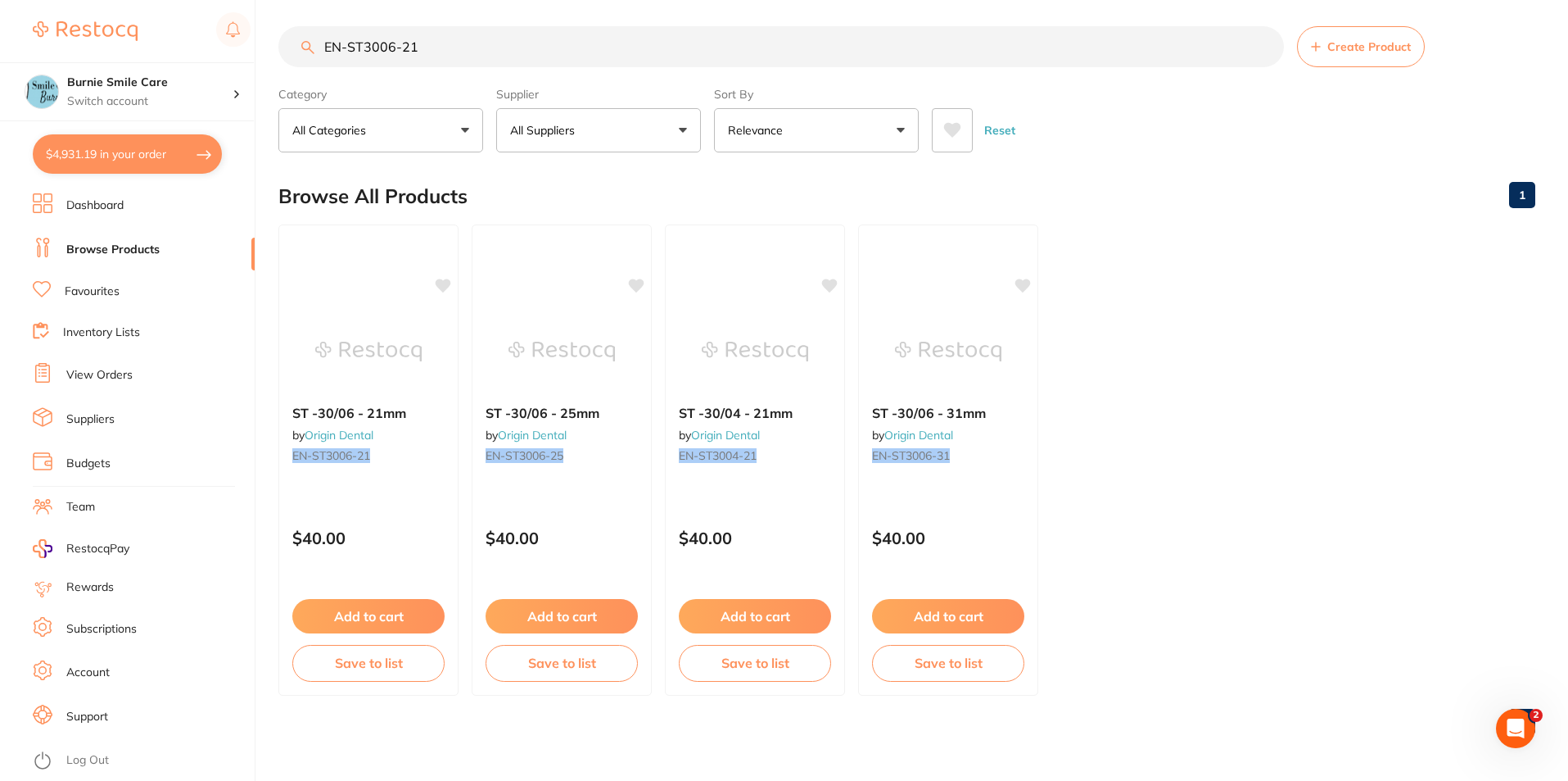
click at [390, 46] on input "EN-ST3006-21" at bounding box center [782, 46] width 1005 height 41
click at [396, 46] on input "EN-ST3006-21" at bounding box center [782, 46] width 1005 height 41
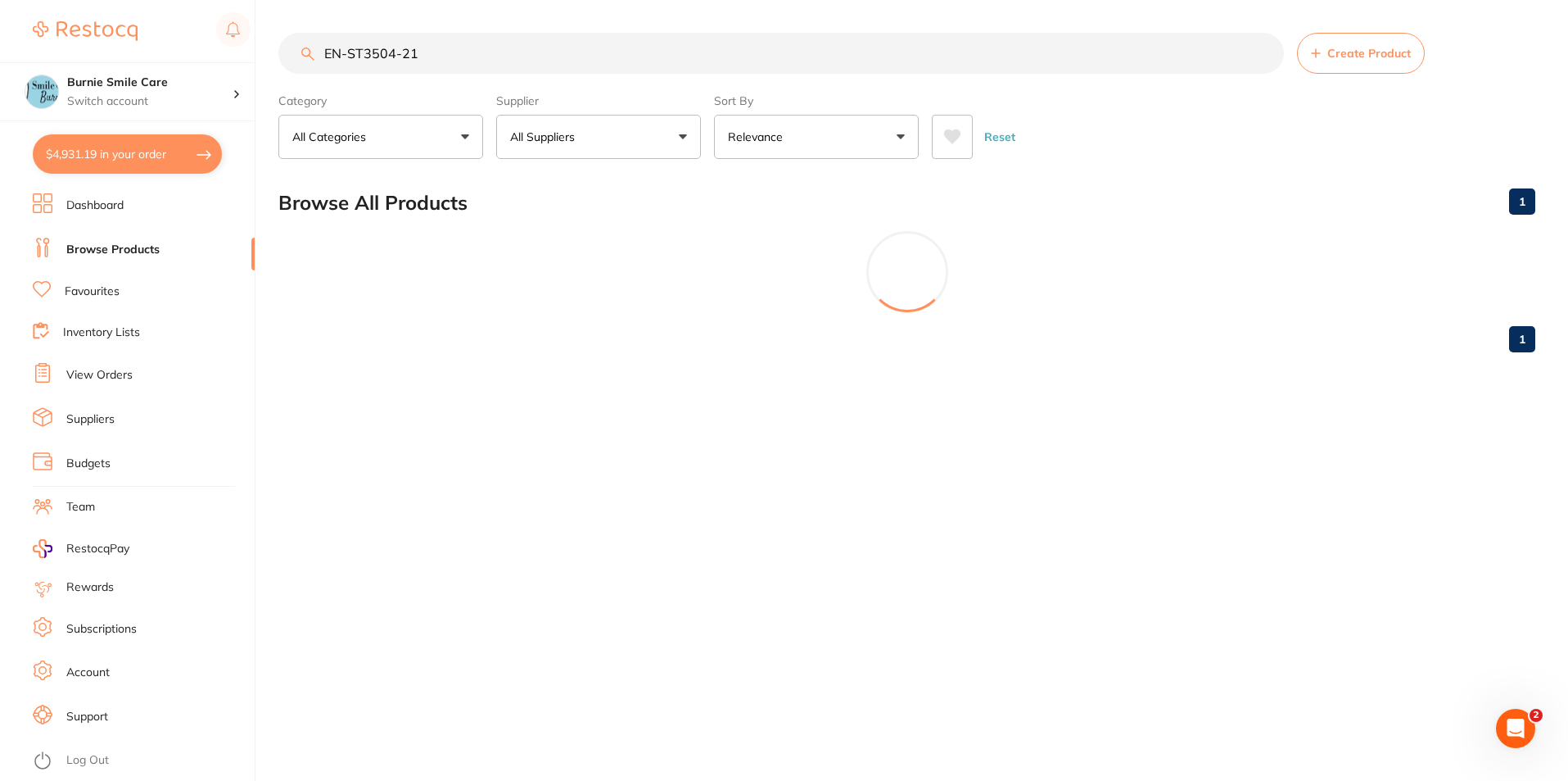
scroll to position [0, 0]
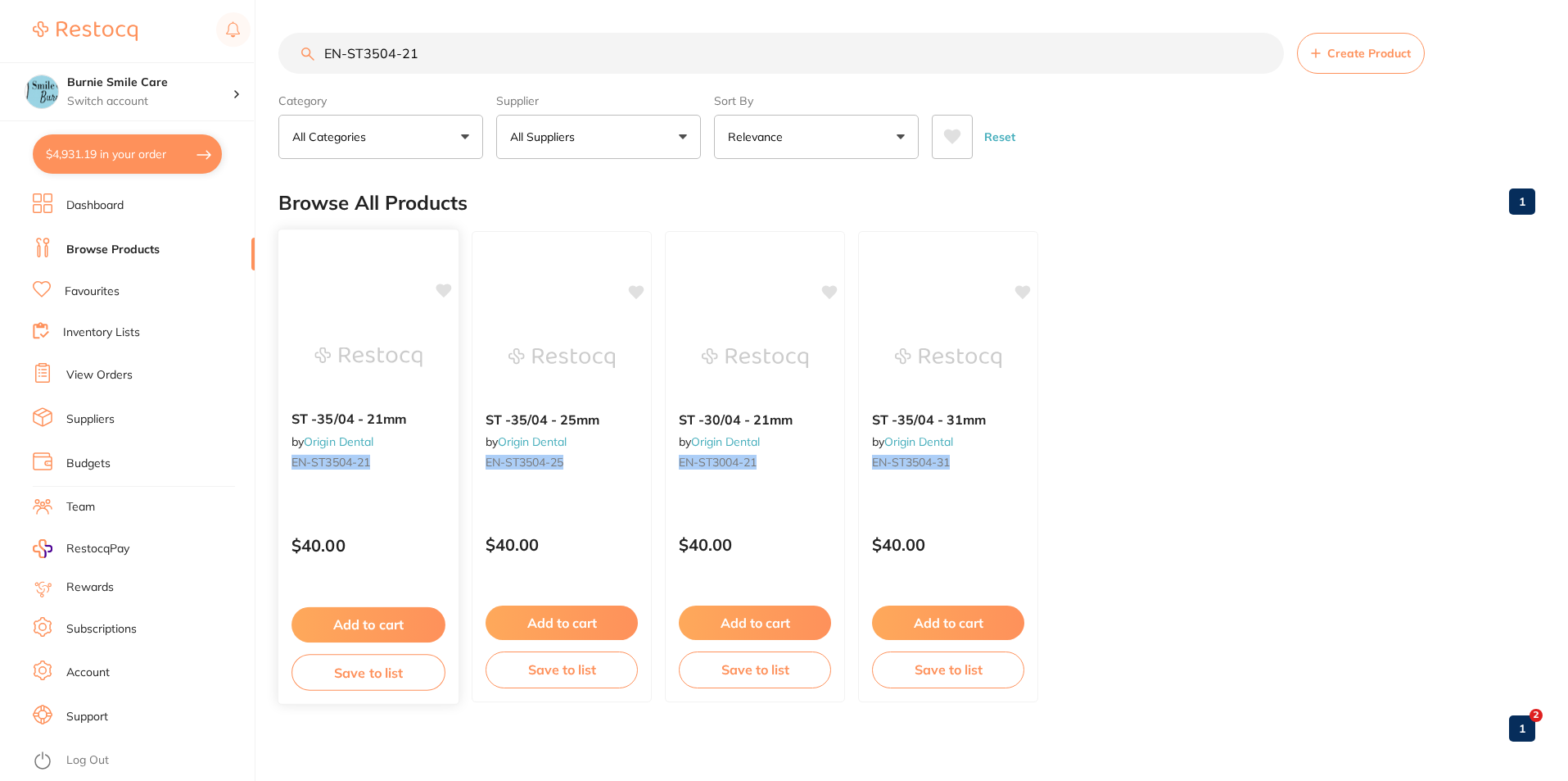
type input "EN-ST3504-21"
click at [418, 514] on div "ST -35/04 - 21mm by Origin Dental EN-ST3504-21 $40.00 Add to cart Save to list" at bounding box center [369, 467] width 182 height 476
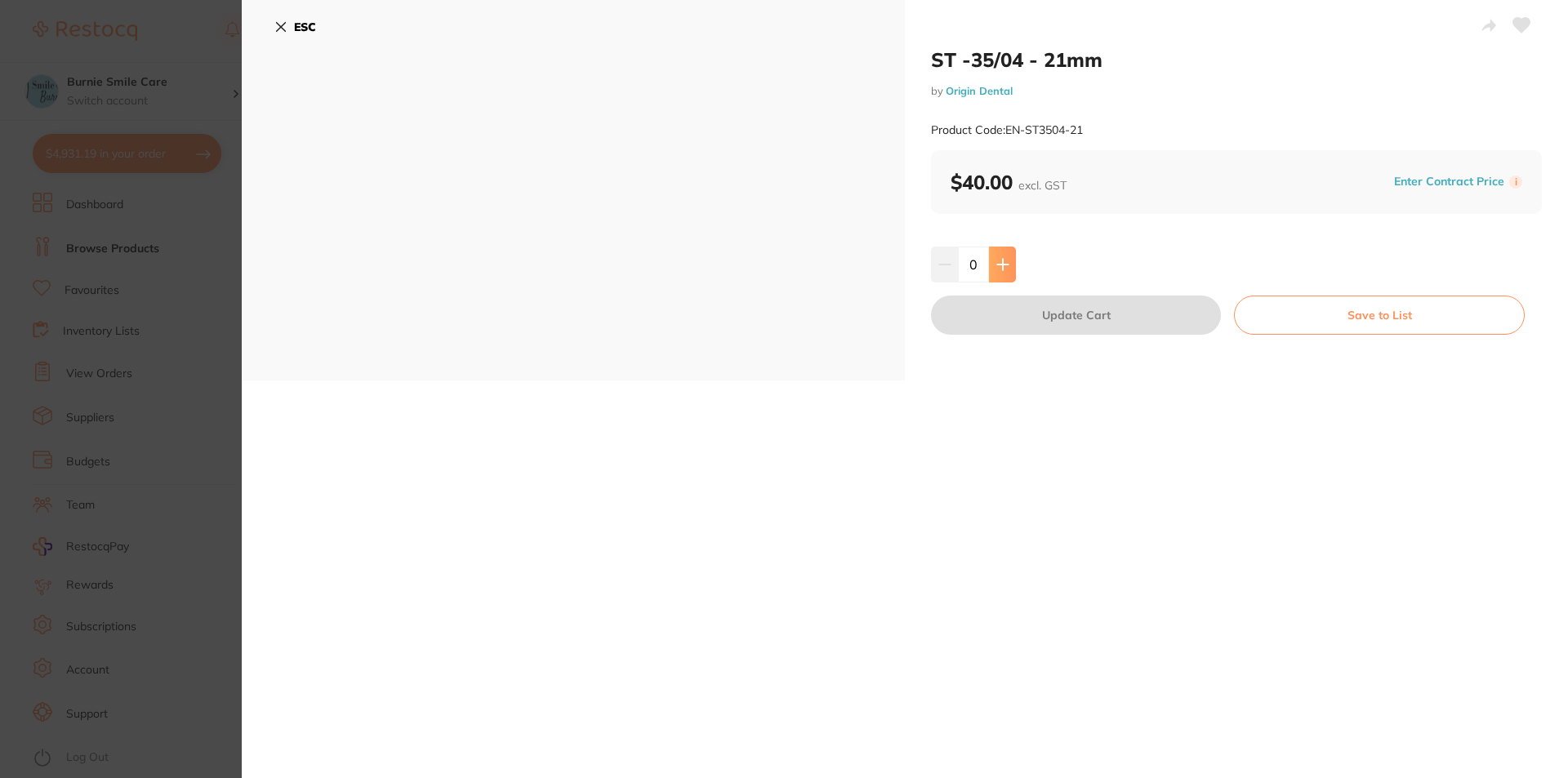
click at [999, 258] on icon at bounding box center [1002, 265] width 13 height 13
type input "2"
click at [1021, 312] on button "Update Cart" at bounding box center [1075, 315] width 289 height 39
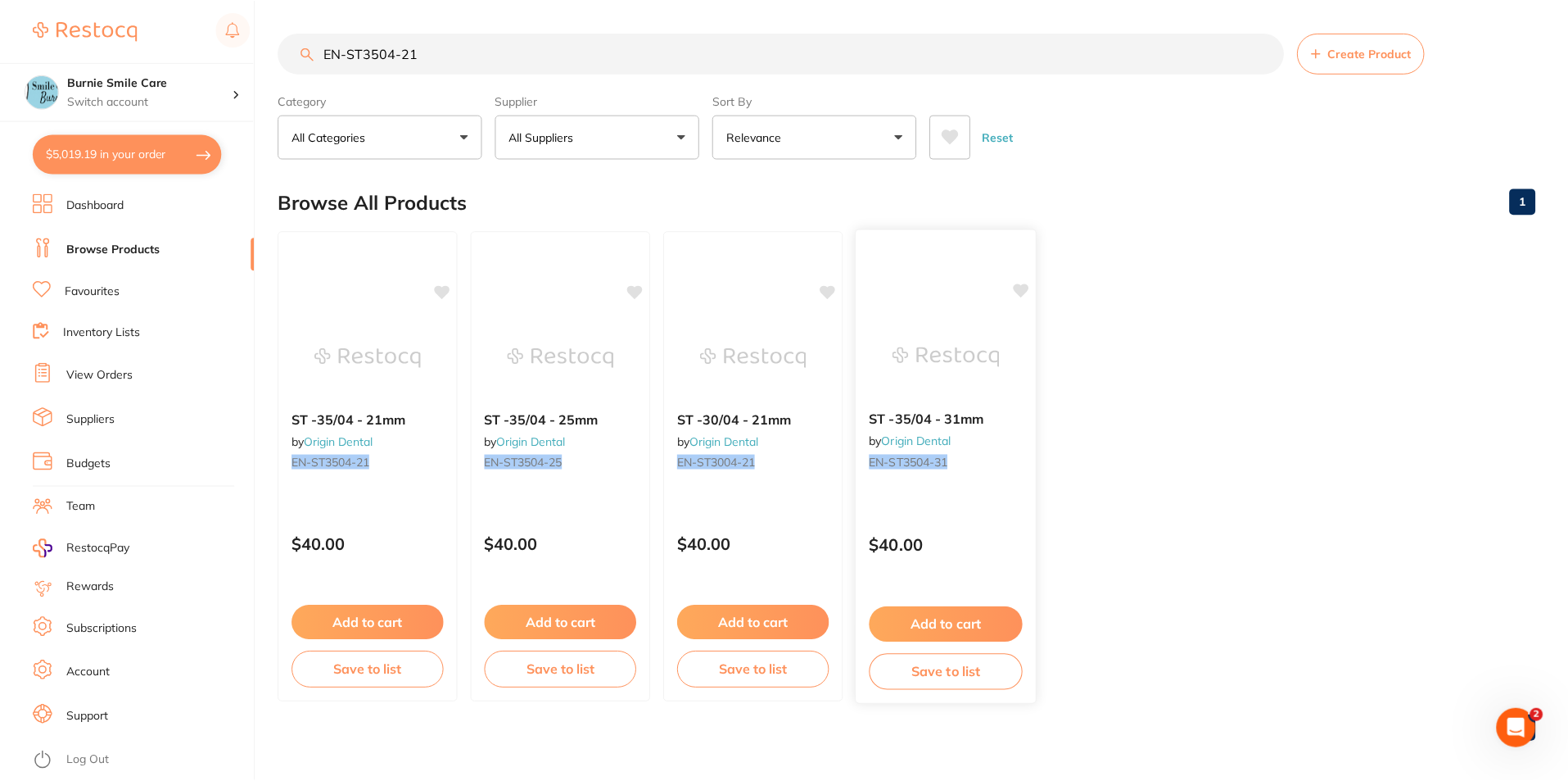
scroll to position [7, 0]
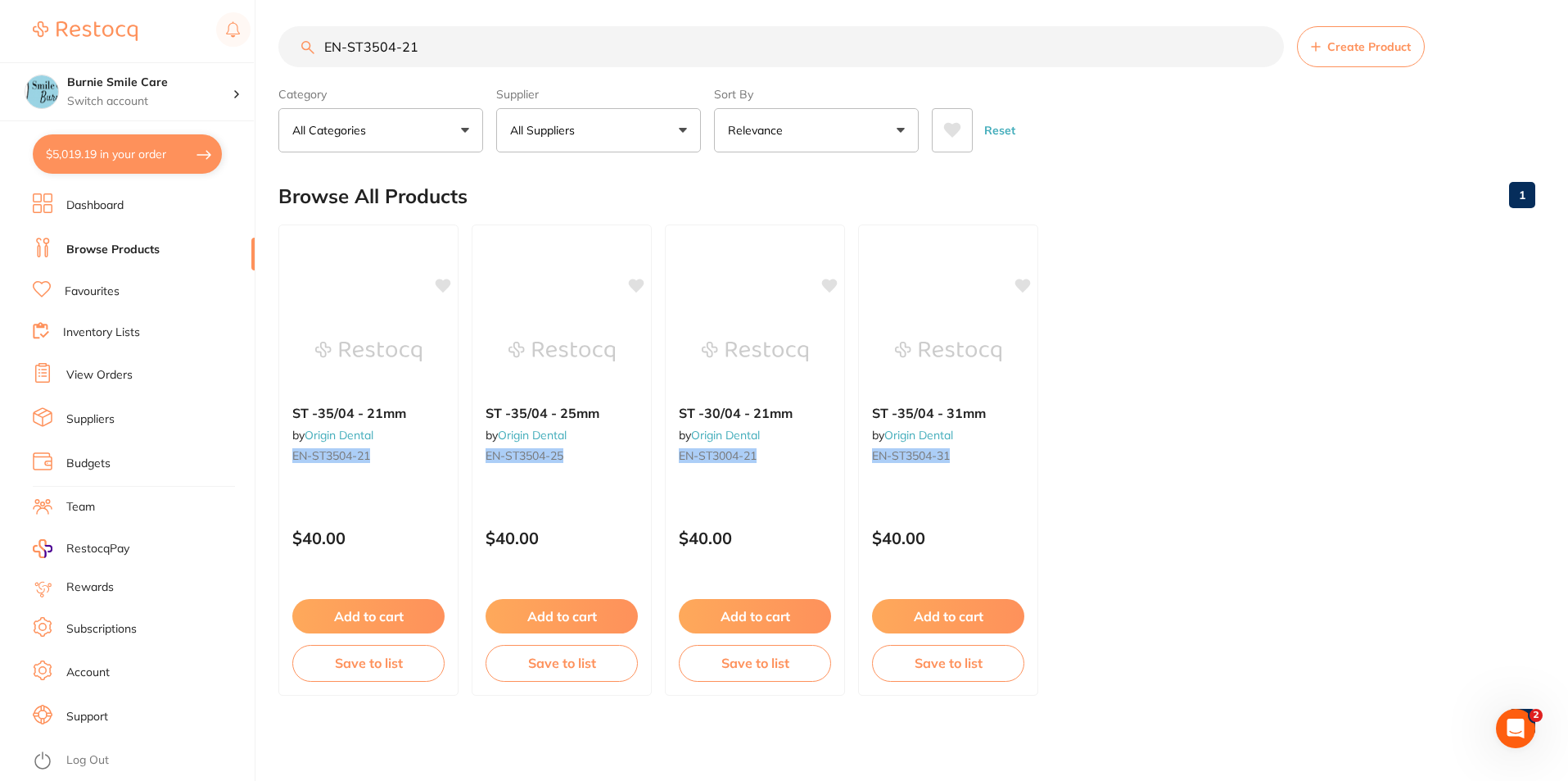
drag, startPoint x: 432, startPoint y: 45, endPoint x: 368, endPoint y: 50, distance: 64.2
click at [368, 50] on input "EN-ST3504-21" at bounding box center [782, 46] width 1005 height 41
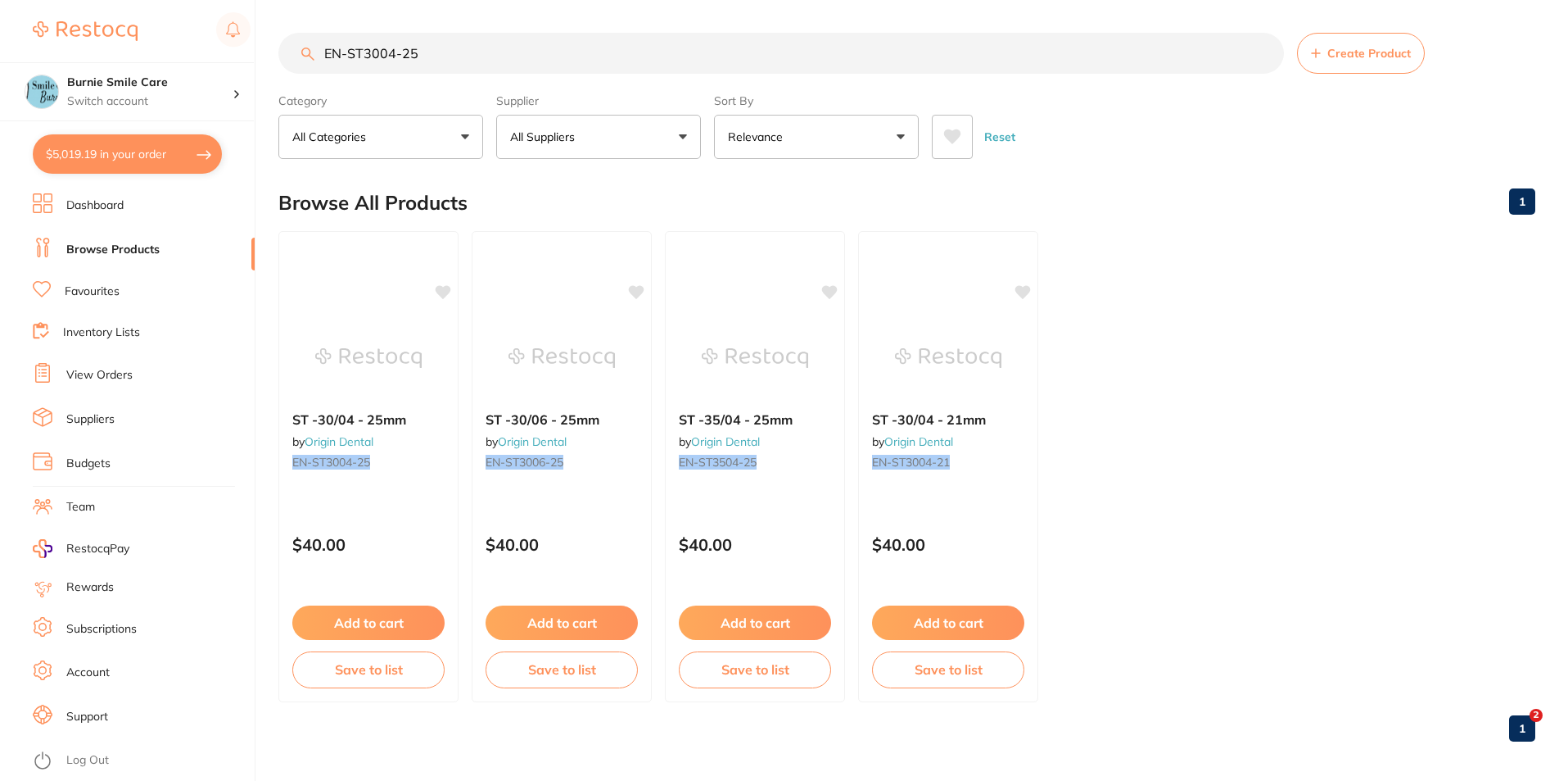
type input "EN-ST3004-25"
click at [394, 515] on div "ST -30/04 - 25mm by Origin Dental EN-ST3004-25 $40.00 Add to cart Save to list" at bounding box center [369, 466] width 180 height 471
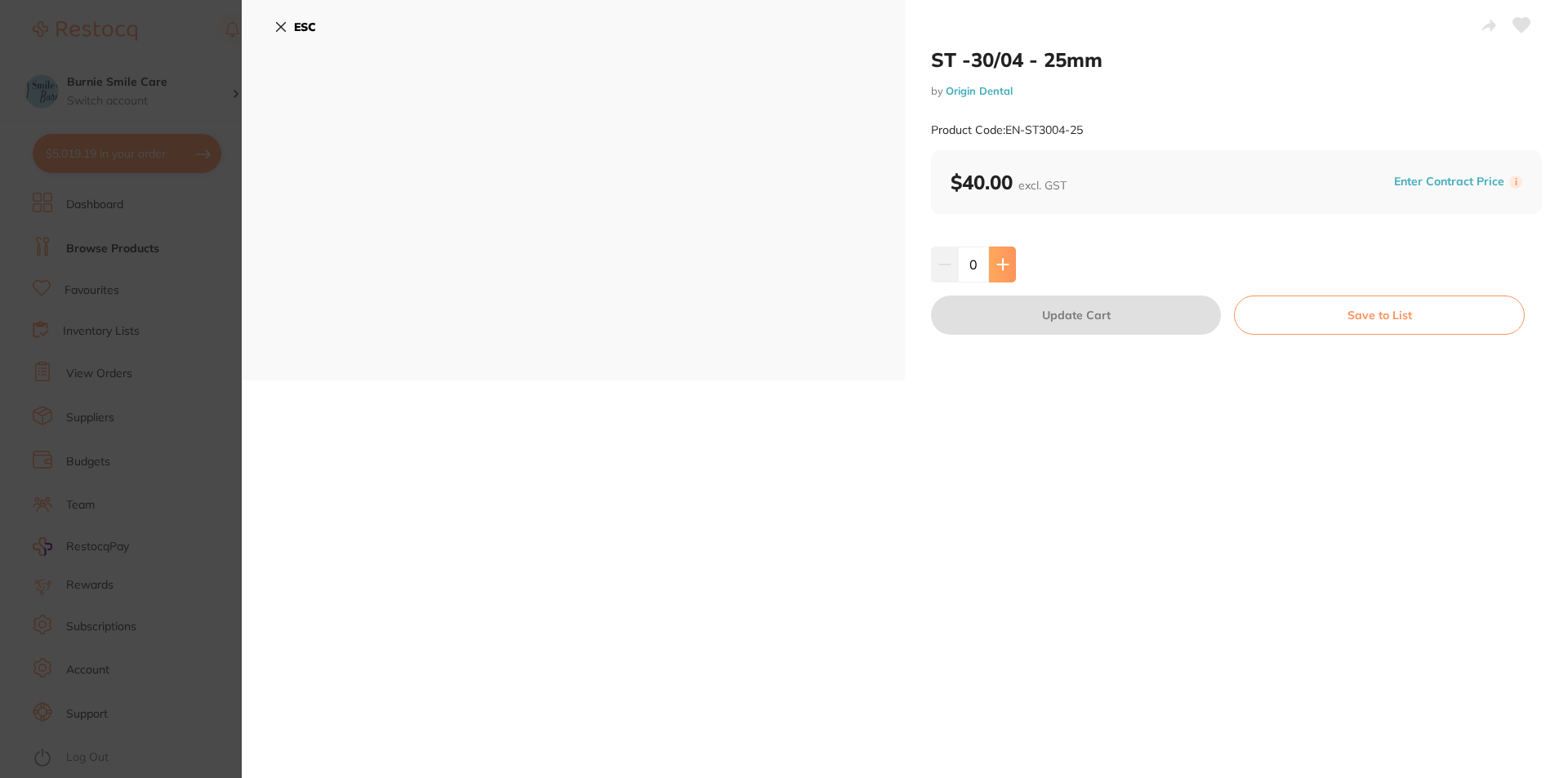
click at [999, 268] on icon at bounding box center [1002, 265] width 13 height 13
type input "2"
click at [1002, 319] on button "Update Cart" at bounding box center [1075, 315] width 289 height 39
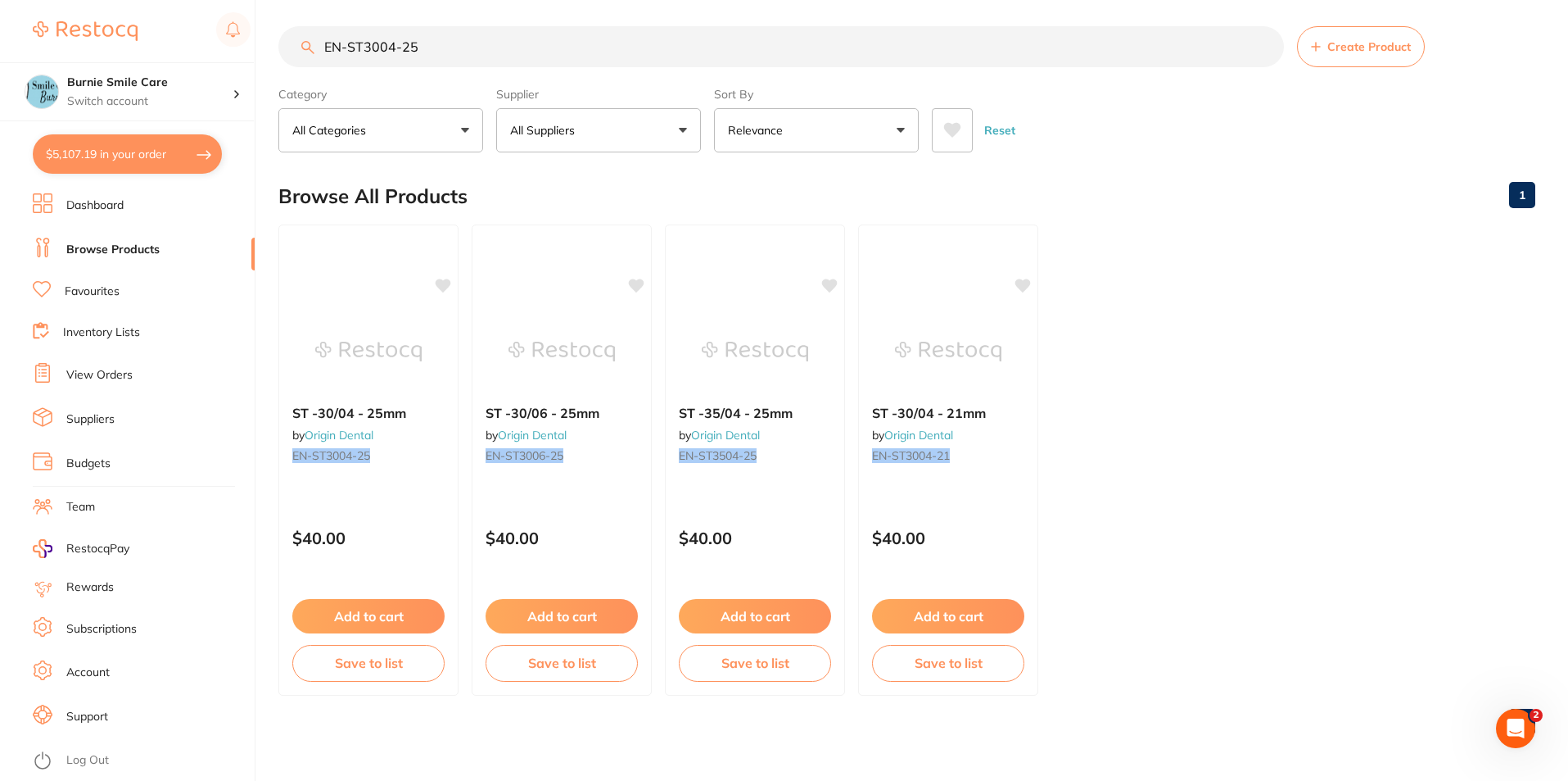
click at [394, 51] on input "EN-ST3004-25" at bounding box center [782, 46] width 1005 height 41
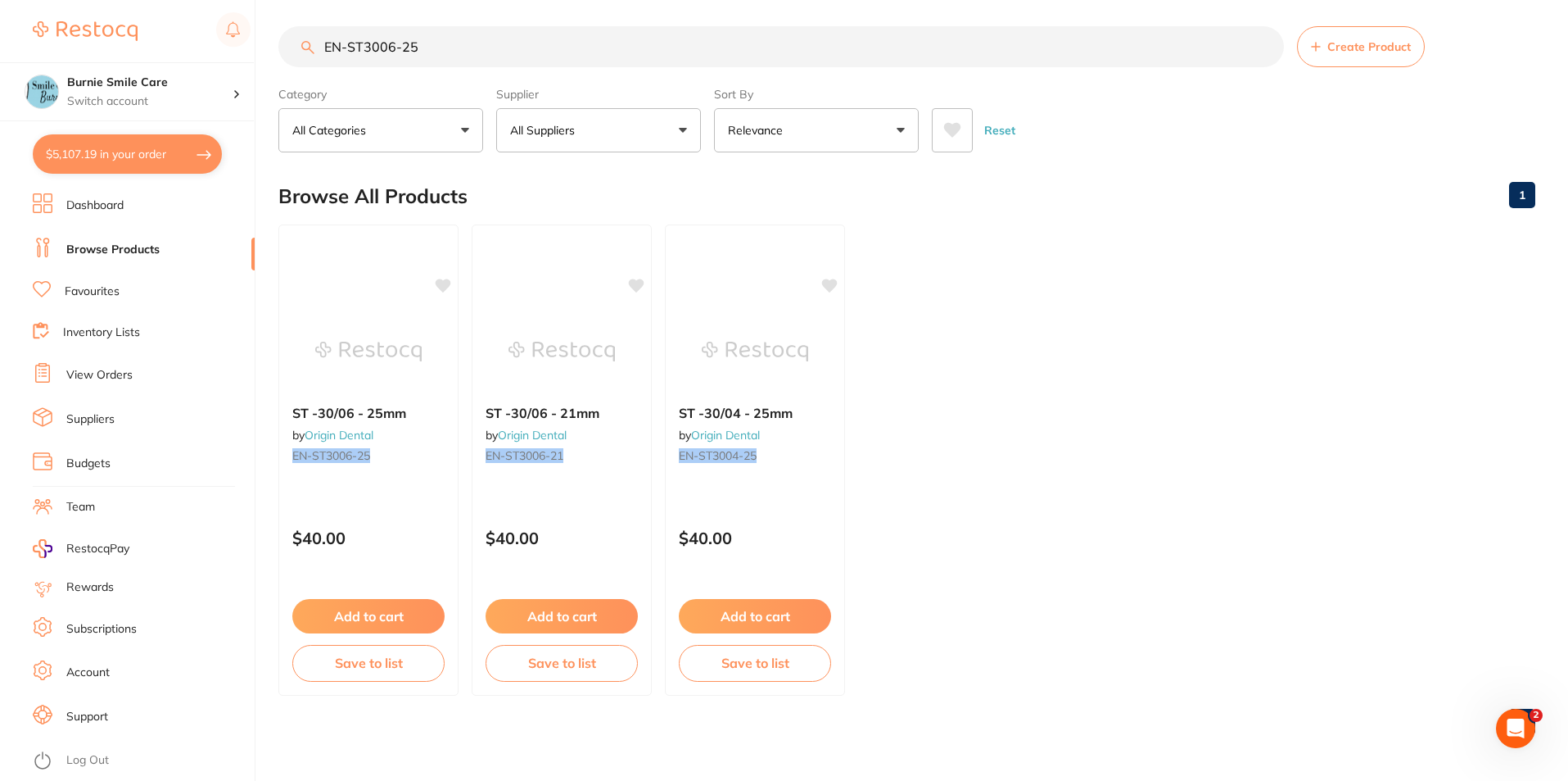
scroll to position [0, 0]
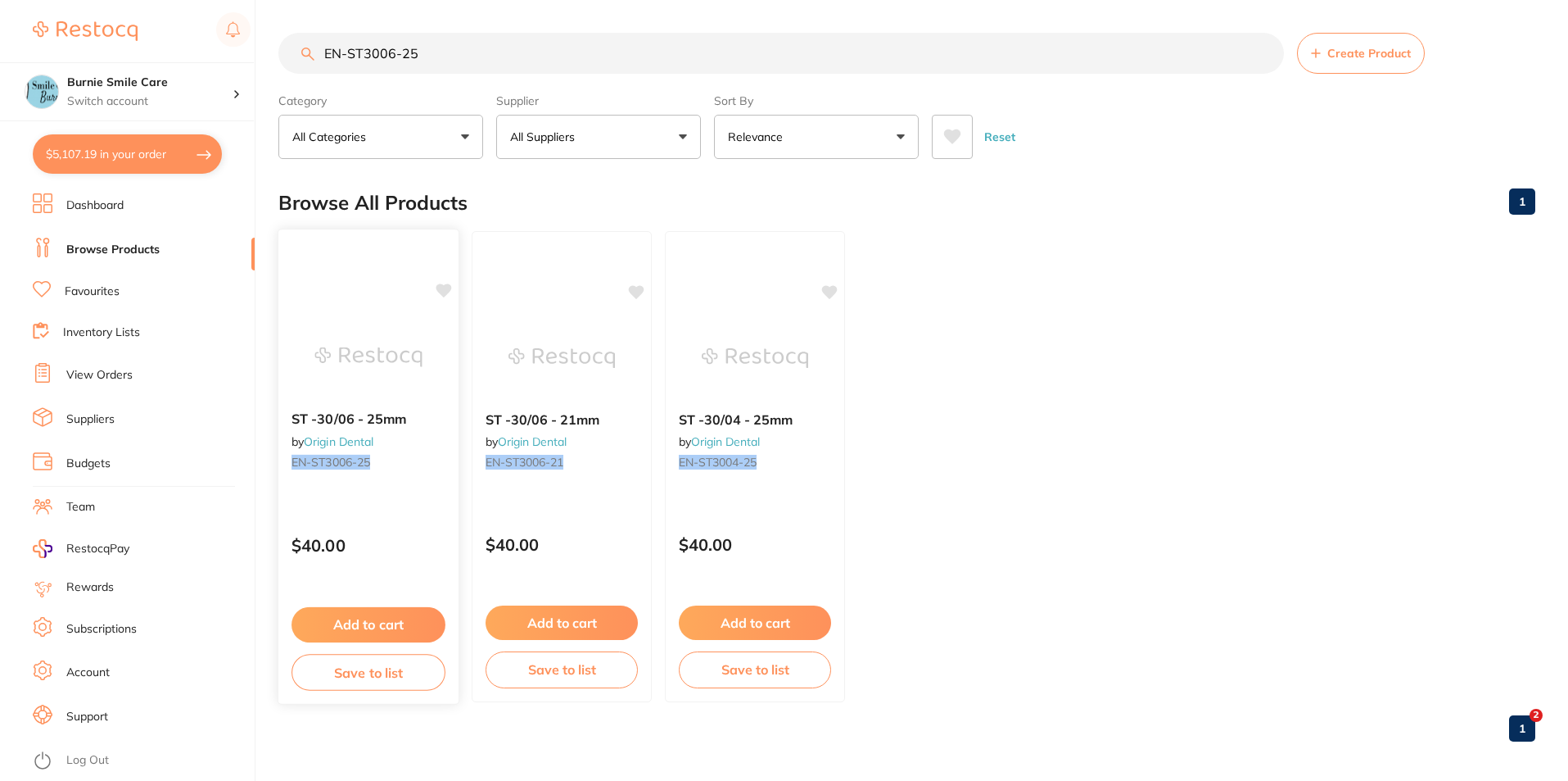
type input "EN-ST3006-25"
click at [405, 553] on p "$40.00" at bounding box center [368, 546] width 154 height 19
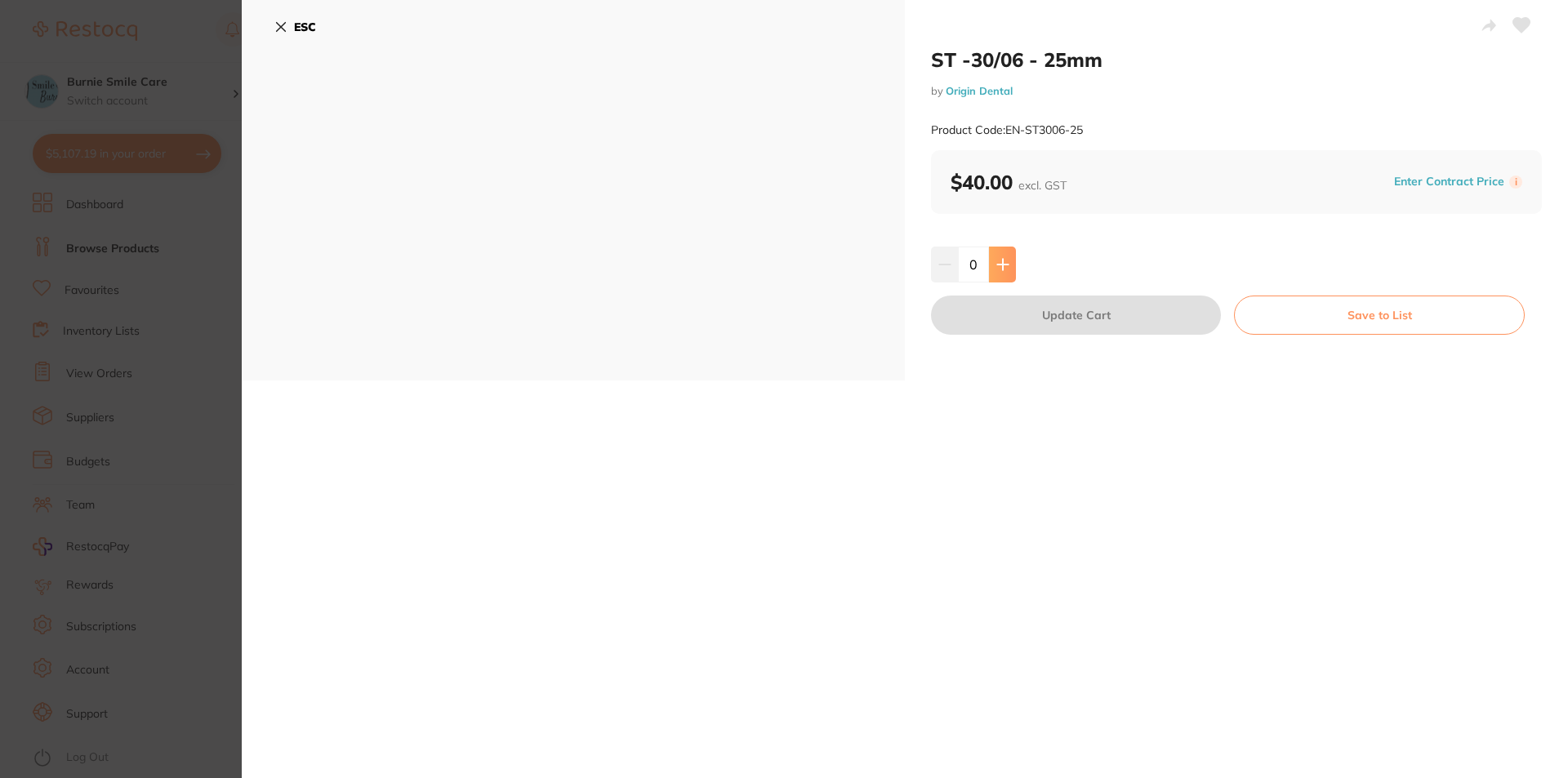
click at [999, 271] on button at bounding box center [1002, 265] width 26 height 36
type input "1"
click at [1035, 327] on button "Update Cart" at bounding box center [1075, 315] width 289 height 39
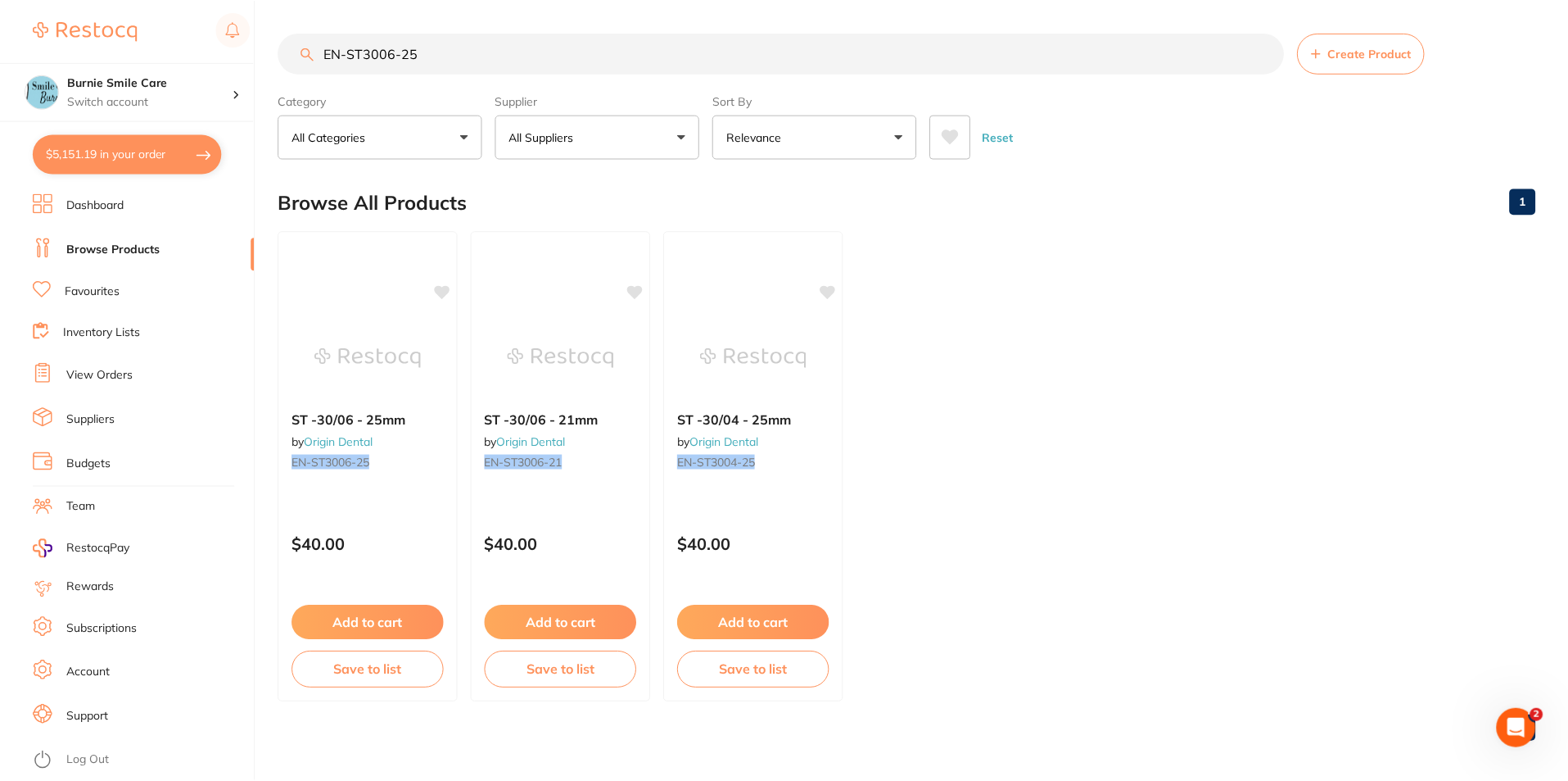
scroll to position [7, 0]
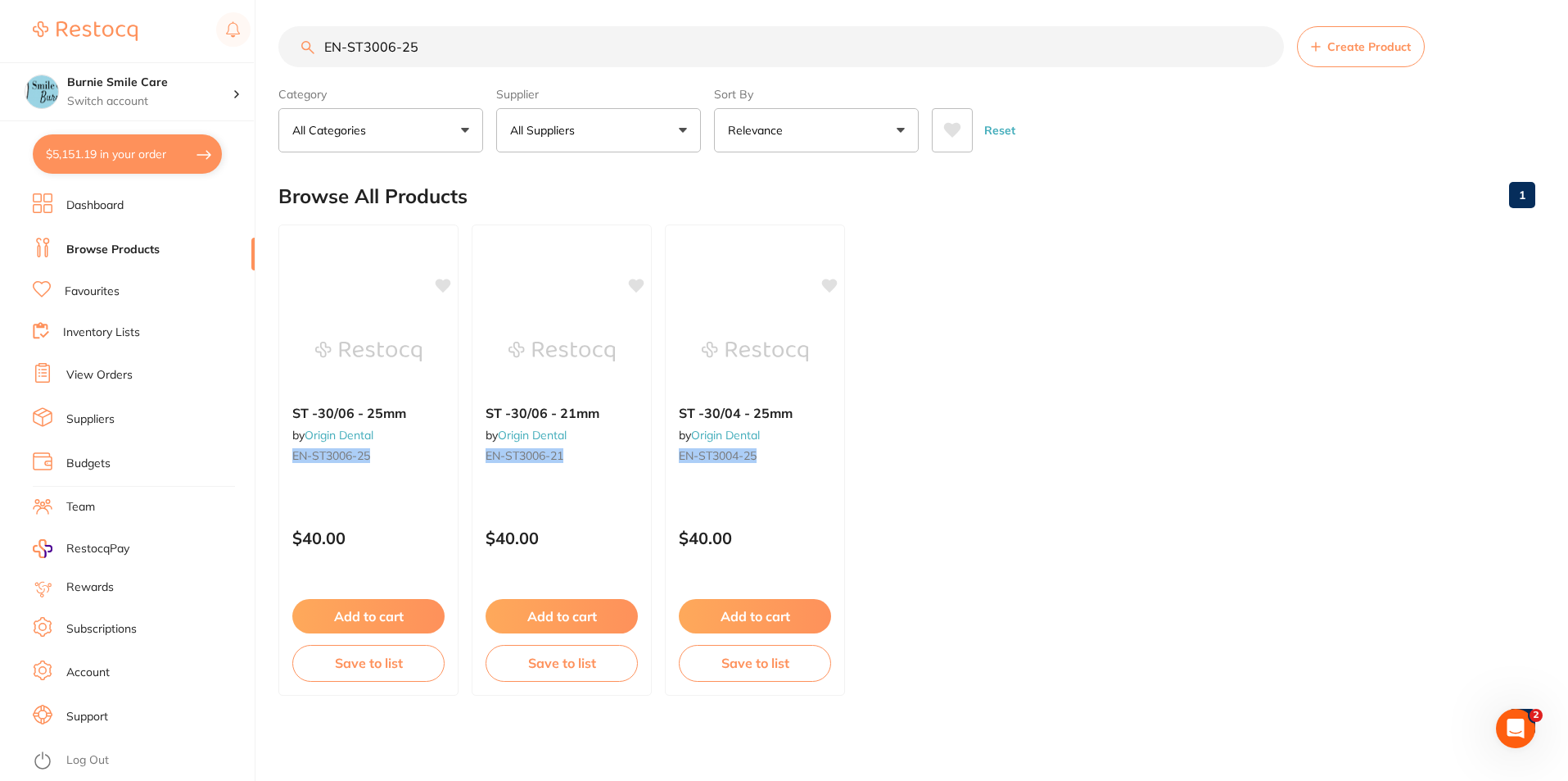
click at [398, 46] on input "EN-ST3006-25" at bounding box center [782, 46] width 1005 height 41
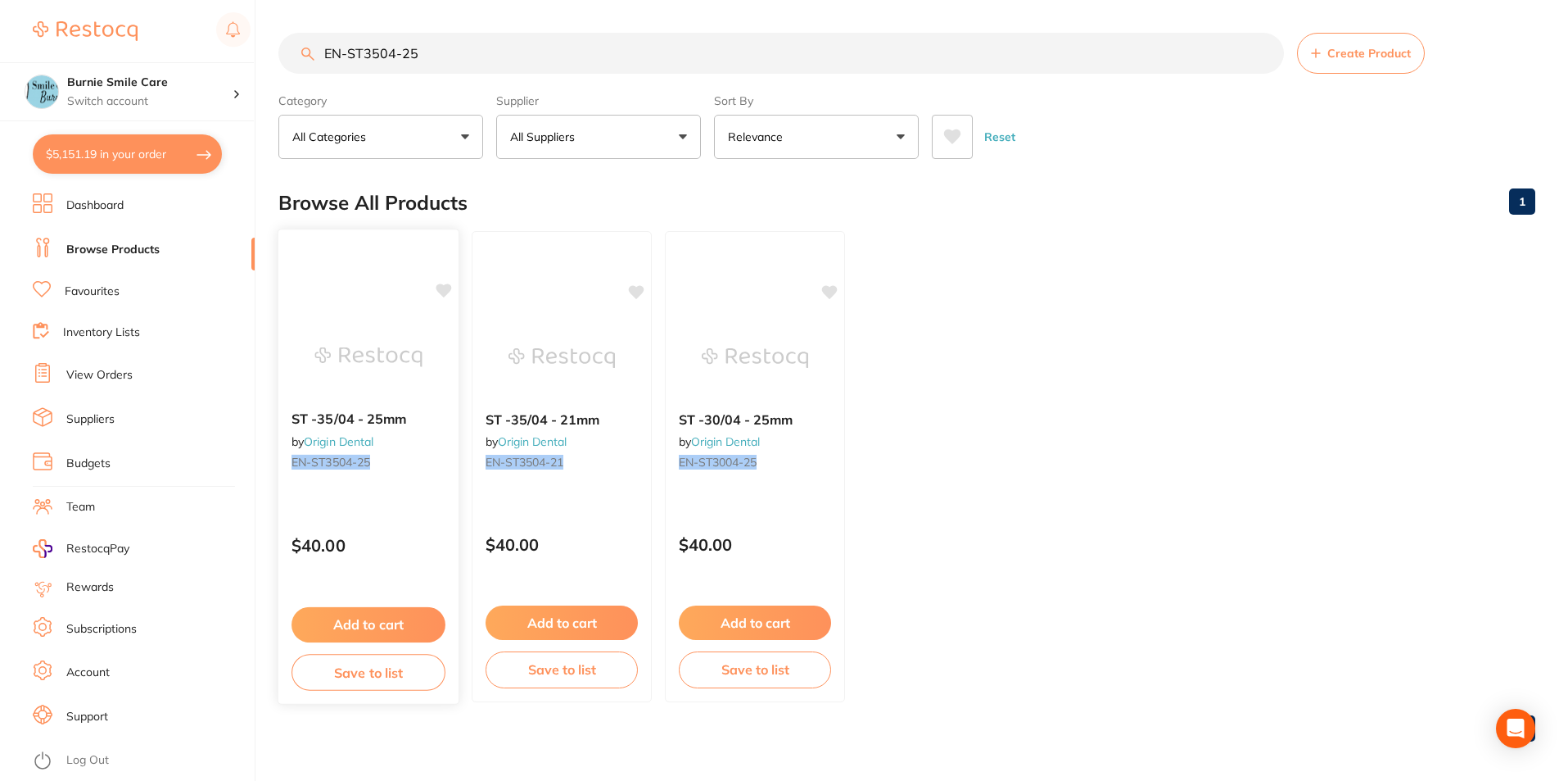
type input "EN-ST3504-25"
click at [367, 517] on div "ST -35/04 - 25mm by Origin Dental EN-ST3504-25 $40.00 Add to cart Save to list" at bounding box center [369, 467] width 182 height 476
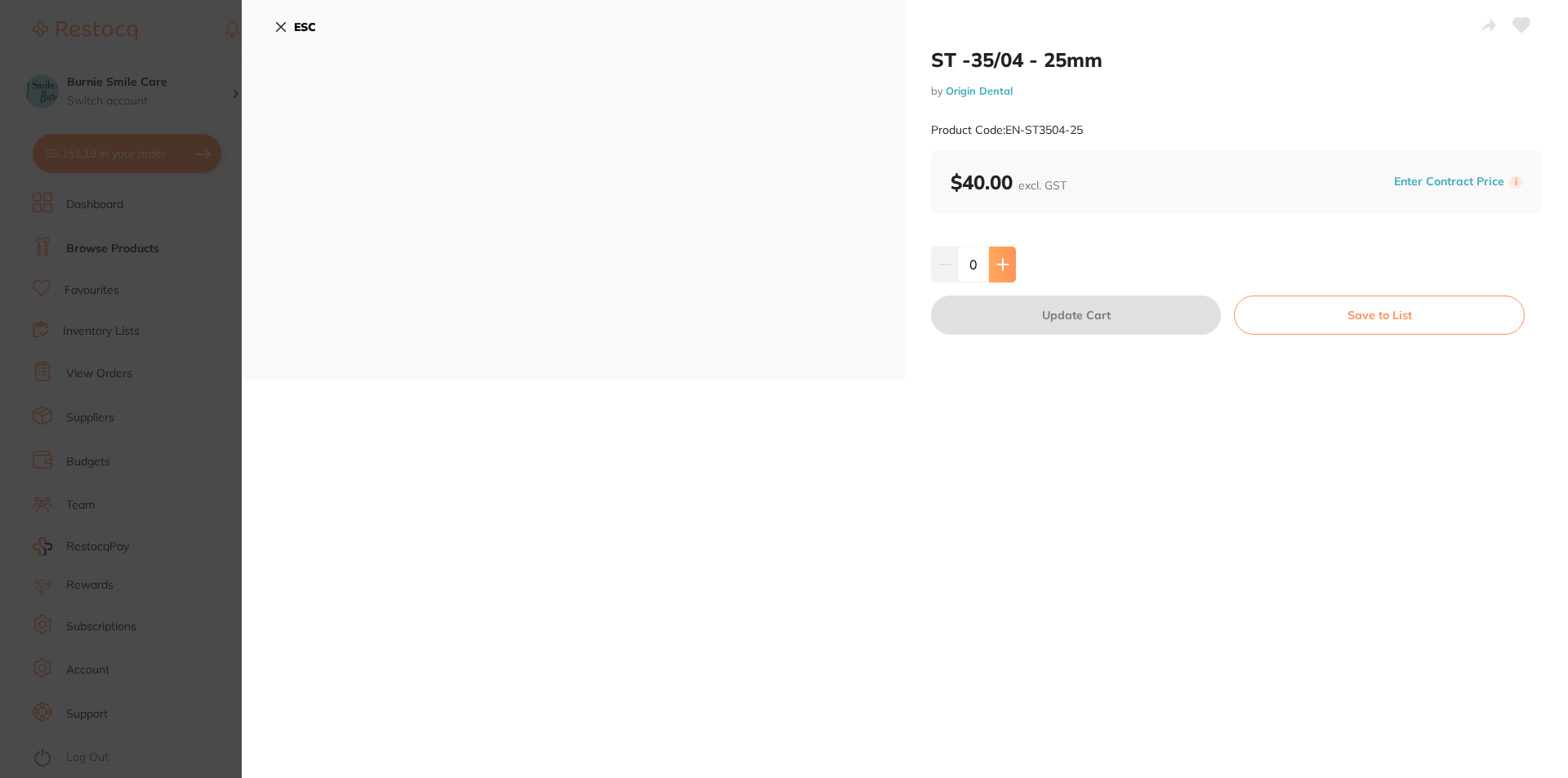
click at [1002, 270] on icon at bounding box center [1002, 265] width 13 height 13
type input "2"
click at [1026, 329] on button "Update Cart" at bounding box center [1075, 315] width 289 height 39
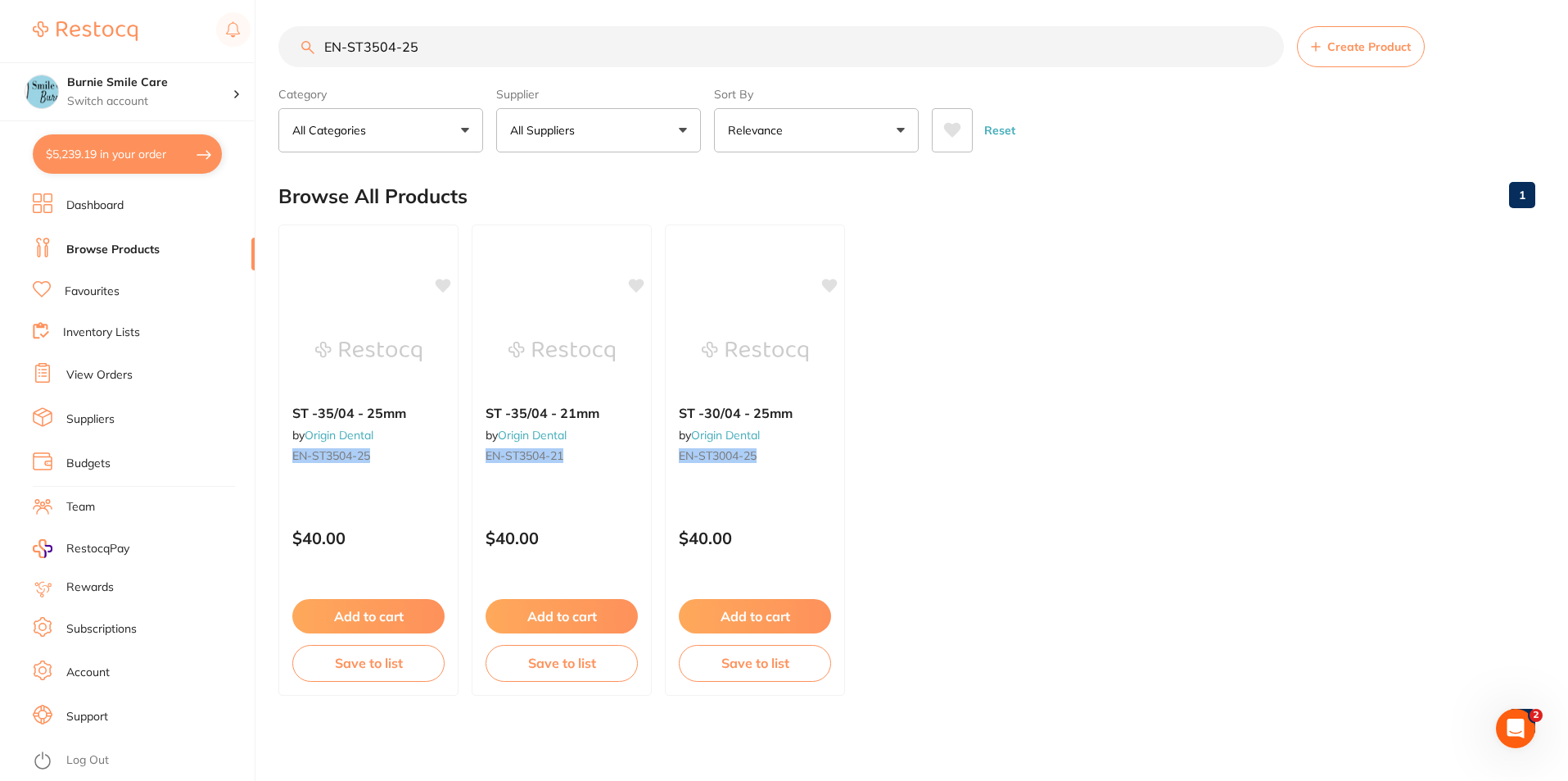
scroll to position [1, 0]
drag, startPoint x: 447, startPoint y: 51, endPoint x: 363, endPoint y: 56, distance: 84.1
click at [363, 56] on input "EN-ST3504-25" at bounding box center [782, 46] width 1005 height 41
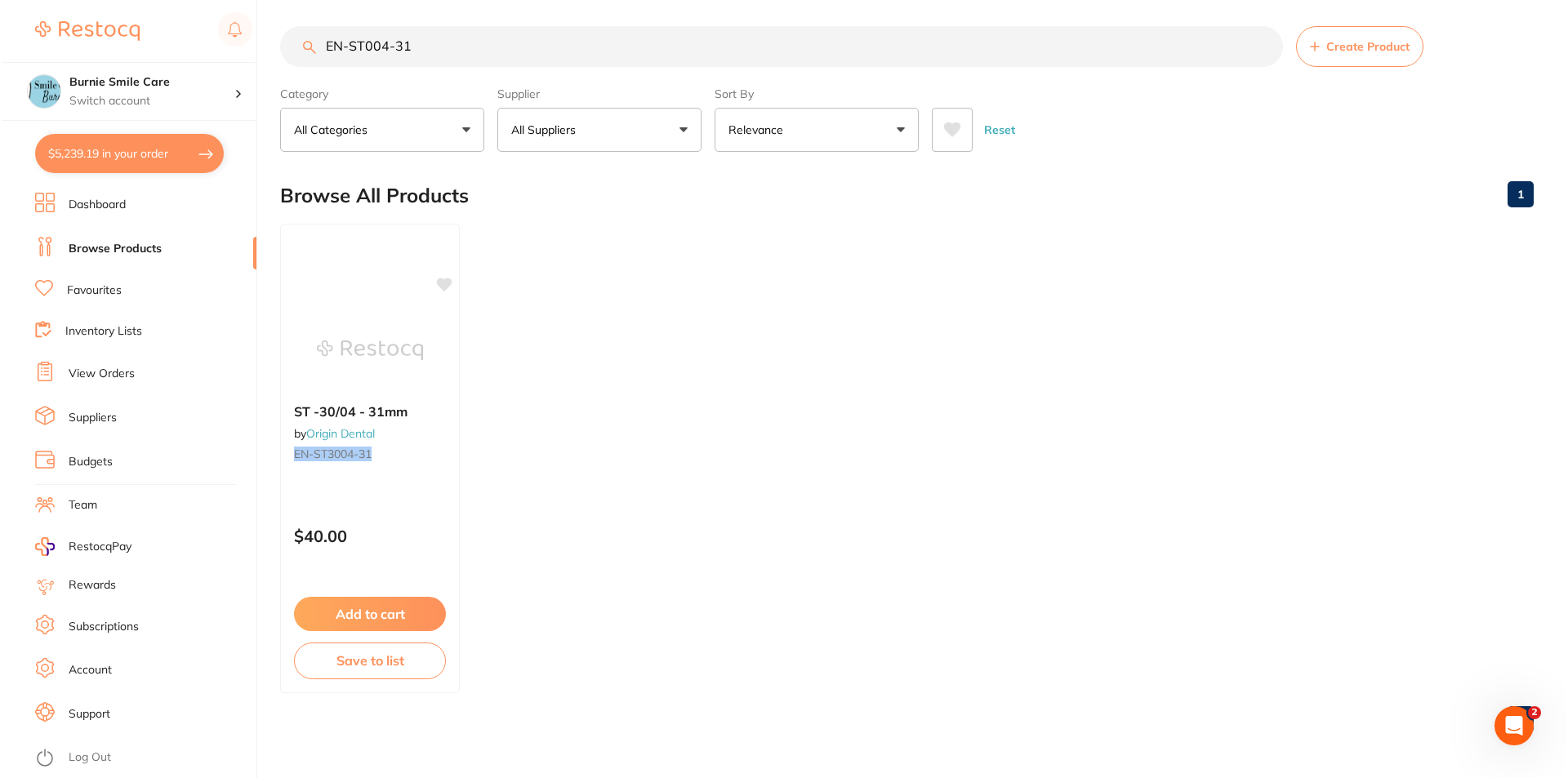
scroll to position [0, 0]
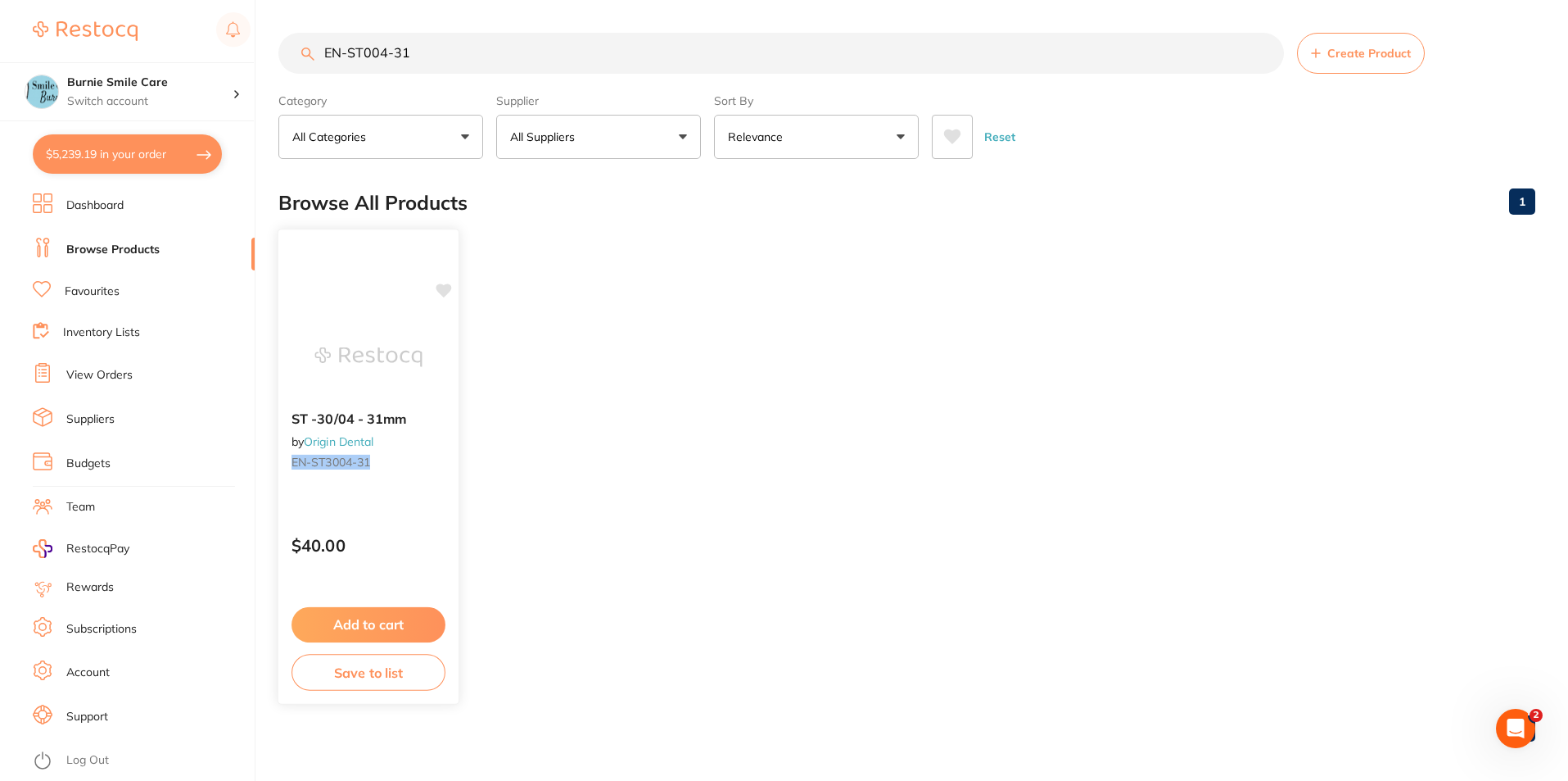
type input "EN-ST004-31"
click at [396, 516] on div "ST -30/04 - 31mm by Origin Dental EN-ST3004-31 $40.00 Add to cart Save to list" at bounding box center [369, 467] width 182 height 476
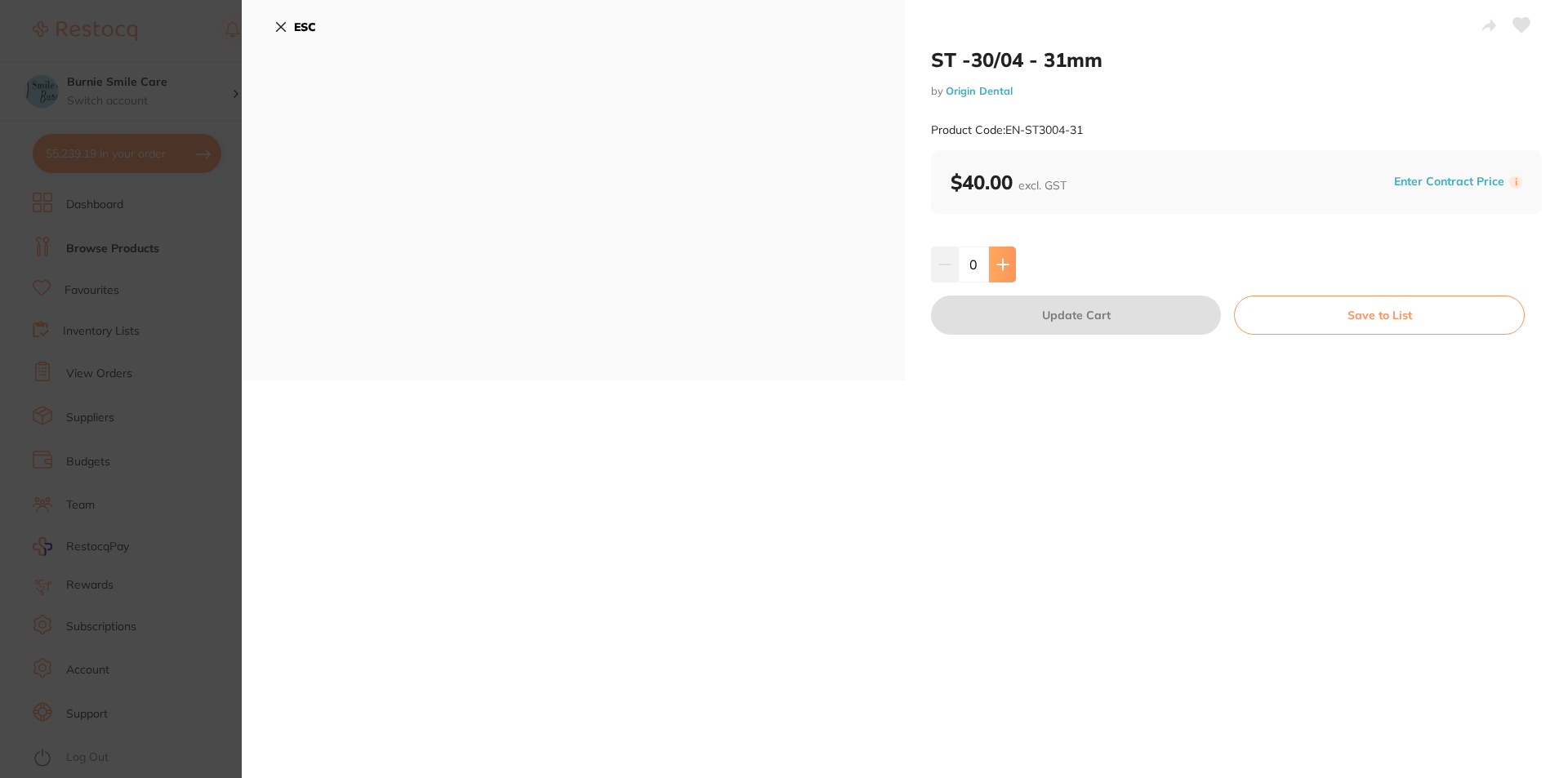
click at [1002, 258] on icon at bounding box center [1002, 265] width 13 height 13
type input "2"
click at [1010, 317] on button "Update Cart" at bounding box center [1075, 315] width 289 height 39
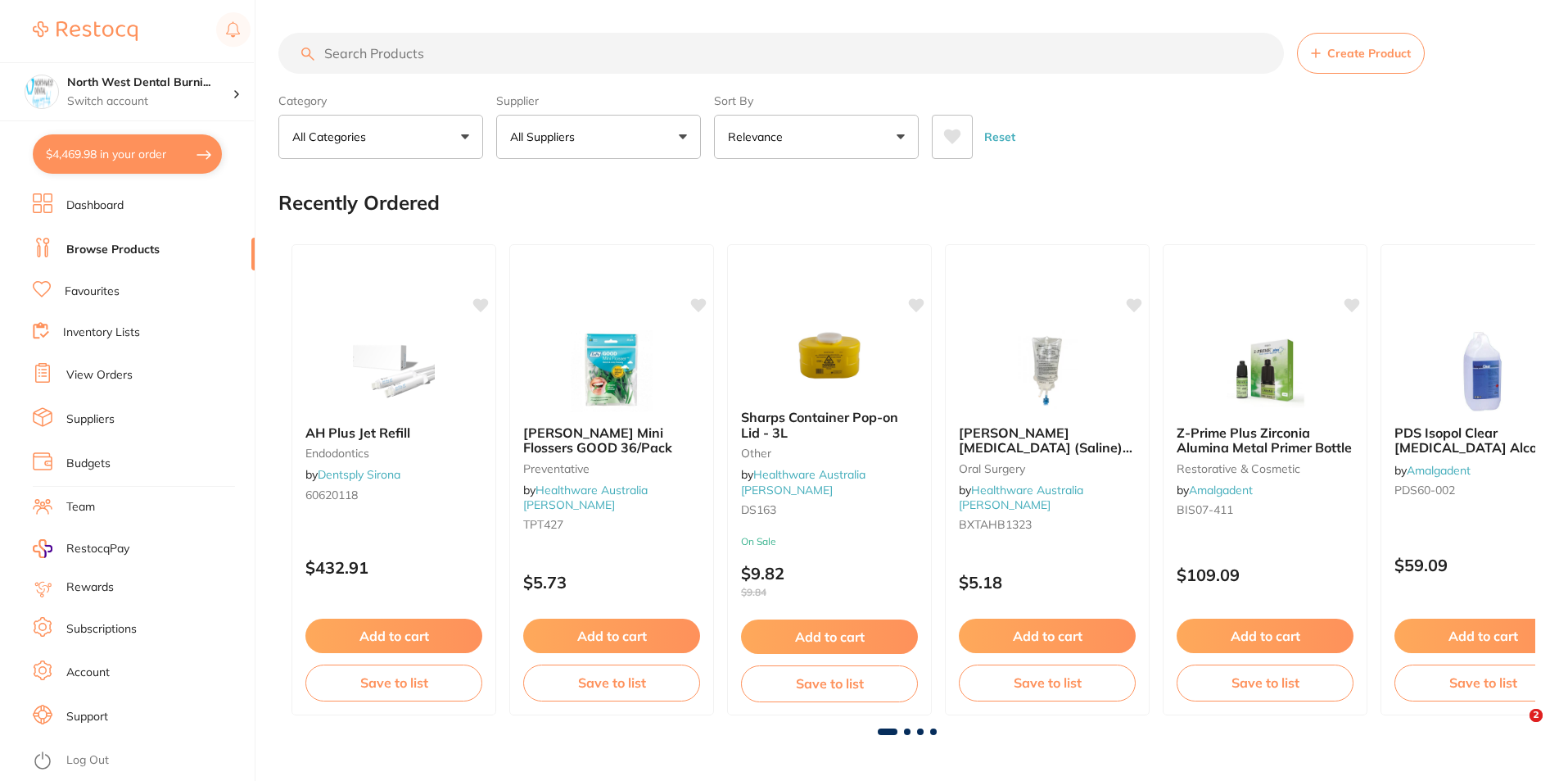
click at [155, 156] on button "$4,469.98 in your order" at bounding box center [127, 154] width 189 height 39
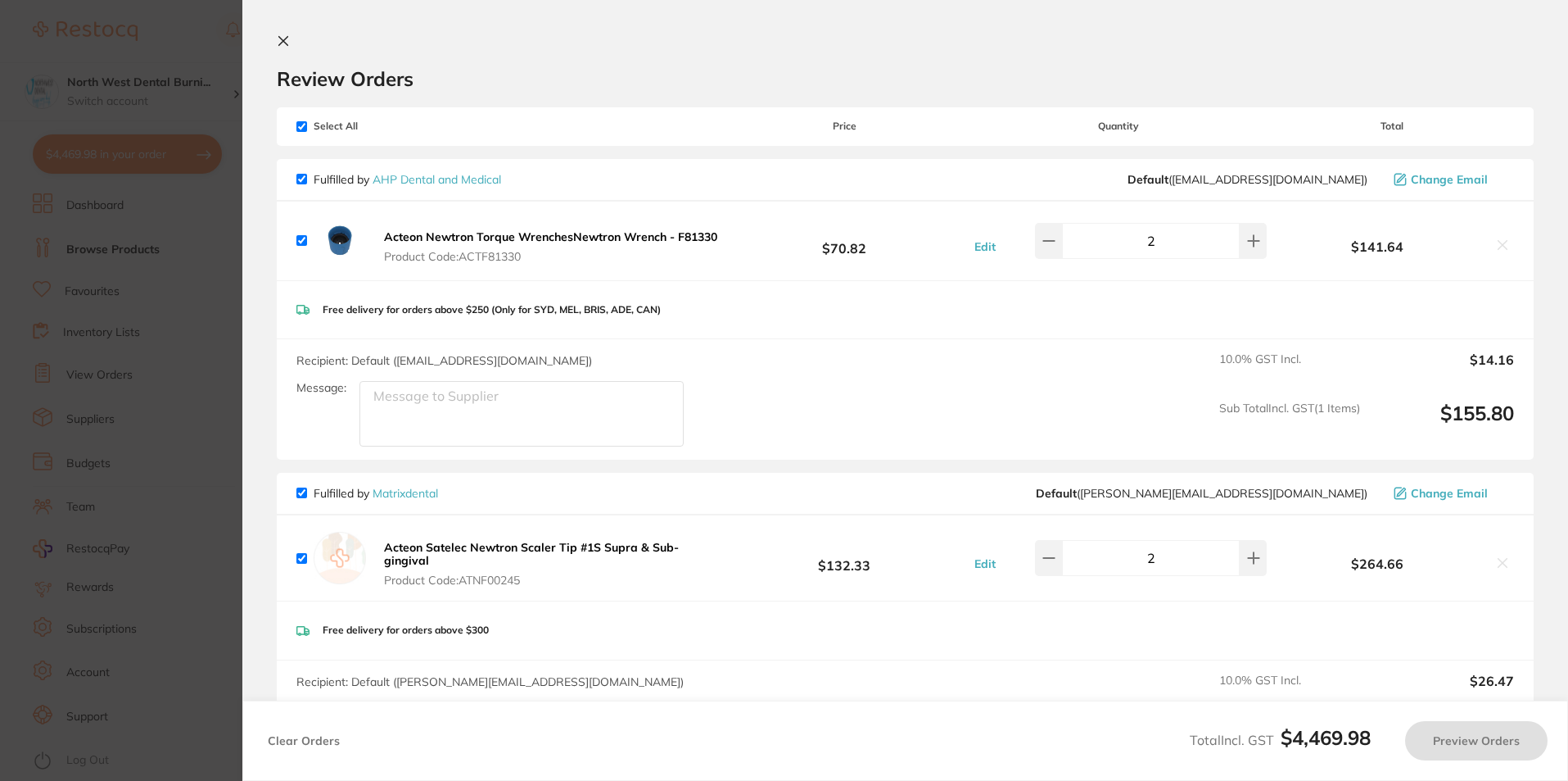
checkbox input "true"
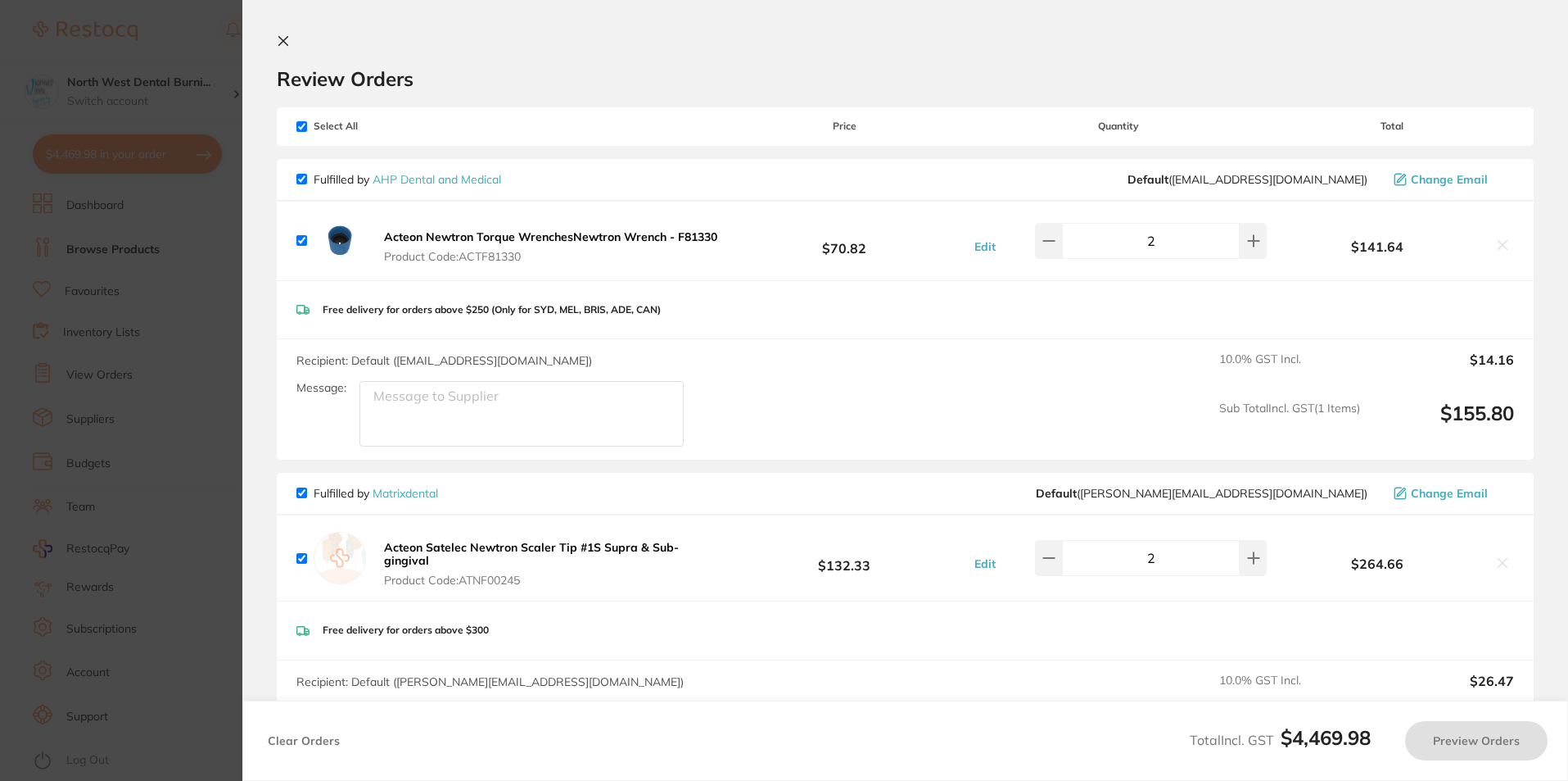
checkbox input "true"
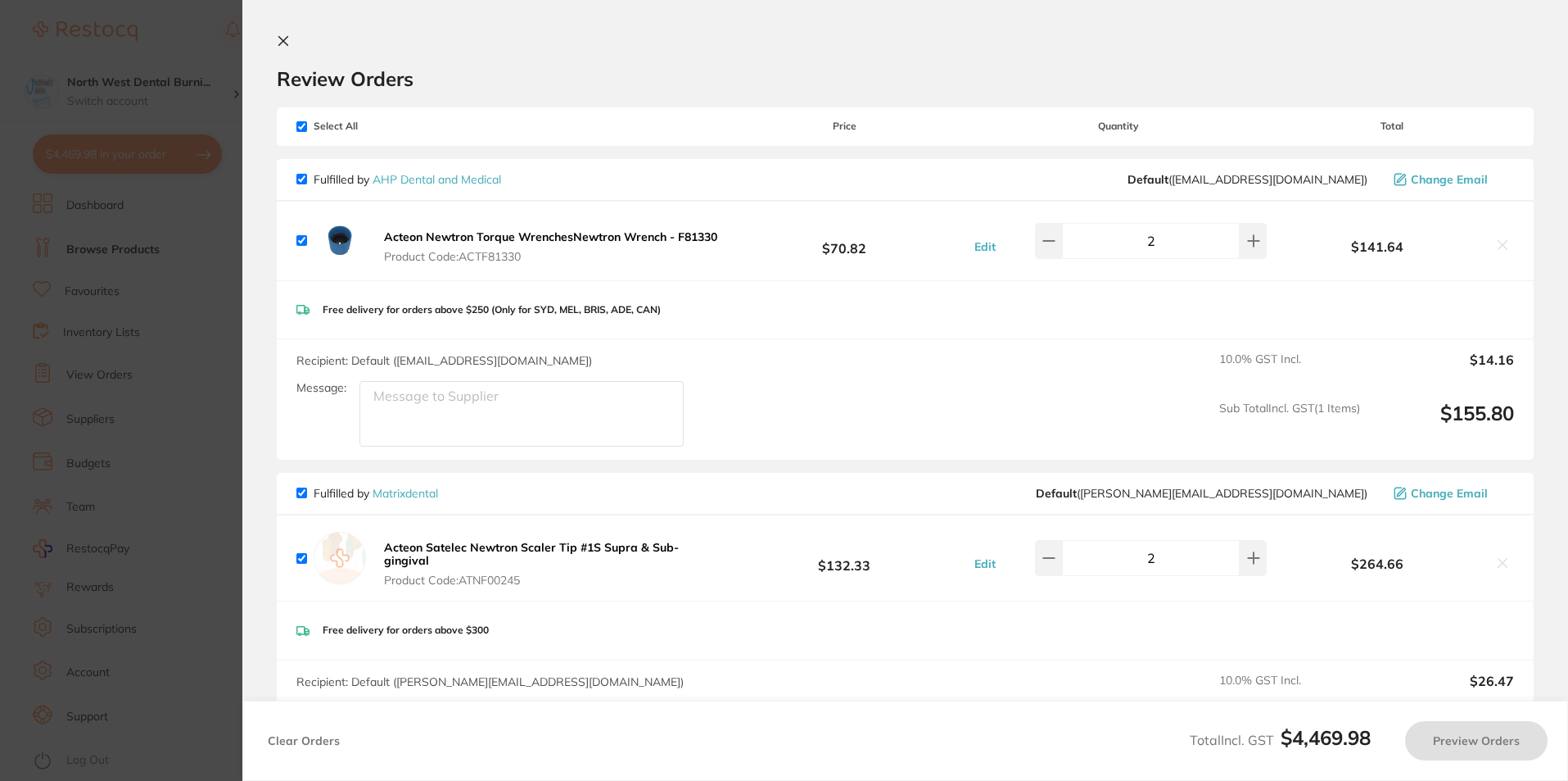
checkbox input "true"
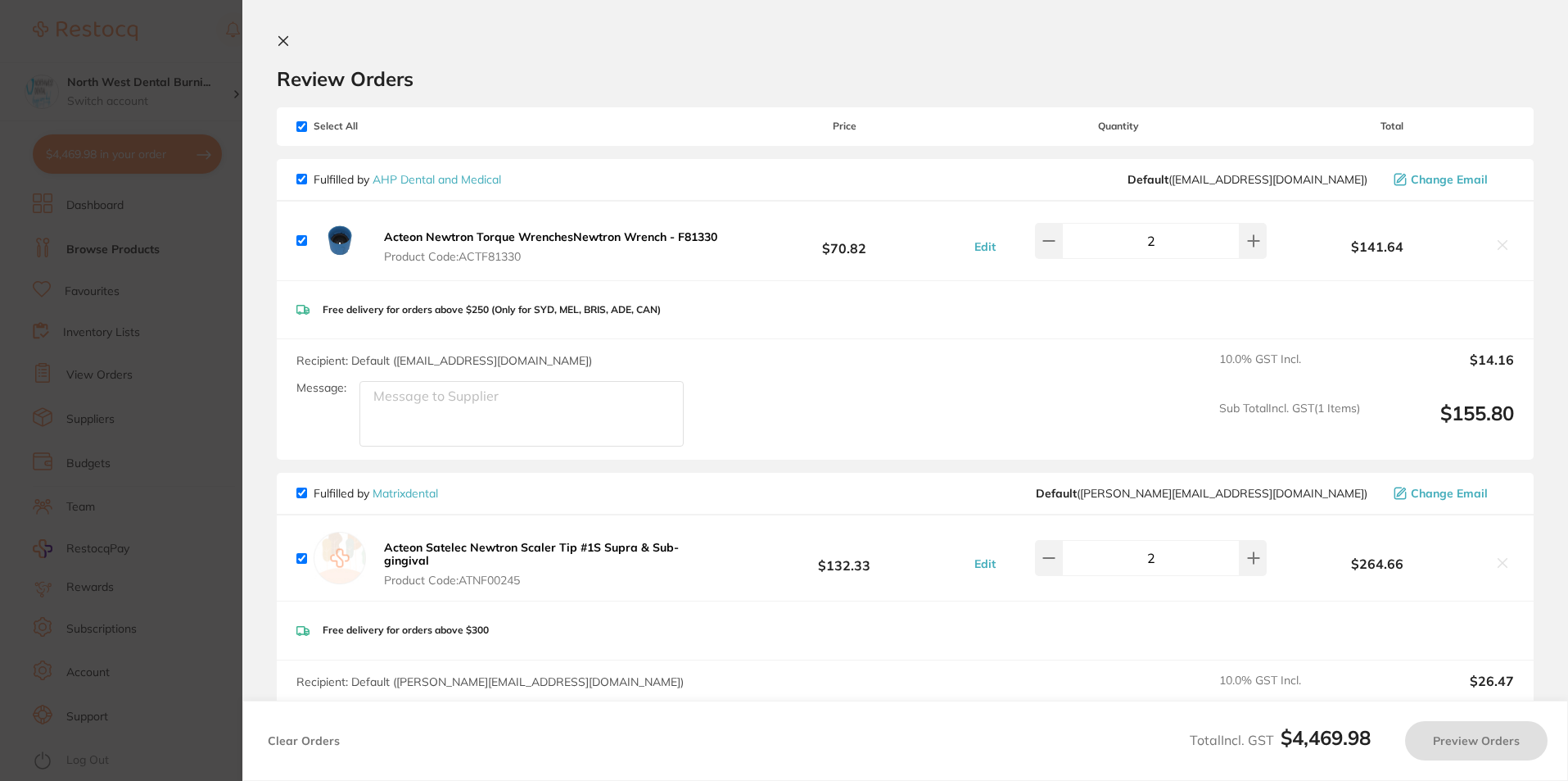
checkbox input "true"
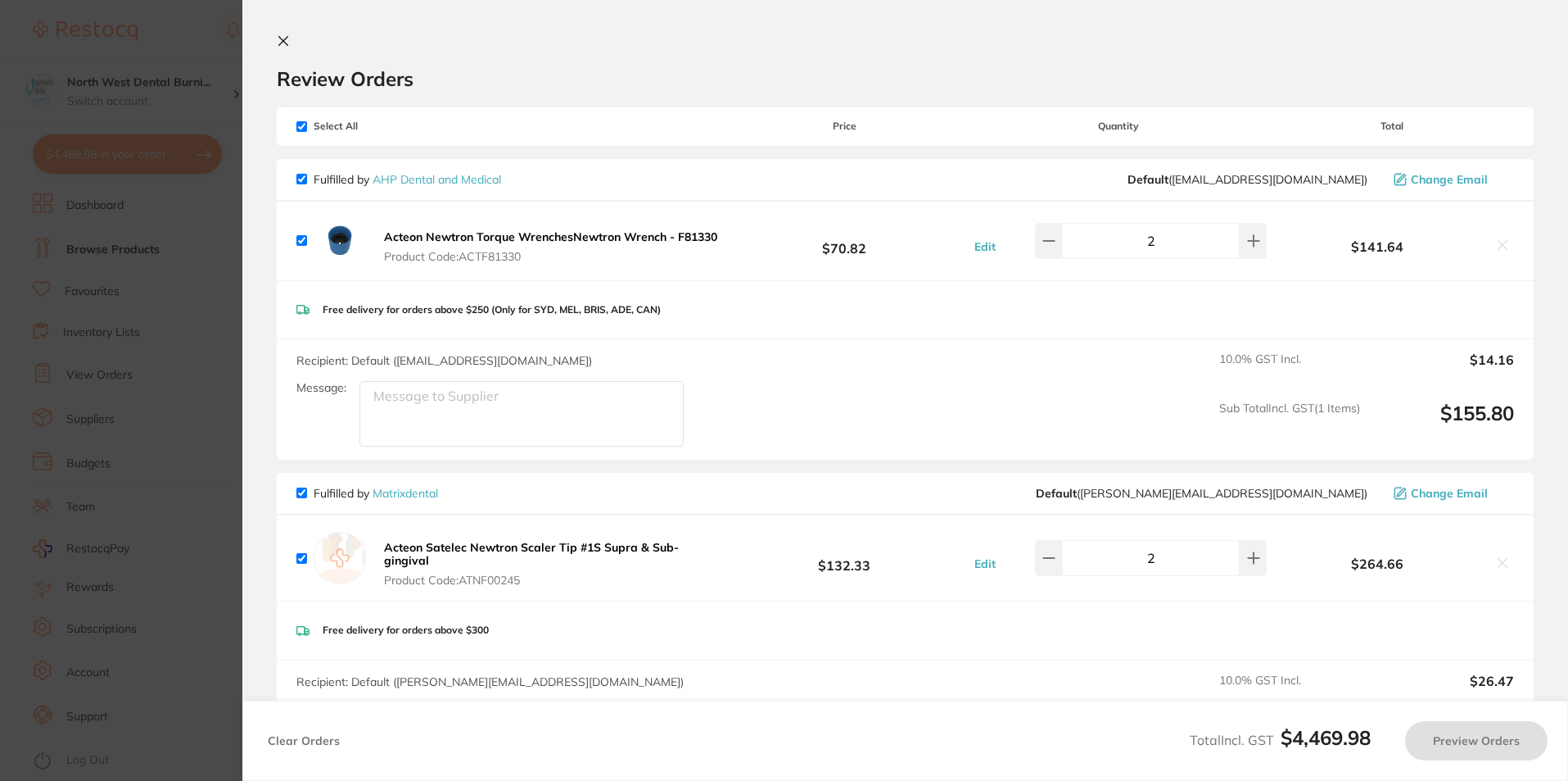
checkbox input "true"
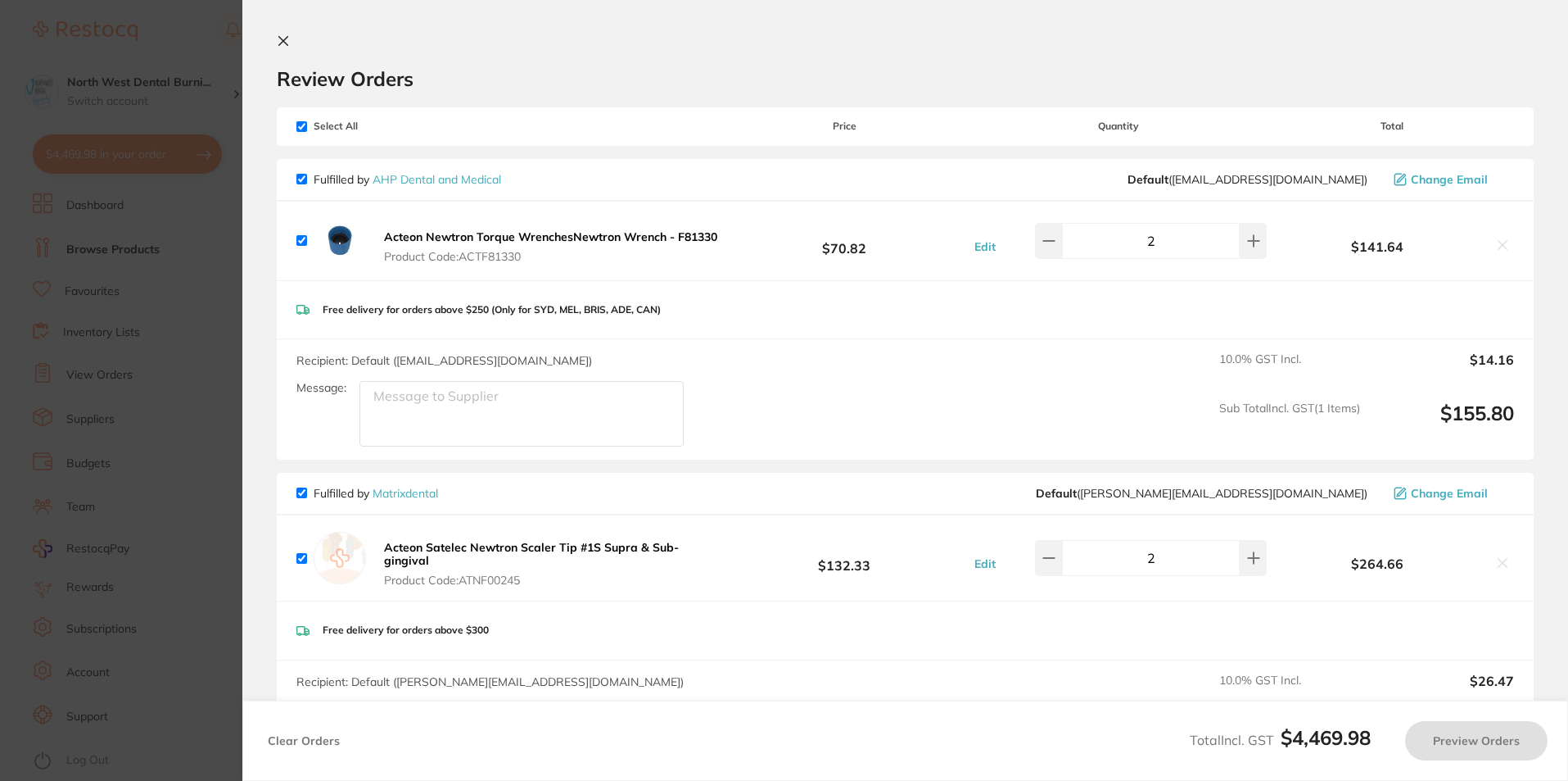
checkbox input "true"
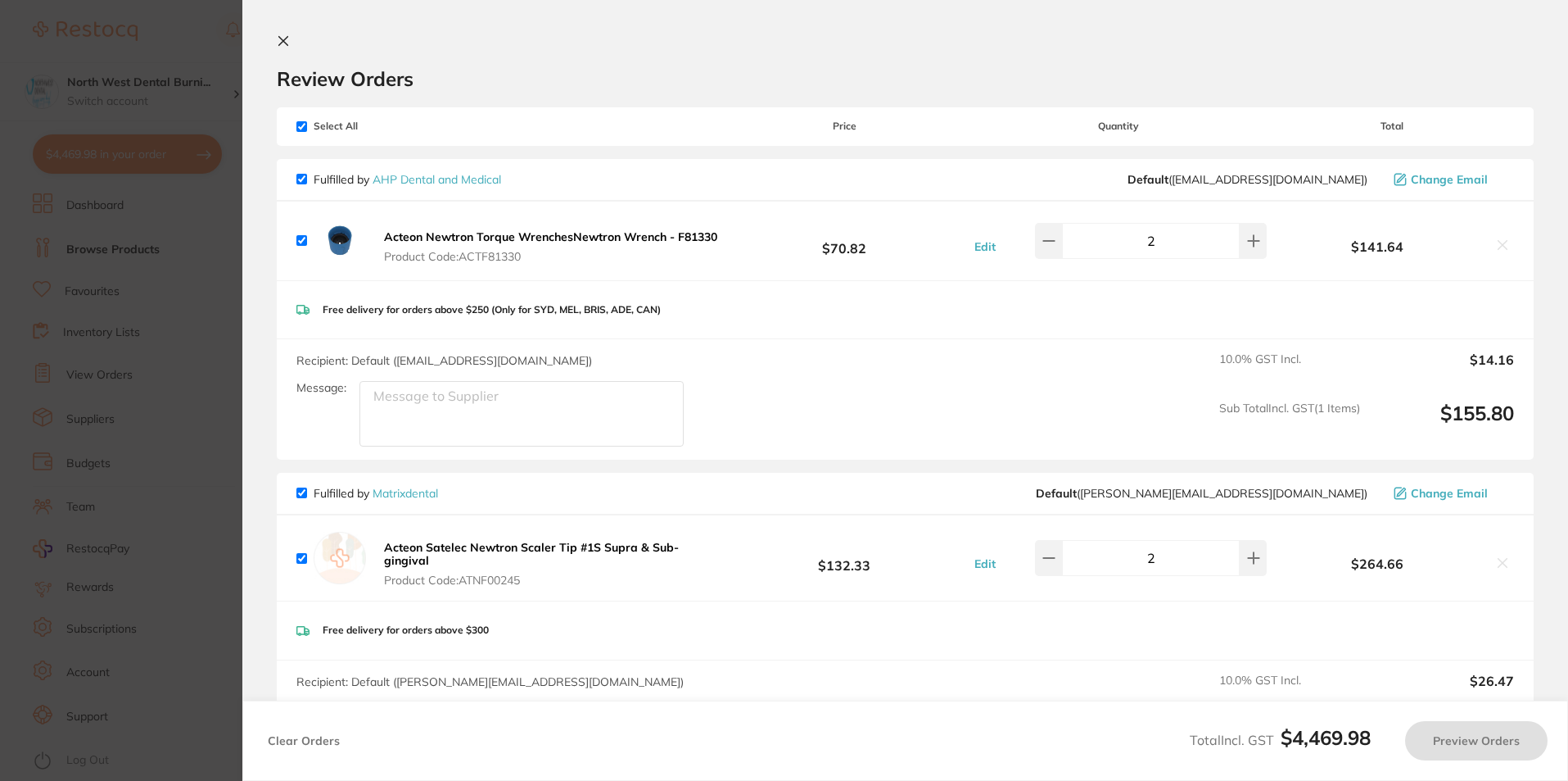
checkbox input "true"
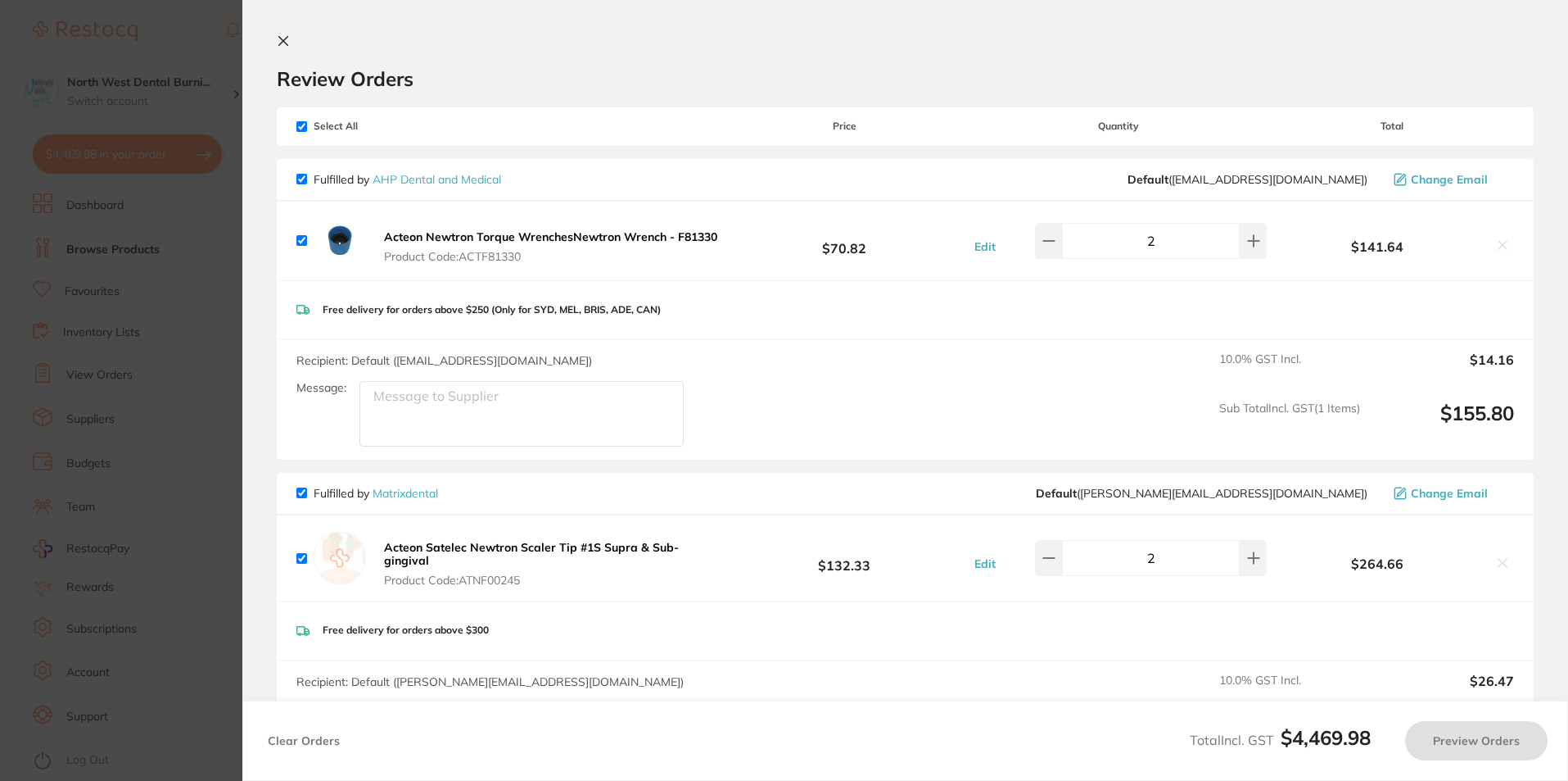
checkbox input "true"
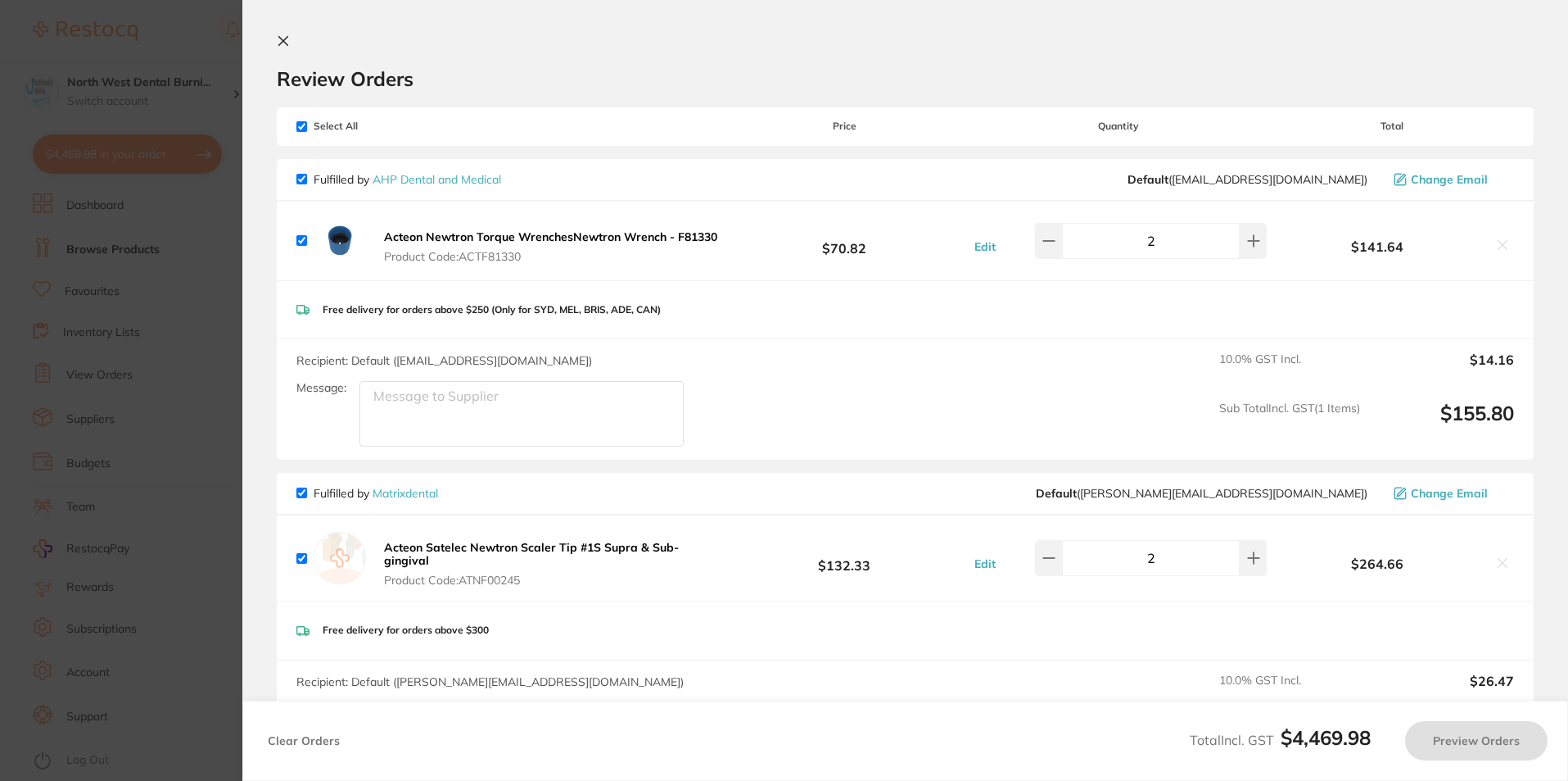
checkbox input "true"
click at [155, 310] on section "Update RRP Set your pre negotiated price for this item. Item Agreed RRP (excl. …" at bounding box center [786, 390] width 1573 height 781
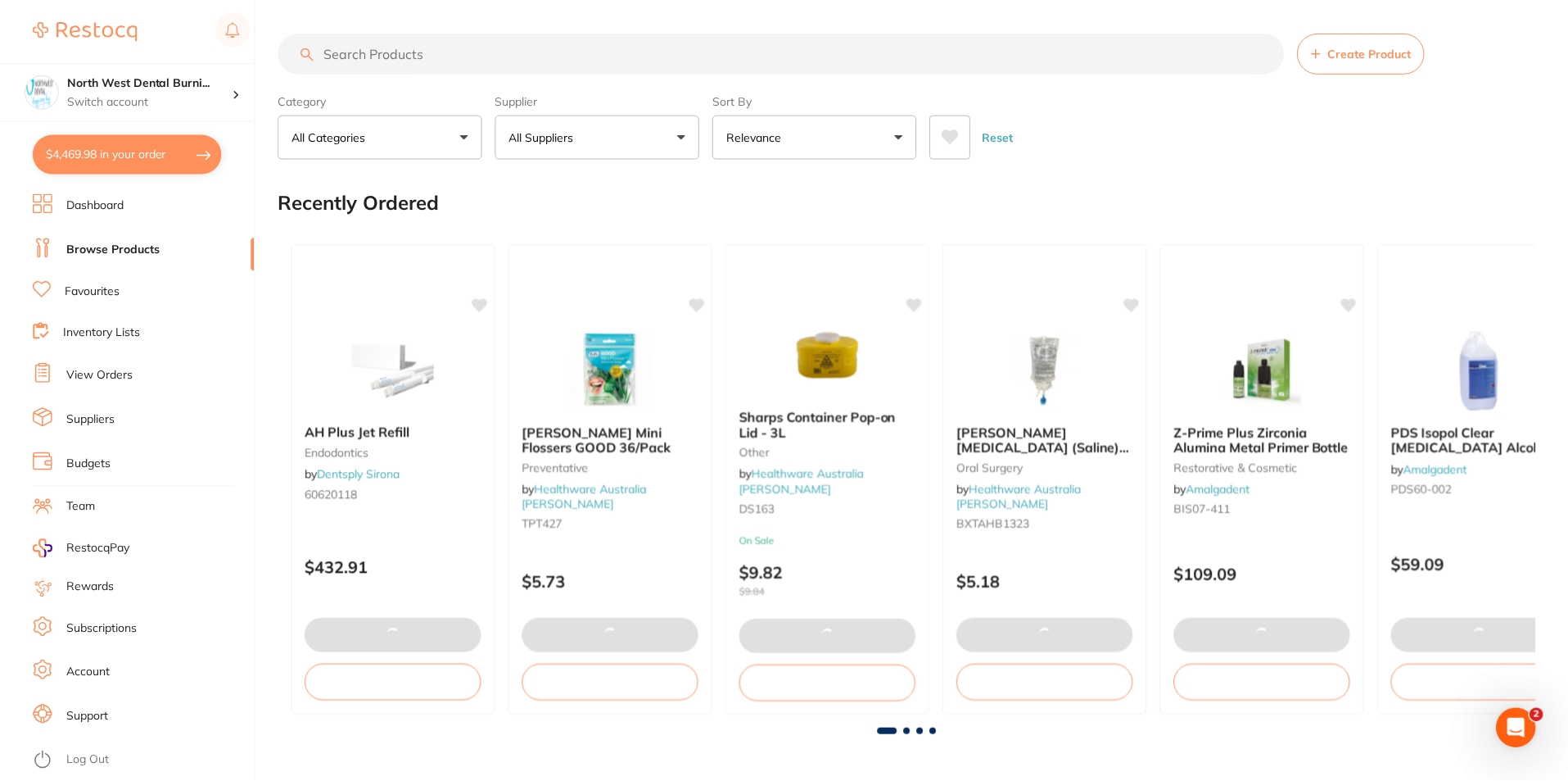
scroll to position [7, 0]
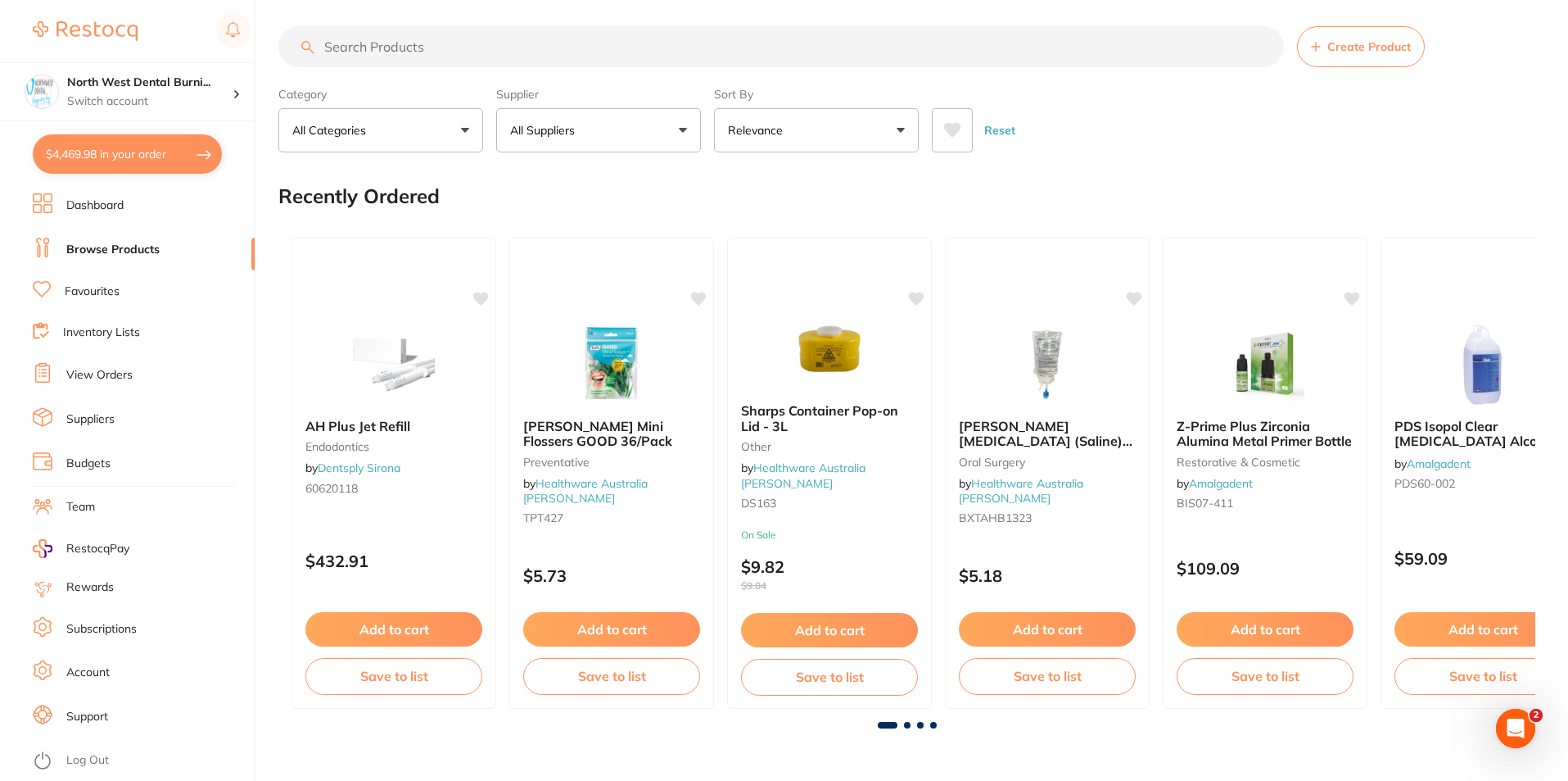
click at [449, 39] on input "search" at bounding box center [782, 46] width 1005 height 41
type input "e"
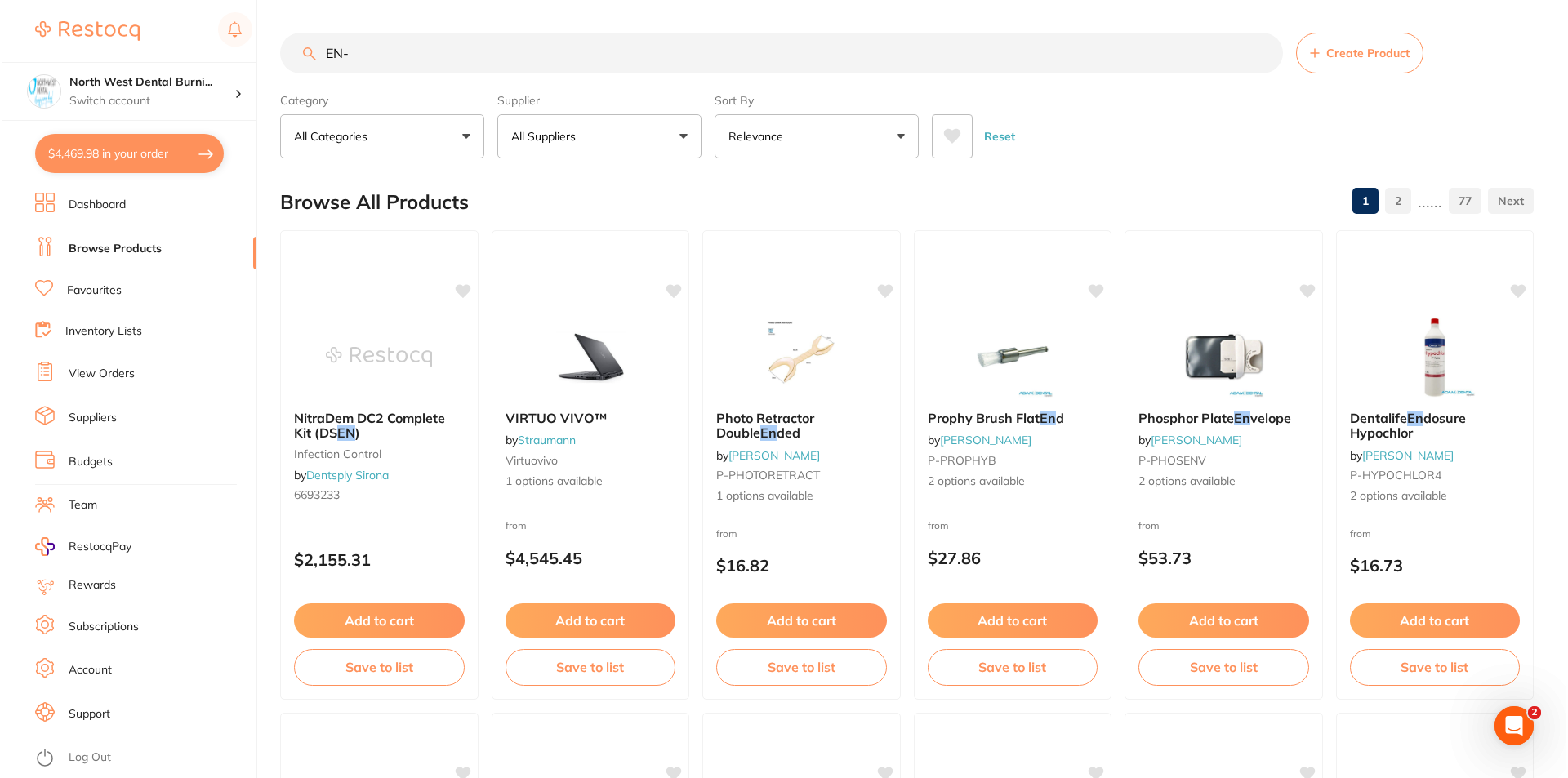
scroll to position [0, 0]
type input "EN-"
click at [147, 156] on button "$4,469.98 in your order" at bounding box center [127, 153] width 188 height 39
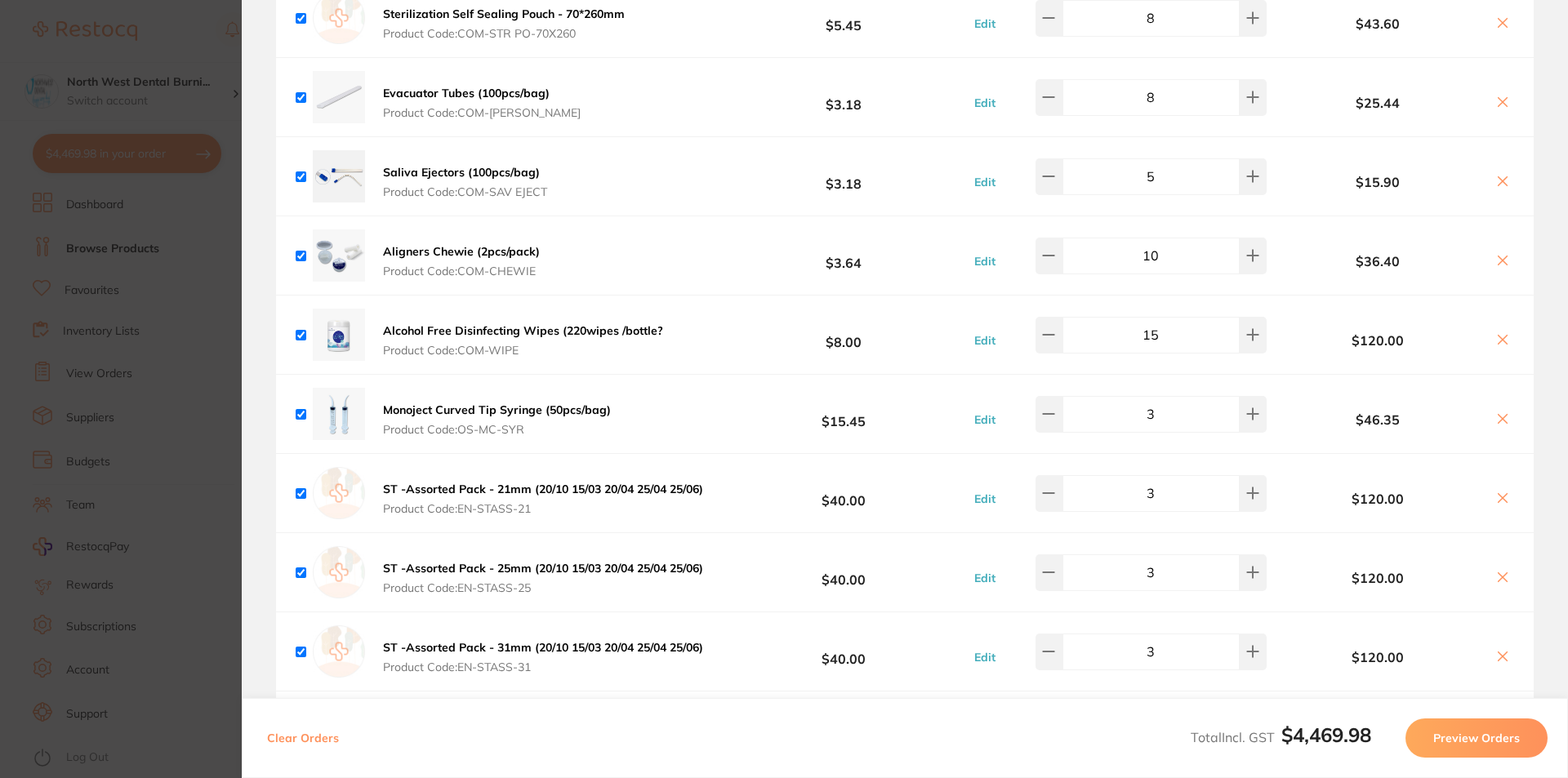
scroll to position [3836, 0]
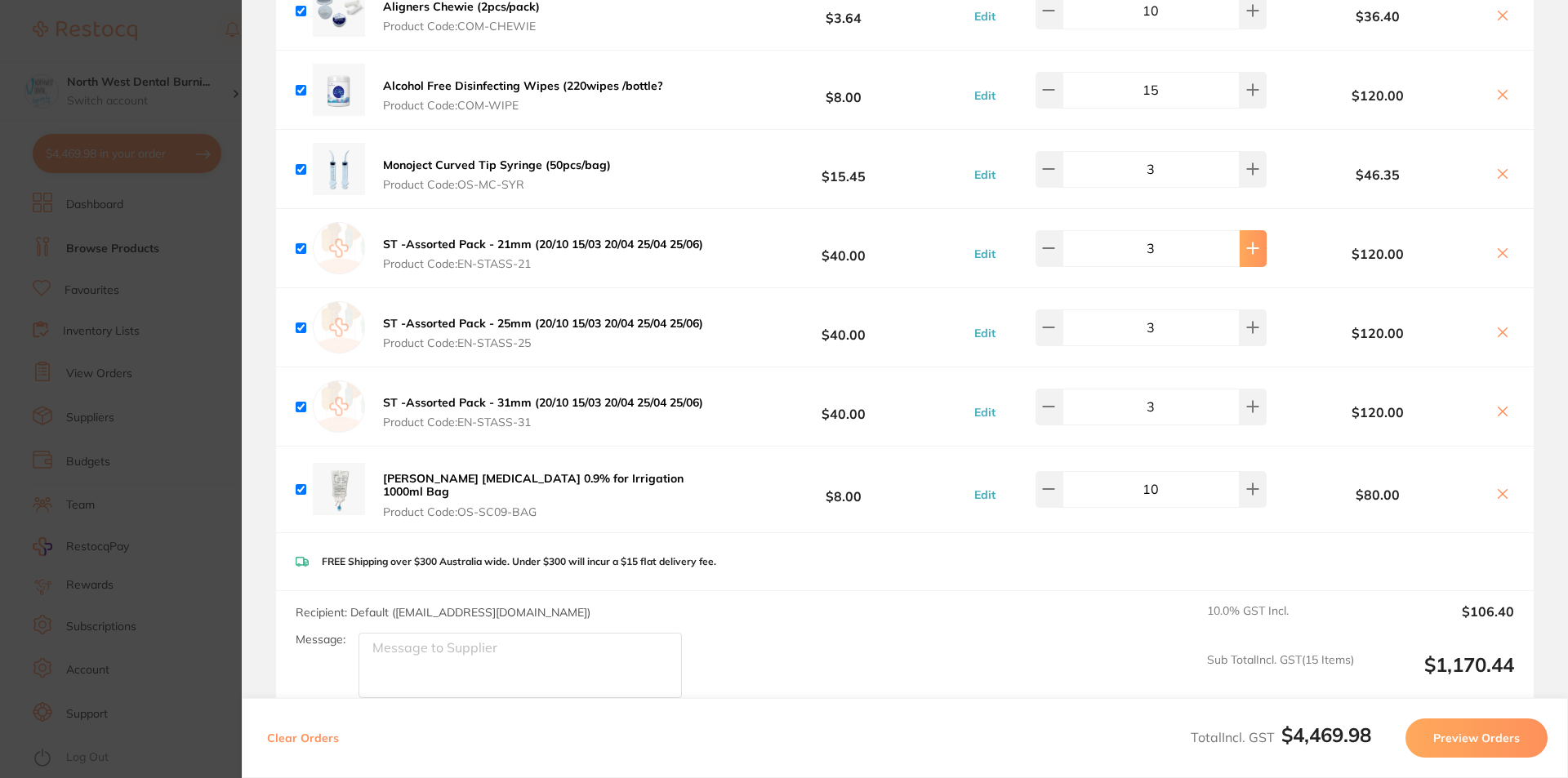
type input "5"
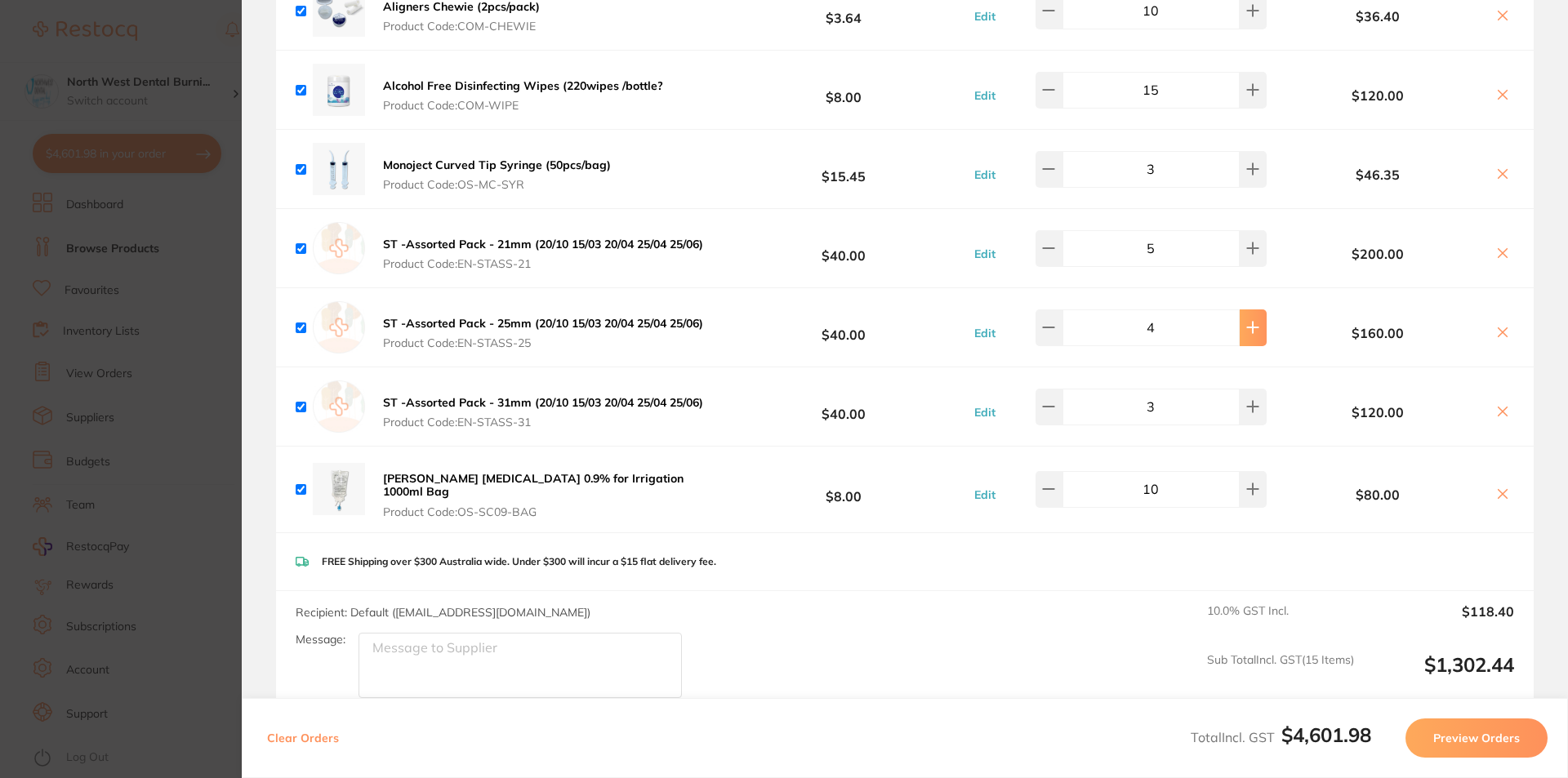
type input "5"
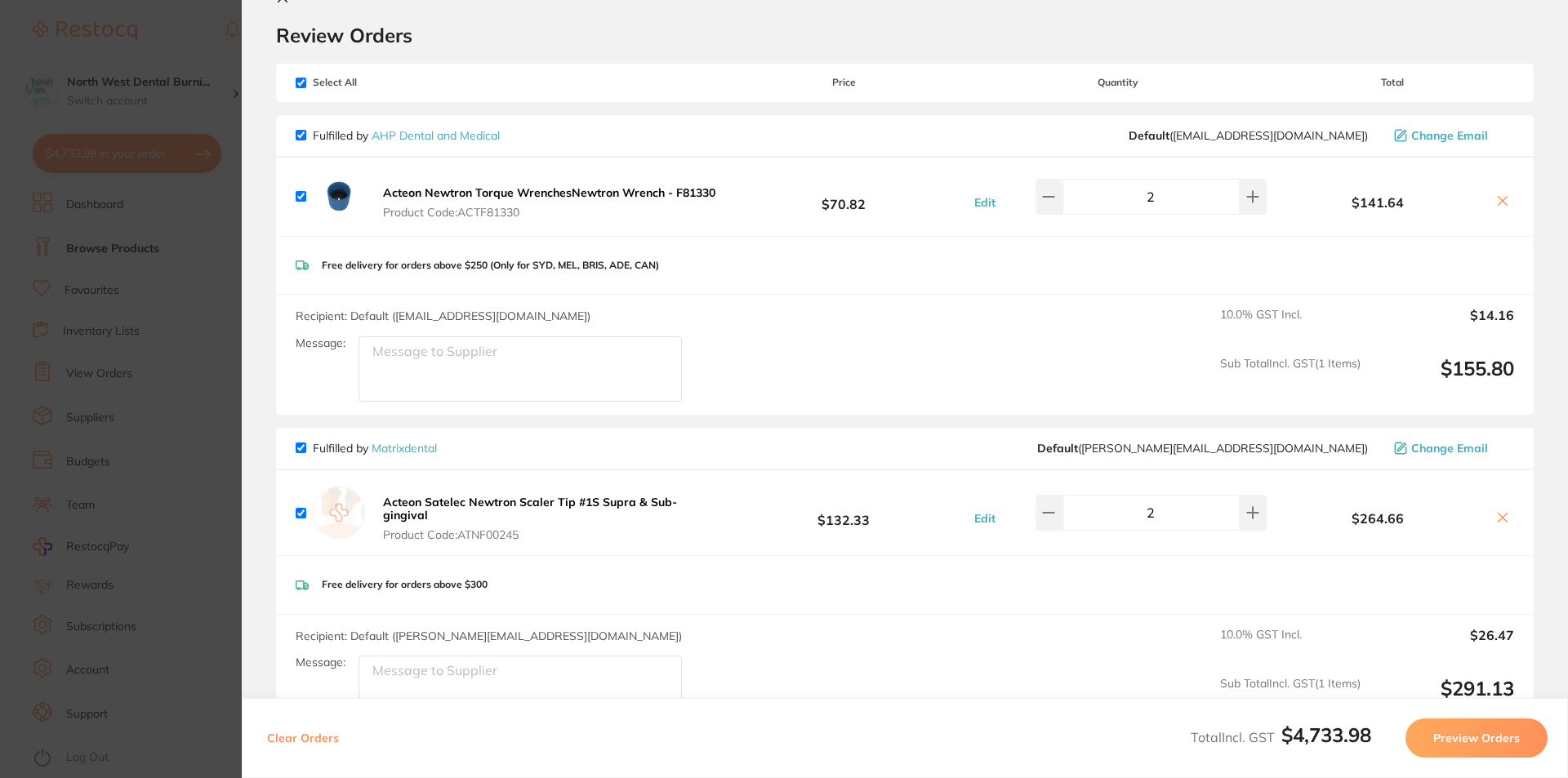
scroll to position [0, 0]
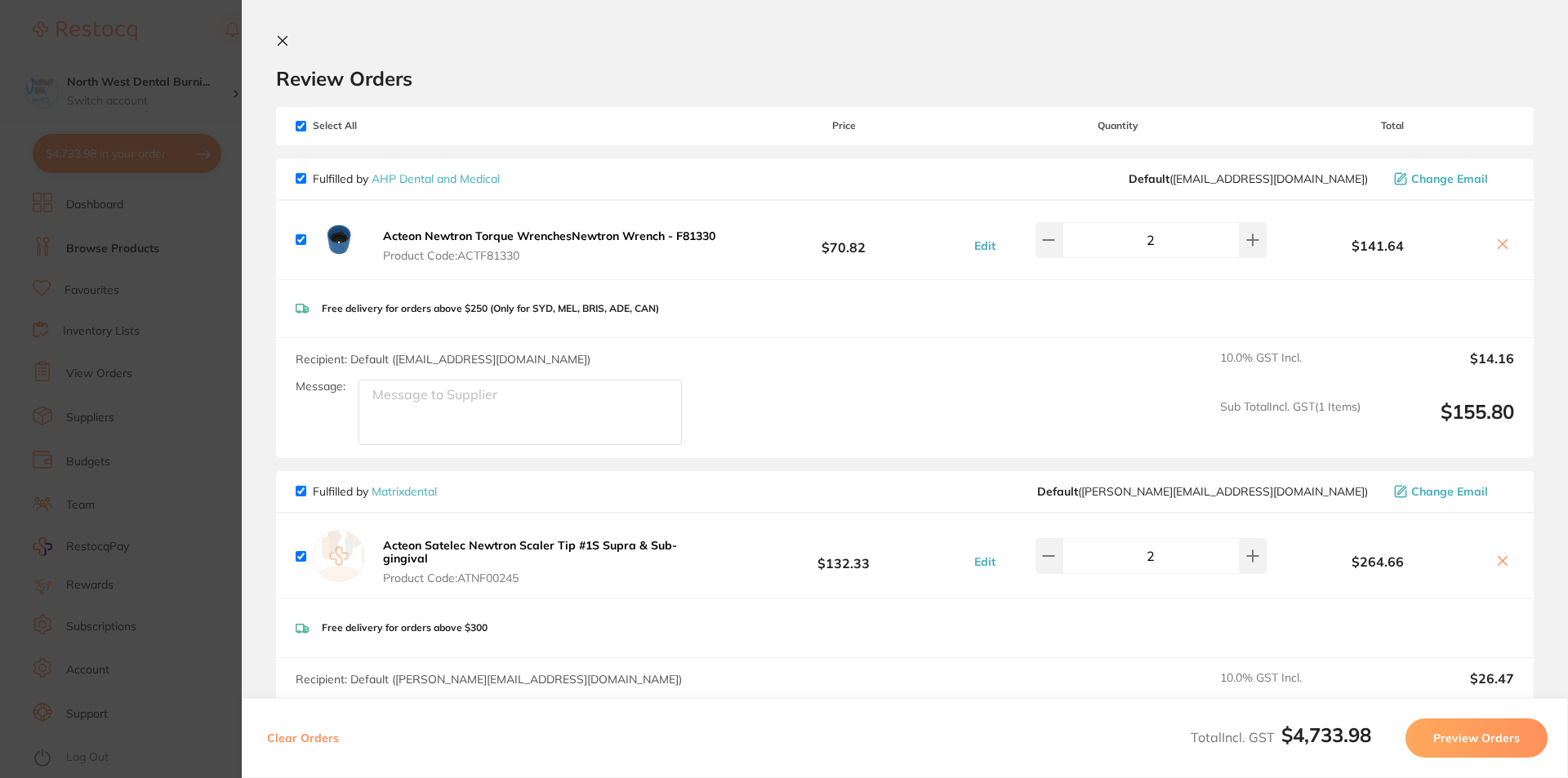
click at [298, 129] on input "checkbox" at bounding box center [301, 126] width 10 height 10
checkbox input "false"
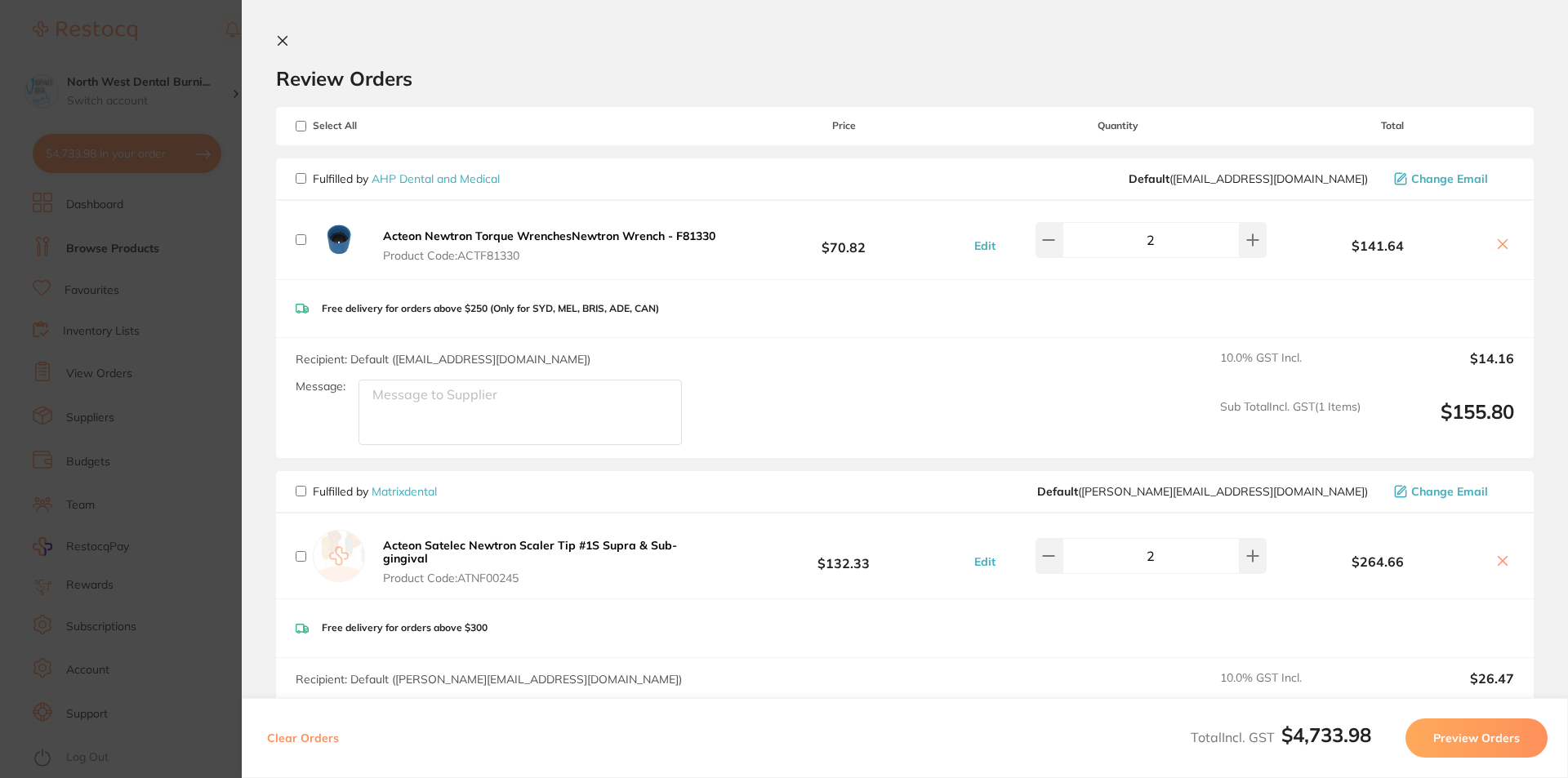
checkbox input "false"
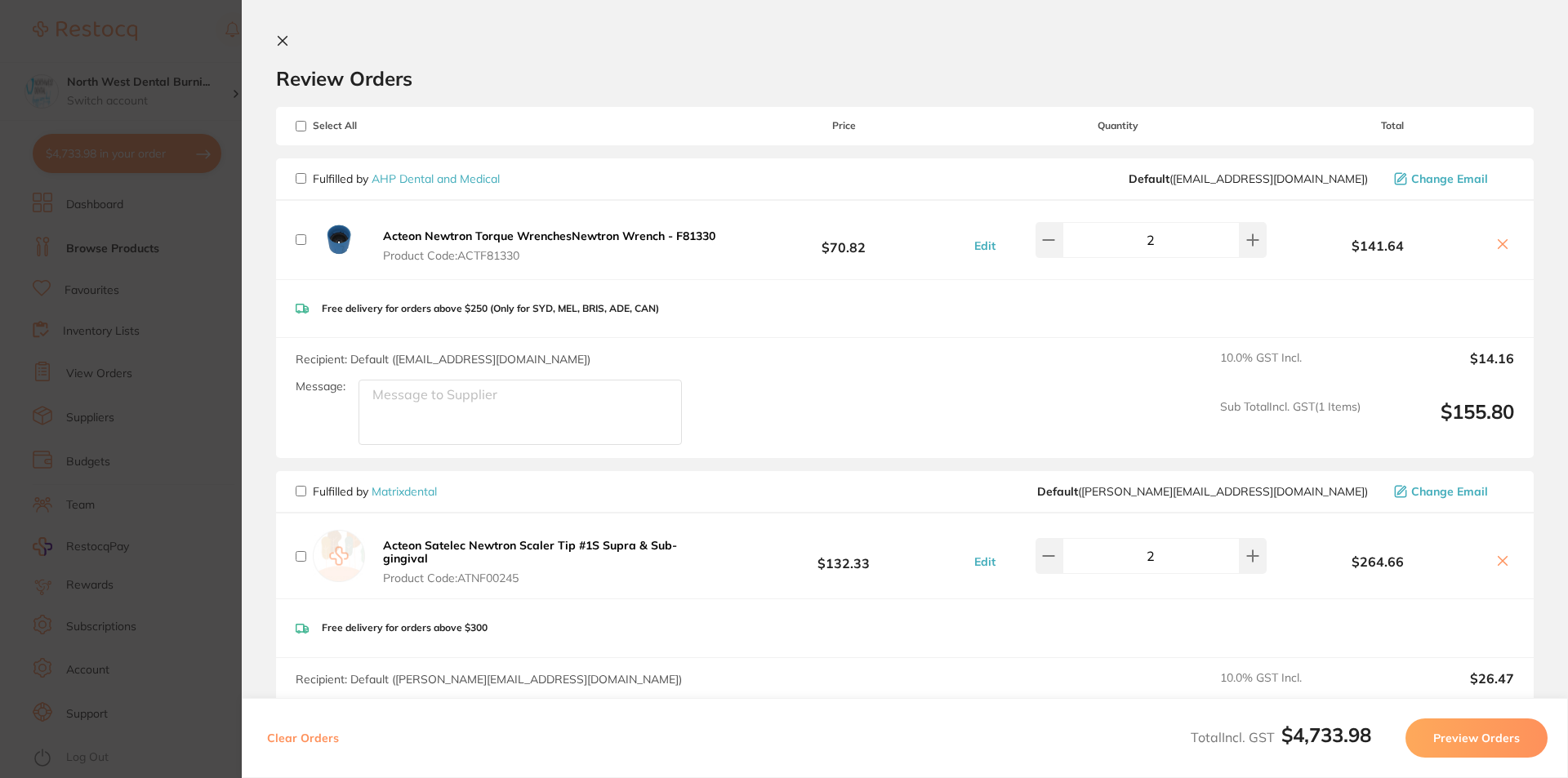
checkbox input "false"
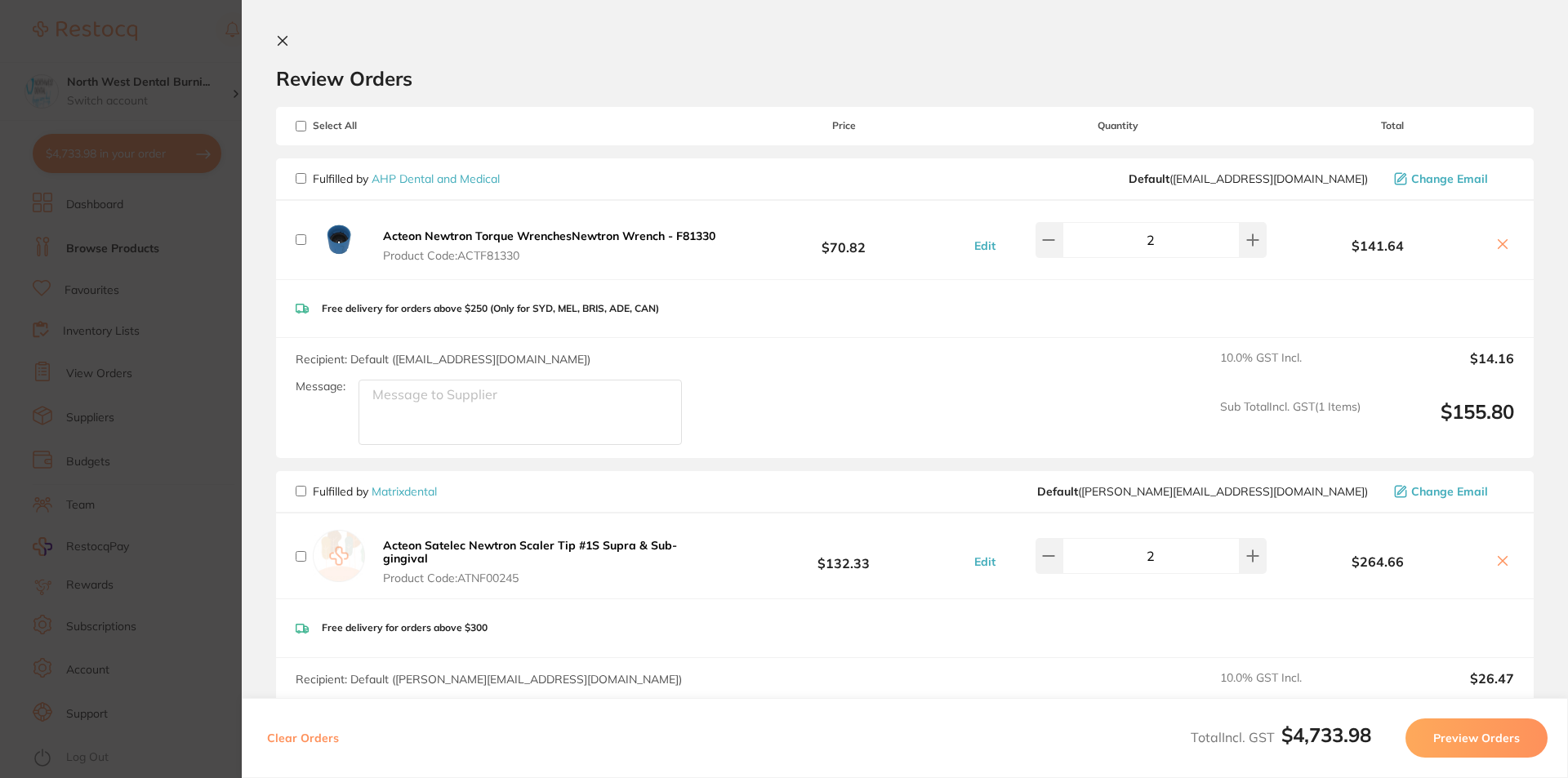
checkbox input "false"
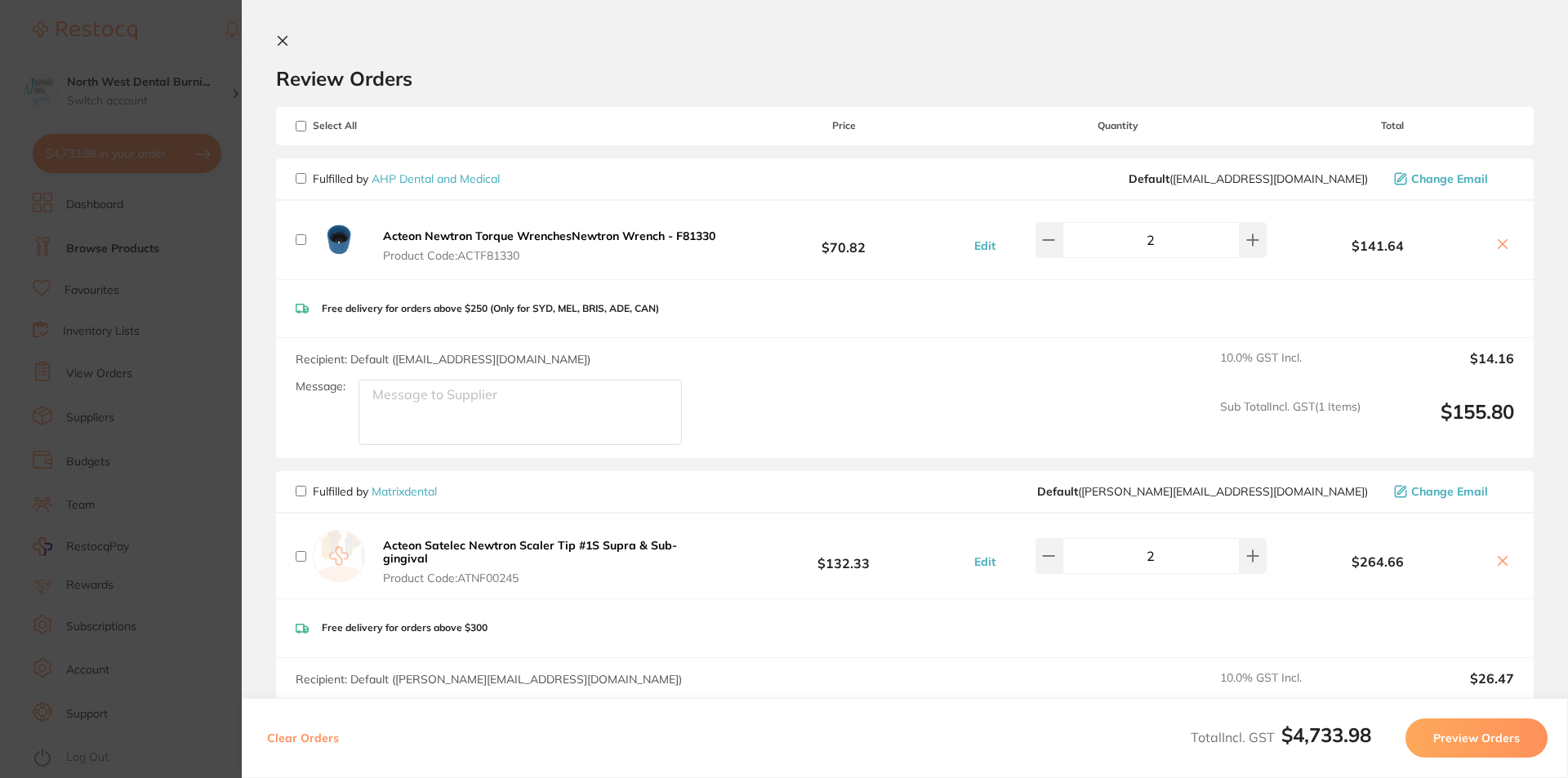
checkbox input "false"
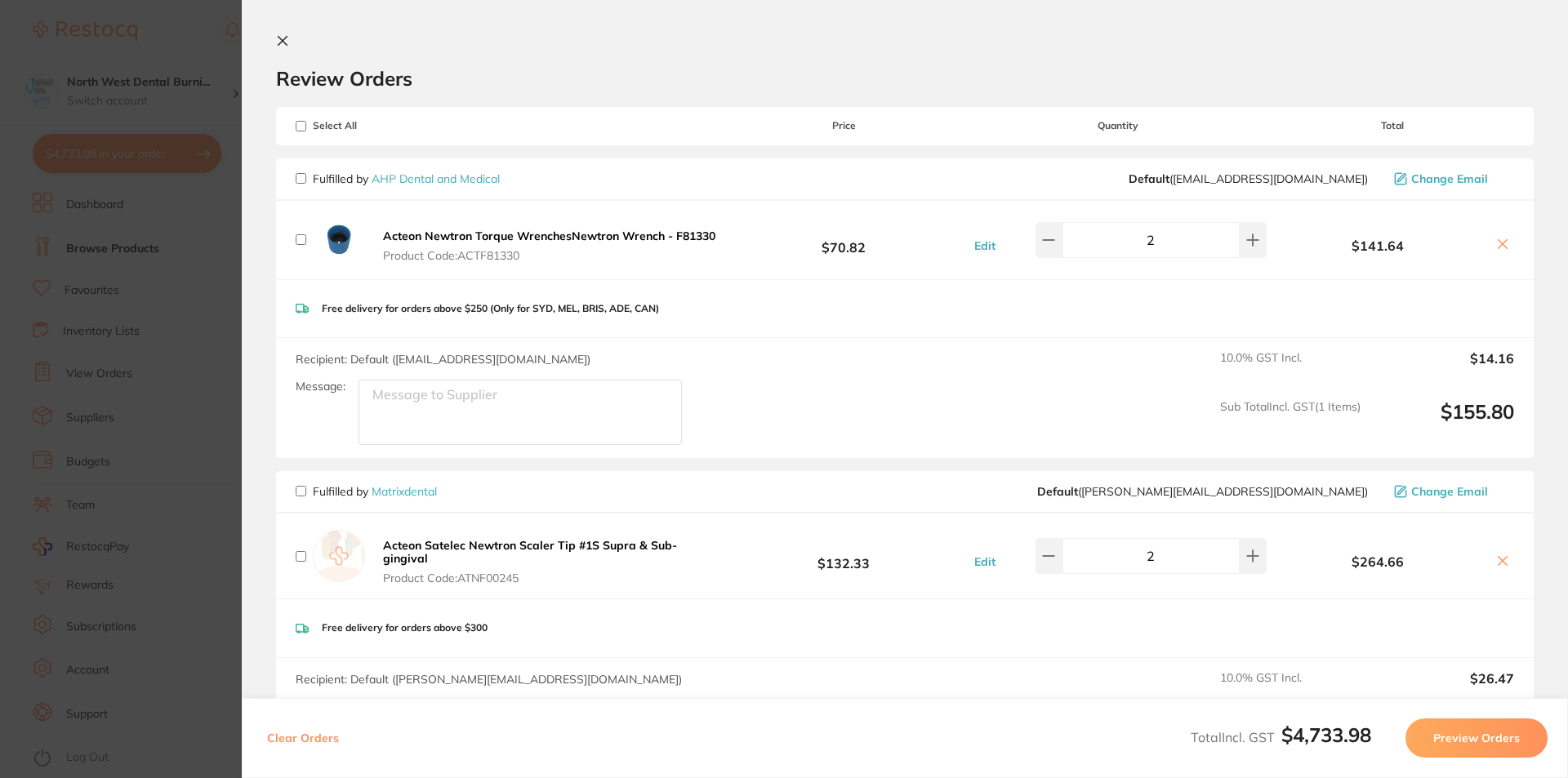
checkbox input "false"
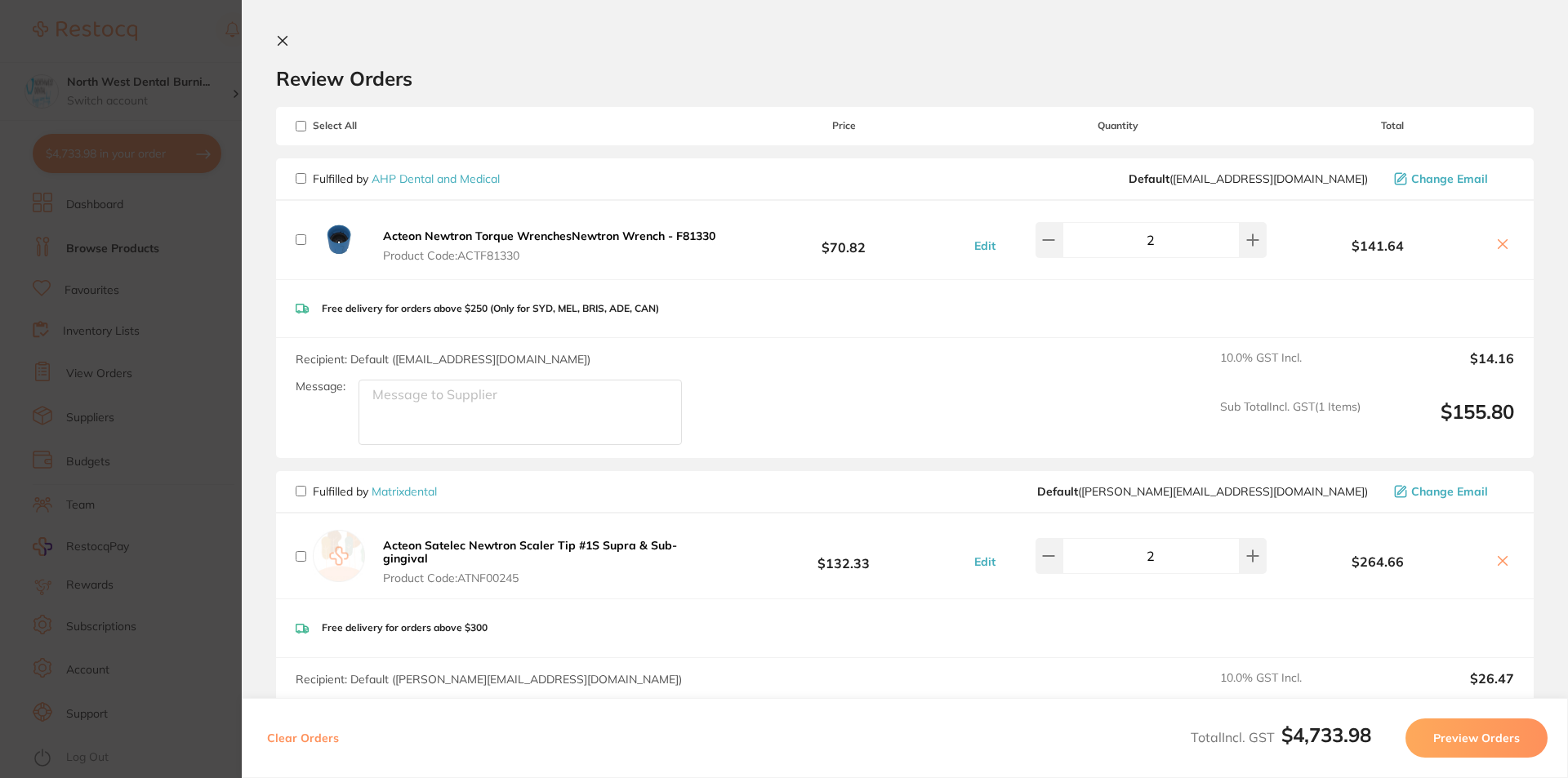
checkbox input "false"
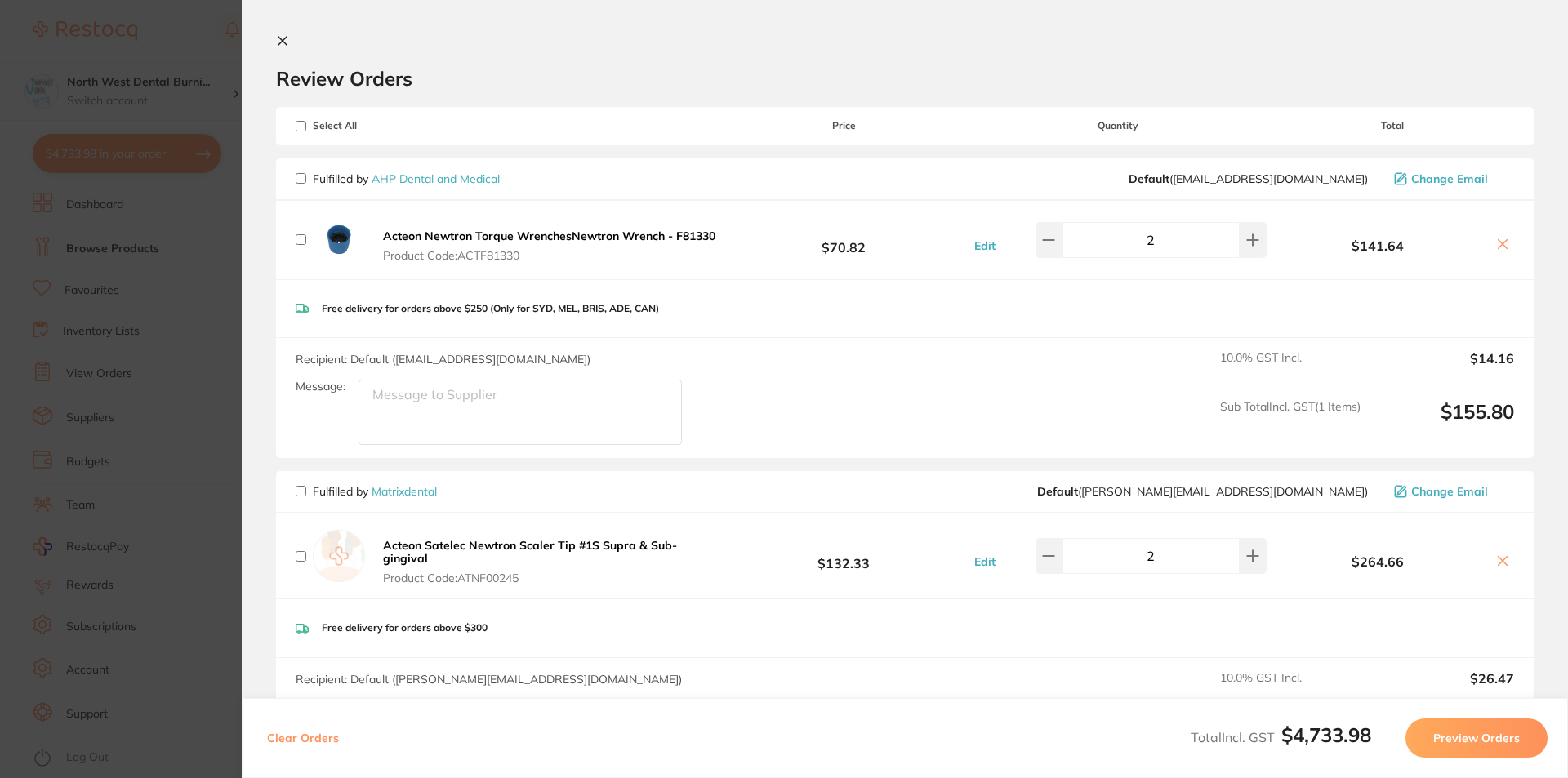
checkbox input "false"
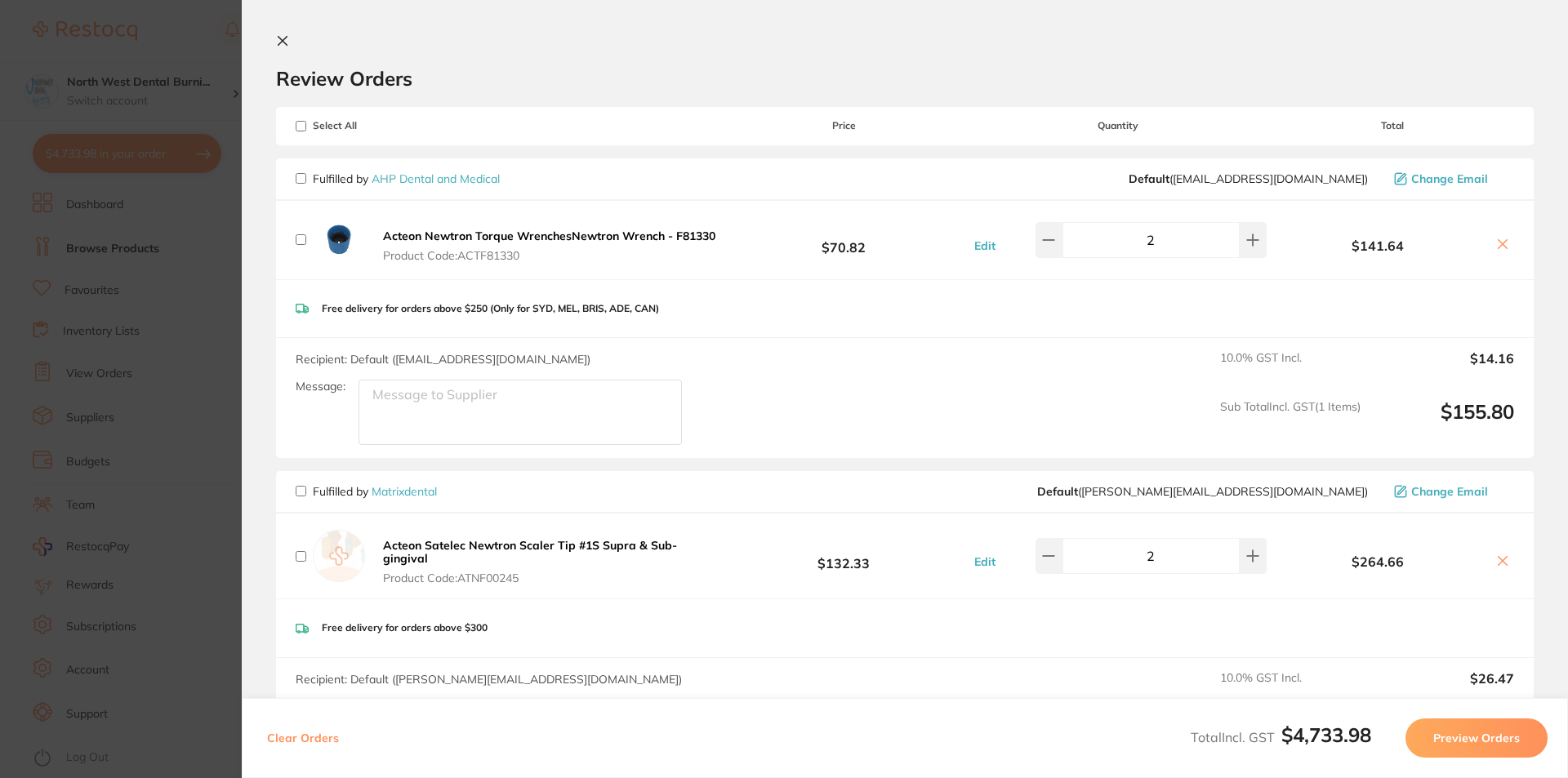
checkbox input "false"
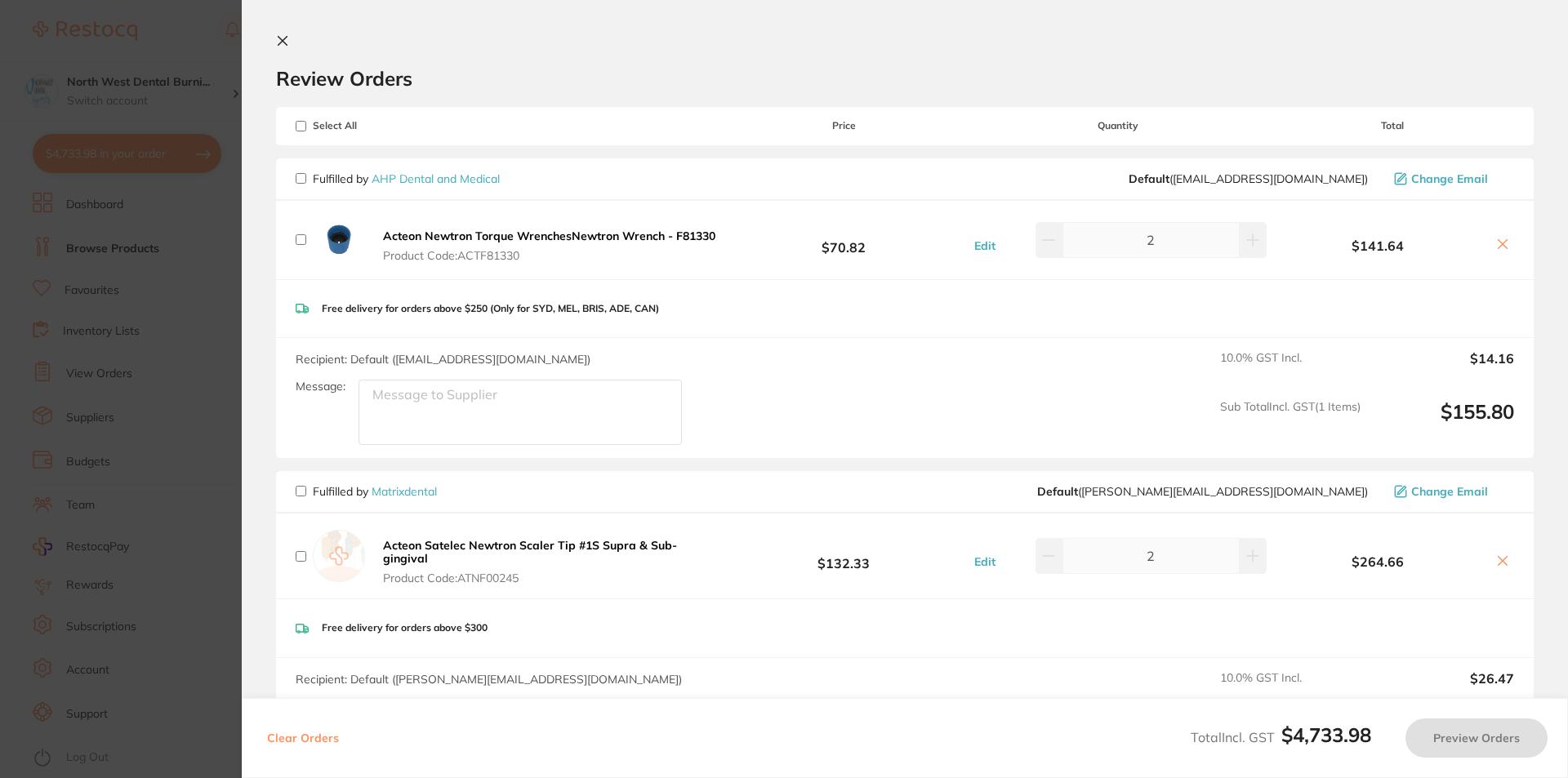
click at [298, 129] on input "checkbox" at bounding box center [301, 126] width 10 height 10
checkbox input "true"
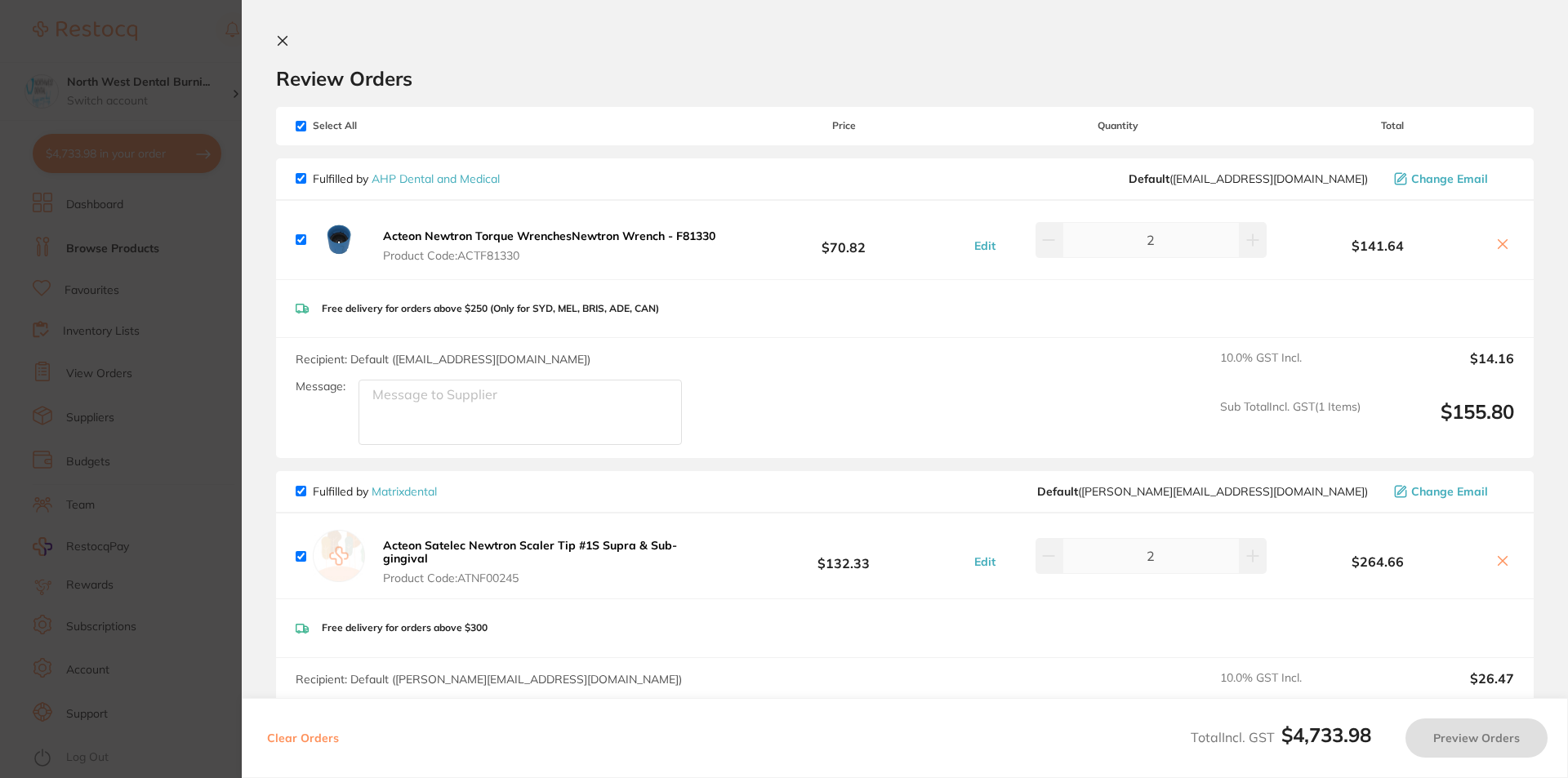
checkbox input "true"
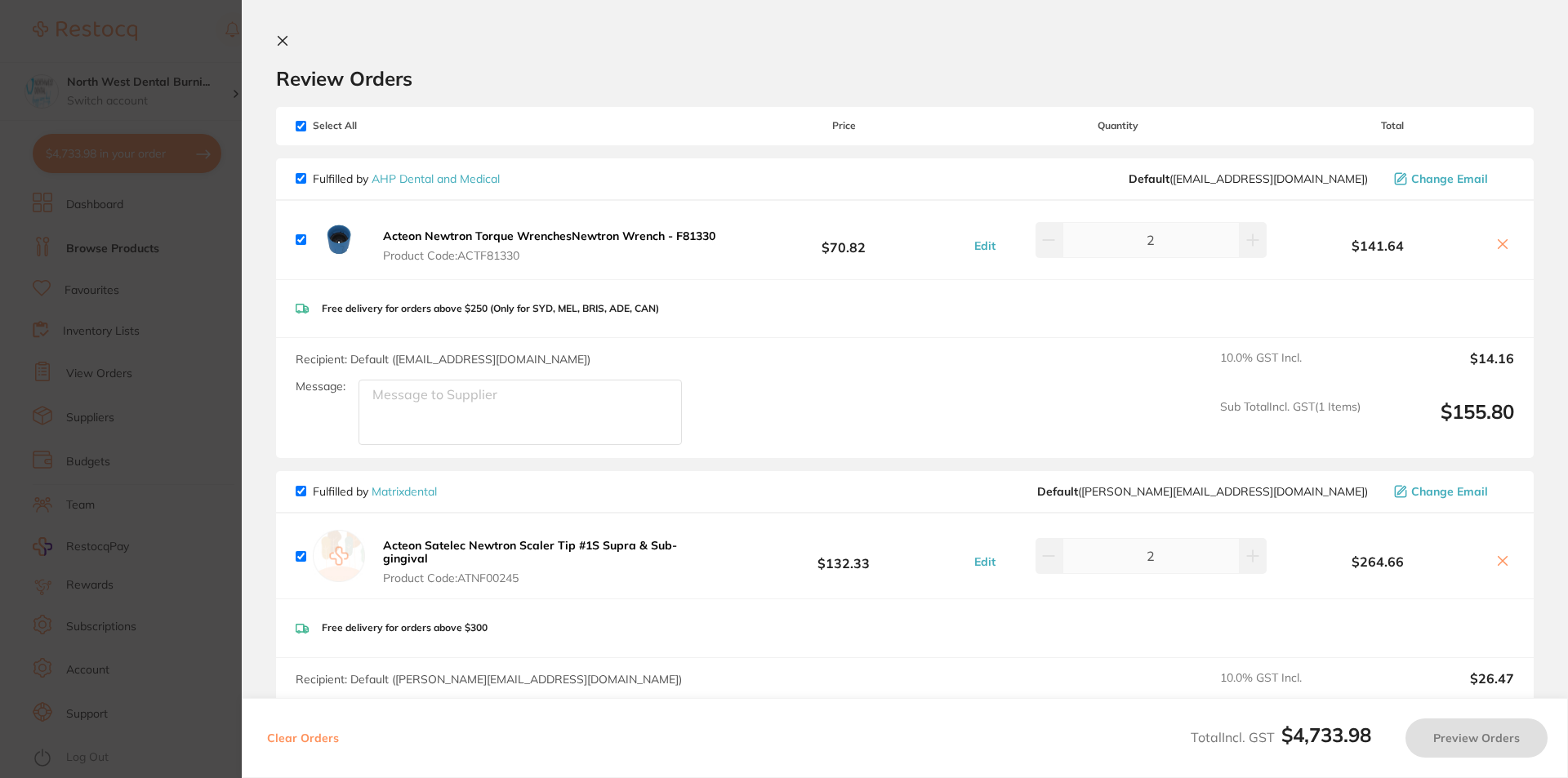
checkbox input "true"
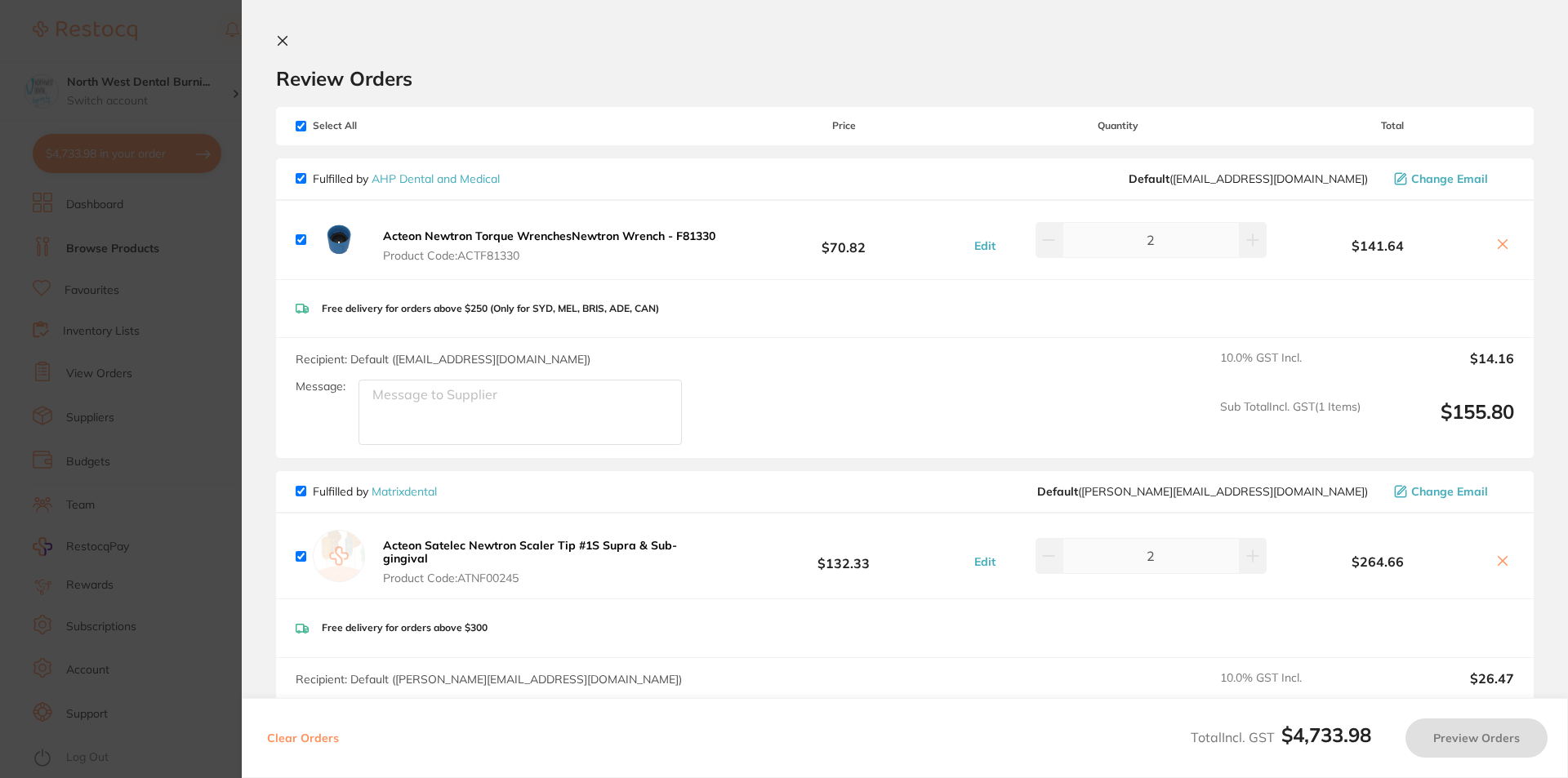
checkbox input "true"
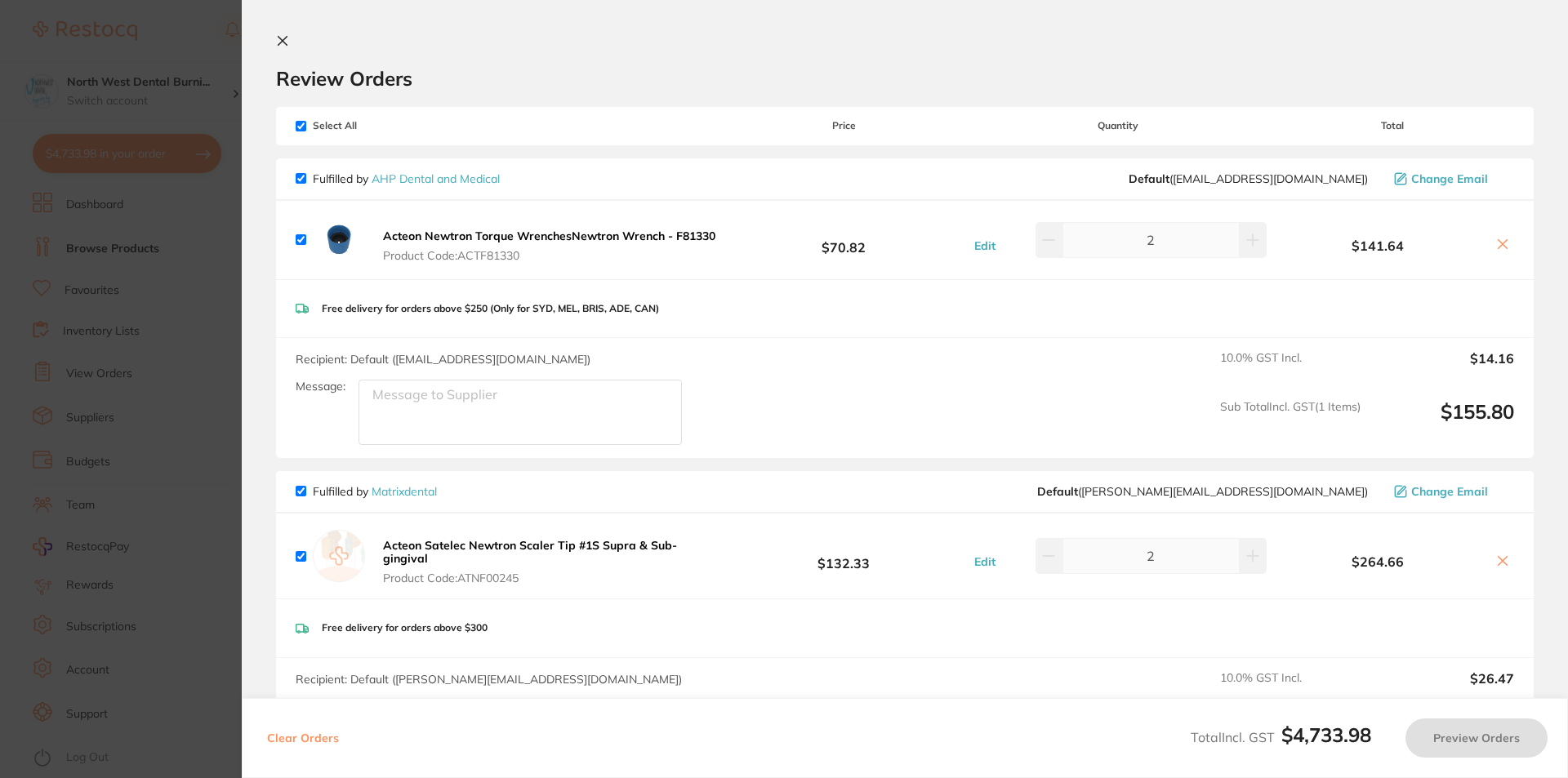
checkbox input "true"
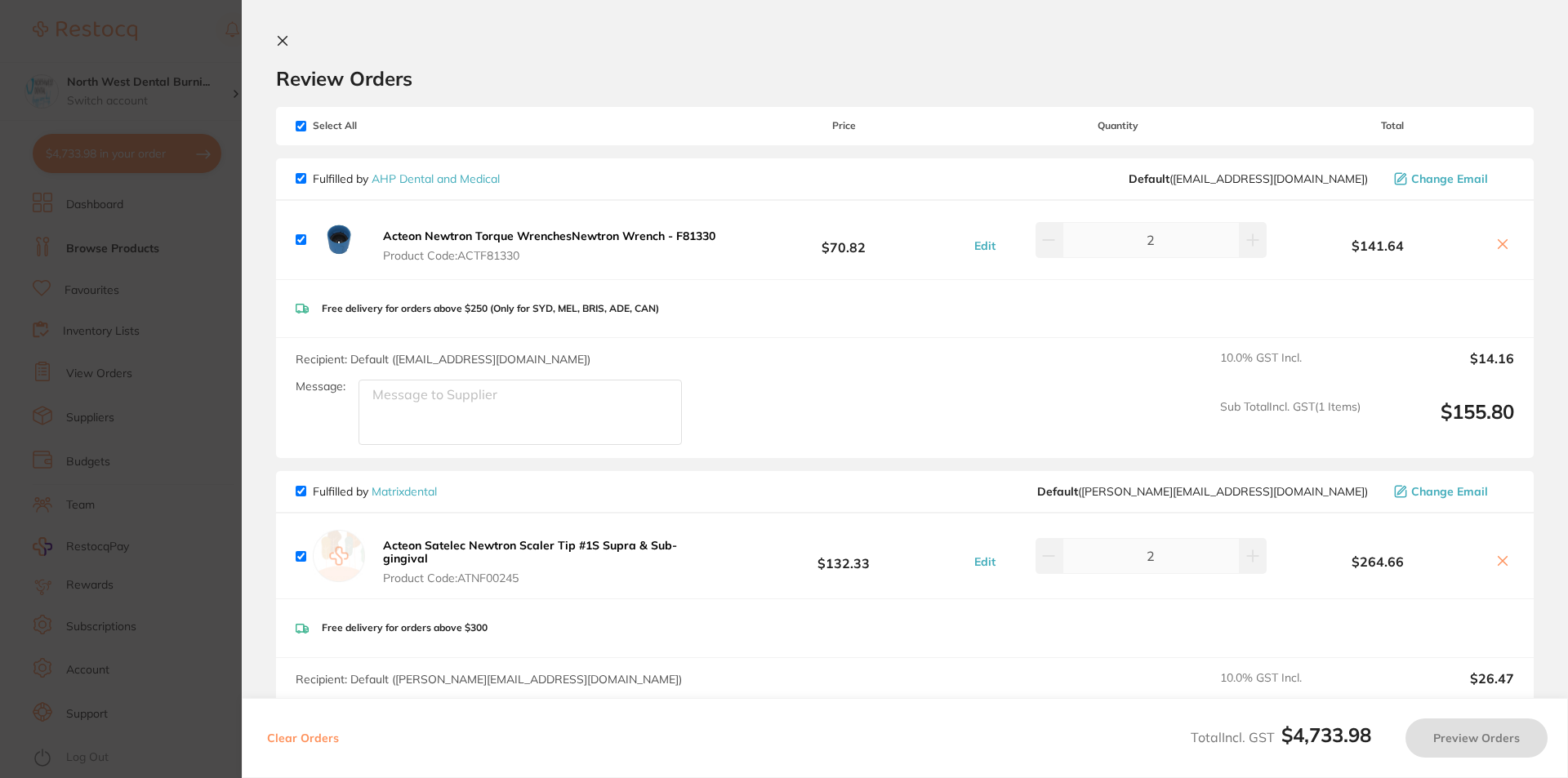
checkbox input "true"
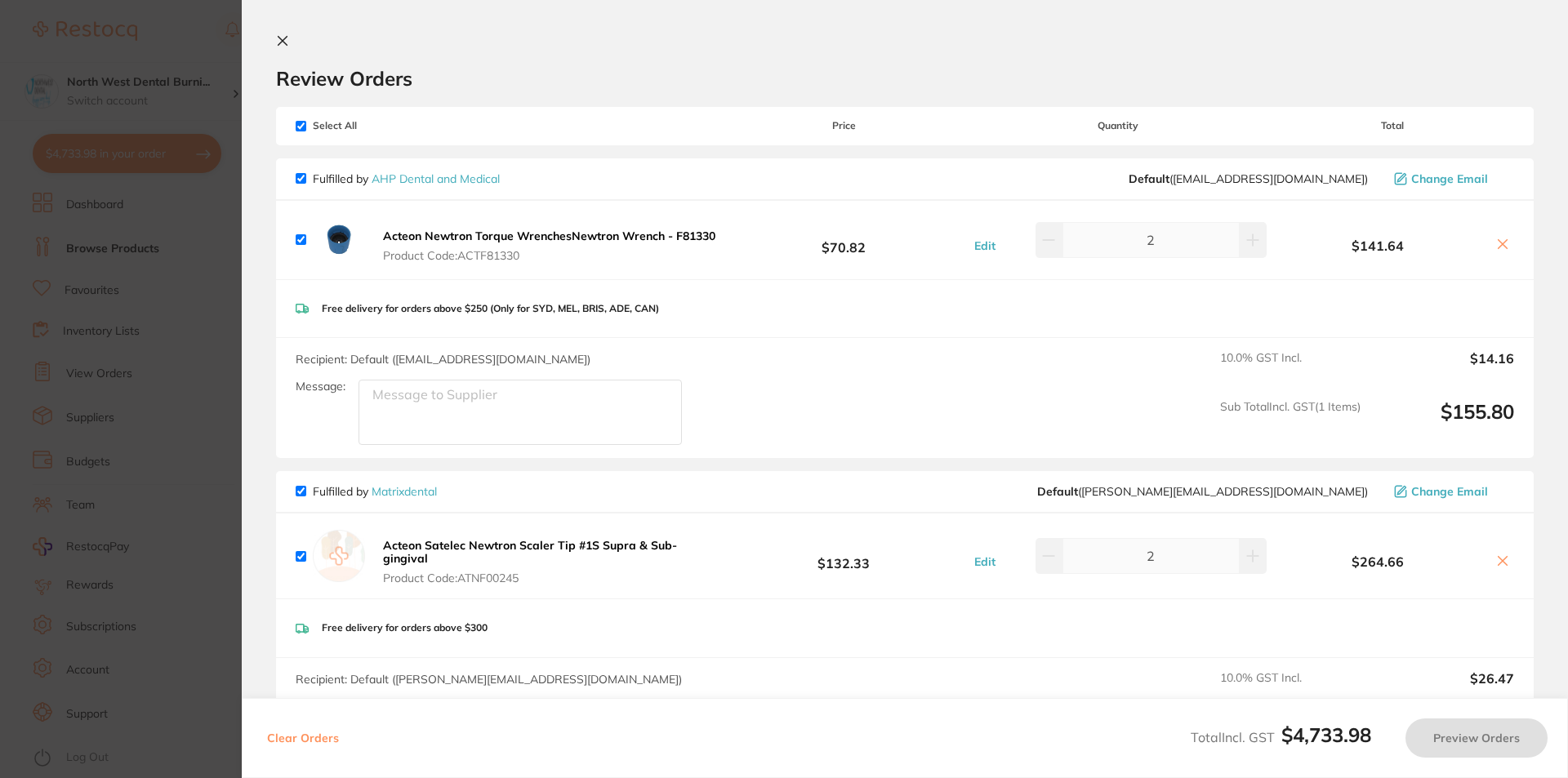
checkbox input "true"
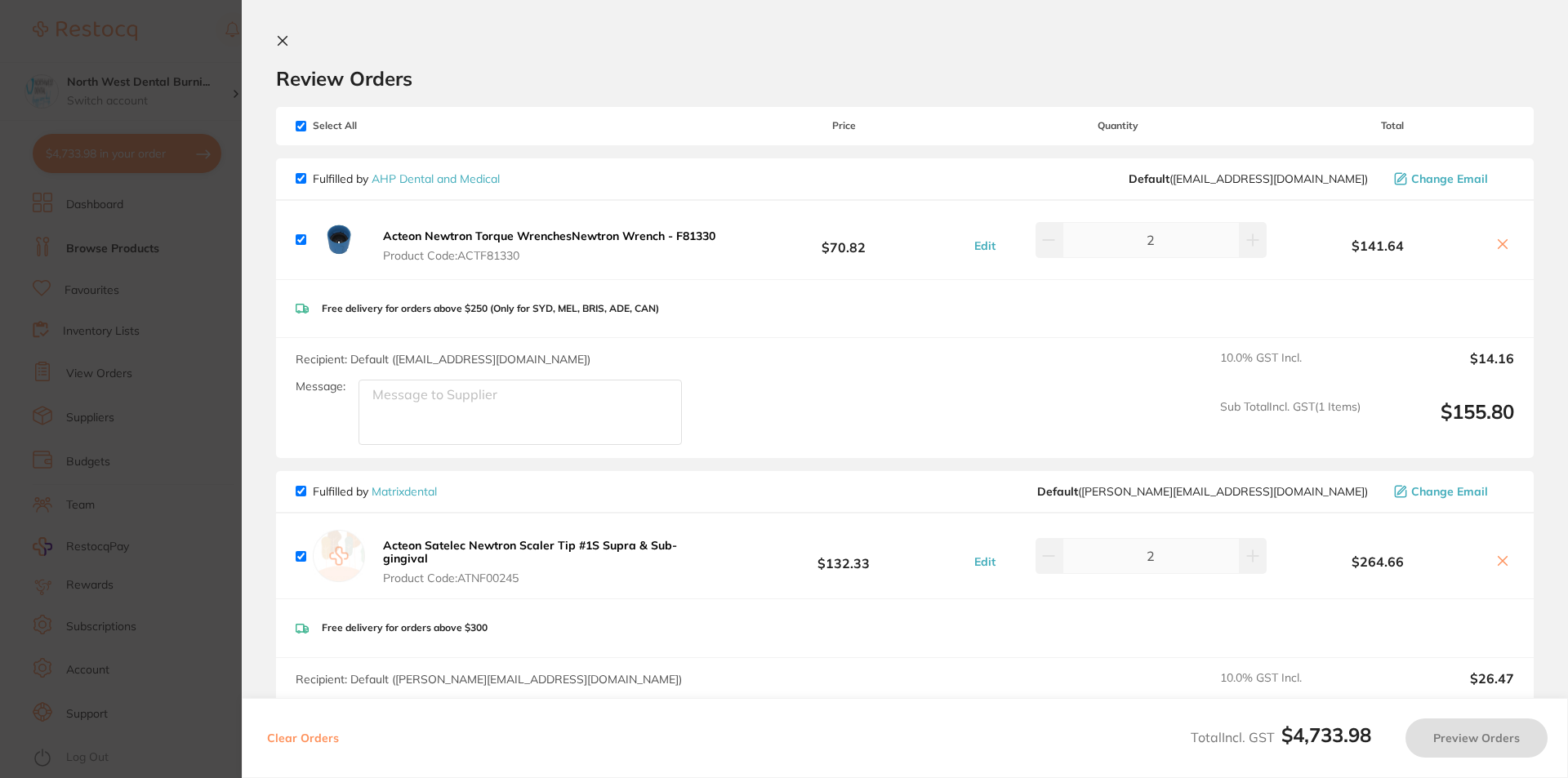
checkbox input "true"
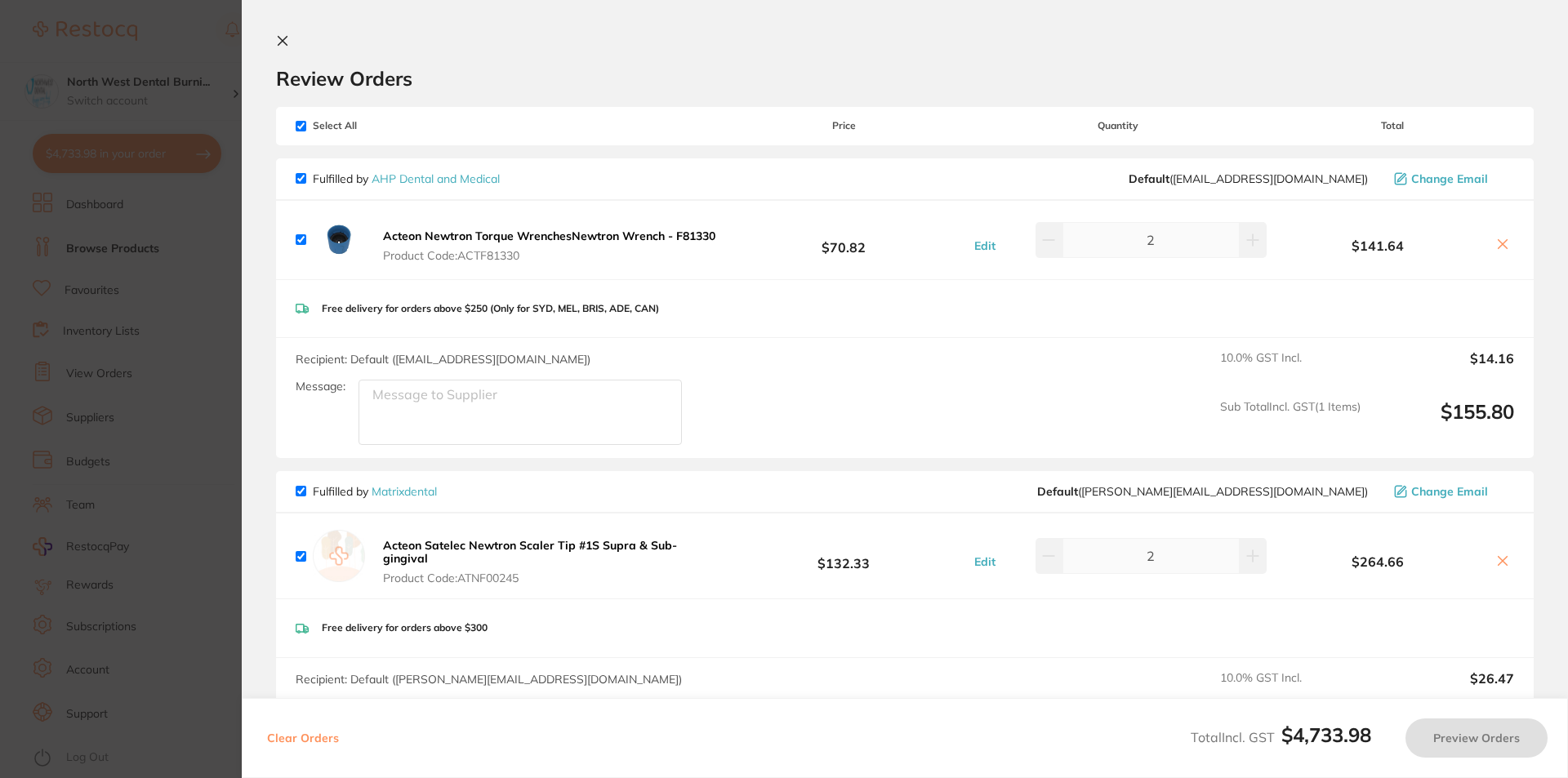
checkbox input "true"
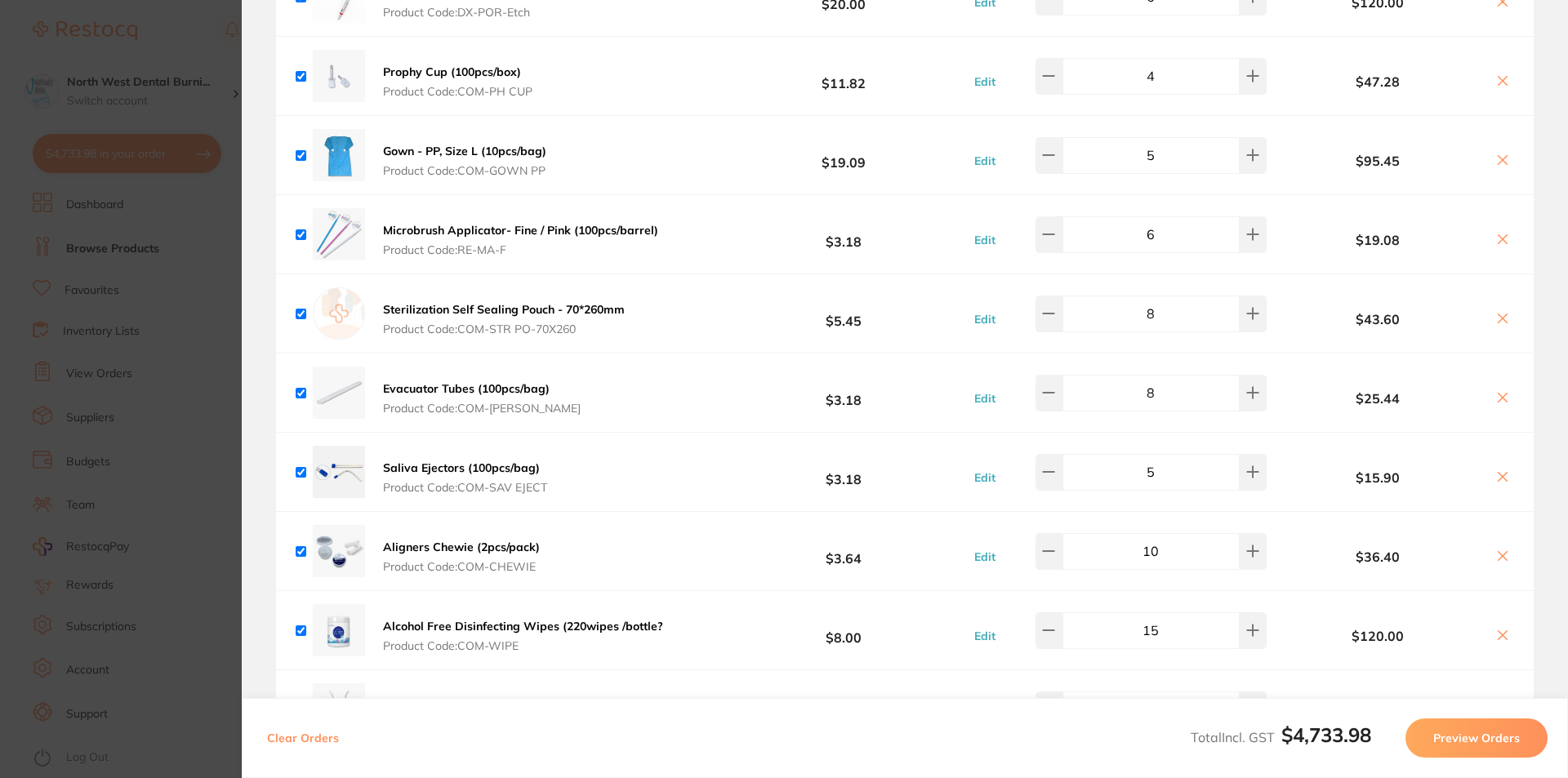
scroll to position [3704, 0]
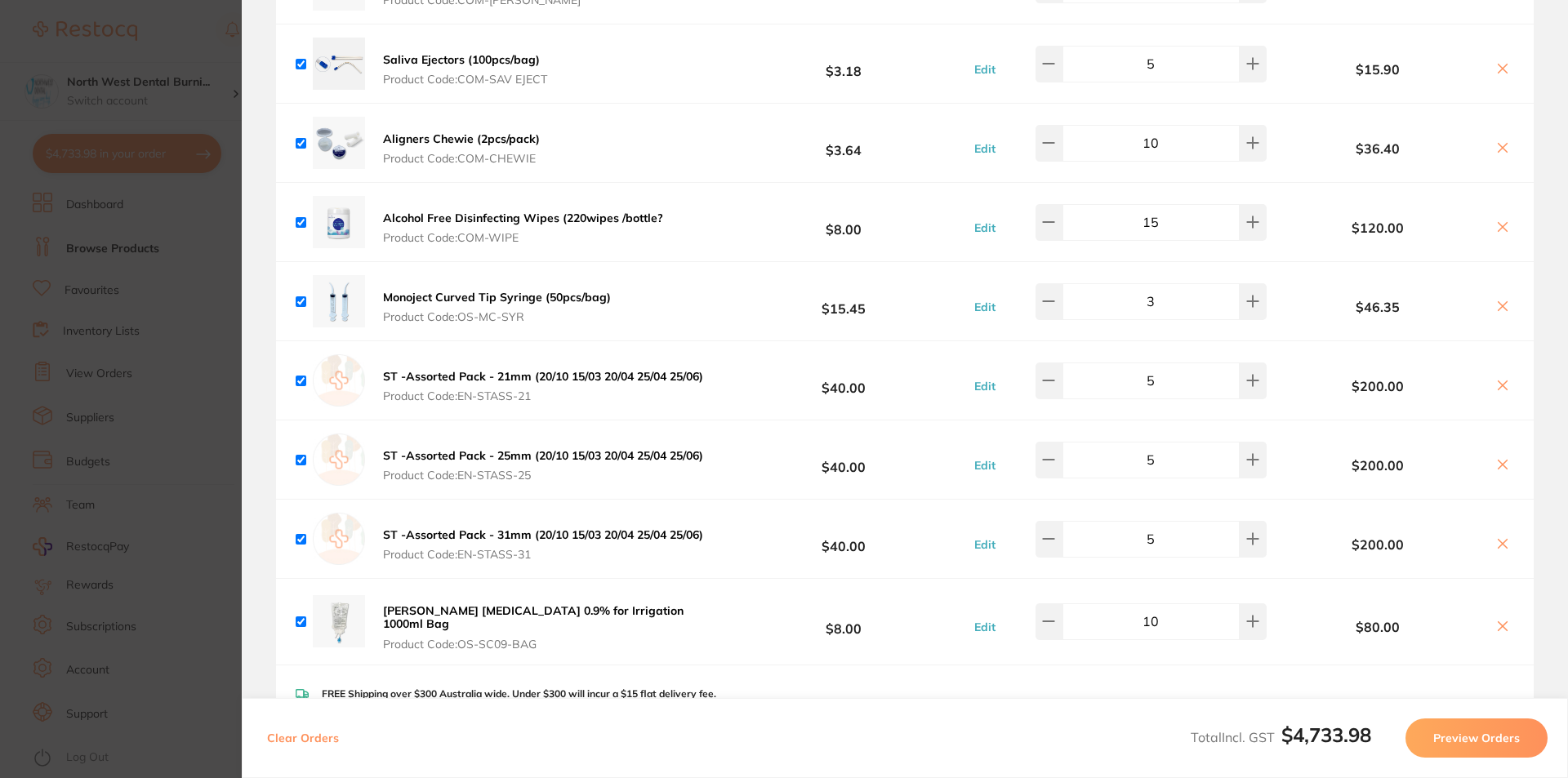
click at [78, 367] on section "Update RRP Set your pre negotiated price for this item. Item Agreed RRP (excl. …" at bounding box center [784, 389] width 1568 height 778
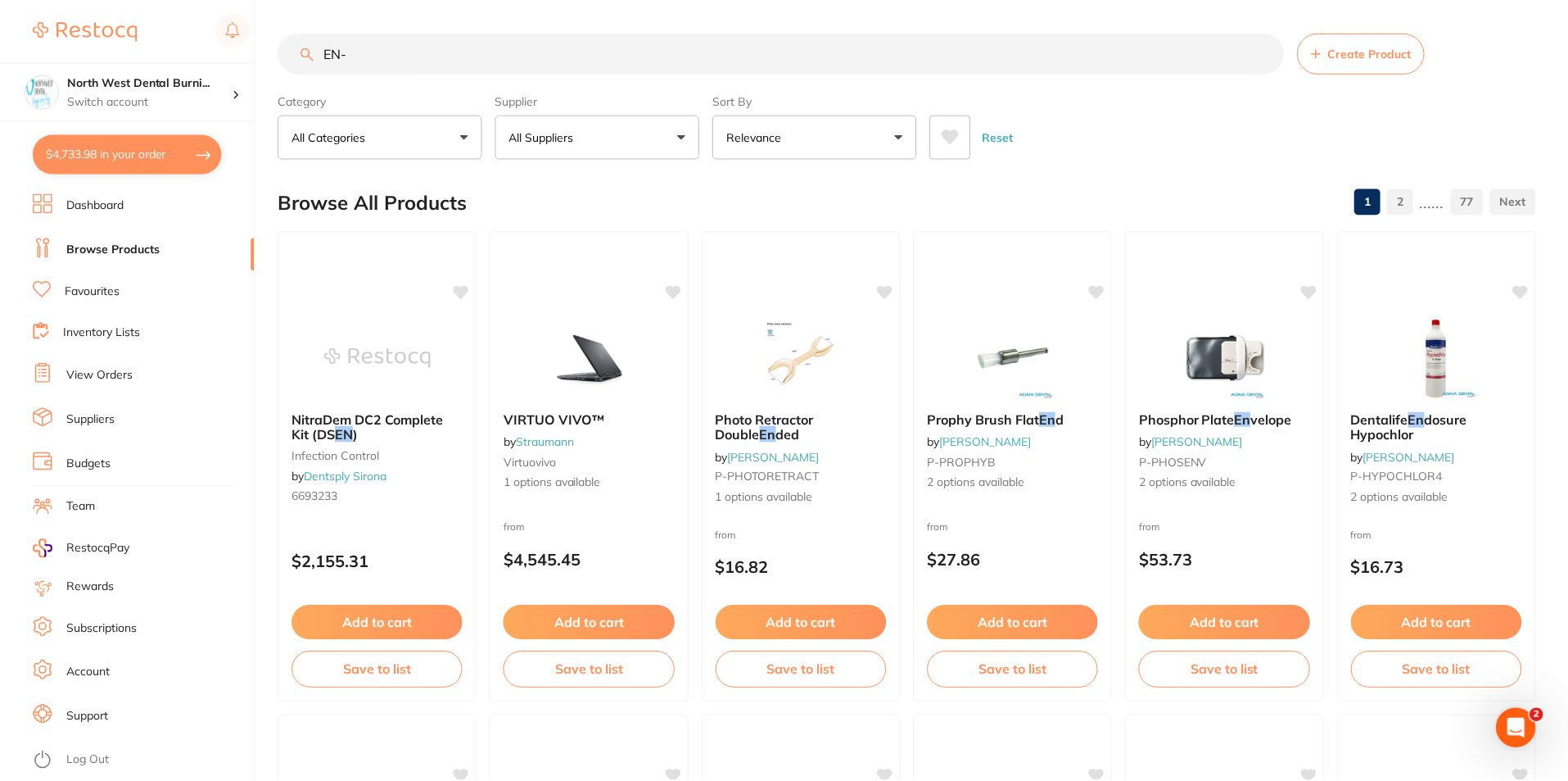
scroll to position [7, 0]
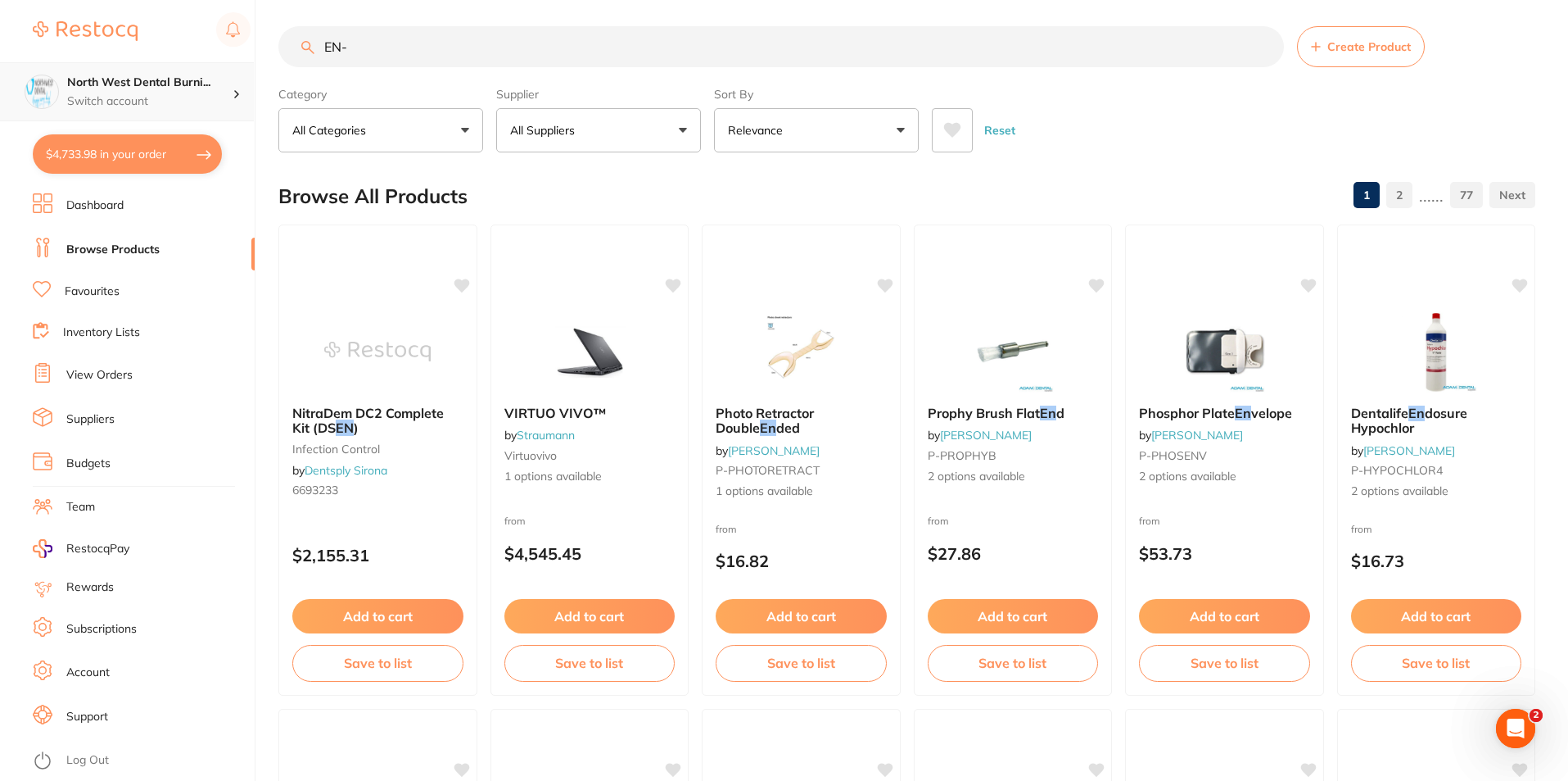
click at [145, 93] on p "Switch account" at bounding box center [150, 101] width 165 height 16
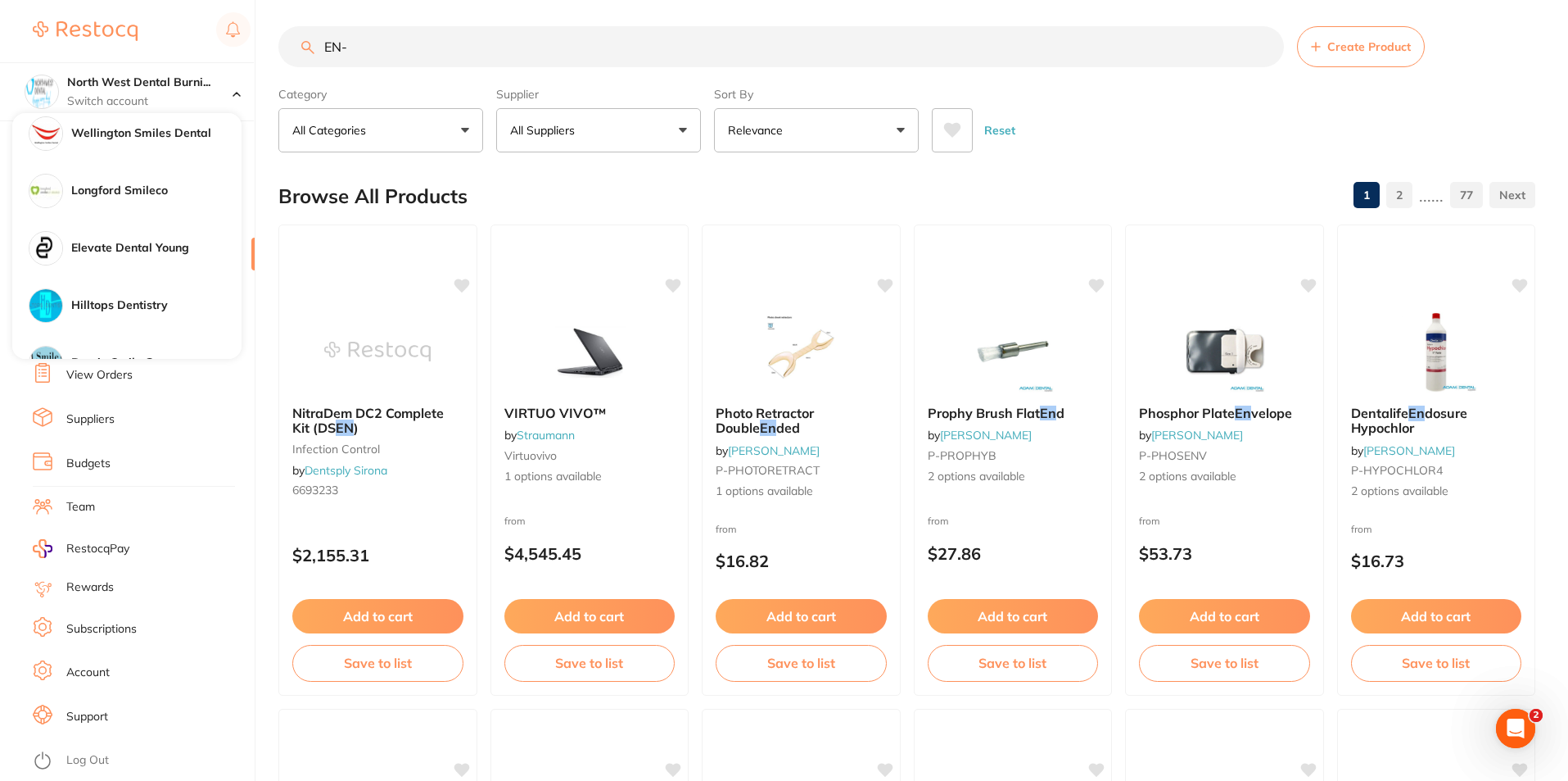
scroll to position [1147, 0]
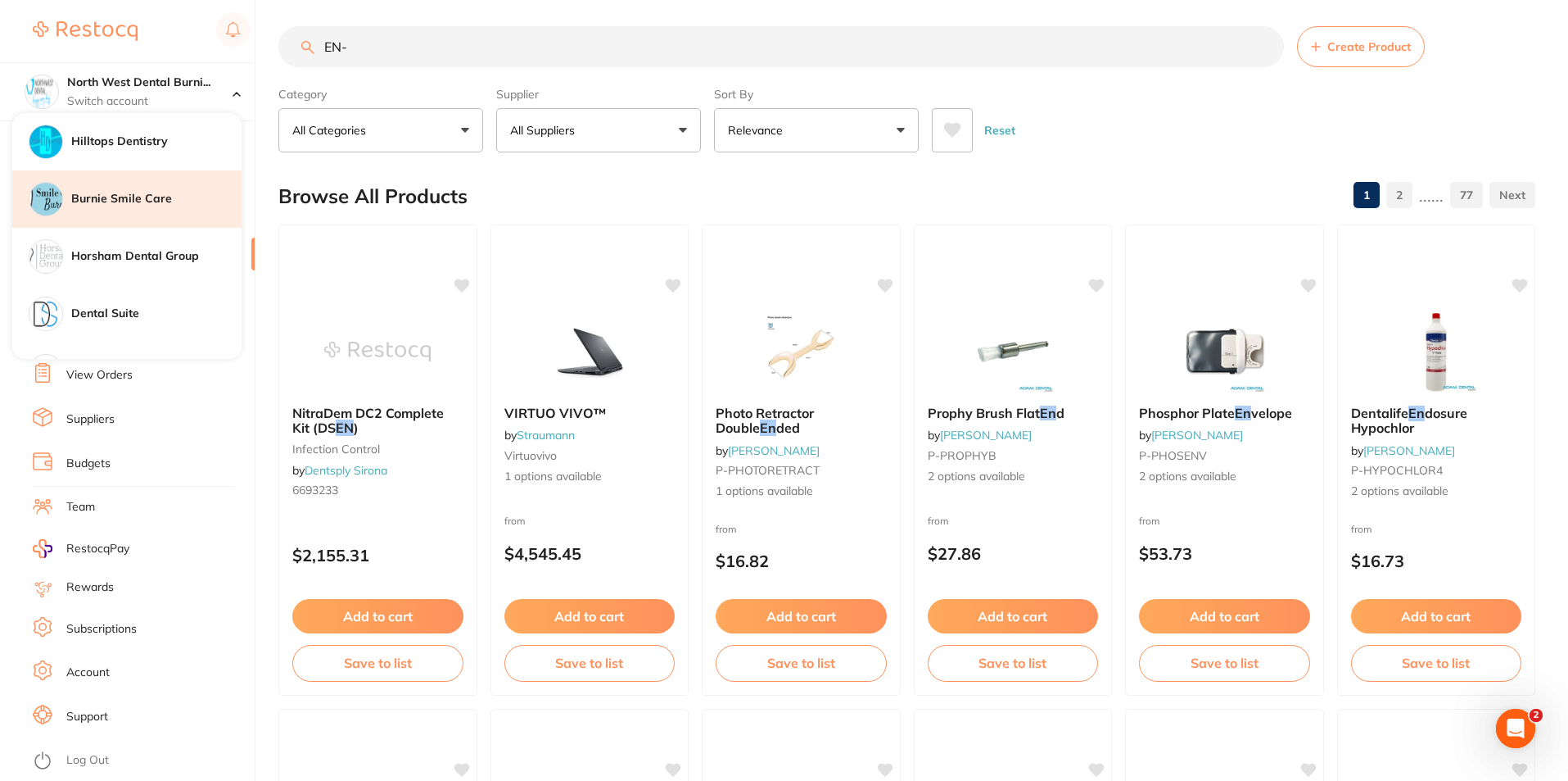
click at [168, 215] on div "Burnie Smile Care" at bounding box center [127, 199] width 230 height 57
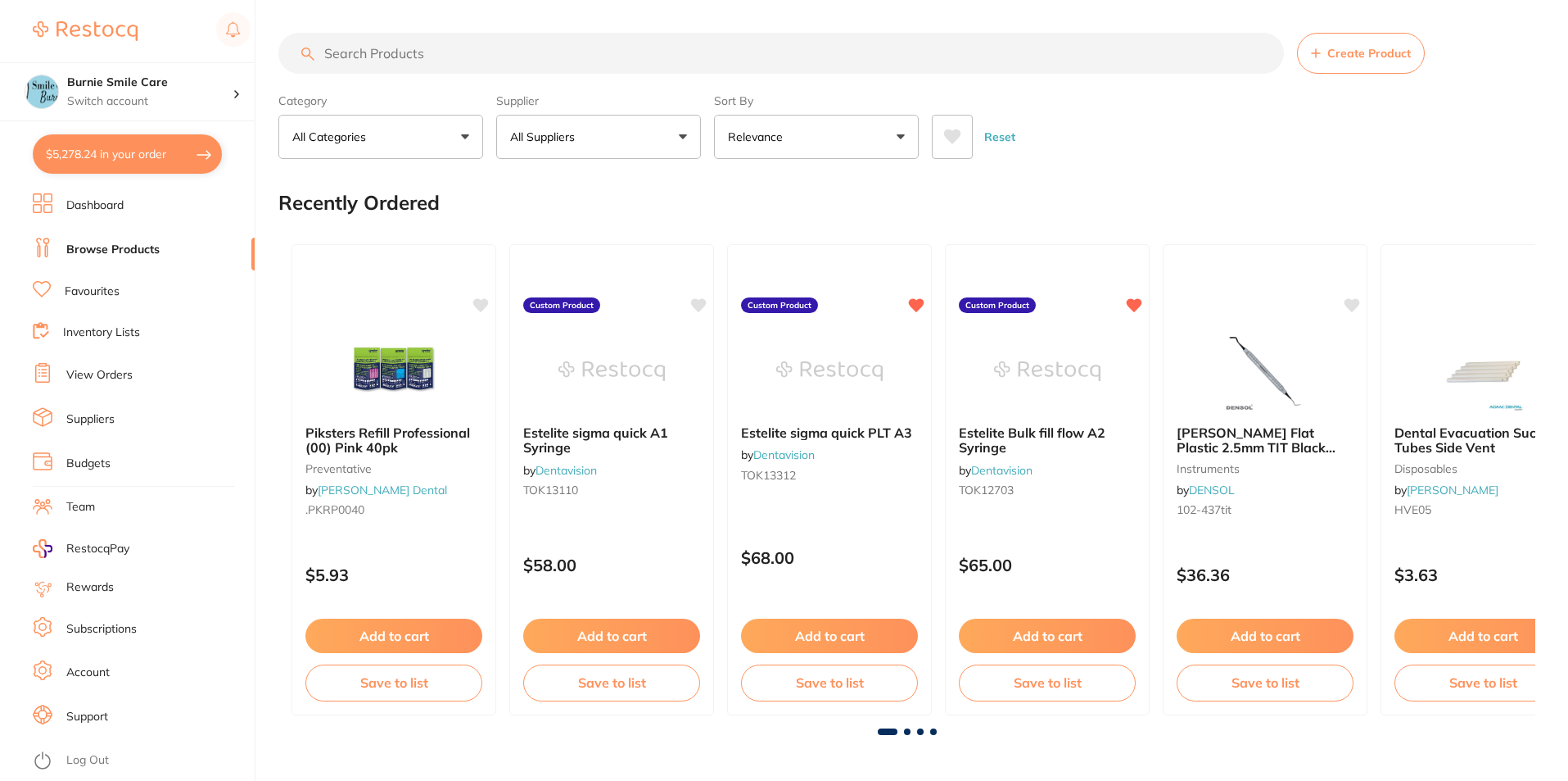
click at [149, 141] on button "$5,278.24 in your order" at bounding box center [127, 154] width 189 height 39
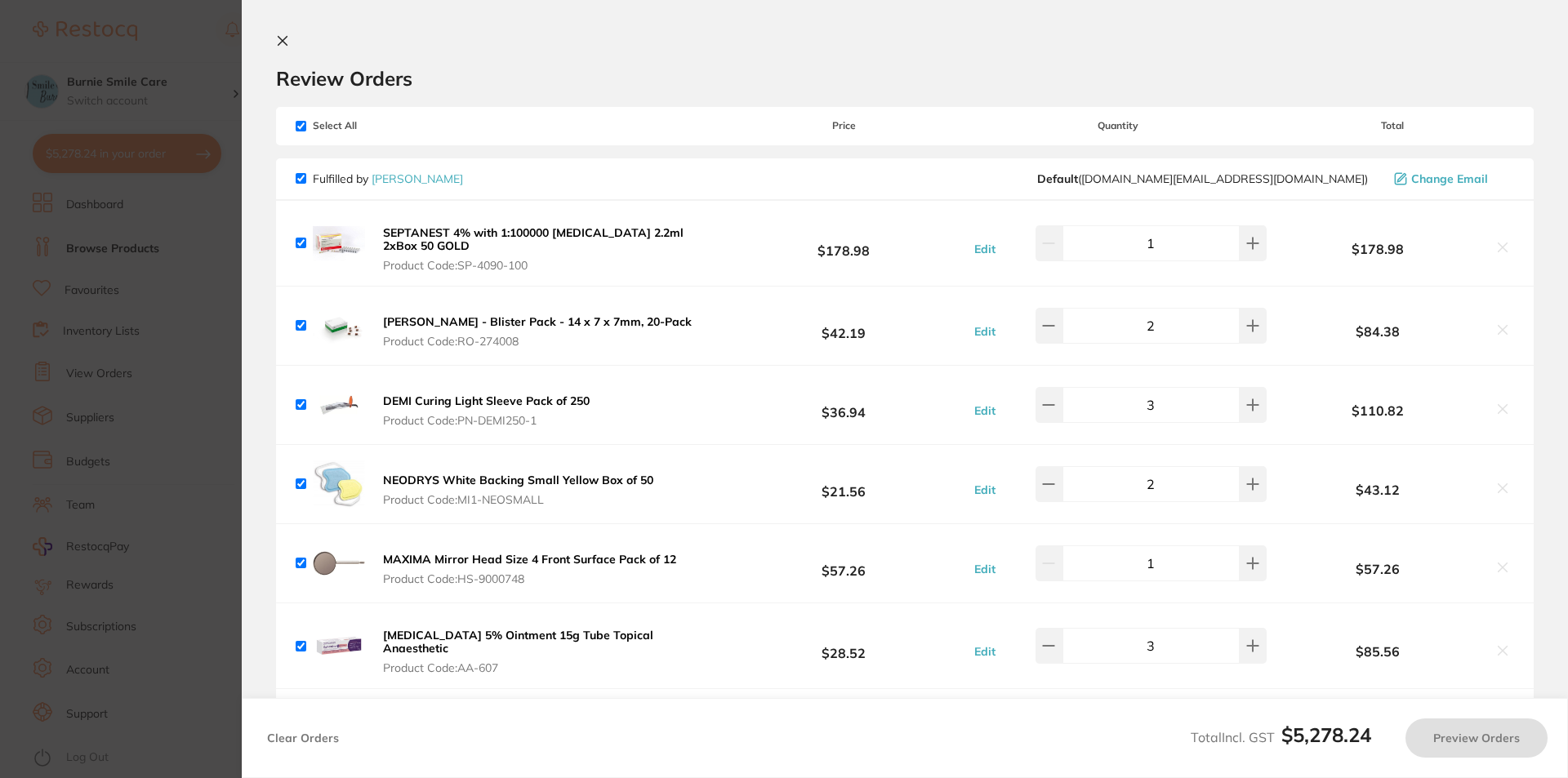
checkbox input "true"
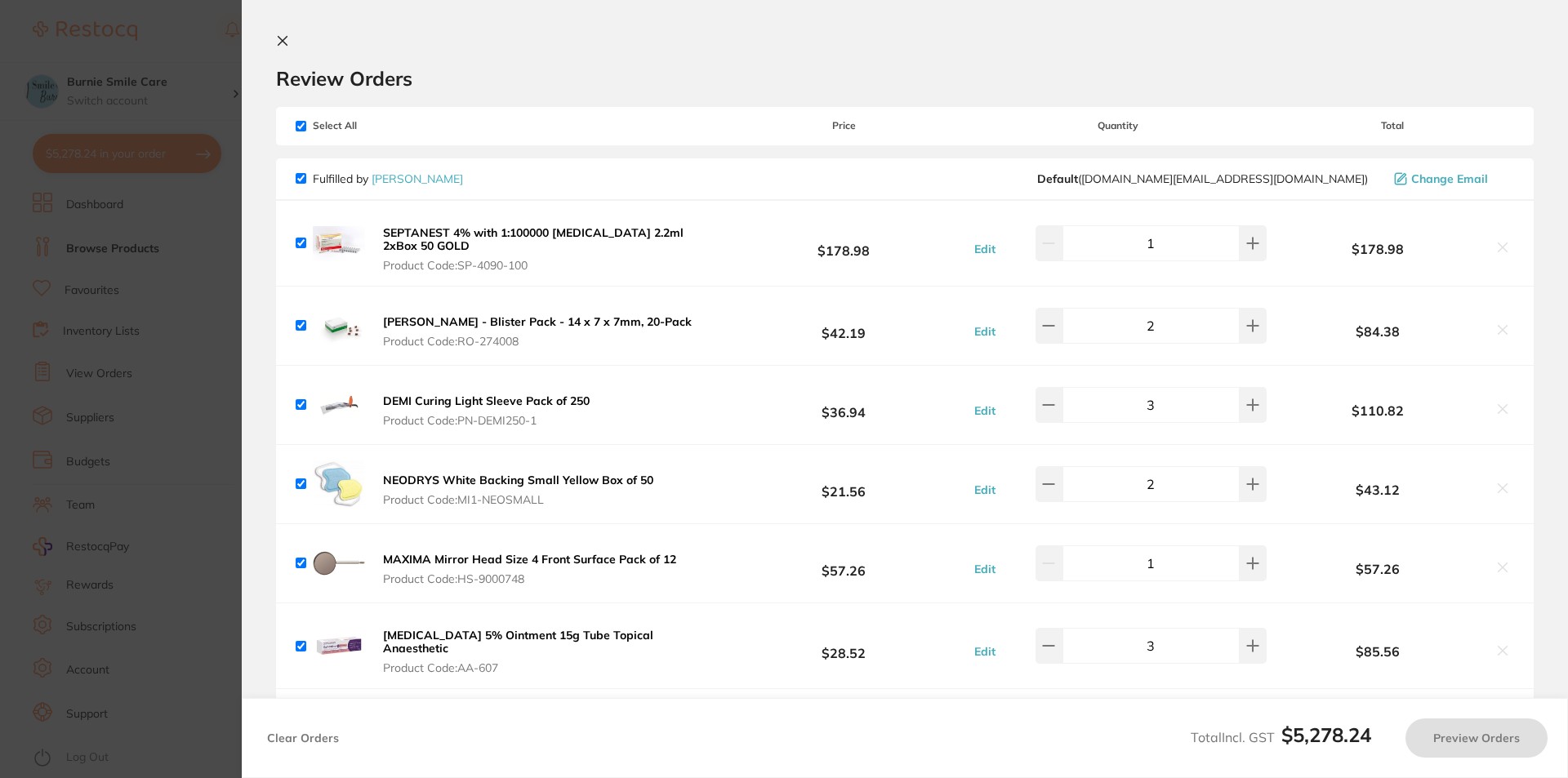
checkbox input "true"
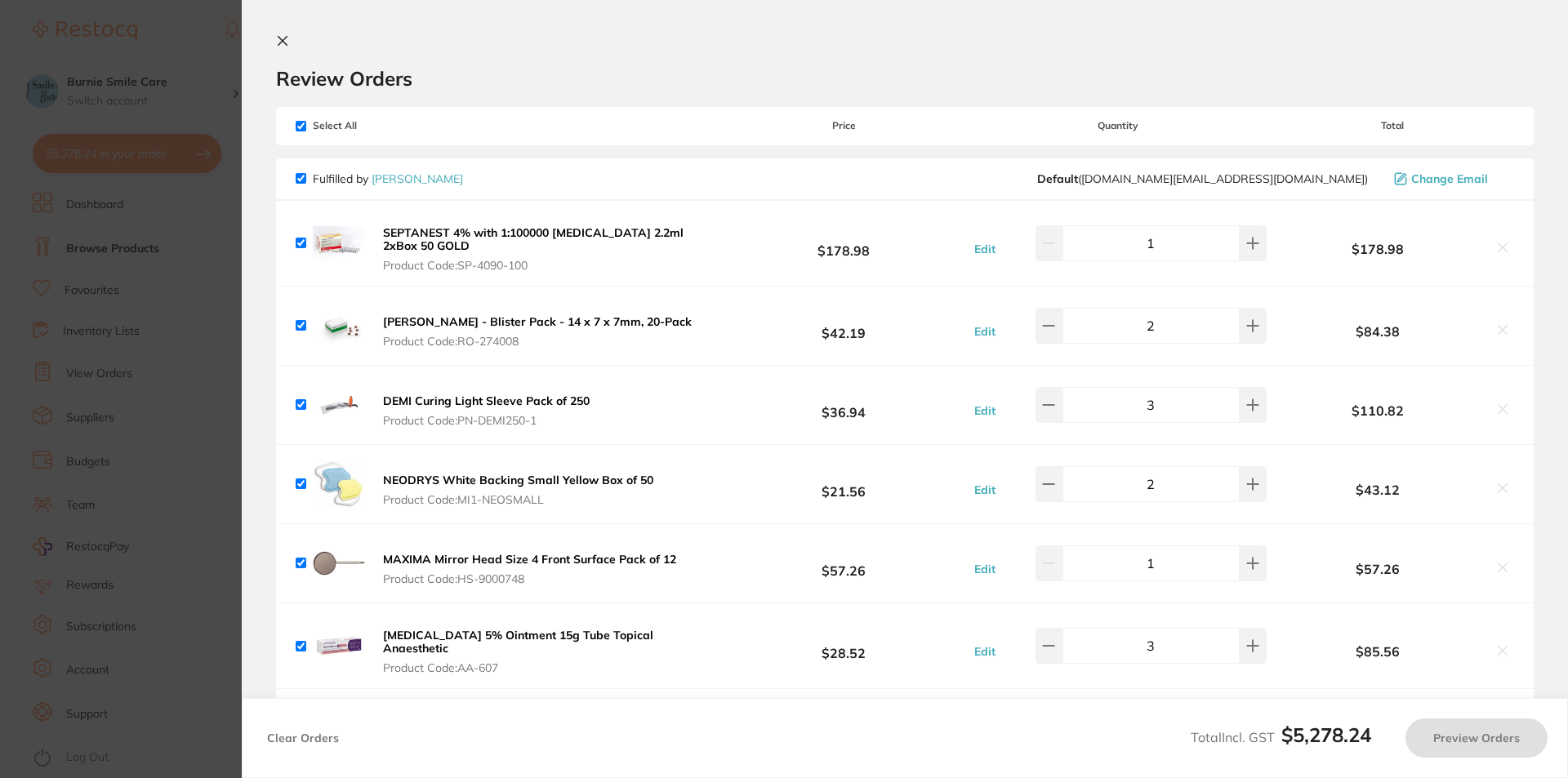
checkbox input "true"
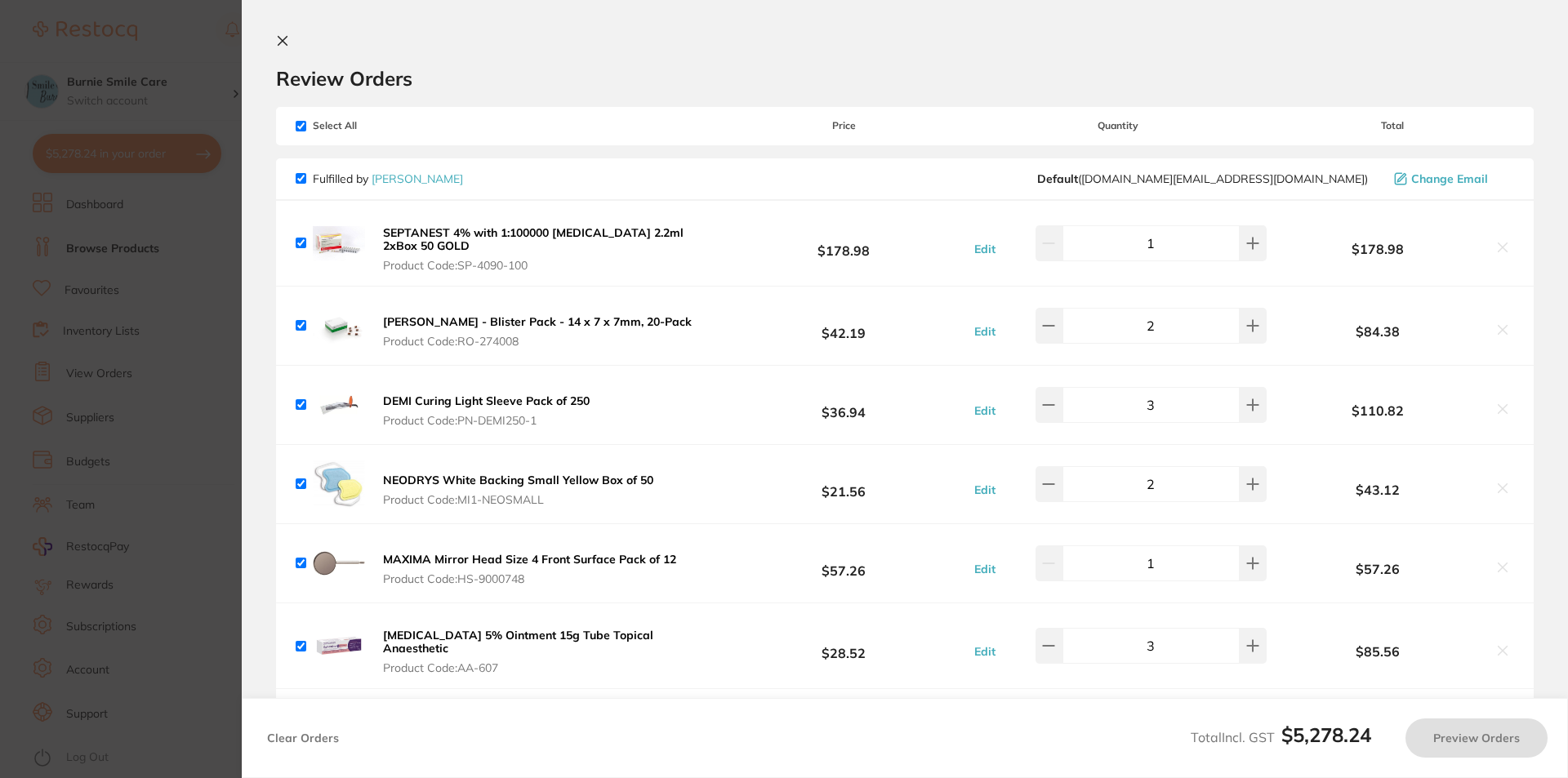
checkbox input "true"
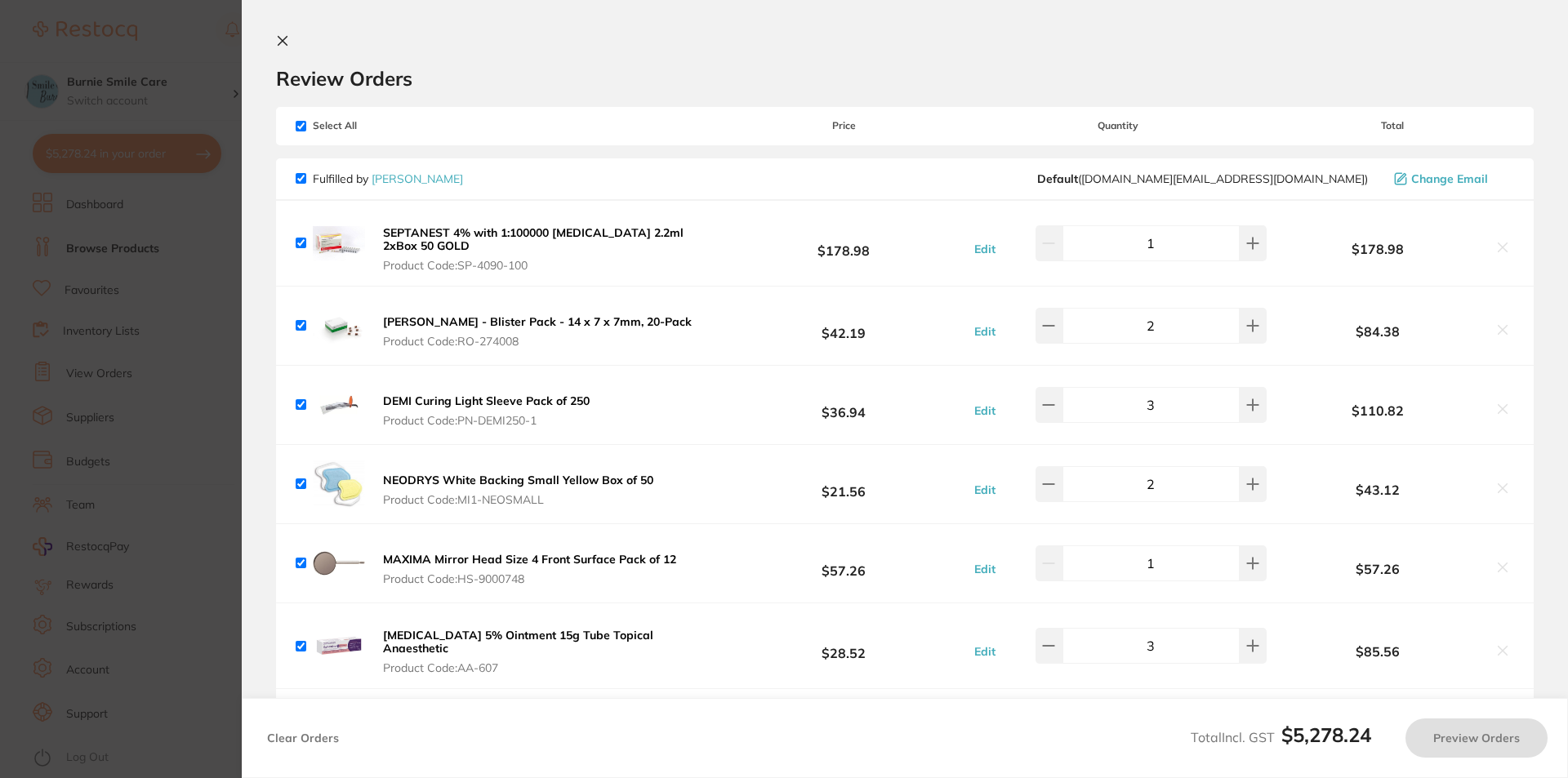
checkbox input "true"
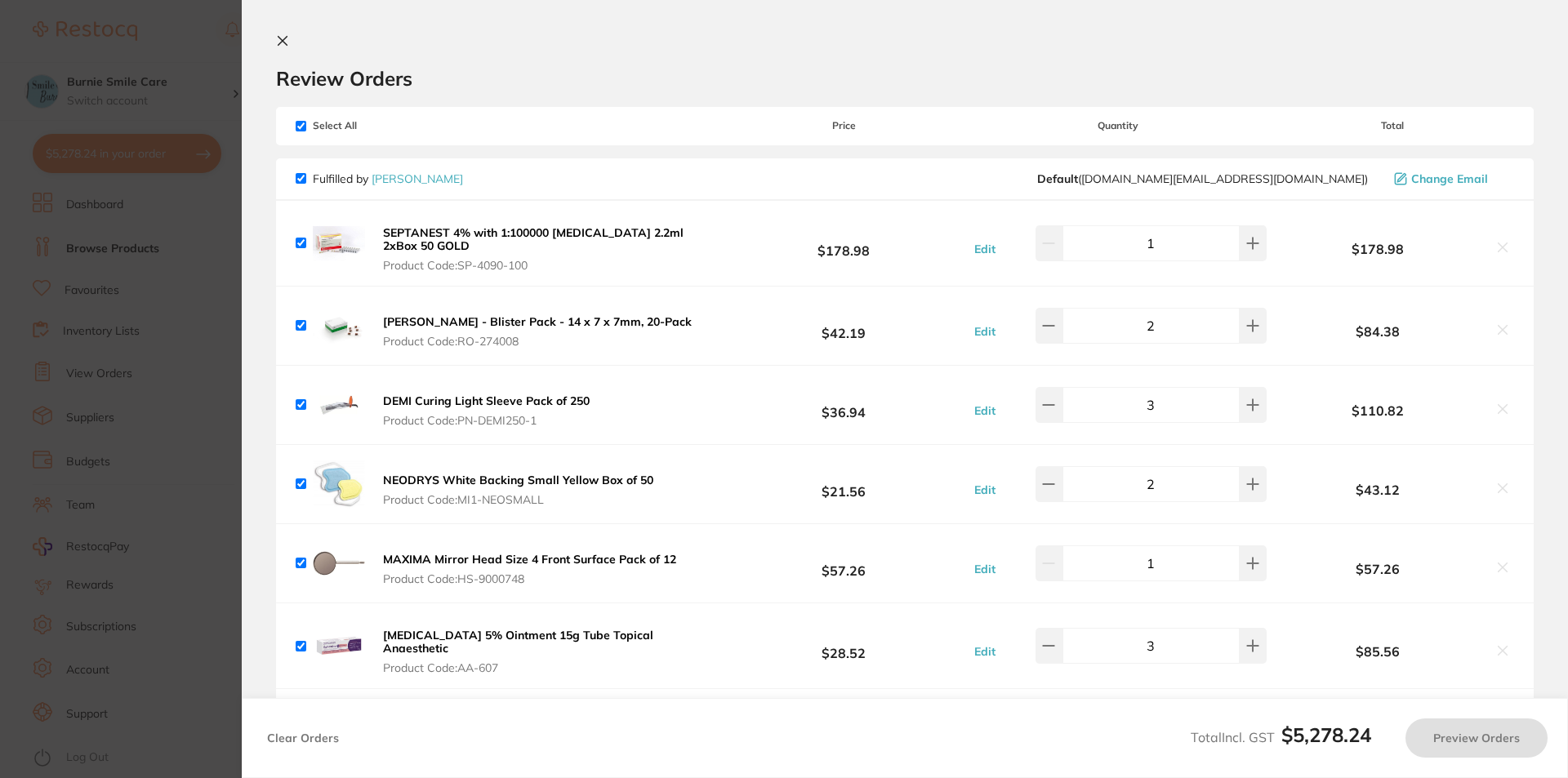
checkbox input "true"
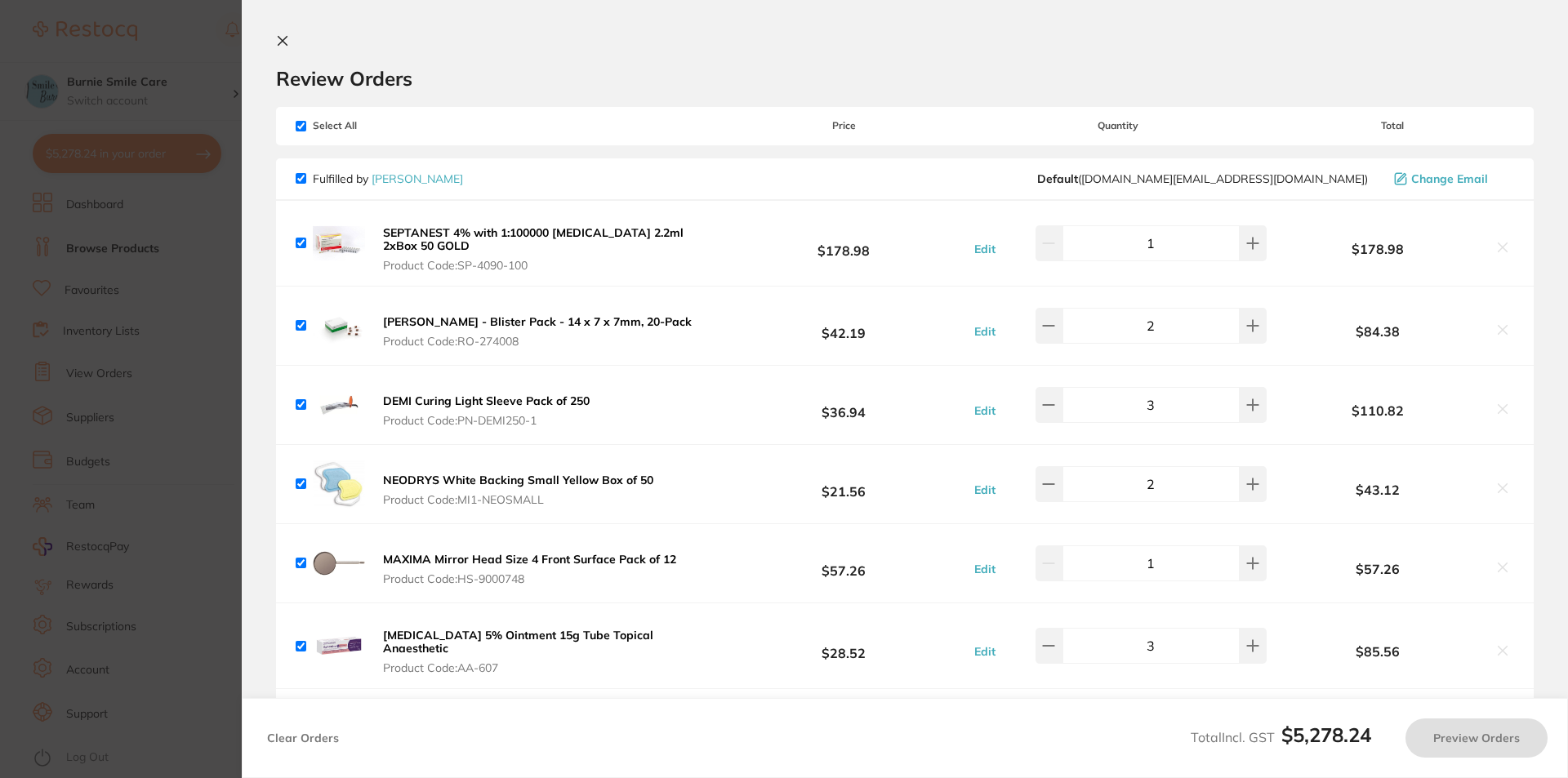
checkbox input "true"
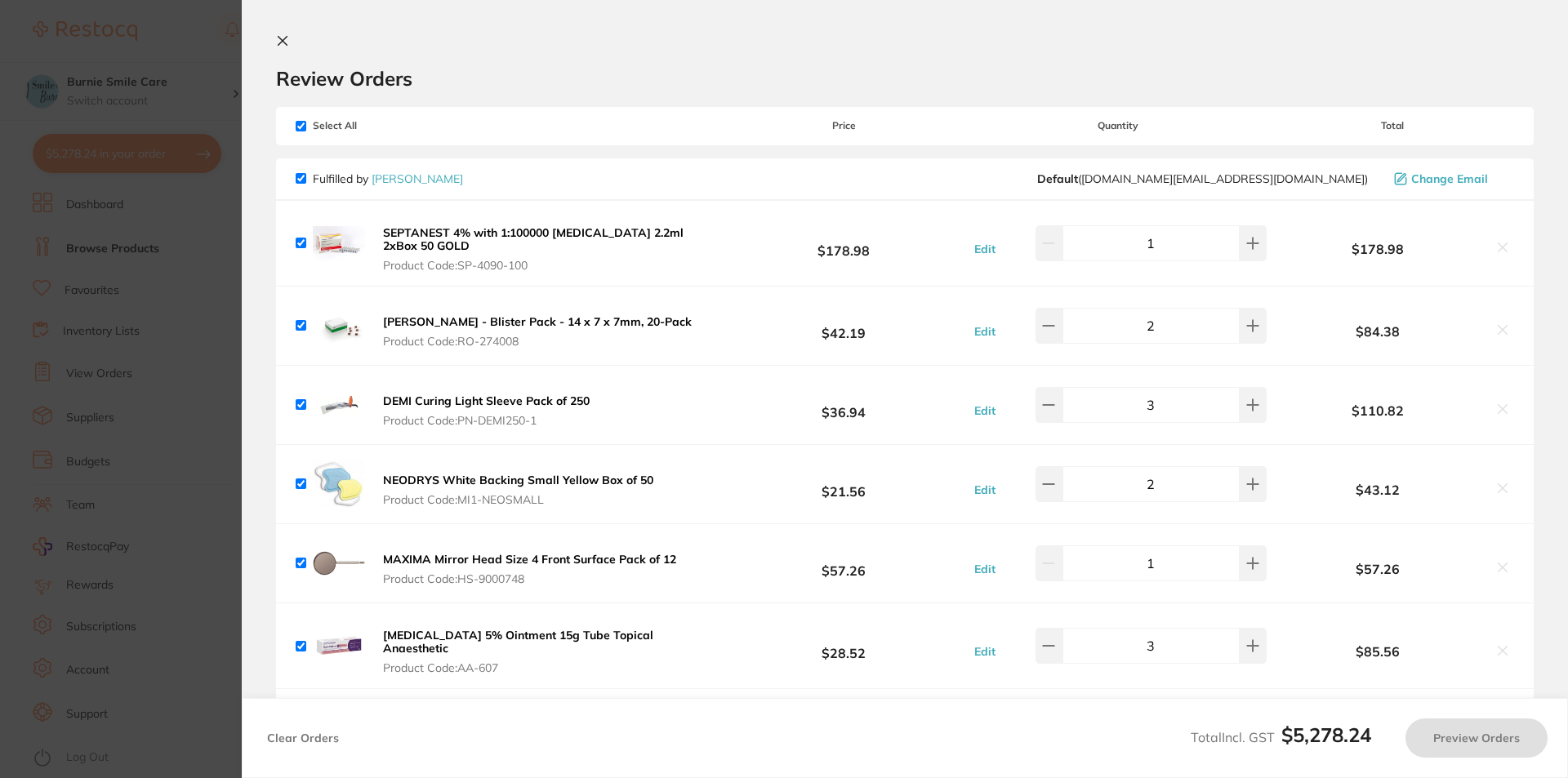
checkbox input "true"
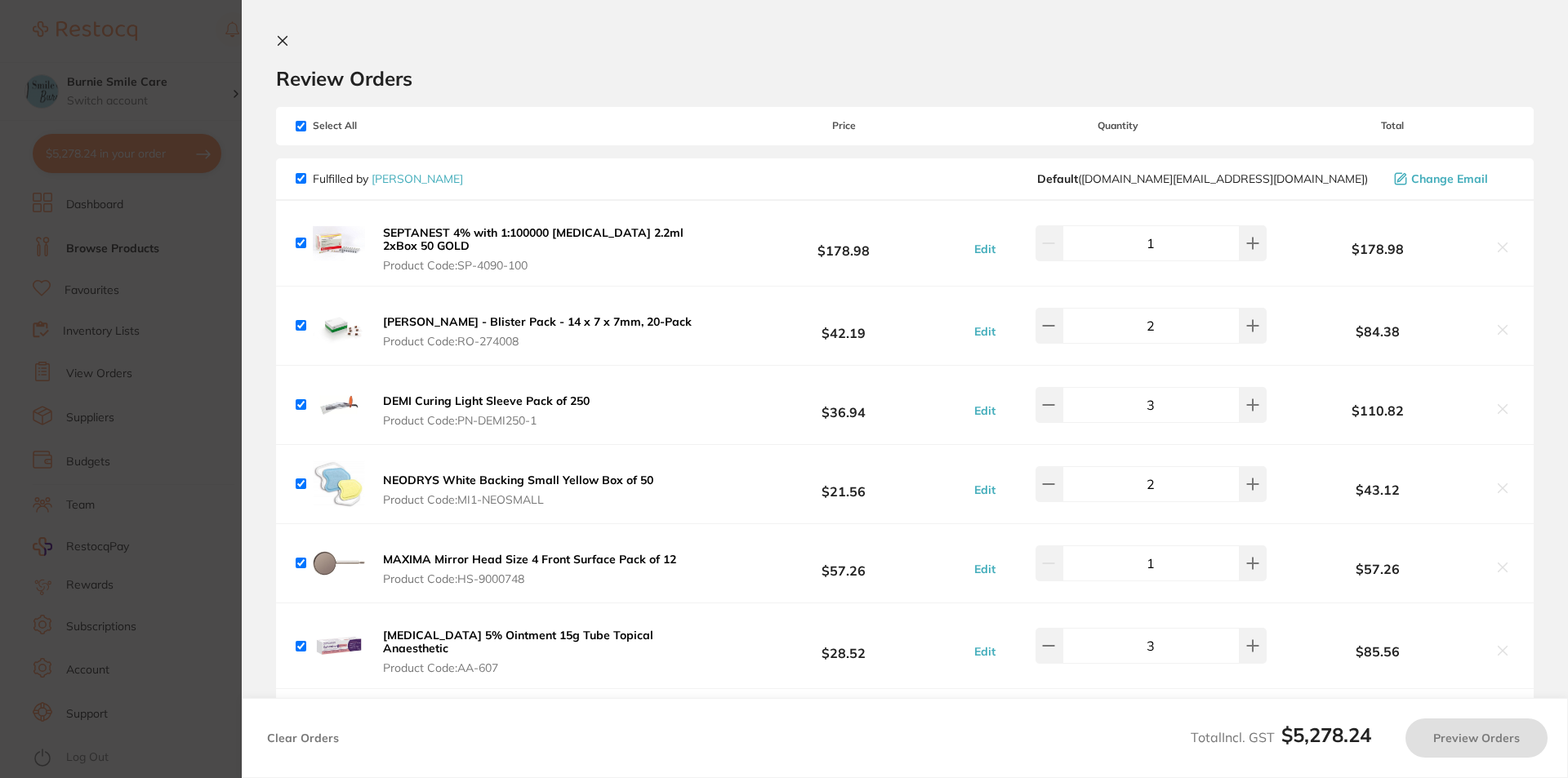
checkbox input "true"
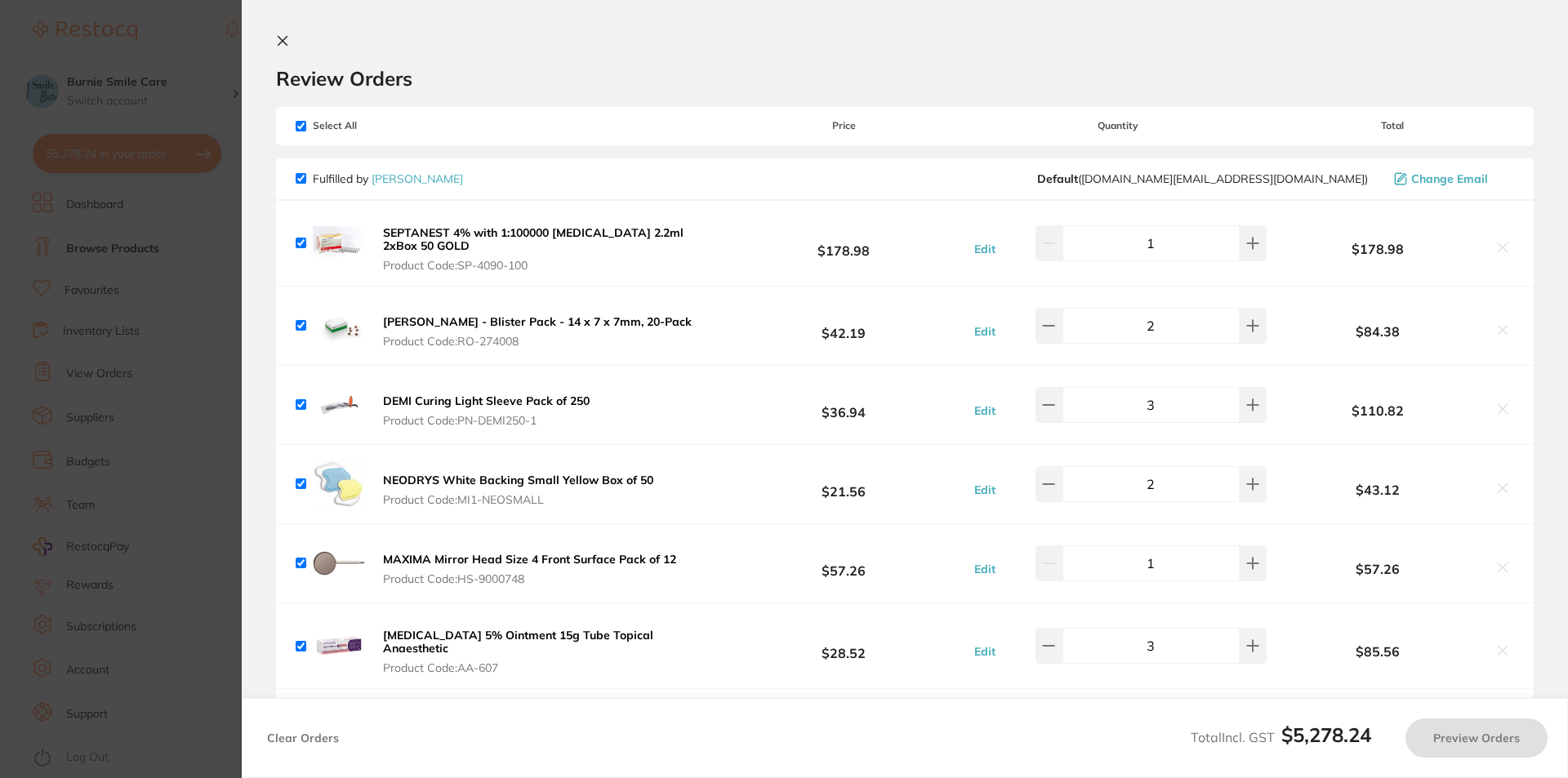
checkbox input "true"
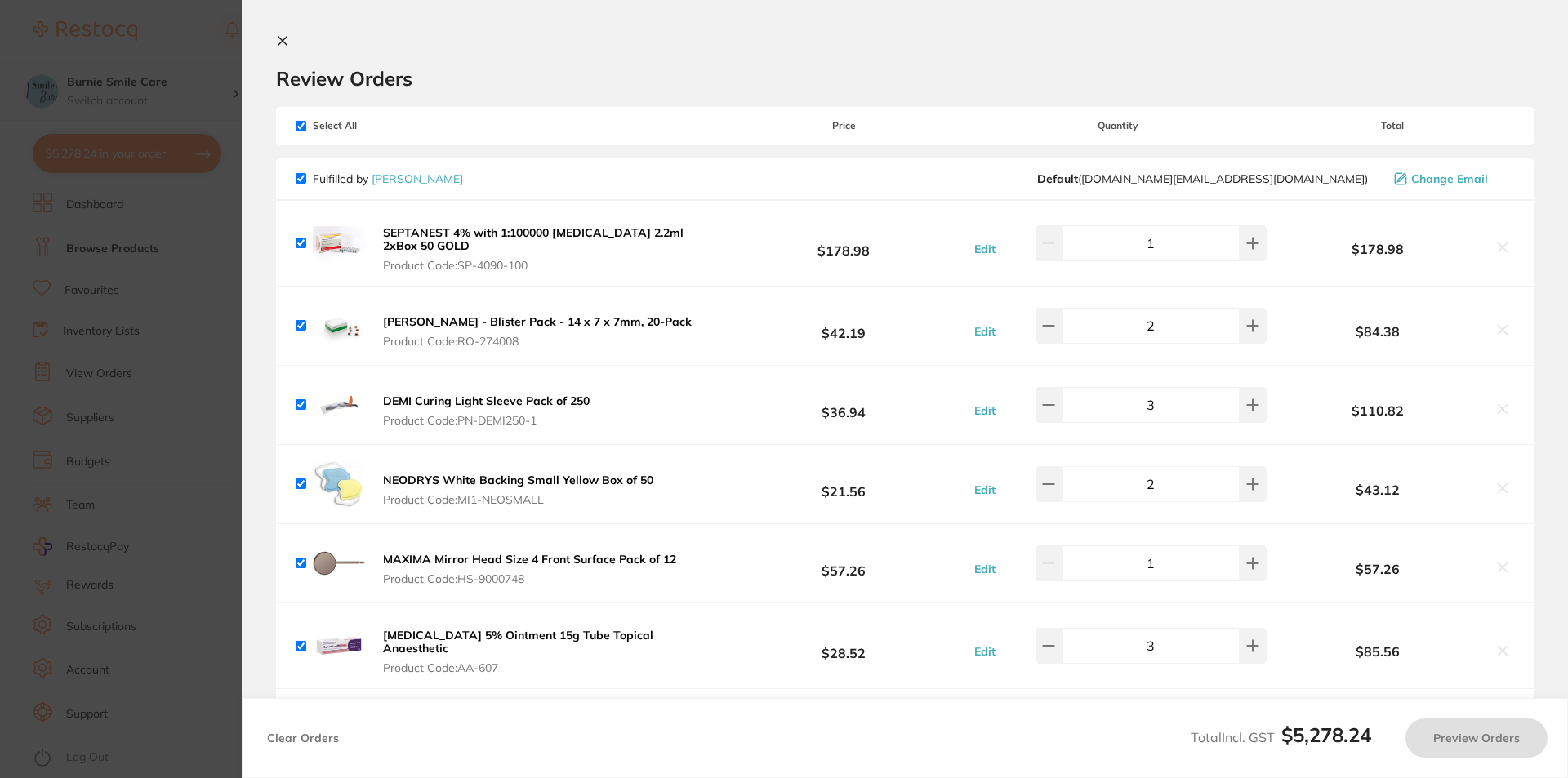
checkbox input "true"
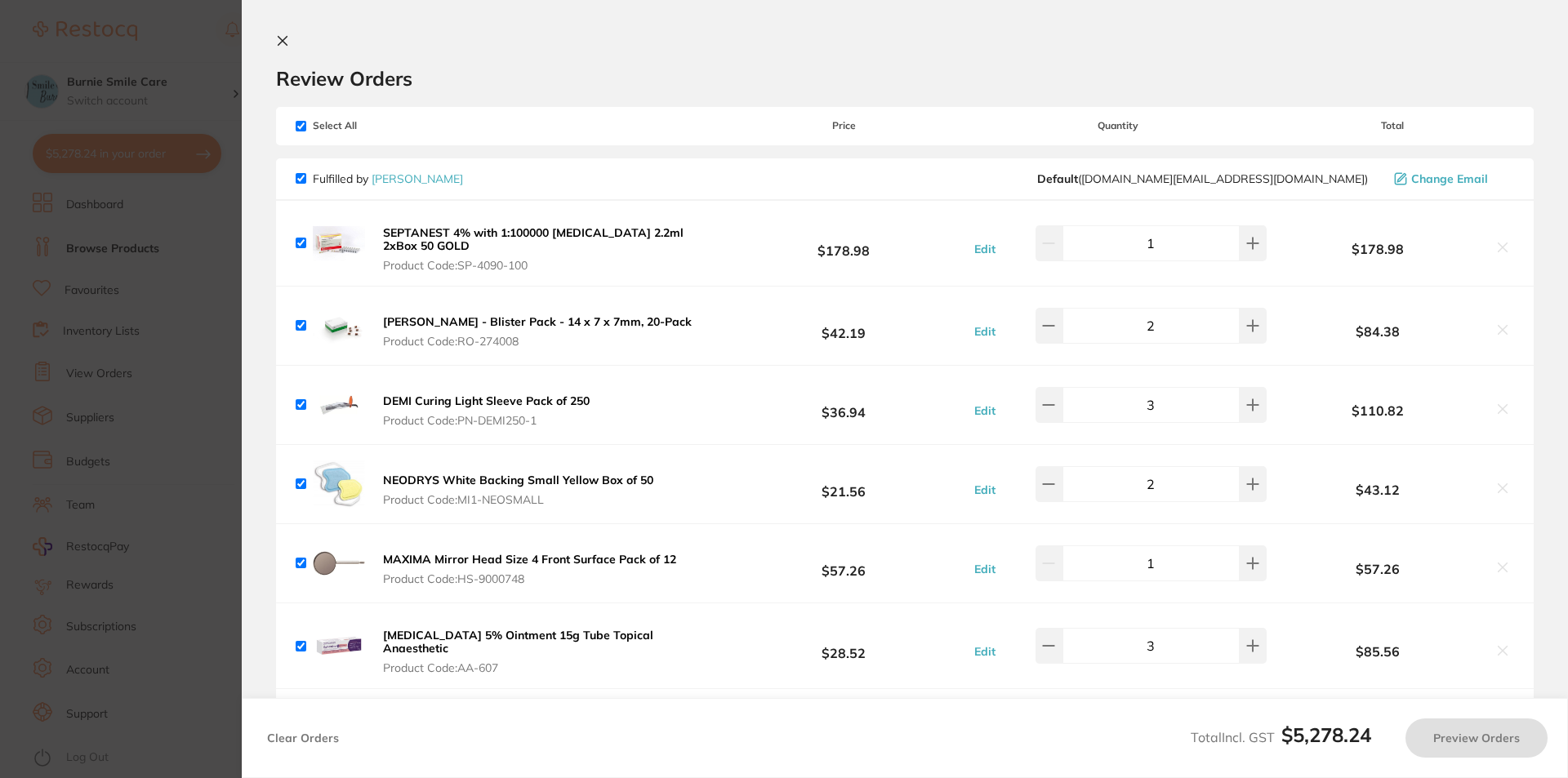
checkbox input "true"
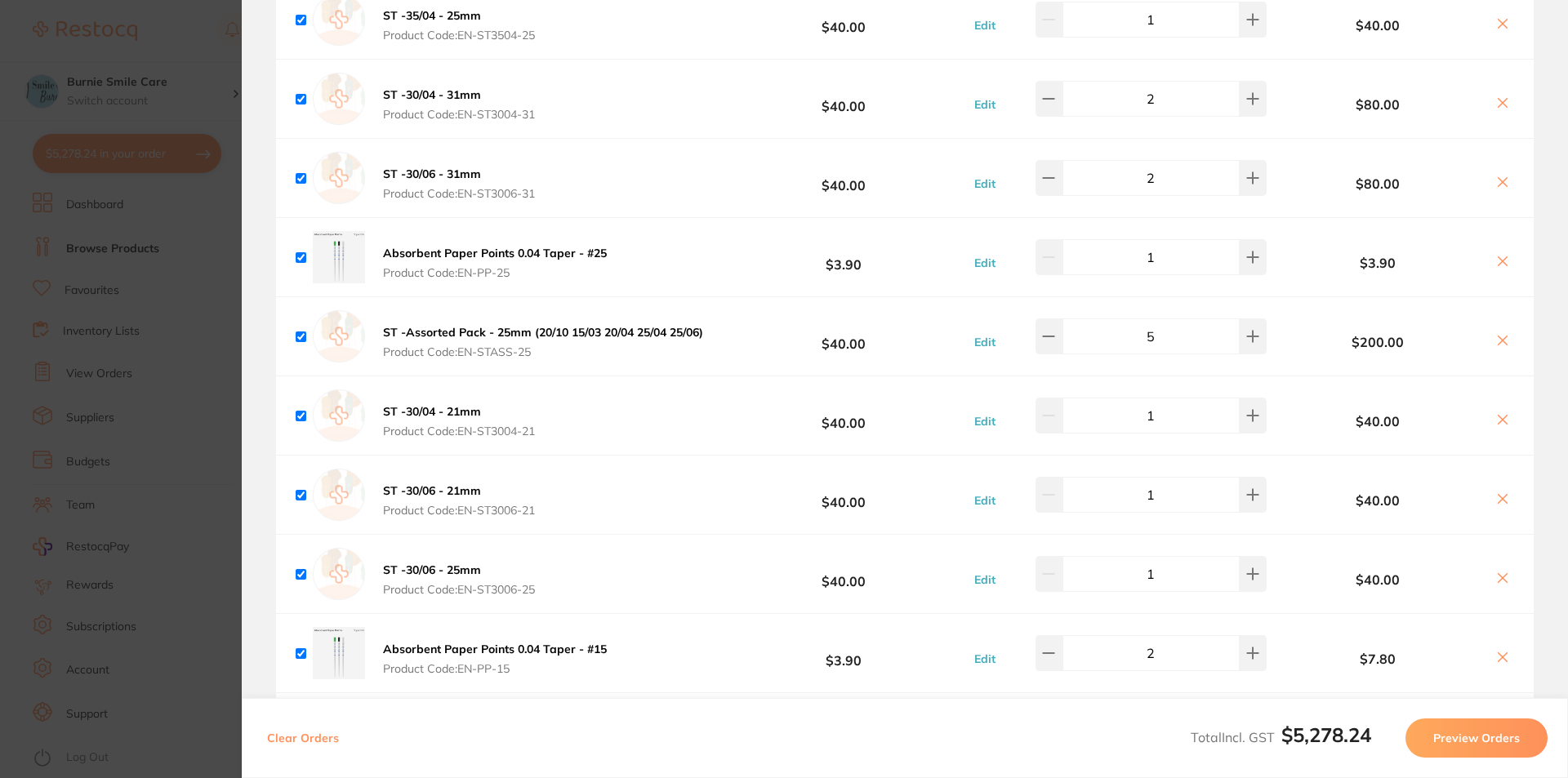
scroll to position [2724, 0]
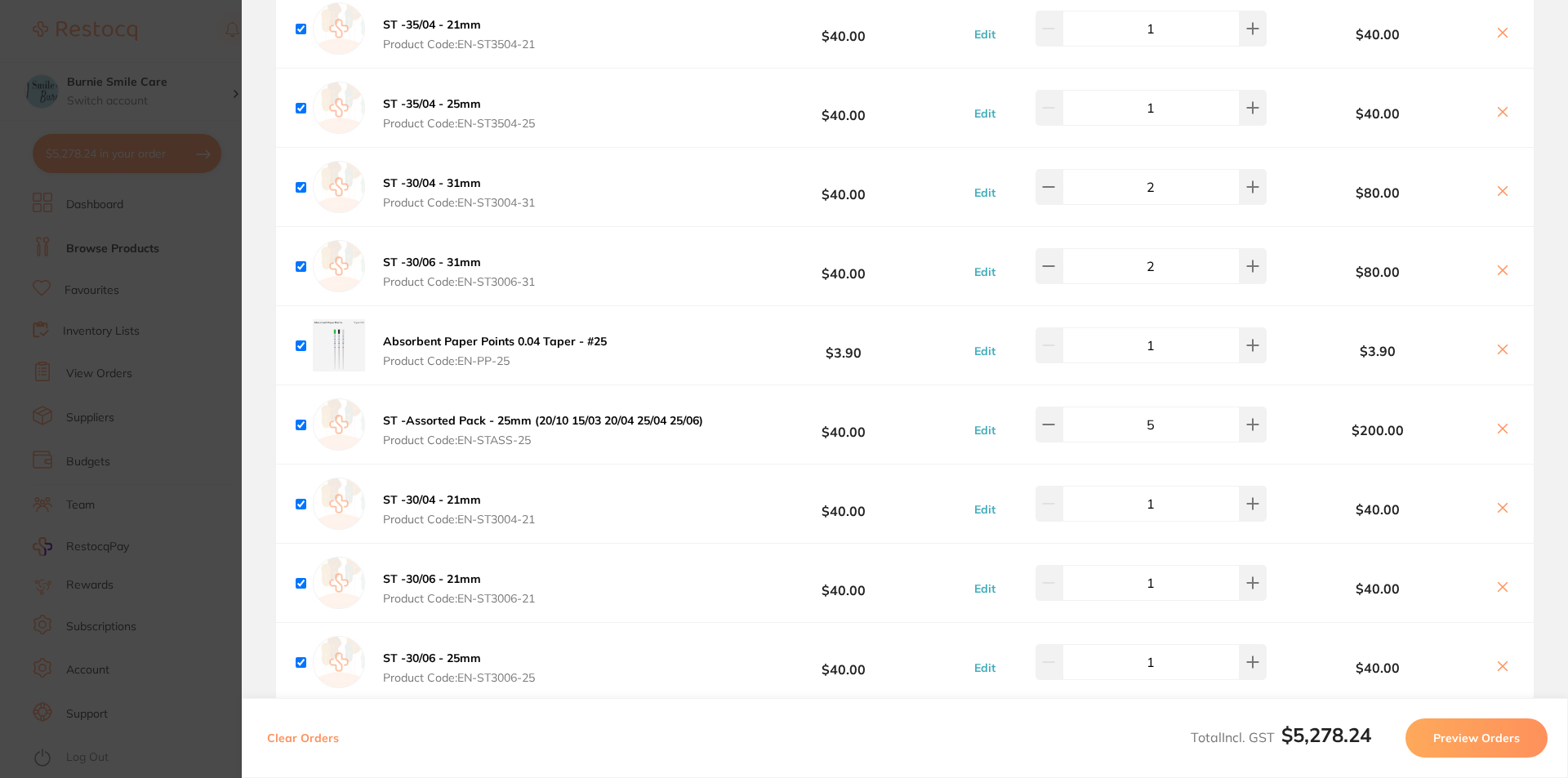
checkbox input "true"
